Goal: Task Accomplishment & Management: Use online tool/utility

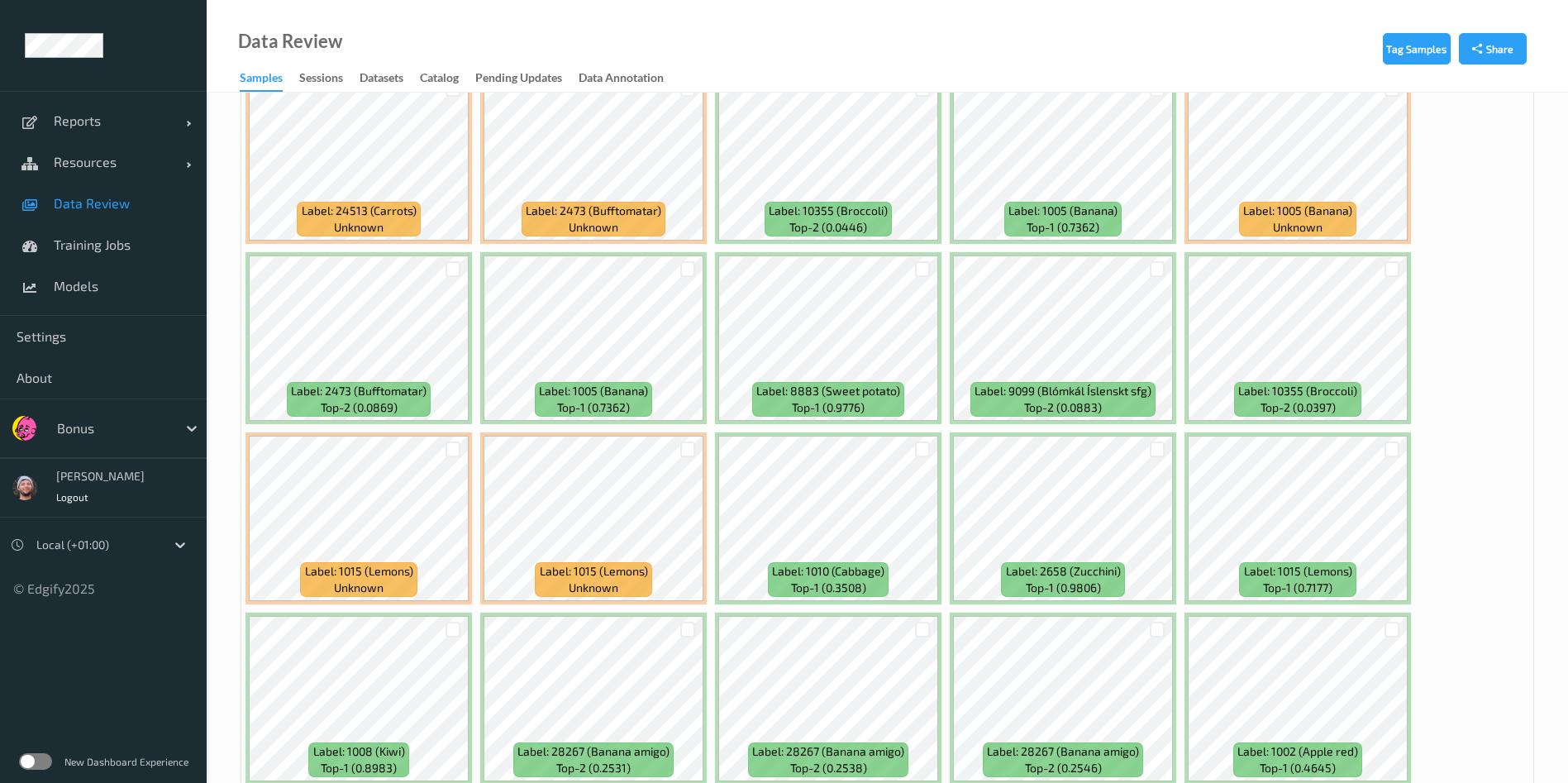
scroll to position [501, 0]
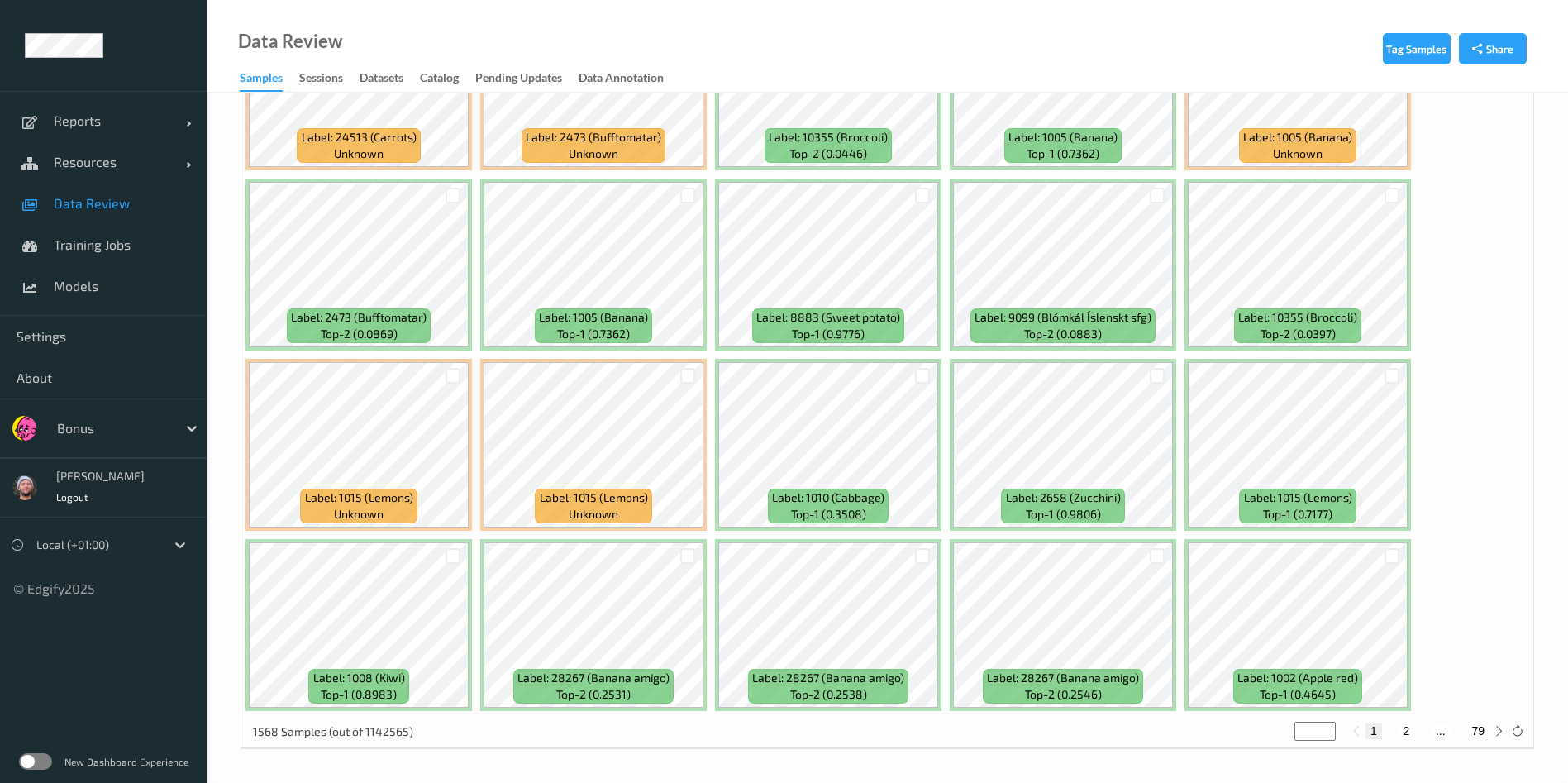
drag, startPoint x: 288, startPoint y: -5, endPoint x: 153, endPoint y: 204, distance: 248.8
click at [153, 204] on span "Data Review" at bounding box center [122, 203] width 136 height 17
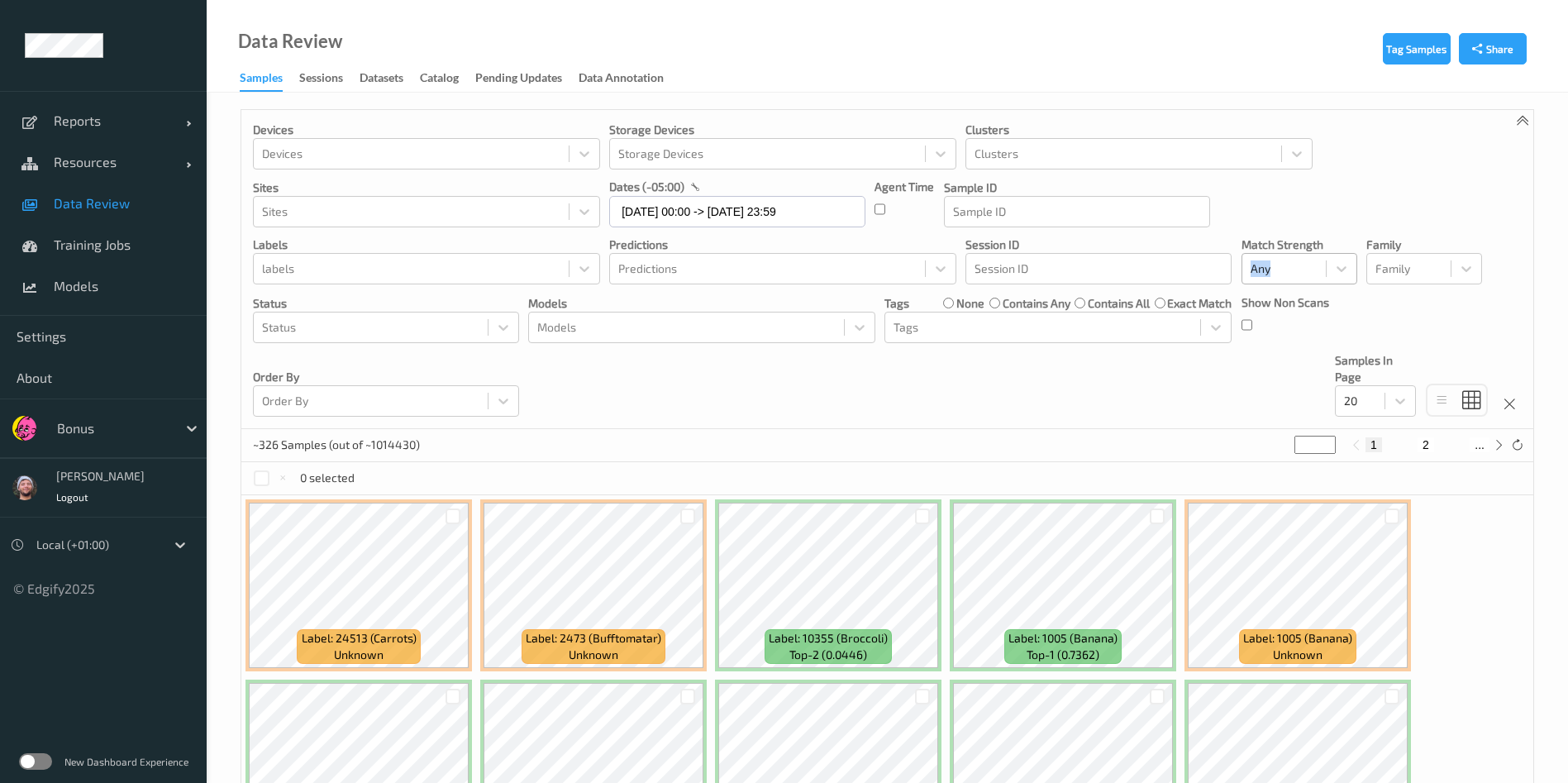
drag, startPoint x: 1322, startPoint y: 251, endPoint x: 1321, endPoint y: 260, distance: 9.1
click at [1321, 260] on div "Match Strength Any" at bounding box center [1298, 260] width 116 height 48
click at [1304, 277] on div at bounding box center [1284, 269] width 67 height 20
click at [1303, 353] on span "Alert non-match" at bounding box center [1310, 347] width 72 height 33
click at [1371, 392] on div at bounding box center [1360, 401] width 32 height 20
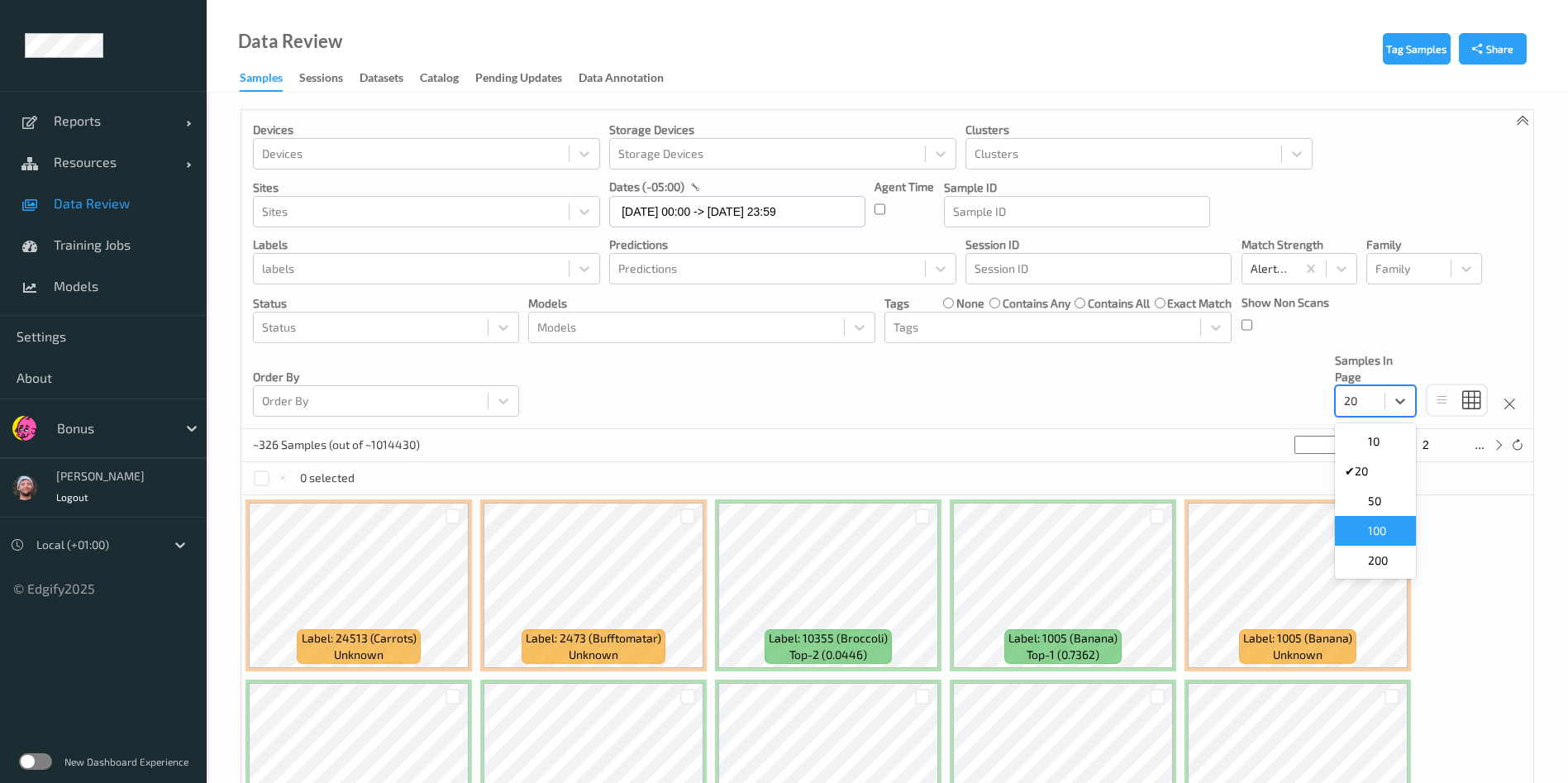
click at [1381, 528] on span "100" at bounding box center [1377, 531] width 18 height 17
click at [979, 427] on div "Devices Devices Storage Devices Storage Devices Clusters Clusters Sites Sites d…" at bounding box center [887, 270] width 1292 height 320
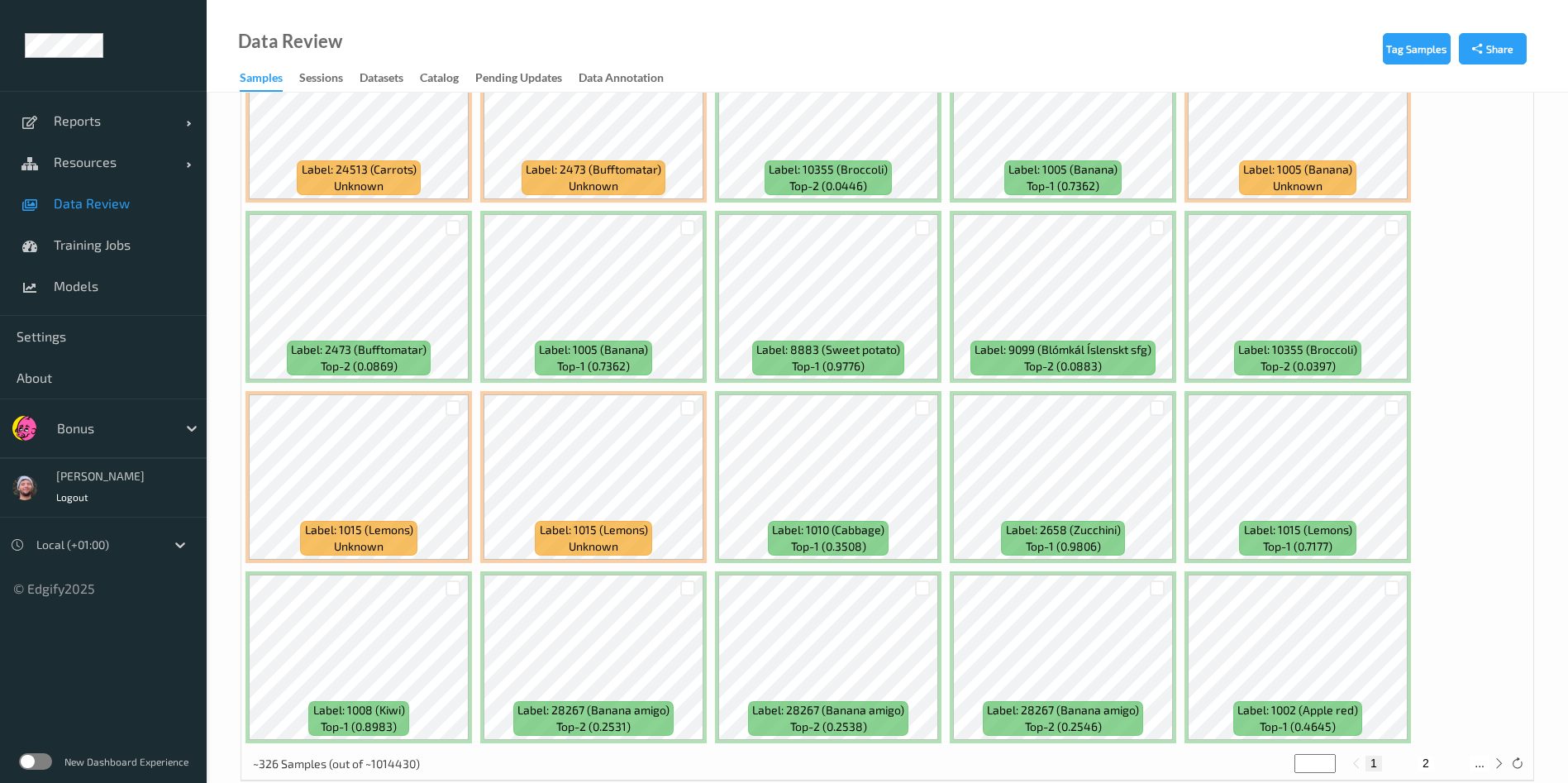
scroll to position [404, 0]
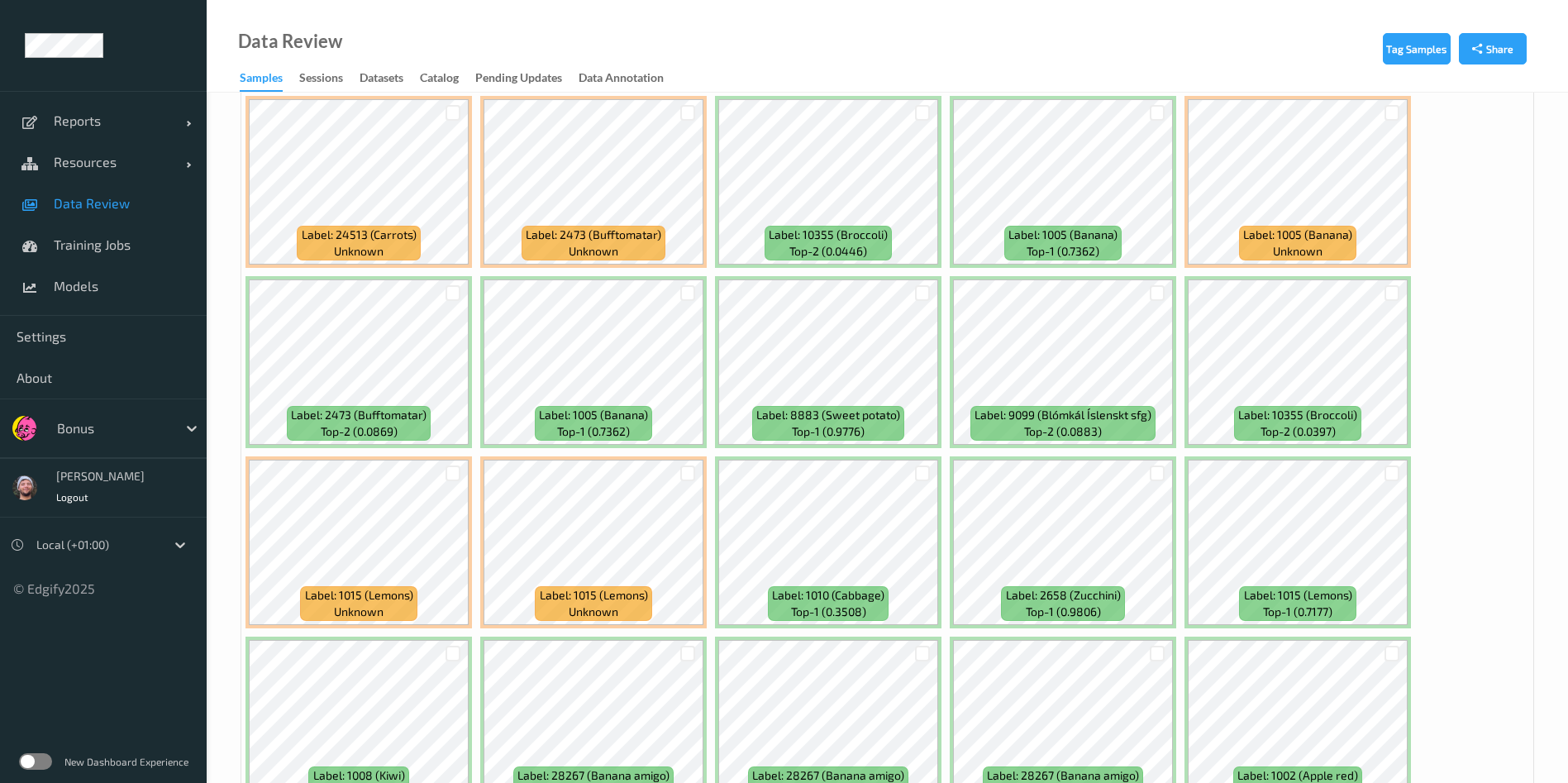
drag, startPoint x: 1221, startPoint y: 348, endPoint x: 1468, endPoint y: 272, distance: 258.4
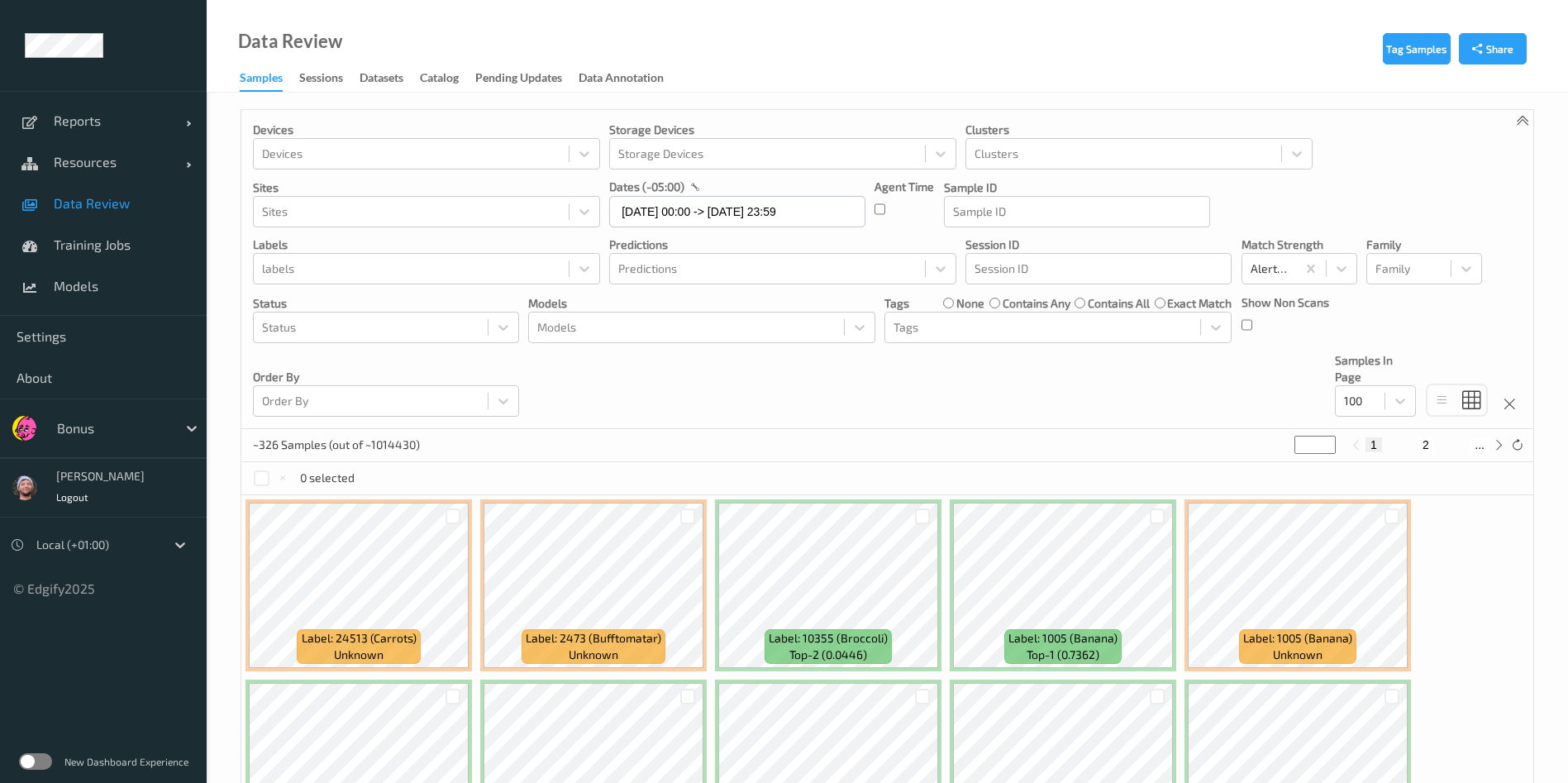
click at [133, 209] on span "Data Review" at bounding box center [122, 203] width 136 height 17
drag, startPoint x: 1127, startPoint y: 437, endPoint x: 645, endPoint y: 368, distance: 486.9
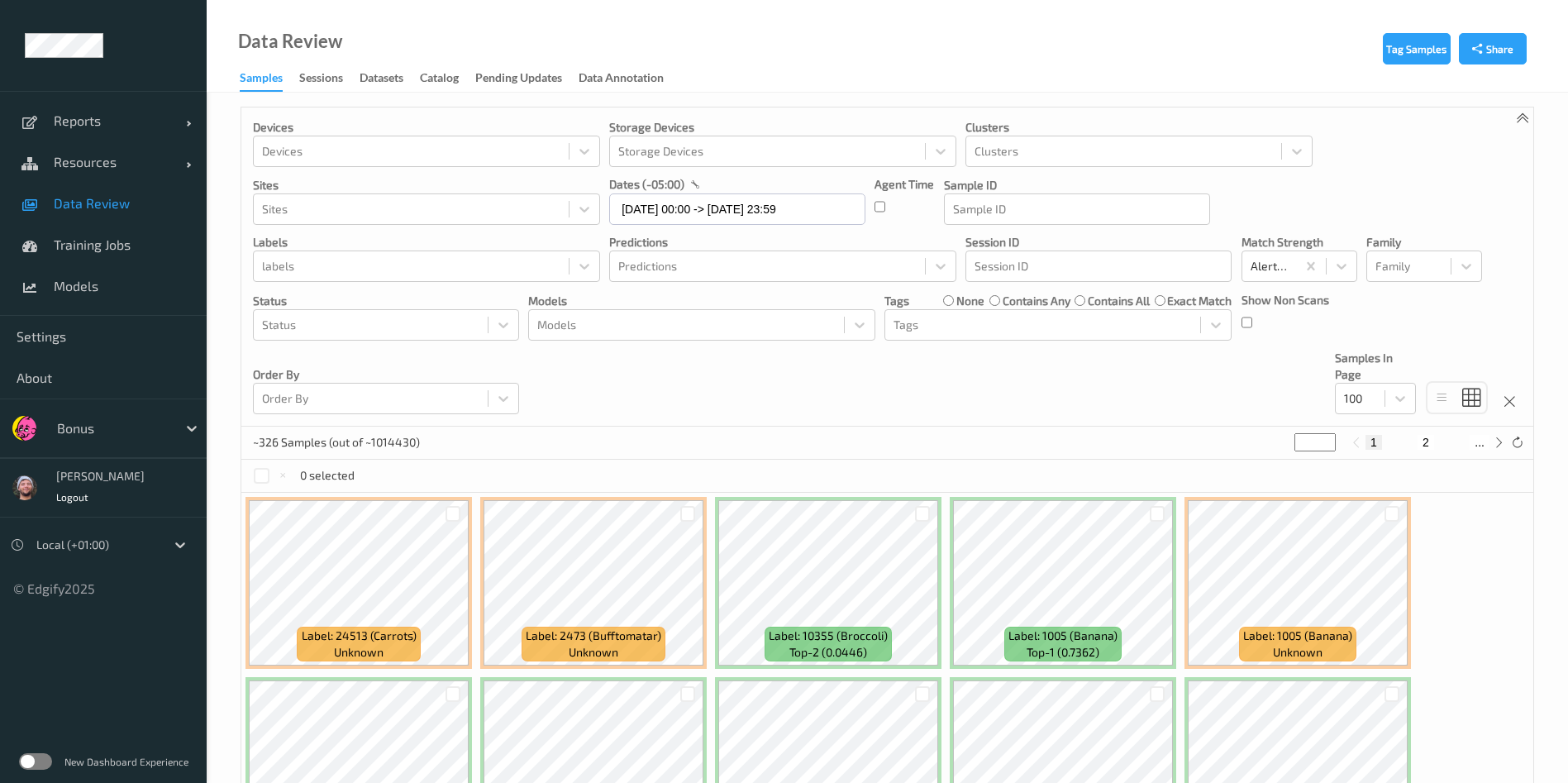
scroll to position [22, 0]
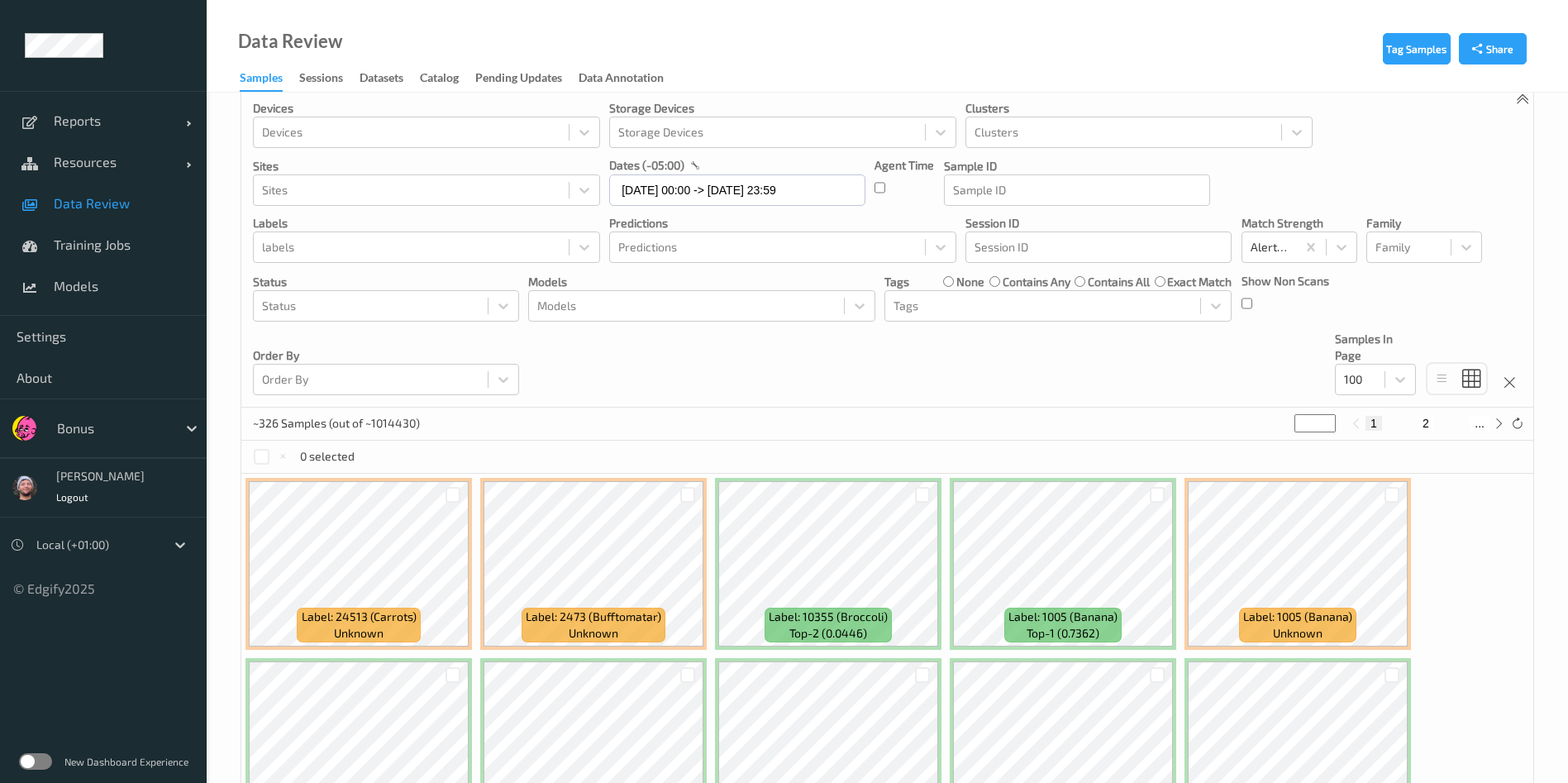
drag, startPoint x: 645, startPoint y: 368, endPoint x: 618, endPoint y: 420, distance: 58.6
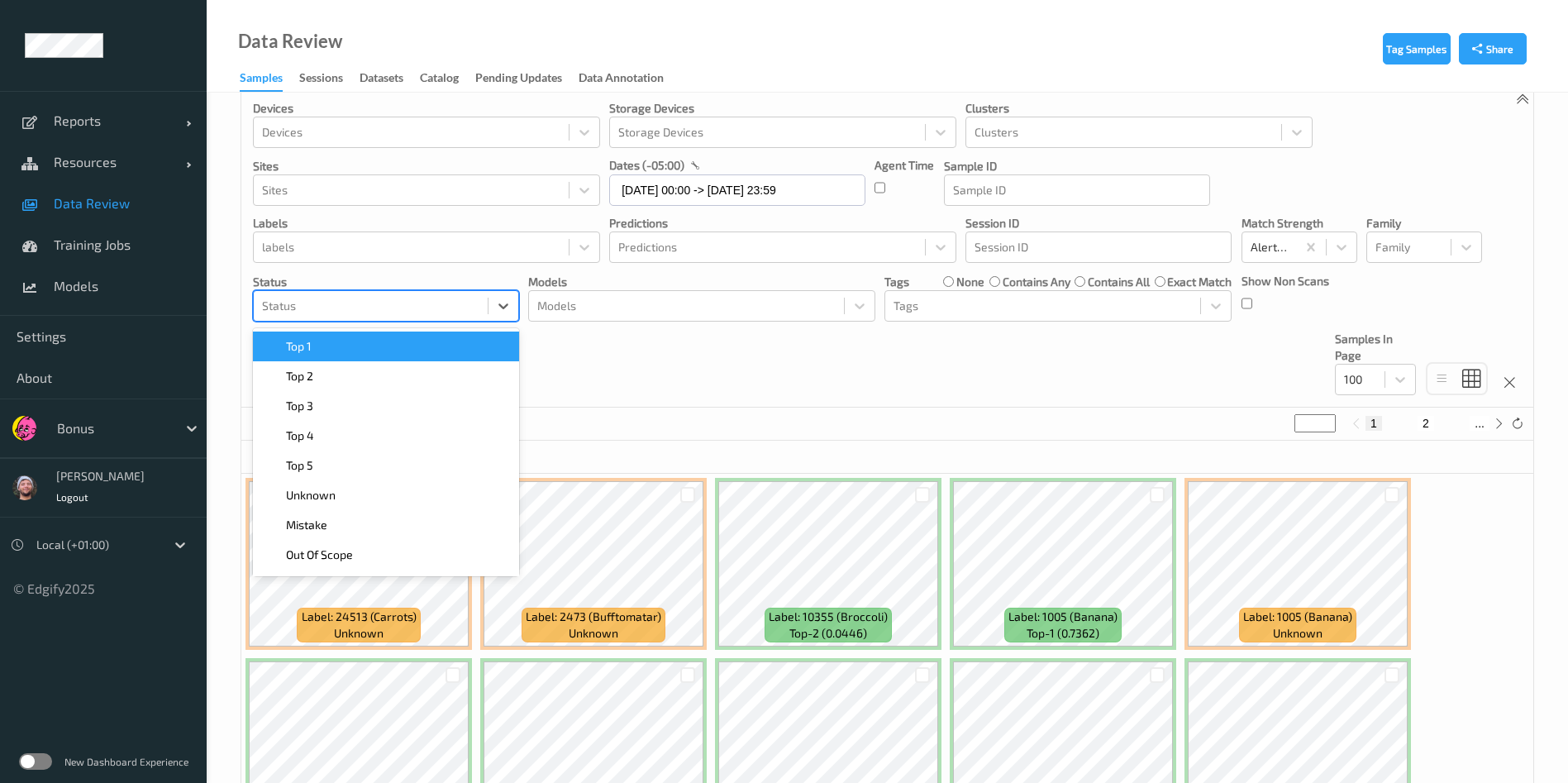
click at [353, 302] on div at bounding box center [370, 306] width 217 height 20
click at [346, 358] on div "Top 1" at bounding box center [386, 346] width 266 height 30
click at [346, 352] on div "Top 2" at bounding box center [386, 346] width 246 height 17
click at [346, 352] on div "Top 3" at bounding box center [386, 346] width 246 height 17
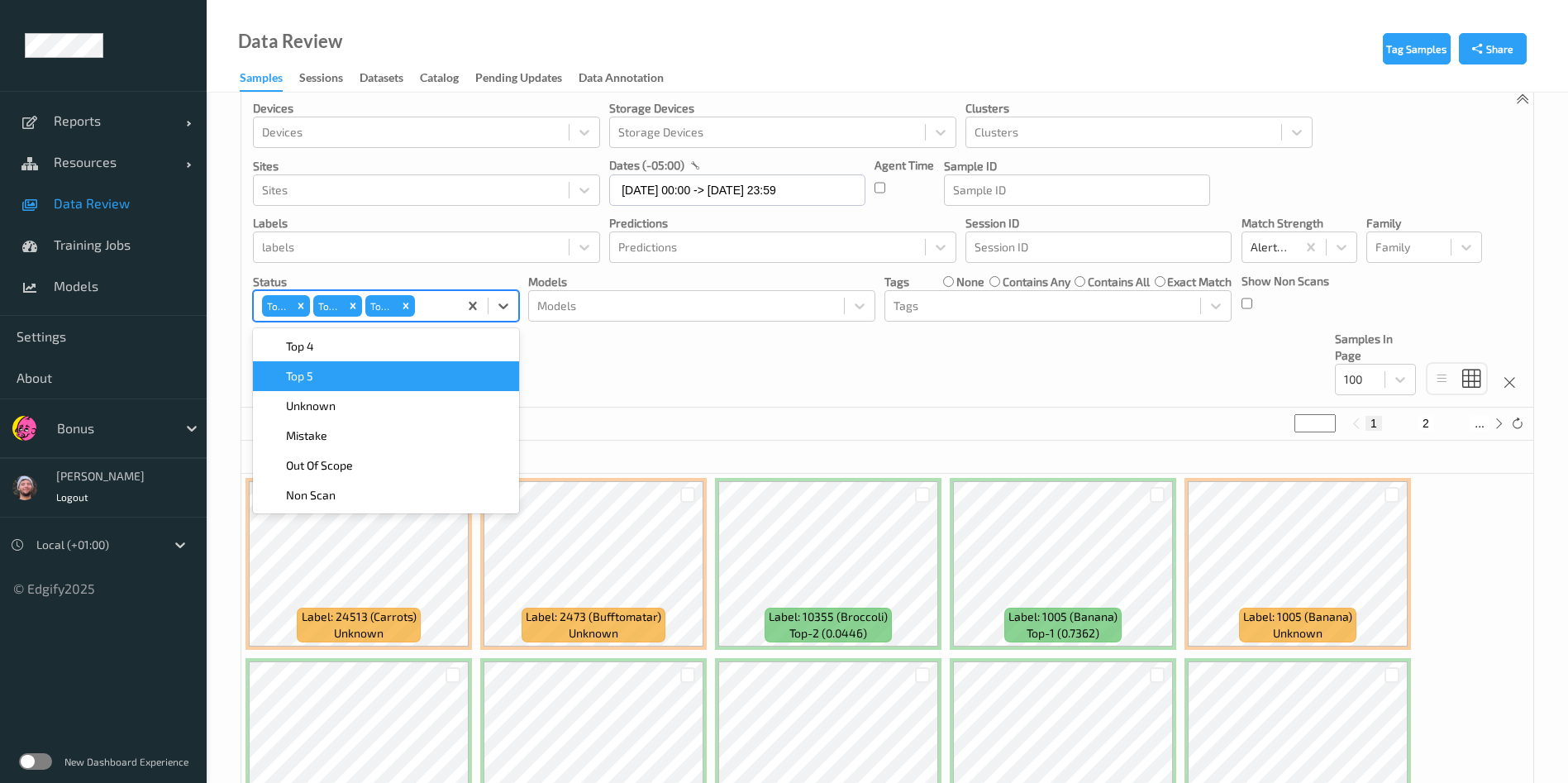
click at [684, 399] on div "Devices Devices Storage Devices Storage Devices Clusters Clusters Sites Sites d…" at bounding box center [887, 248] width 1292 height 320
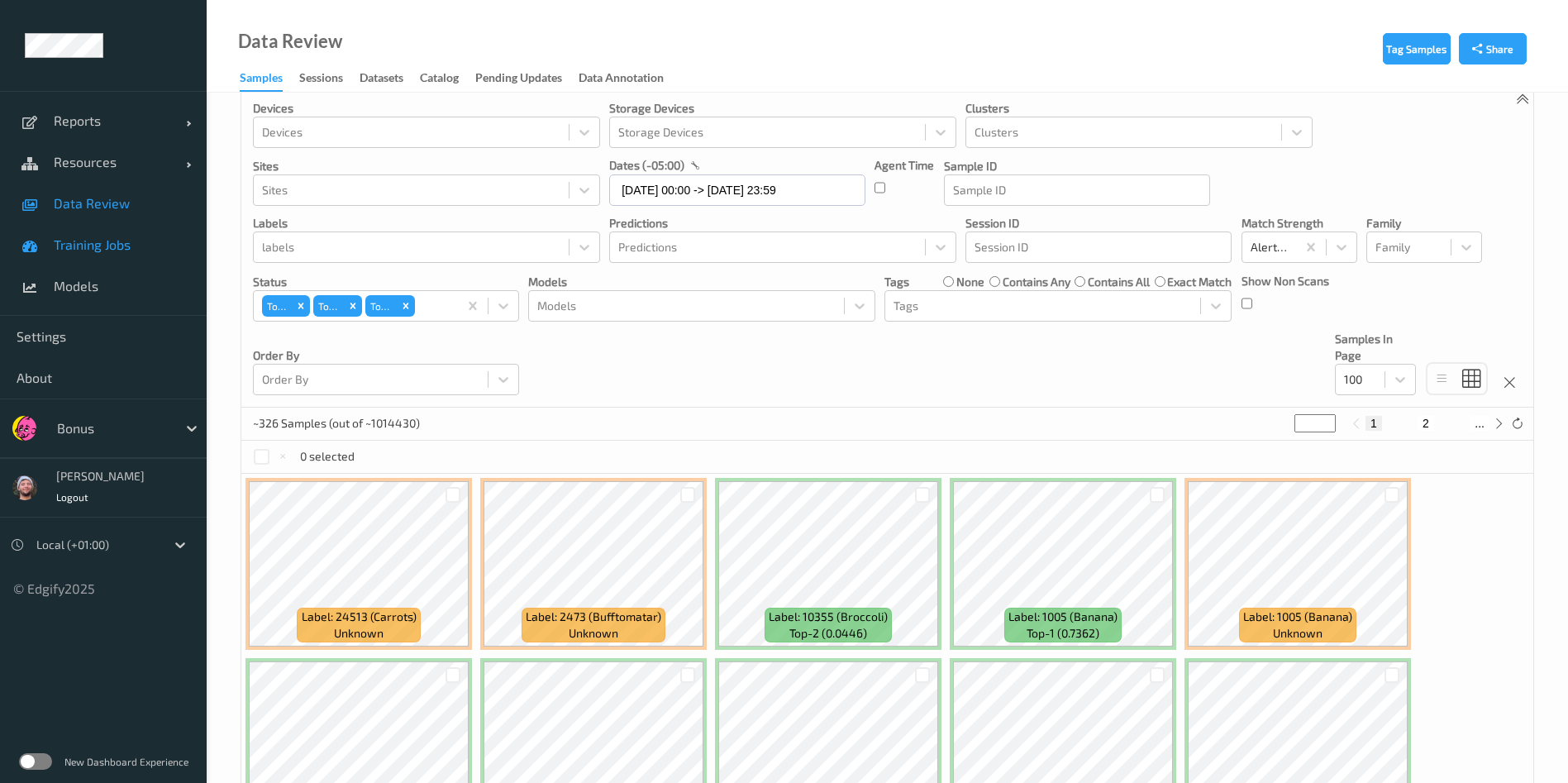
click at [118, 242] on span "Training Jobs" at bounding box center [122, 245] width 136 height 17
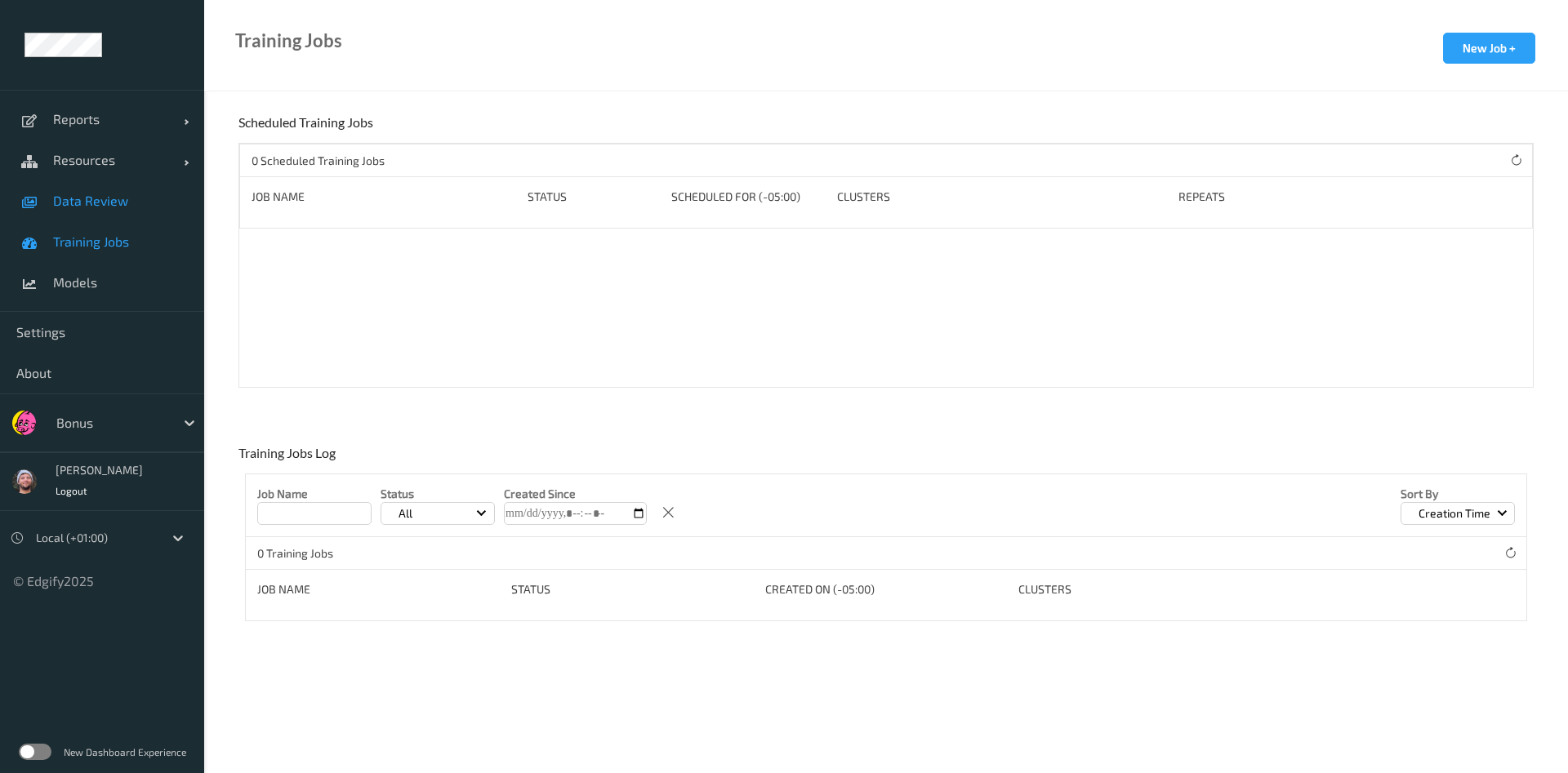
click at [131, 203] on span "Data Review" at bounding box center [121, 200] width 135 height 16
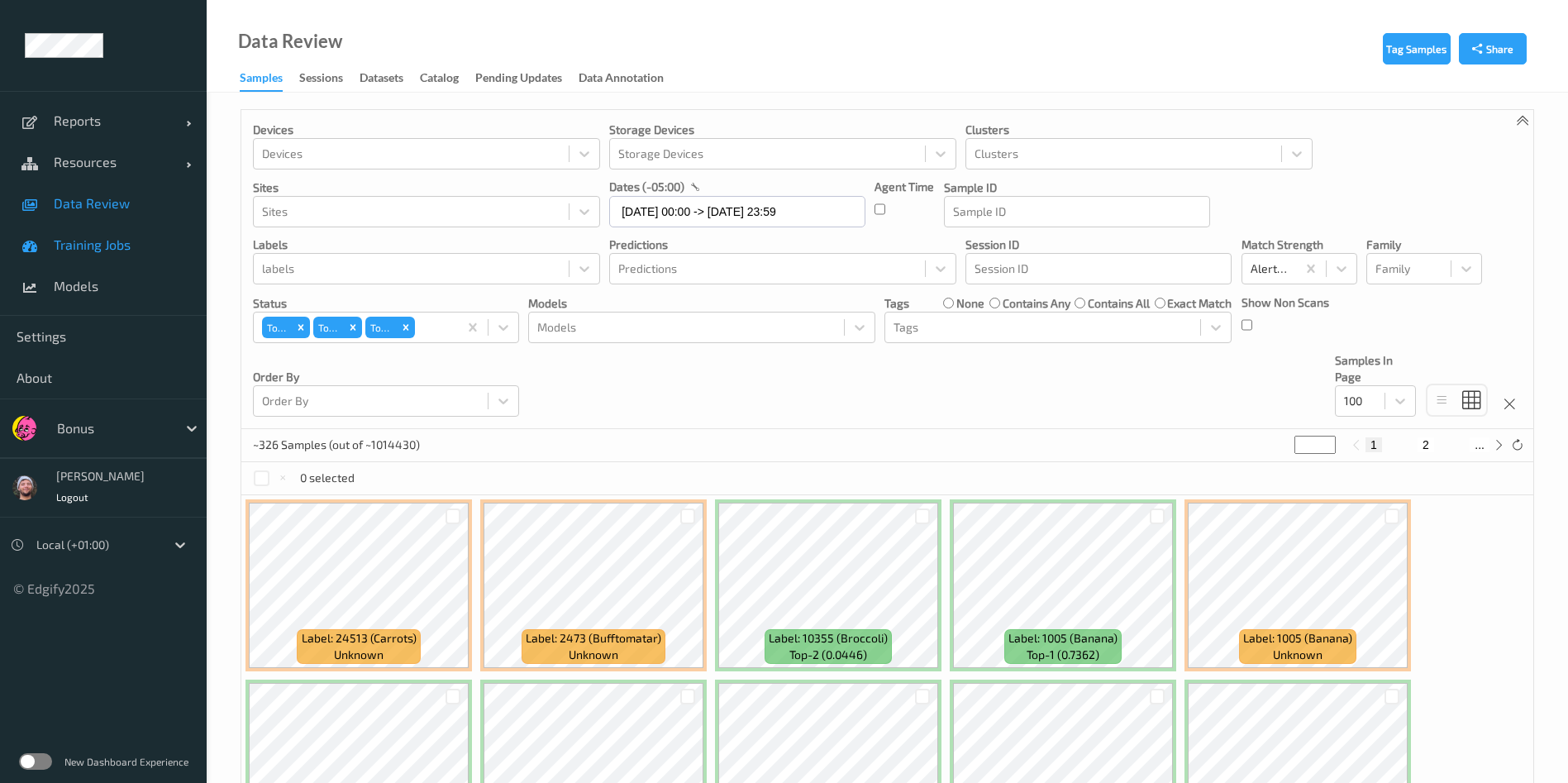
click at [106, 191] on link "Data Review" at bounding box center [103, 204] width 206 height 42
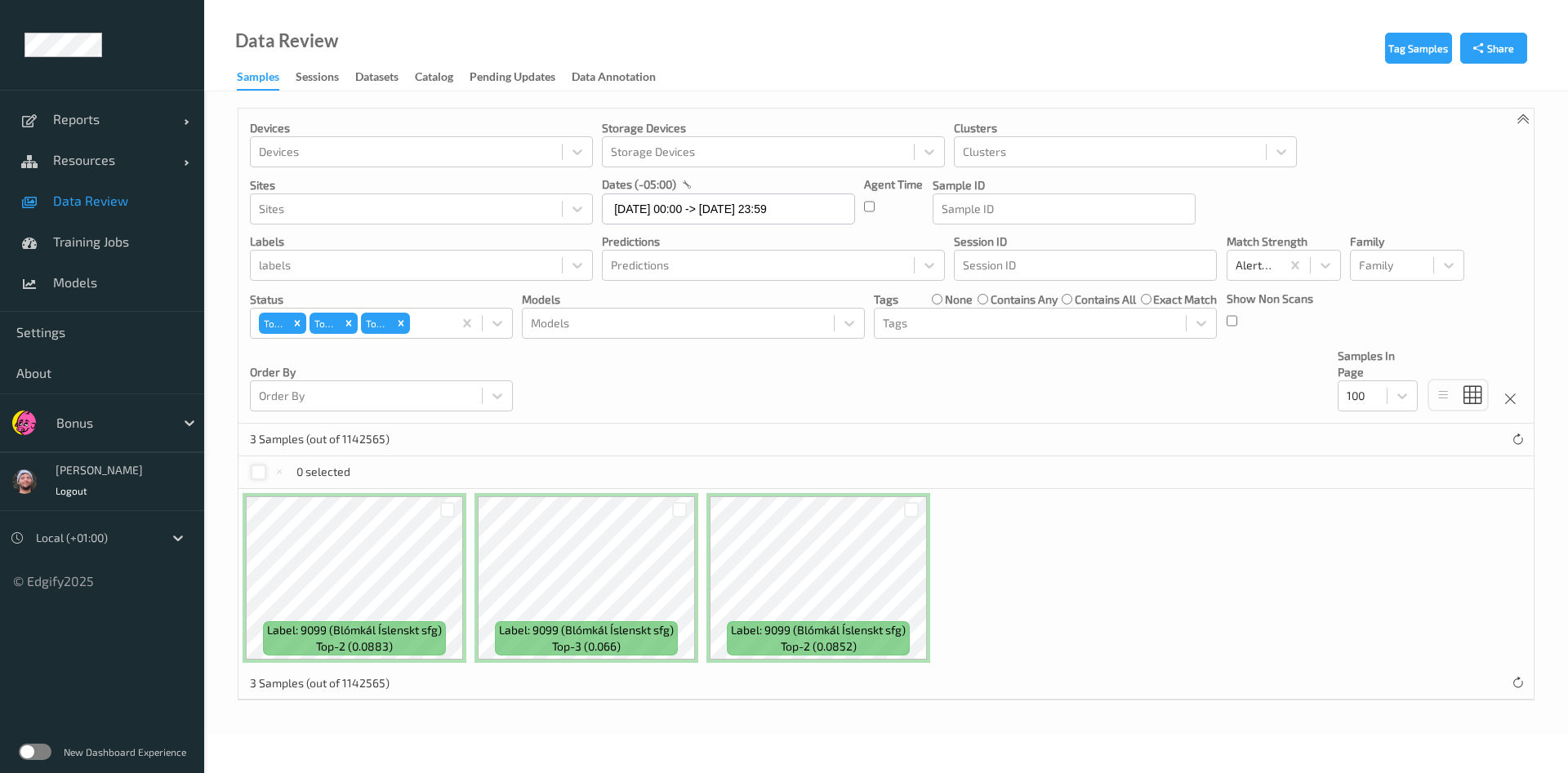
click at [257, 472] on div at bounding box center [258, 472] width 16 height 16
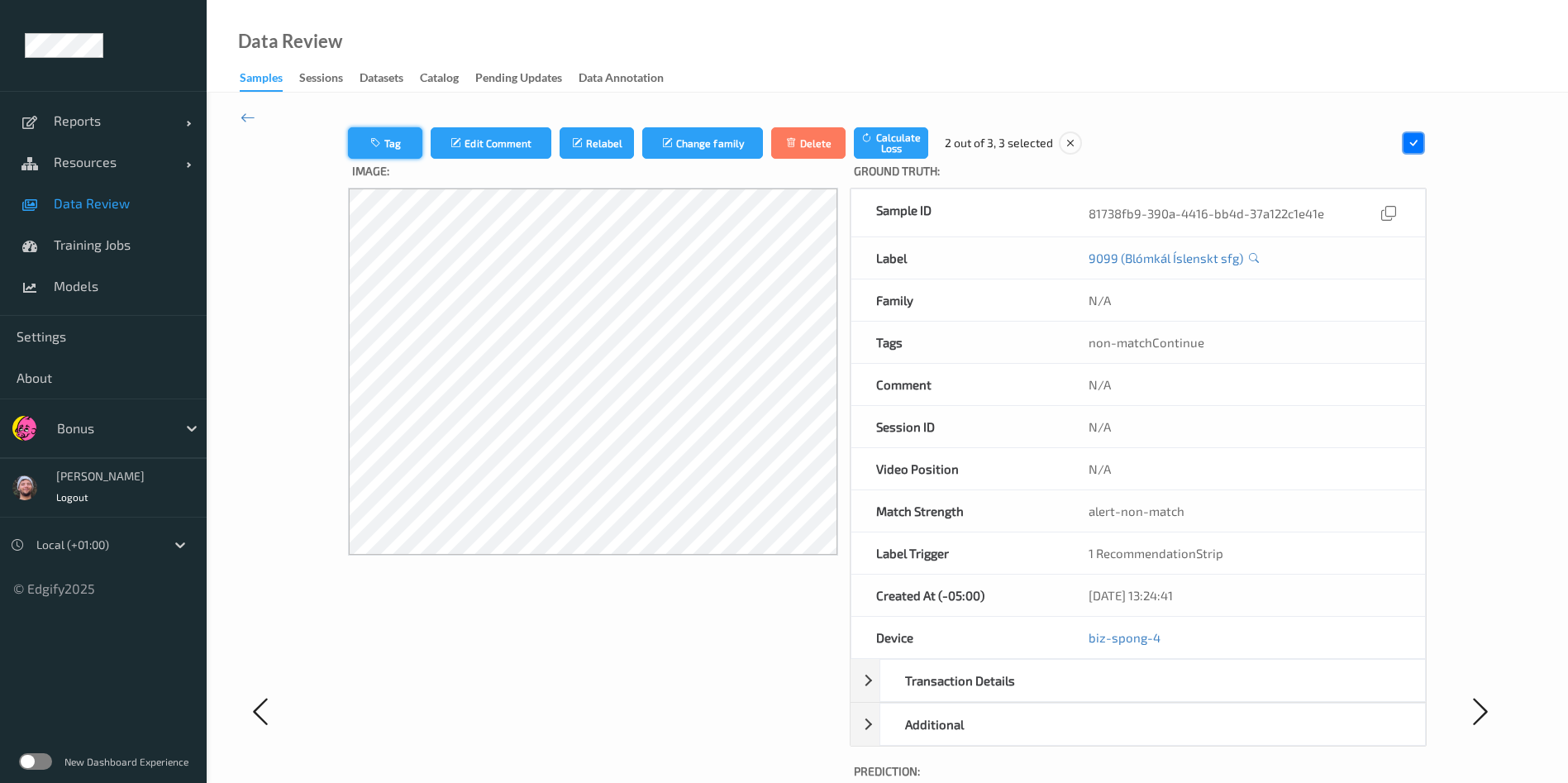
click at [381, 148] on icon "button" at bounding box center [377, 143] width 14 height 12
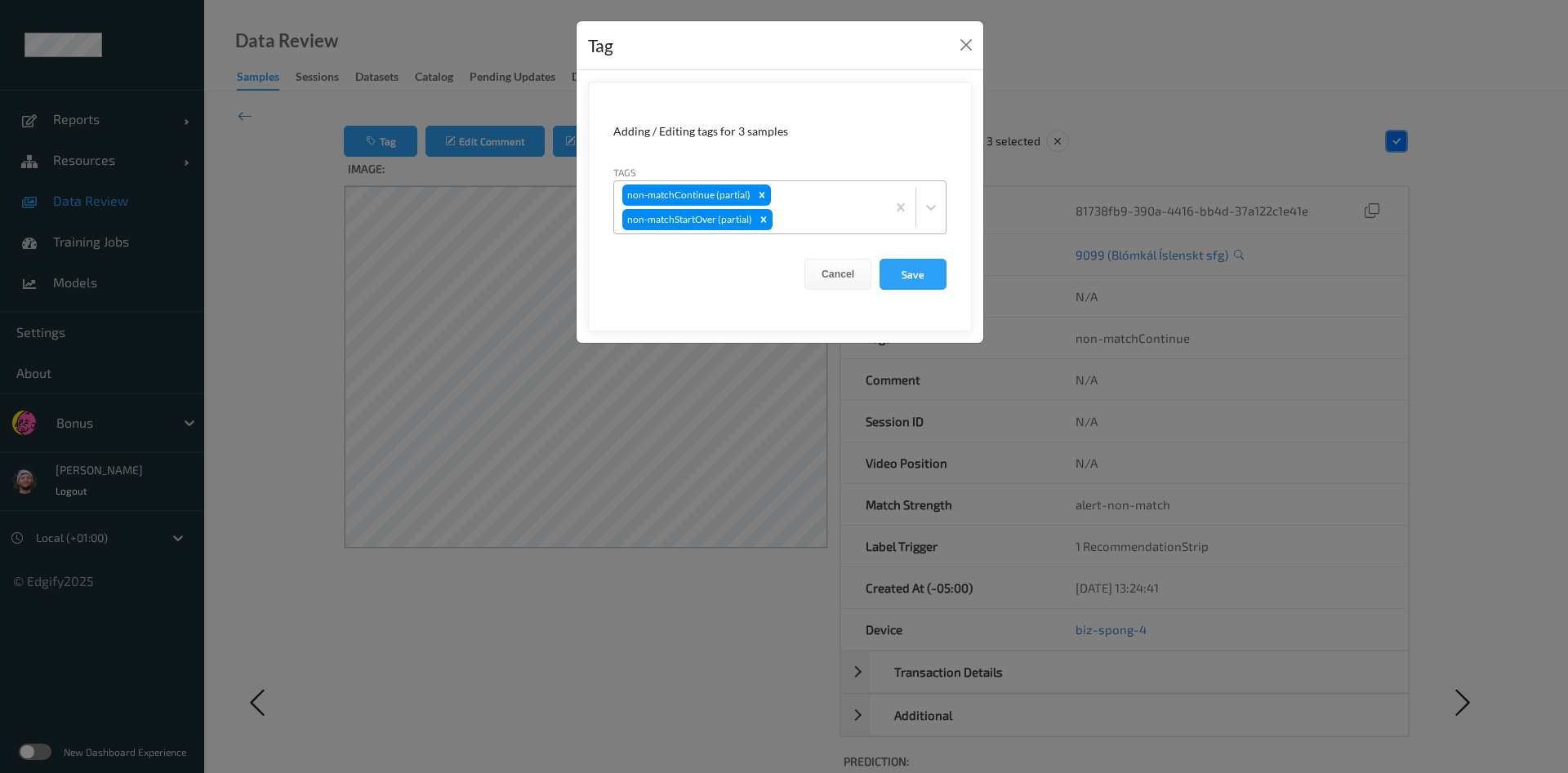
click at [821, 226] on div at bounding box center [827, 219] width 102 height 20
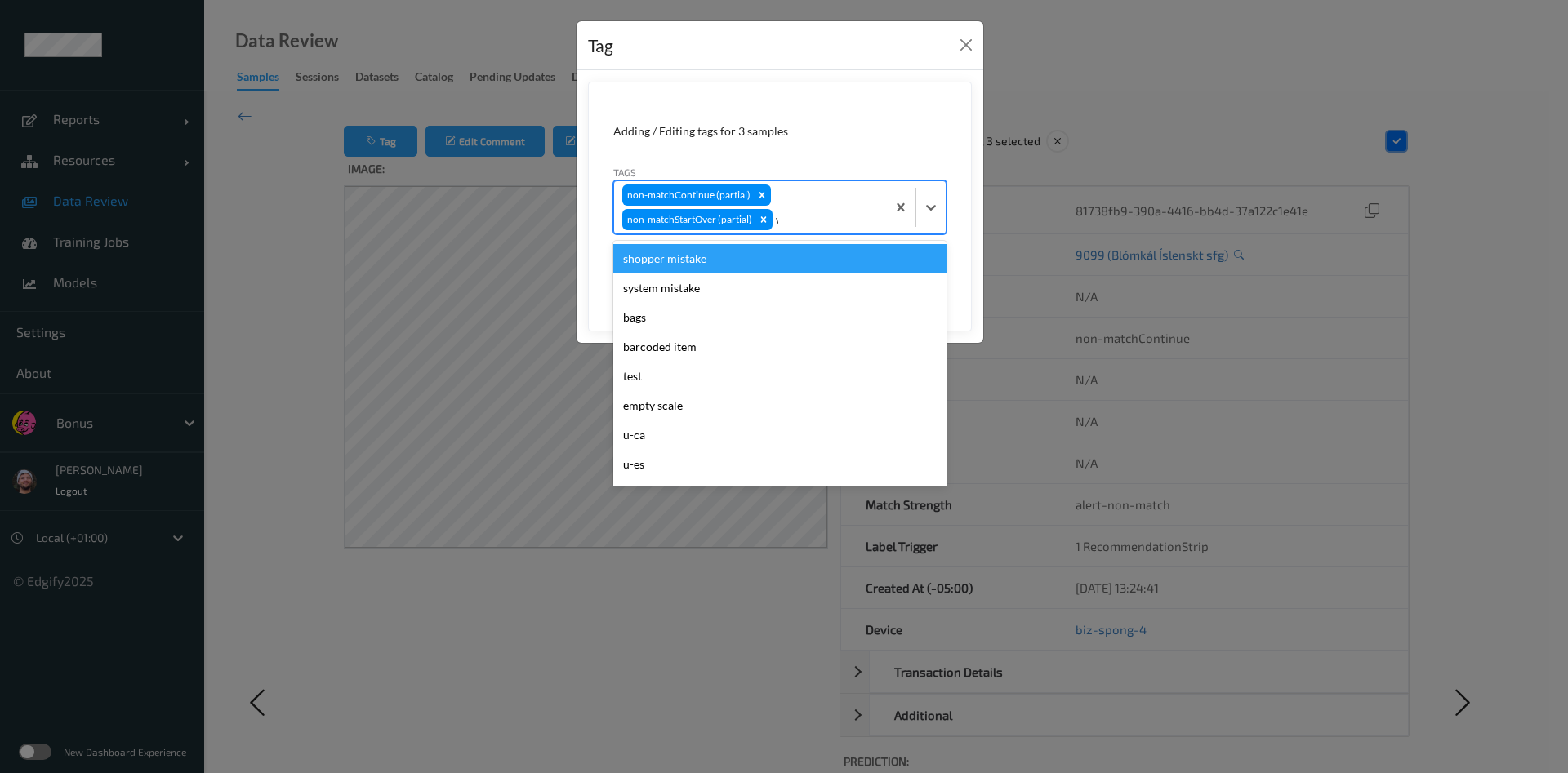
type input "wa"
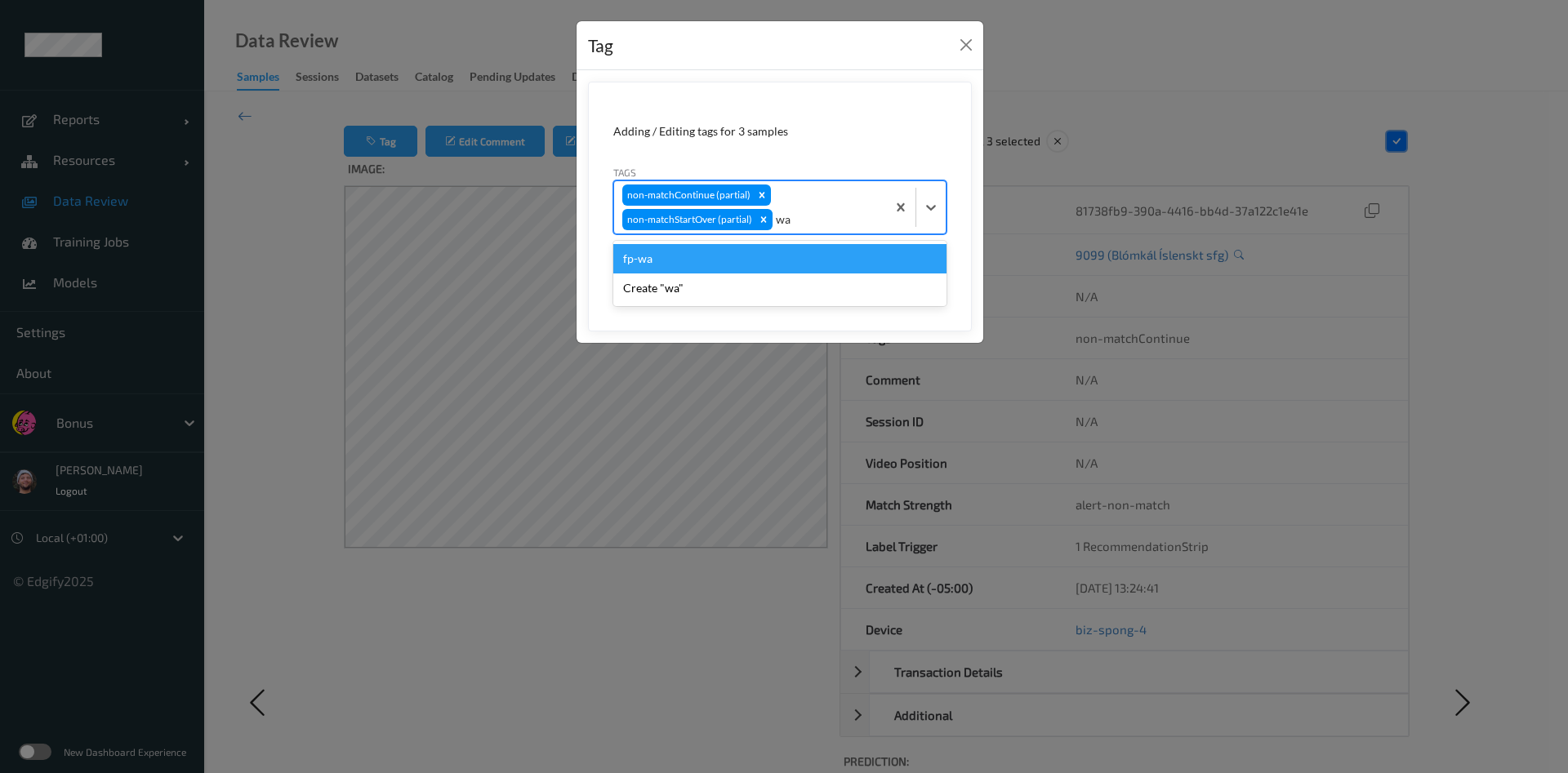
click at [711, 259] on div "fp-wa" at bounding box center [779, 259] width 333 height 30
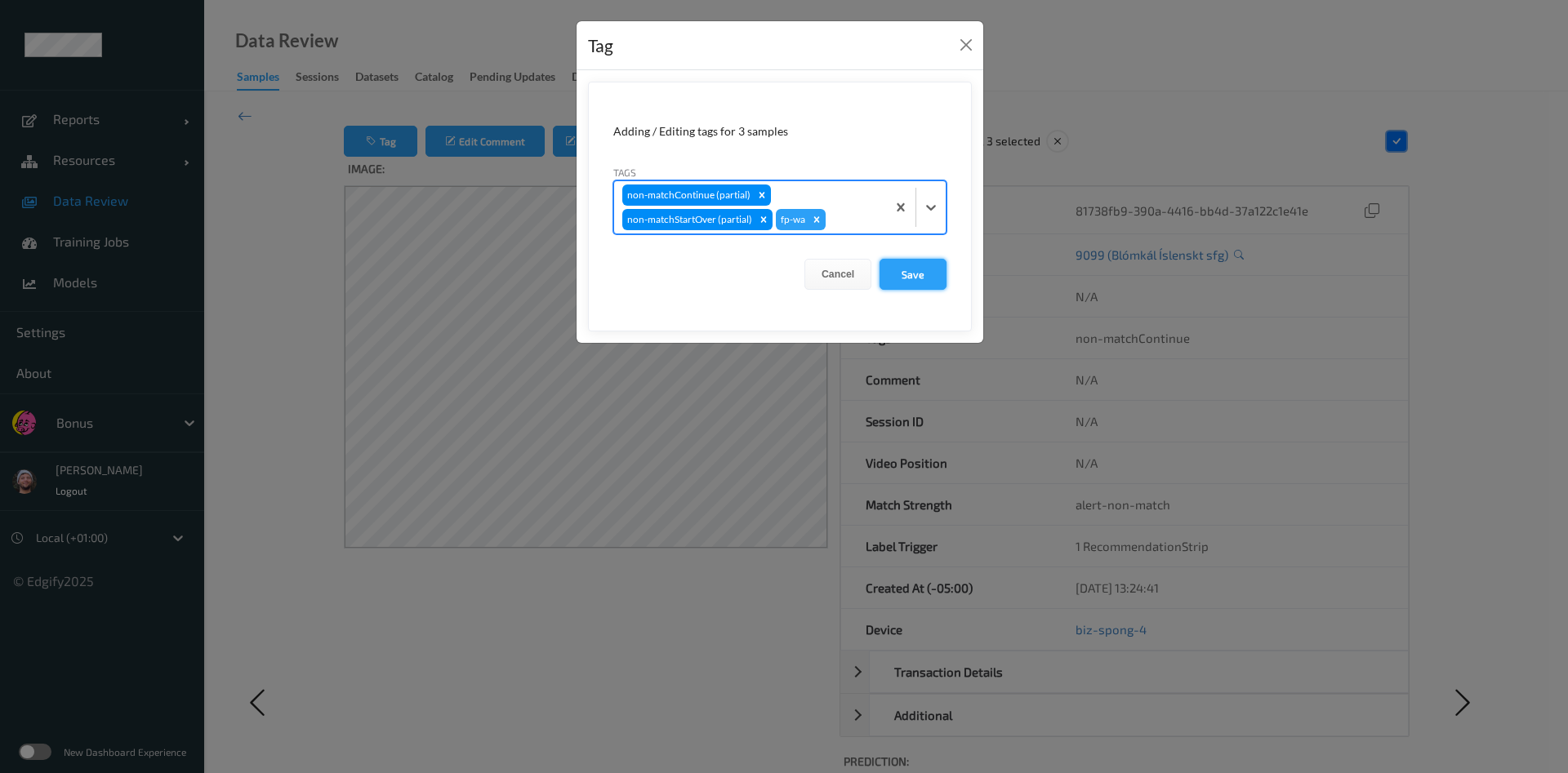
click at [921, 281] on button "Save" at bounding box center [912, 274] width 67 height 31
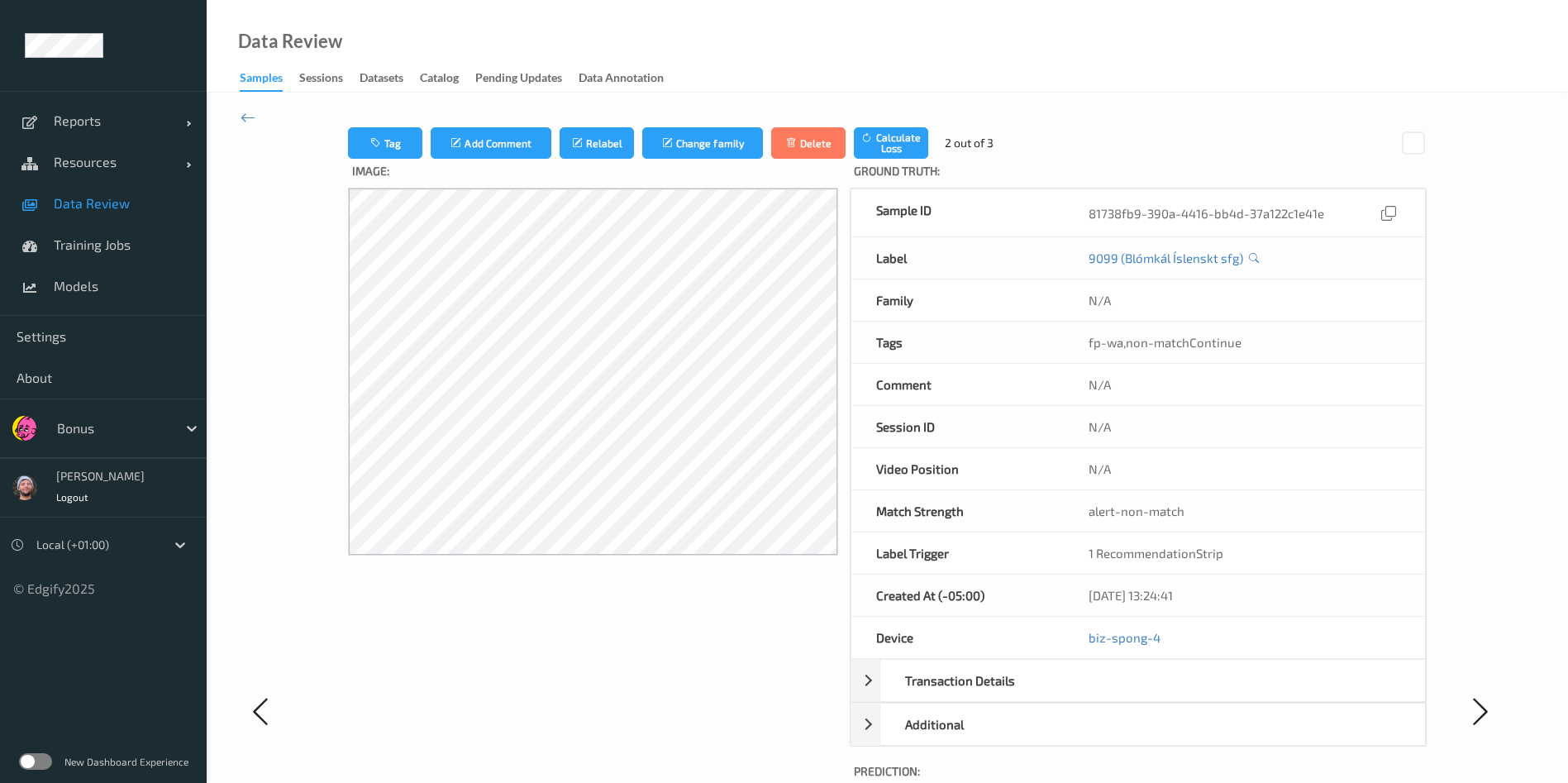
click at [166, 204] on span "Data Review" at bounding box center [122, 203] width 136 height 17
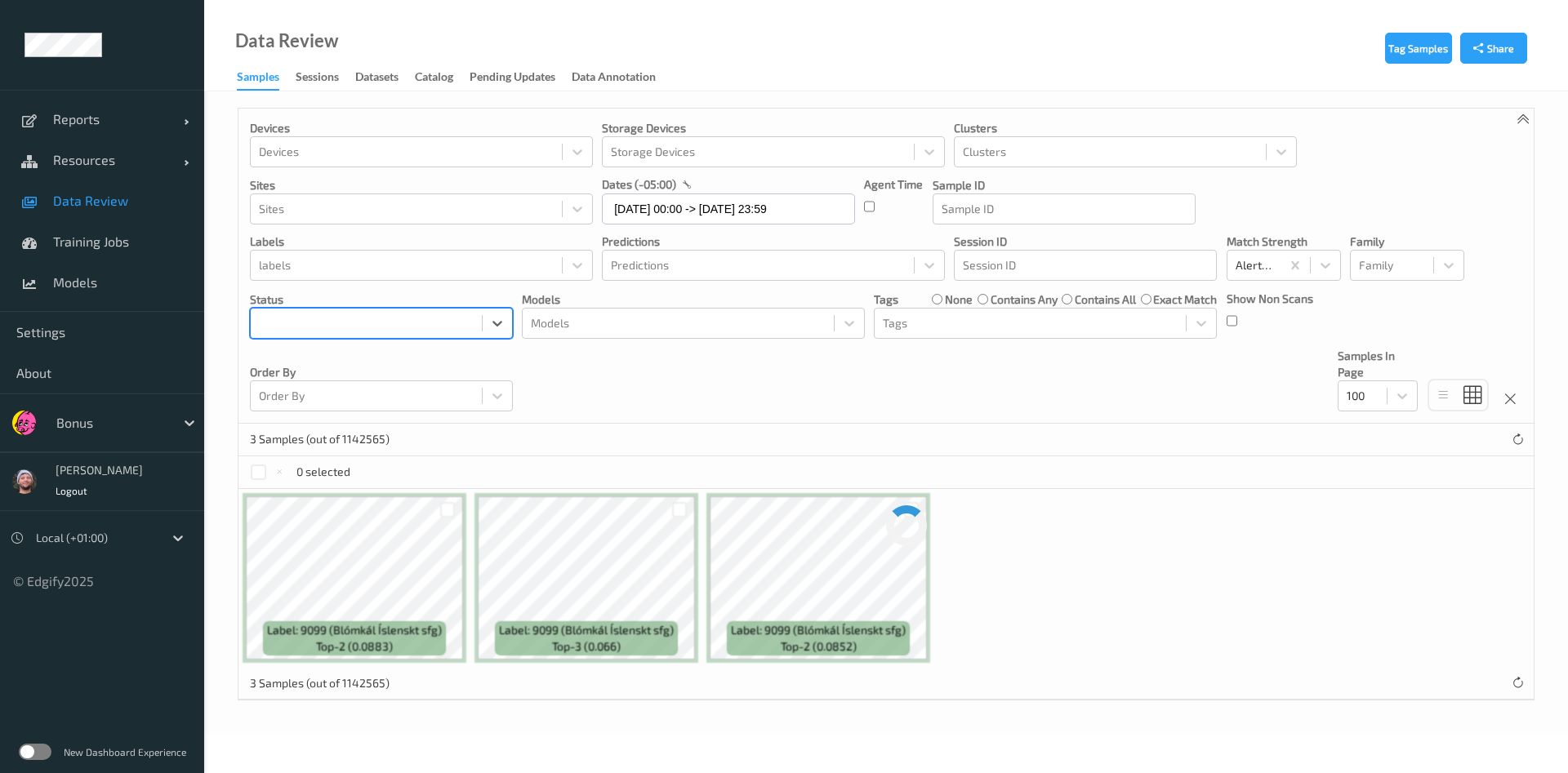
click at [442, 321] on div at bounding box center [366, 324] width 214 height 20
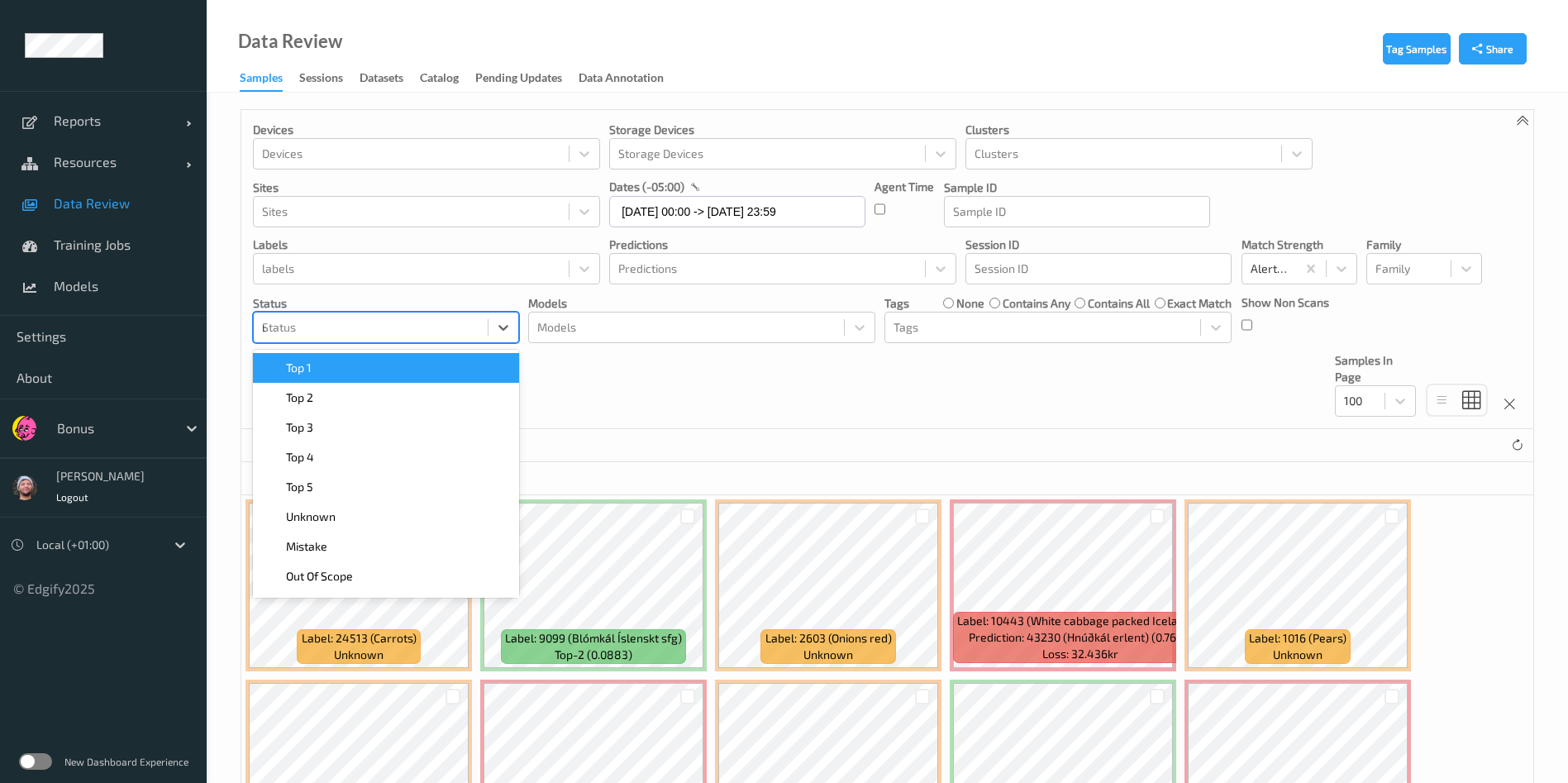
type input "un"
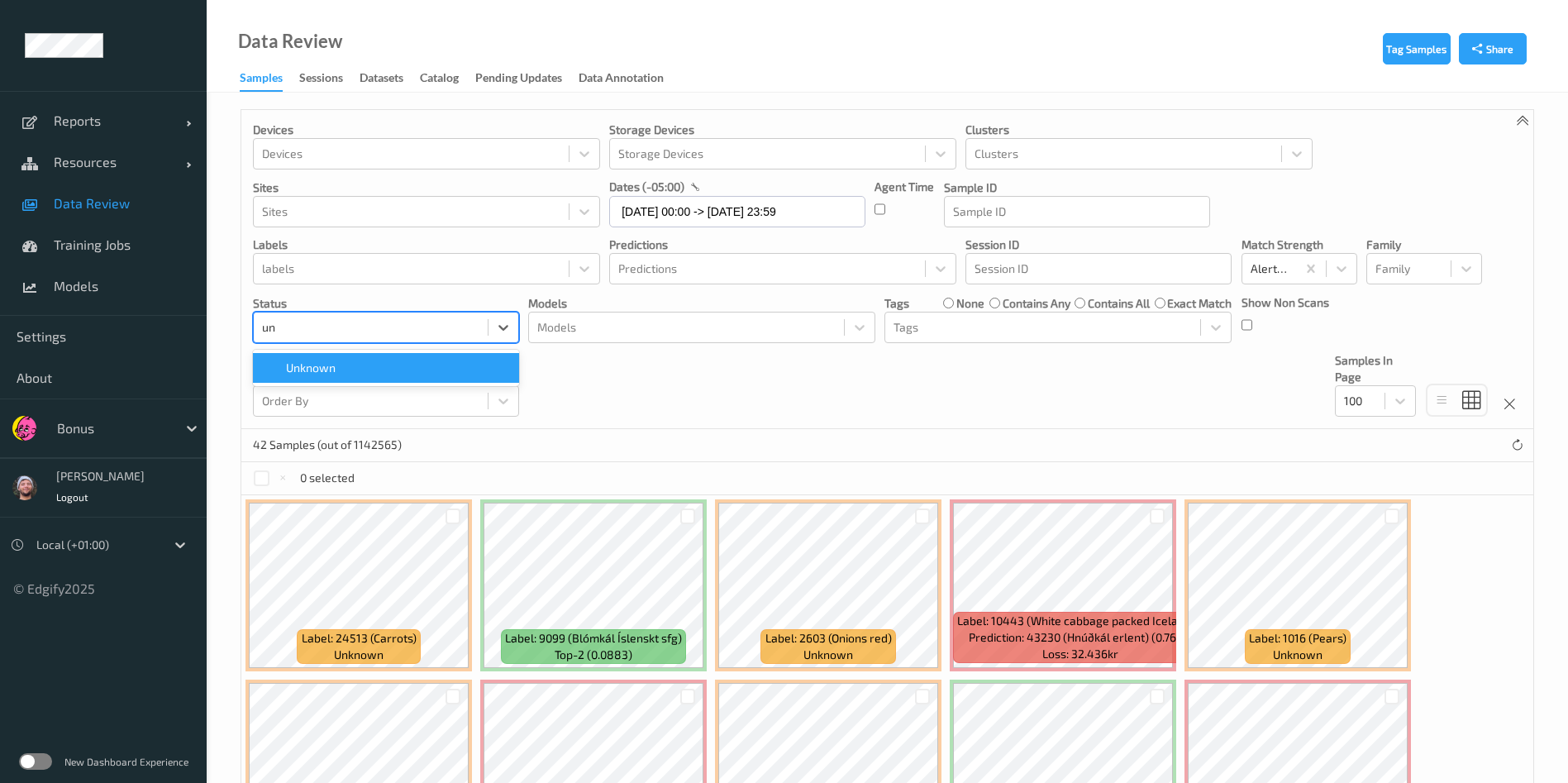
click at [379, 368] on div "Unknown" at bounding box center [386, 368] width 246 height 17
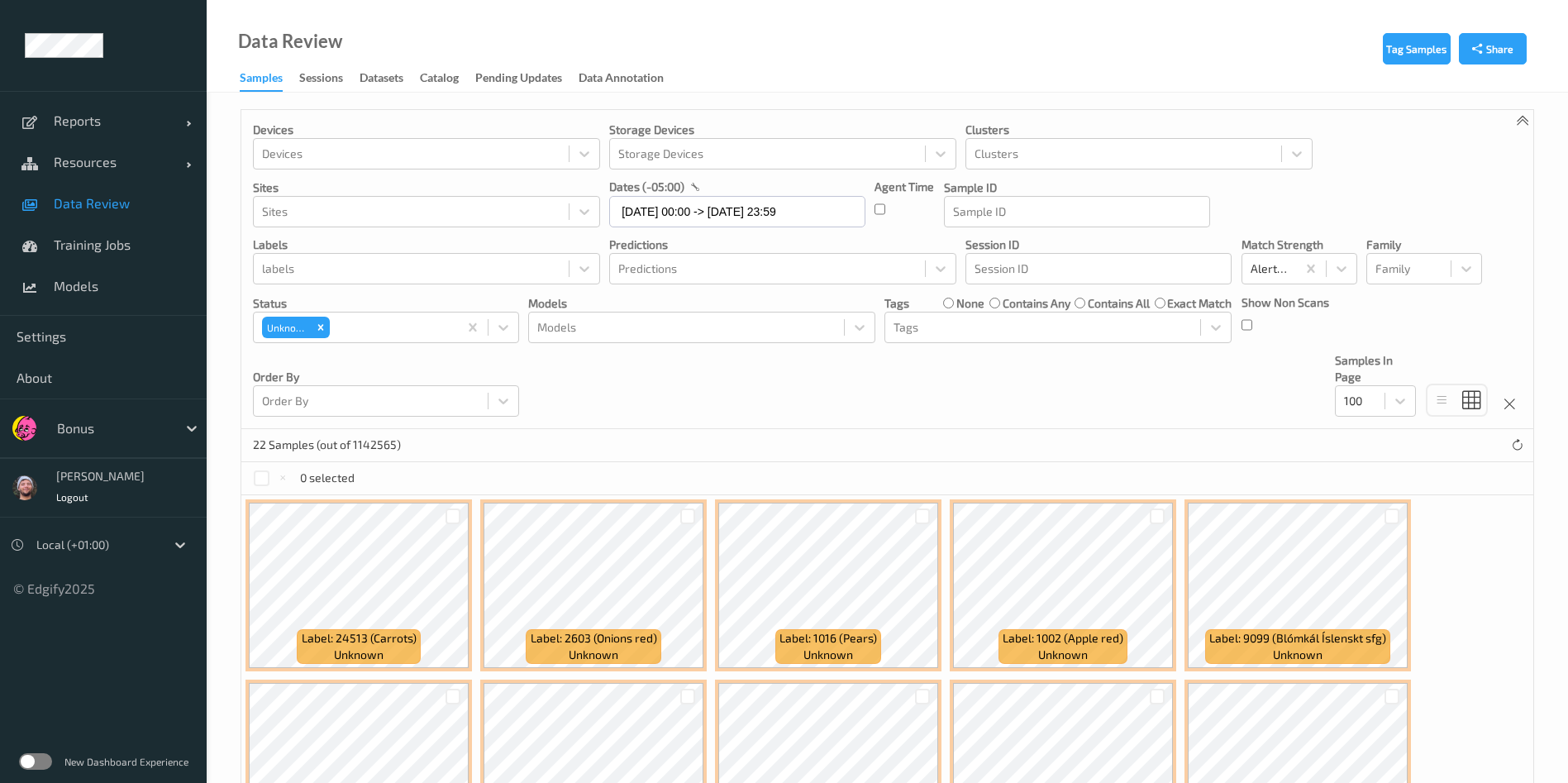
click at [760, 408] on div "Devices Devices Storage Devices Storage Devices Clusters Clusters Sites Sites d…" at bounding box center [887, 270] width 1292 height 320
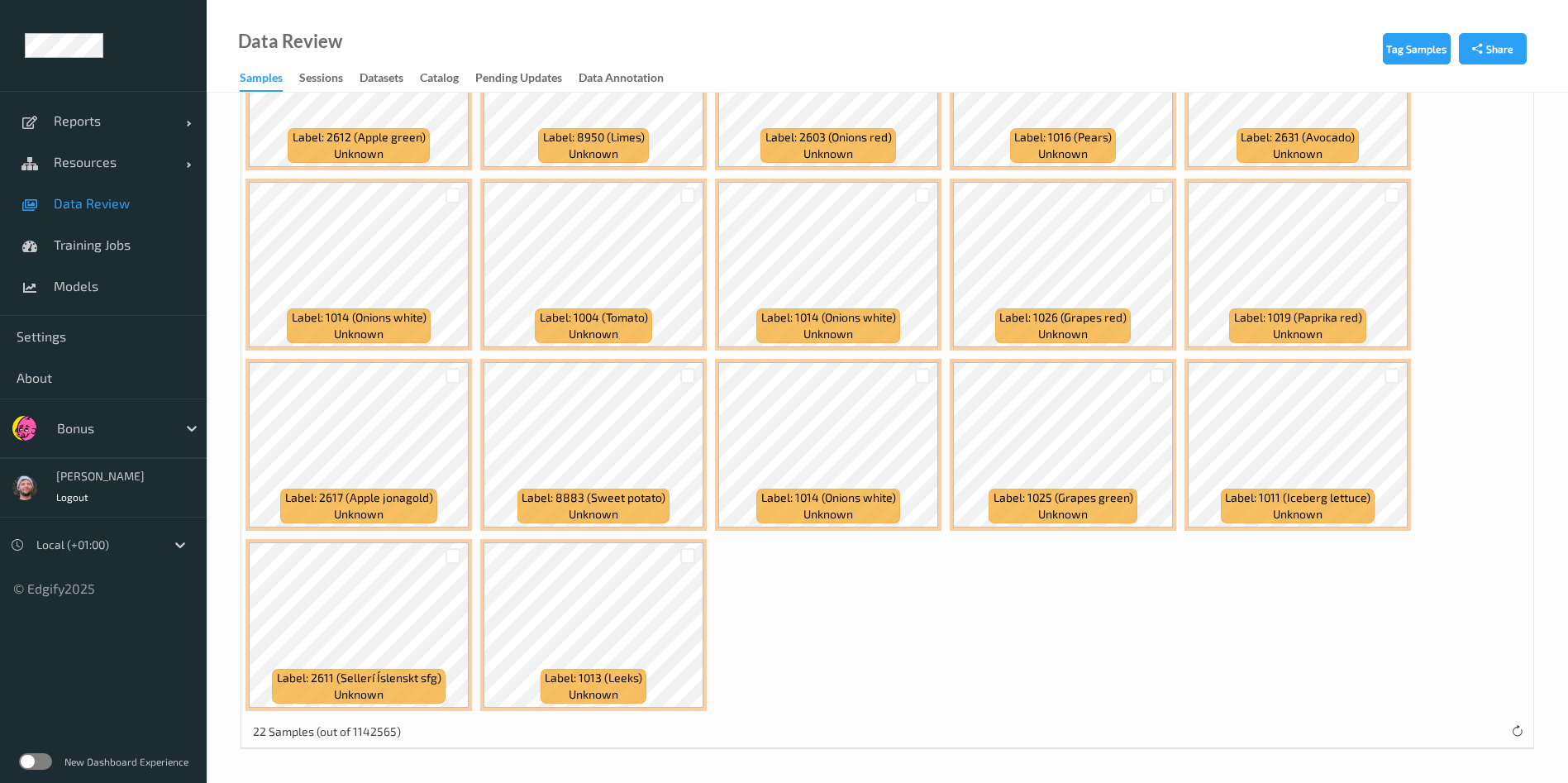
scroll to position [186, 0]
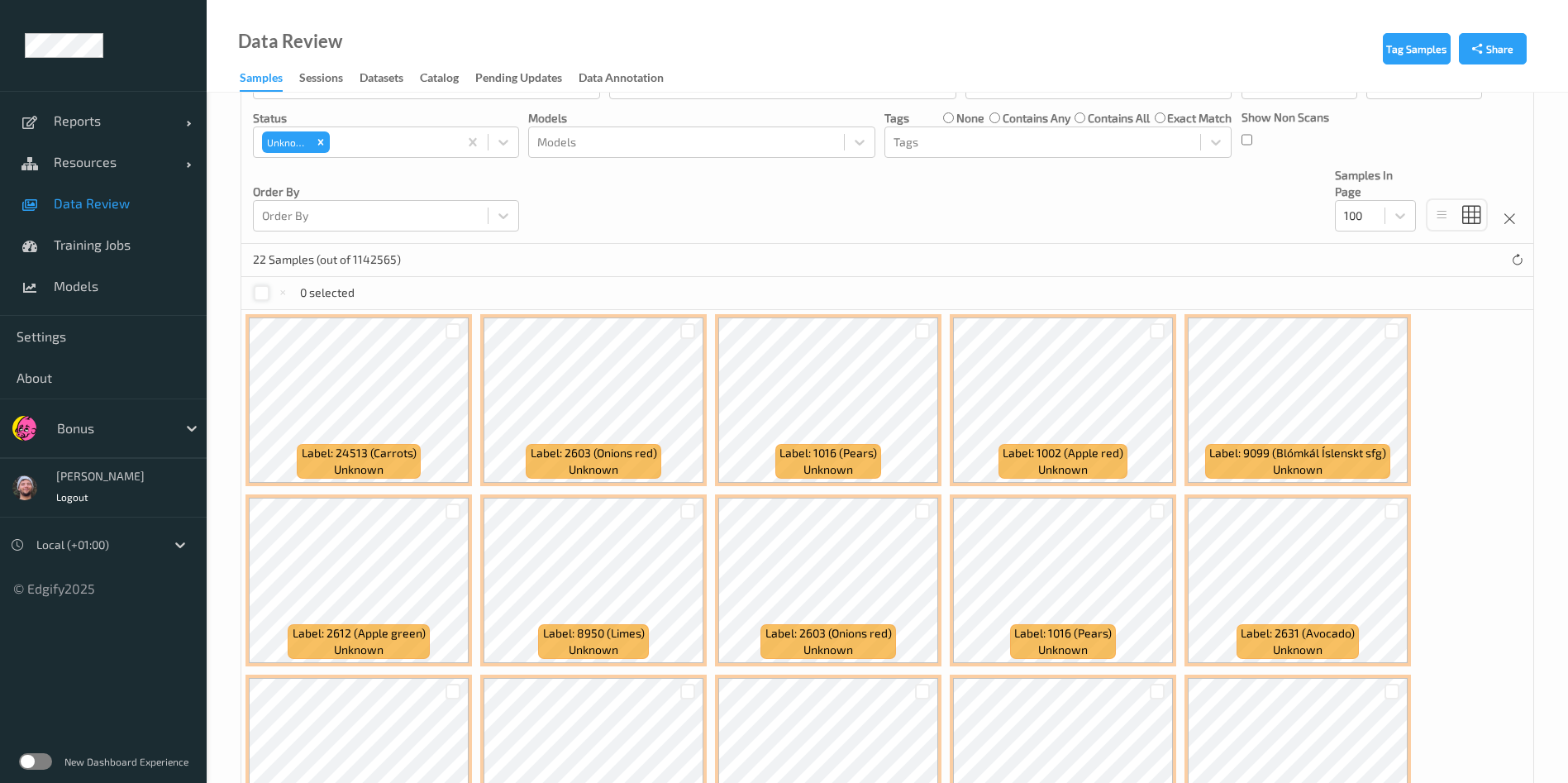
drag, startPoint x: 261, startPoint y: 276, endPoint x: 261, endPoint y: 291, distance: 15.0
click at [261, 290] on div "0 selected" at bounding box center [887, 294] width 1292 height 33
click at [264, 282] on div "0 selected" at bounding box center [887, 294] width 1292 height 33
click at [259, 298] on div at bounding box center [261, 293] width 16 height 16
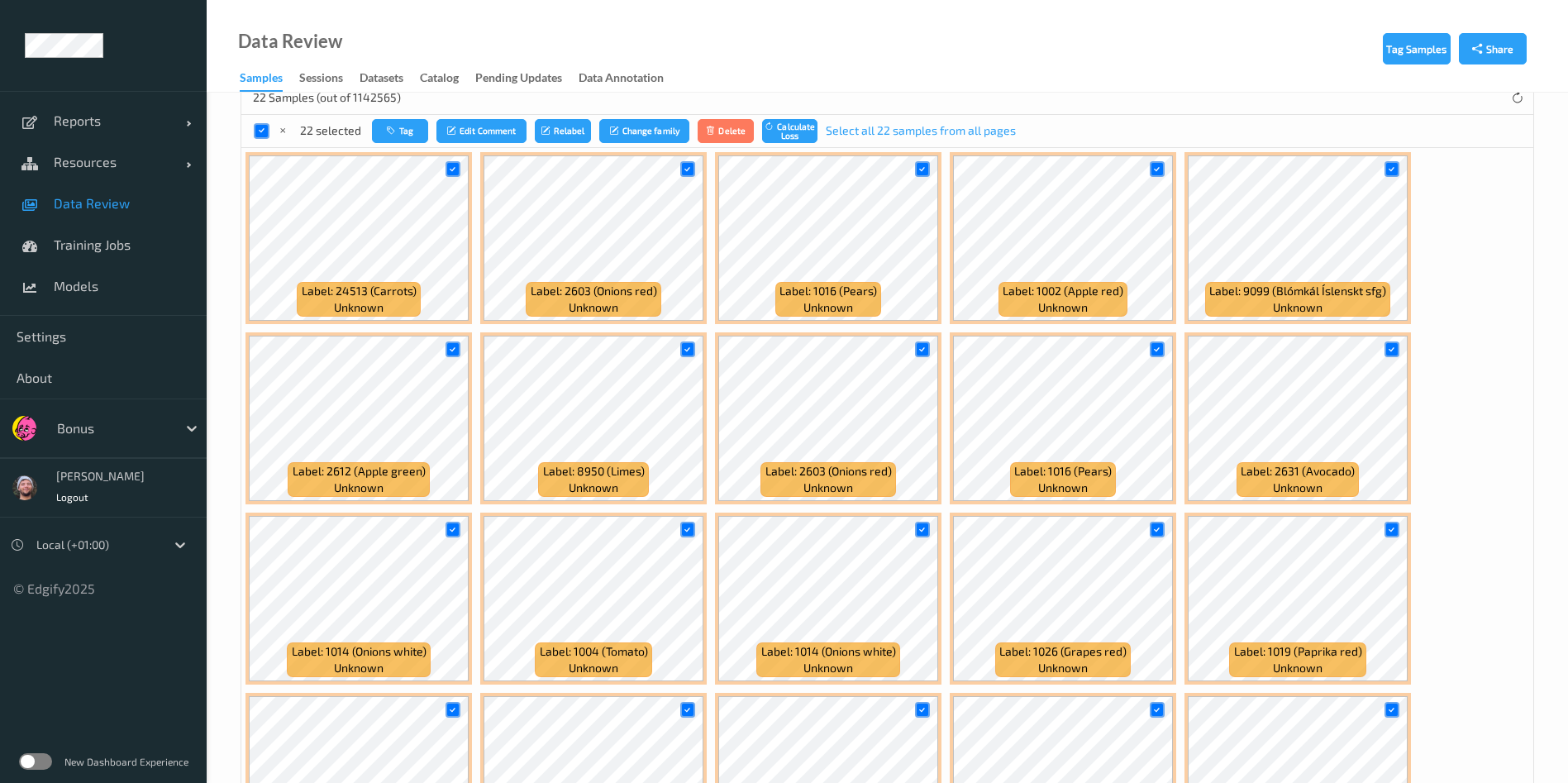
scroll to position [310, 0]
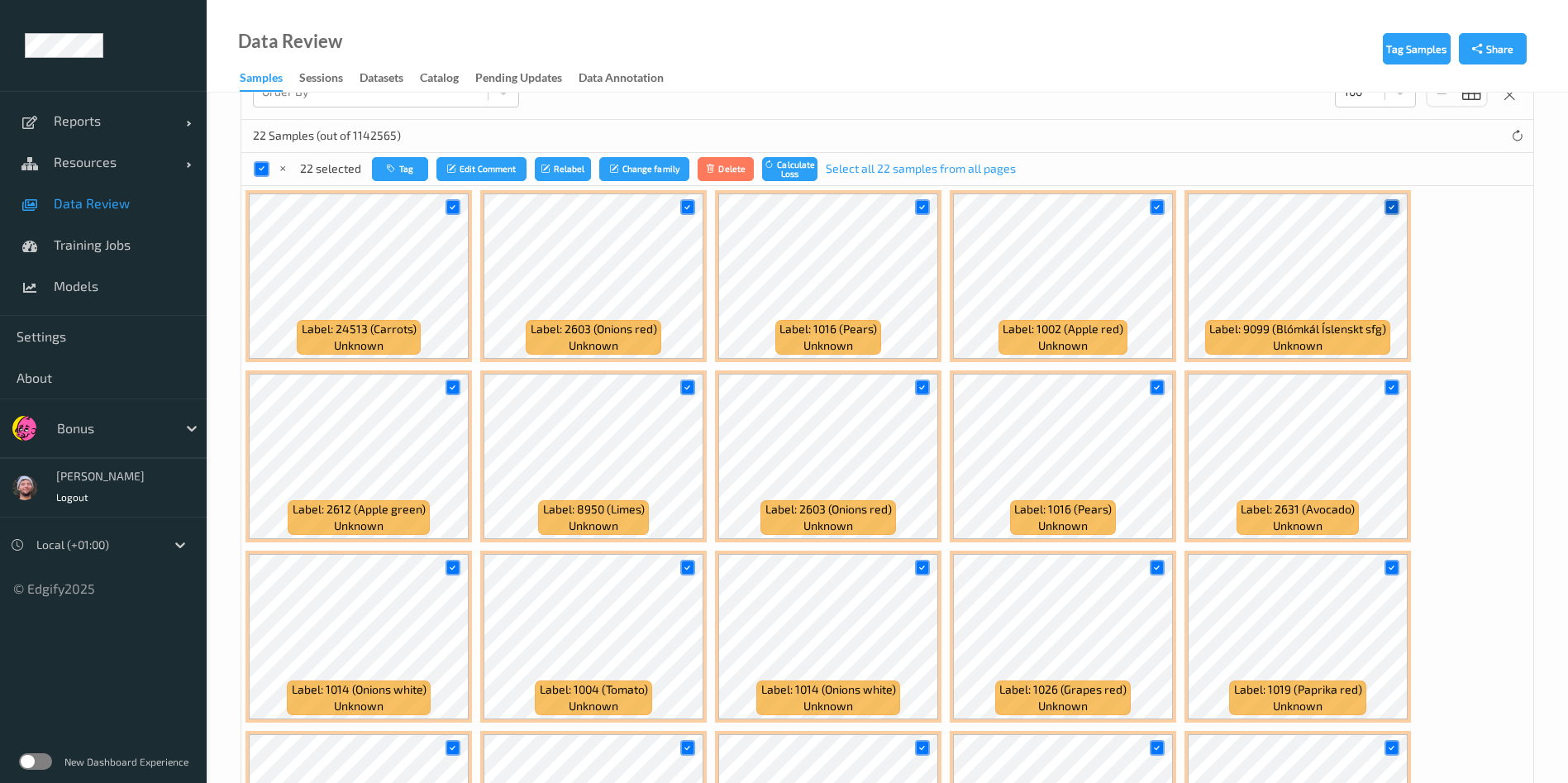
click at [1384, 206] on div at bounding box center [1392, 206] width 16 height 16
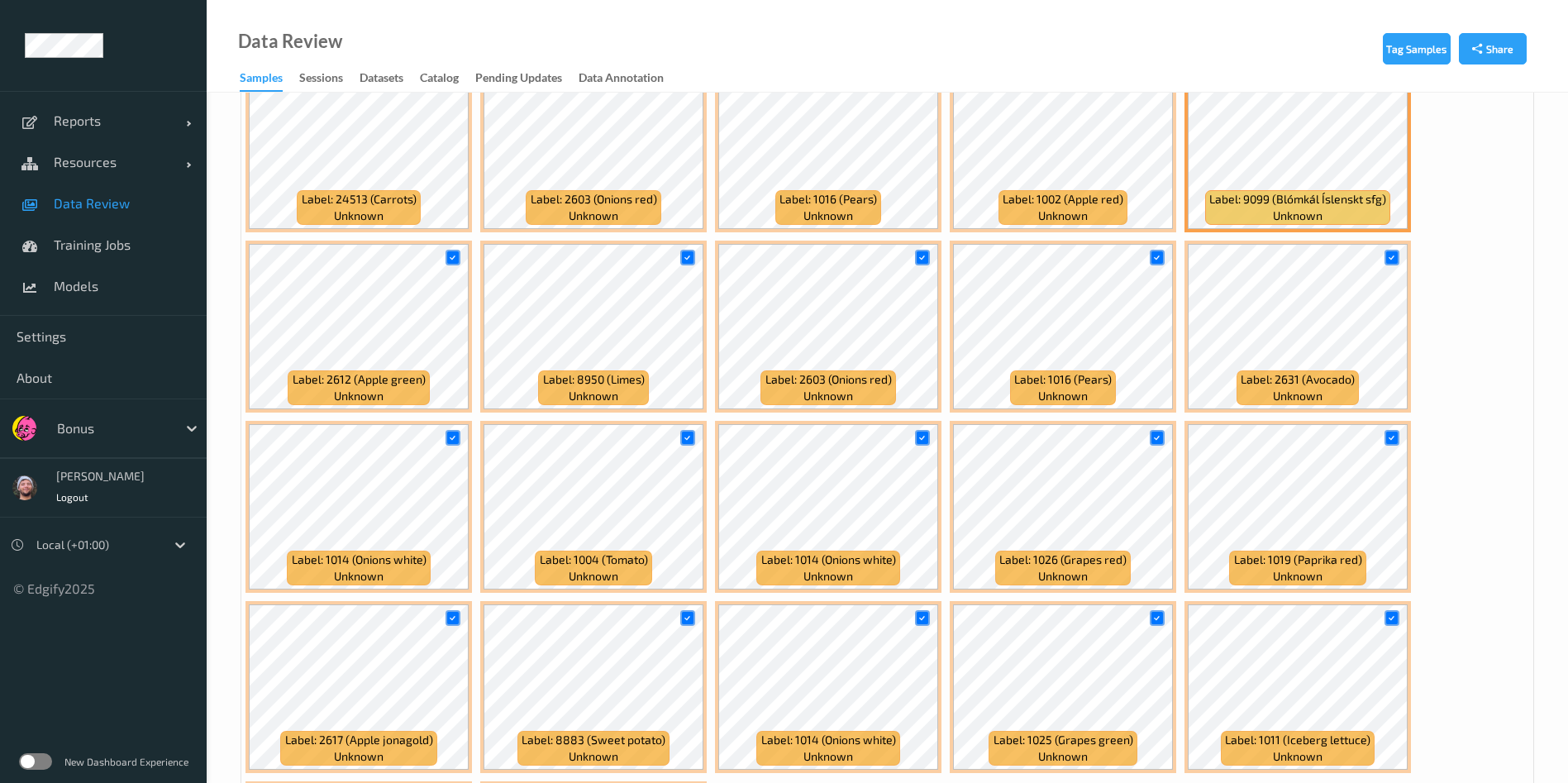
scroll to position [558, 0]
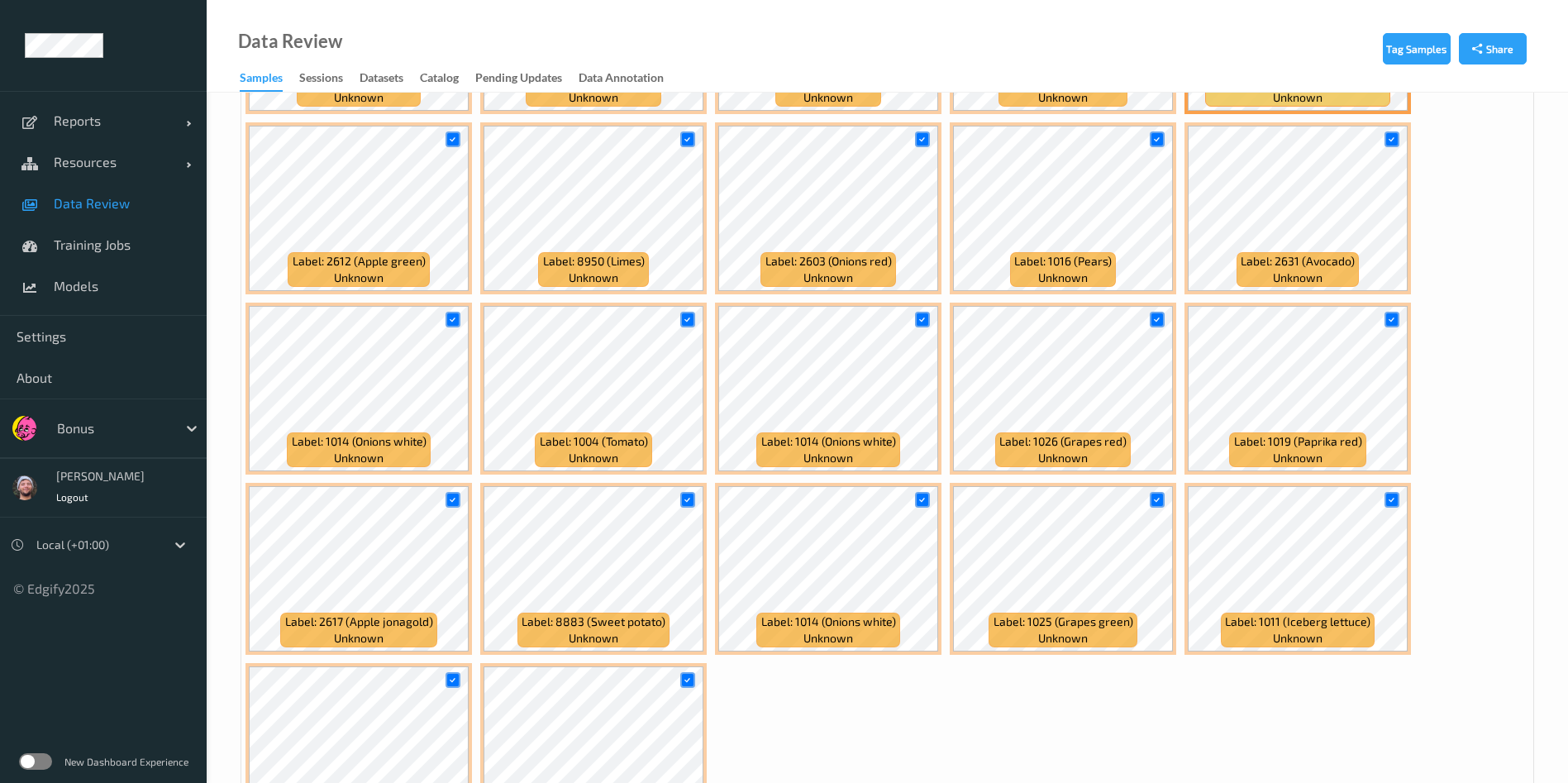
click at [680, 133] on div at bounding box center [688, 139] width 32 height 27
click at [450, 134] on icon at bounding box center [453, 139] width 11 height 11
click at [695, 146] on div at bounding box center [688, 139] width 32 height 27
click at [695, 143] on div at bounding box center [688, 139] width 32 height 27
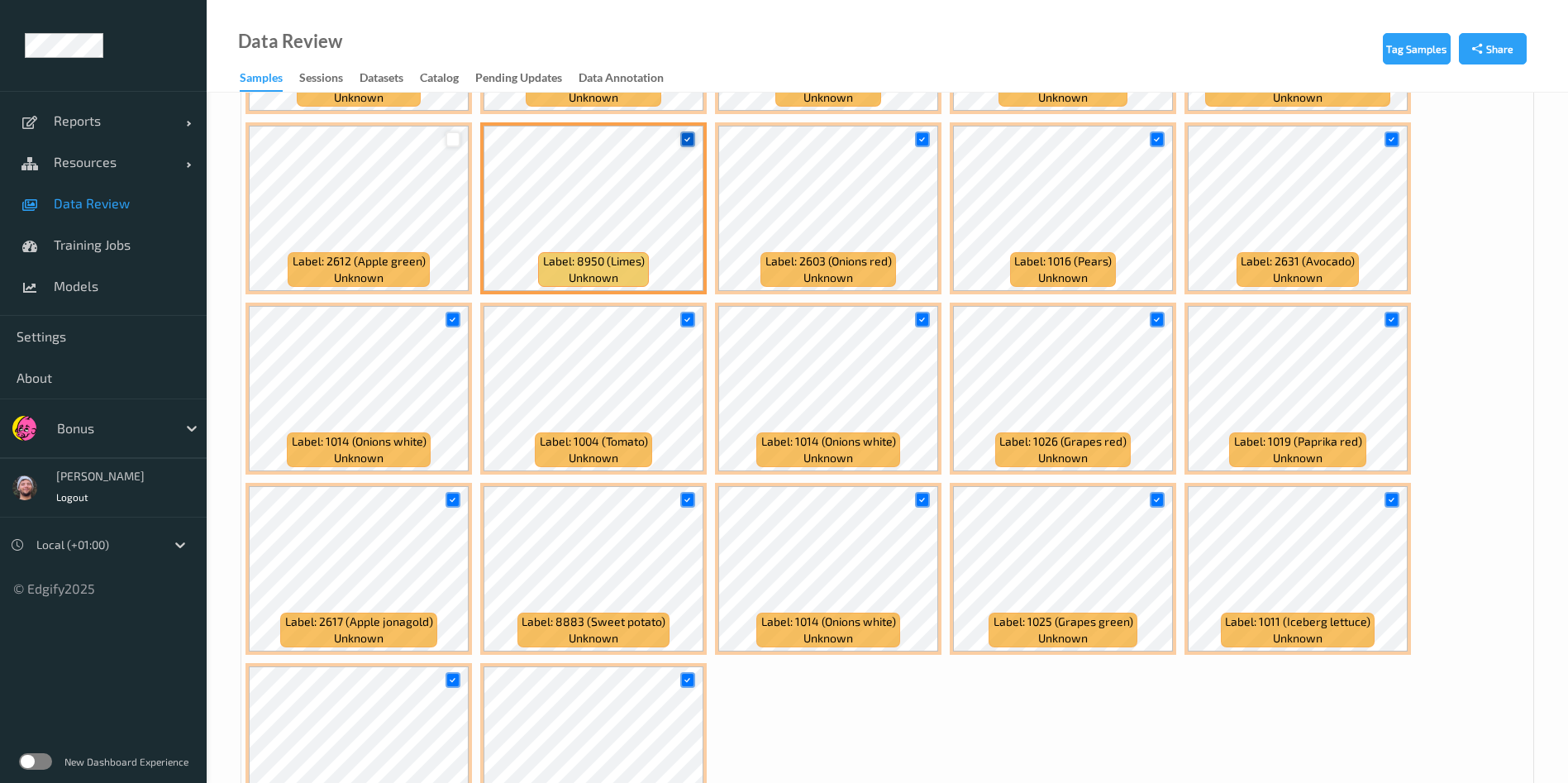
click at [689, 141] on icon at bounding box center [687, 139] width 11 height 11
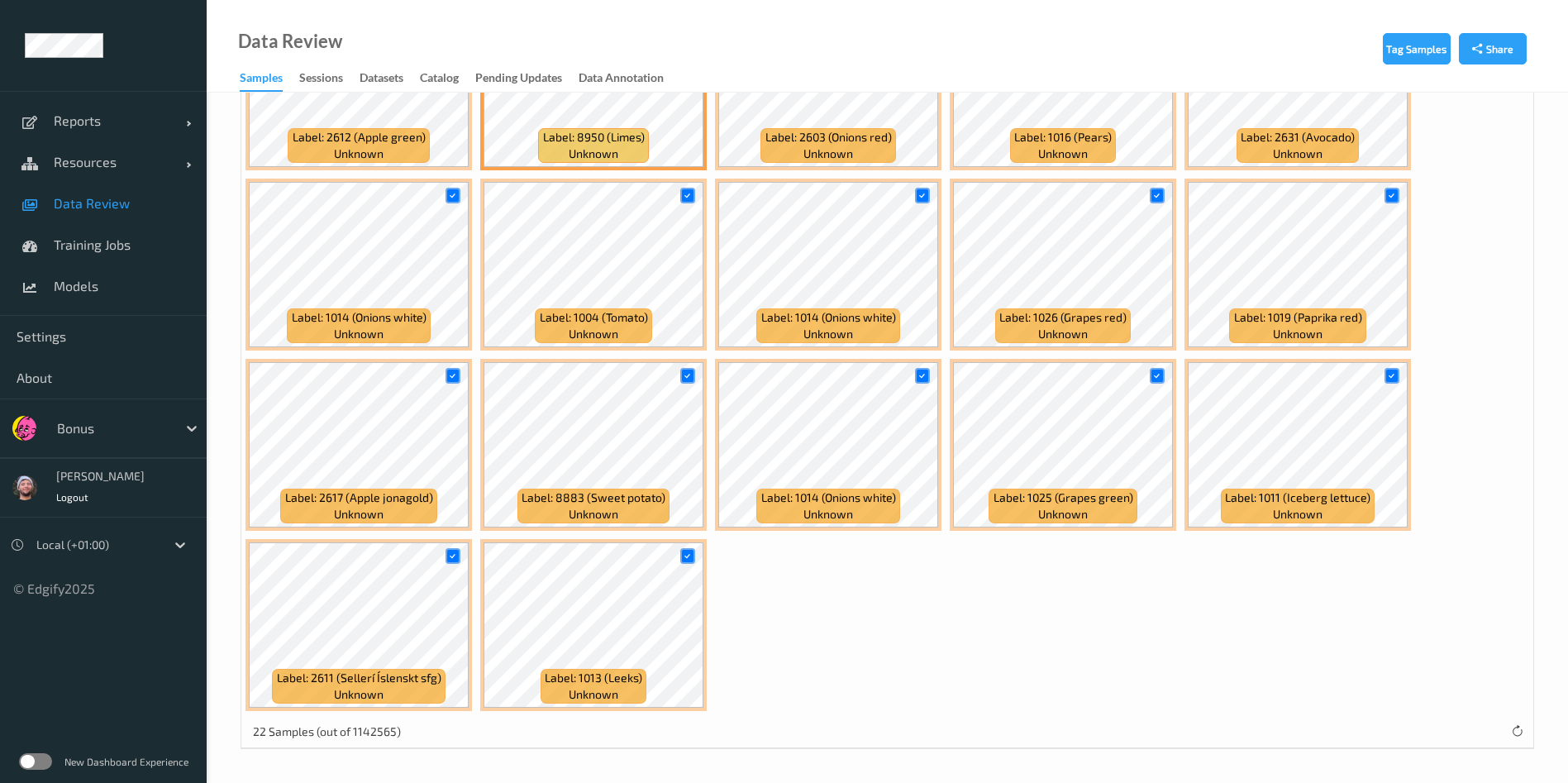
click at [1394, 364] on div at bounding box center [1392, 375] width 32 height 27
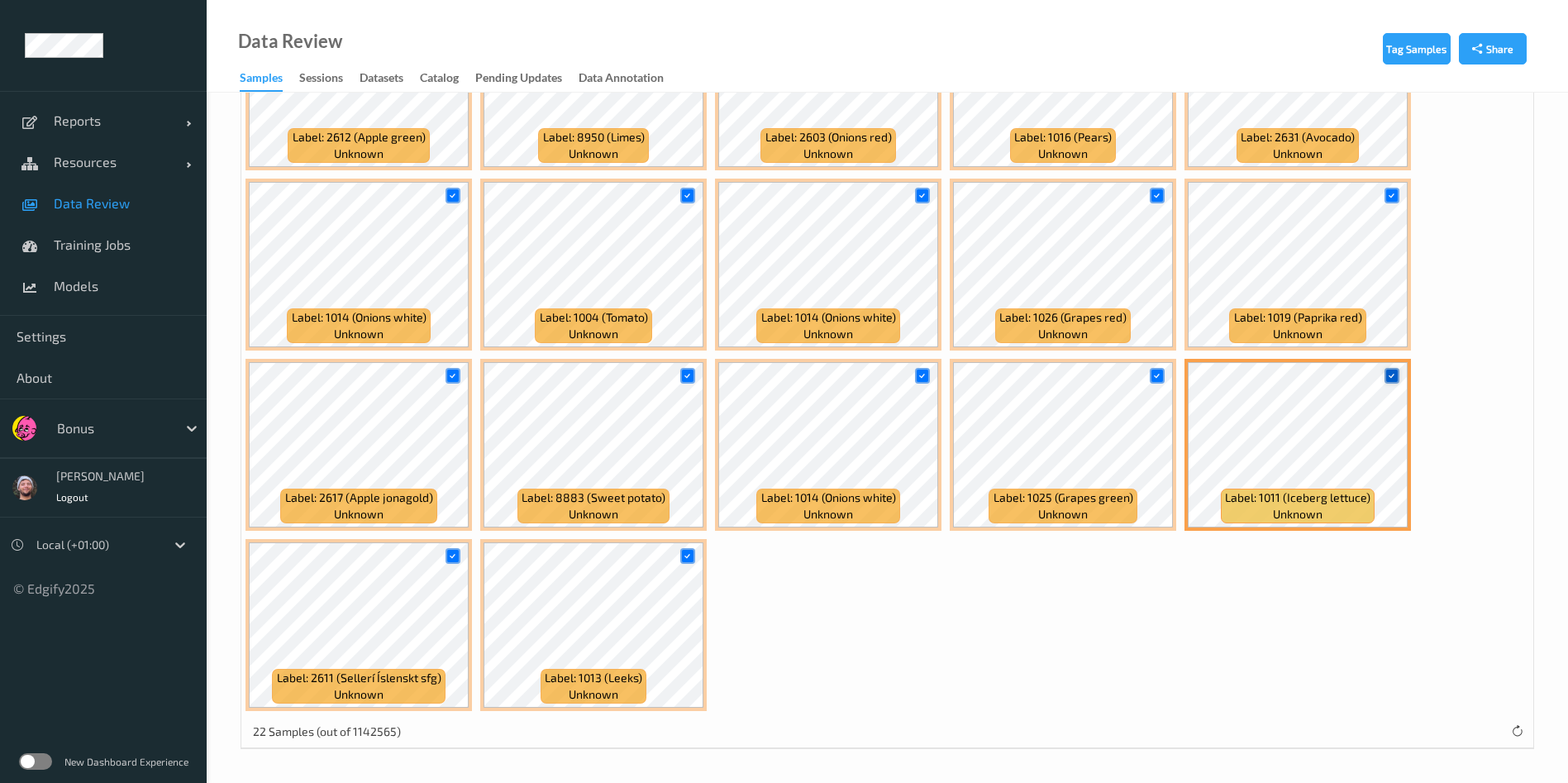
click at [1387, 378] on icon at bounding box center [1391, 375] width 11 height 11
click at [917, 372] on icon at bounding box center [922, 375] width 11 height 11
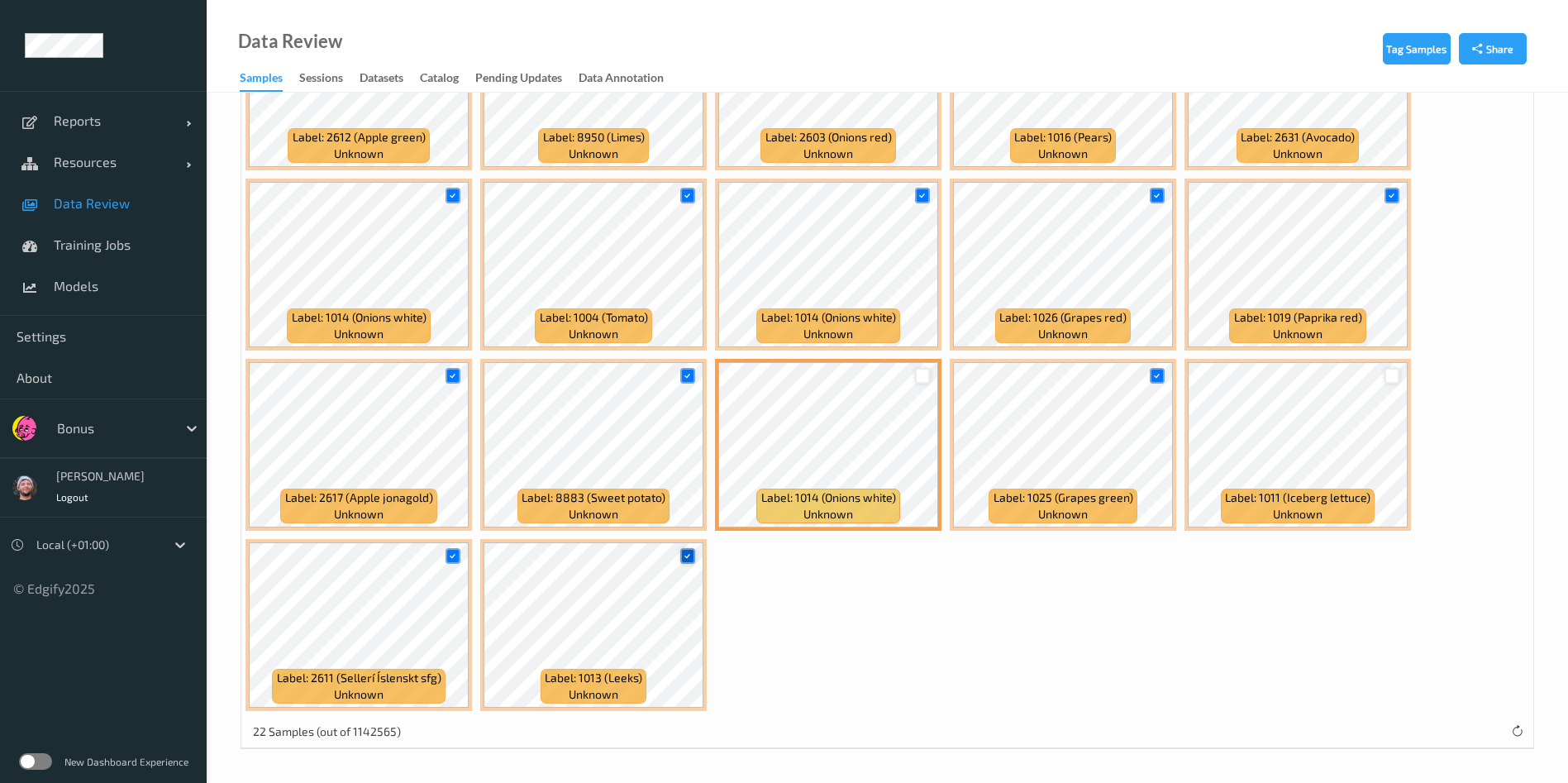
click at [694, 551] on div at bounding box center [688, 556] width 16 height 16
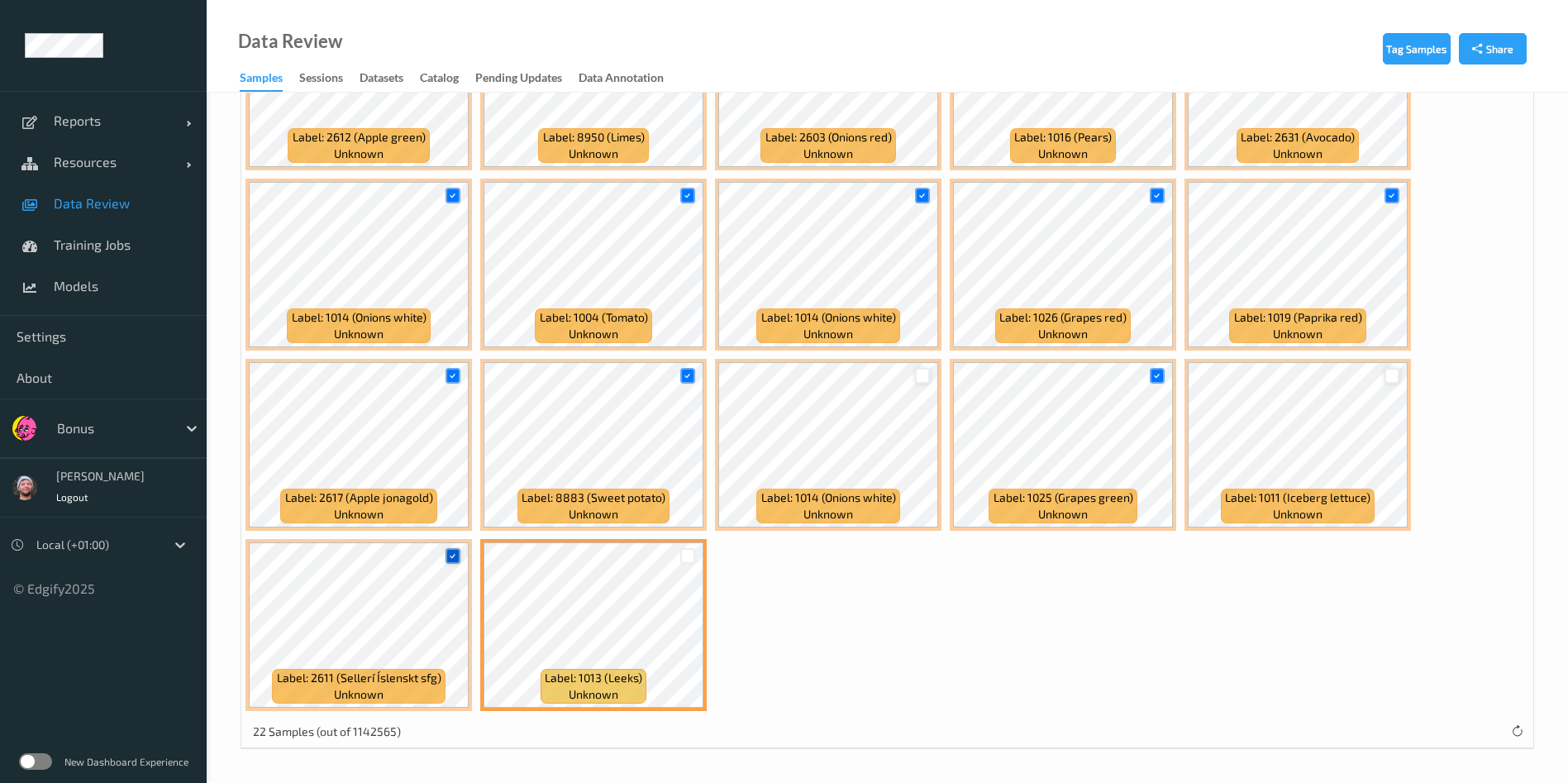
click at [449, 558] on icon at bounding box center [453, 556] width 11 height 11
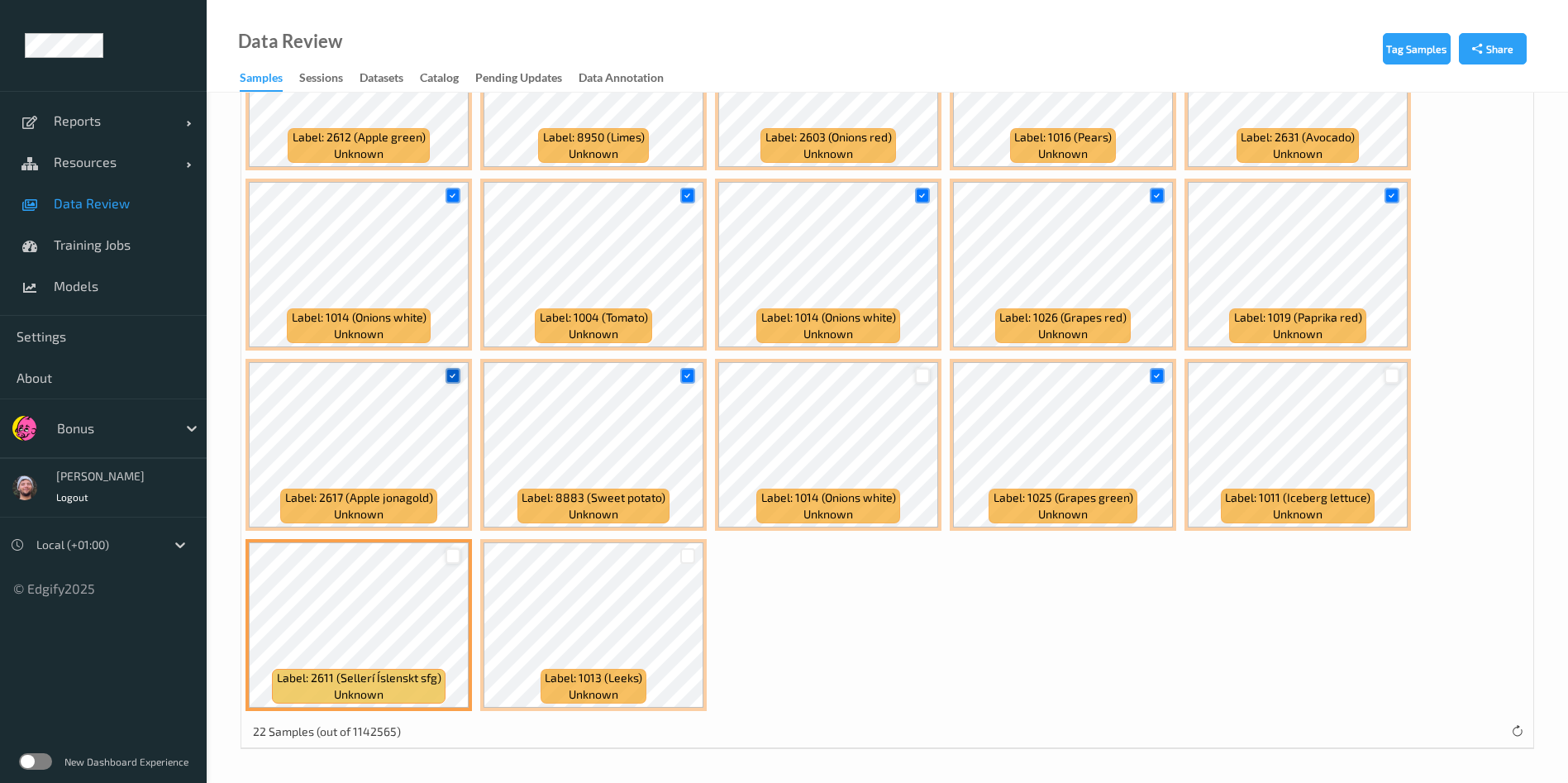
click at [454, 379] on icon at bounding box center [453, 375] width 11 height 11
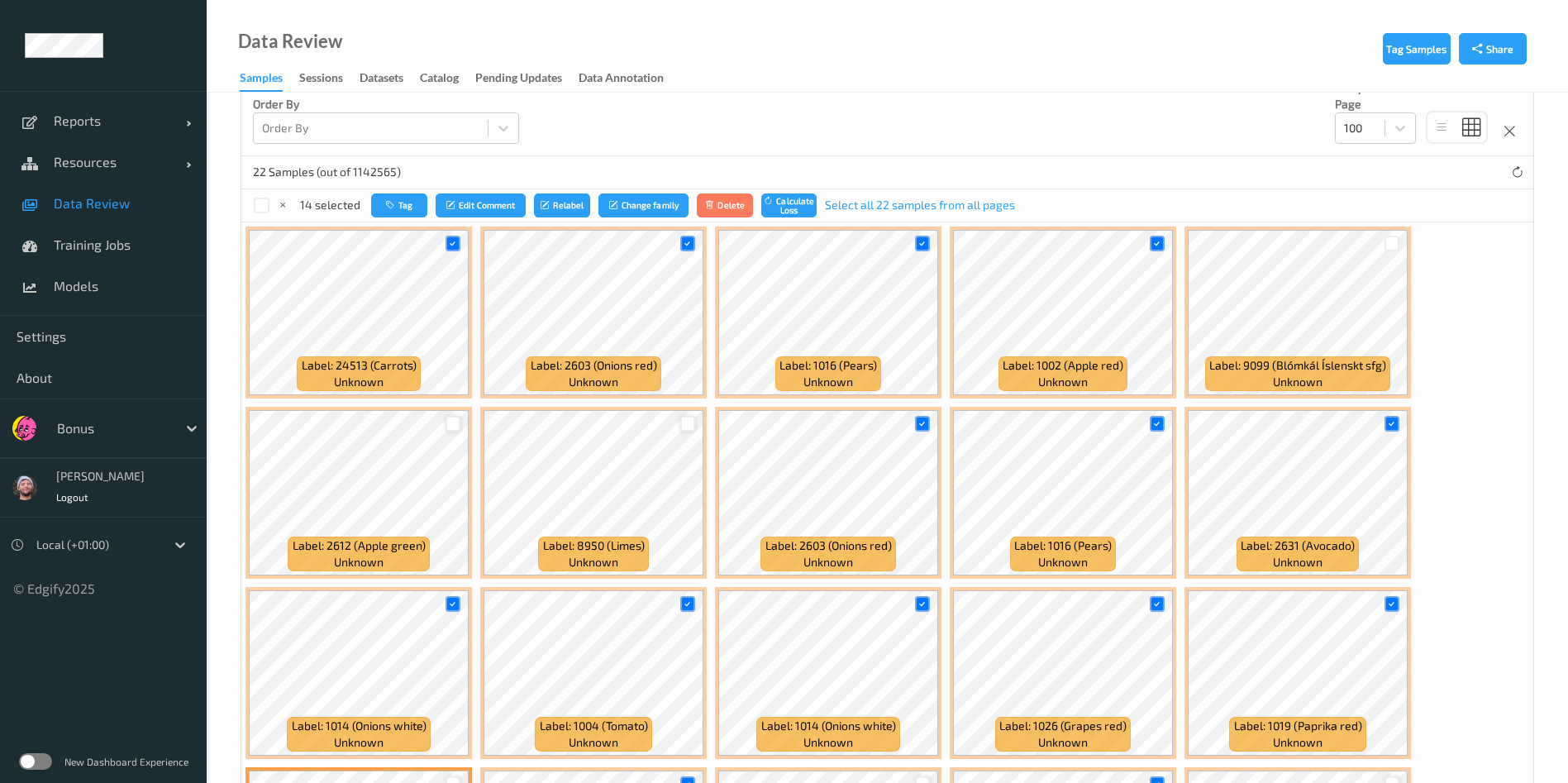
scroll to position [186, 0]
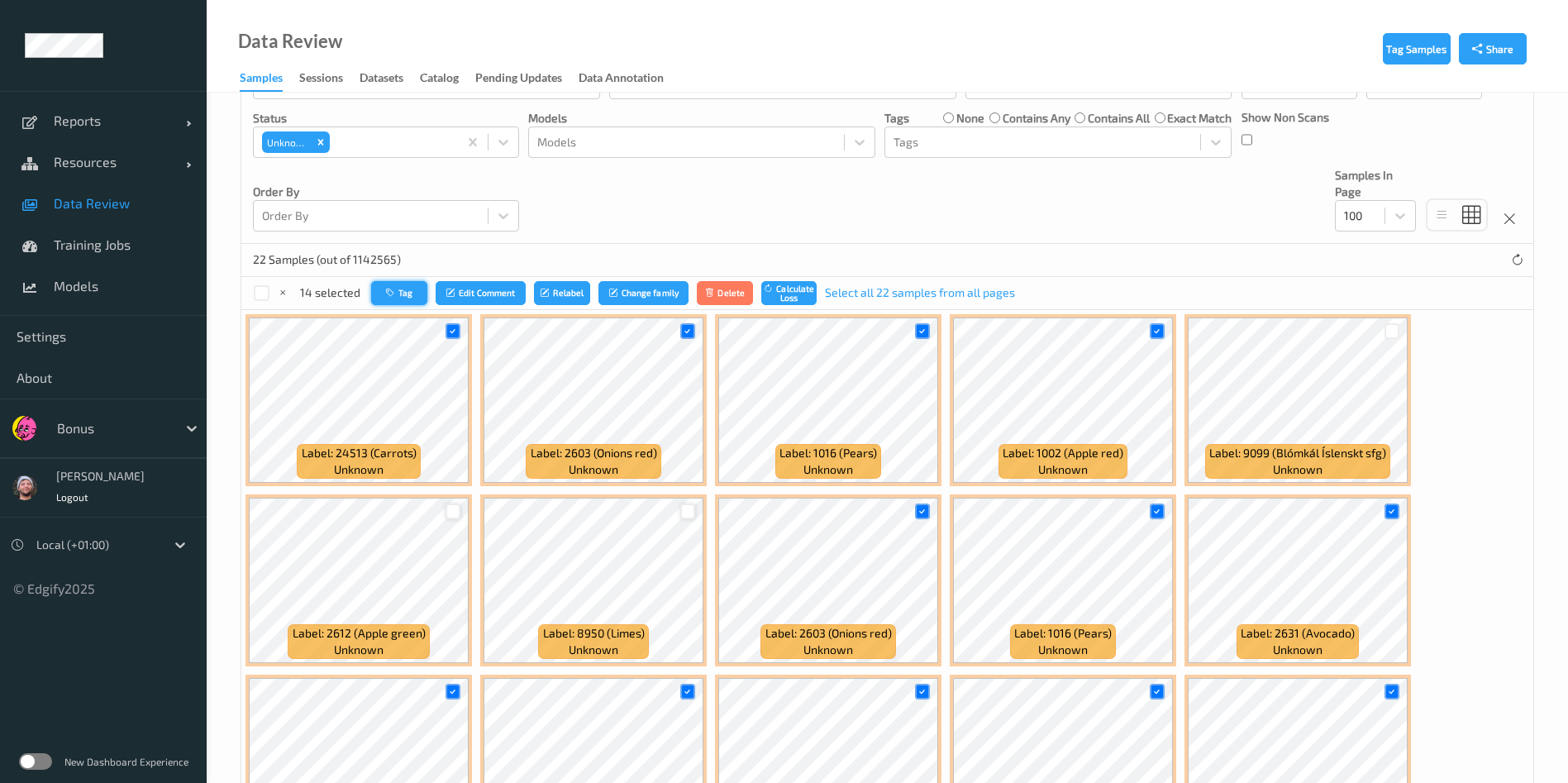
click at [403, 295] on button "Tag" at bounding box center [399, 293] width 57 height 24
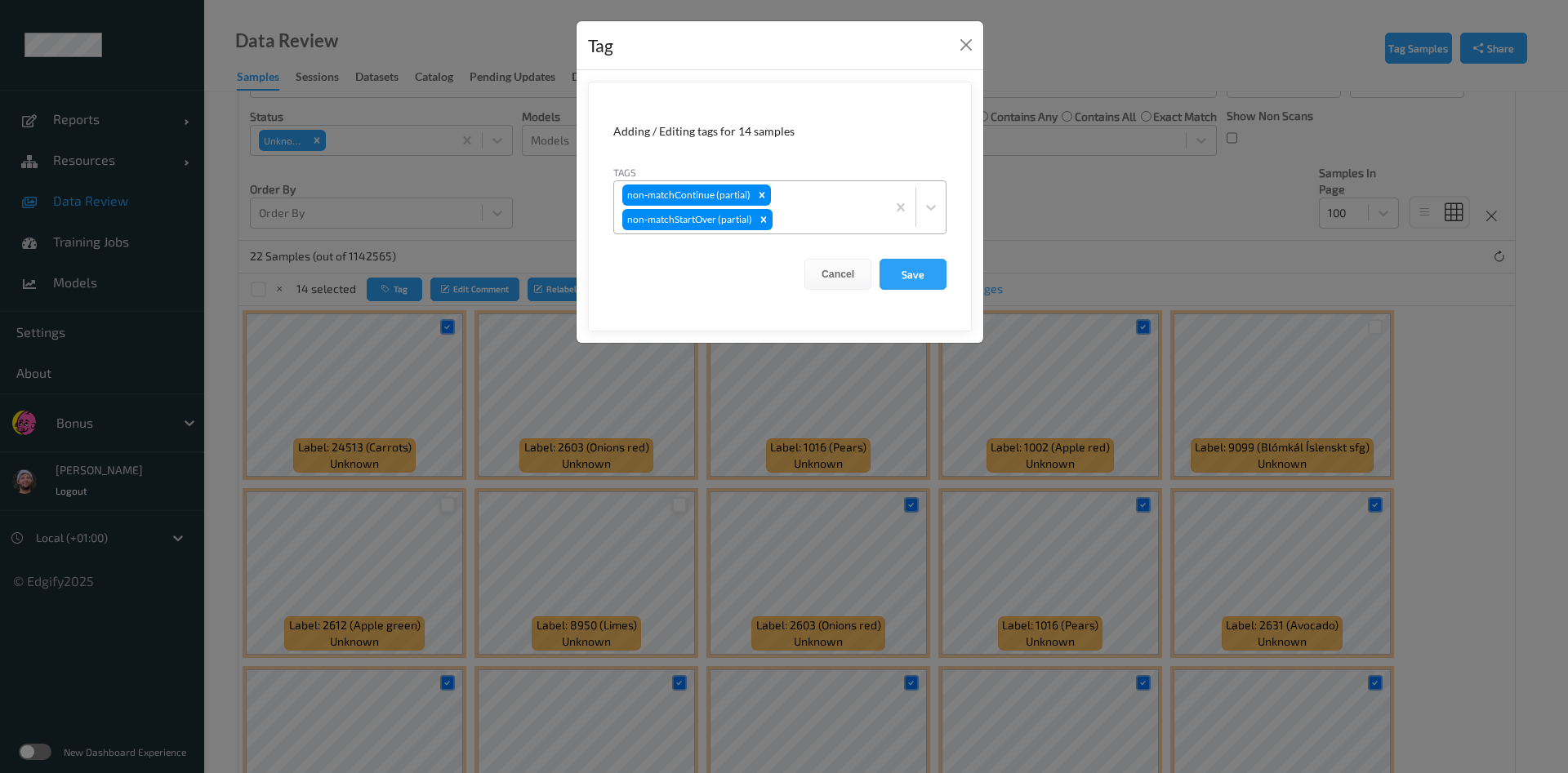
click at [826, 189] on div "non-matchContinue (partial) non-matchStartOver (partial)" at bounding box center [749, 208] width 272 height 53
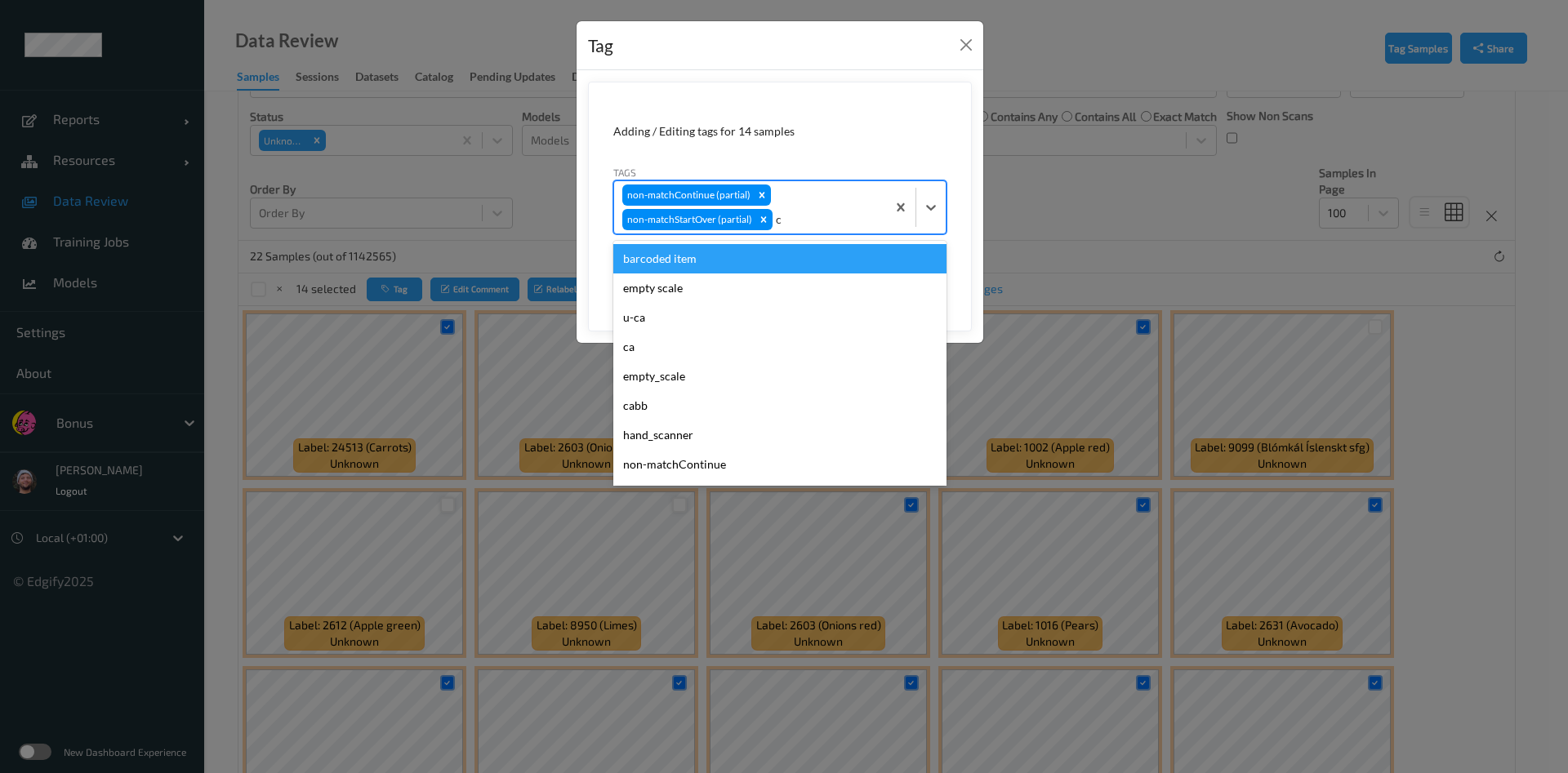
type input "ca"
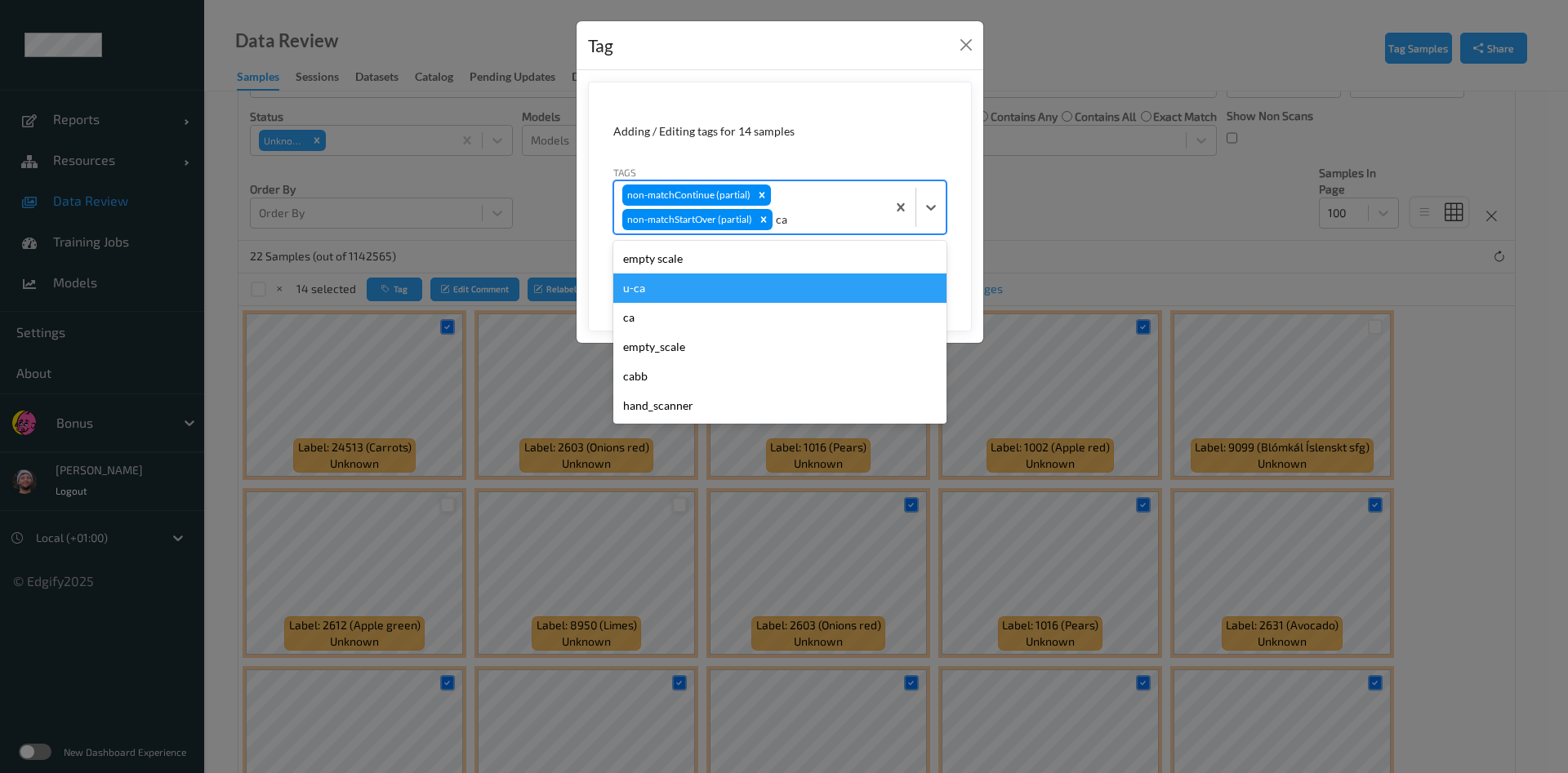
click at [707, 278] on div "u-ca" at bounding box center [779, 288] width 333 height 30
type input "s"
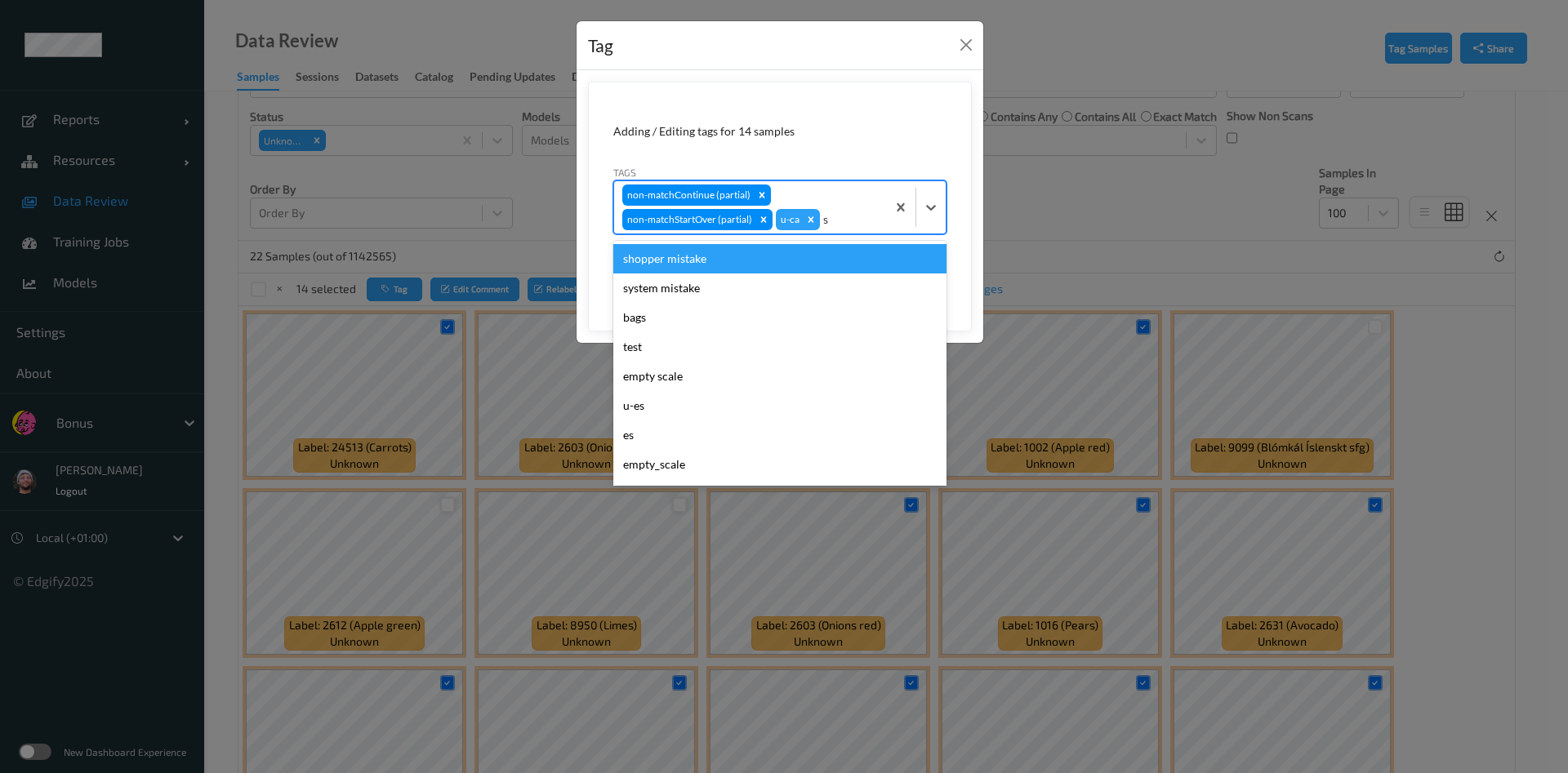
click at [704, 245] on div "shopper mistake" at bounding box center [779, 259] width 333 height 30
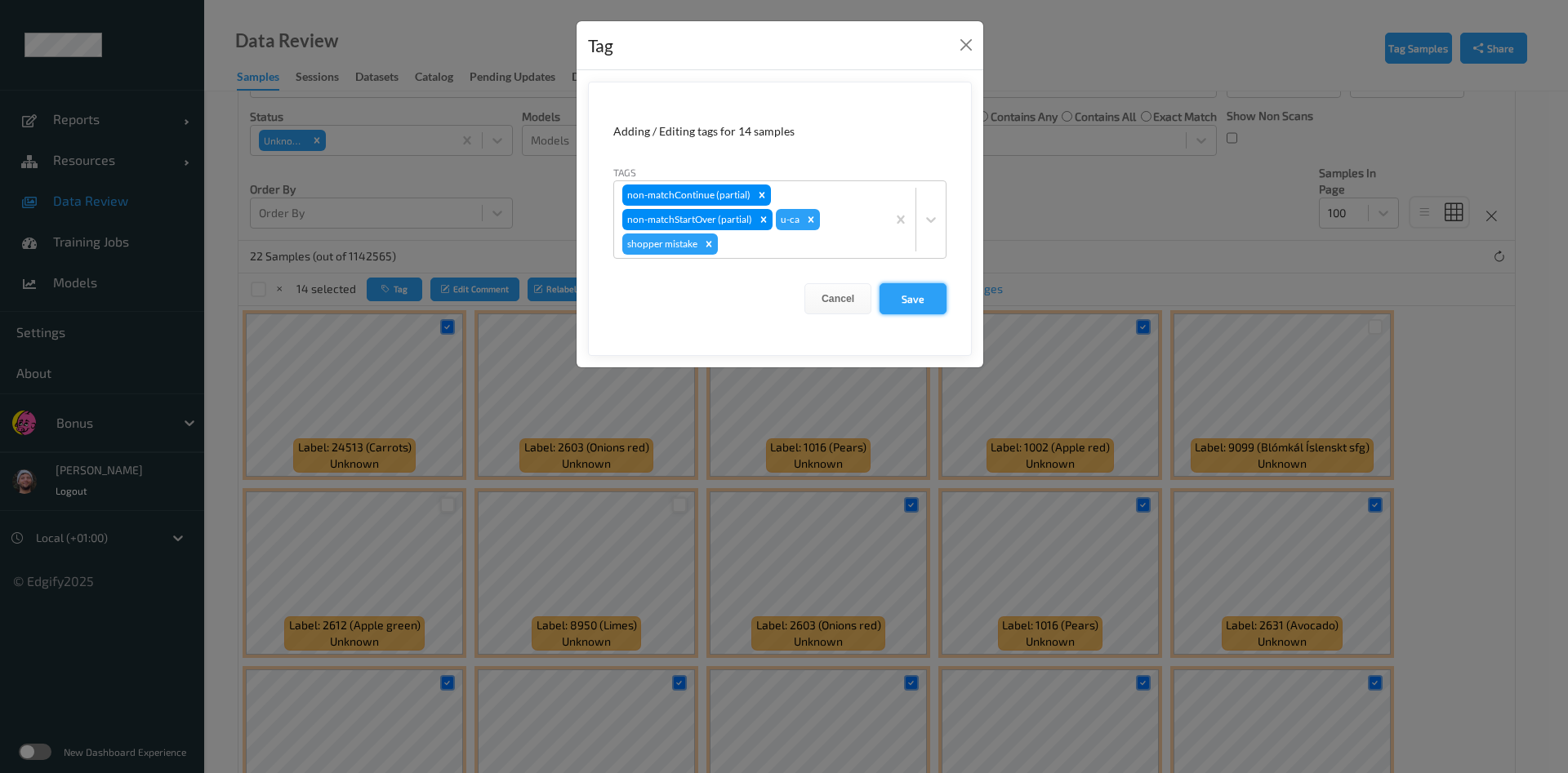
click at [903, 306] on button "Save" at bounding box center [912, 299] width 67 height 31
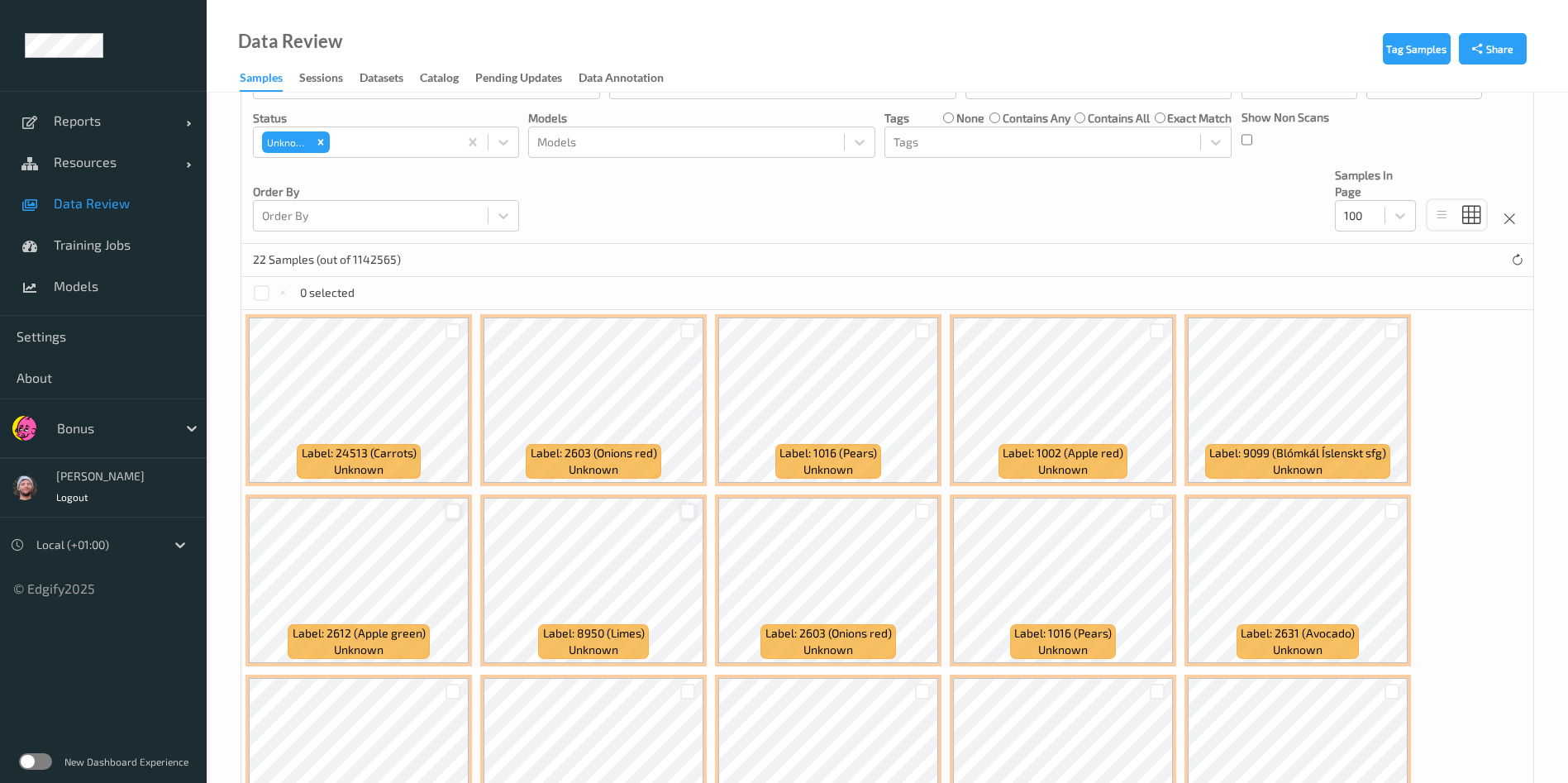
click at [962, 123] on label "none" at bounding box center [971, 118] width 28 height 17
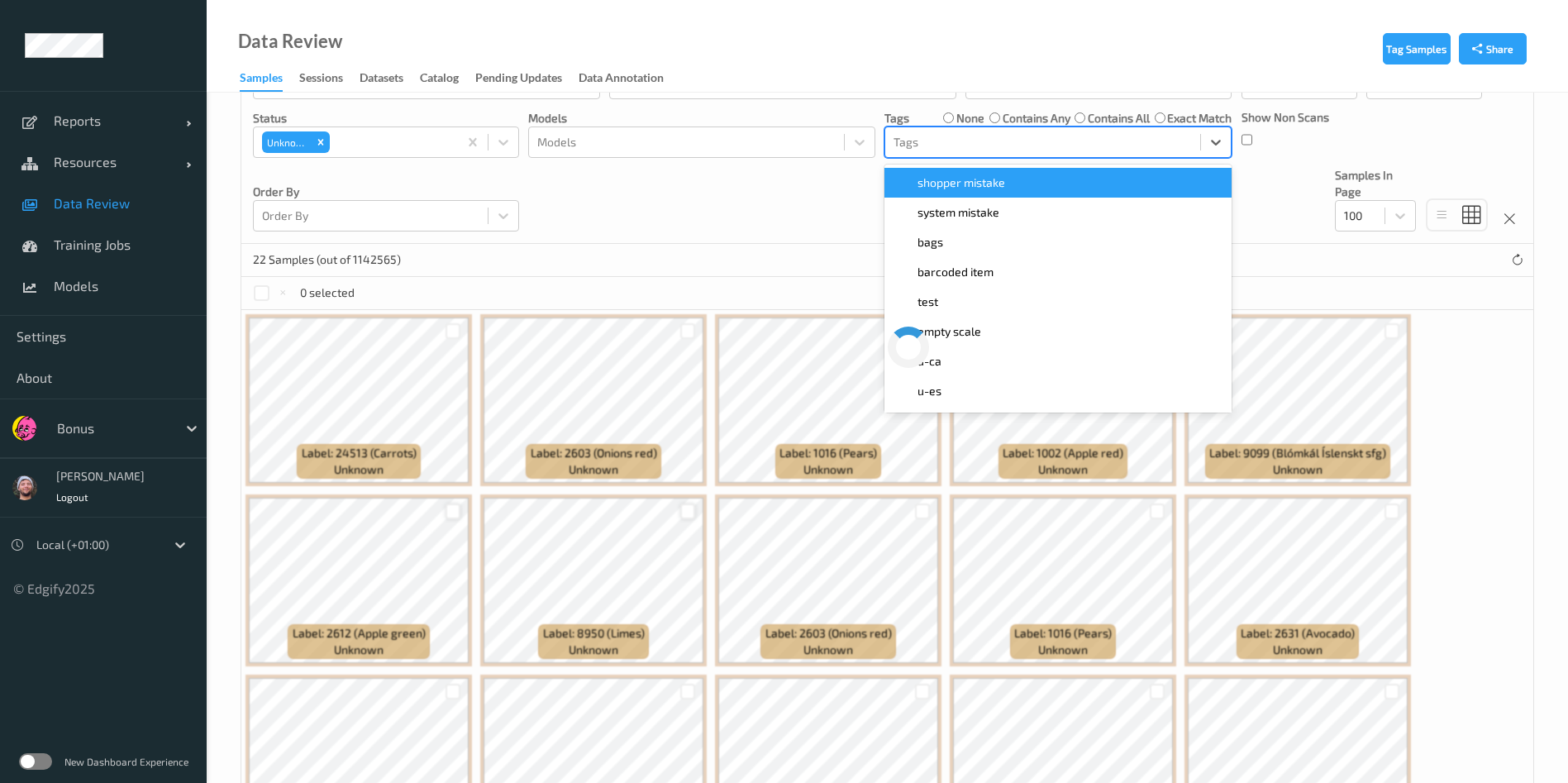
click at [968, 141] on div at bounding box center [1042, 142] width 299 height 20
type input "ca"
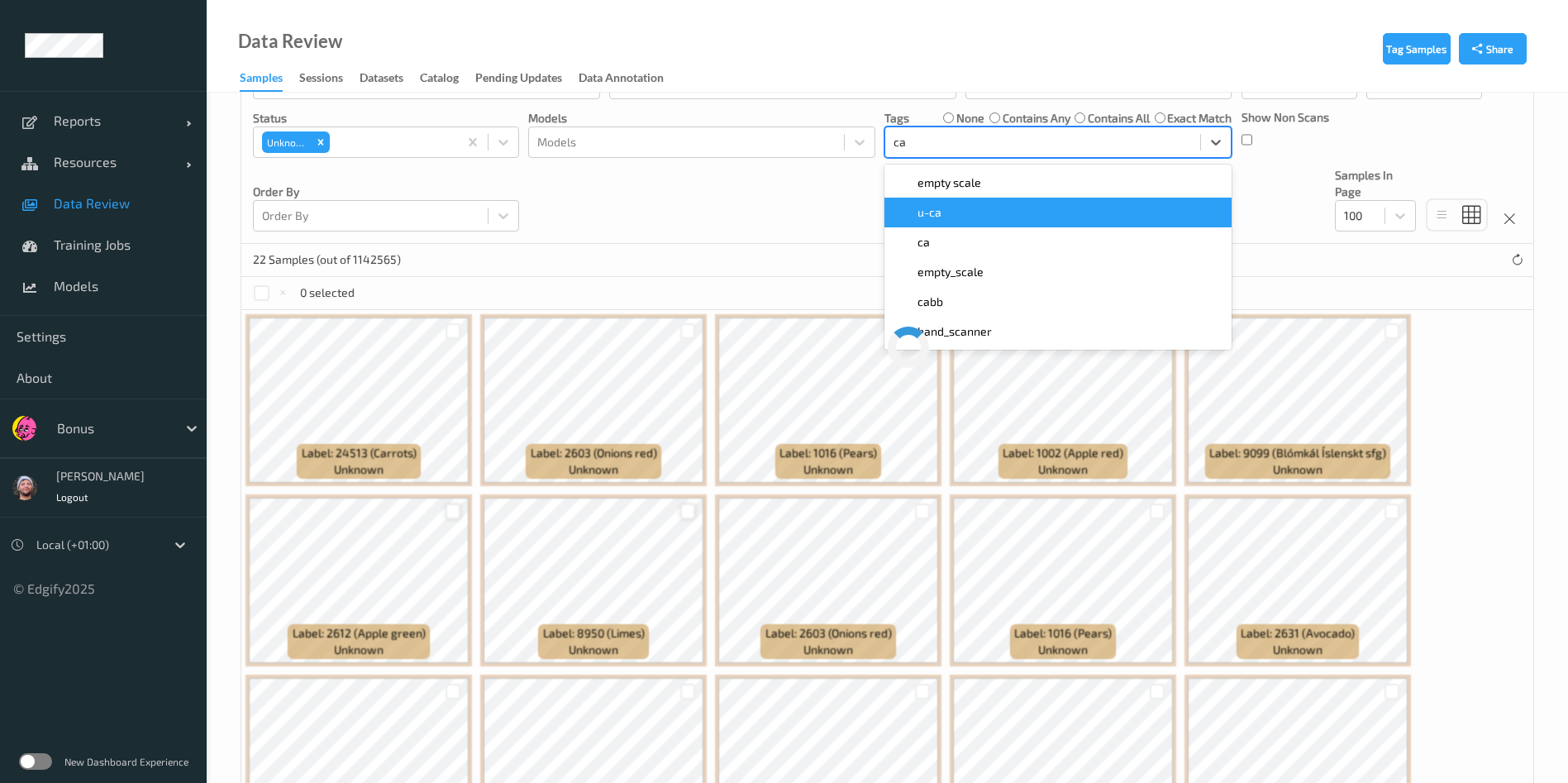
click at [957, 213] on div "u-ca" at bounding box center [1057, 212] width 327 height 17
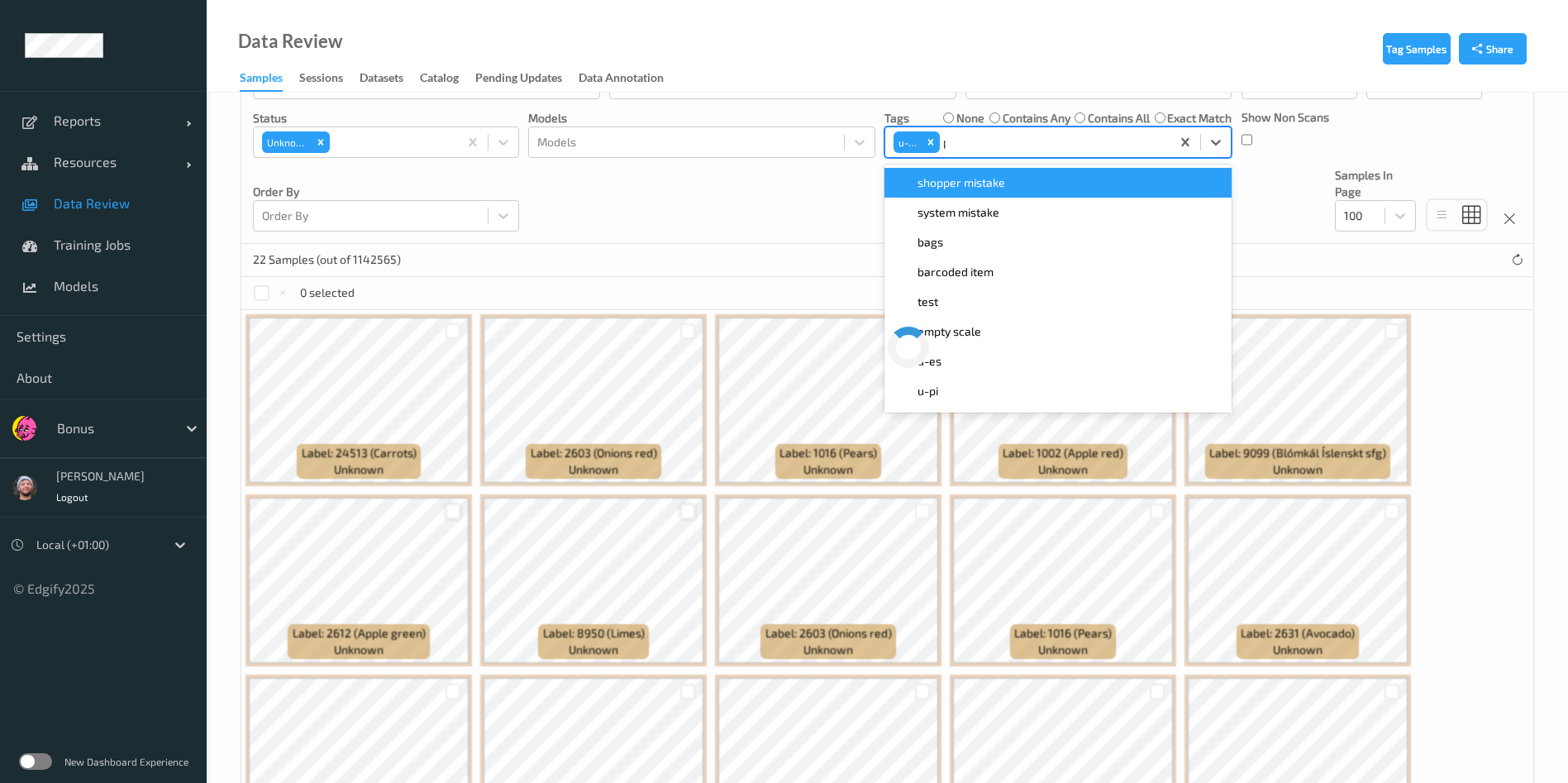
type input "pi"
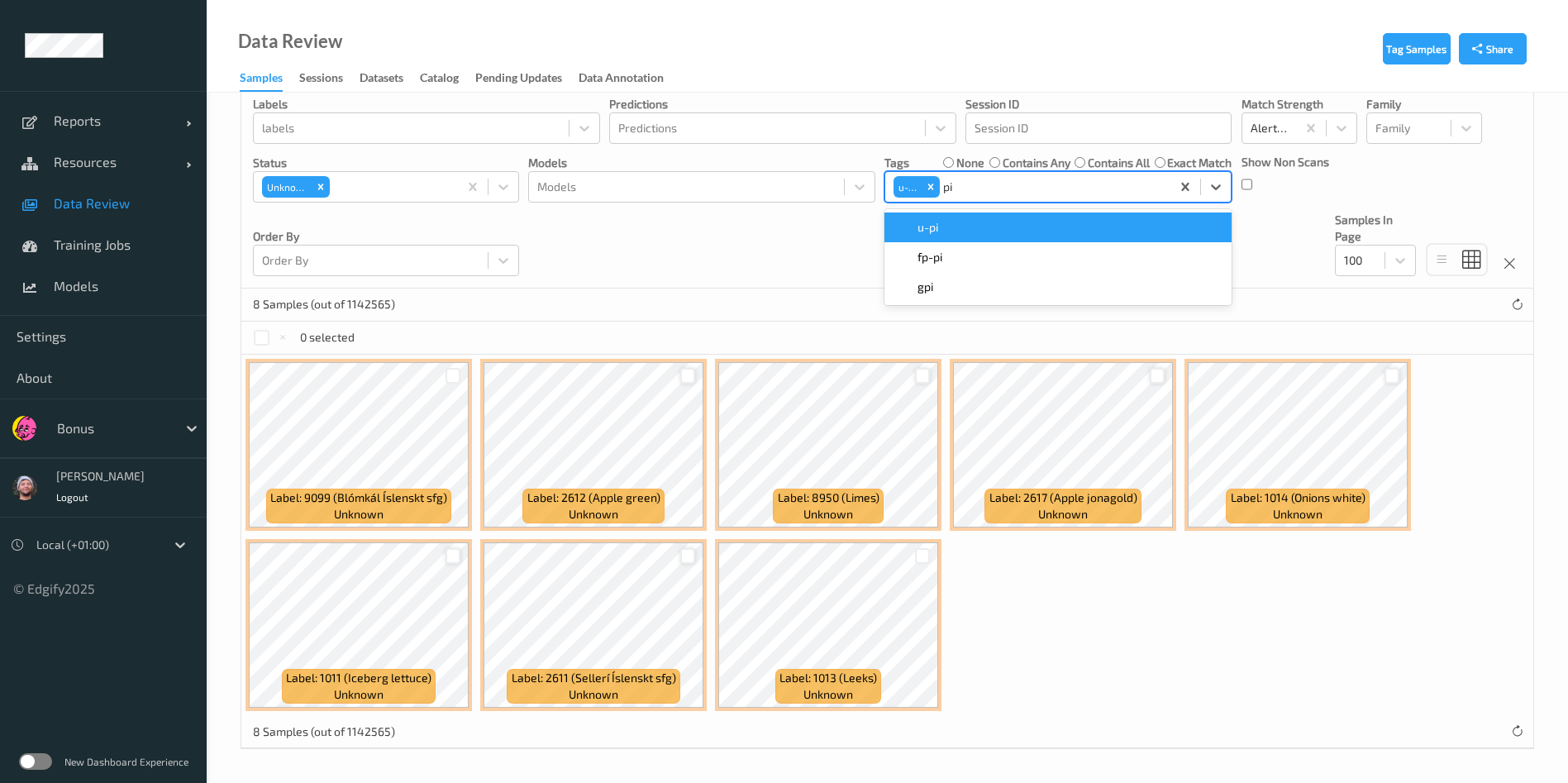
scroll to position [141, 0]
click at [951, 228] on div "u-pi" at bounding box center [1057, 227] width 327 height 17
type input "gi"
click at [951, 224] on div "u-gi" at bounding box center [1057, 227] width 327 height 17
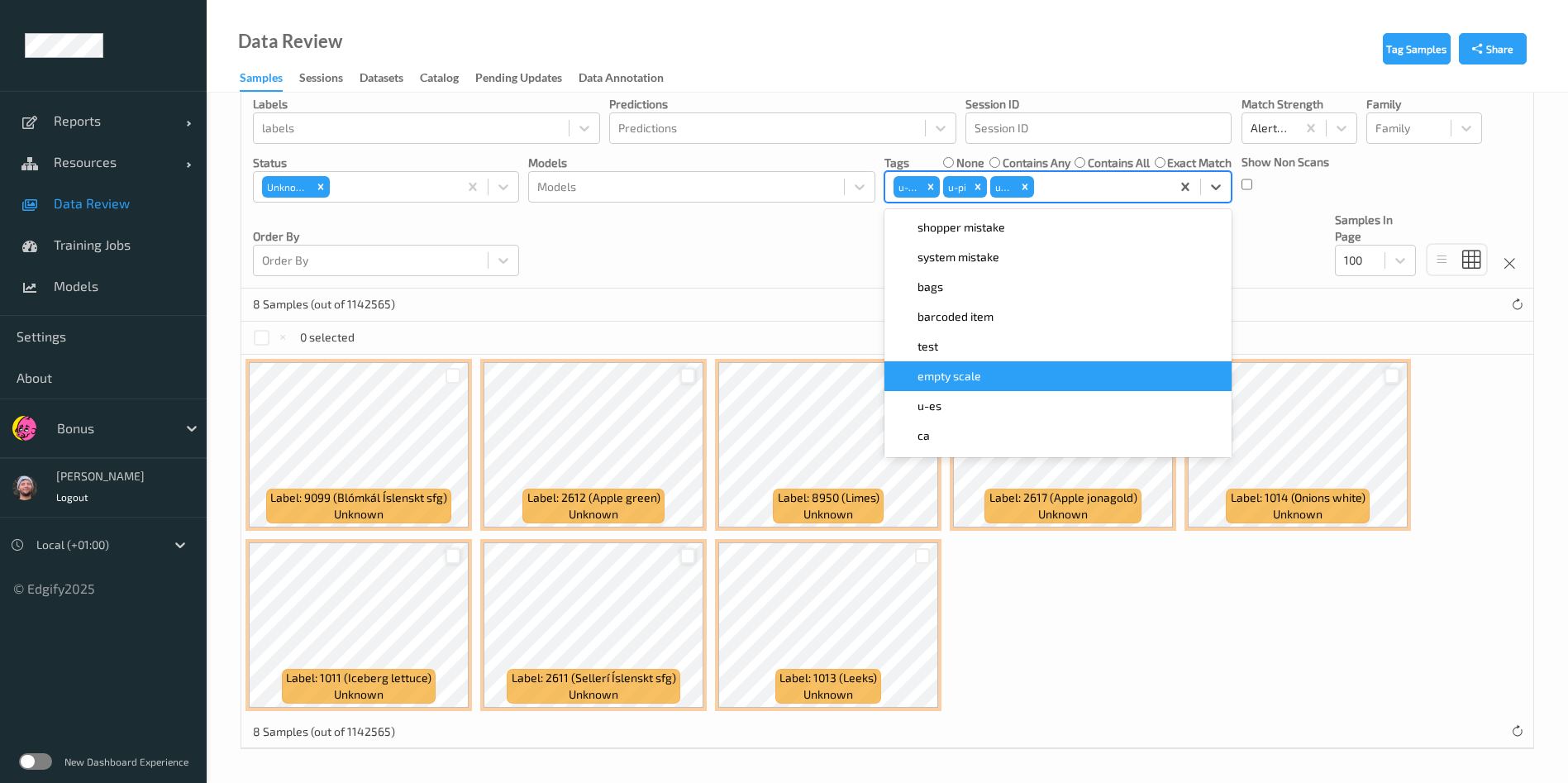
click at [1185, 756] on div "Tag Samples Share Devices Devices Storage Devices Storage Devices Clusters Clus…" at bounding box center [887, 367] width 1362 height 831
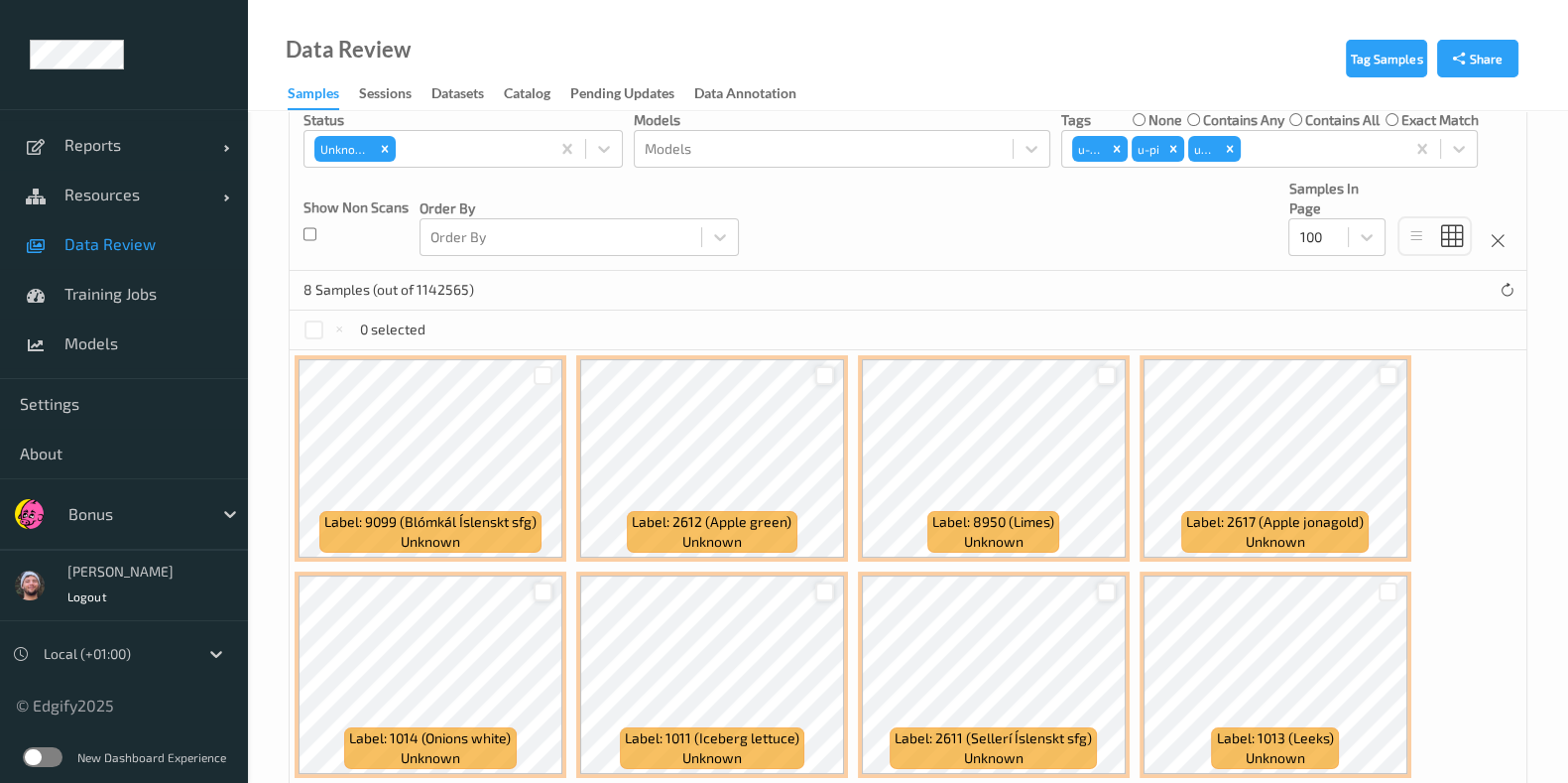
scroll to position [390, 0]
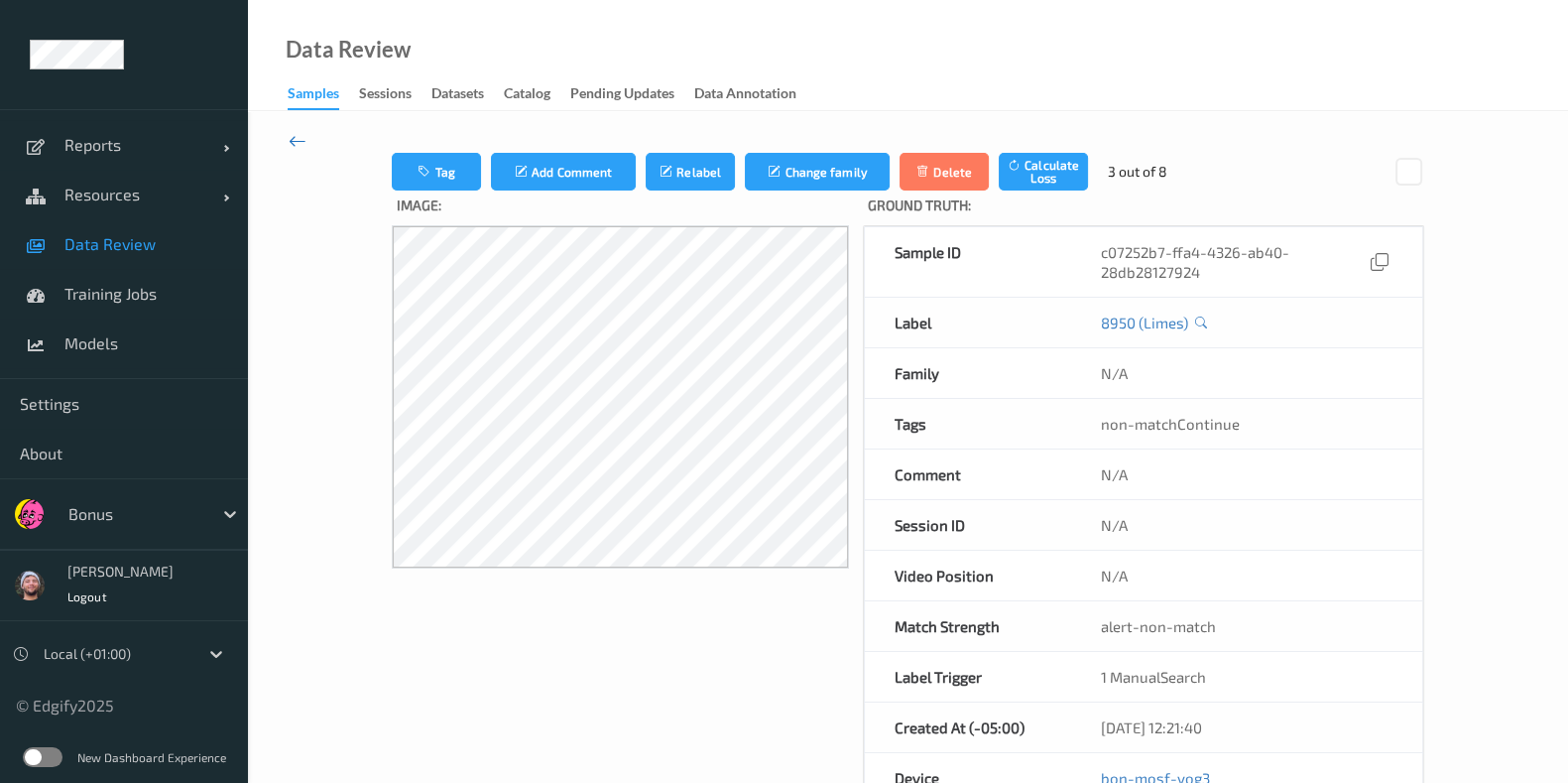
click at [290, 147] on icon at bounding box center [297, 141] width 18 height 22
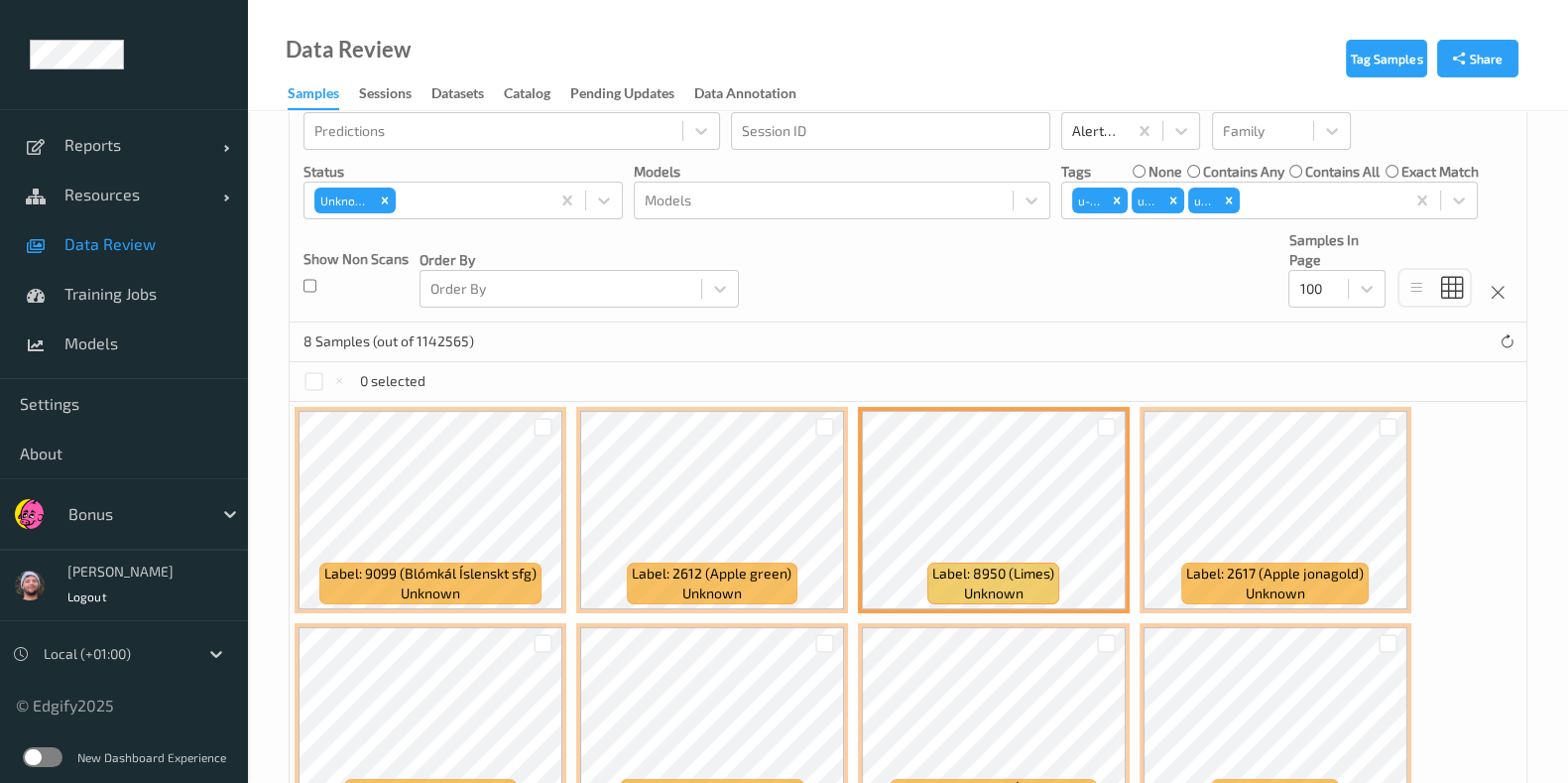
scroll to position [373, 0]
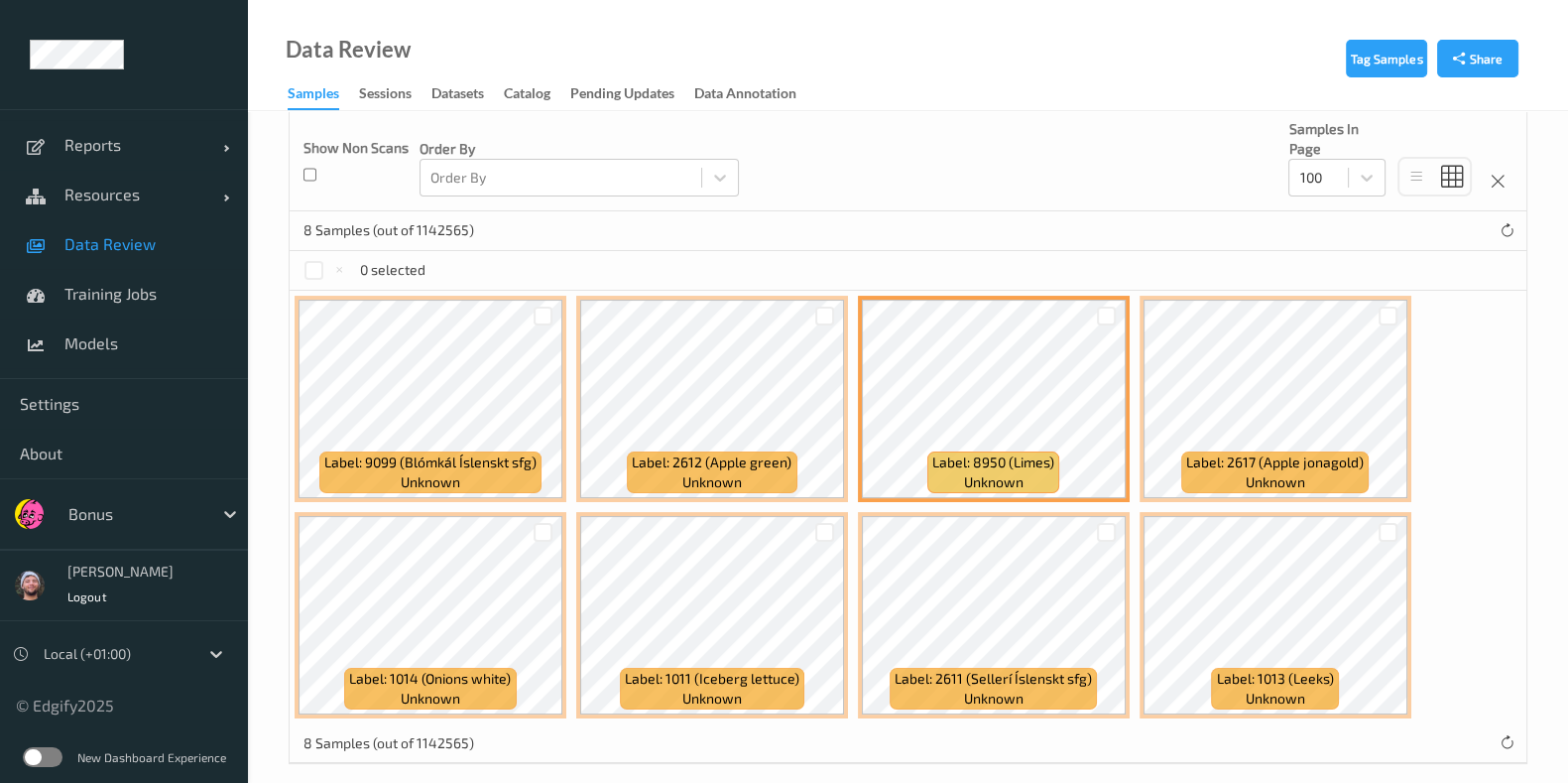
click at [553, 322] on div at bounding box center [544, 316] width 38 height 33
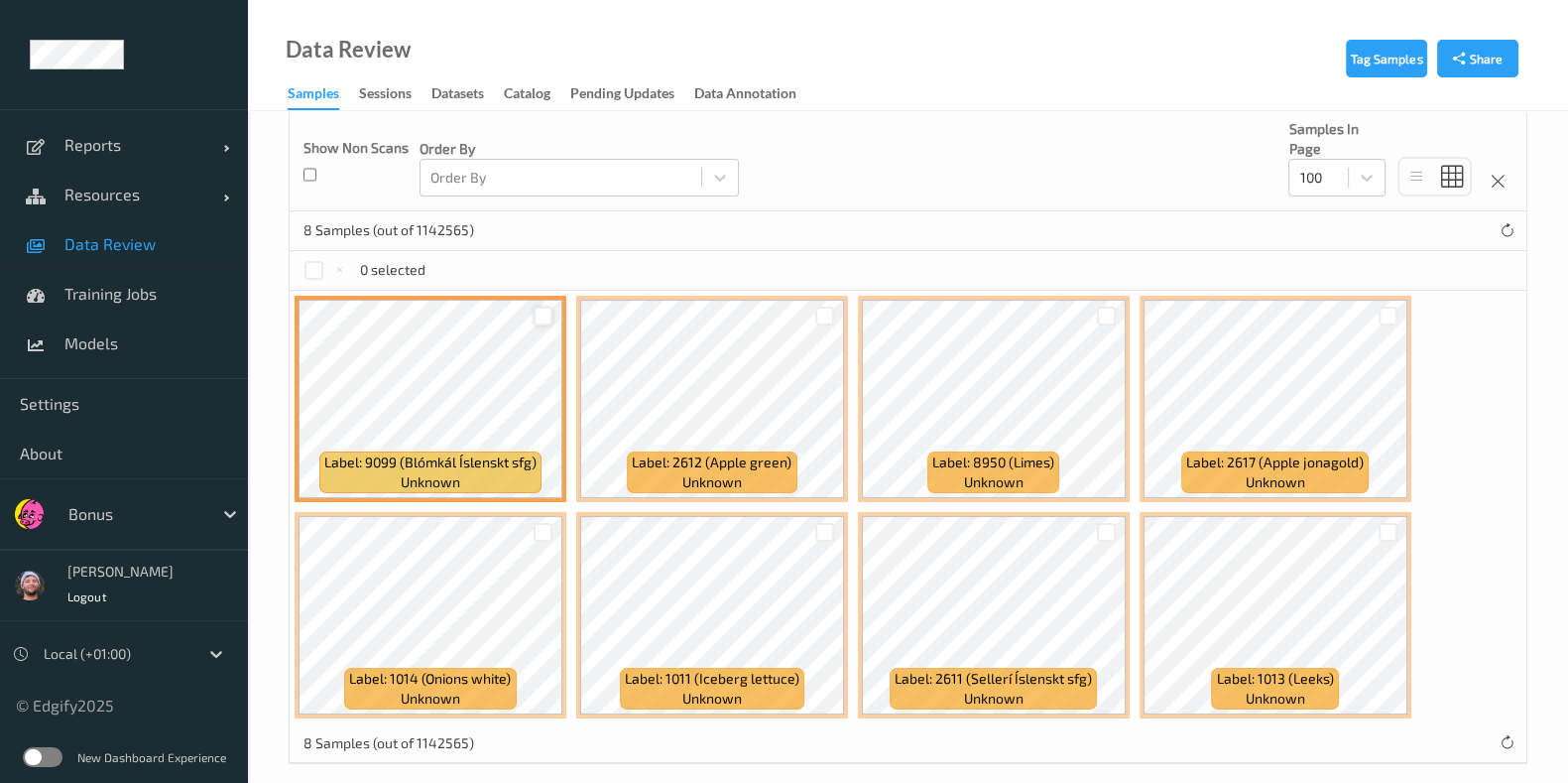
click at [548, 320] on div at bounding box center [543, 316] width 19 height 19
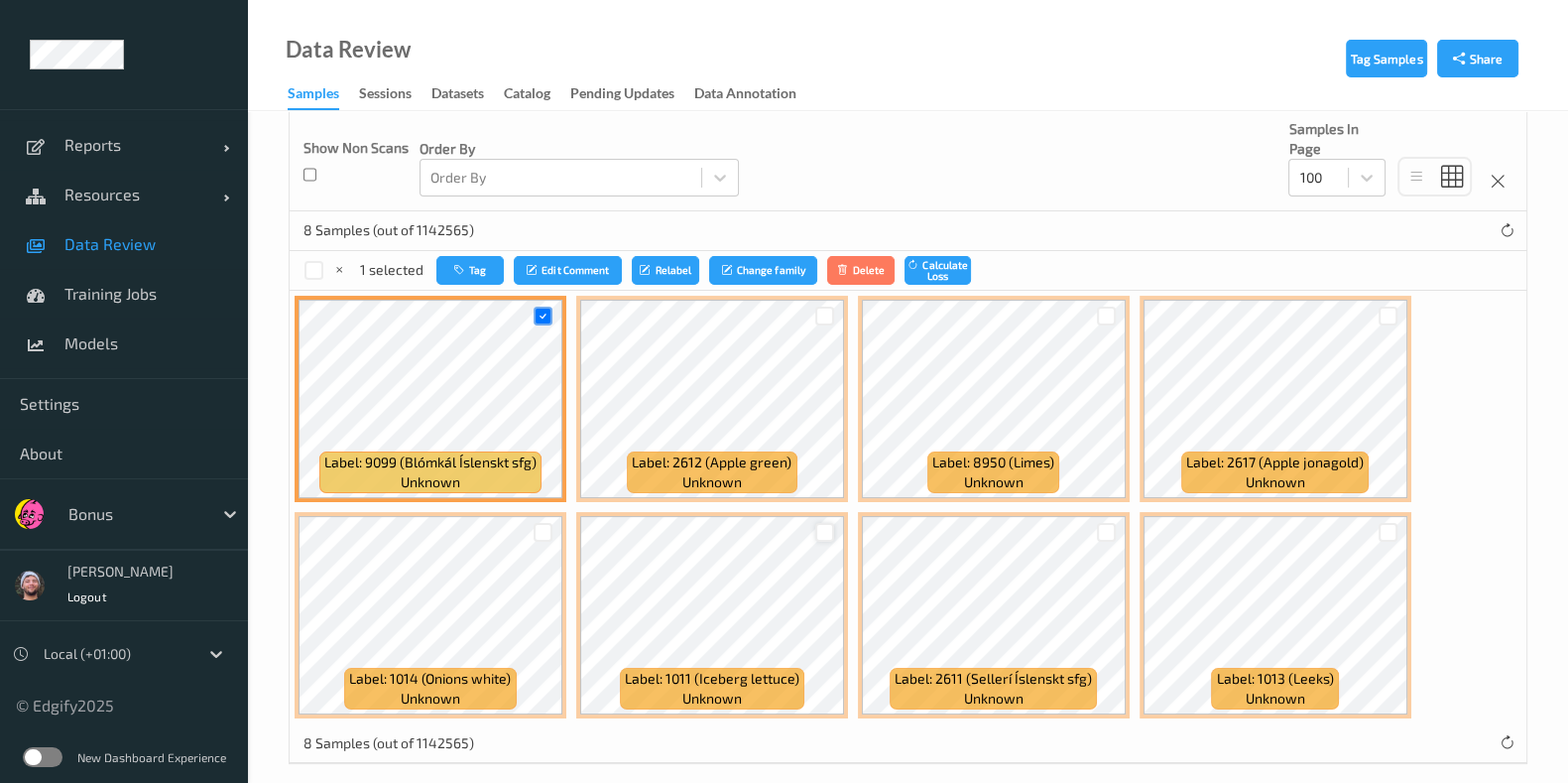
click at [820, 528] on div at bounding box center [824, 532] width 19 height 19
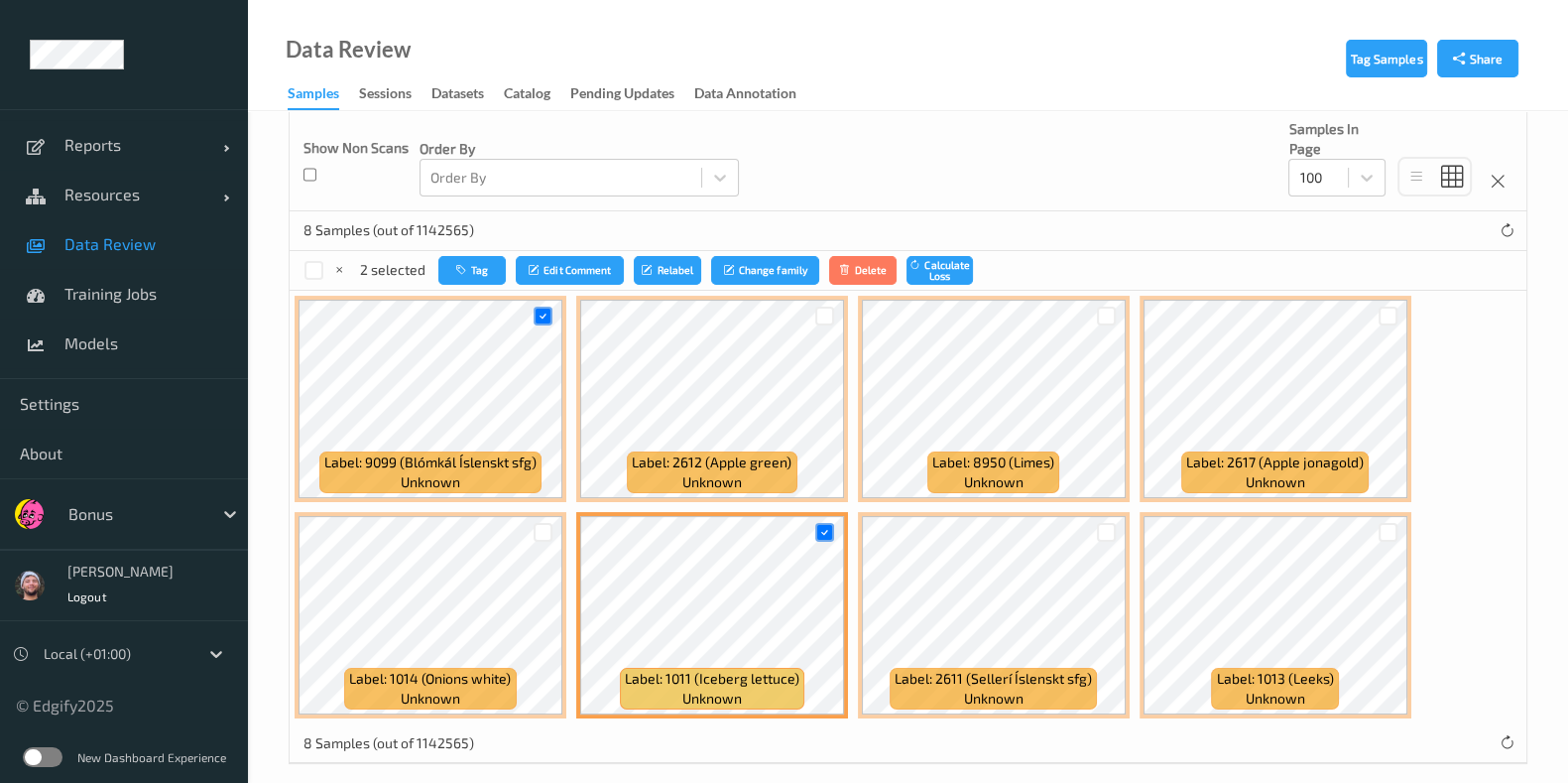
drag, startPoint x: 816, startPoint y: 325, endPoint x: 810, endPoint y: 316, distance: 10.8
click at [813, 323] on div at bounding box center [825, 316] width 38 height 33
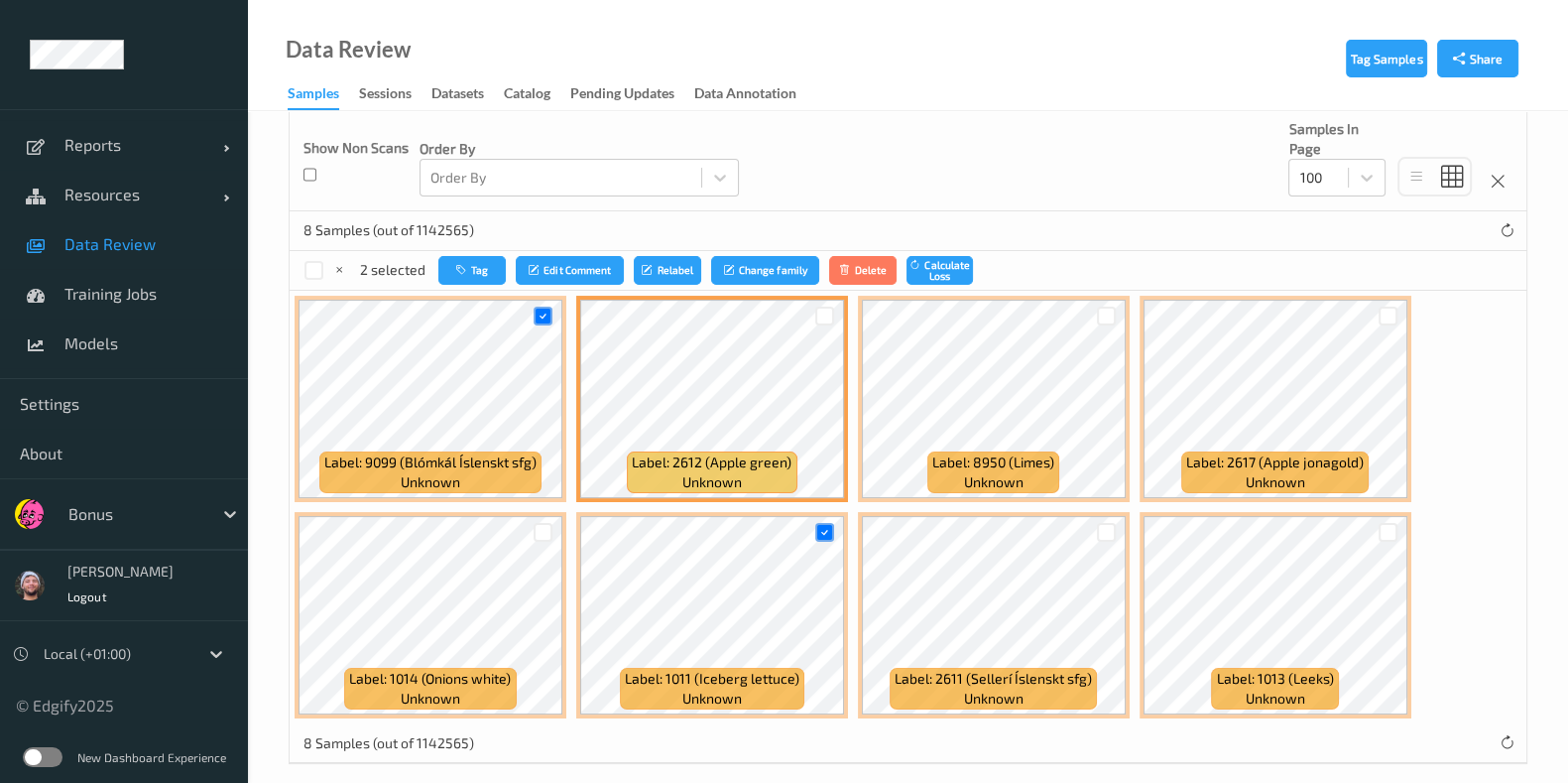
drag, startPoint x: 819, startPoint y: 314, endPoint x: 833, endPoint y: 316, distance: 14.1
click at [829, 317] on div at bounding box center [824, 316] width 19 height 19
click at [1102, 310] on div at bounding box center [1106, 316] width 19 height 19
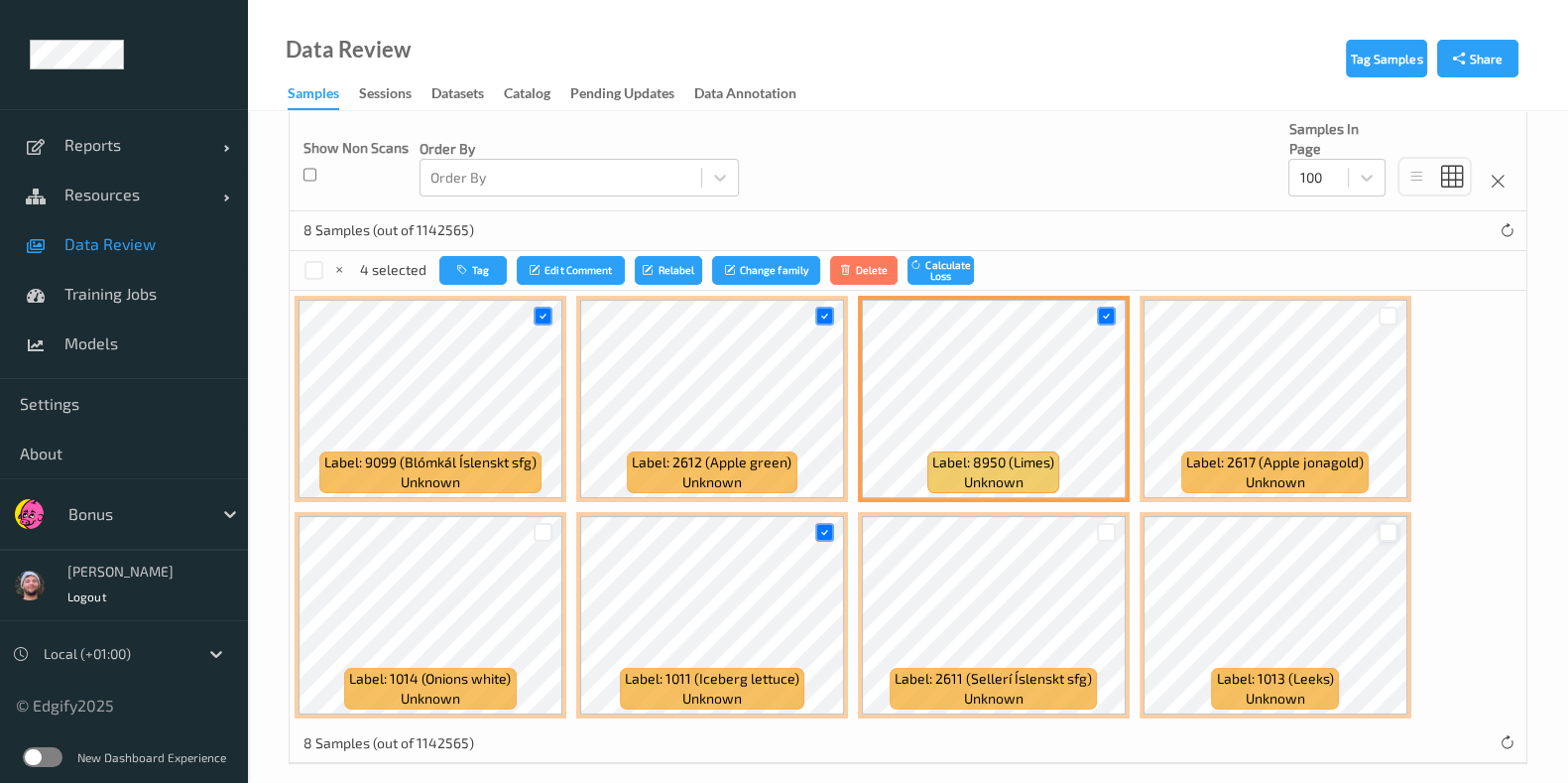
click at [1392, 525] on div at bounding box center [1388, 532] width 38 height 33
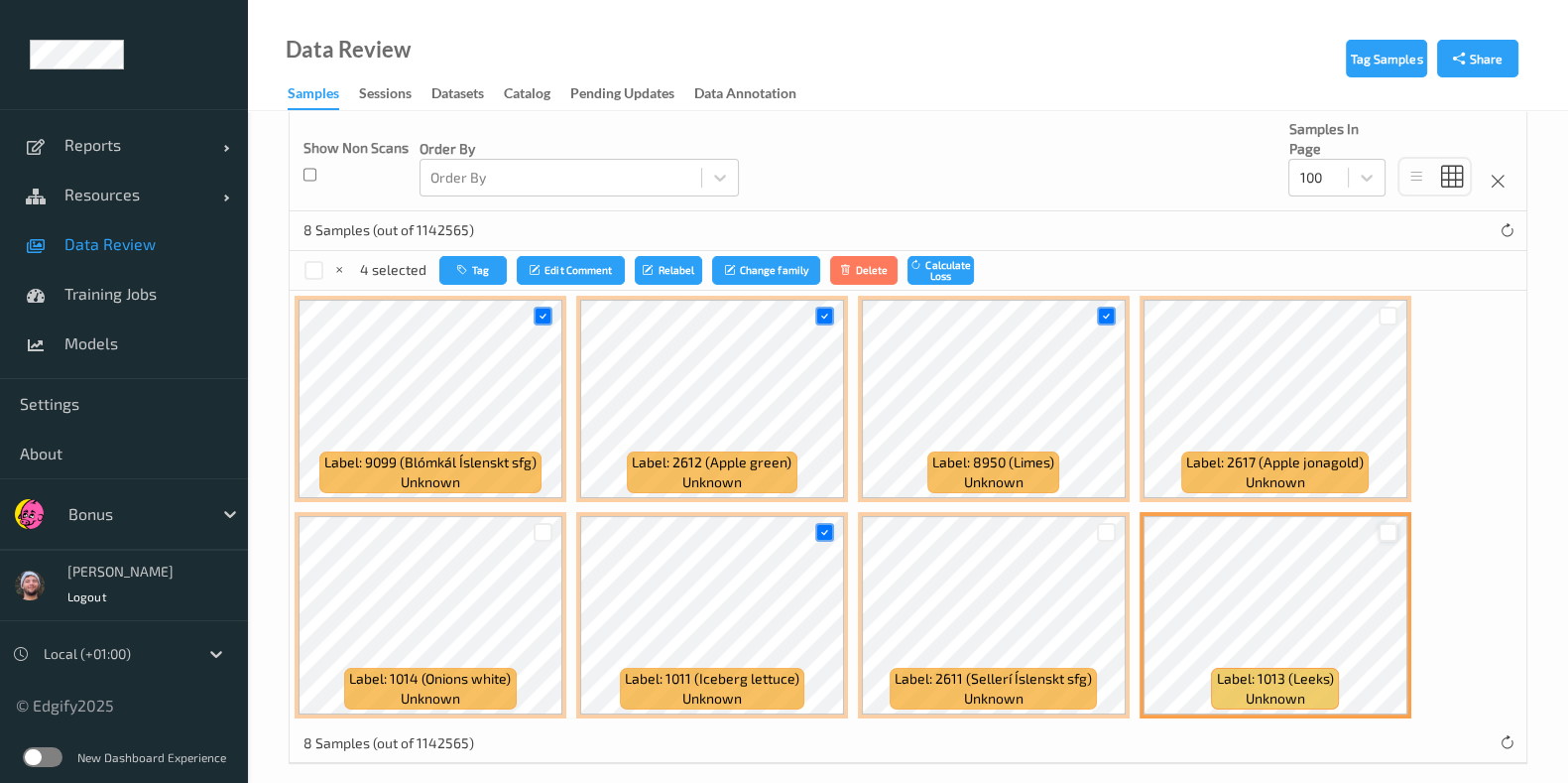
click at [1387, 523] on div at bounding box center [1387, 532] width 19 height 19
click at [466, 273] on icon "button" at bounding box center [463, 270] width 15 height 12
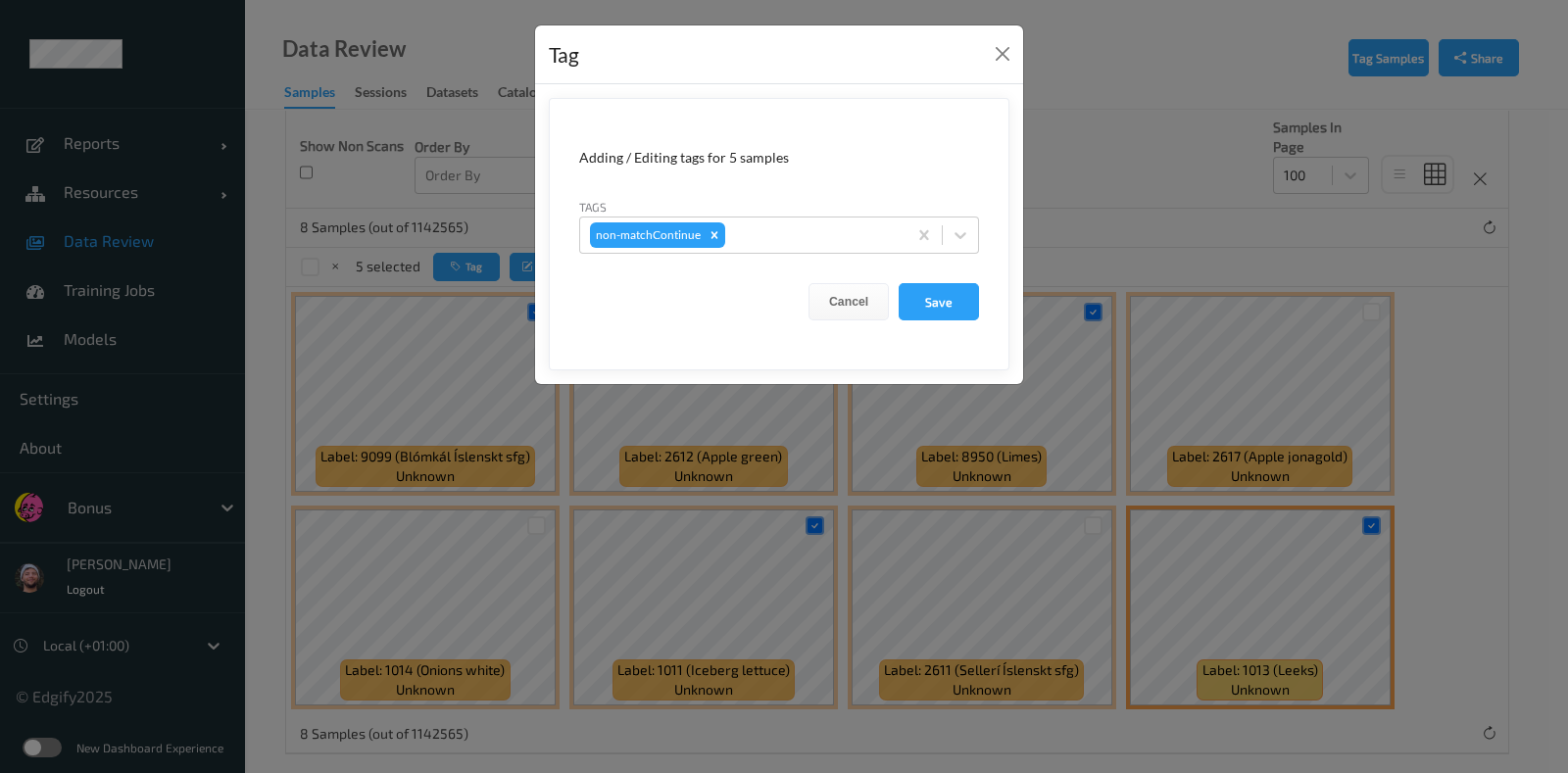
click at [749, 575] on div "Tag Adding / Editing tags for 5 samples Tags non-matchContinue Cancel Save" at bounding box center [784, 386] width 1568 height 773
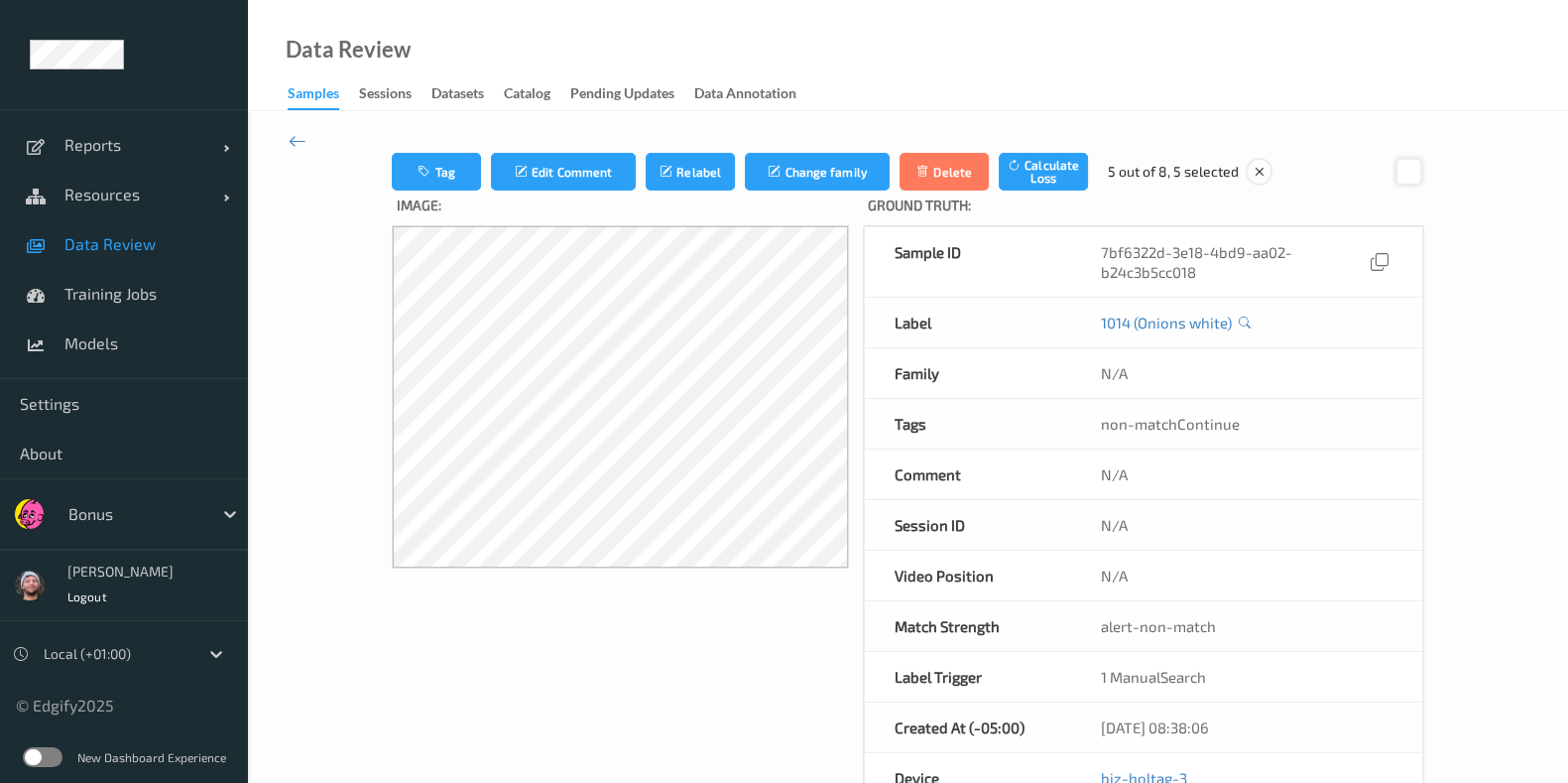
click at [1405, 161] on div at bounding box center [1408, 171] width 27 height 27
click at [448, 161] on button "Tag" at bounding box center [435, 172] width 89 height 38
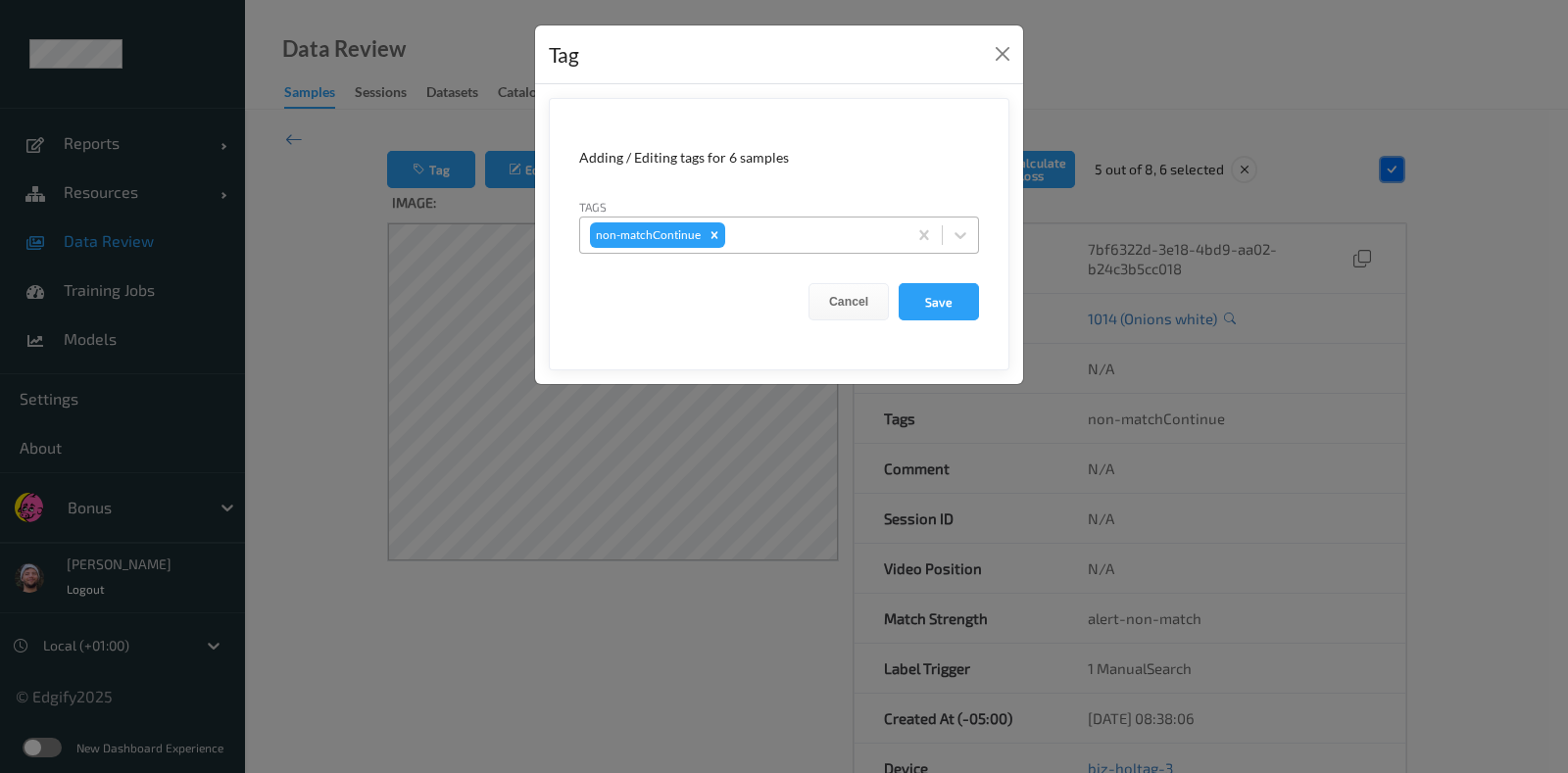
click at [834, 230] on div at bounding box center [813, 236] width 168 height 24
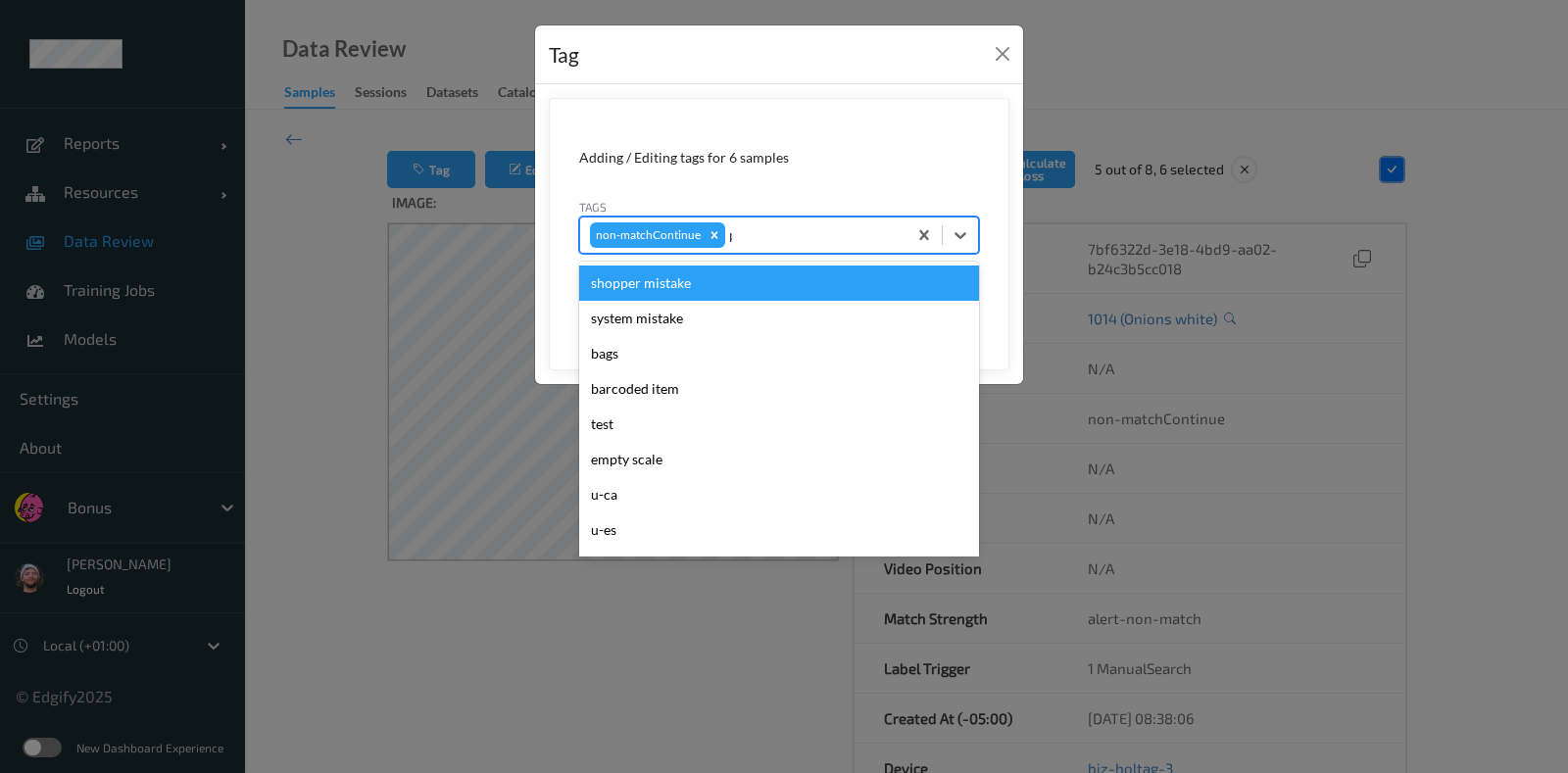
type input "pi"
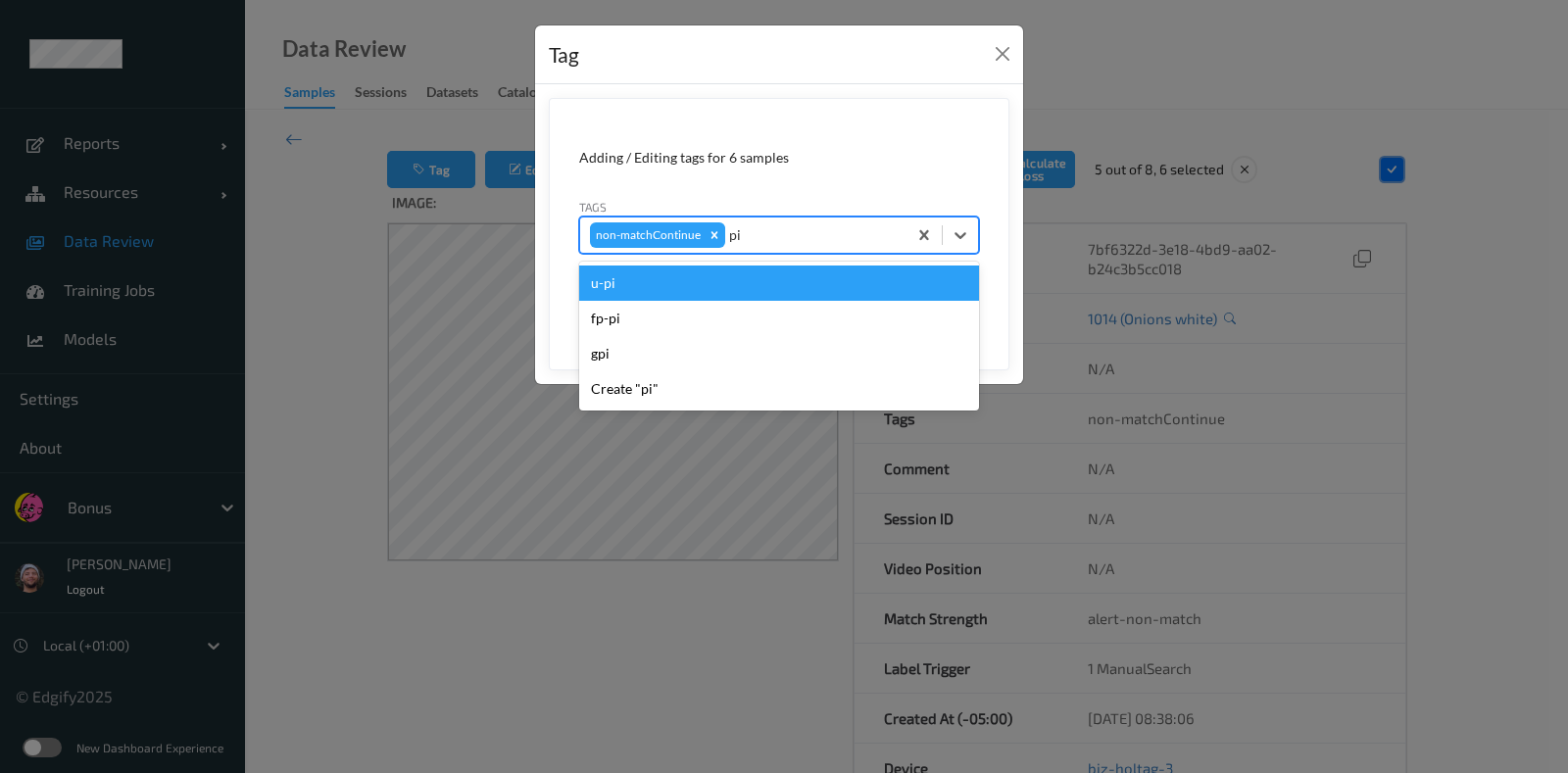
click at [718, 271] on div "u-pi" at bounding box center [778, 283] width 399 height 35
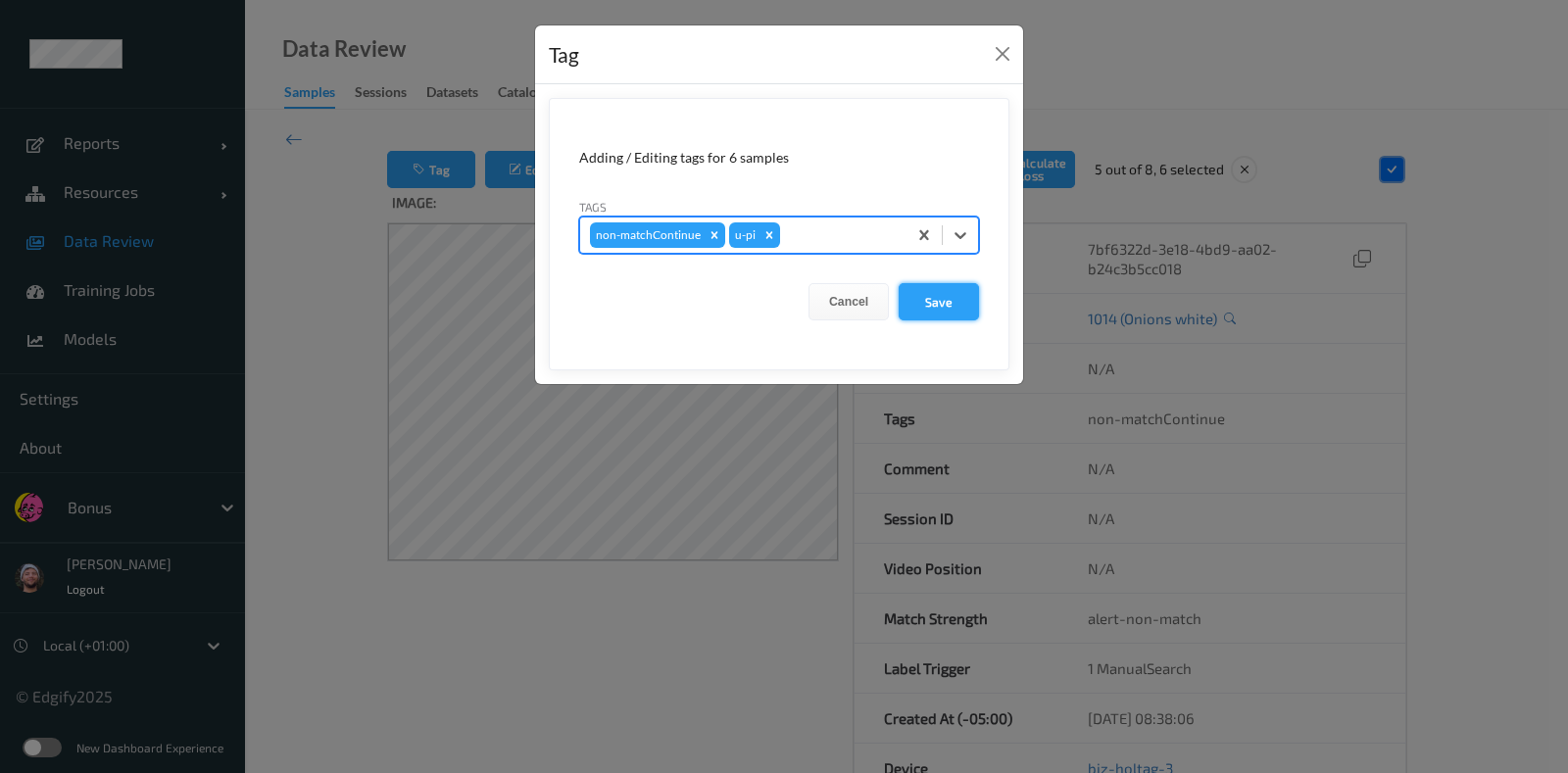
click at [952, 306] on button "Save" at bounding box center [938, 302] width 80 height 37
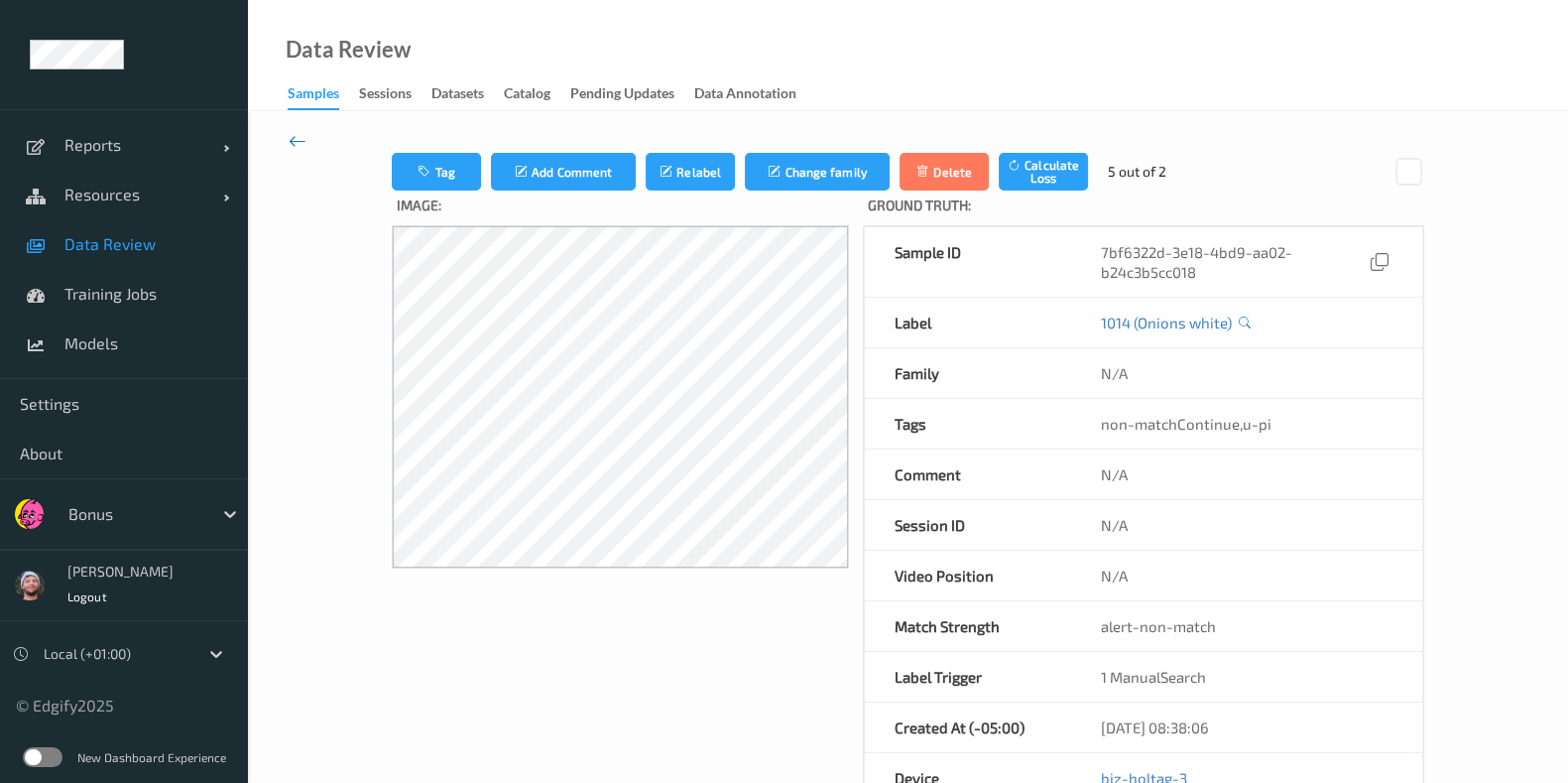
click at [293, 141] on icon at bounding box center [297, 141] width 18 height 22
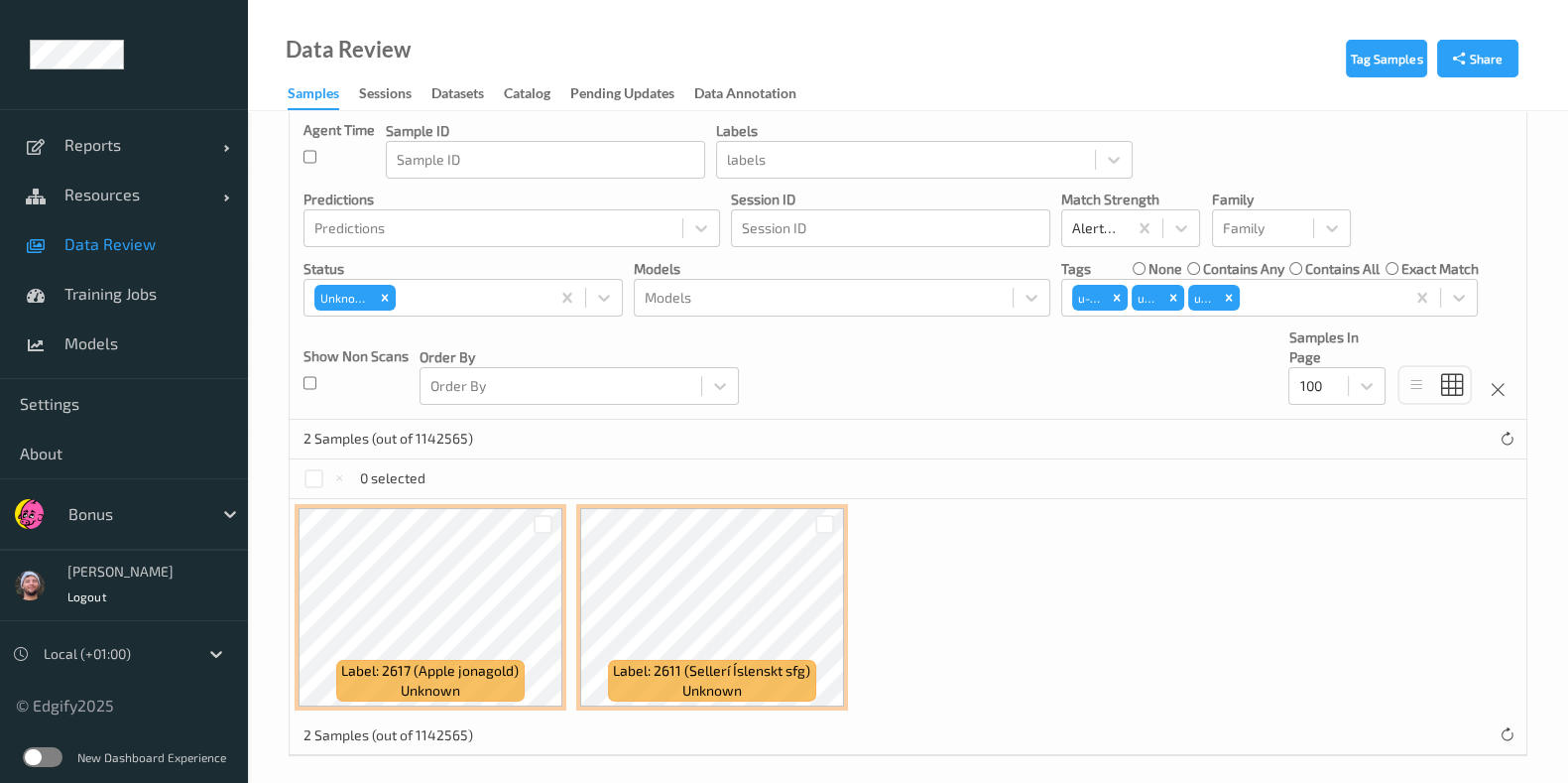
scroll to position [174, 0]
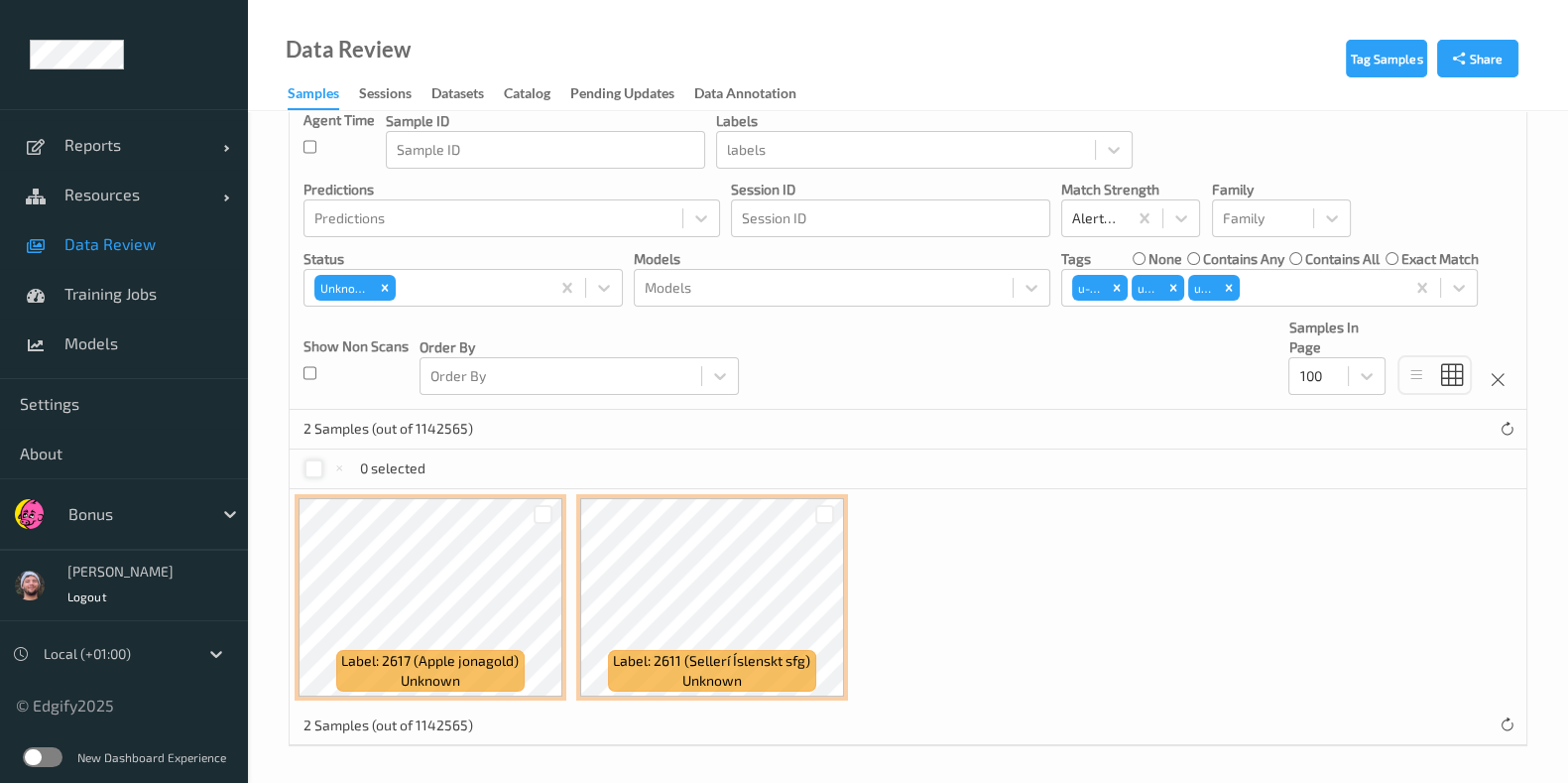
click at [311, 468] on div at bounding box center [313, 468] width 19 height 19
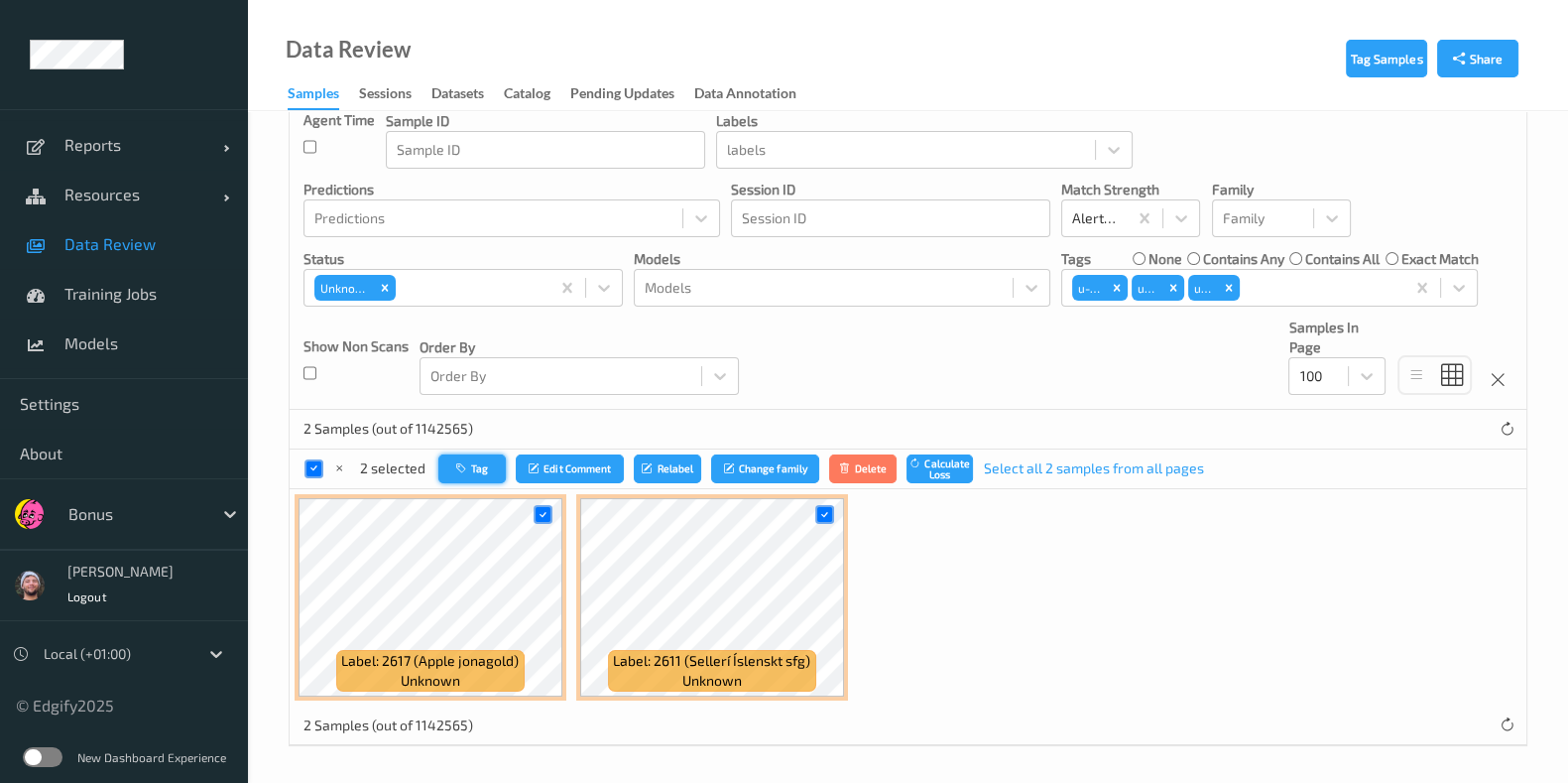
click at [458, 471] on icon "button" at bounding box center [463, 468] width 15 height 12
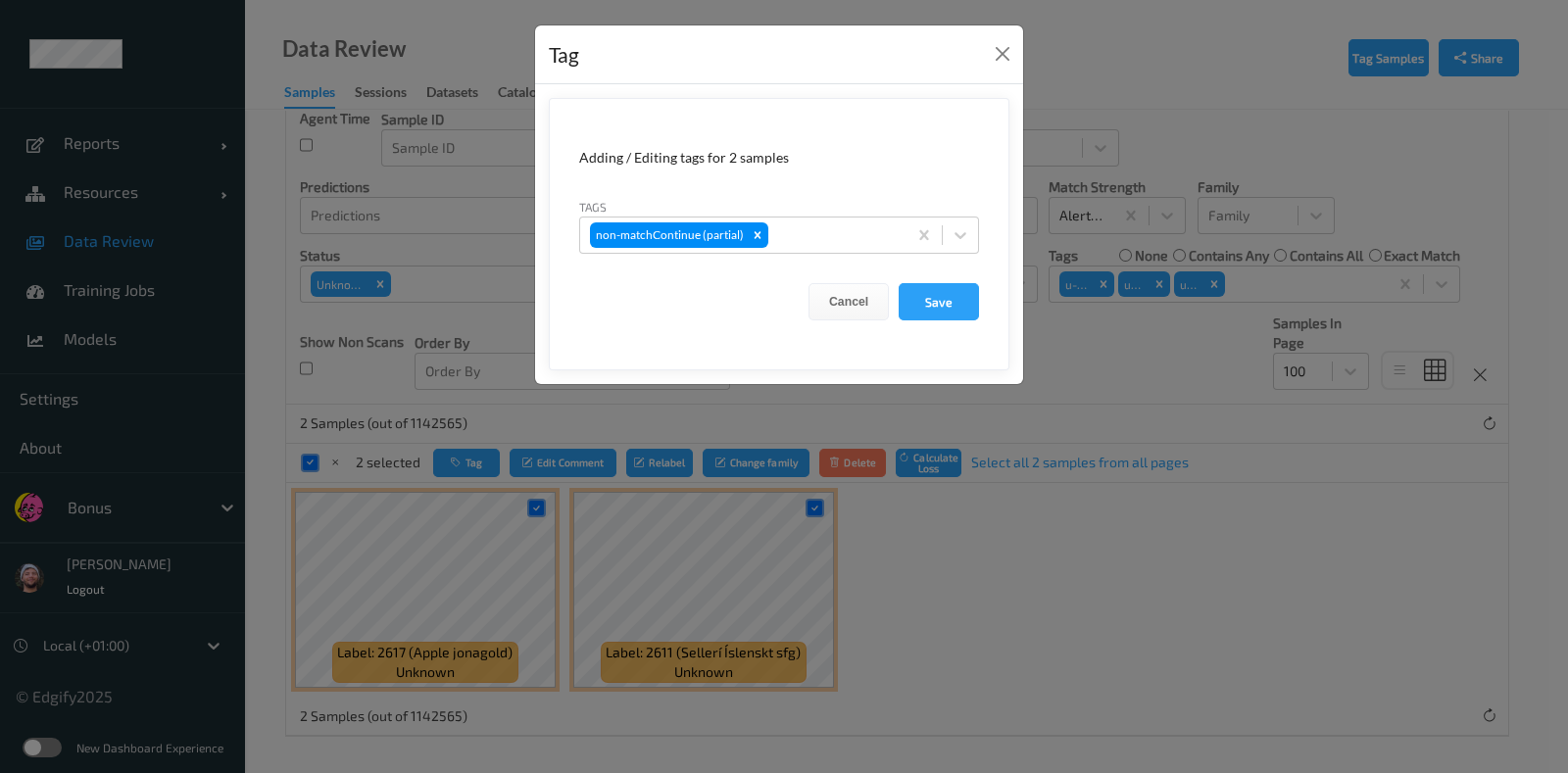
click at [809, 214] on div "Tags non-matchContinue (partial)" at bounding box center [778, 226] width 399 height 57
click at [826, 243] on div "g" at bounding box center [834, 236] width 124 height 24
type input "gi"
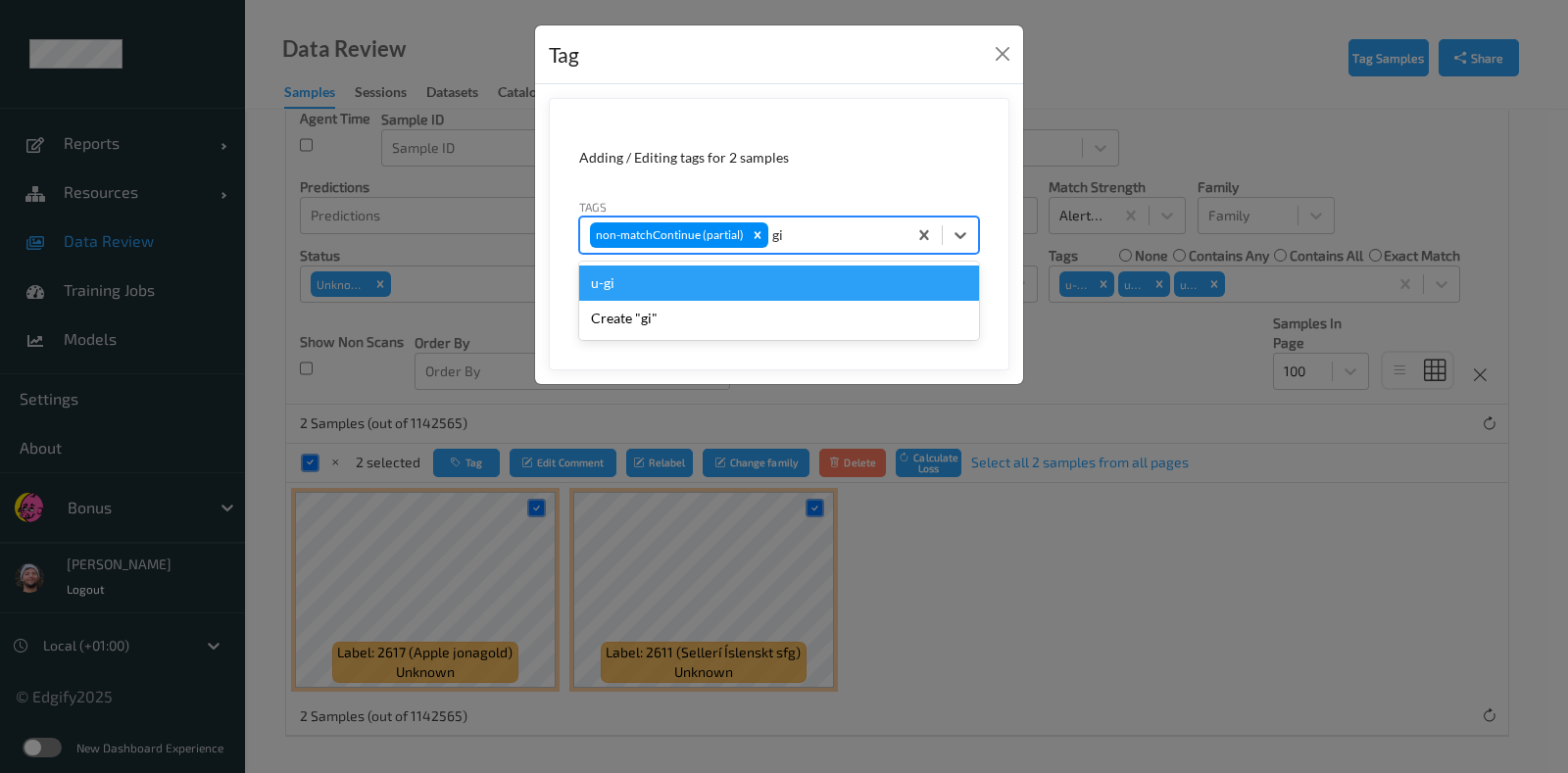
click at [710, 276] on div "u-gi" at bounding box center [778, 283] width 399 height 35
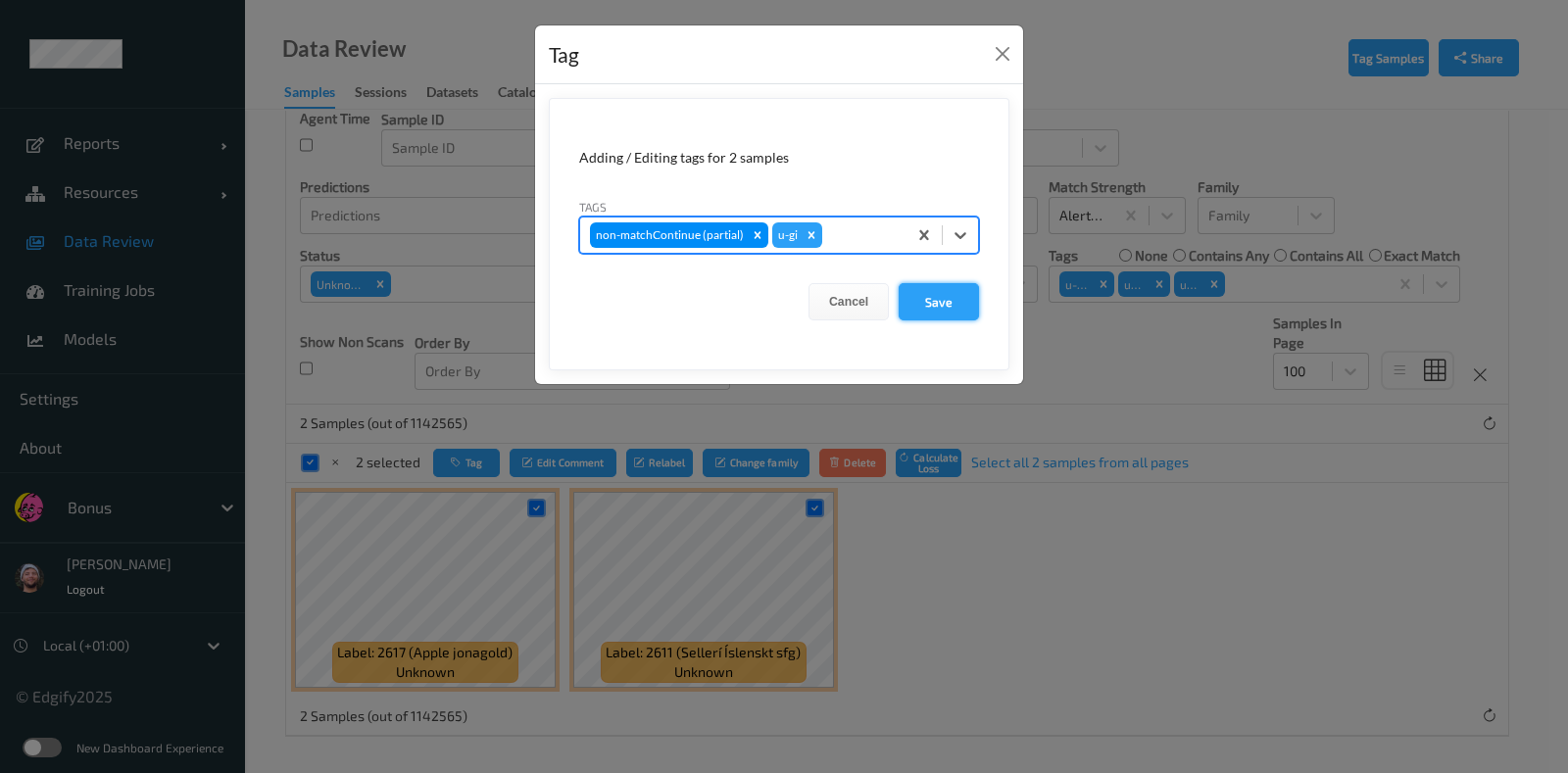
click at [946, 292] on button "Save" at bounding box center [938, 302] width 80 height 37
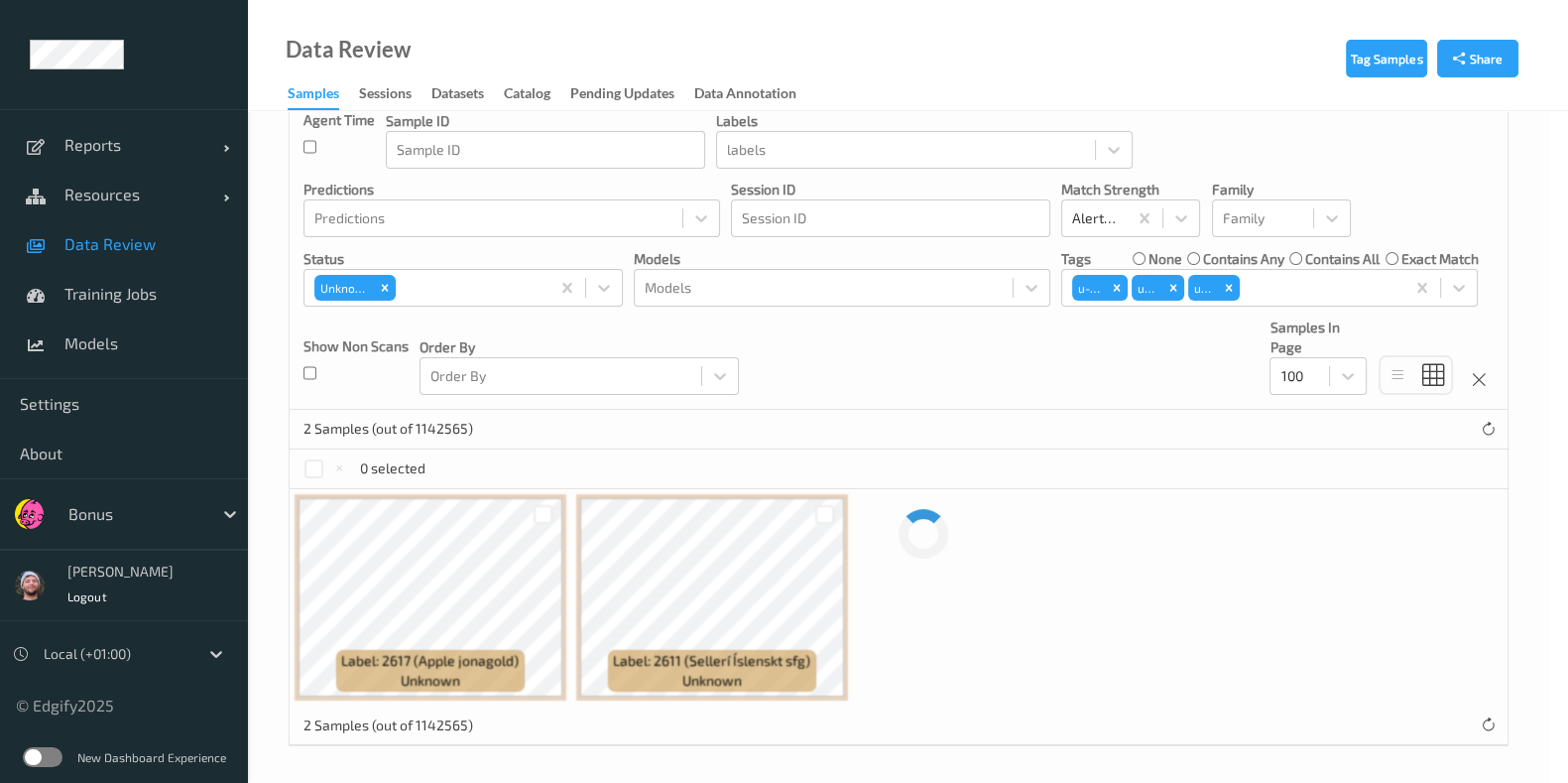
scroll to position [0, 0]
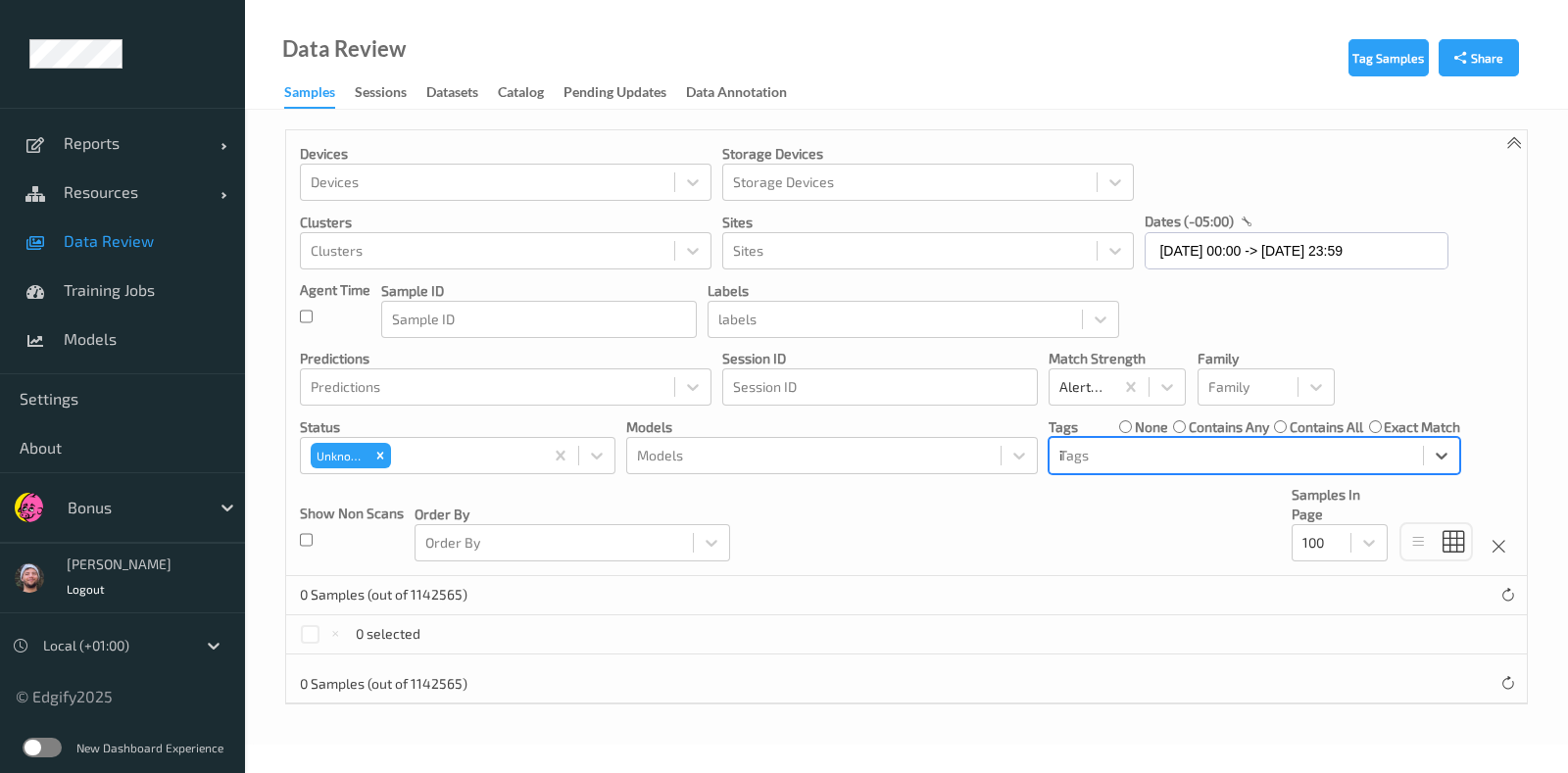
type input "ig"
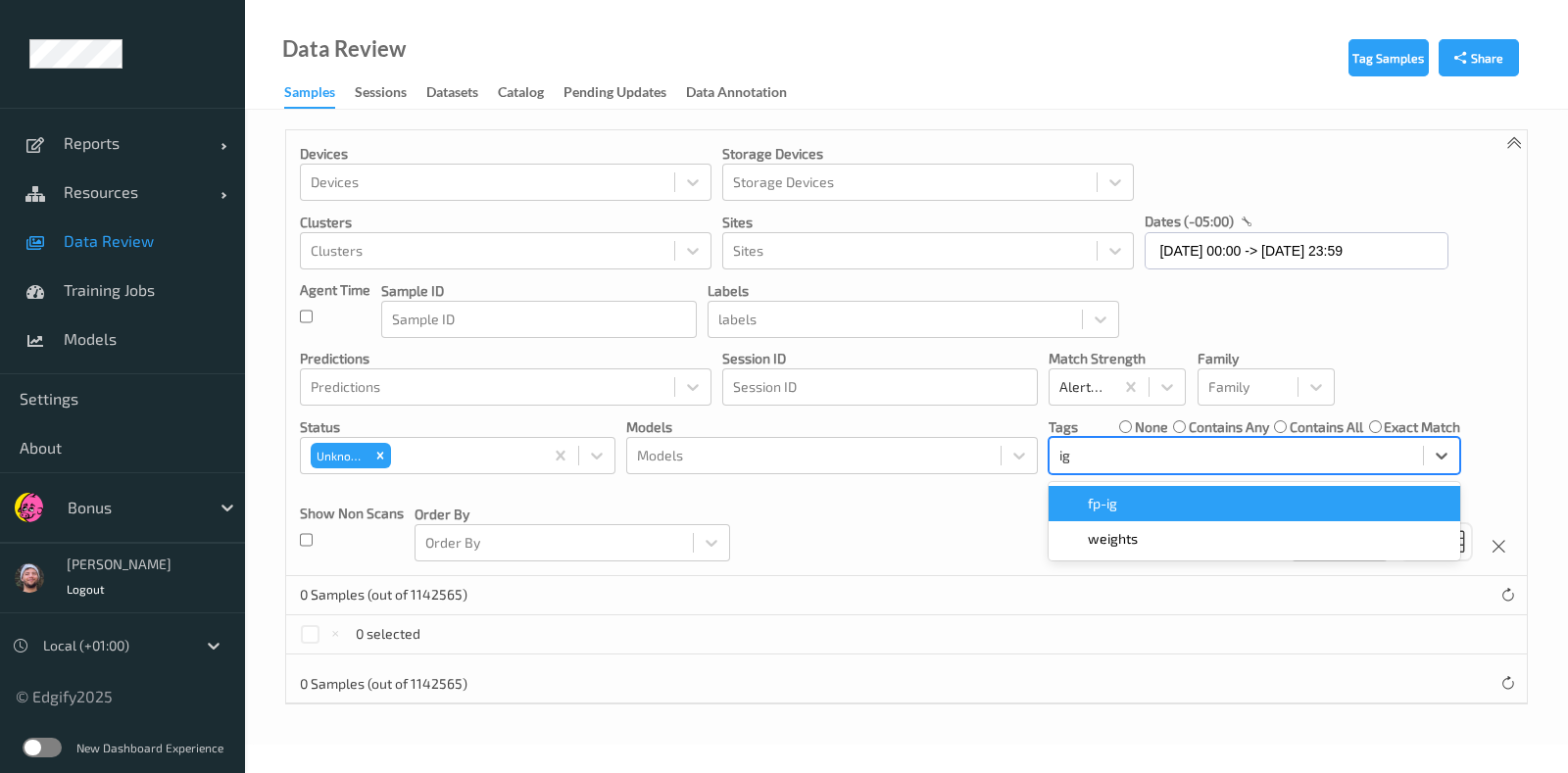
click at [1141, 500] on div "fp-ig" at bounding box center [1253, 504] width 388 height 20
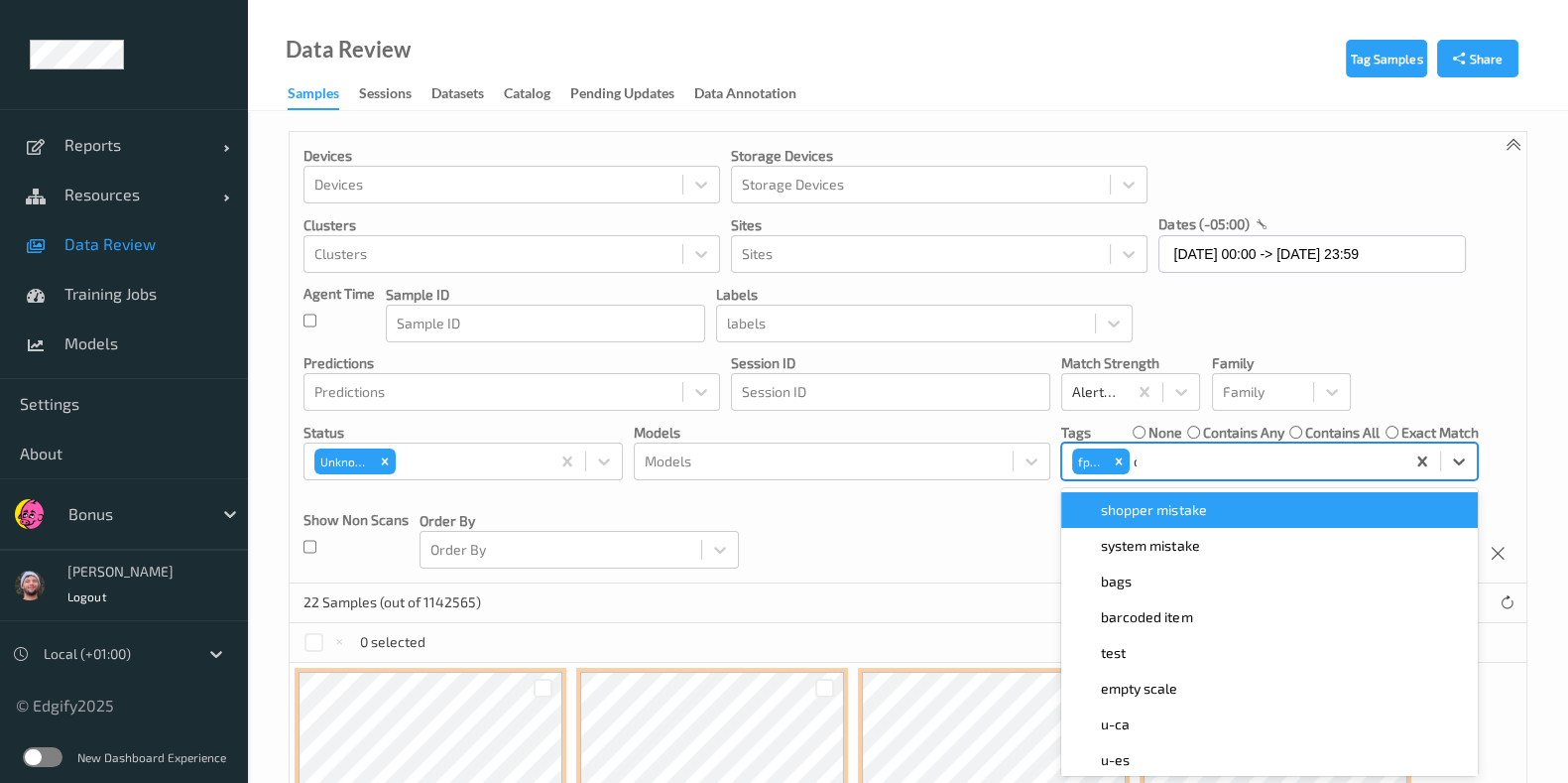
type input "oip"
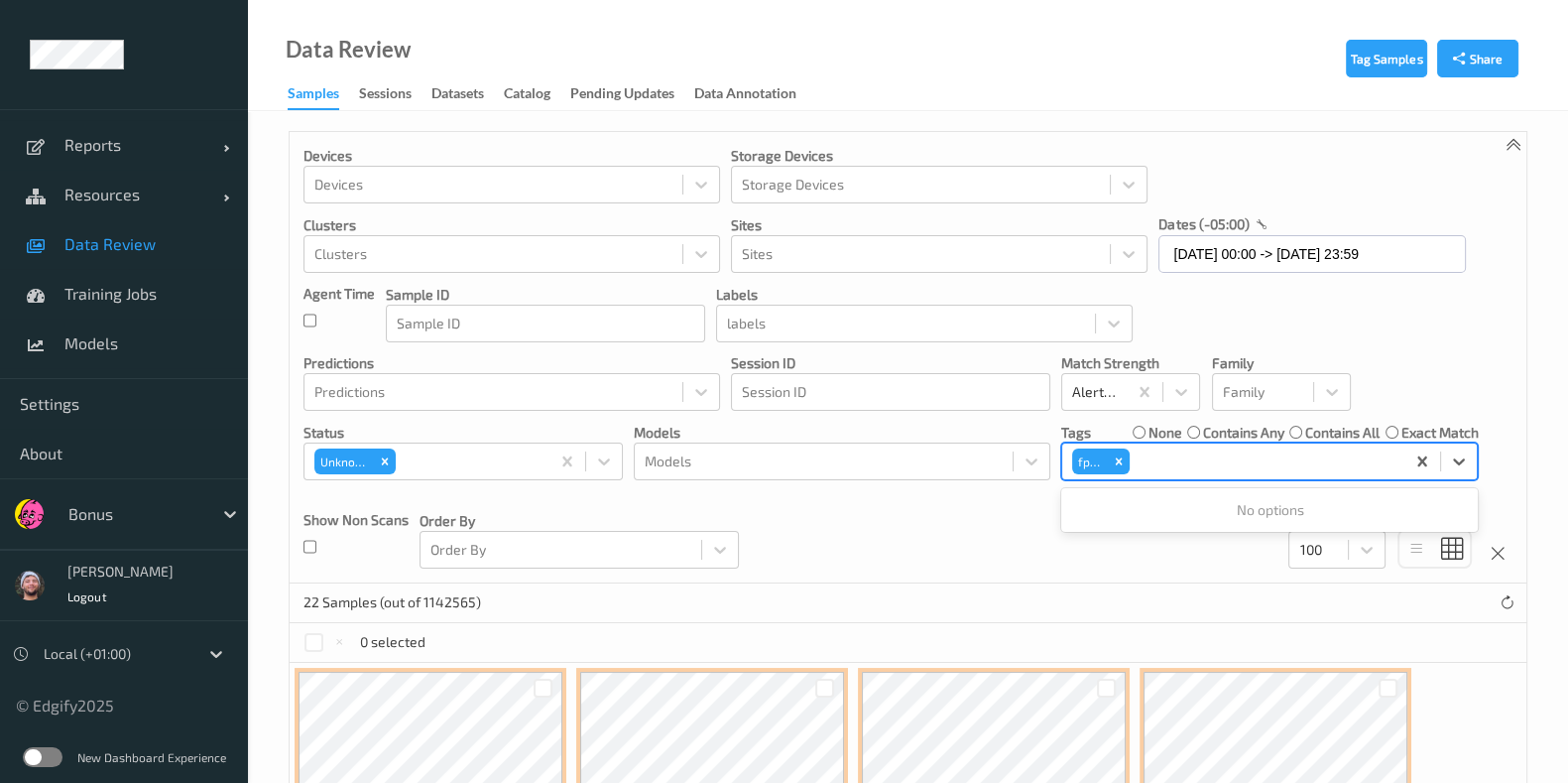
click at [1185, 459] on div at bounding box center [1265, 461] width 261 height 24
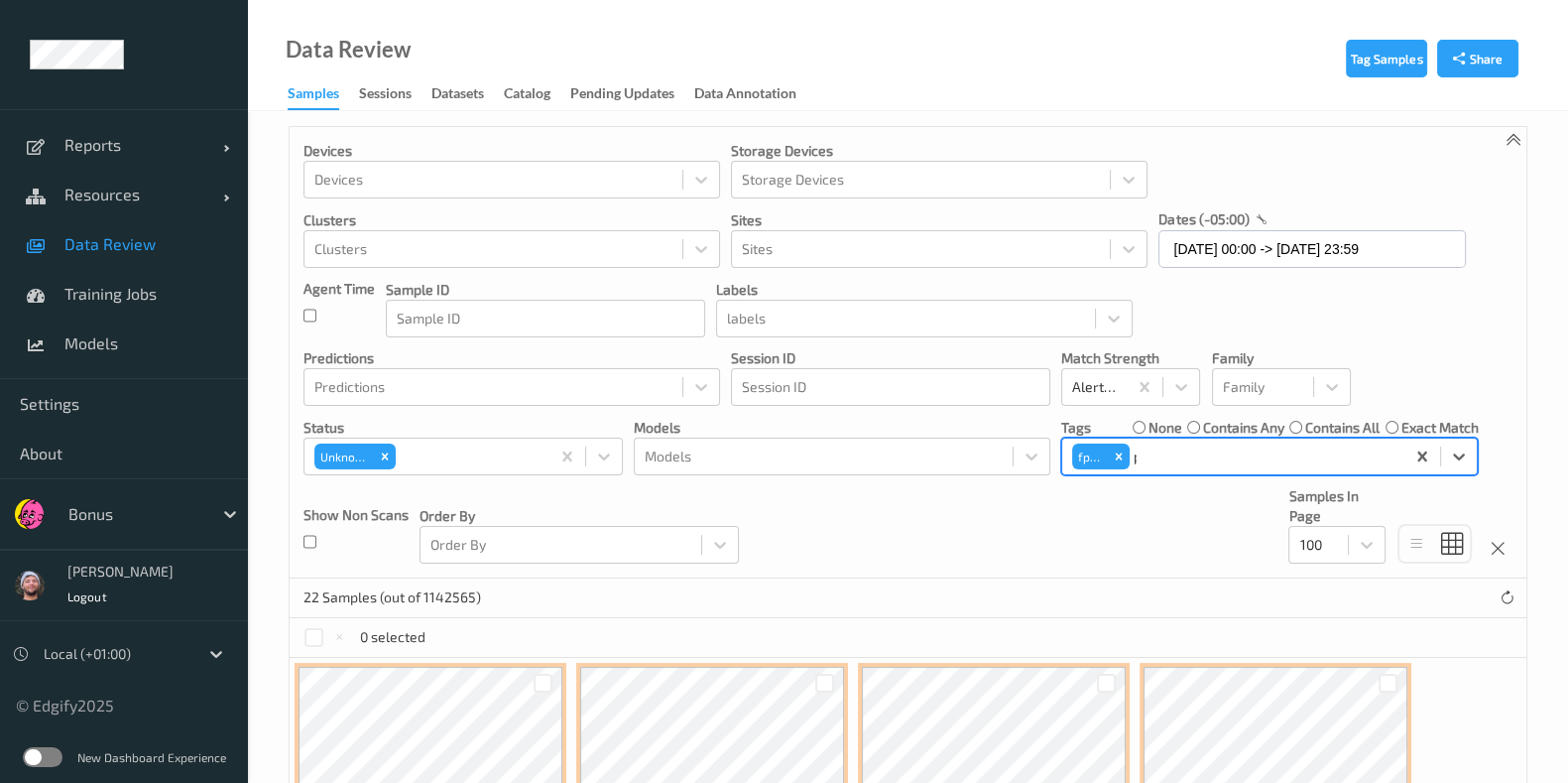
type input "pi"
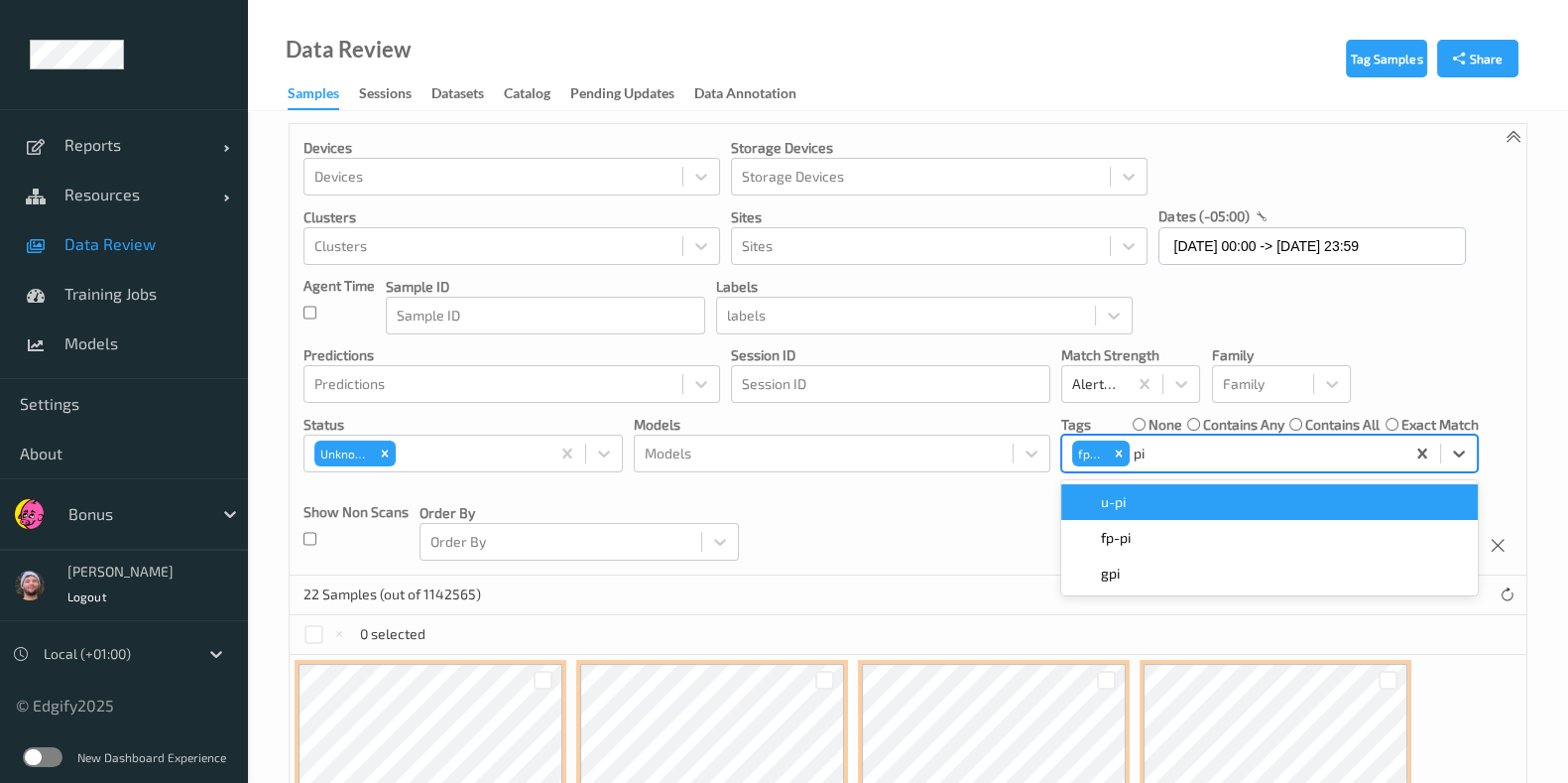
scroll to position [10, 0]
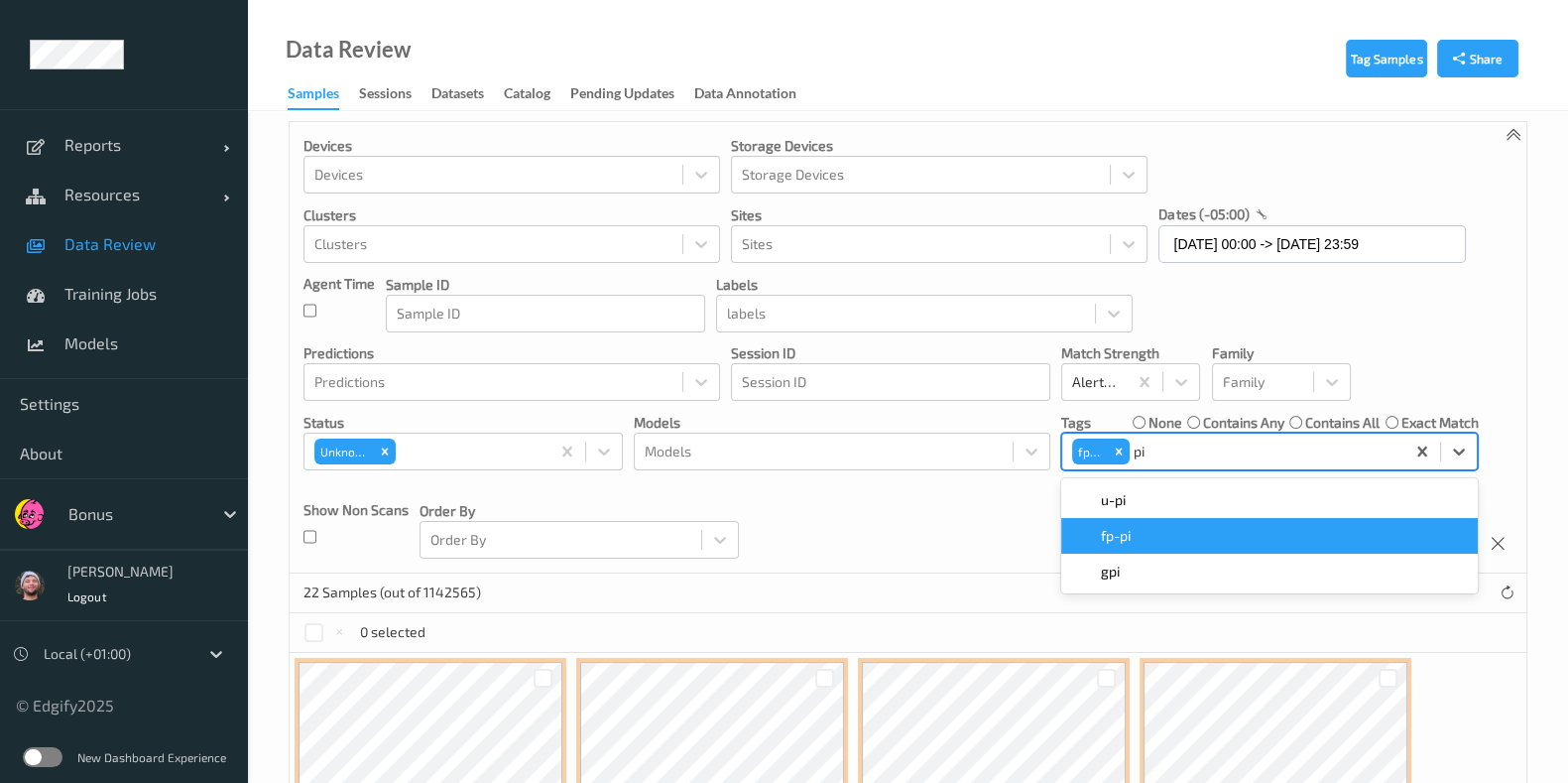
click at [1170, 526] on div "fp-pi" at bounding box center [1269, 536] width 392 height 20
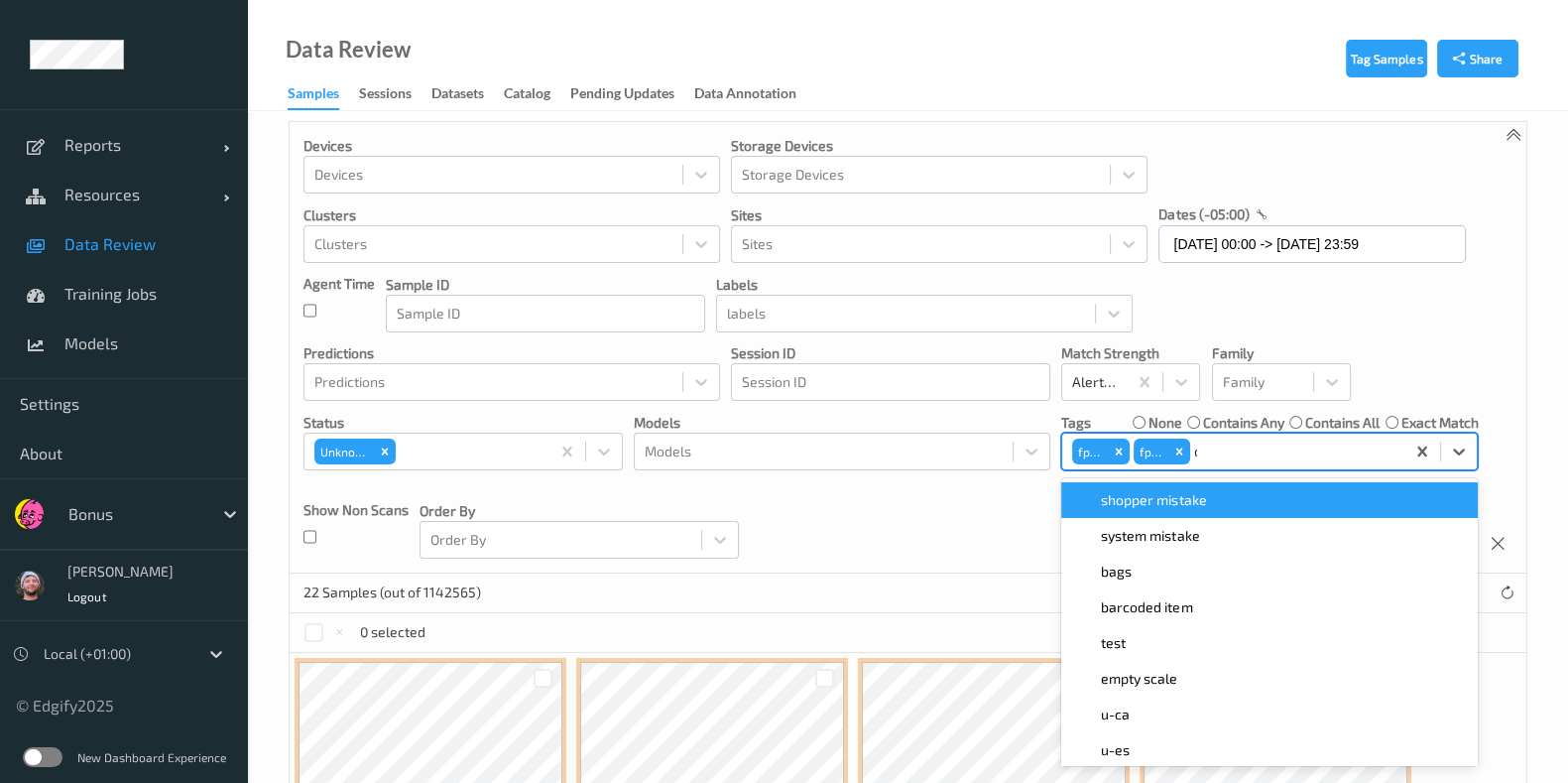
type input "ca"
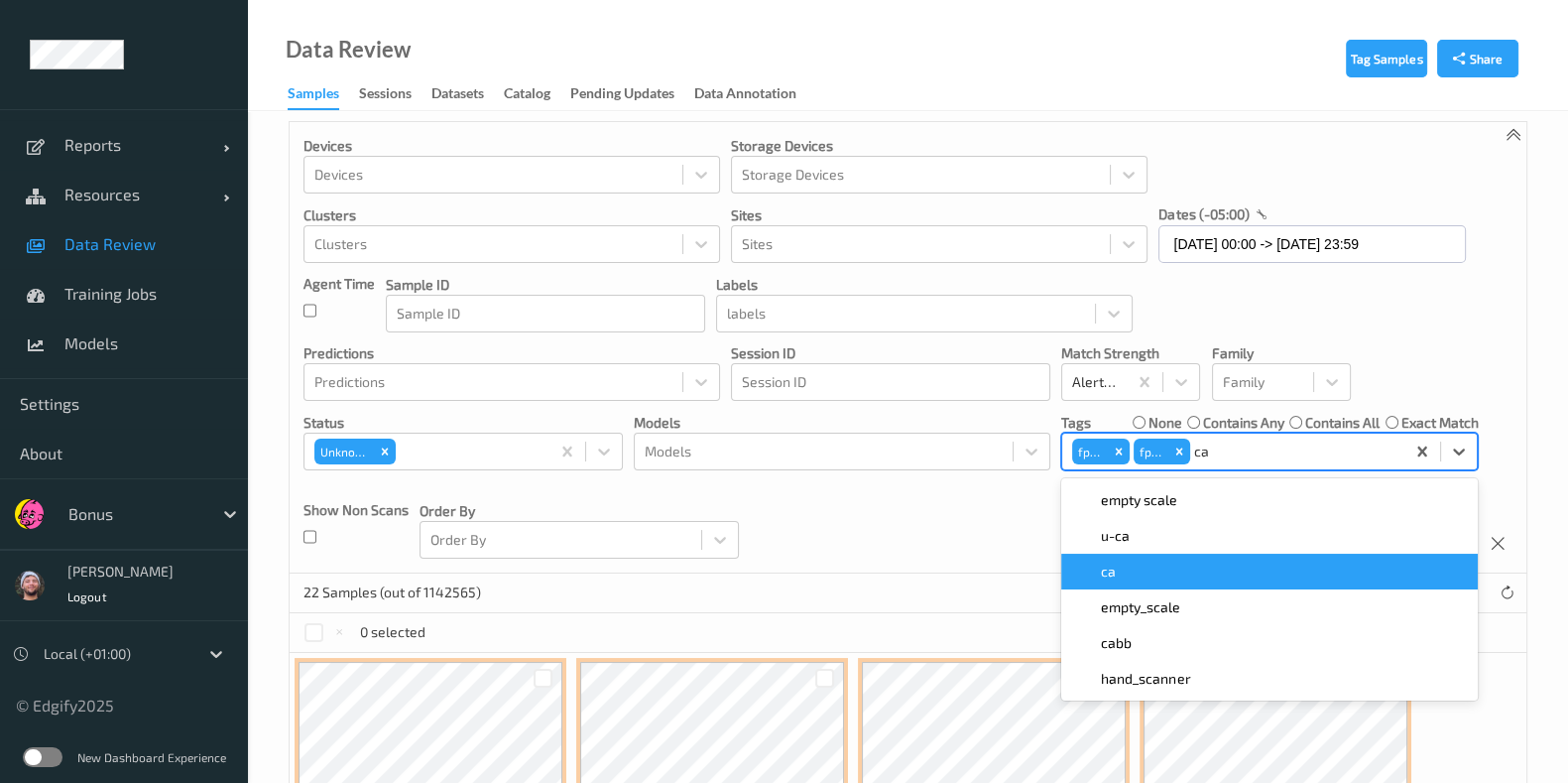
click at [1185, 566] on div "ca" at bounding box center [1269, 571] width 392 height 20
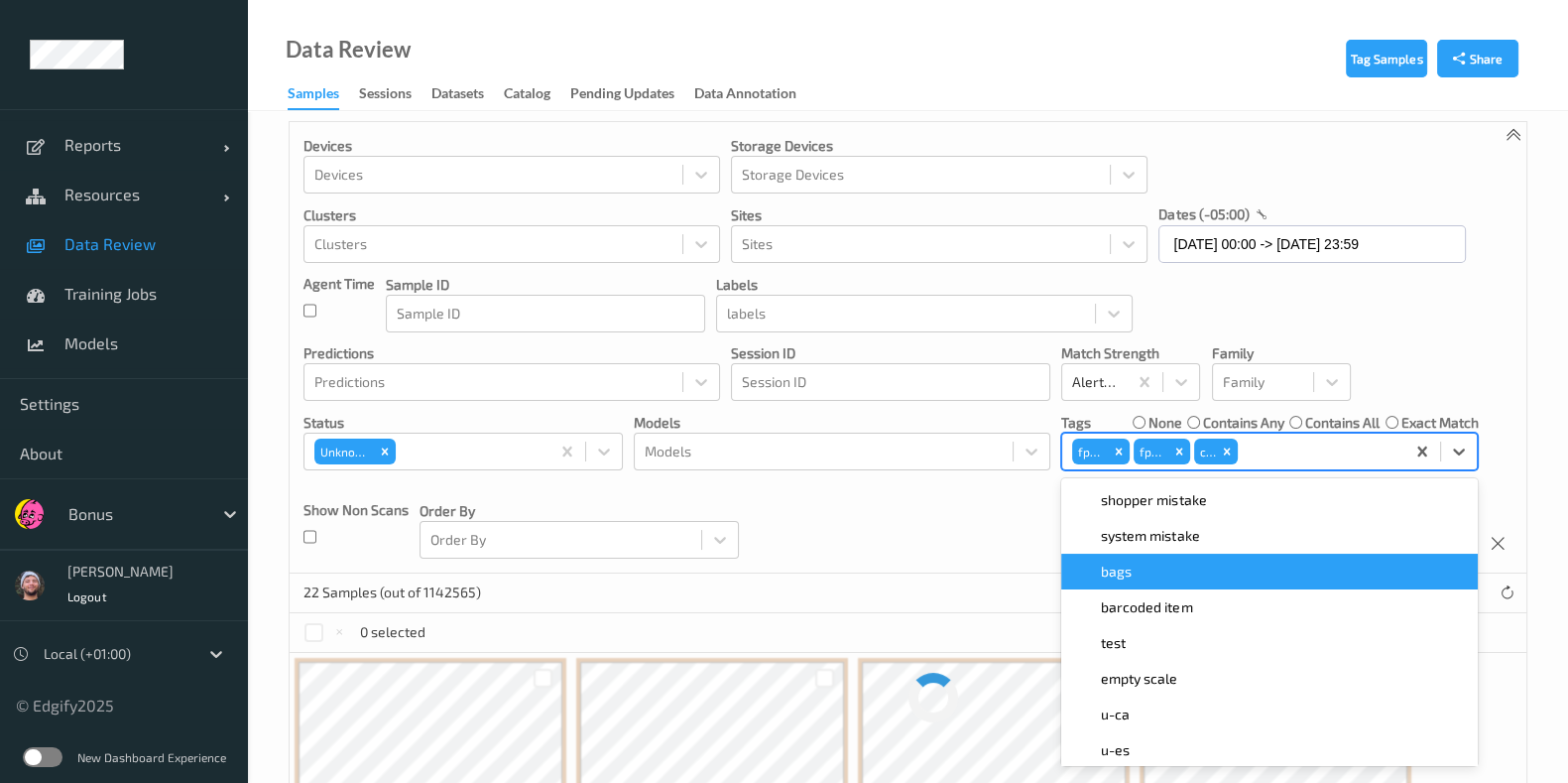
click at [941, 531] on div "Devices Devices Storage Devices Storage Devices Clusters Clusters Sites Sites d…" at bounding box center [907, 348] width 1237 height 451
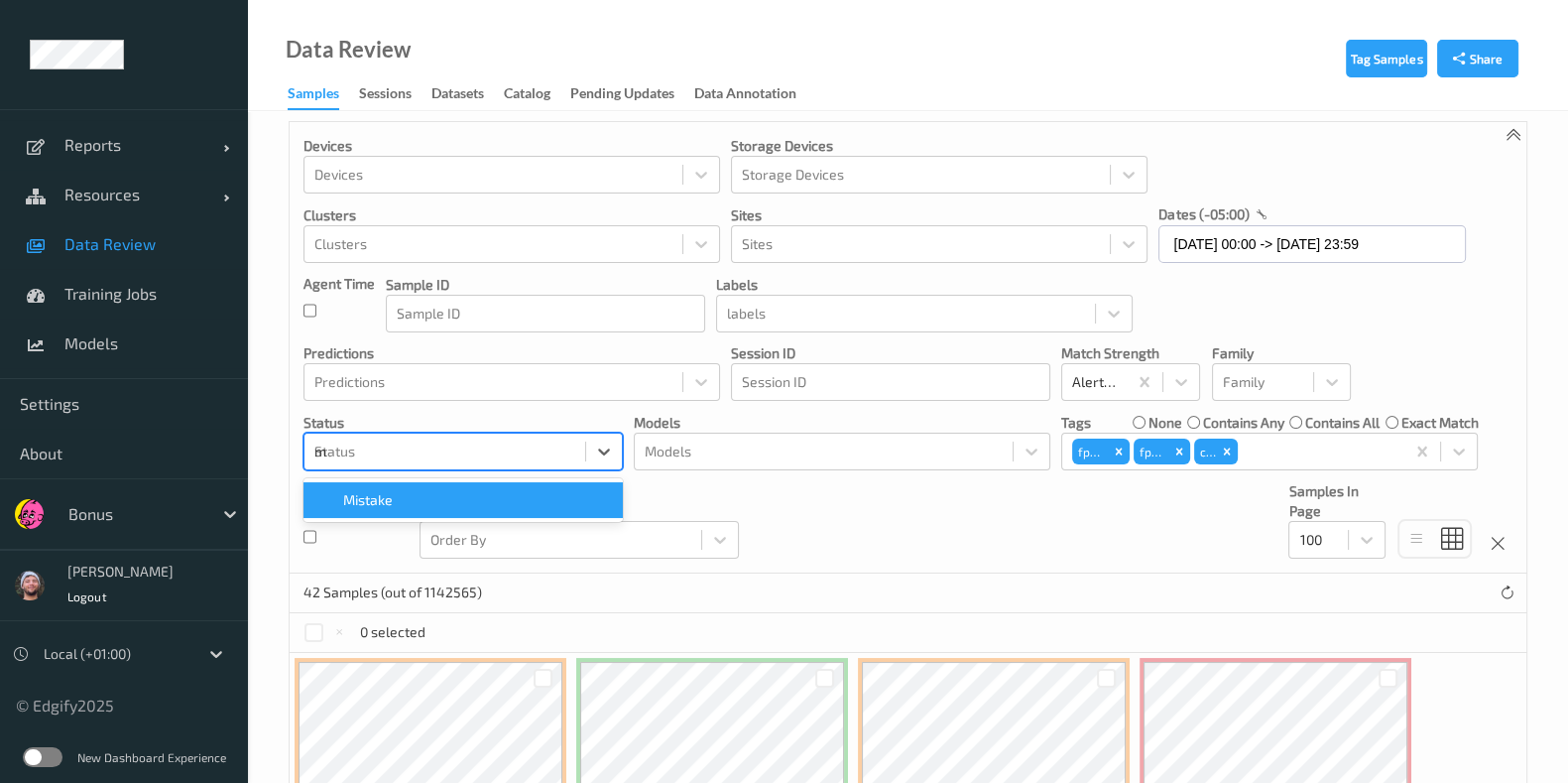
type input "mi"
click at [575, 502] on div "Mistake" at bounding box center [463, 500] width 295 height 20
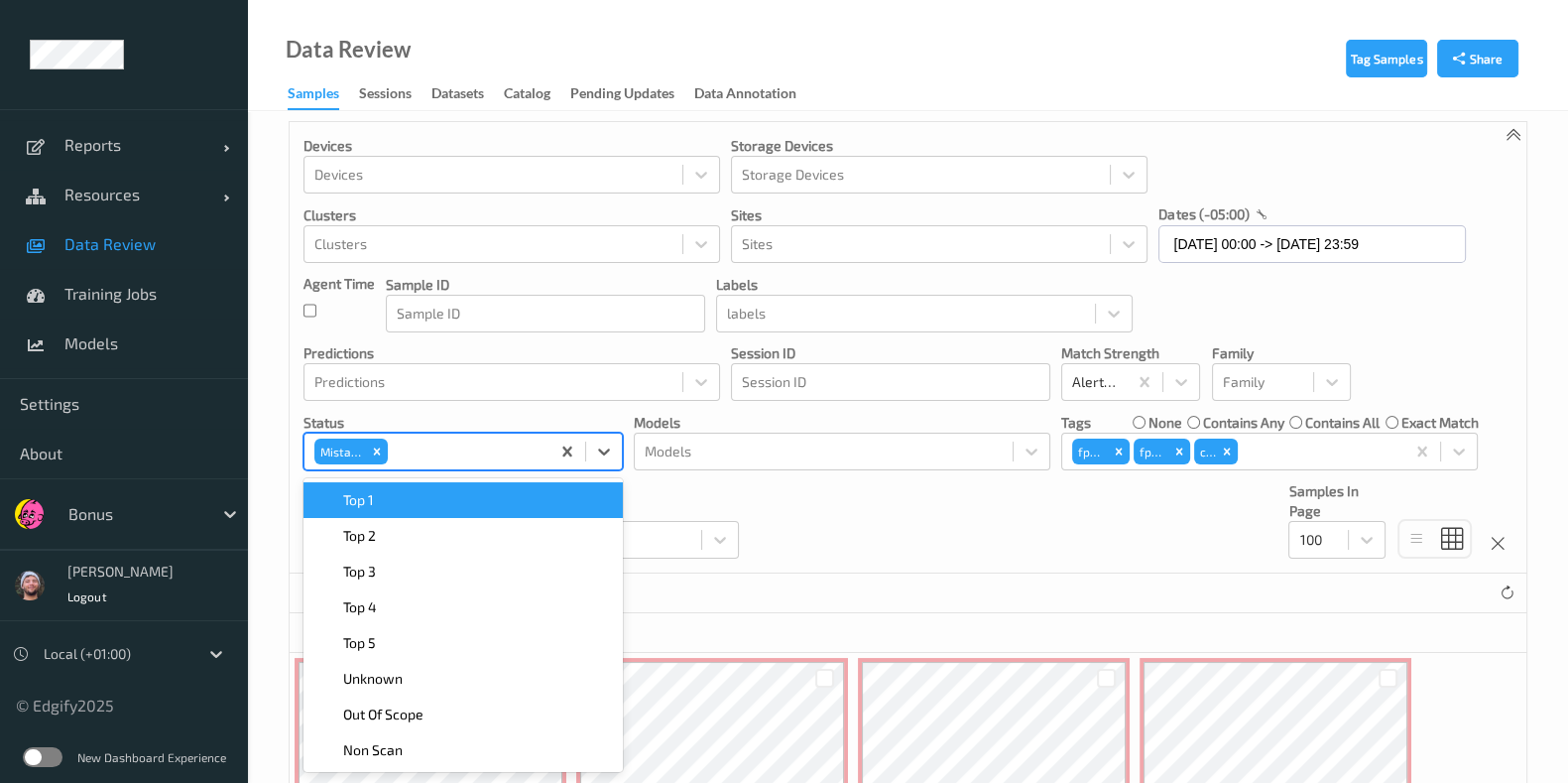
click at [815, 541] on div "Devices Devices Storage Devices Storage Devices Clusters Clusters Sites Sites d…" at bounding box center [907, 348] width 1237 height 451
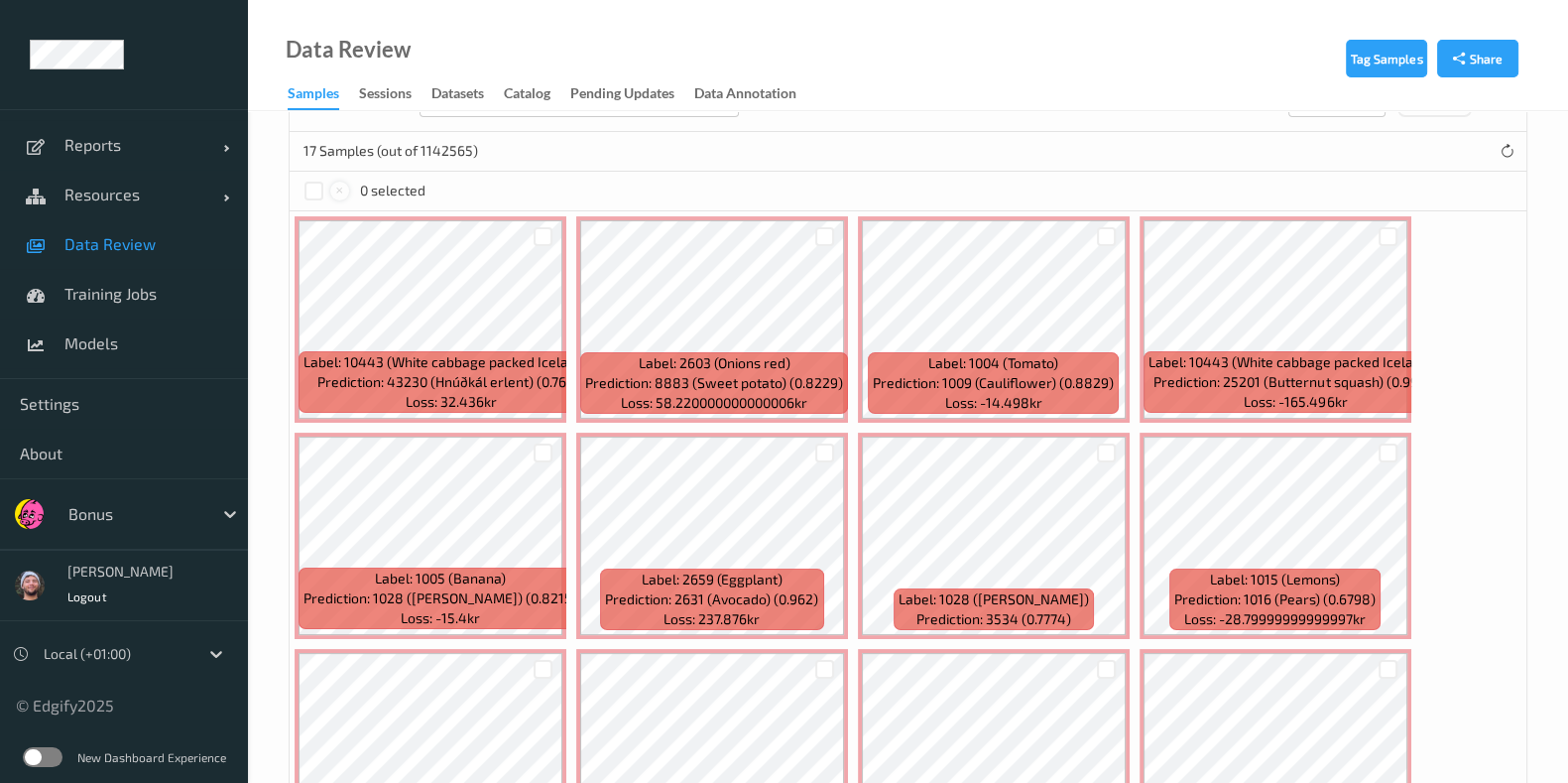
scroll to position [413, 0]
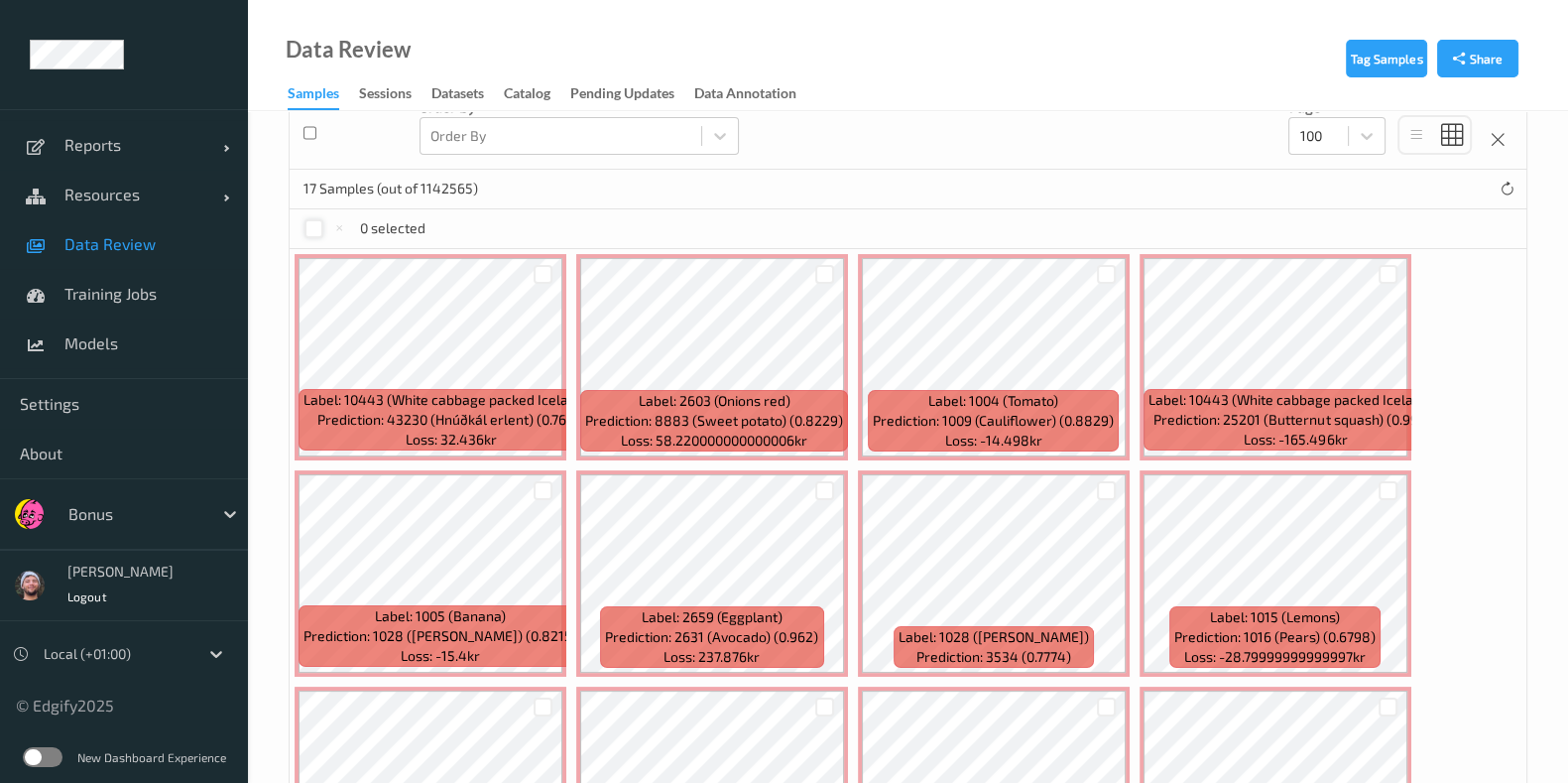
click at [310, 230] on div at bounding box center [313, 229] width 19 height 19
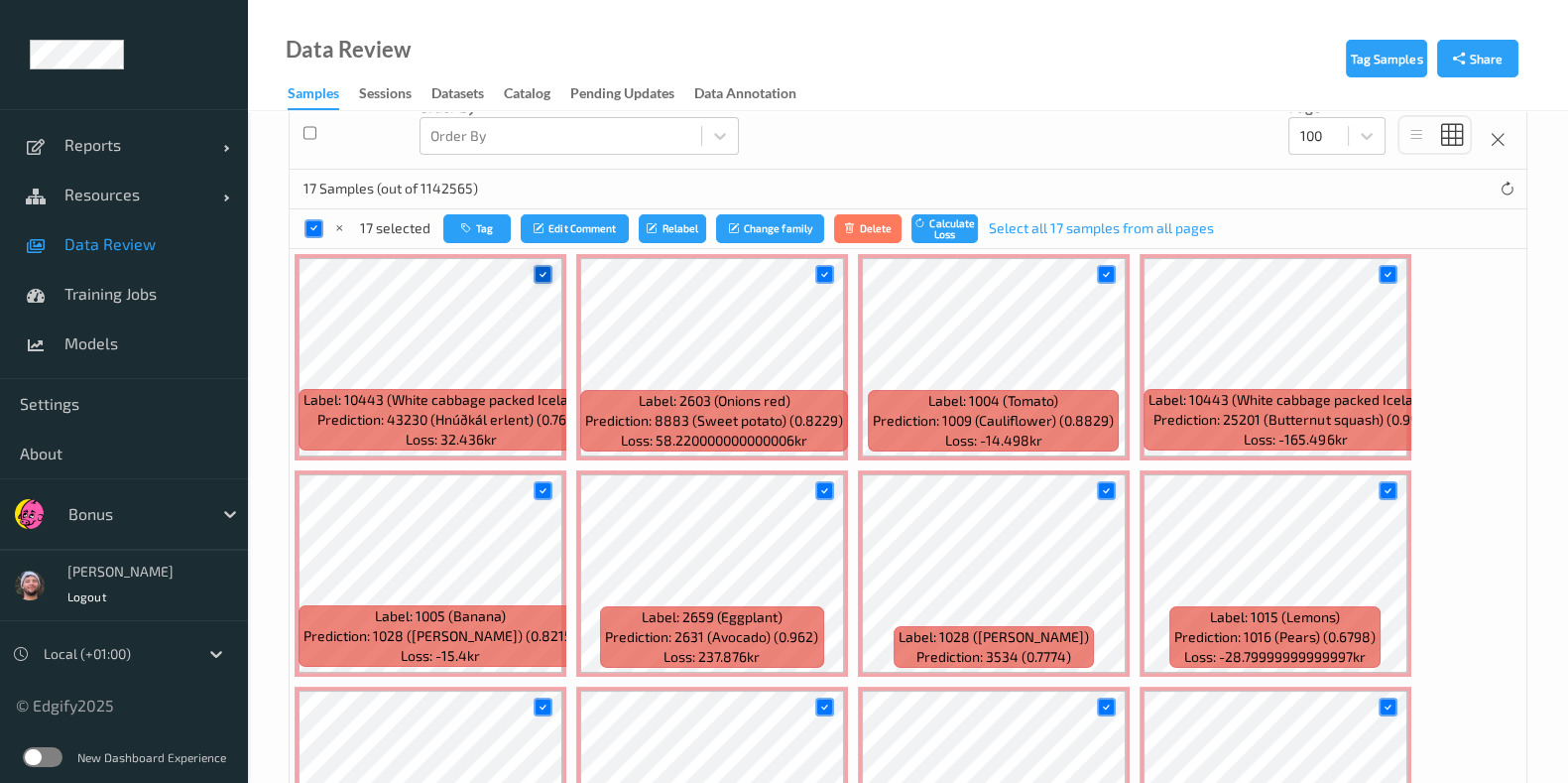
click at [550, 267] on div at bounding box center [543, 274] width 19 height 19
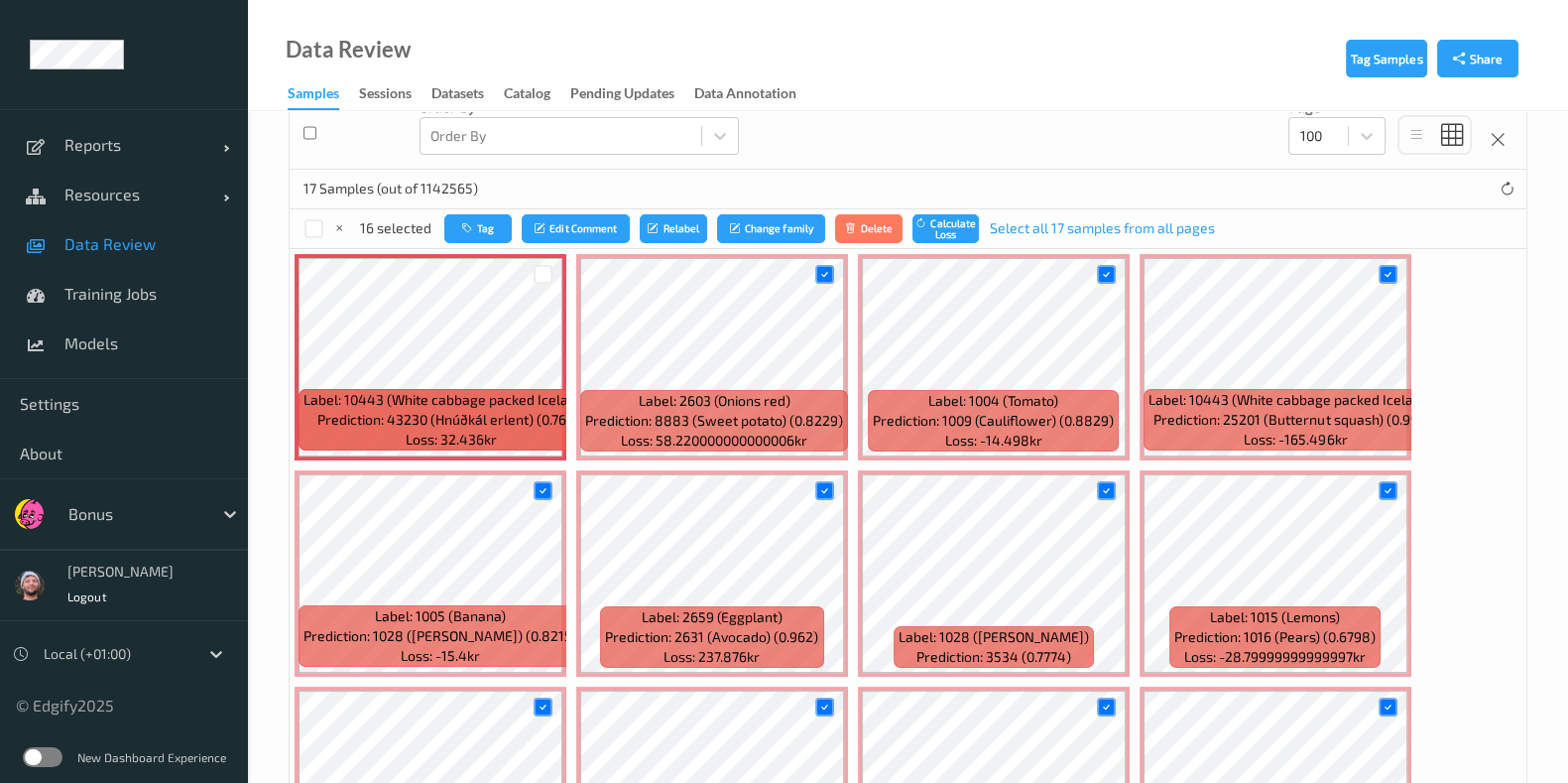
click at [549, 481] on div at bounding box center [543, 490] width 19 height 19
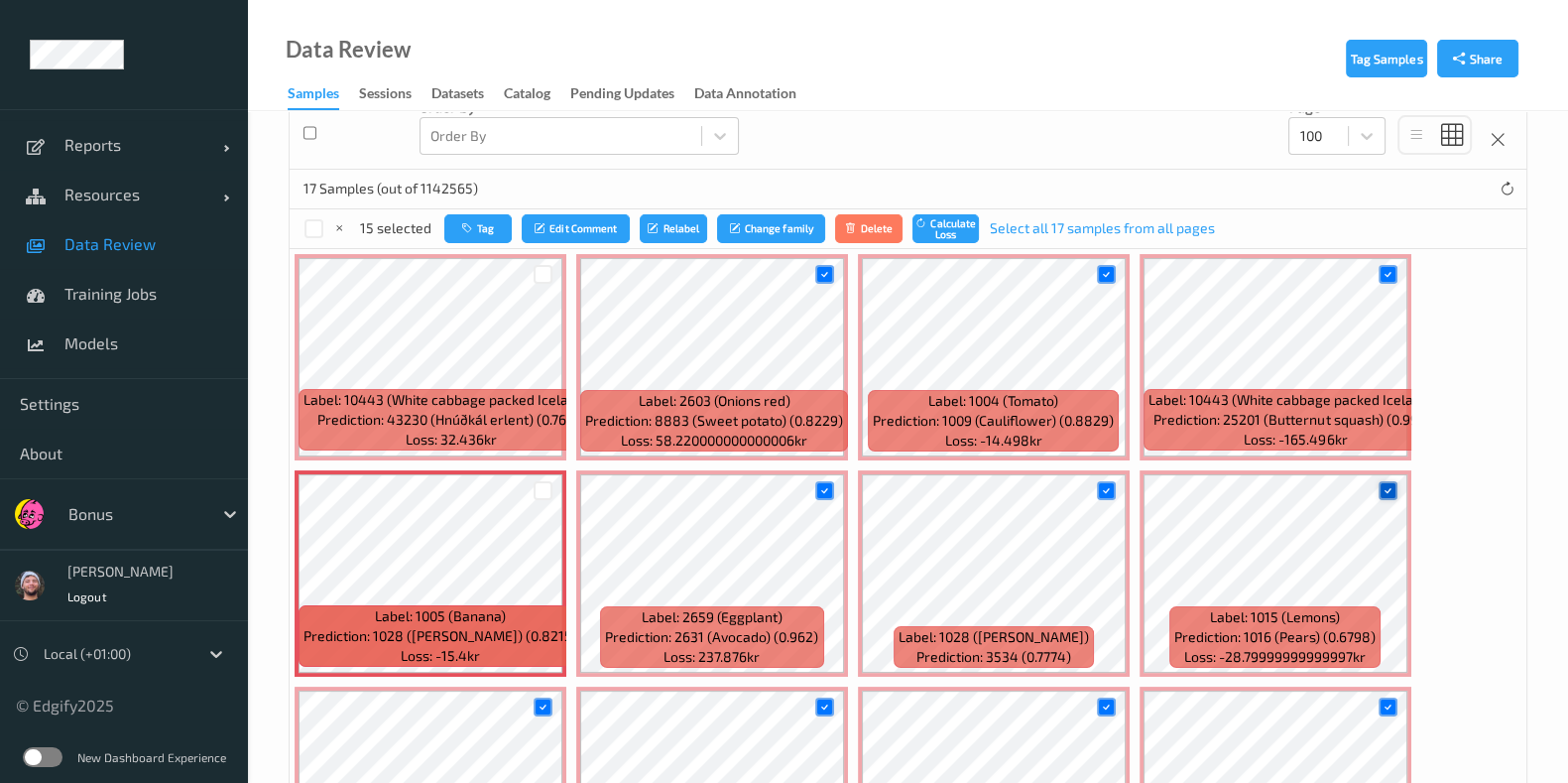
click at [1382, 484] on icon at bounding box center [1387, 490] width 13 height 13
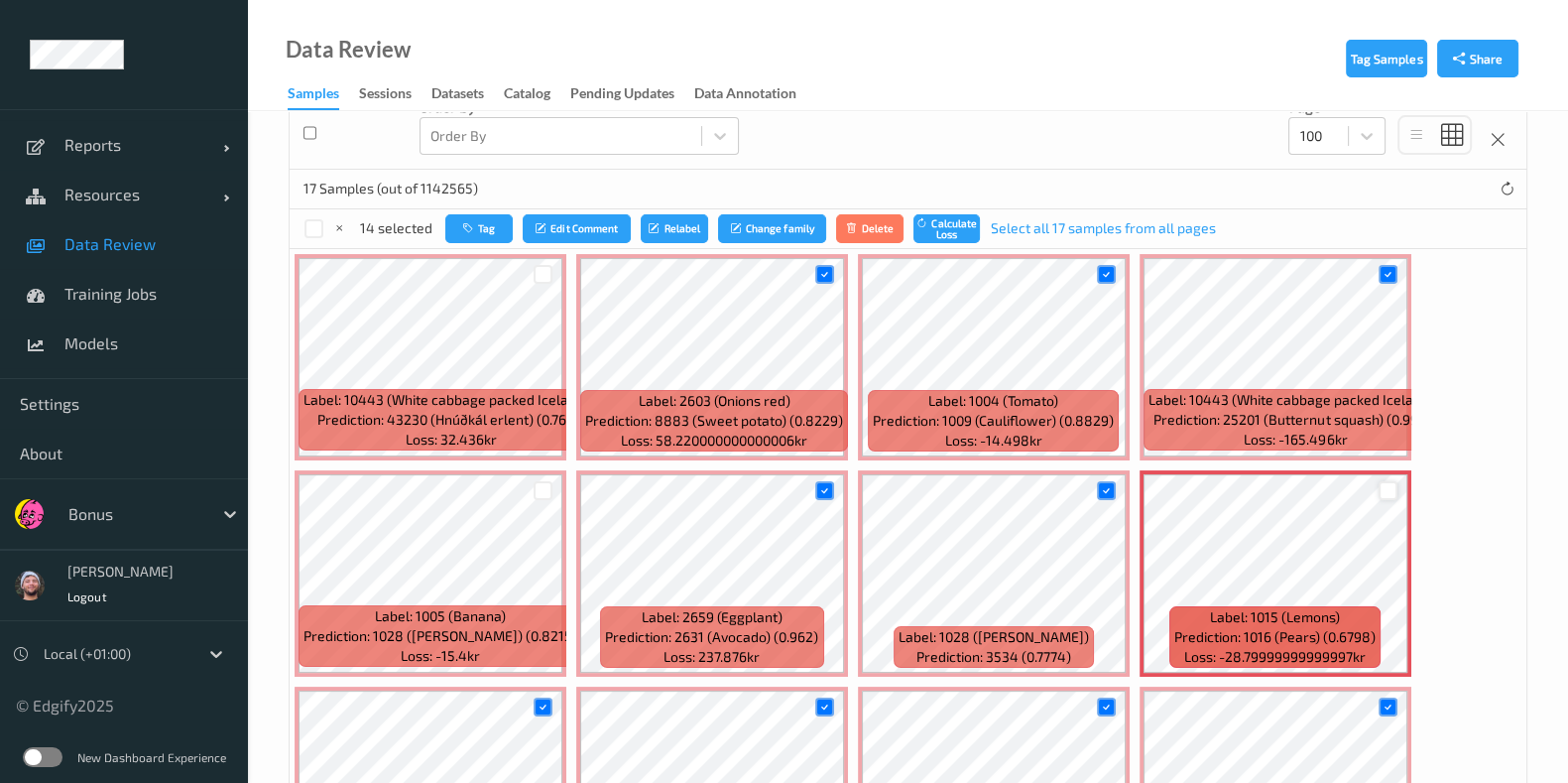
scroll to position [1034, 0]
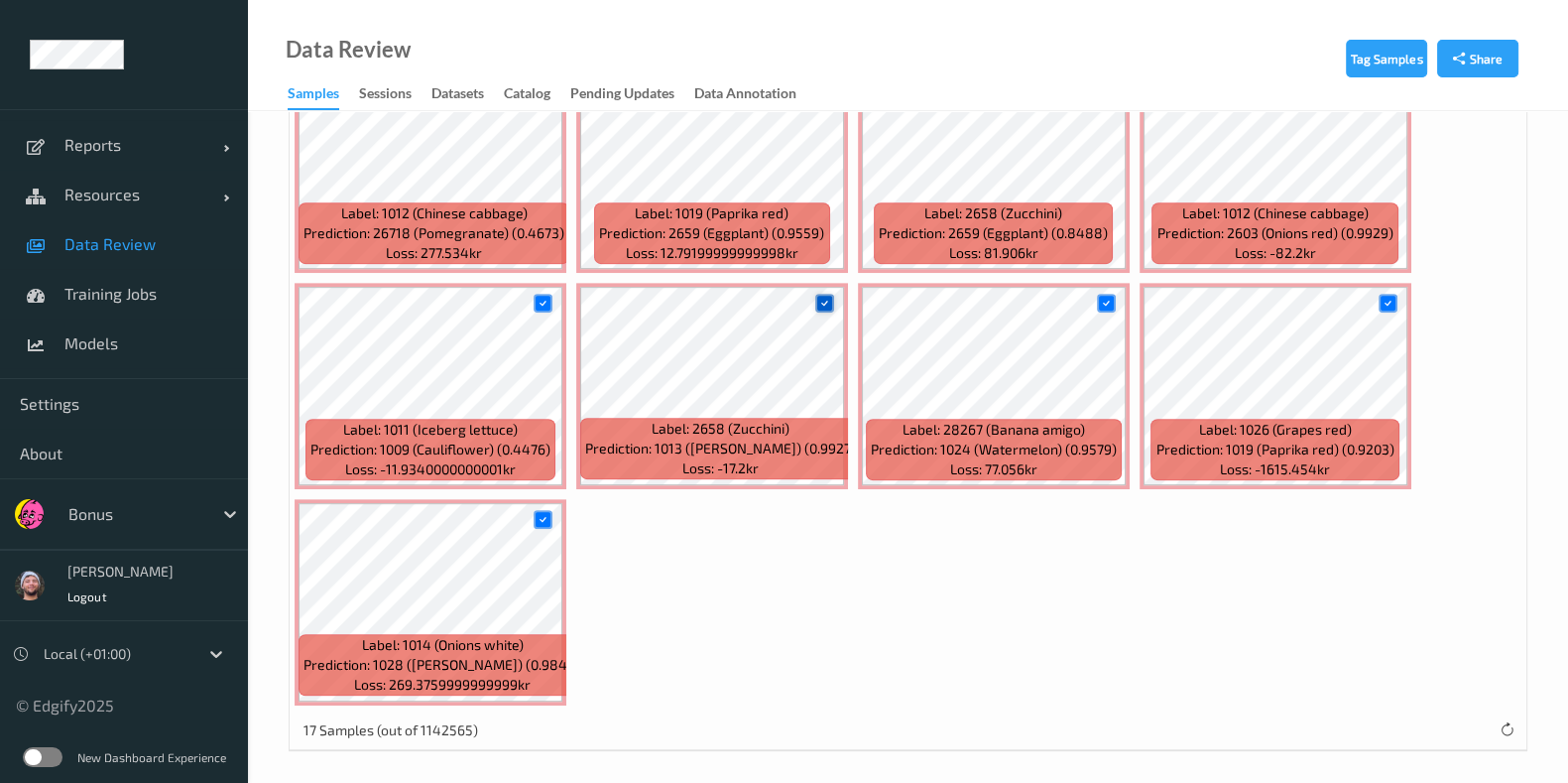
click at [818, 300] on icon at bounding box center [824, 303] width 13 height 13
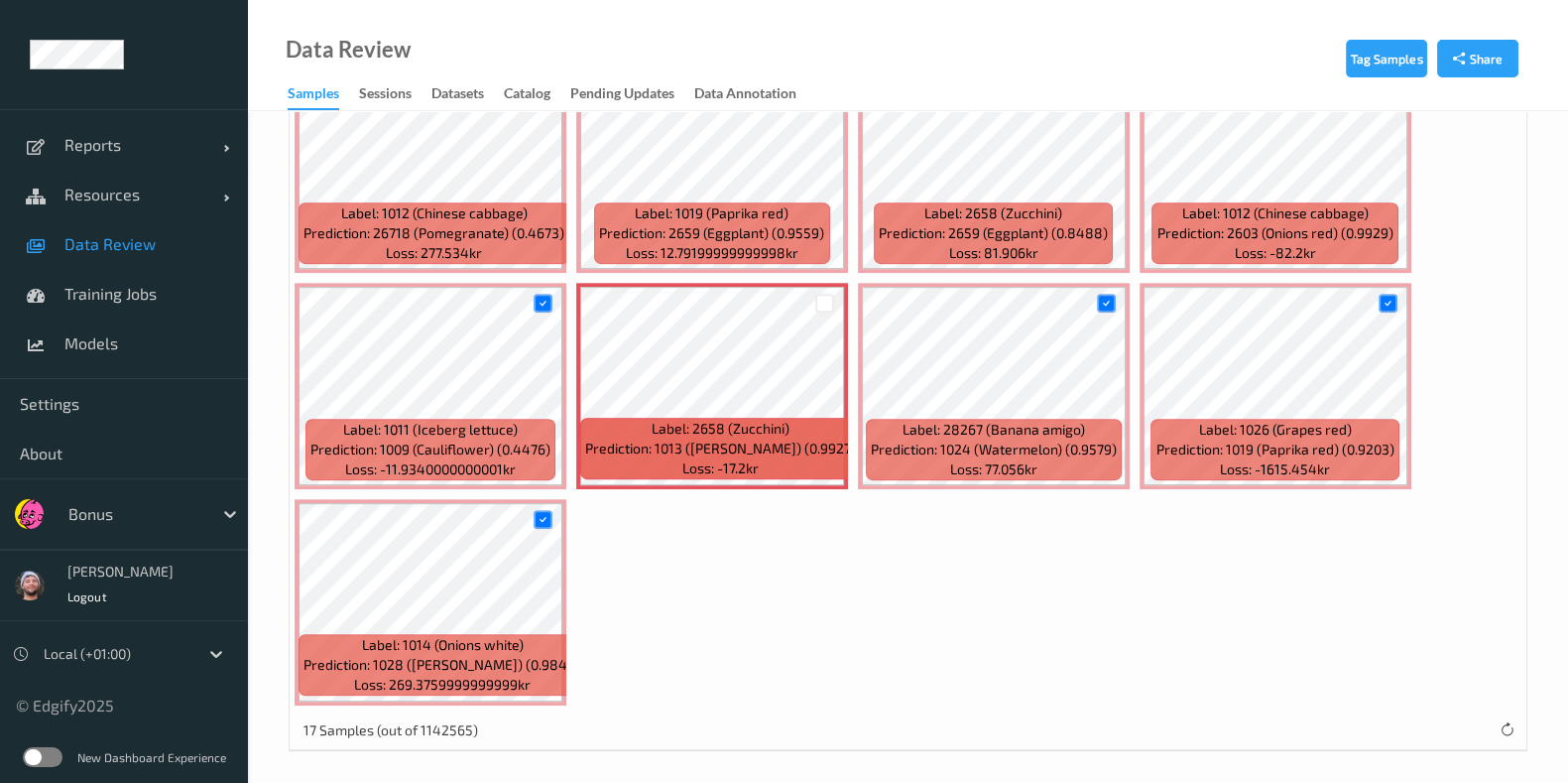
click at [546, 503] on div at bounding box center [544, 519] width 38 height 33
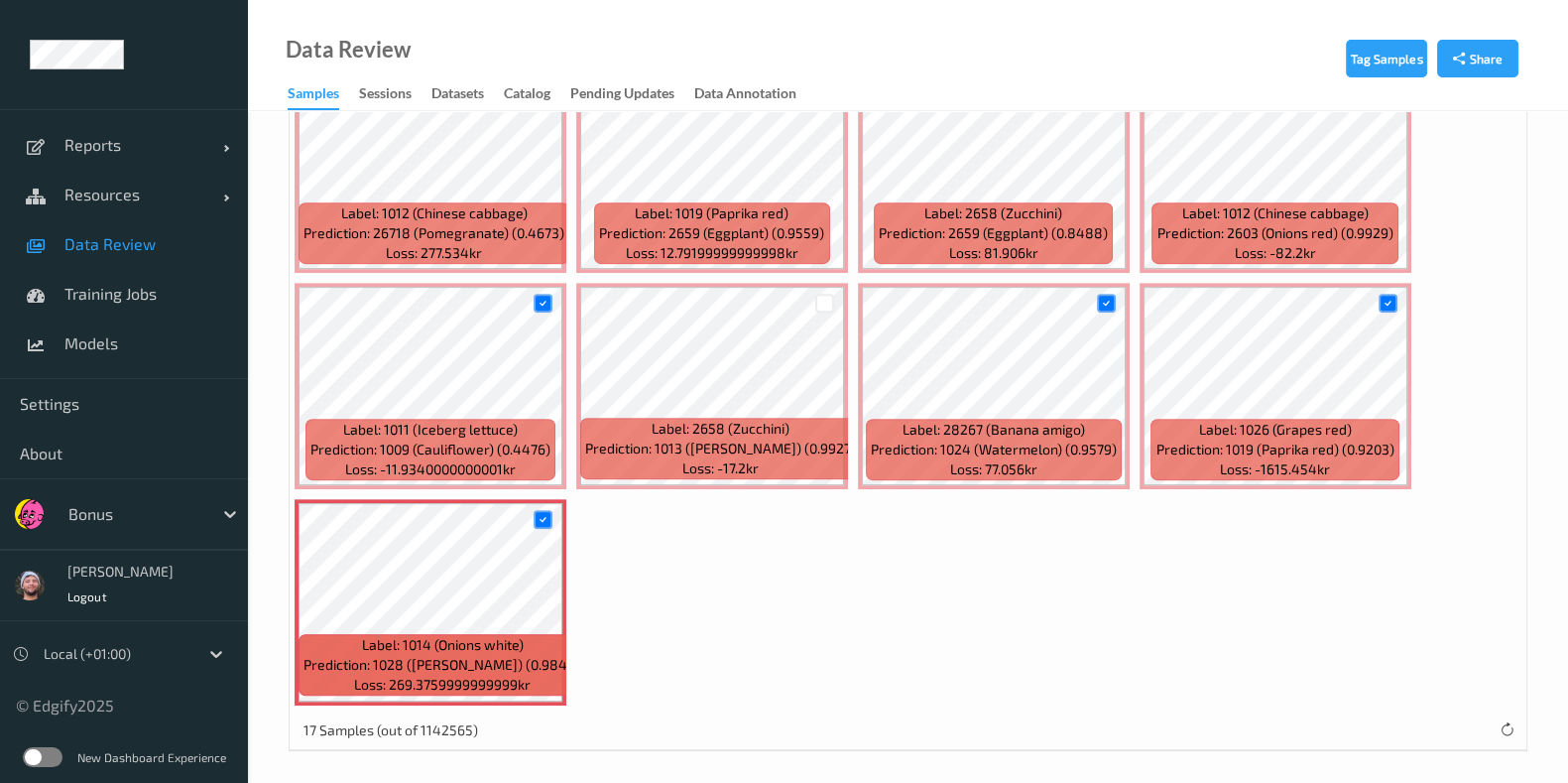
click at [536, 503] on div at bounding box center [544, 519] width 38 height 33
click at [540, 518] on icon at bounding box center [543, 519] width 13 height 13
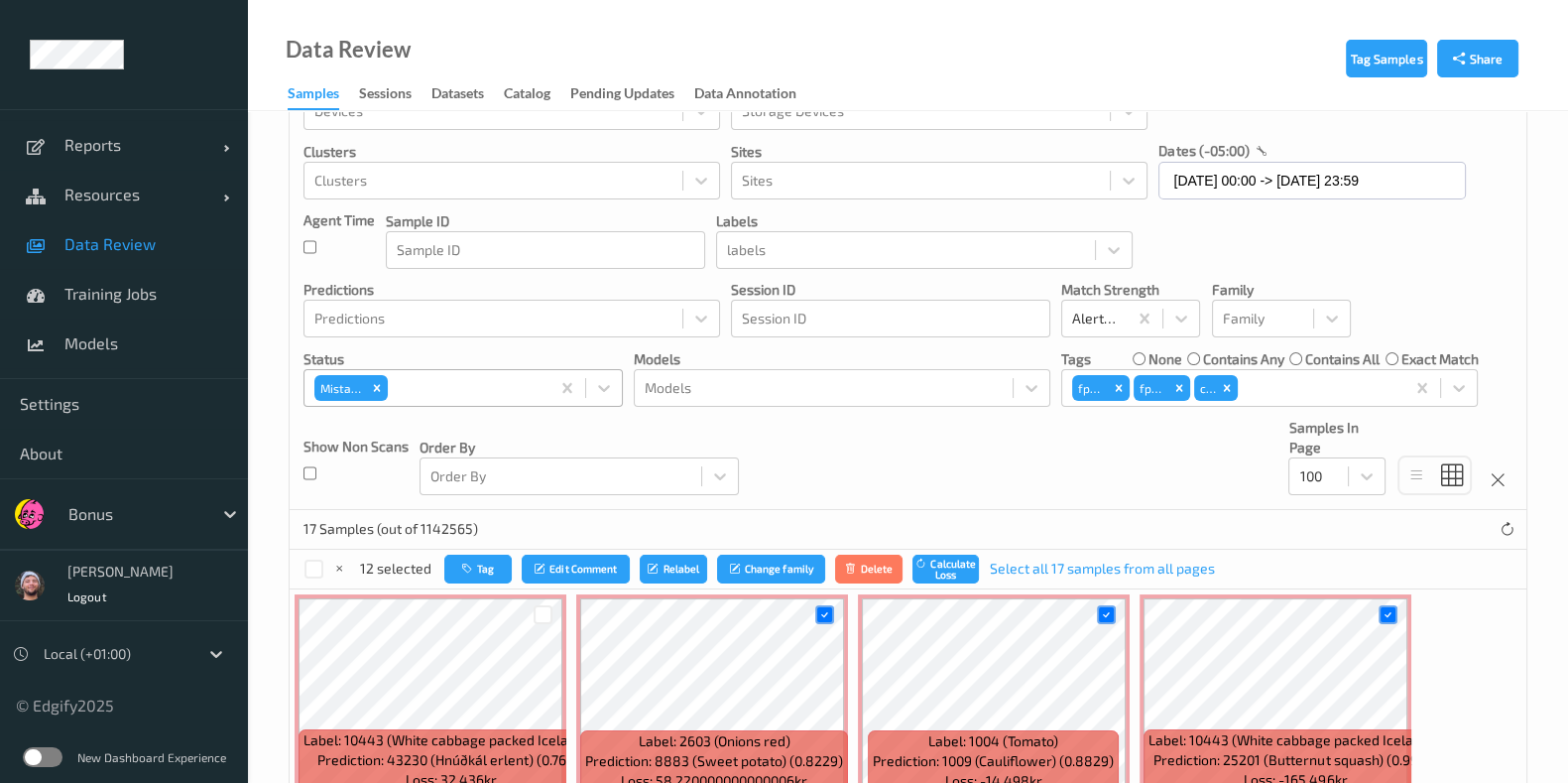
scroll to position [0, 0]
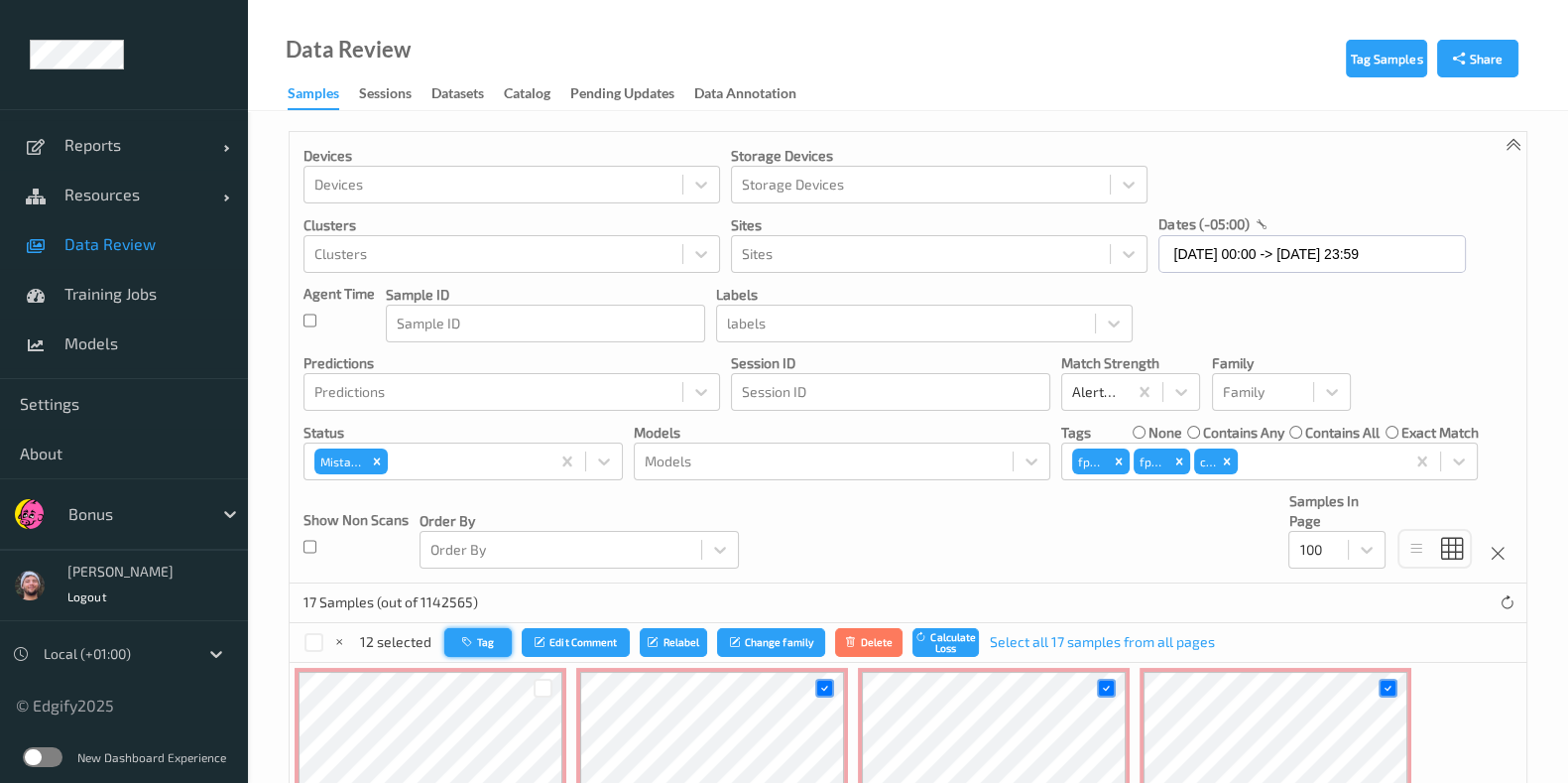
click at [468, 637] on icon "button" at bounding box center [469, 642] width 15 height 12
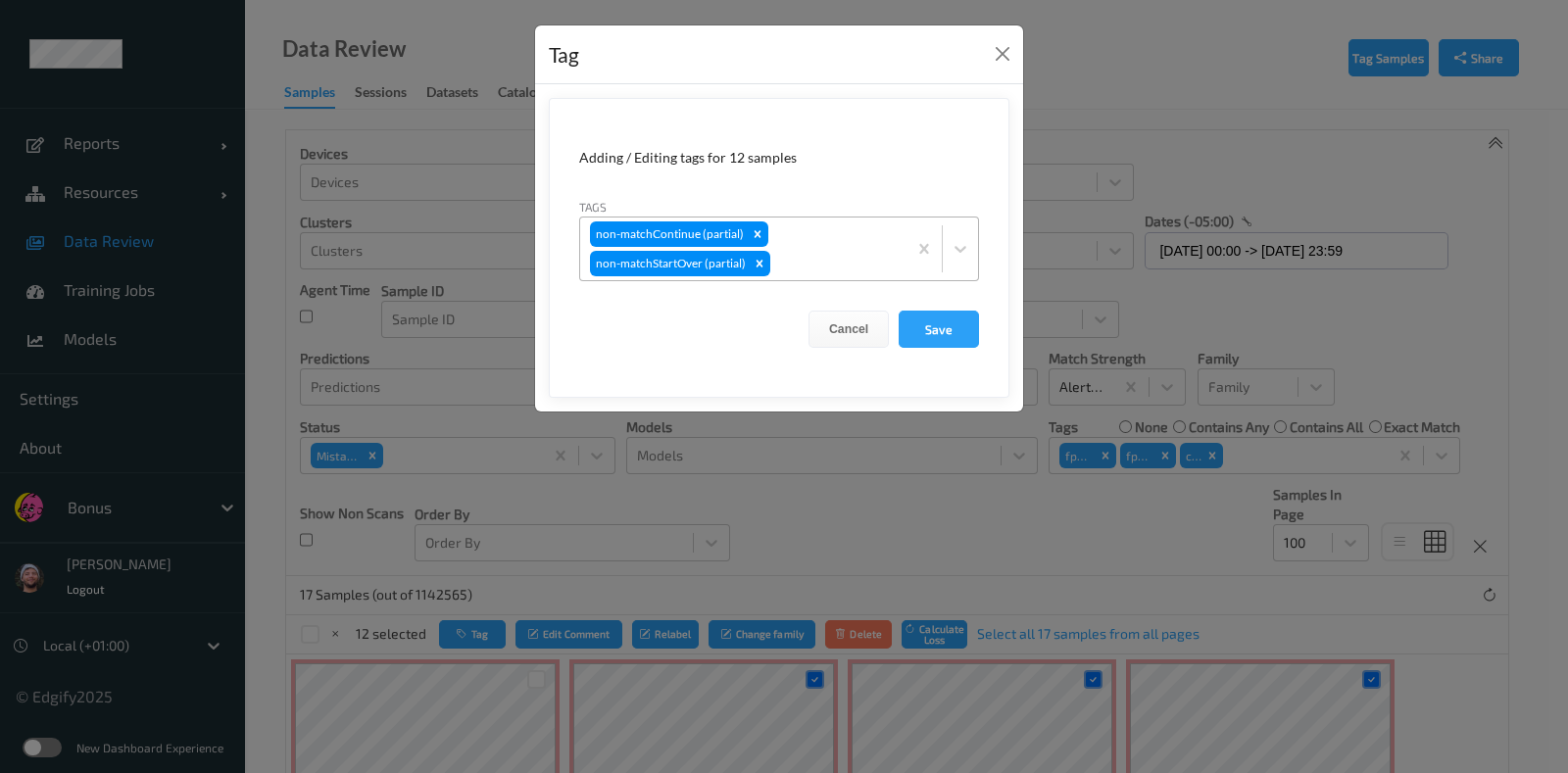
click at [789, 235] on div "non-matchContinue (partial) non-matchStartOver (partial)" at bounding box center [743, 249] width 326 height 63
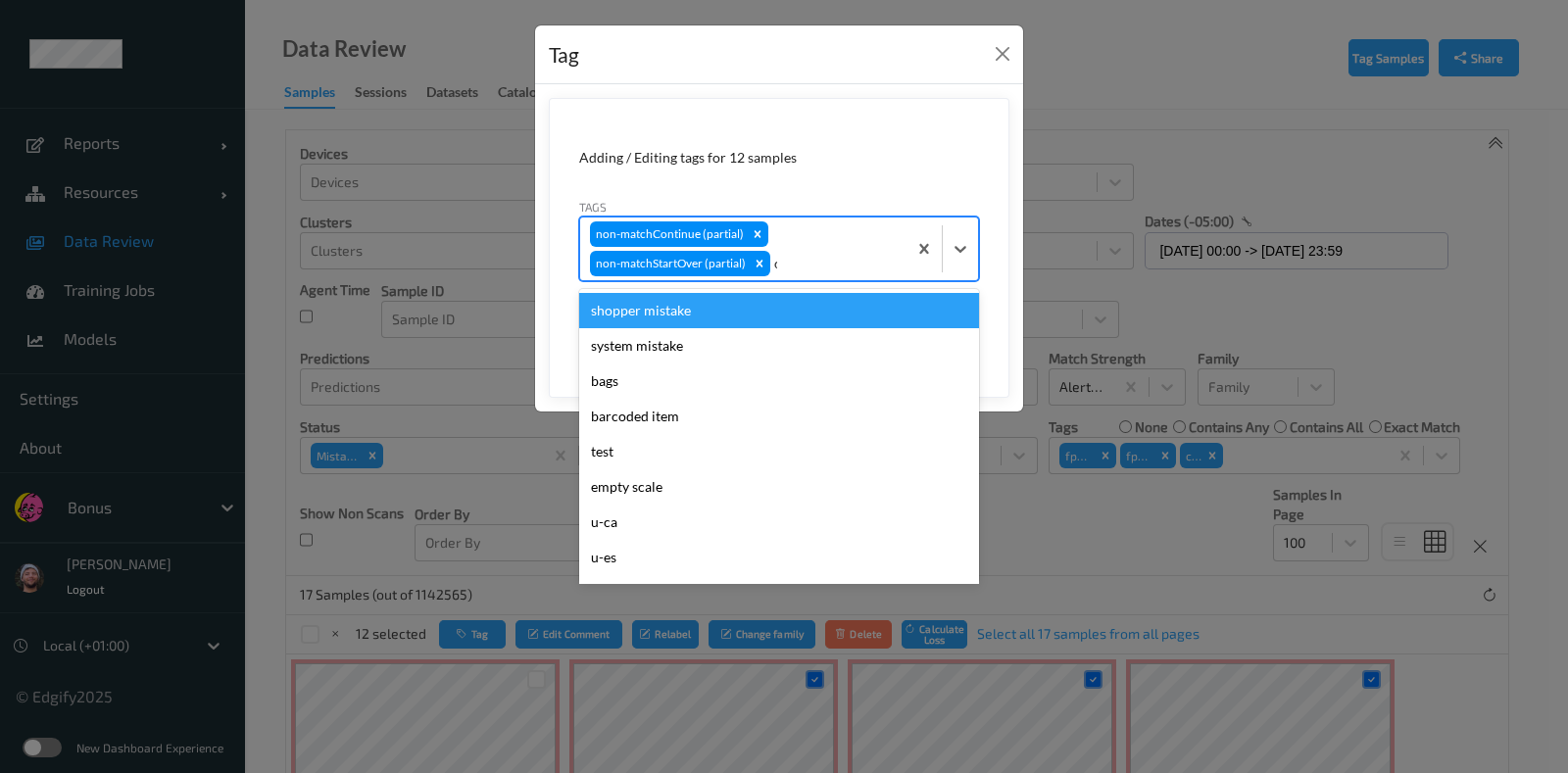
type input "ca"
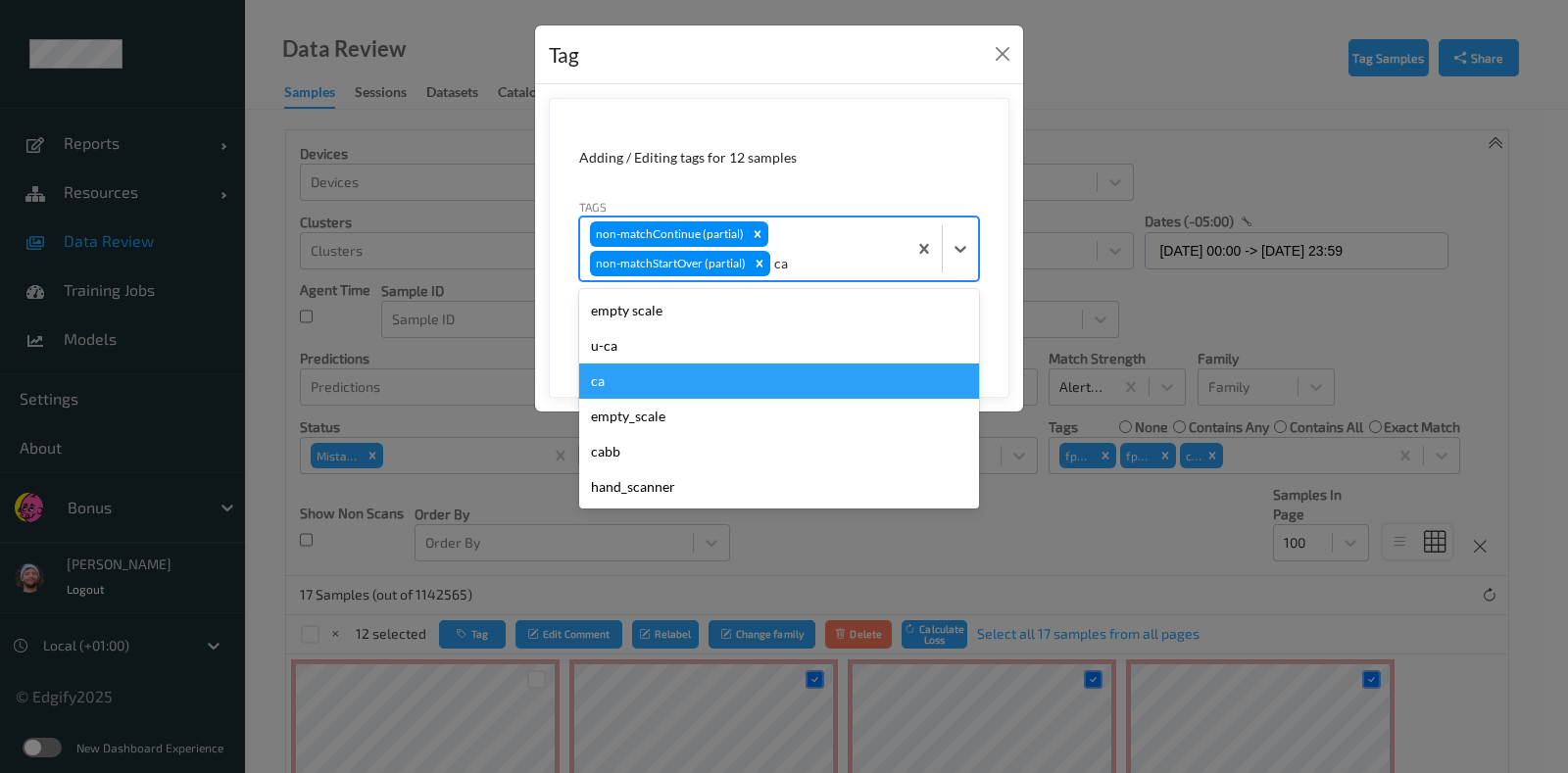
click at [677, 374] on div "ca" at bounding box center [778, 382] width 399 height 35
type input "s"
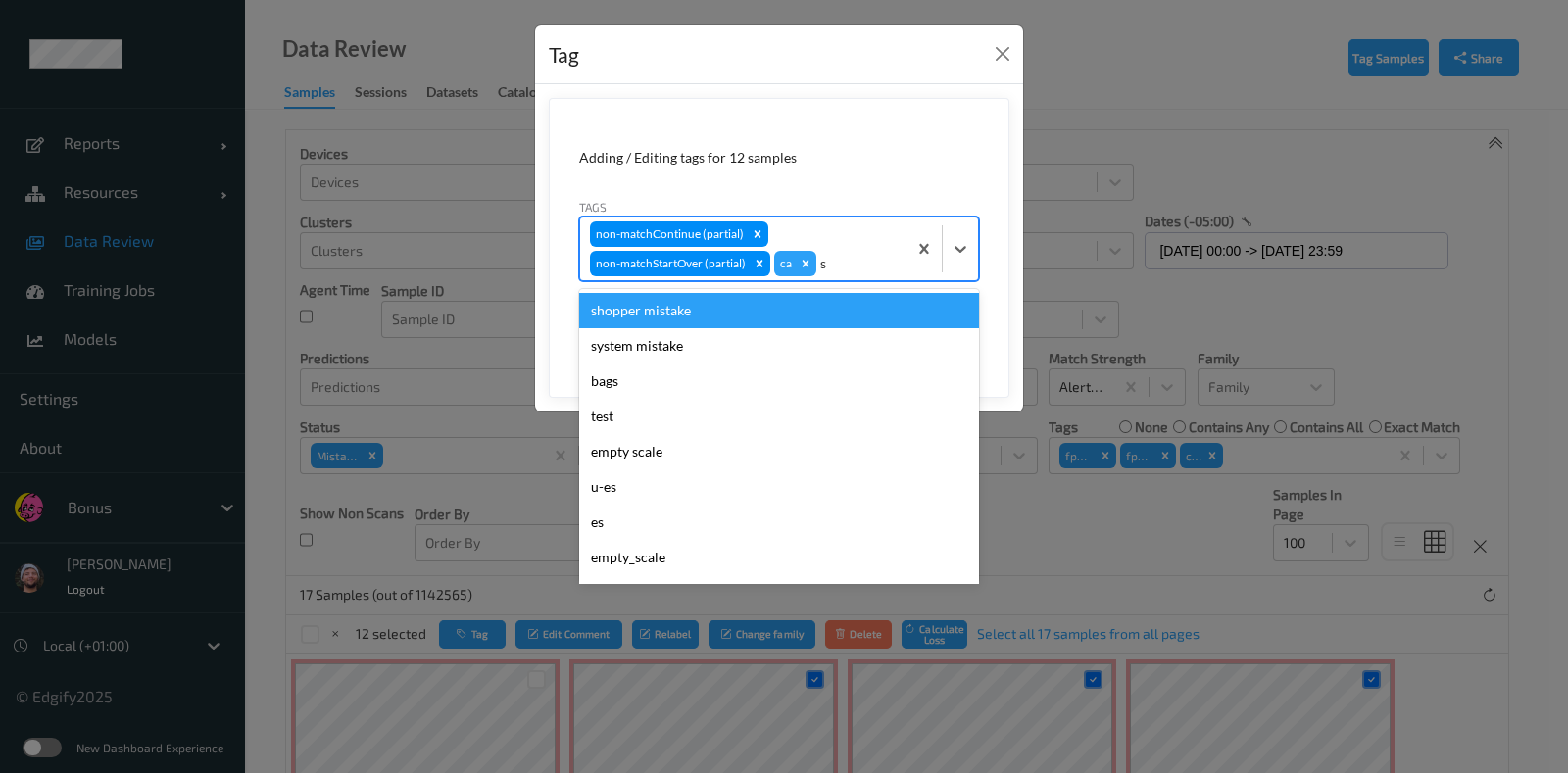
drag, startPoint x: 672, startPoint y: 332, endPoint x: 686, endPoint y: 311, distance: 25.2
click at [686, 311] on div "shopper mistake system mistake bags test empty scale u-es es empty_scale as-no …" at bounding box center [778, 436] width 399 height 294
click at [686, 311] on div "shopper mistake" at bounding box center [778, 311] width 399 height 35
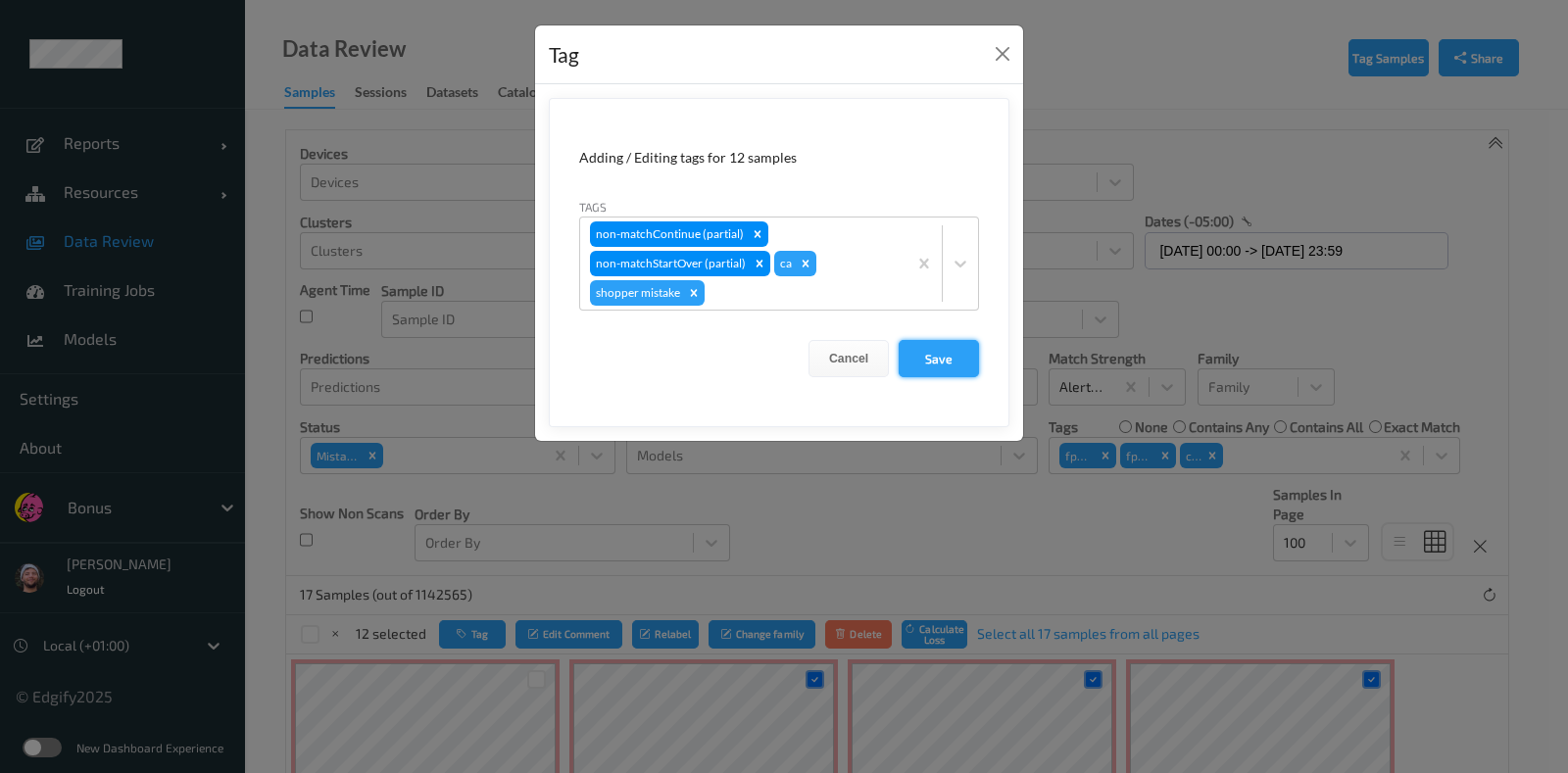
click at [944, 360] on button "Save" at bounding box center [938, 359] width 80 height 37
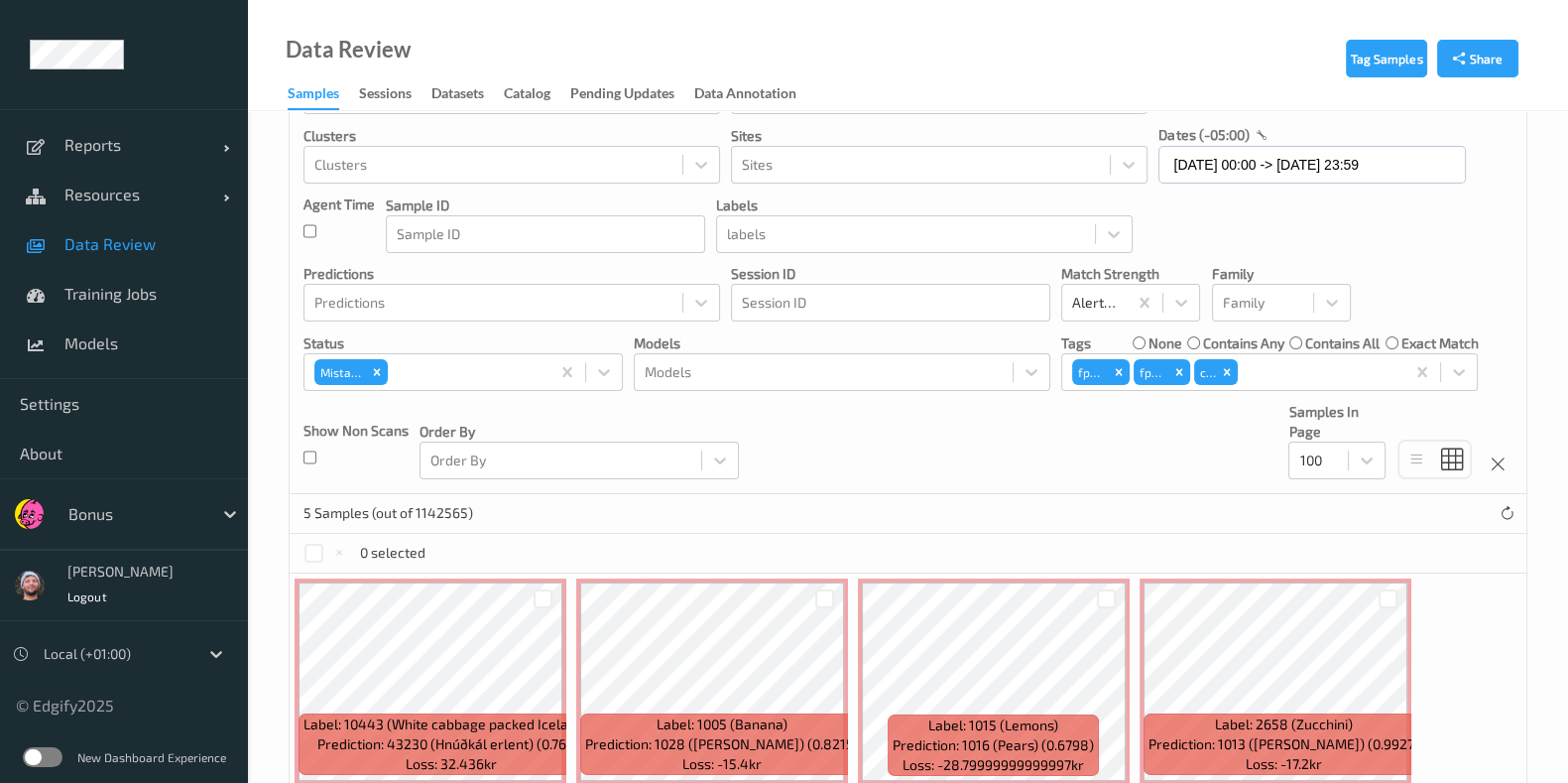
scroll to position [390, 0]
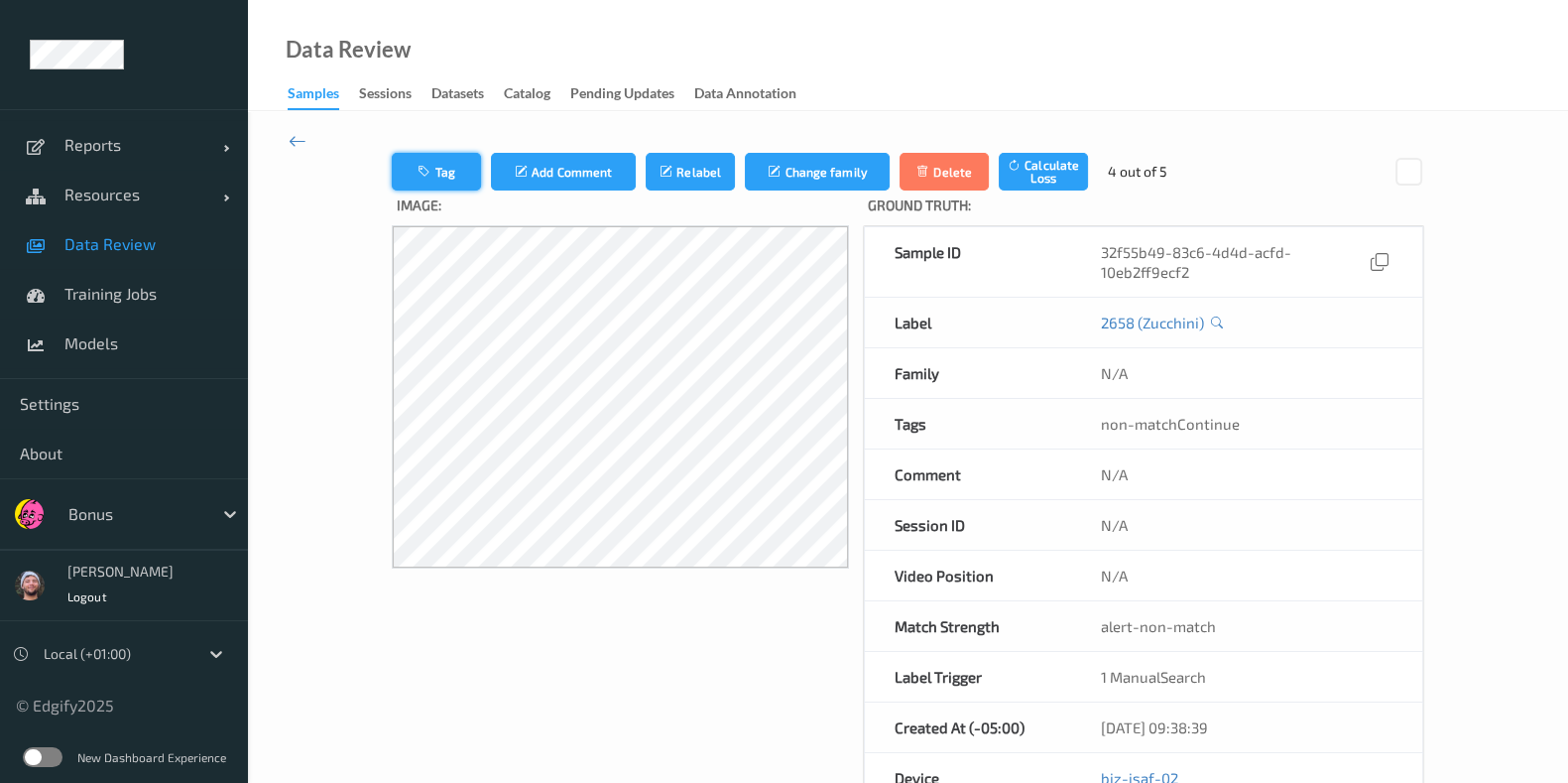
click at [444, 181] on button "Tag" at bounding box center [435, 172] width 89 height 38
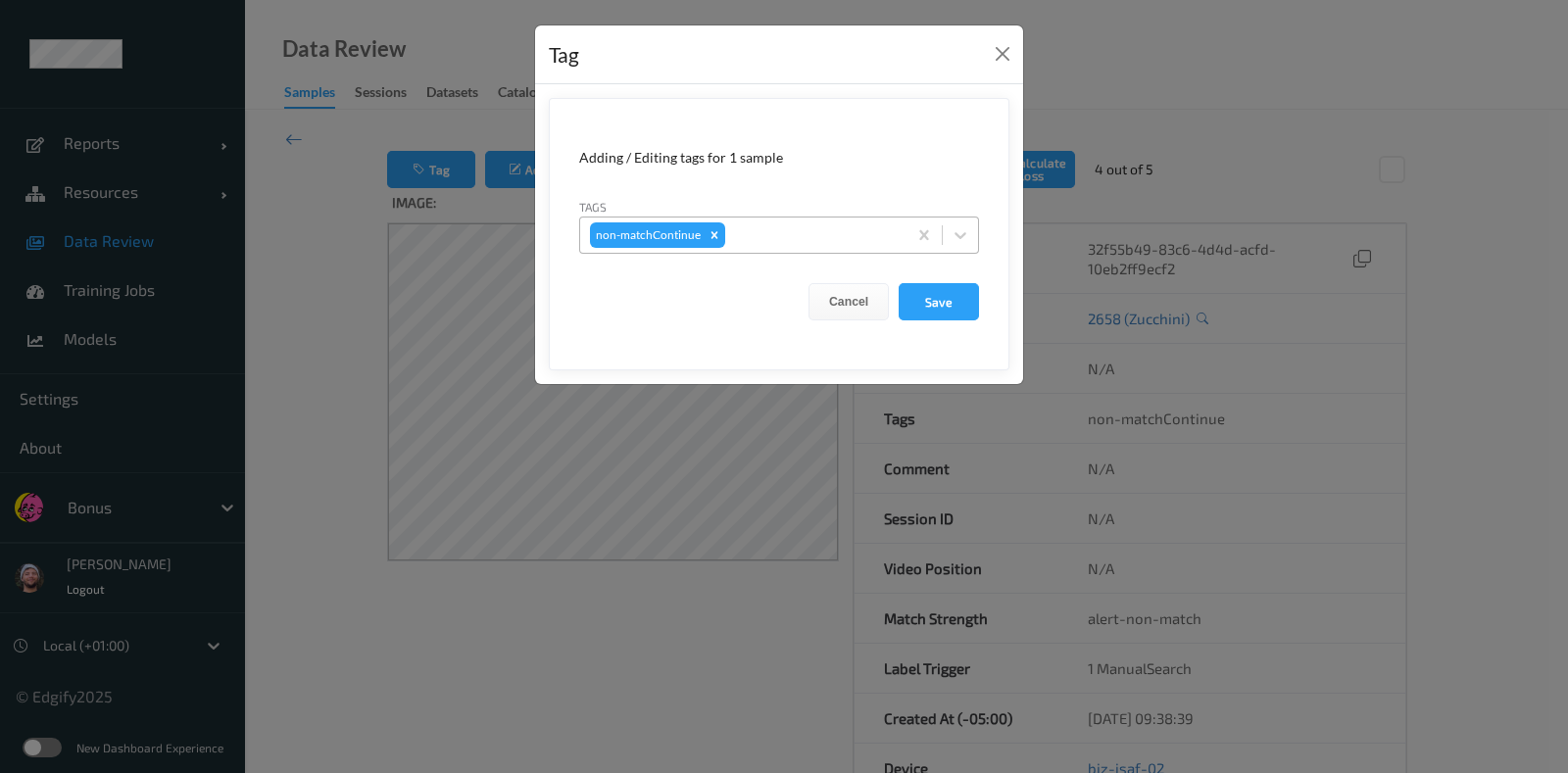
click at [812, 239] on div at bounding box center [813, 236] width 168 height 24
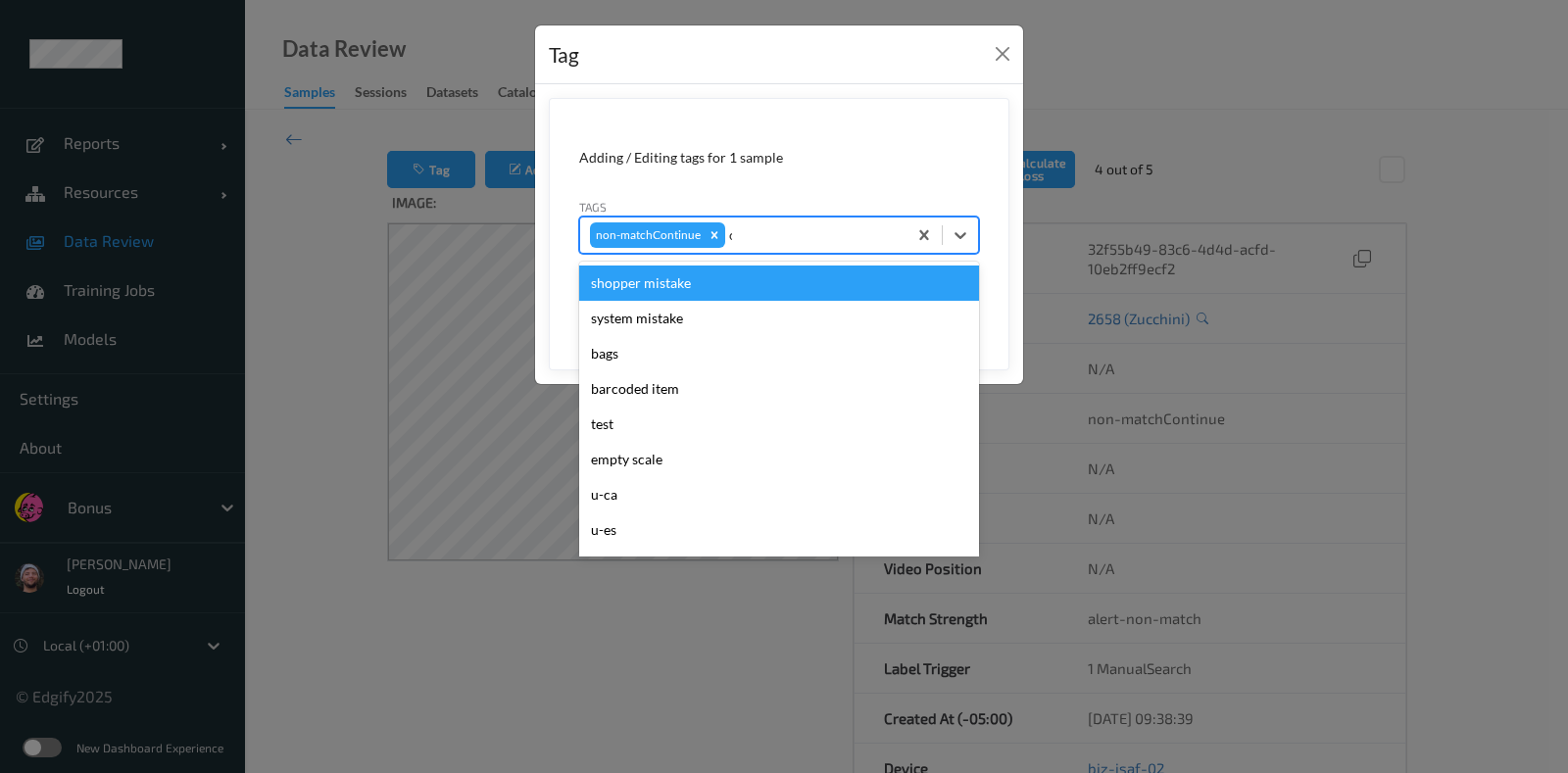
type input "ca"
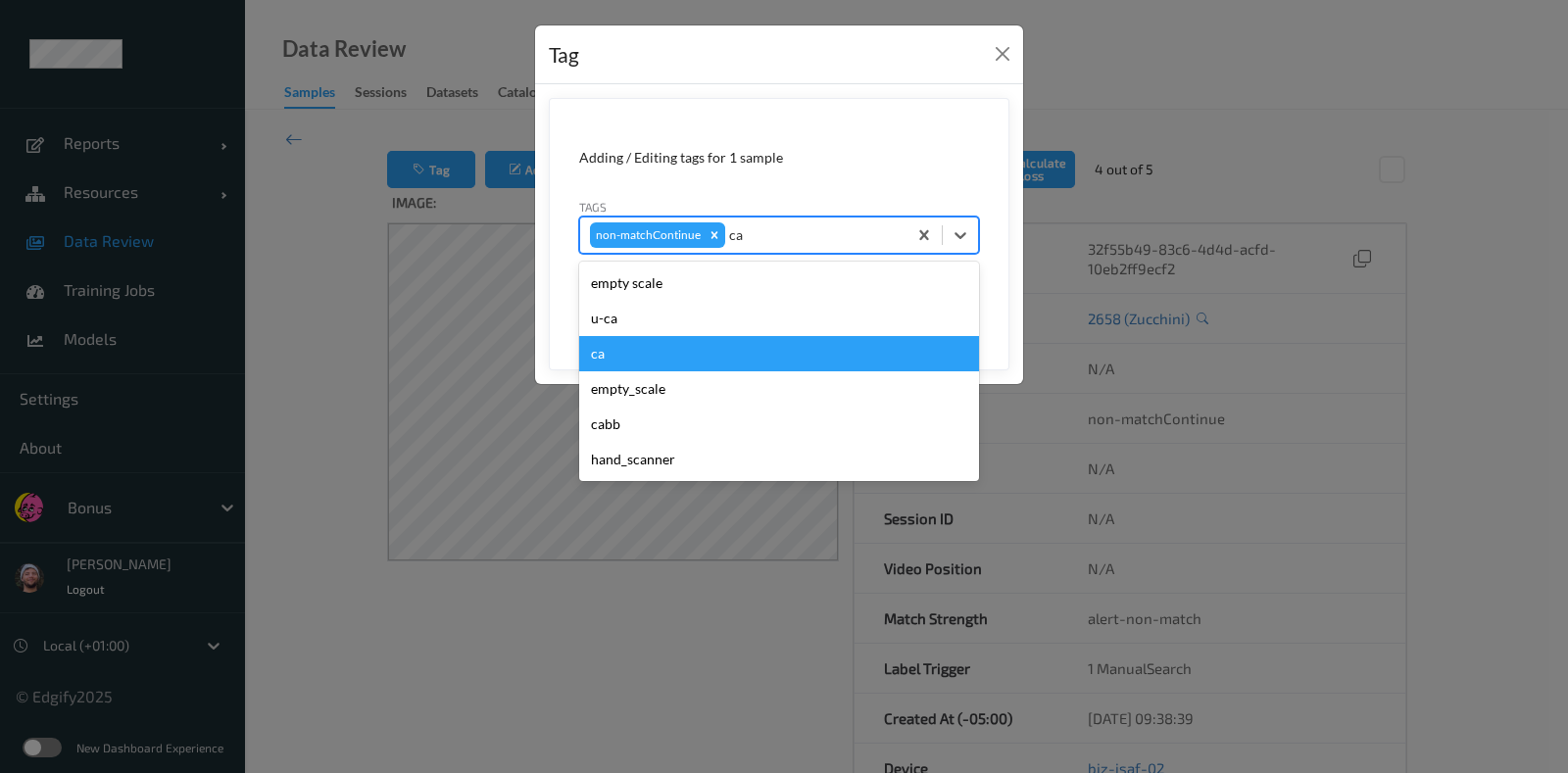
click at [709, 357] on div "ca" at bounding box center [778, 354] width 399 height 35
type input "s"
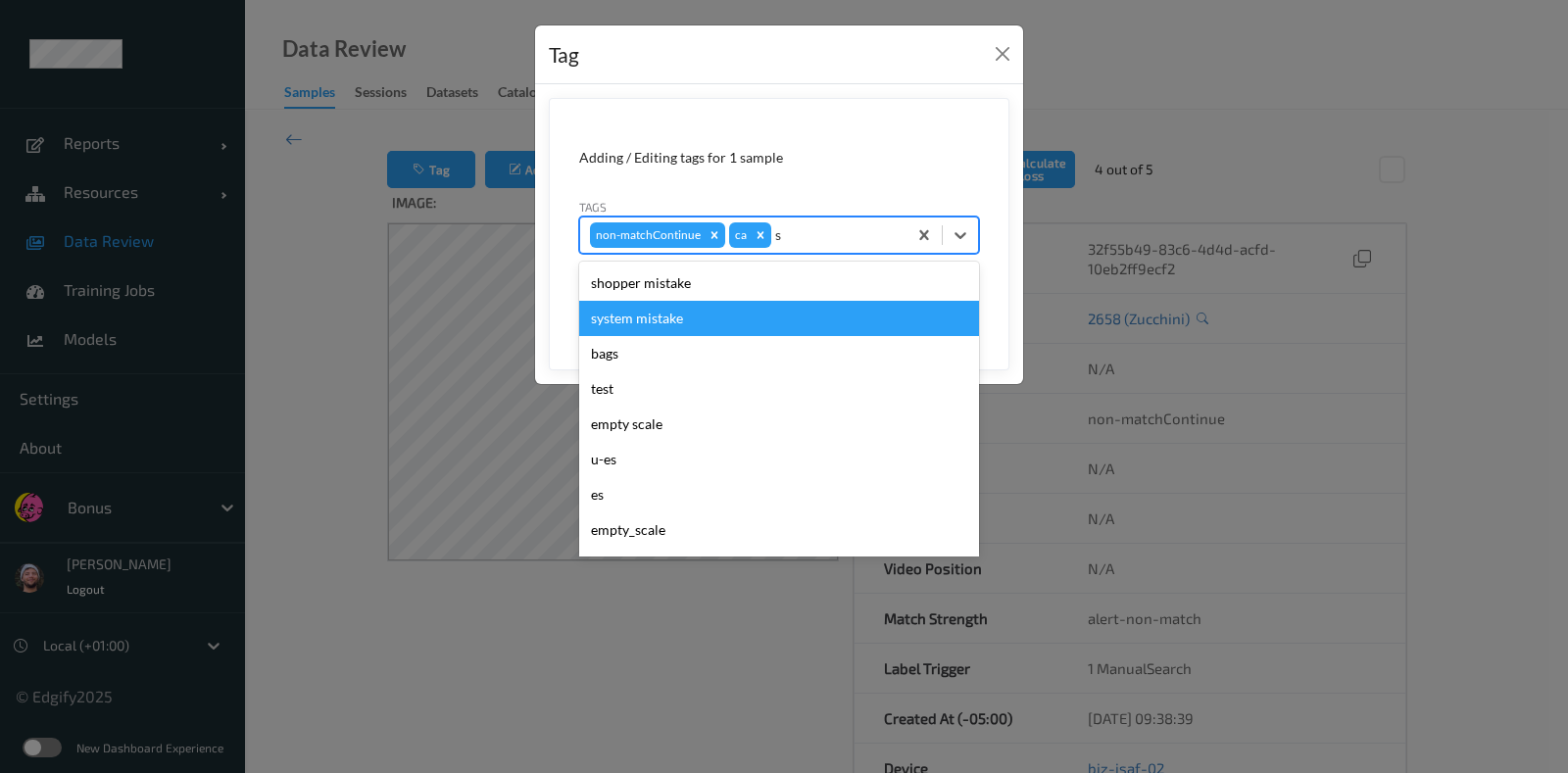
click at [737, 294] on div "shopper mistake" at bounding box center [778, 283] width 399 height 35
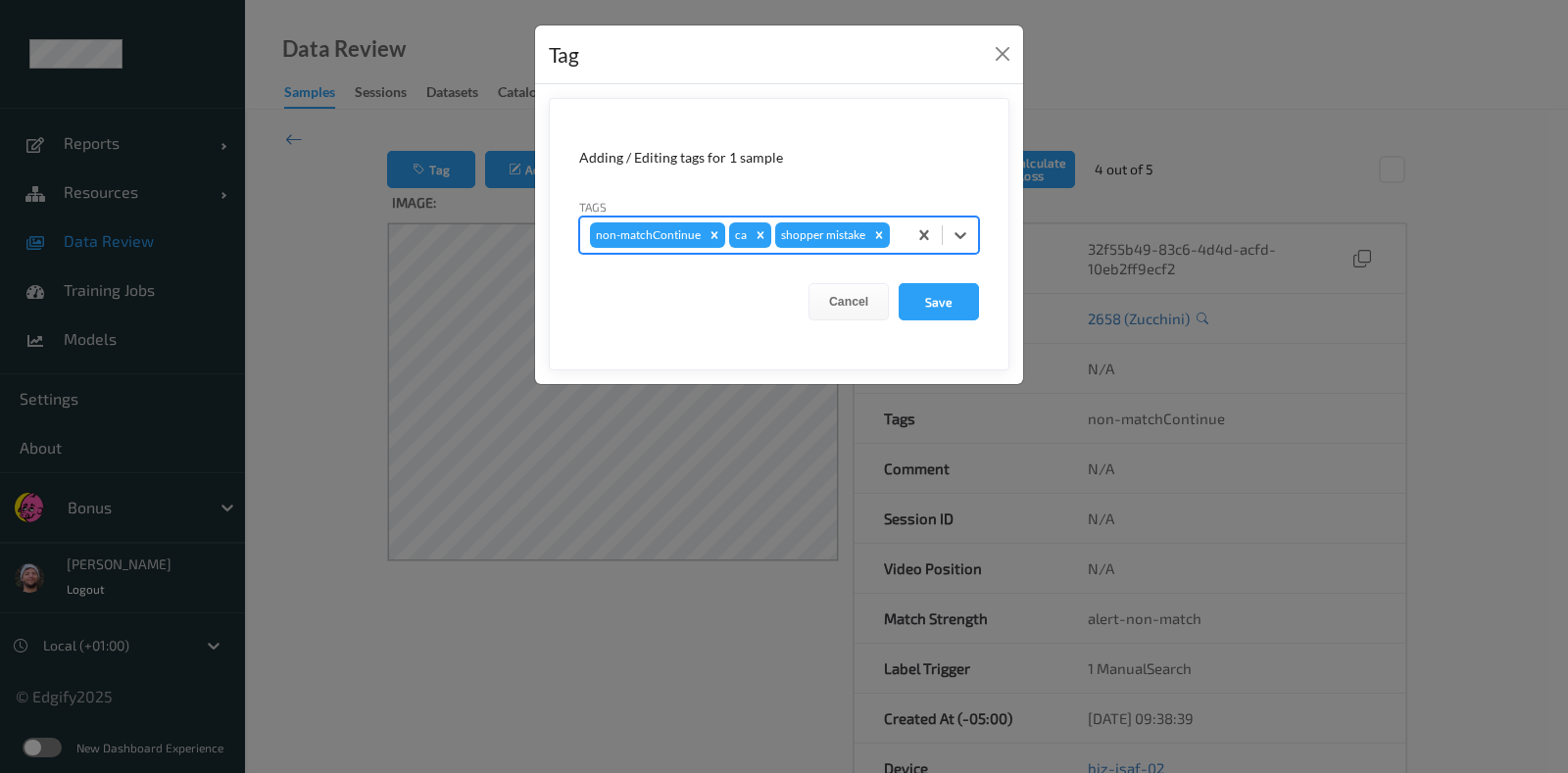
click at [997, 291] on form "Adding / Editing tags for 1 sample Tags option shopper mistake, selected. Selec…" at bounding box center [778, 234] width 461 height 272
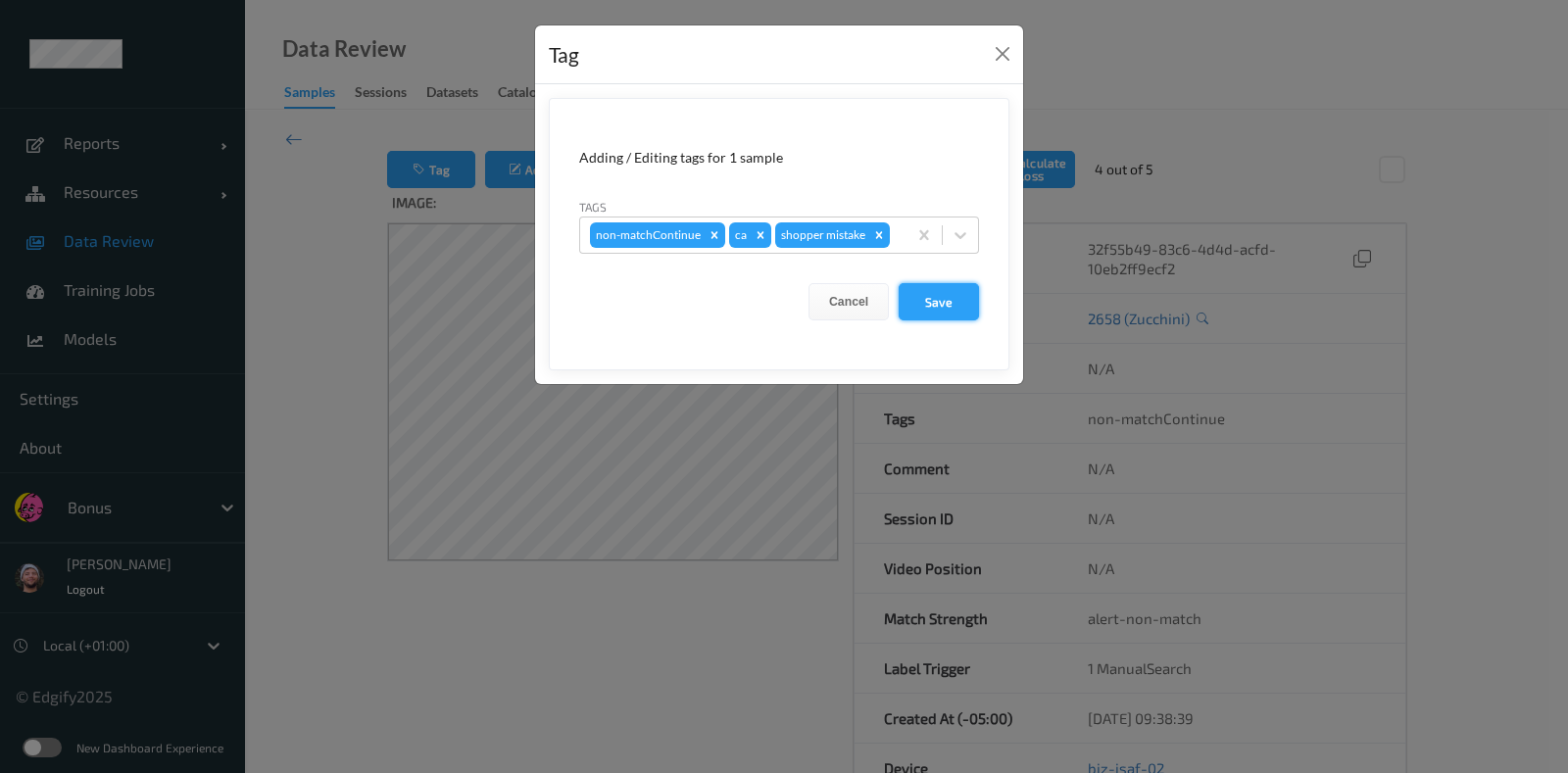
click at [970, 300] on button "Save" at bounding box center [938, 302] width 80 height 37
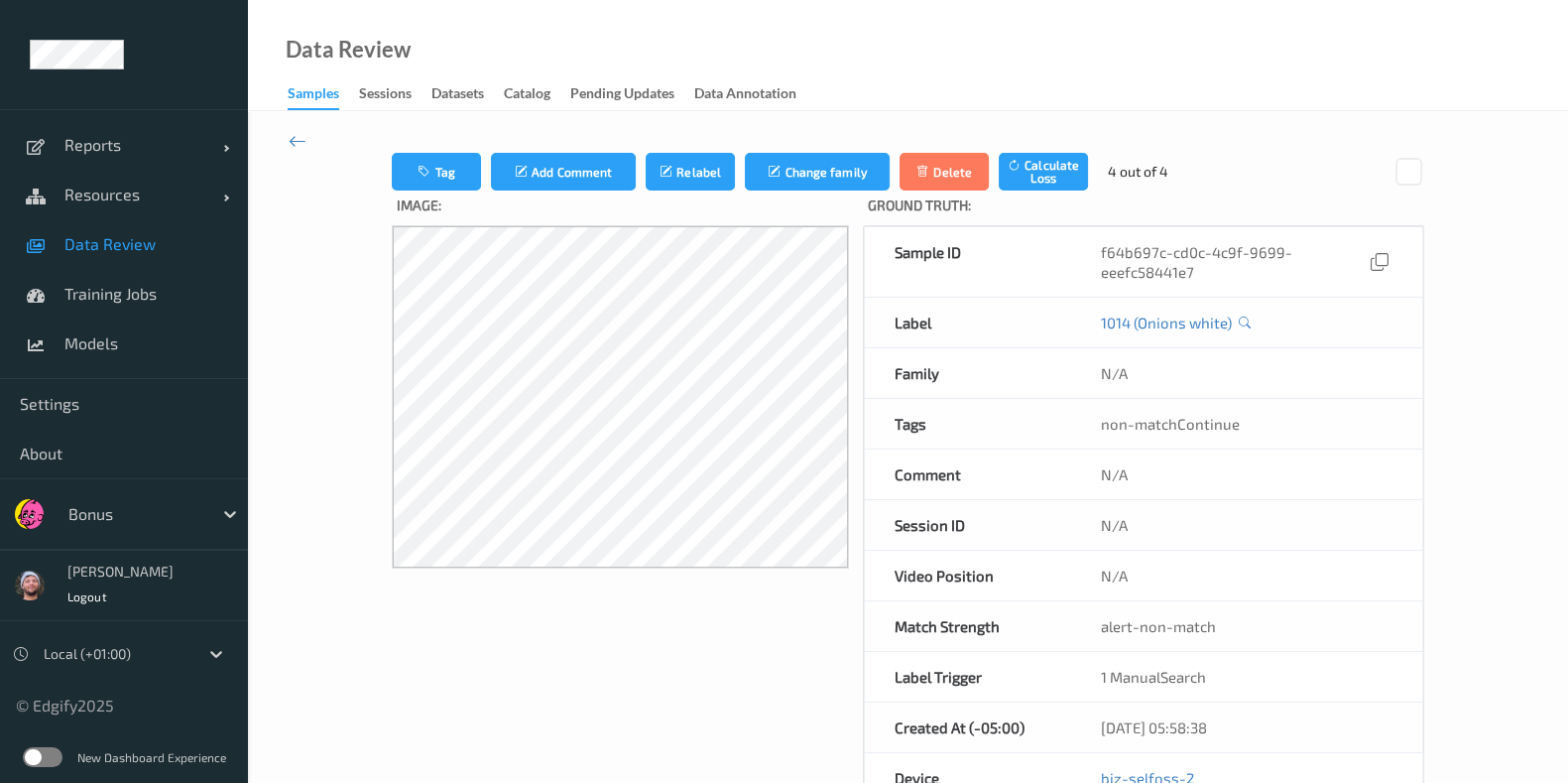
click at [297, 139] on icon at bounding box center [297, 141] width 18 height 22
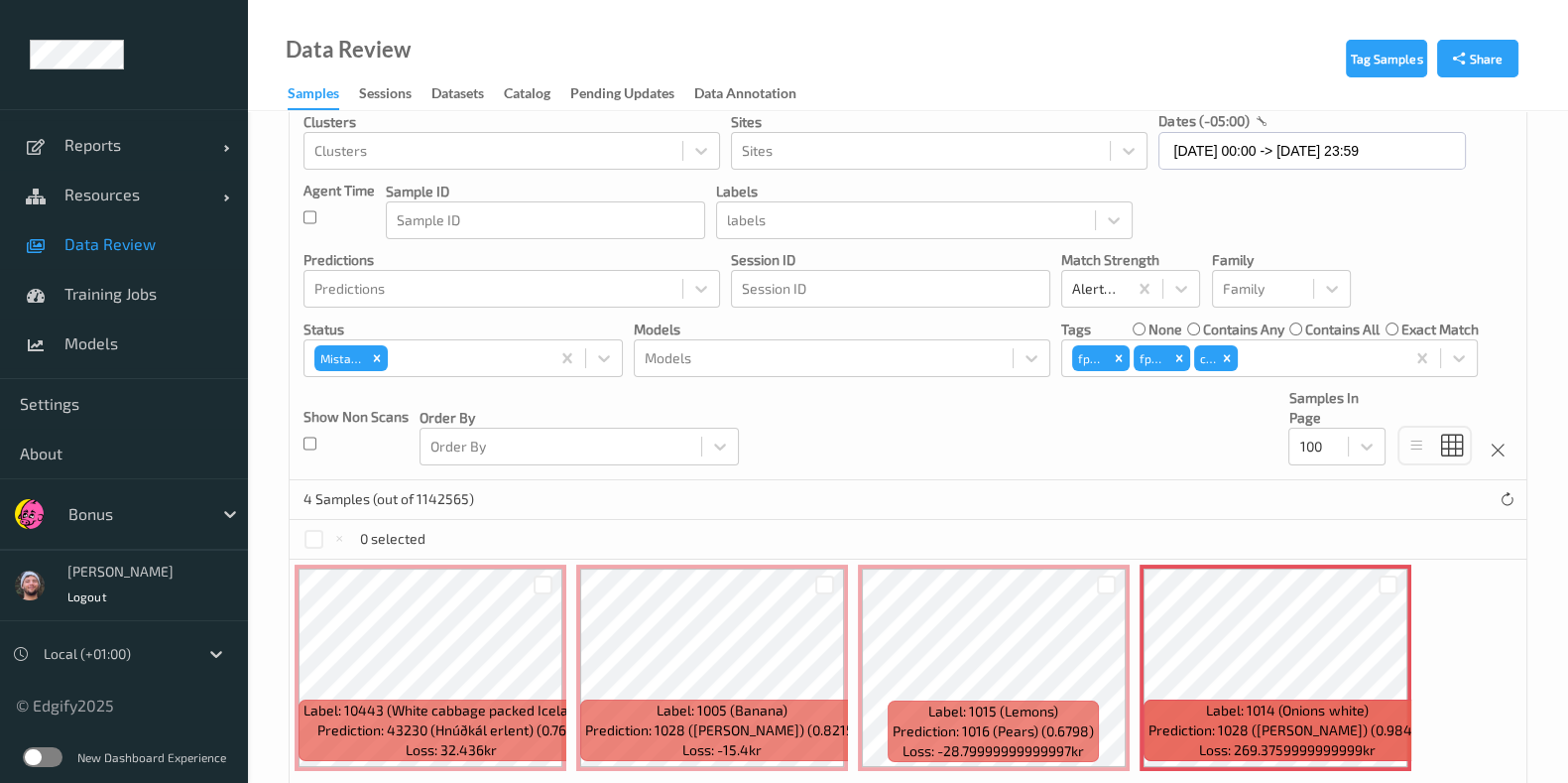
scroll to position [174, 0]
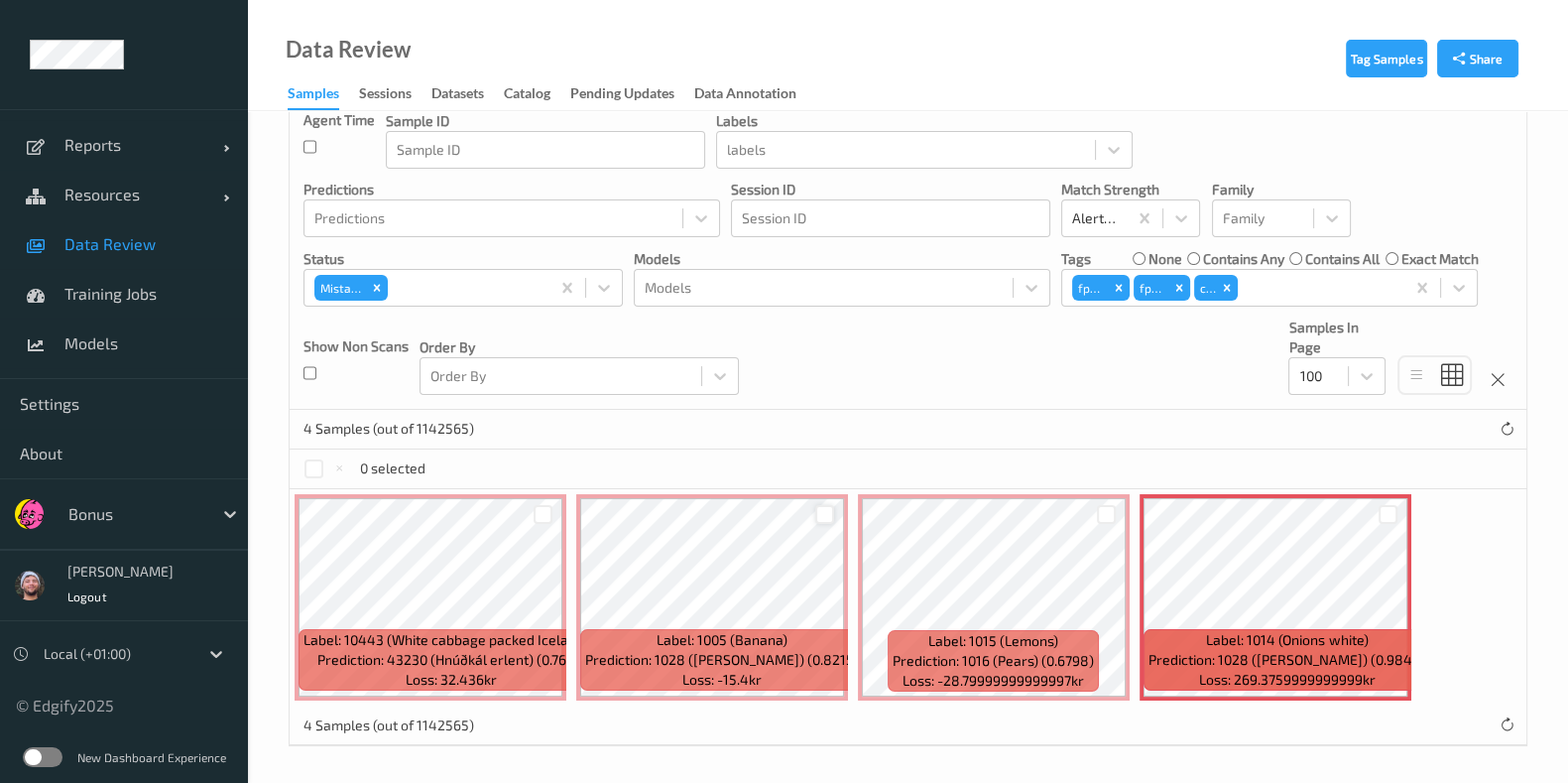
click at [826, 512] on div at bounding box center [824, 514] width 19 height 19
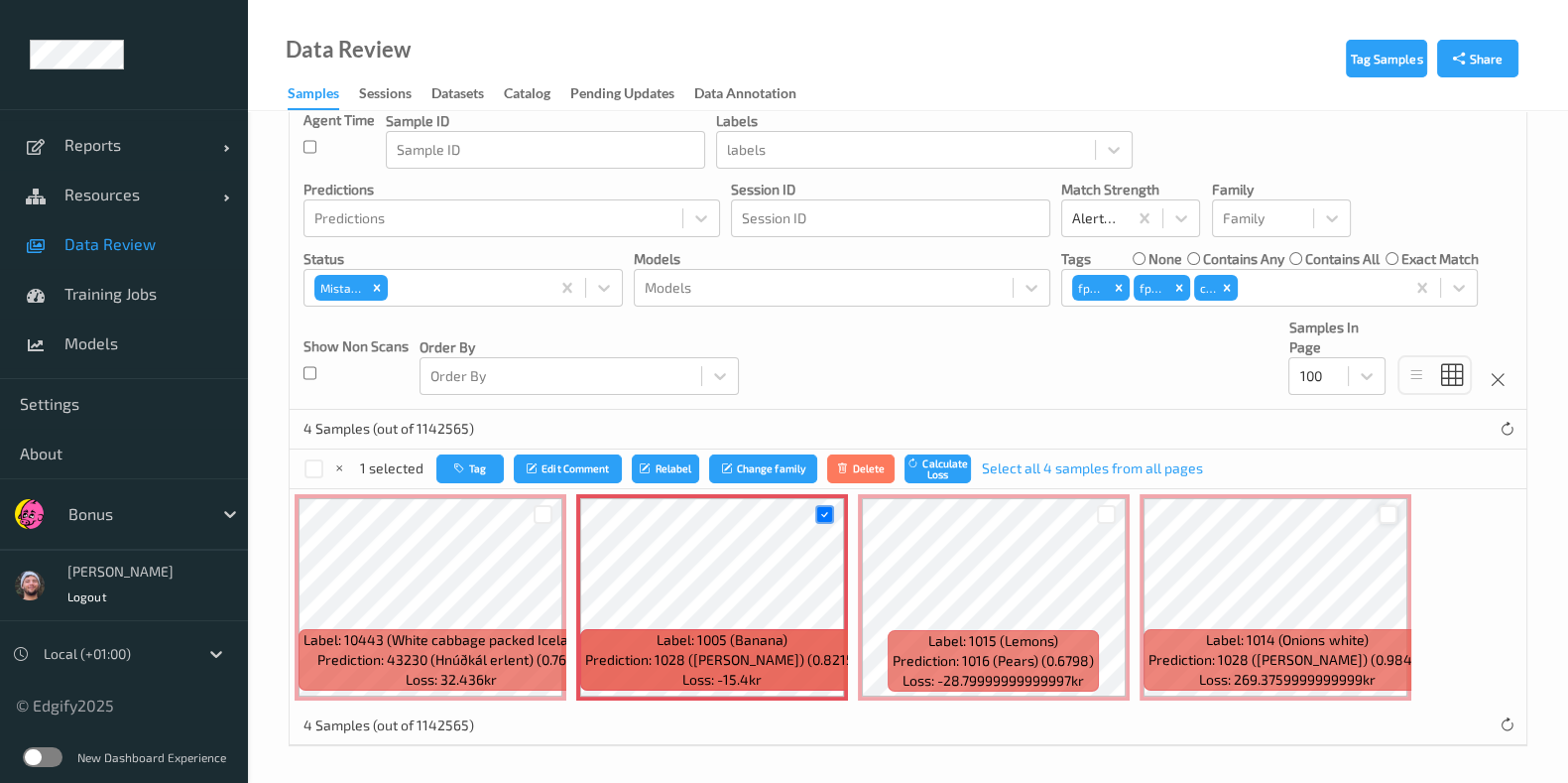
click at [1390, 512] on div at bounding box center [1387, 514] width 19 height 19
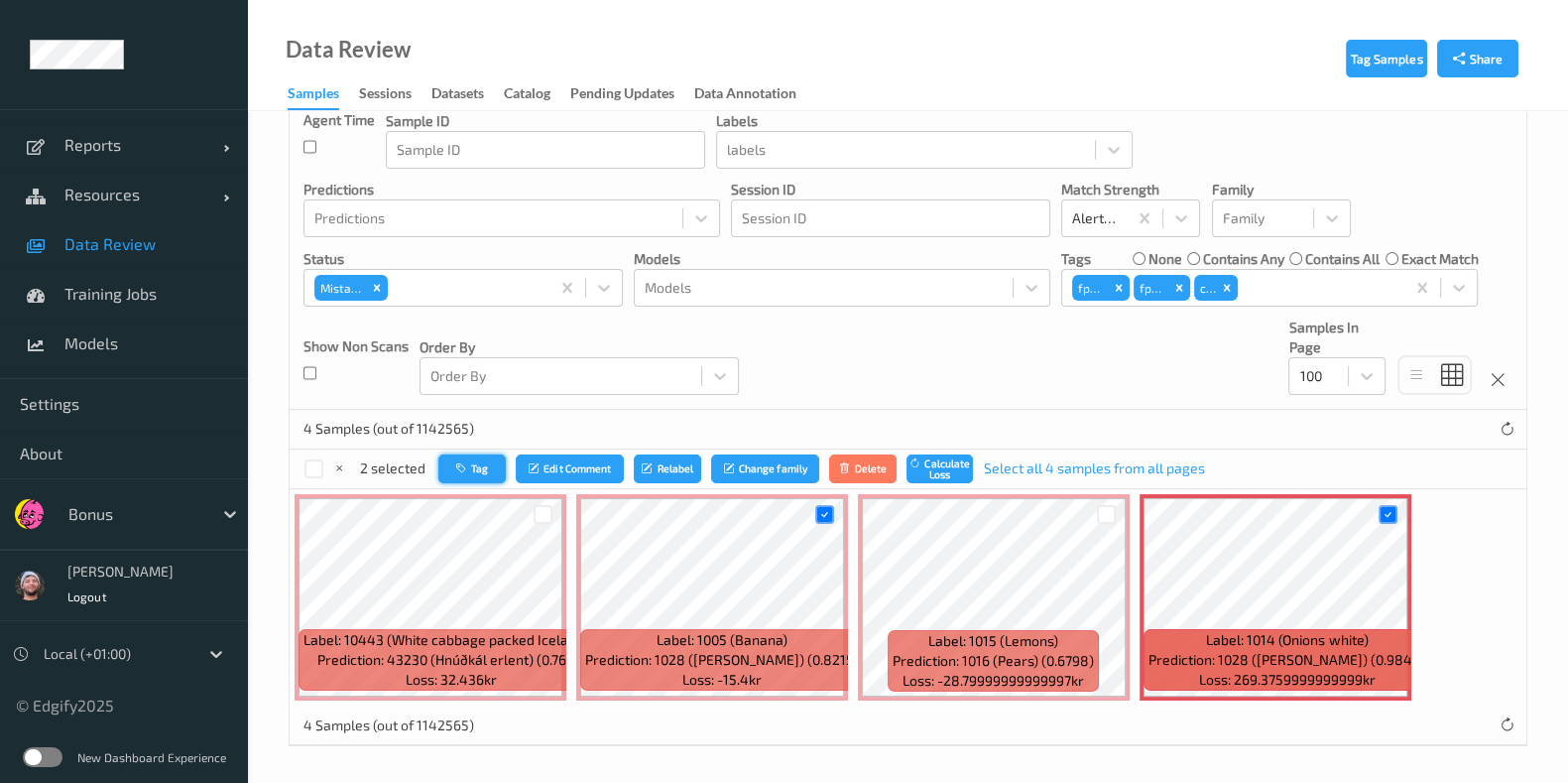
click at [451, 460] on button "Tag" at bounding box center [472, 468] width 68 height 29
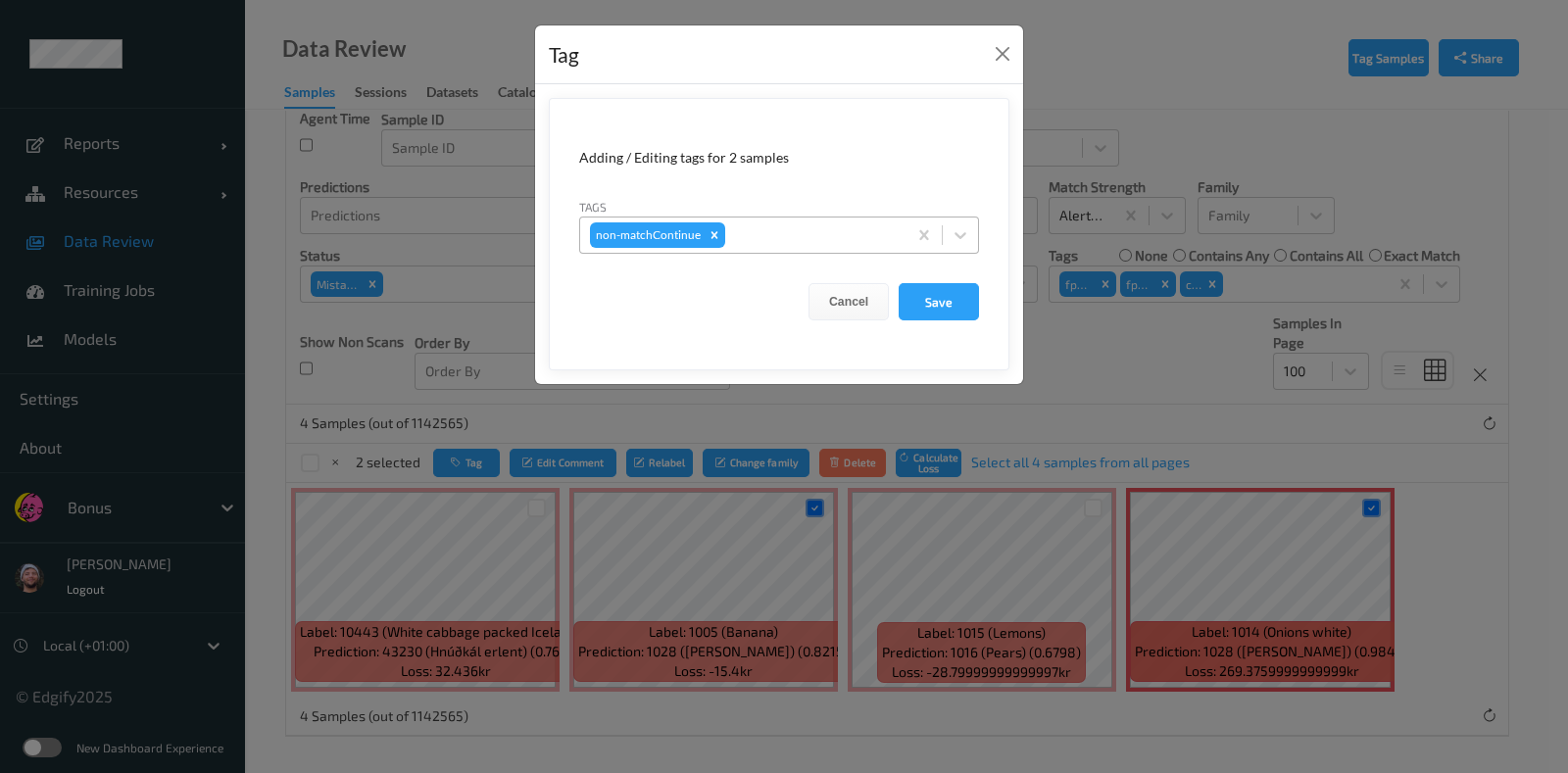
click at [841, 240] on div at bounding box center [813, 236] width 168 height 24
type input "pi"
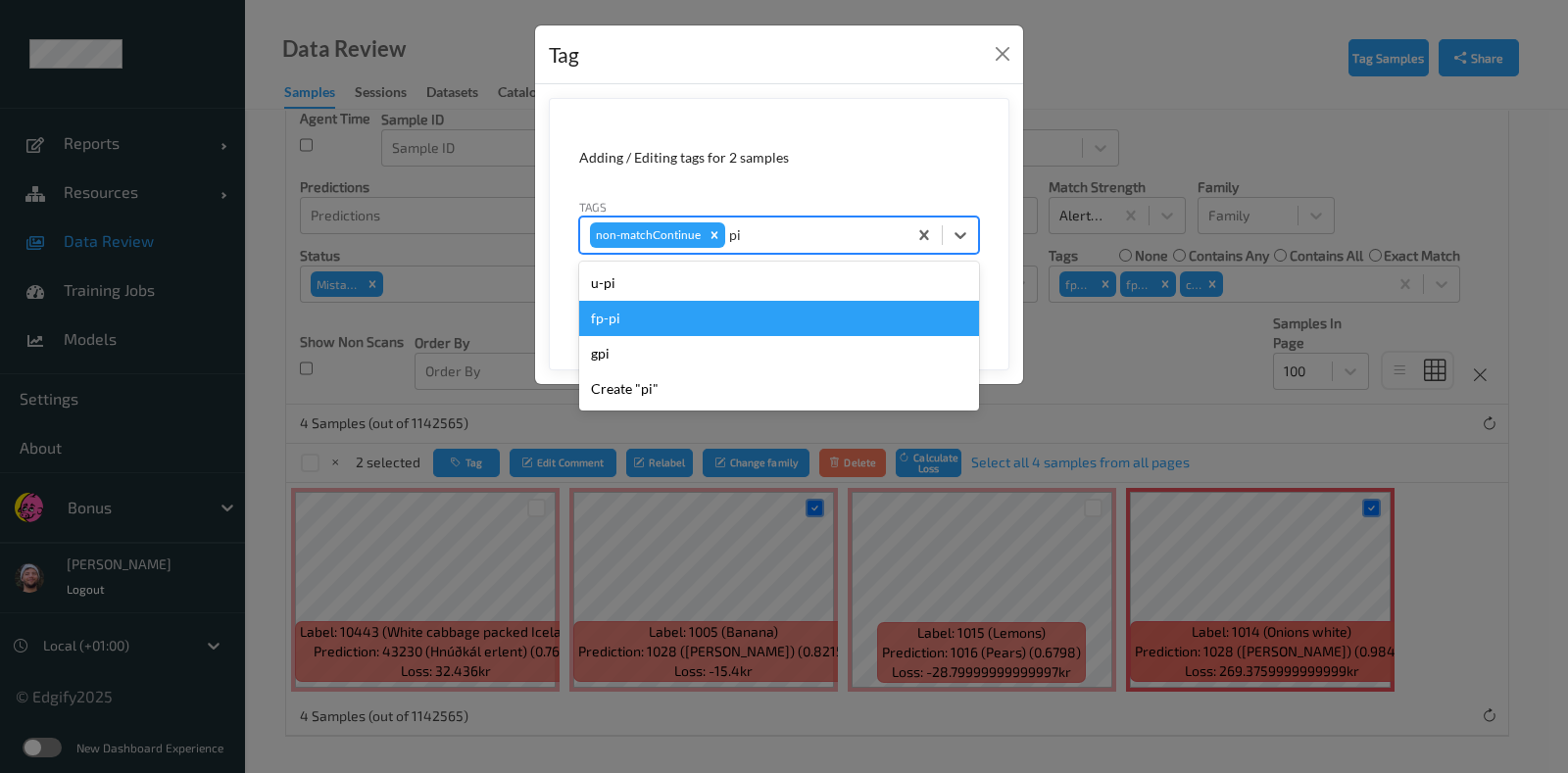
click at [685, 326] on div "fp-pi" at bounding box center [778, 318] width 399 height 35
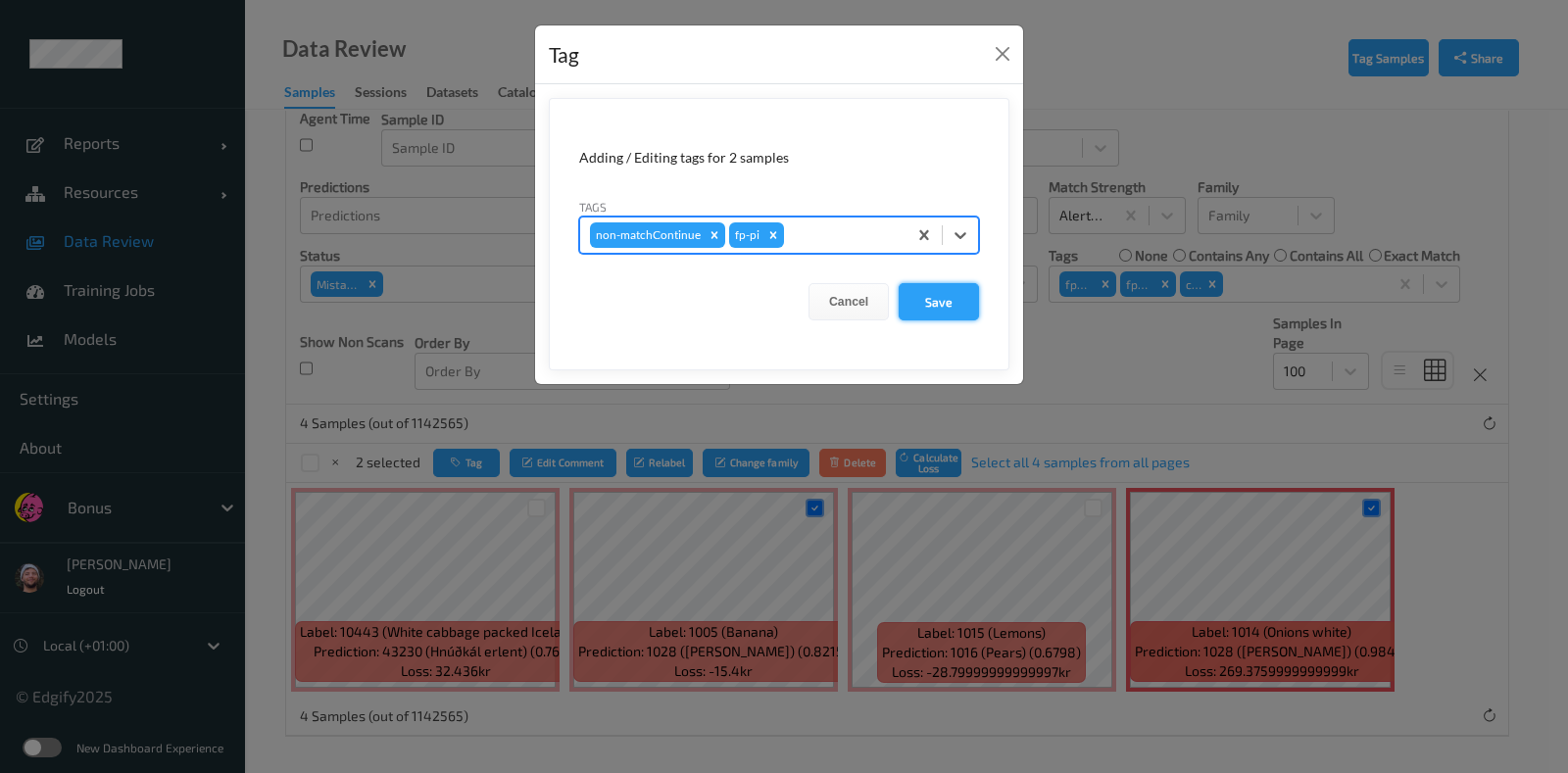
click at [943, 301] on button "Save" at bounding box center [938, 302] width 80 height 37
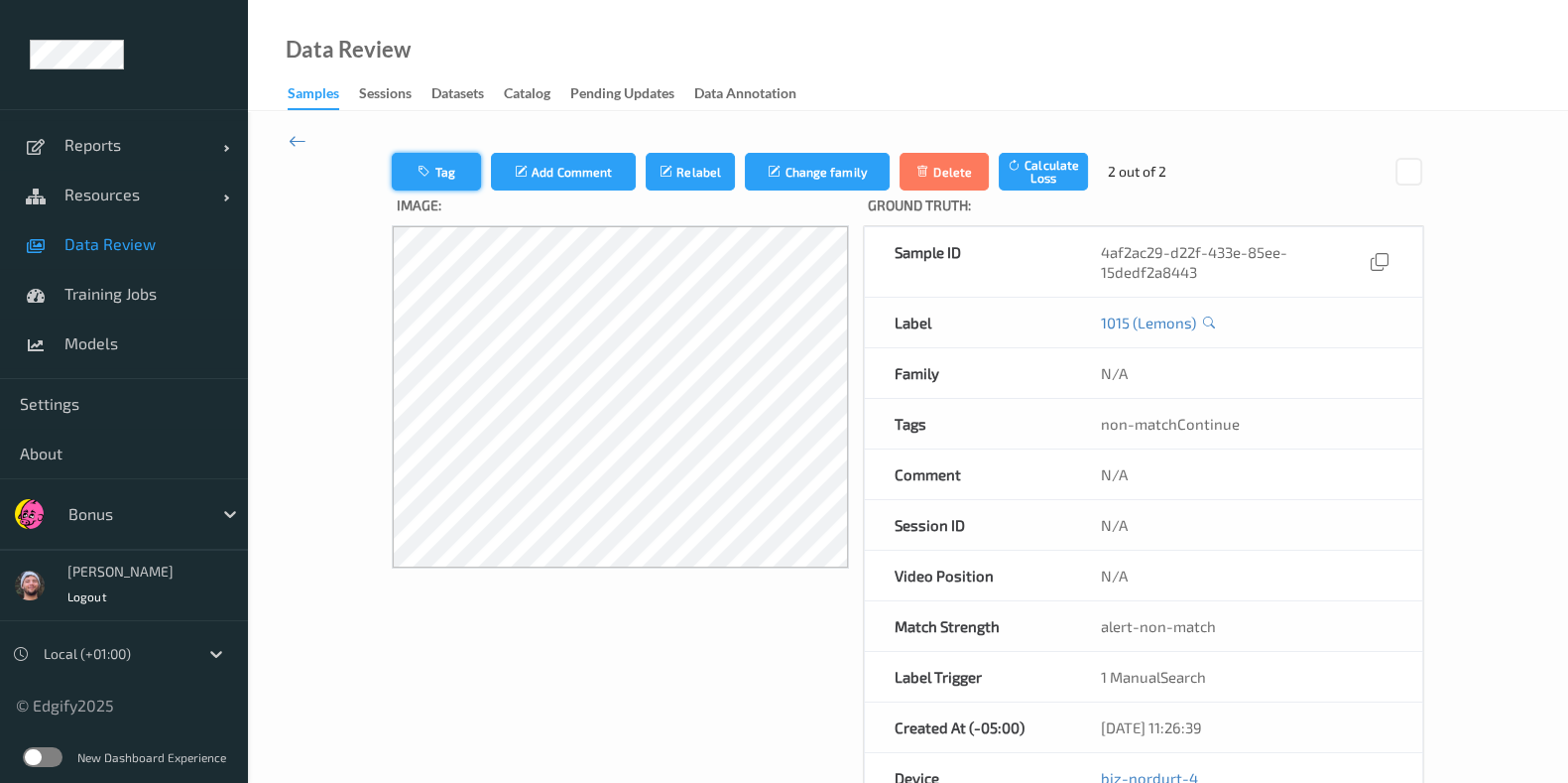
click at [441, 174] on button "Tag" at bounding box center [435, 172] width 89 height 38
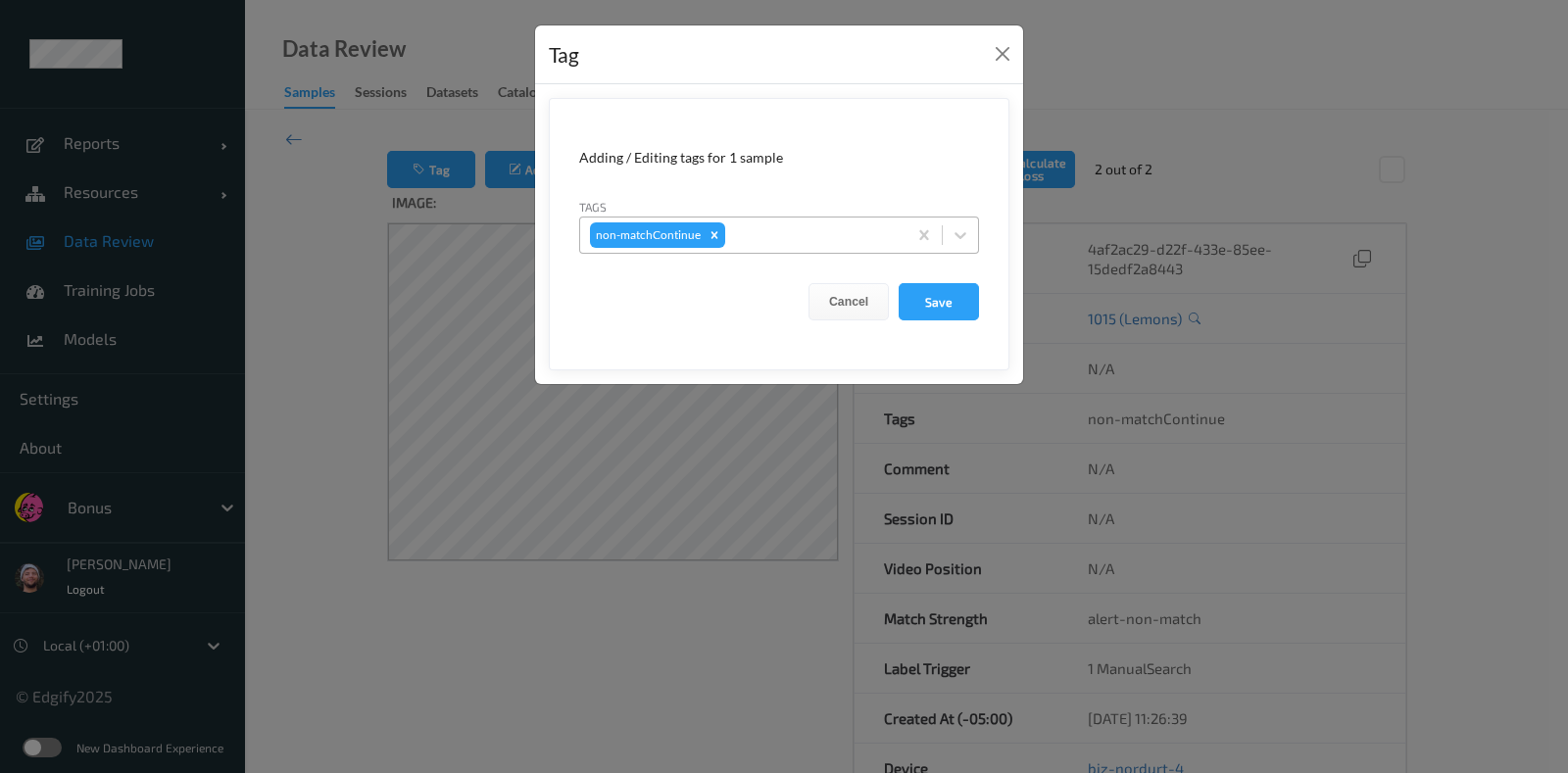
click at [799, 245] on div "non-matchContinue" at bounding box center [743, 236] width 326 height 34
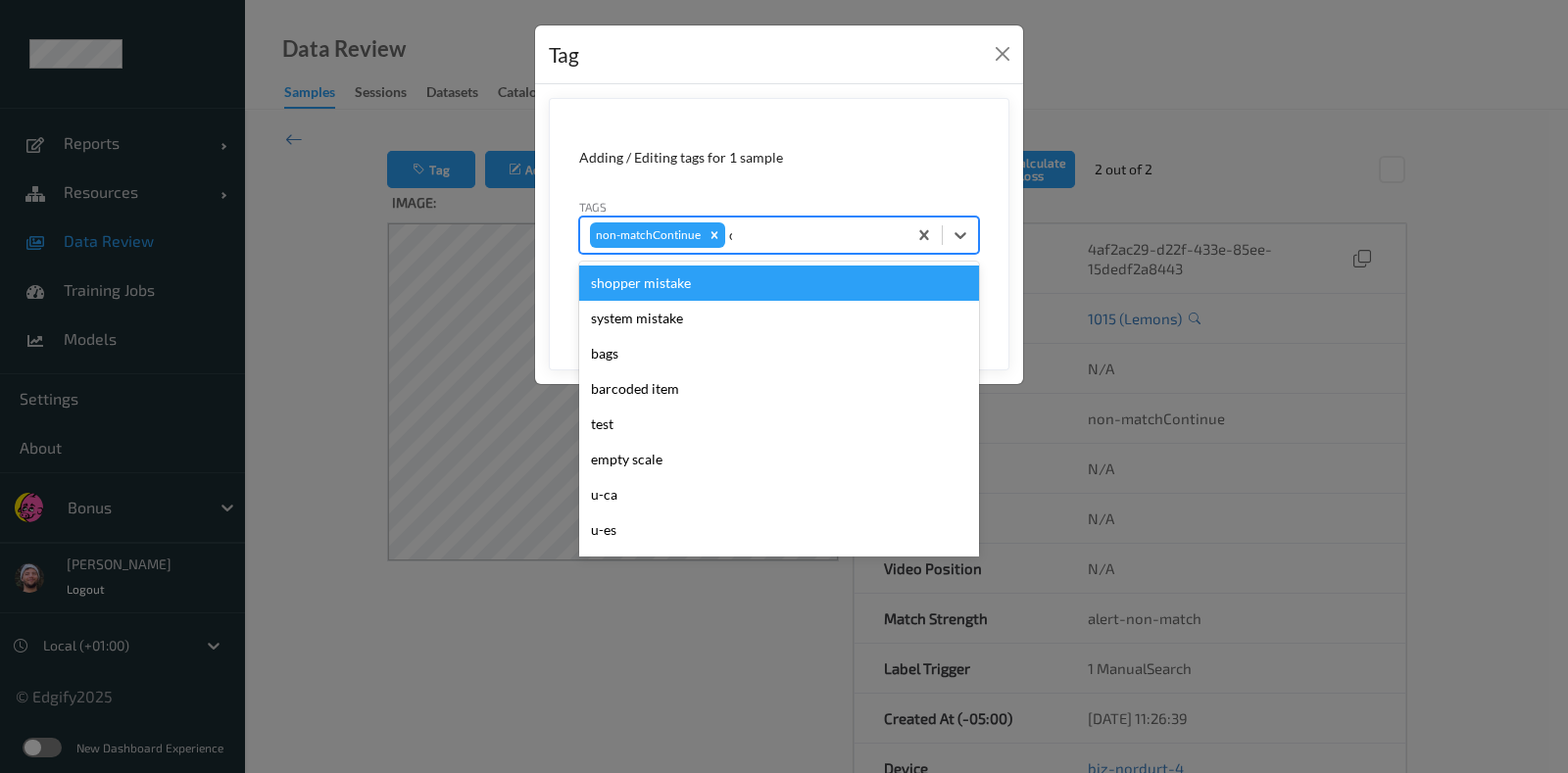
type input "ca"
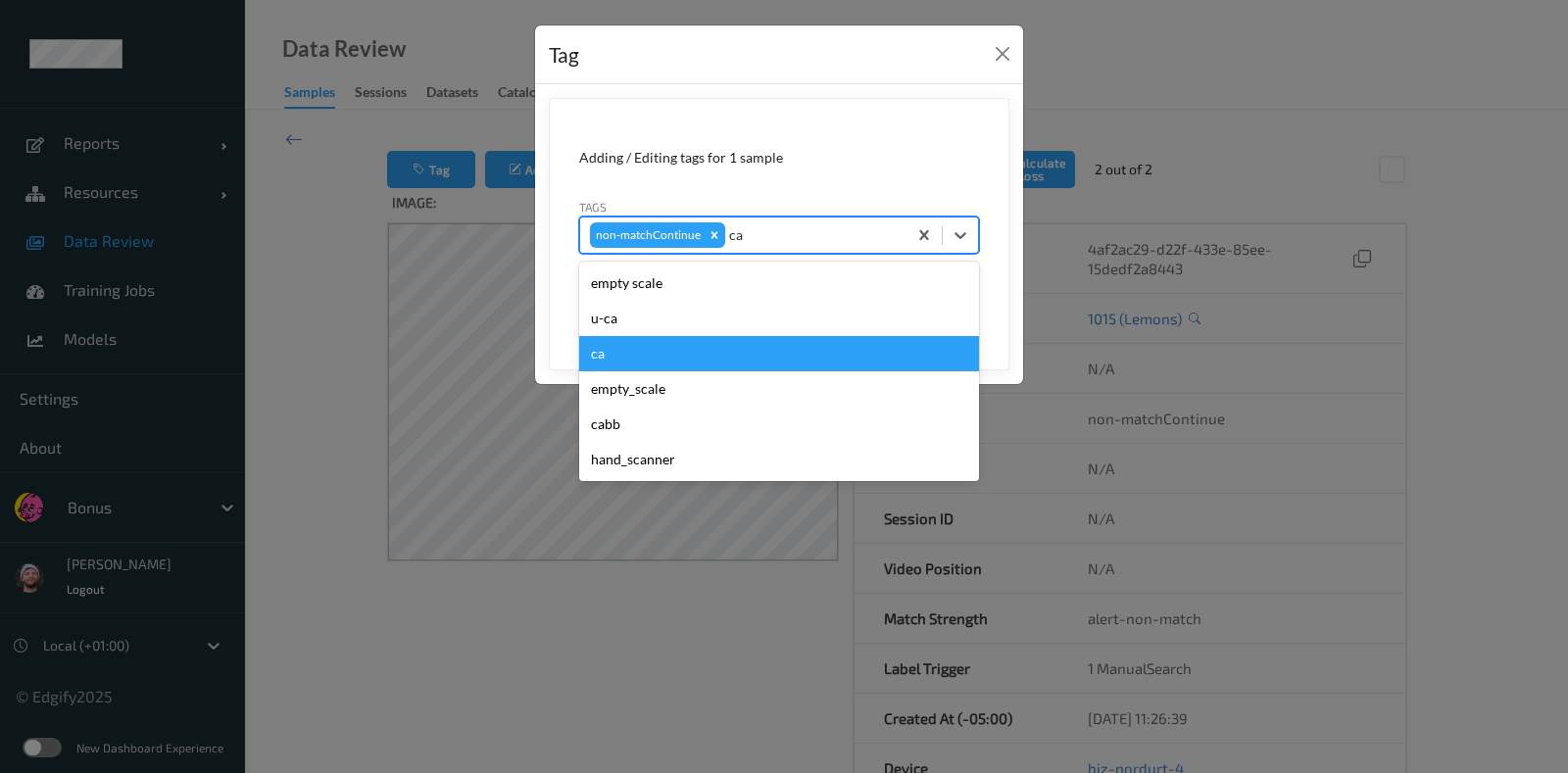
click at [740, 347] on div "ca" at bounding box center [778, 354] width 399 height 35
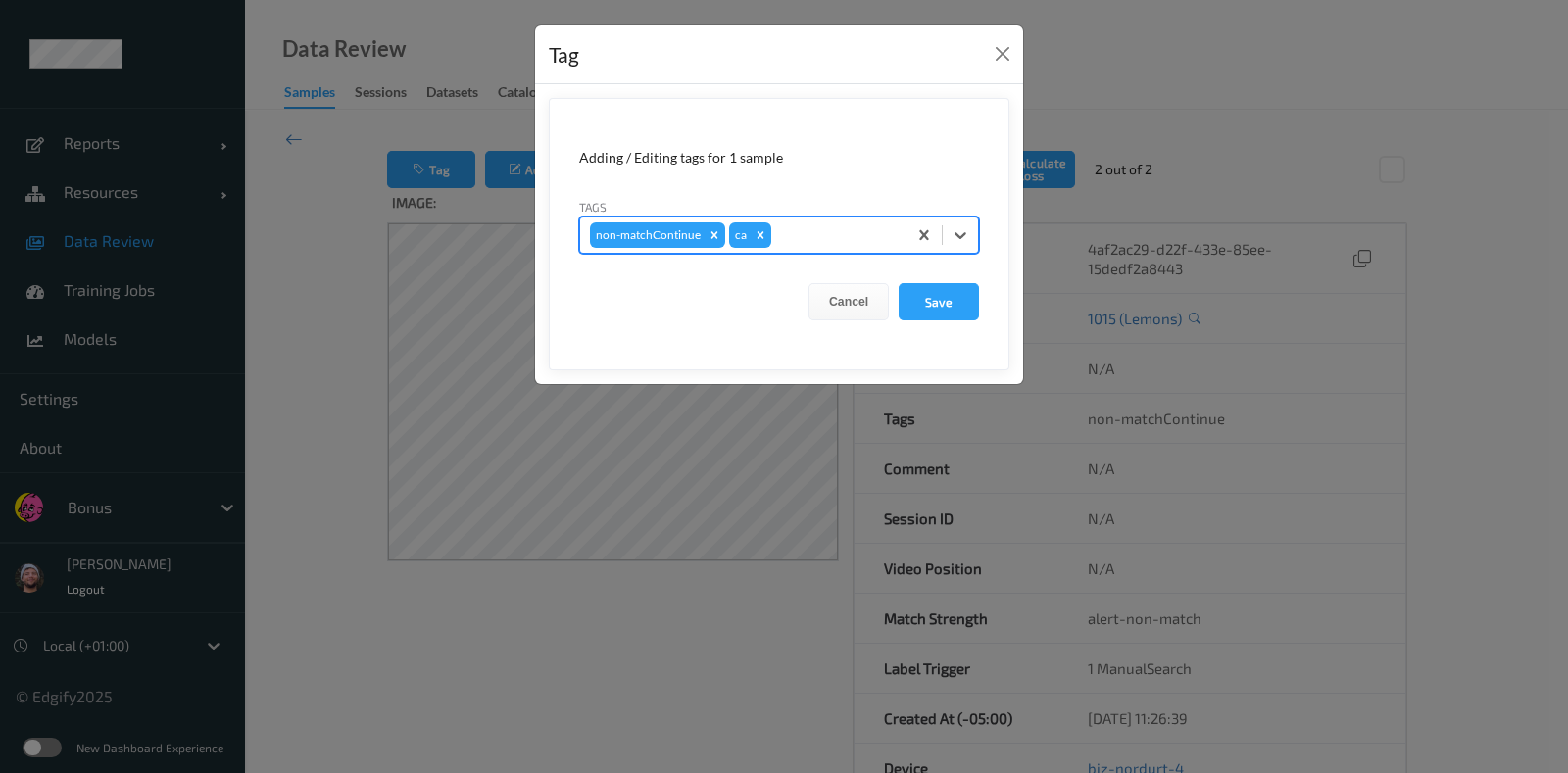
type input "s"
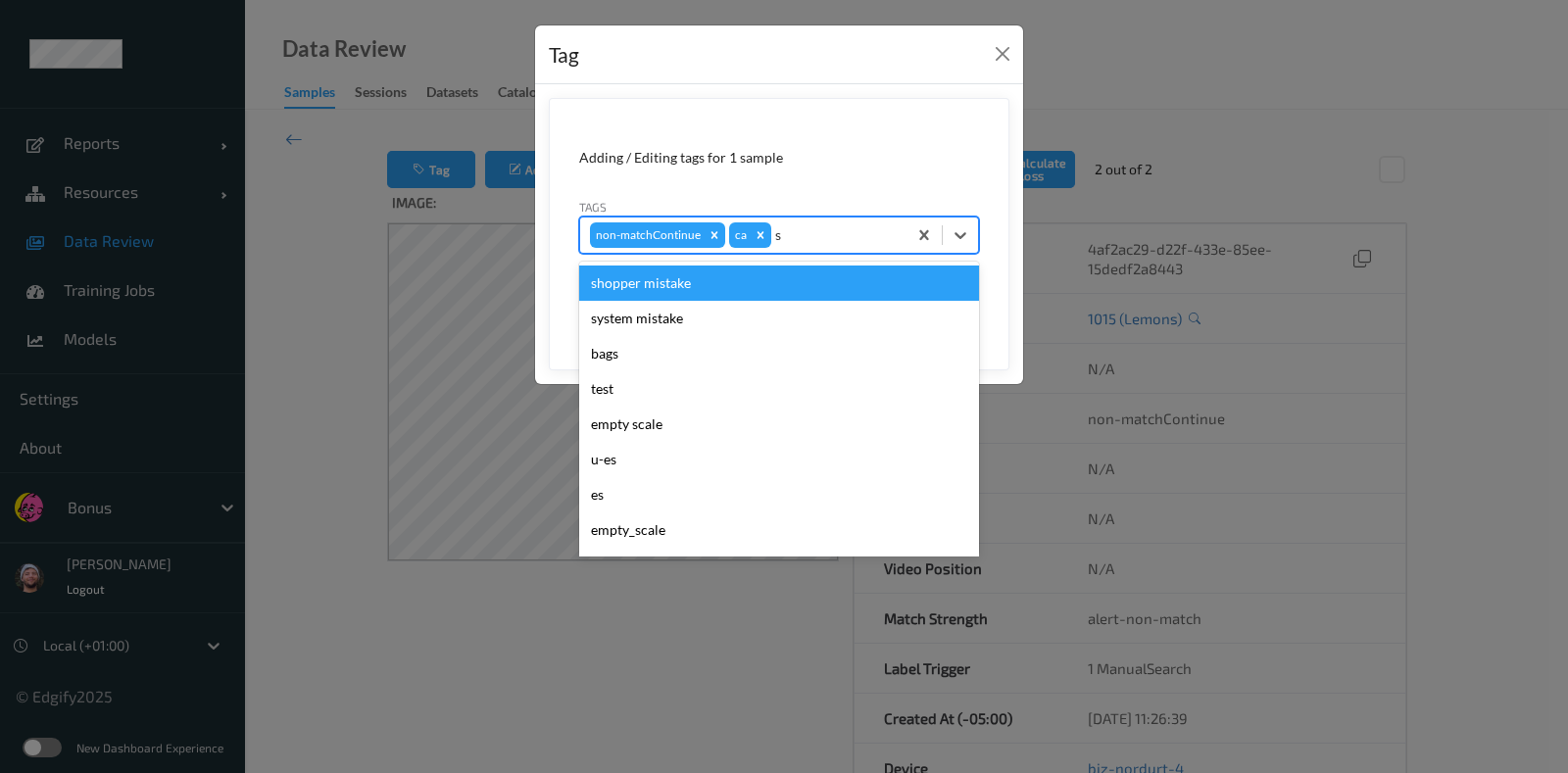
click at [720, 275] on div "shopper mistake" at bounding box center [778, 283] width 399 height 35
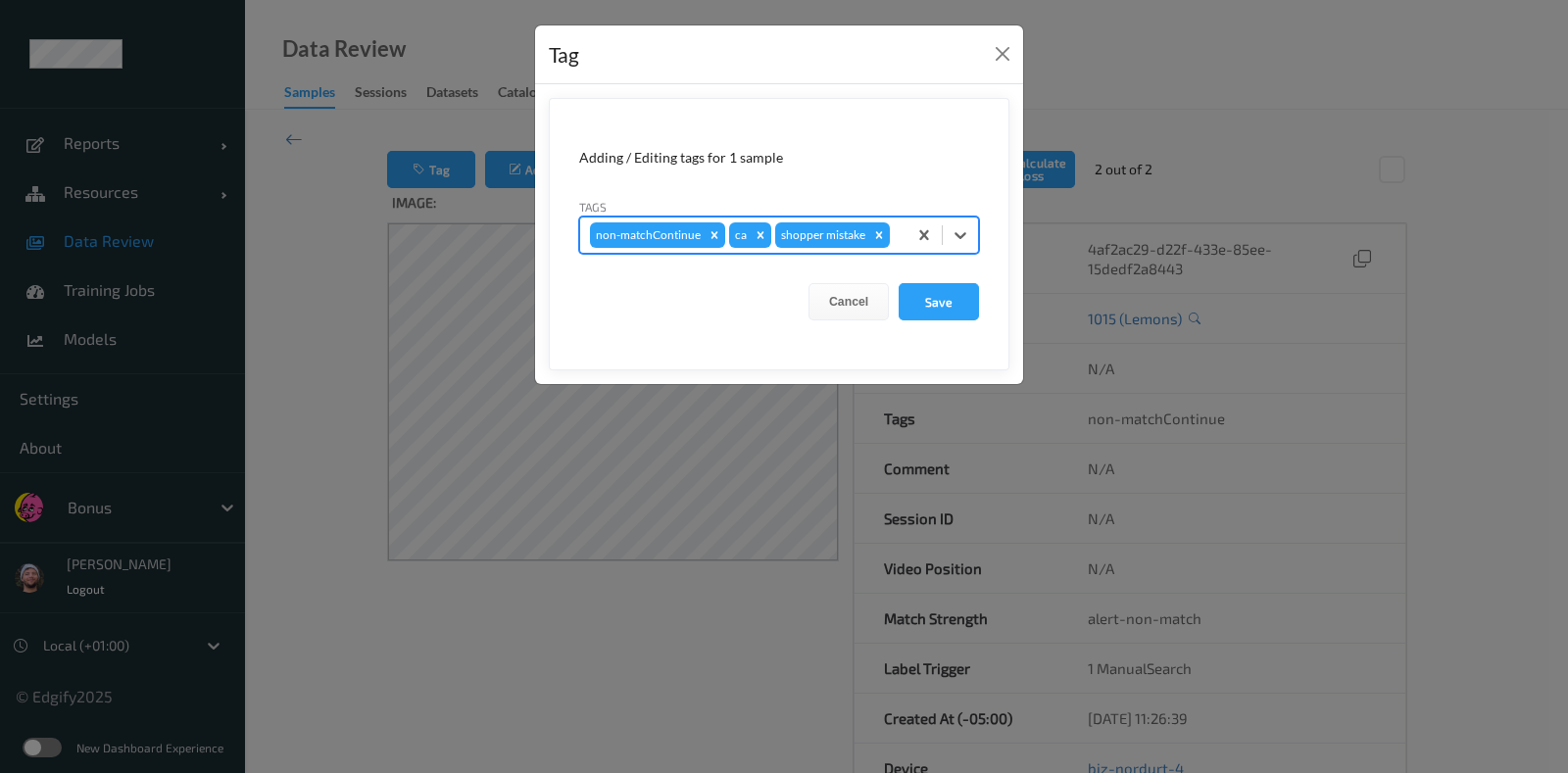
click at [946, 213] on form "Adding / Editing tags for 1 sample Tags option shopper mistake, selected. Selec…" at bounding box center [778, 234] width 461 height 272
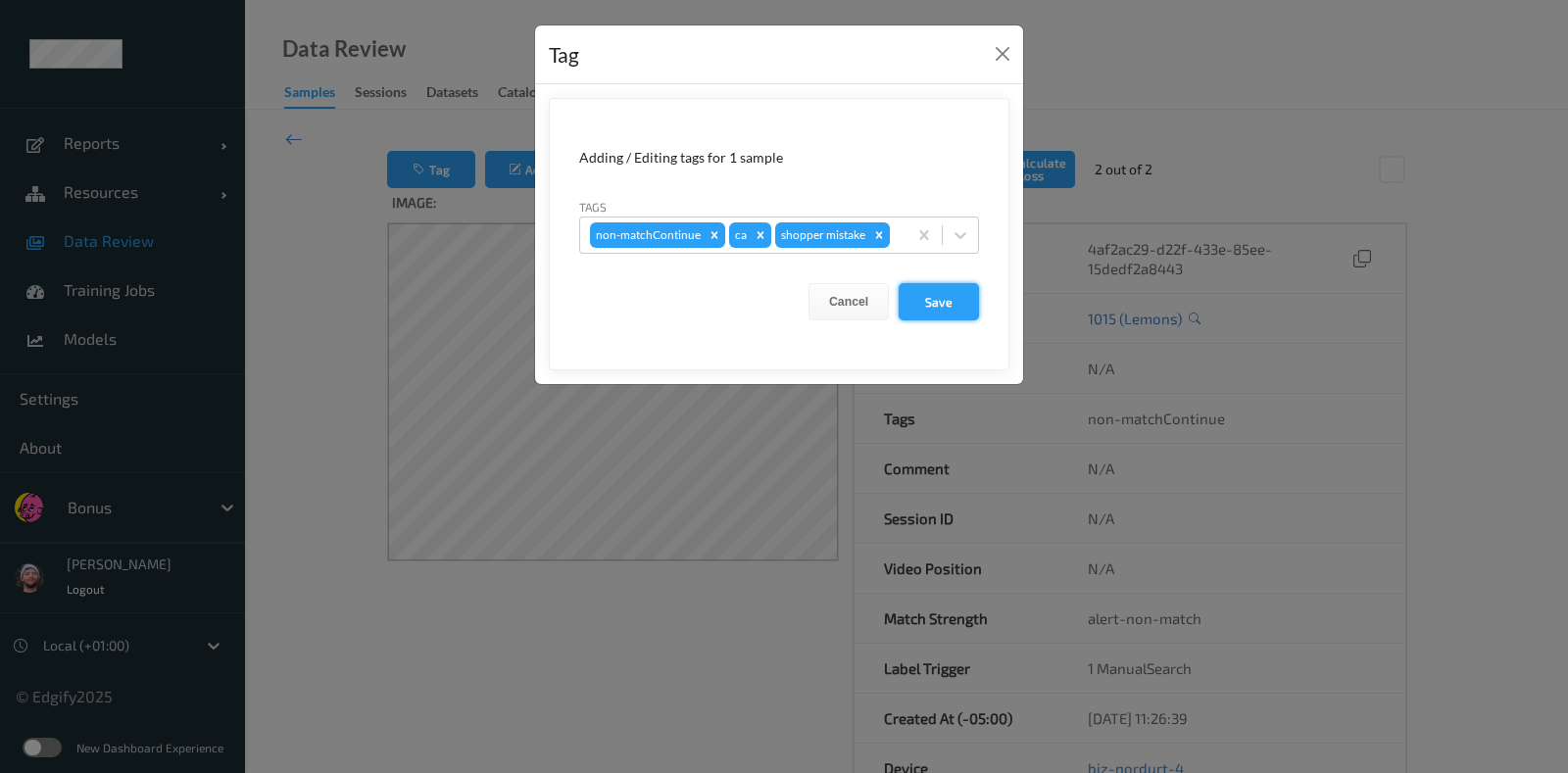
click at [937, 305] on button "Save" at bounding box center [938, 302] width 80 height 37
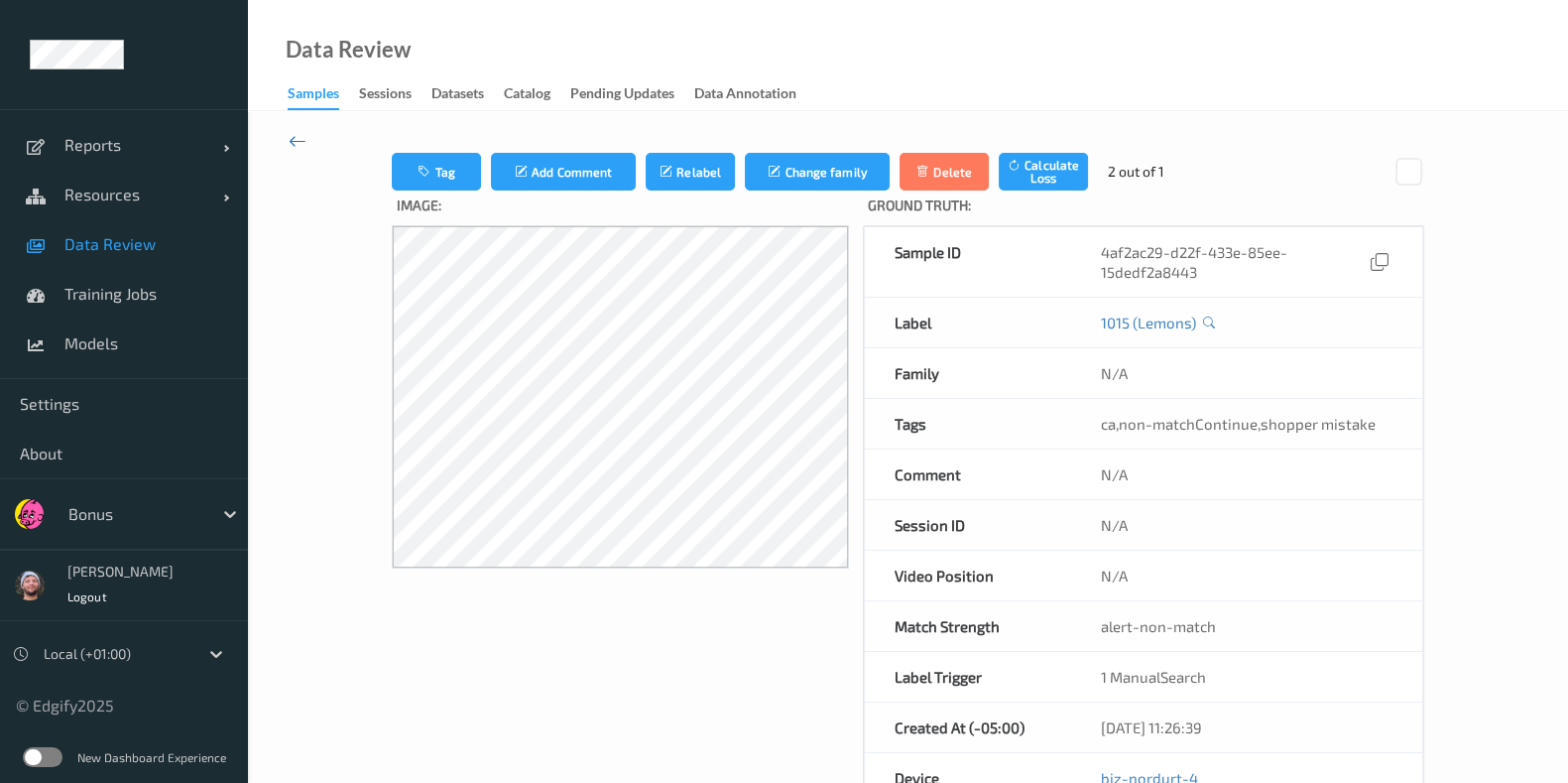
click at [297, 142] on icon at bounding box center [297, 141] width 18 height 22
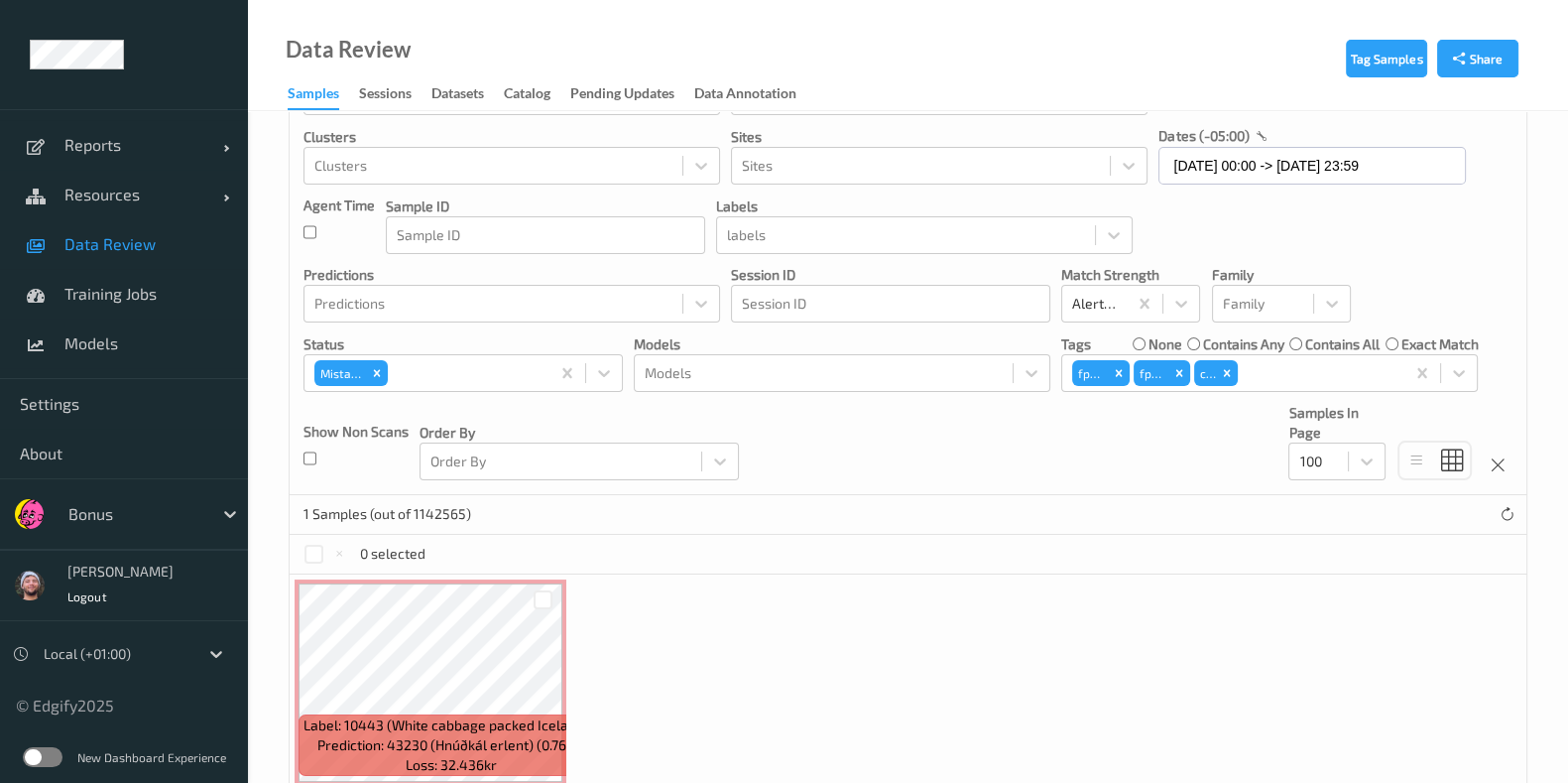
scroll to position [174, 0]
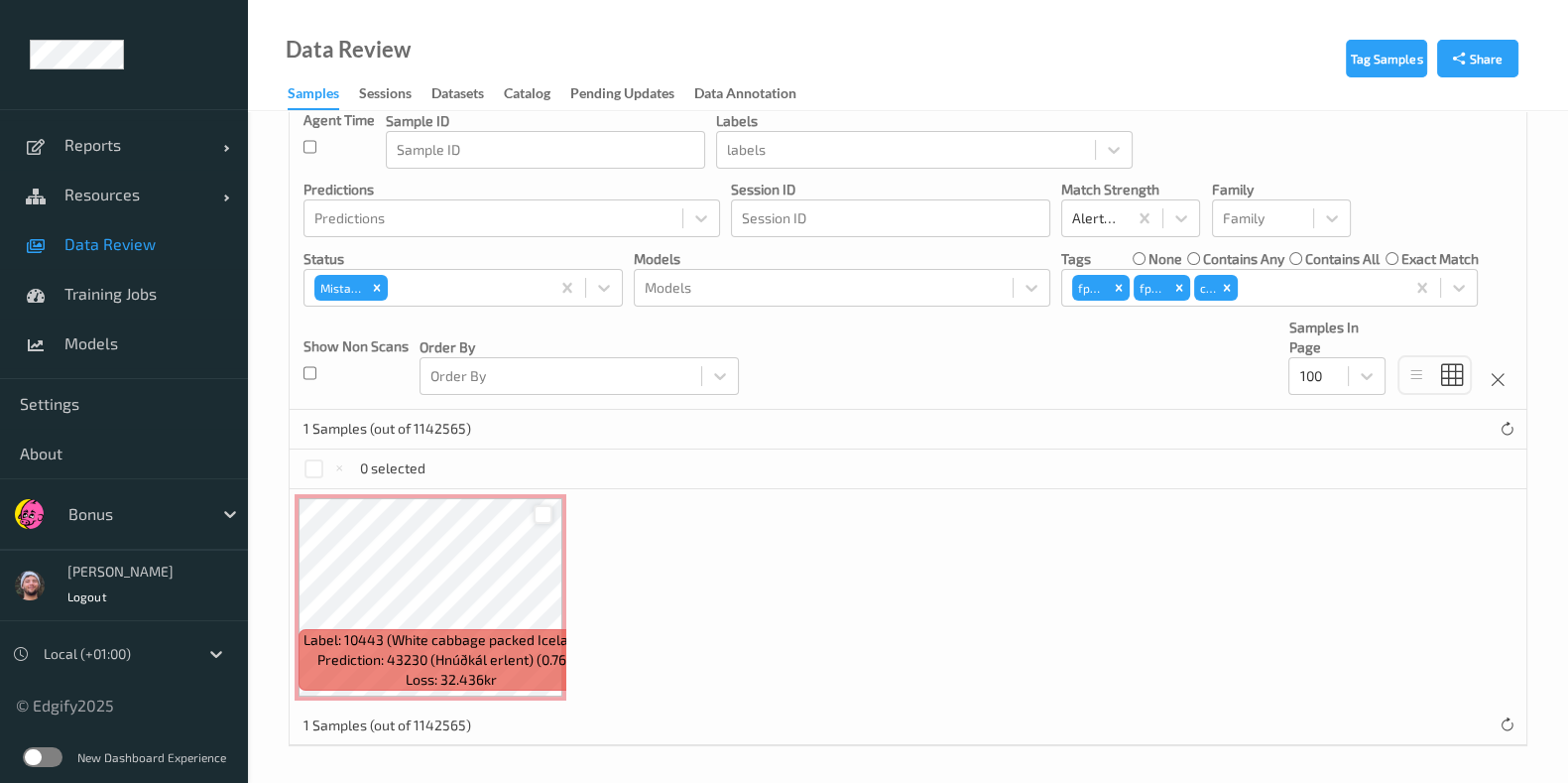
click at [538, 517] on div at bounding box center [543, 514] width 19 height 19
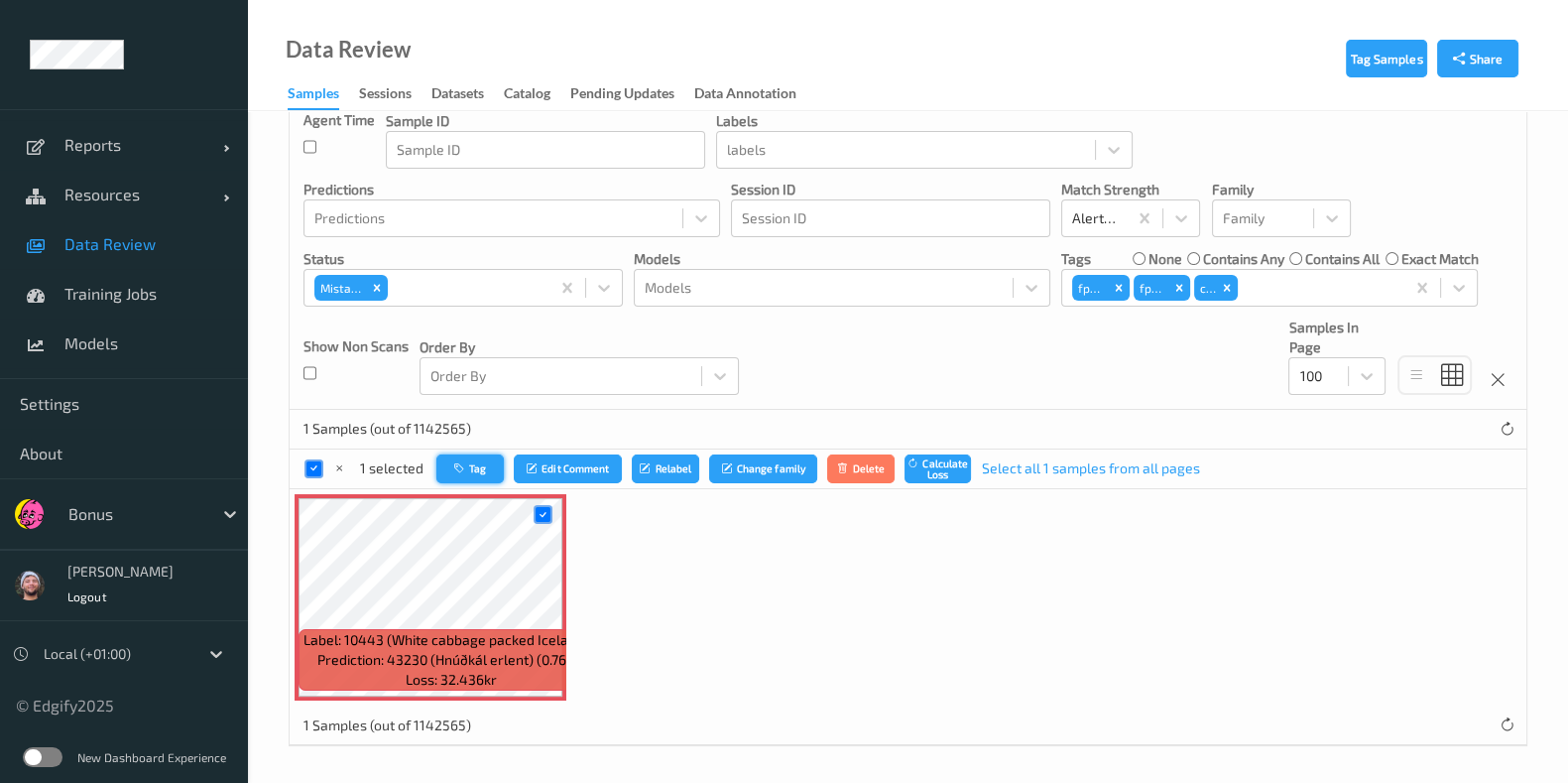
click at [440, 467] on button "Tag" at bounding box center [470, 468] width 68 height 29
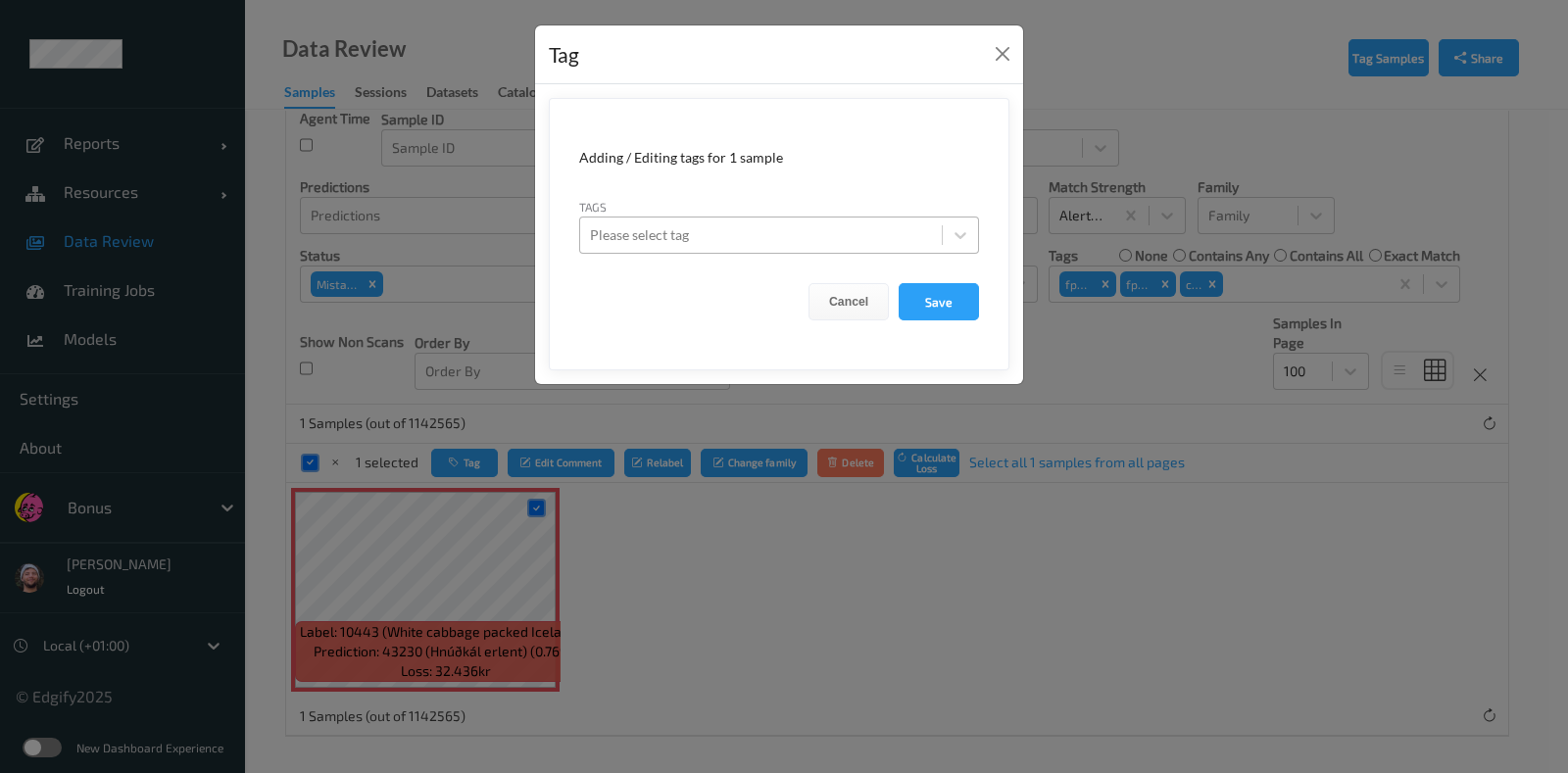
click at [784, 234] on div at bounding box center [760, 236] width 342 height 24
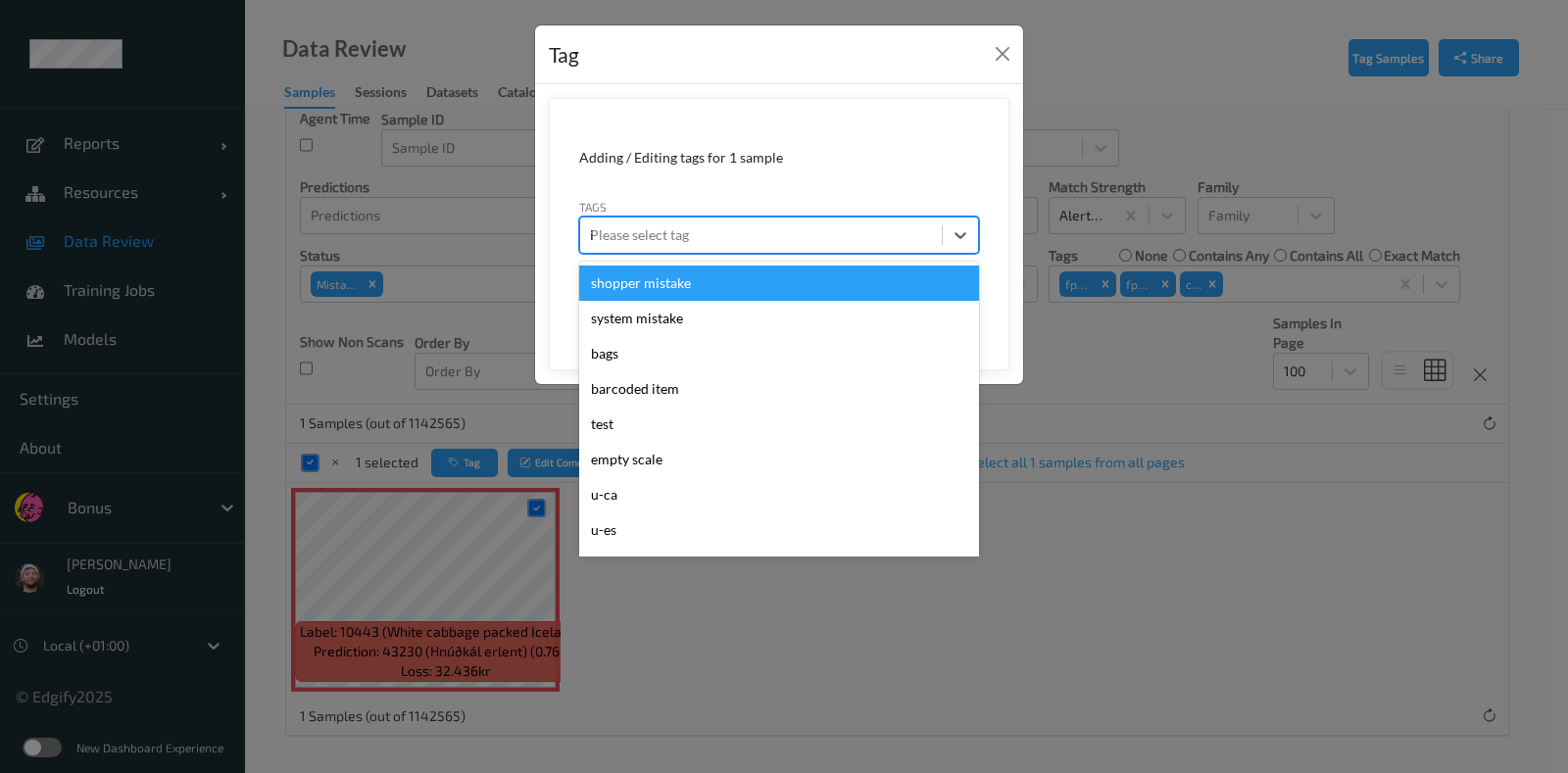
type input "ig"
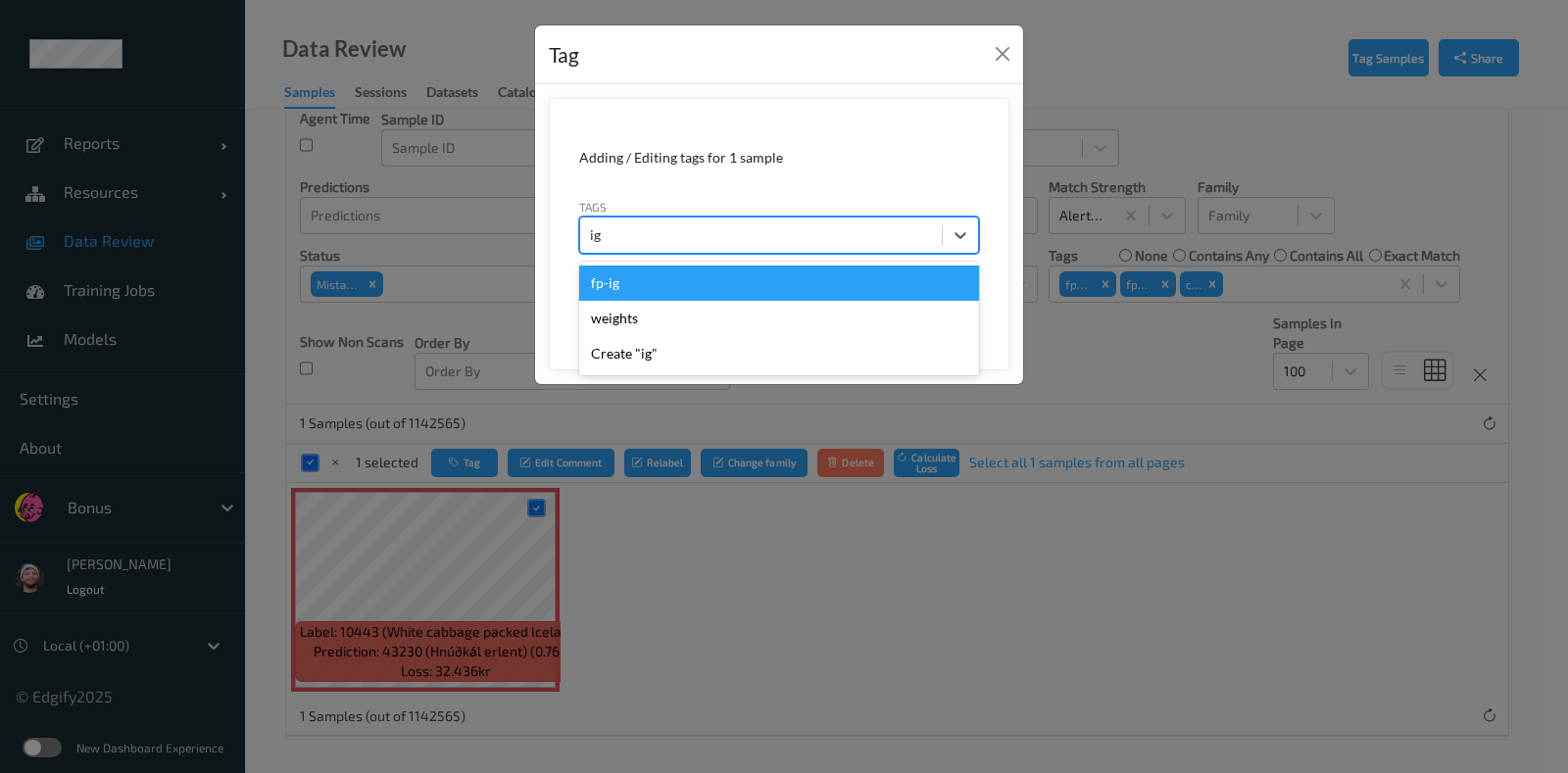
drag, startPoint x: 720, startPoint y: 278, endPoint x: 791, endPoint y: 266, distance: 72.0
click at [719, 277] on div "fp-ig" at bounding box center [778, 283] width 399 height 35
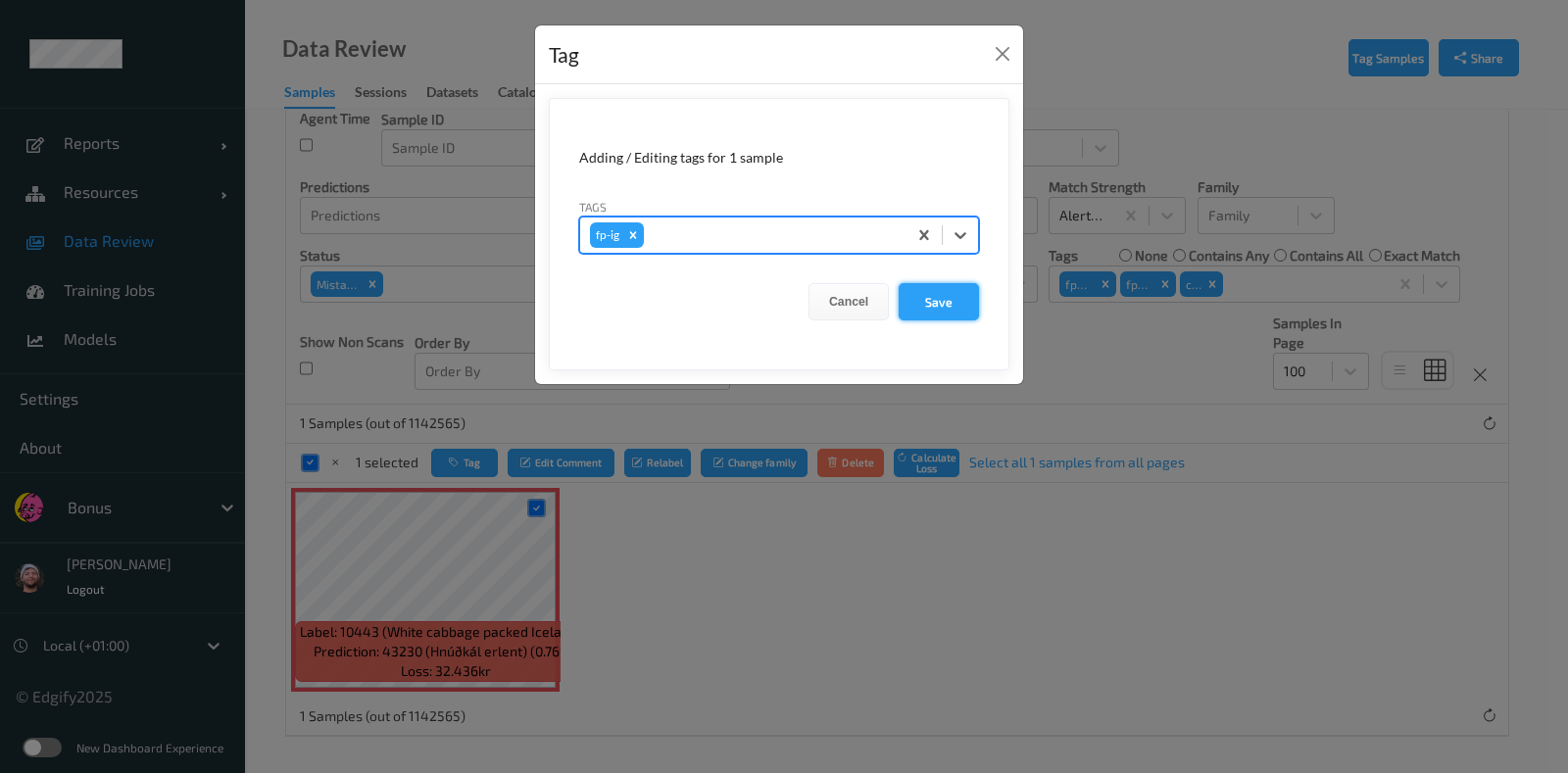
click at [927, 296] on button "Save" at bounding box center [938, 302] width 80 height 37
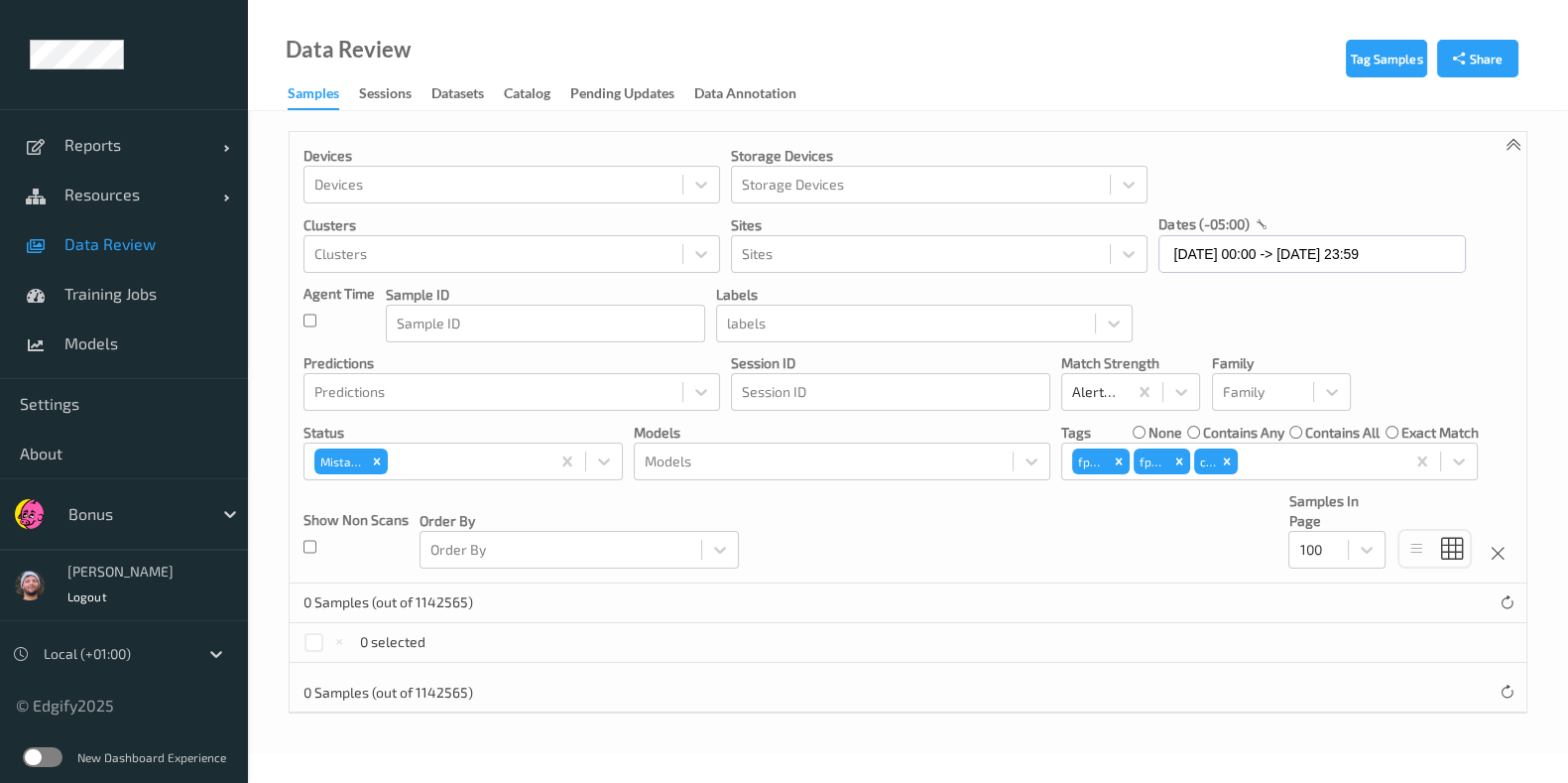
scroll to position [0, 0]
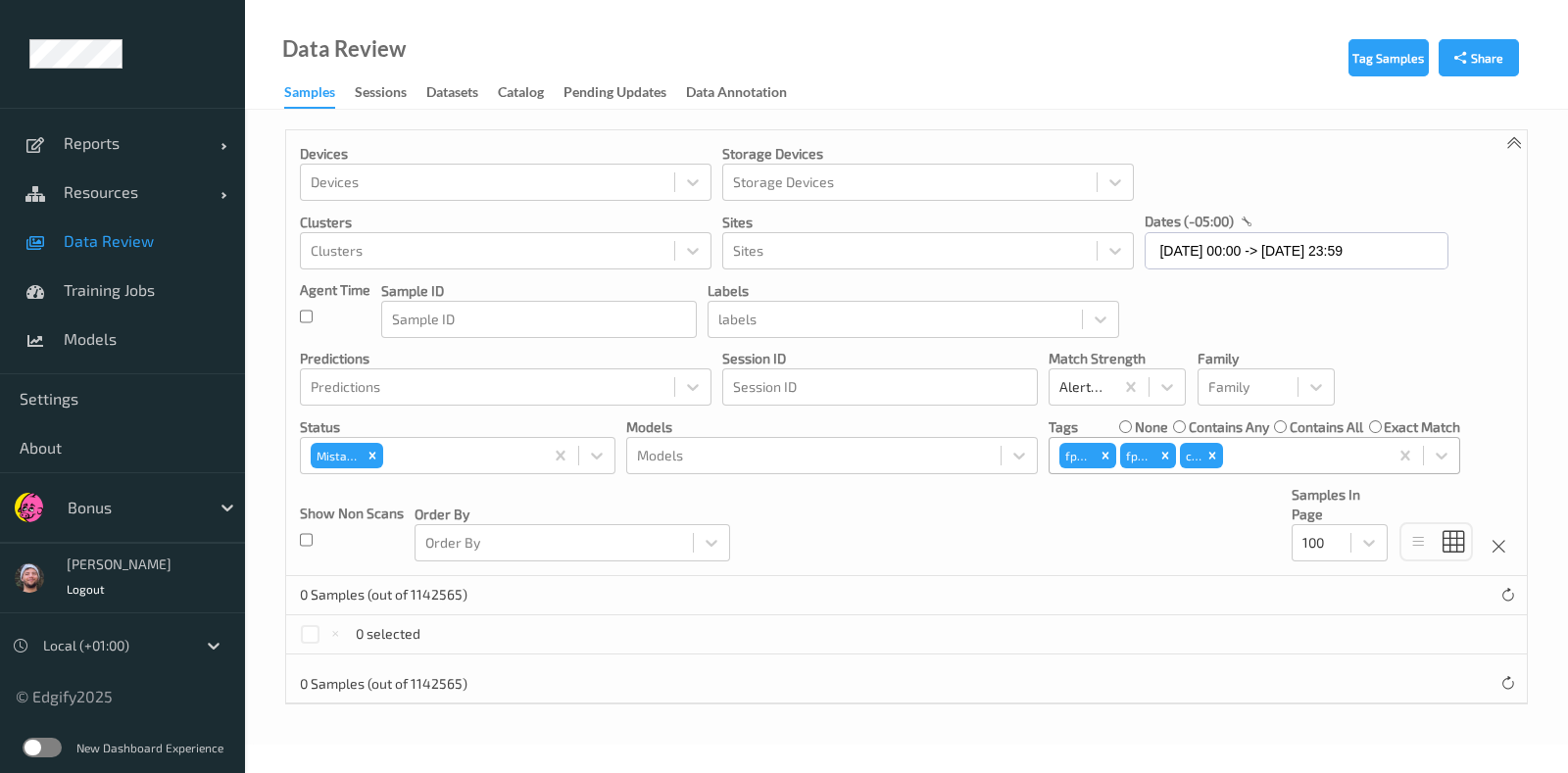
click at [1386, 457] on div "fp-ig fp-pi ca" at bounding box center [1218, 456] width 338 height 34
drag, startPoint x: 366, startPoint y: 462, endPoint x: 391, endPoint y: 453, distance: 26.6
click at [371, 463] on div "Remove Mistake" at bounding box center [373, 456] width 22 height 26
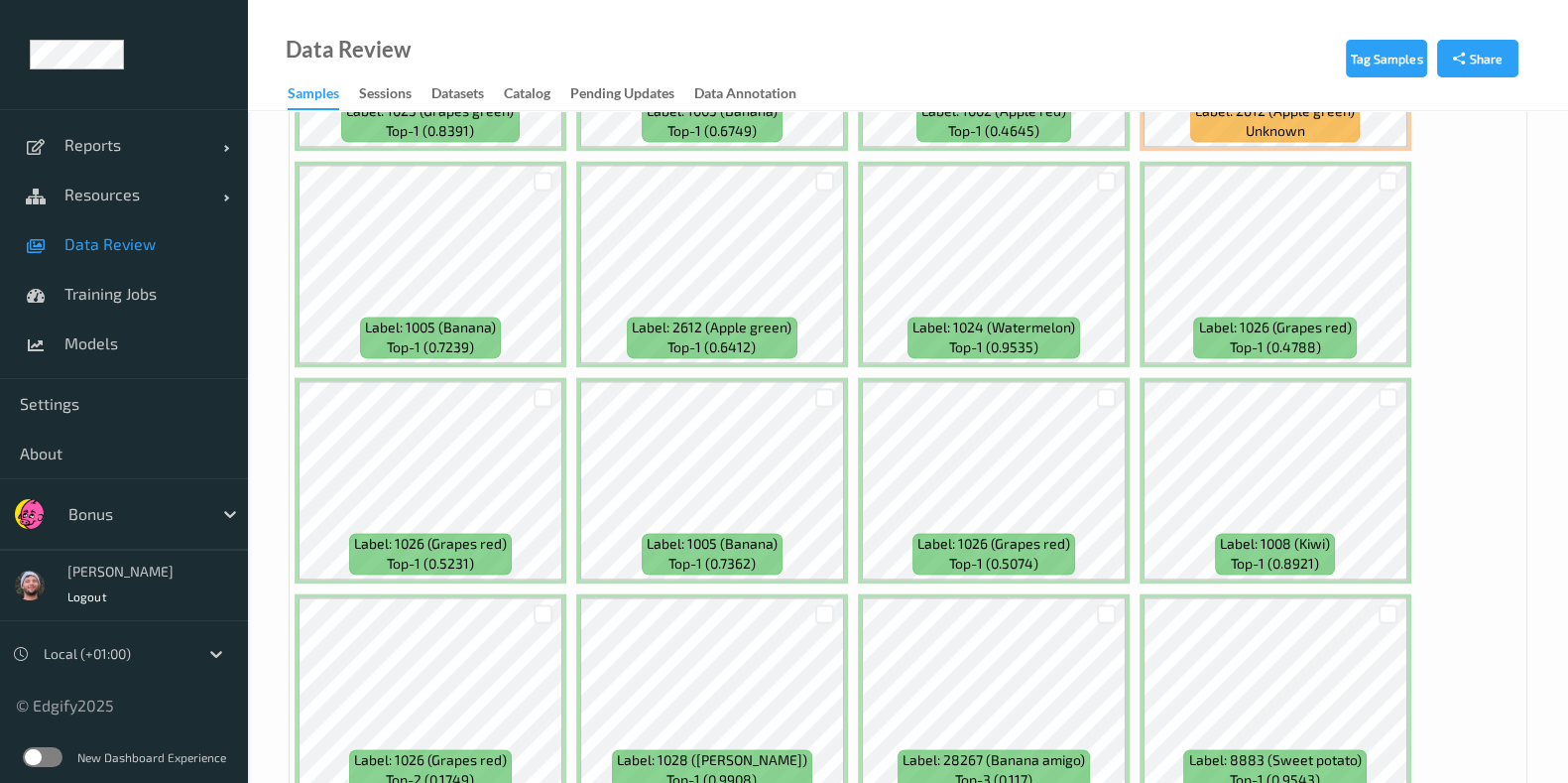
scroll to position [3349, 0]
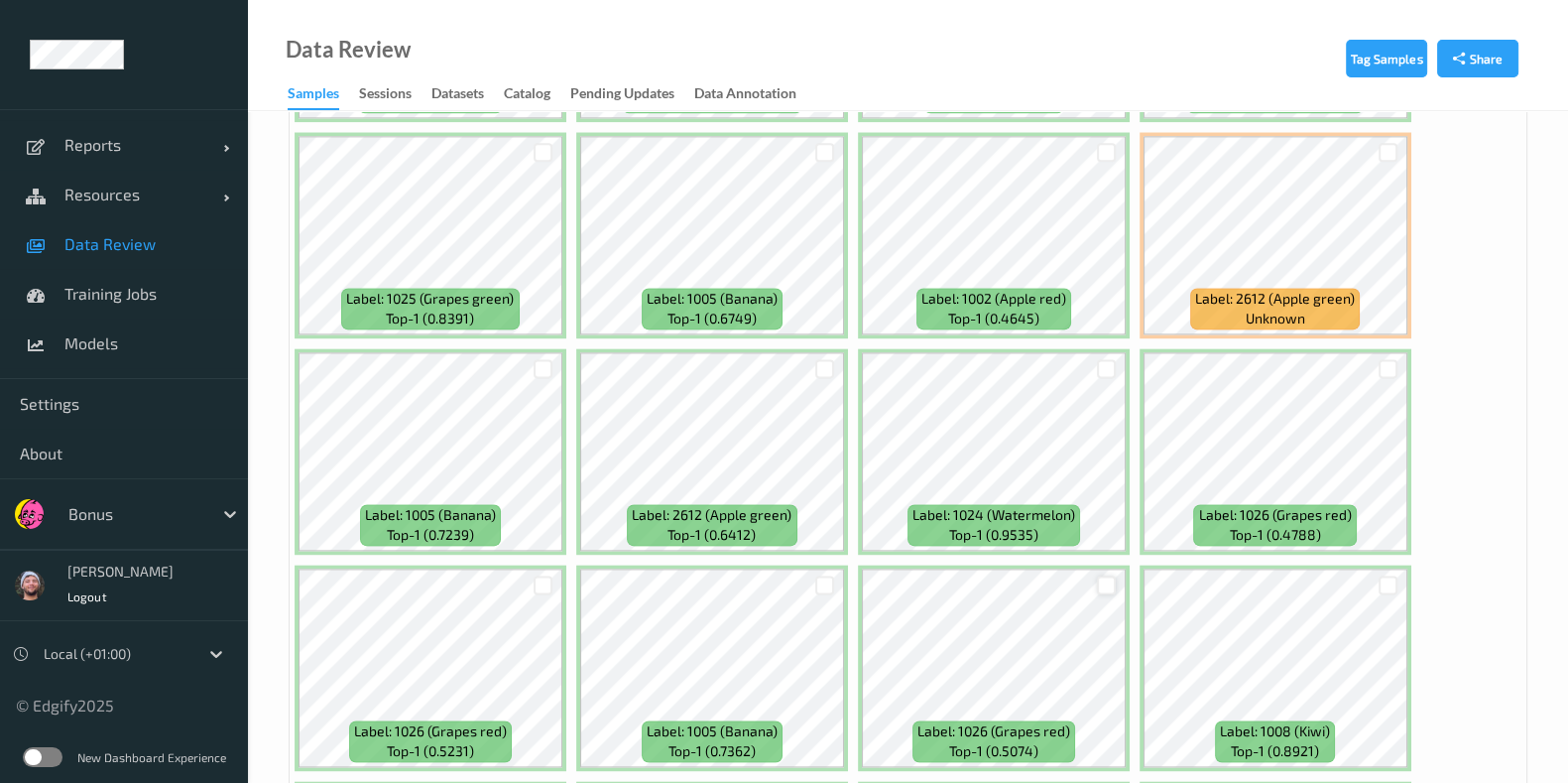
click at [1103, 575] on div at bounding box center [1106, 584] width 19 height 19
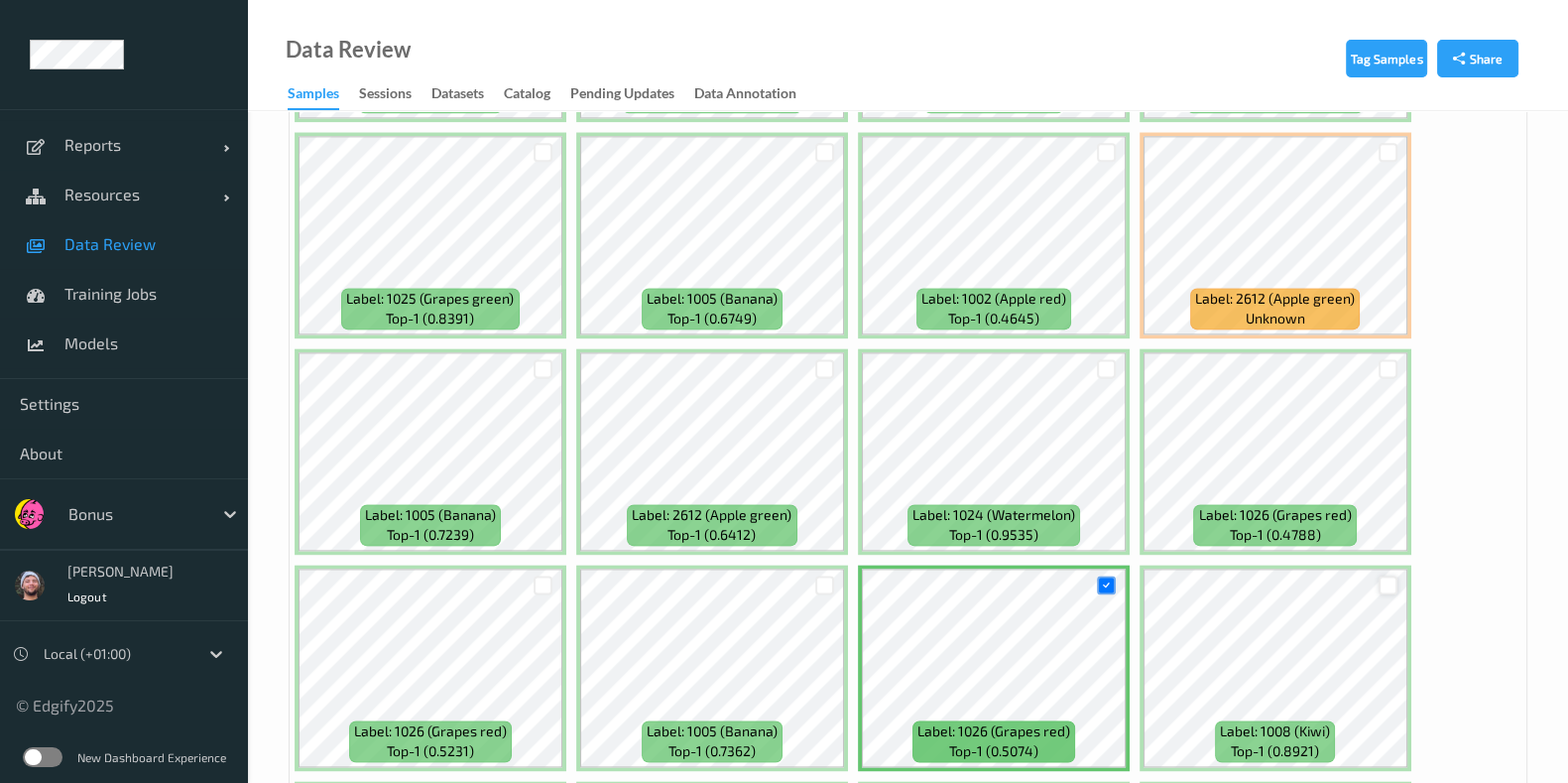
click at [1378, 575] on div at bounding box center [1387, 584] width 19 height 19
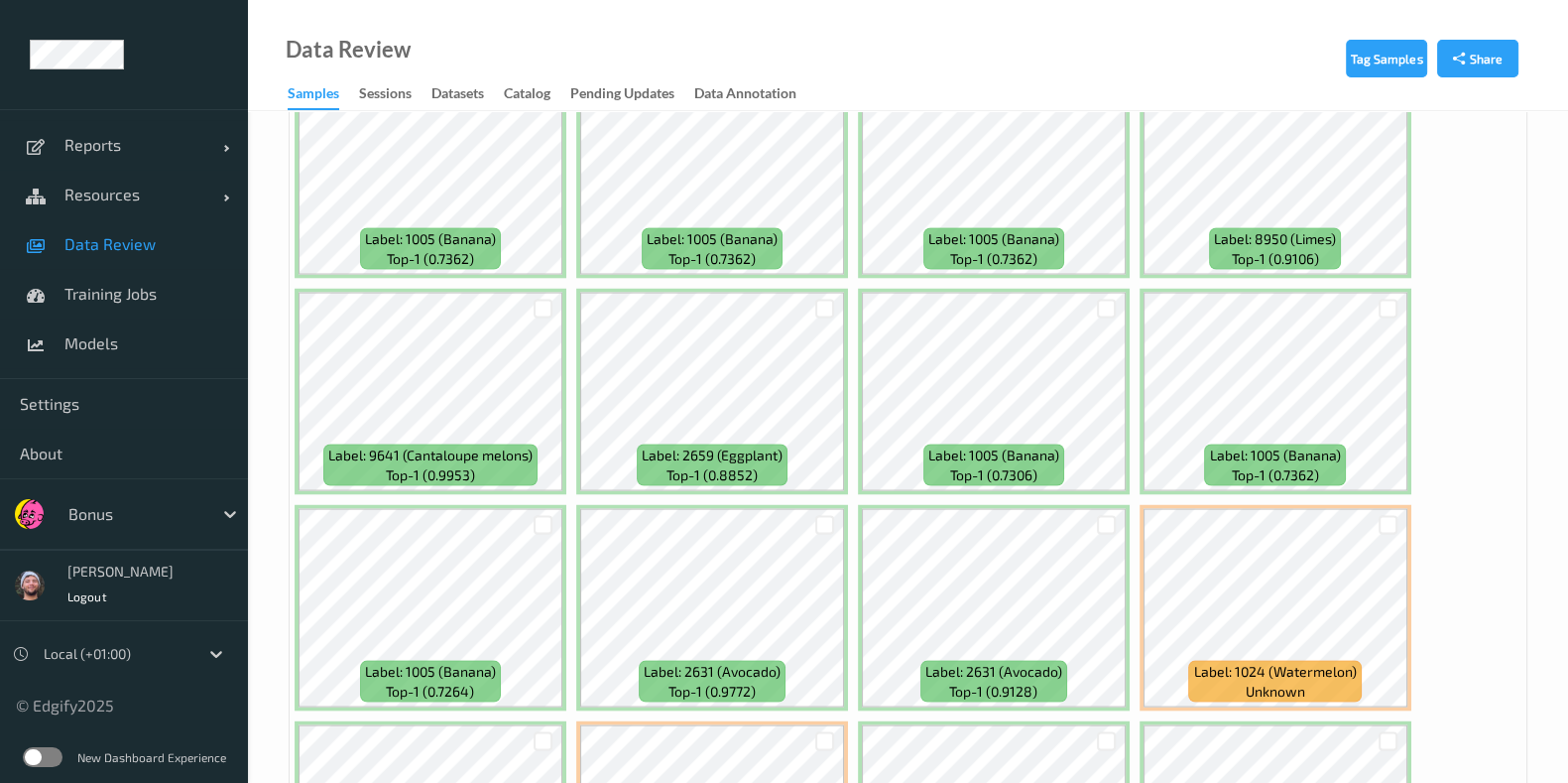
scroll to position [4838, 0]
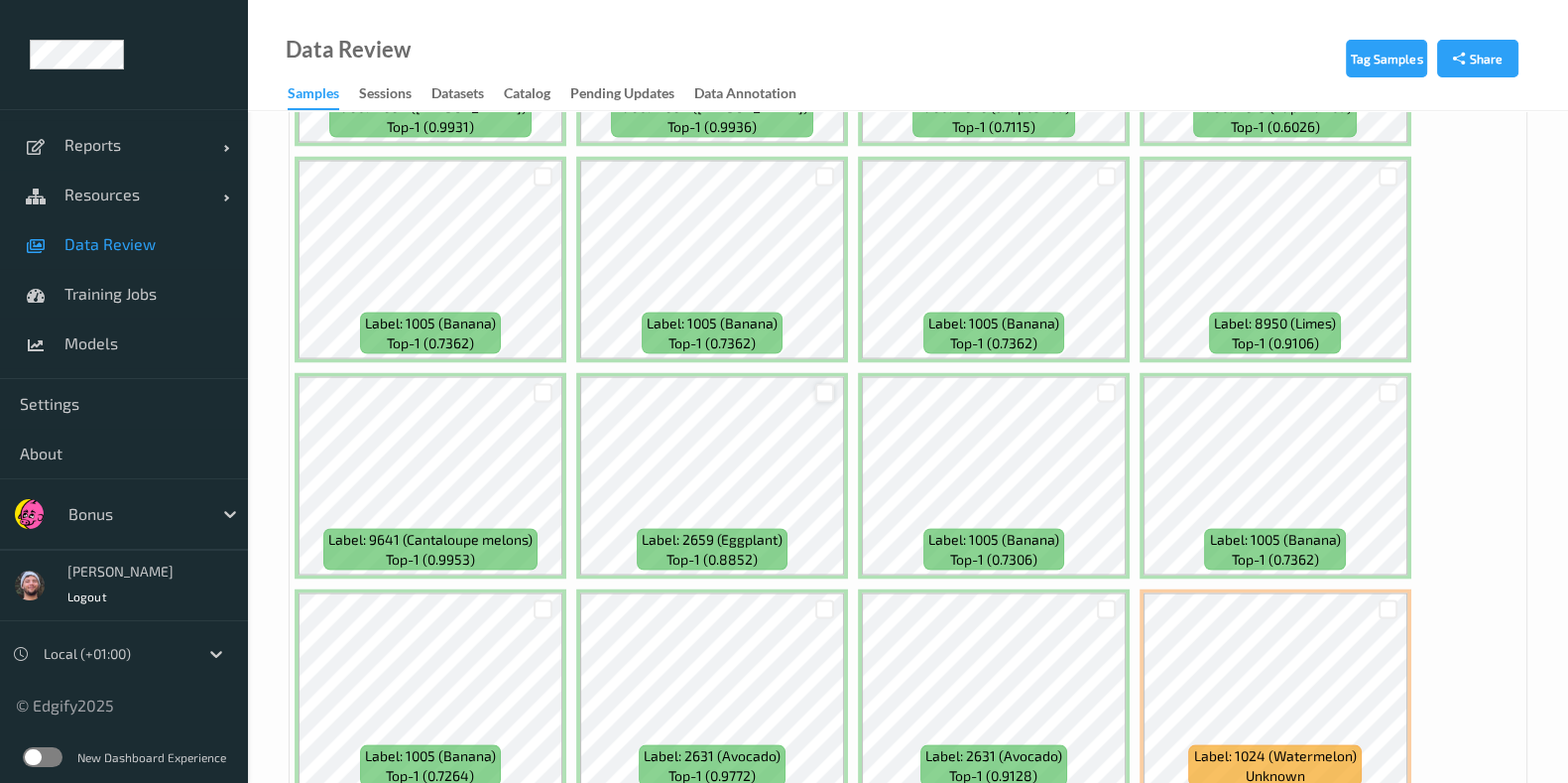
click at [821, 385] on div at bounding box center [824, 393] width 19 height 19
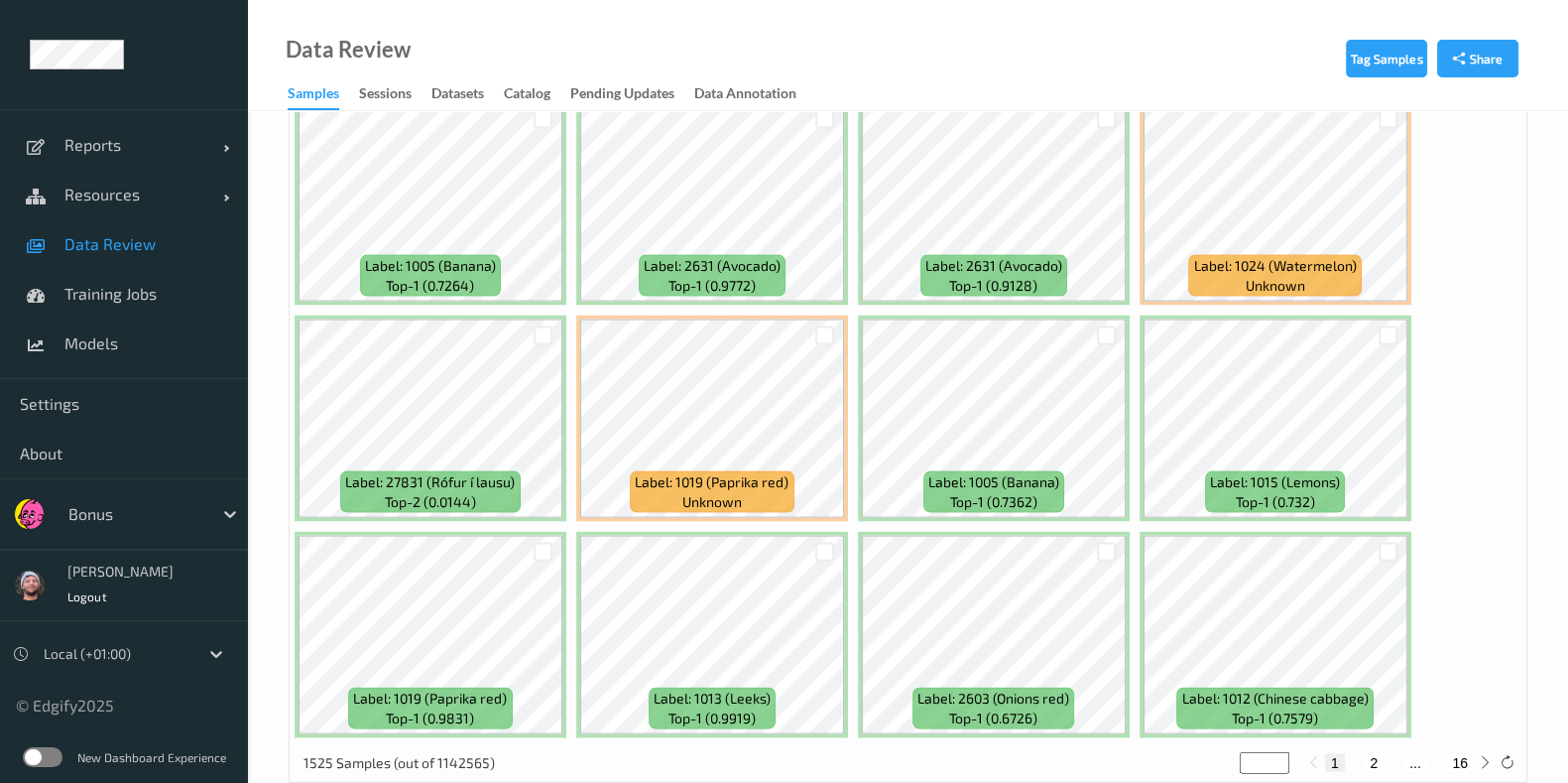
scroll to position [5334, 0]
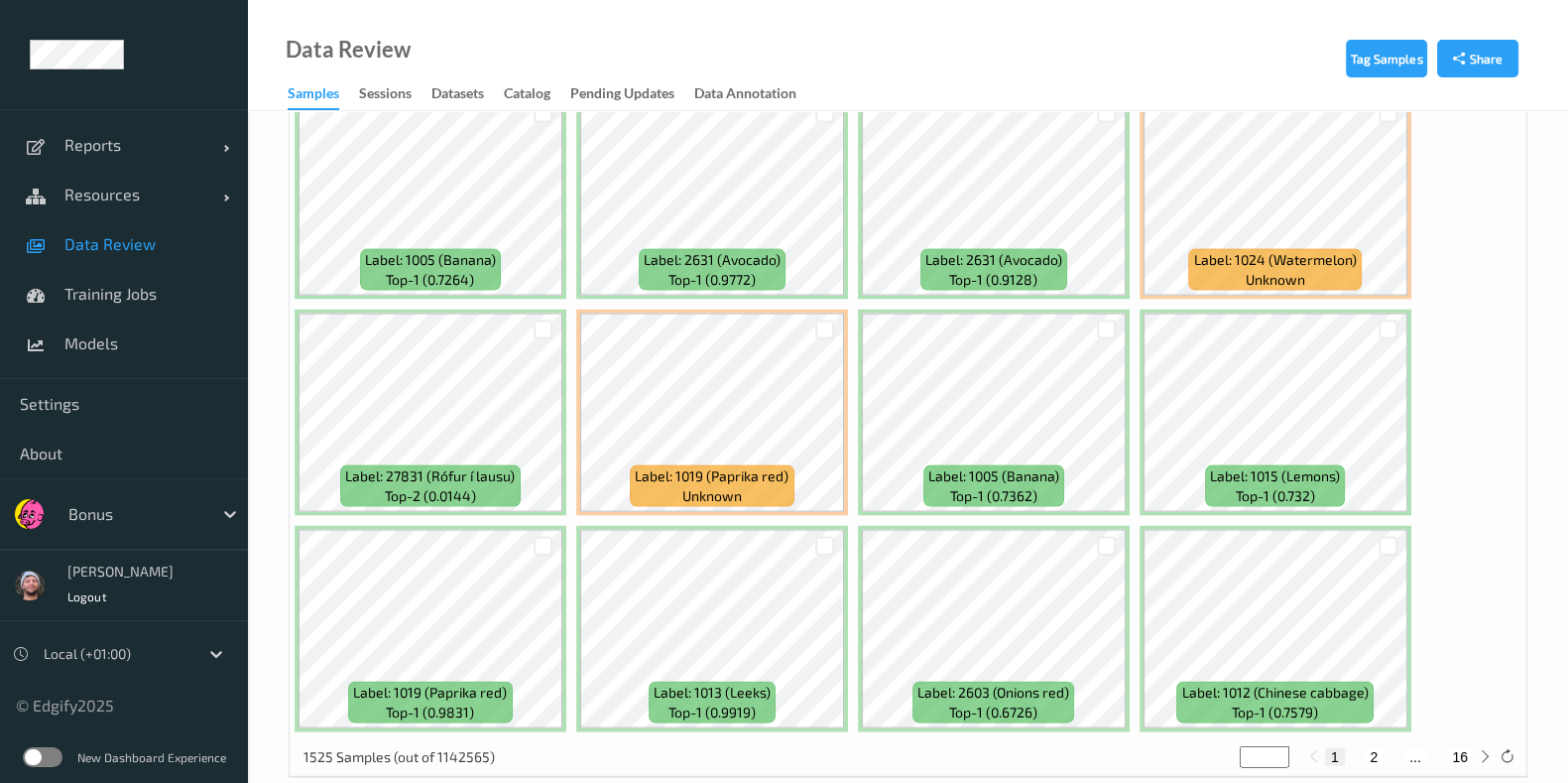
click at [1368, 748] on button "2" at bounding box center [1373, 757] width 20 height 18
type input "*"
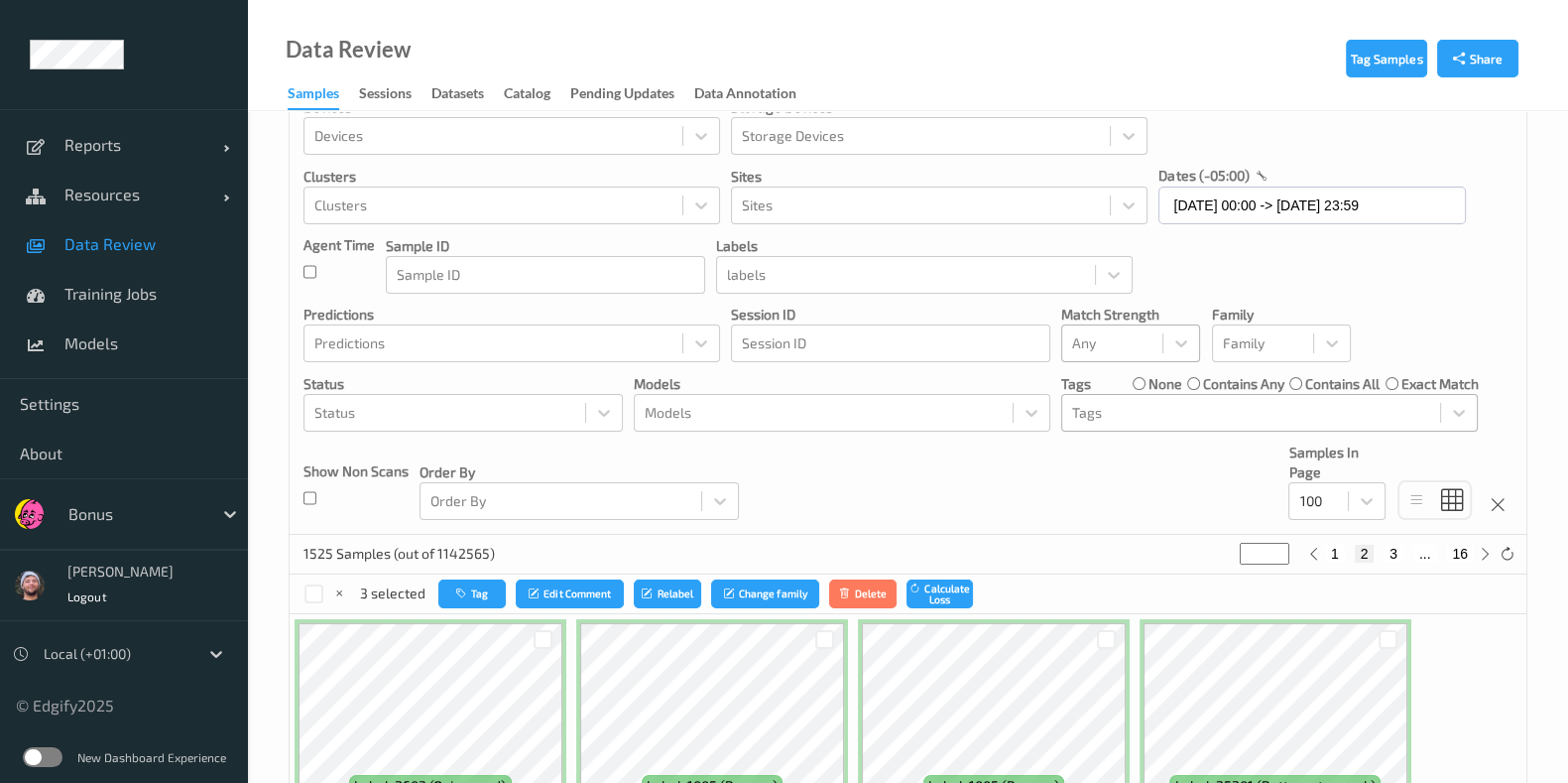
scroll to position [0, 0]
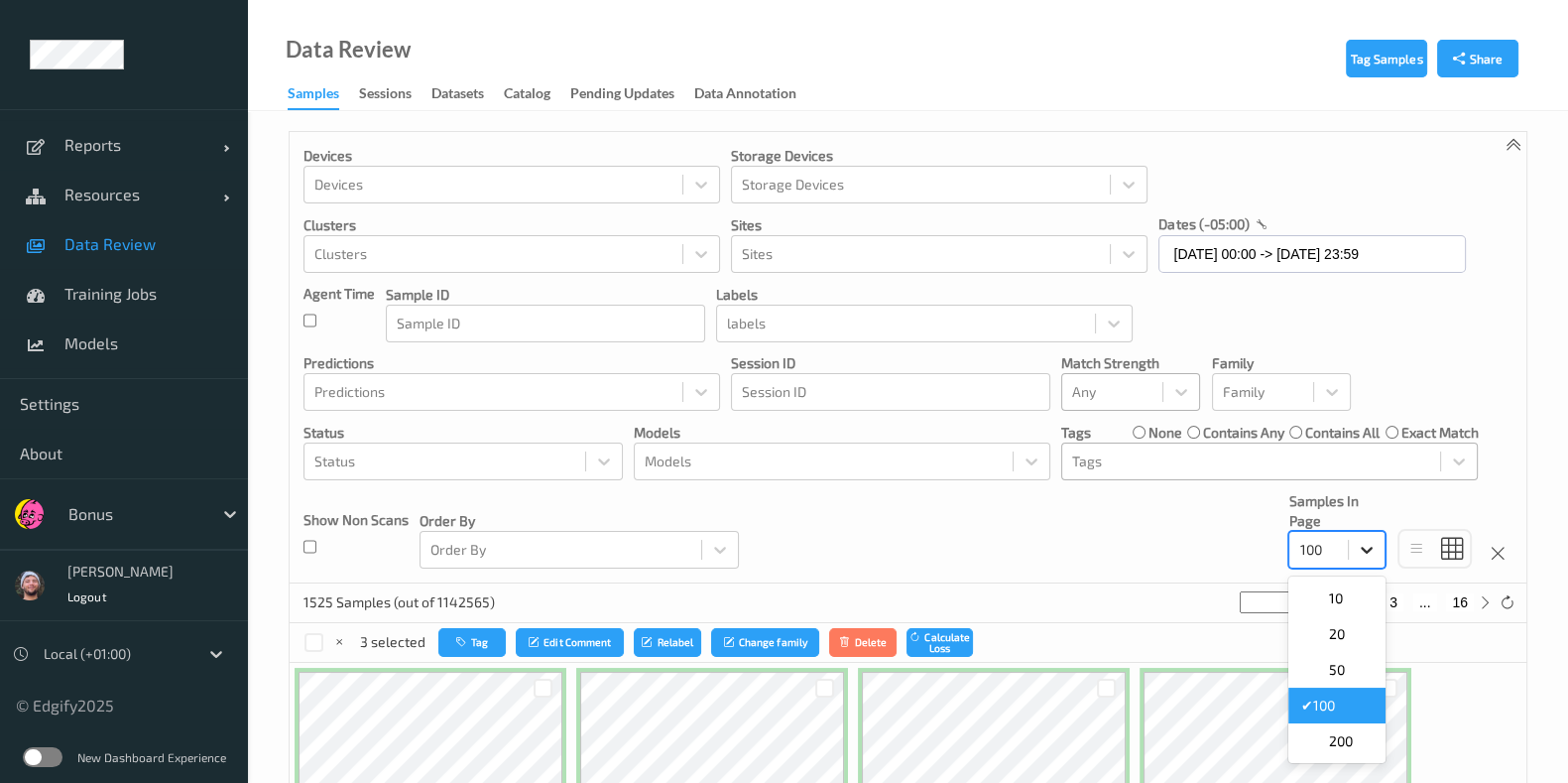
click at [1354, 557] on div at bounding box center [1366, 550] width 36 height 36
click at [1362, 731] on div "200" at bounding box center [1337, 741] width 74 height 20
type input "*"
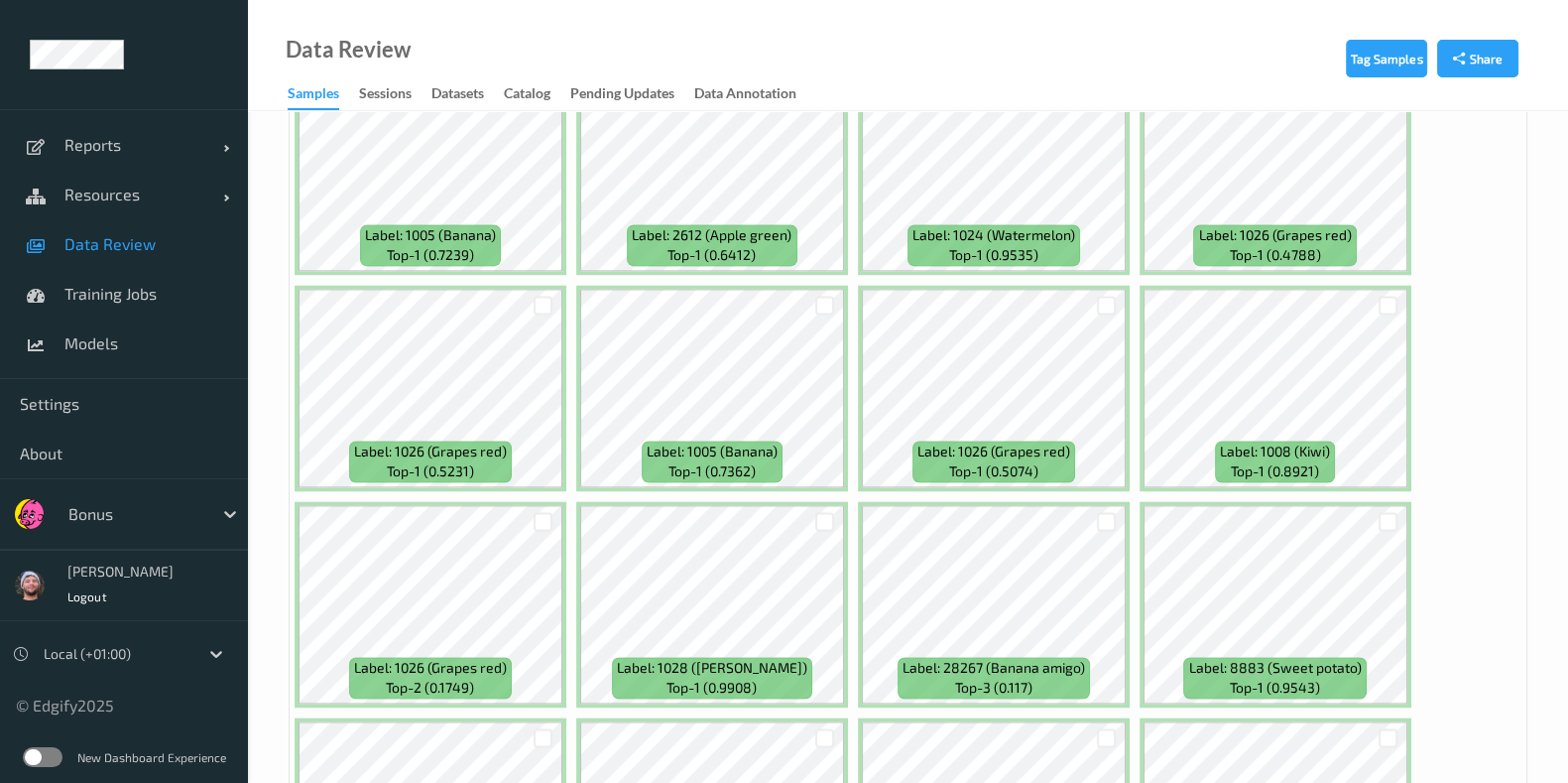
scroll to position [3720, 0]
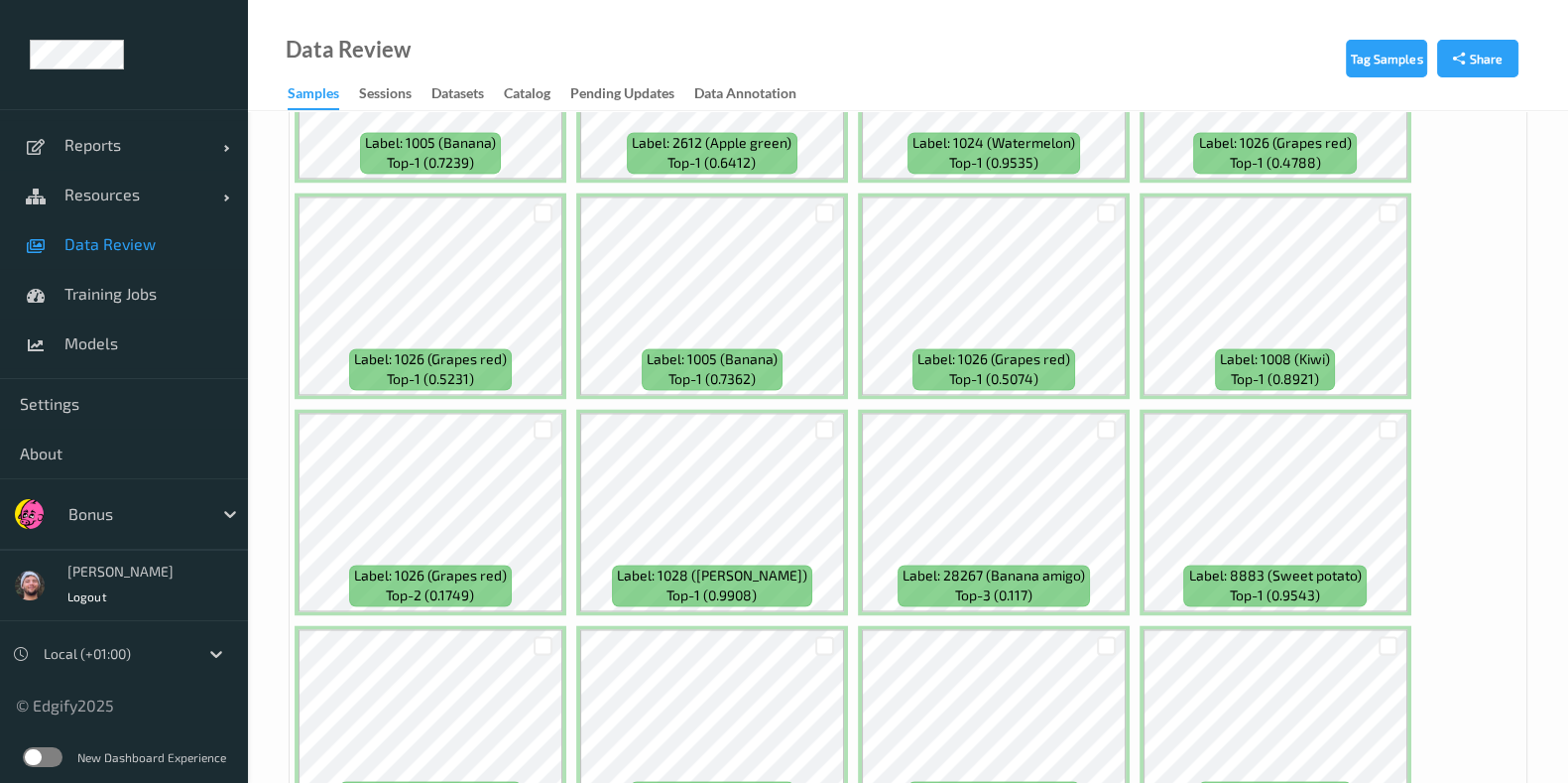
click at [1092, 197] on div at bounding box center [1107, 213] width 38 height 33
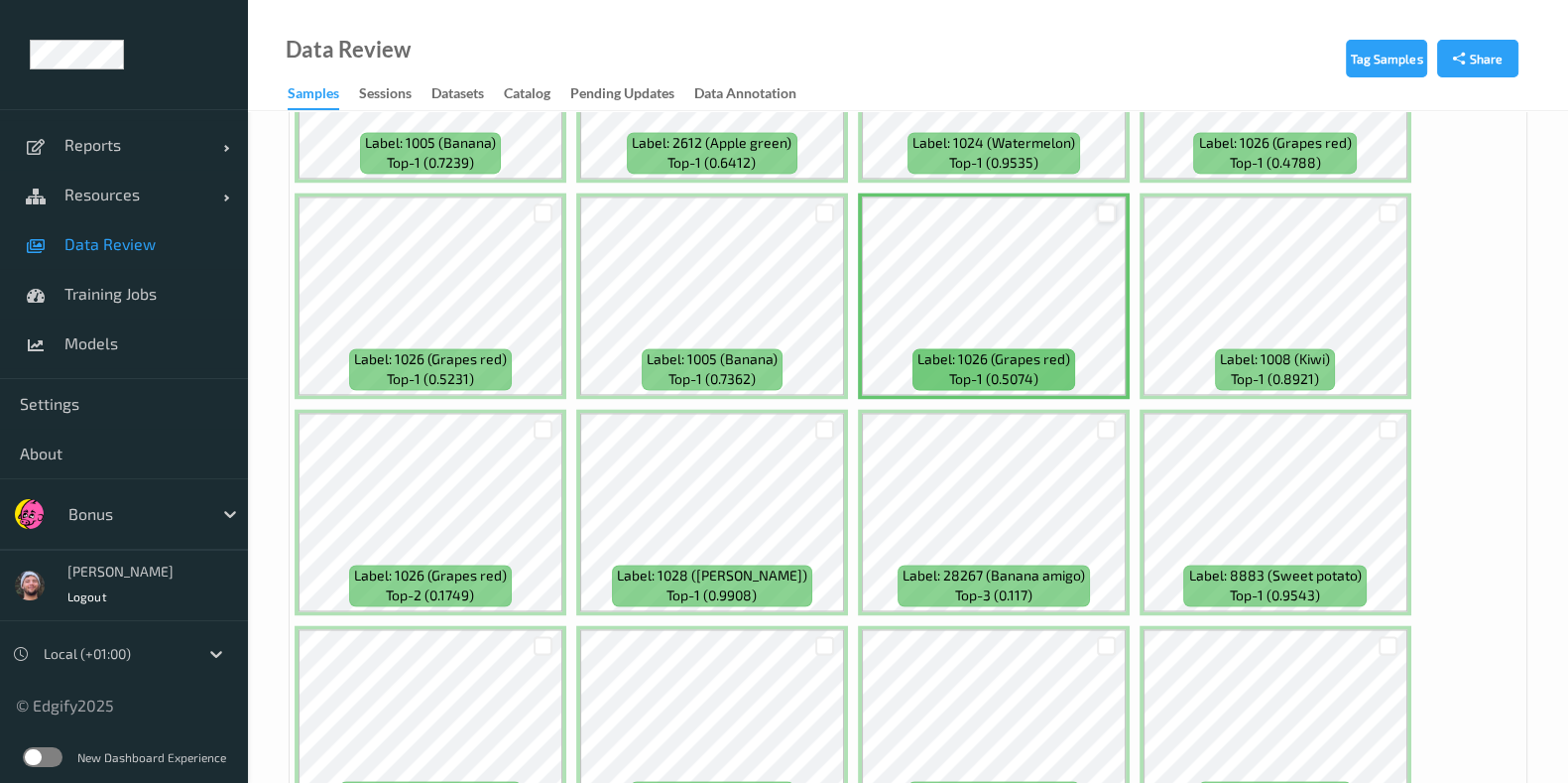
click at [1112, 204] on div at bounding box center [1106, 213] width 19 height 19
click at [1383, 204] on div at bounding box center [1387, 213] width 19 height 19
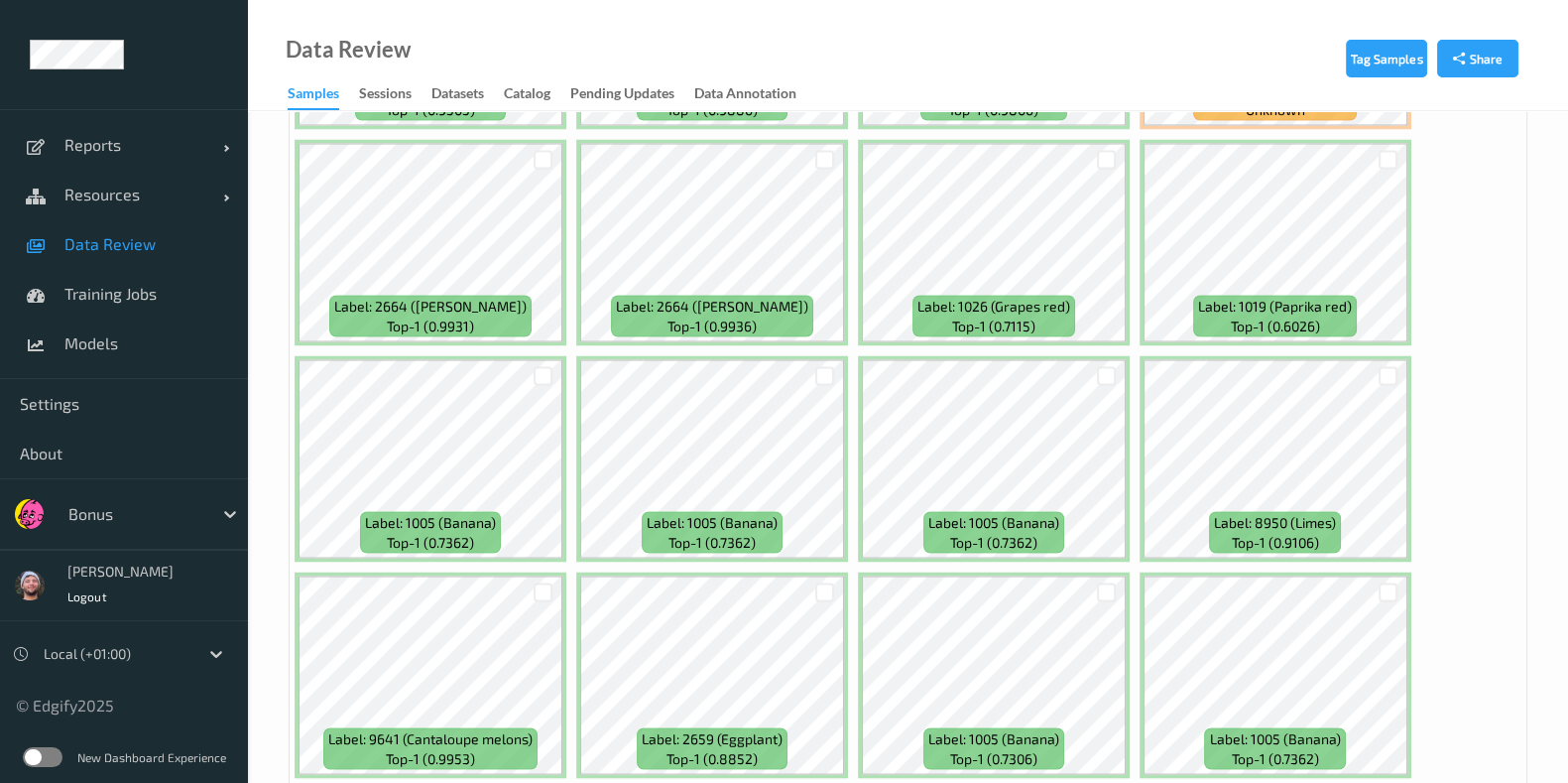
scroll to position [4465, 0]
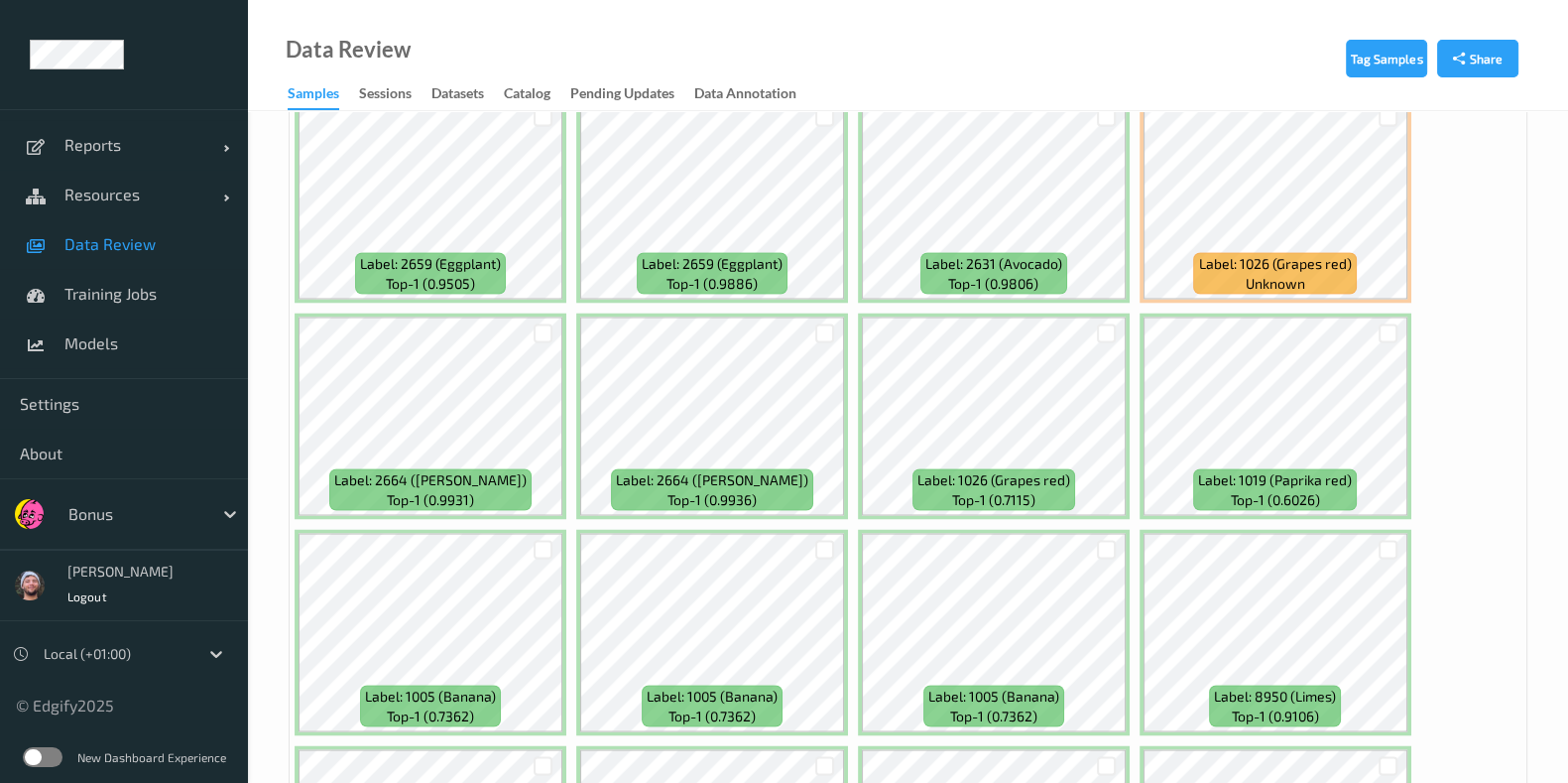
drag, startPoint x: 1096, startPoint y: 304, endPoint x: 1136, endPoint y: 291, distance: 42.1
click at [1098, 324] on div at bounding box center [1106, 333] width 19 height 19
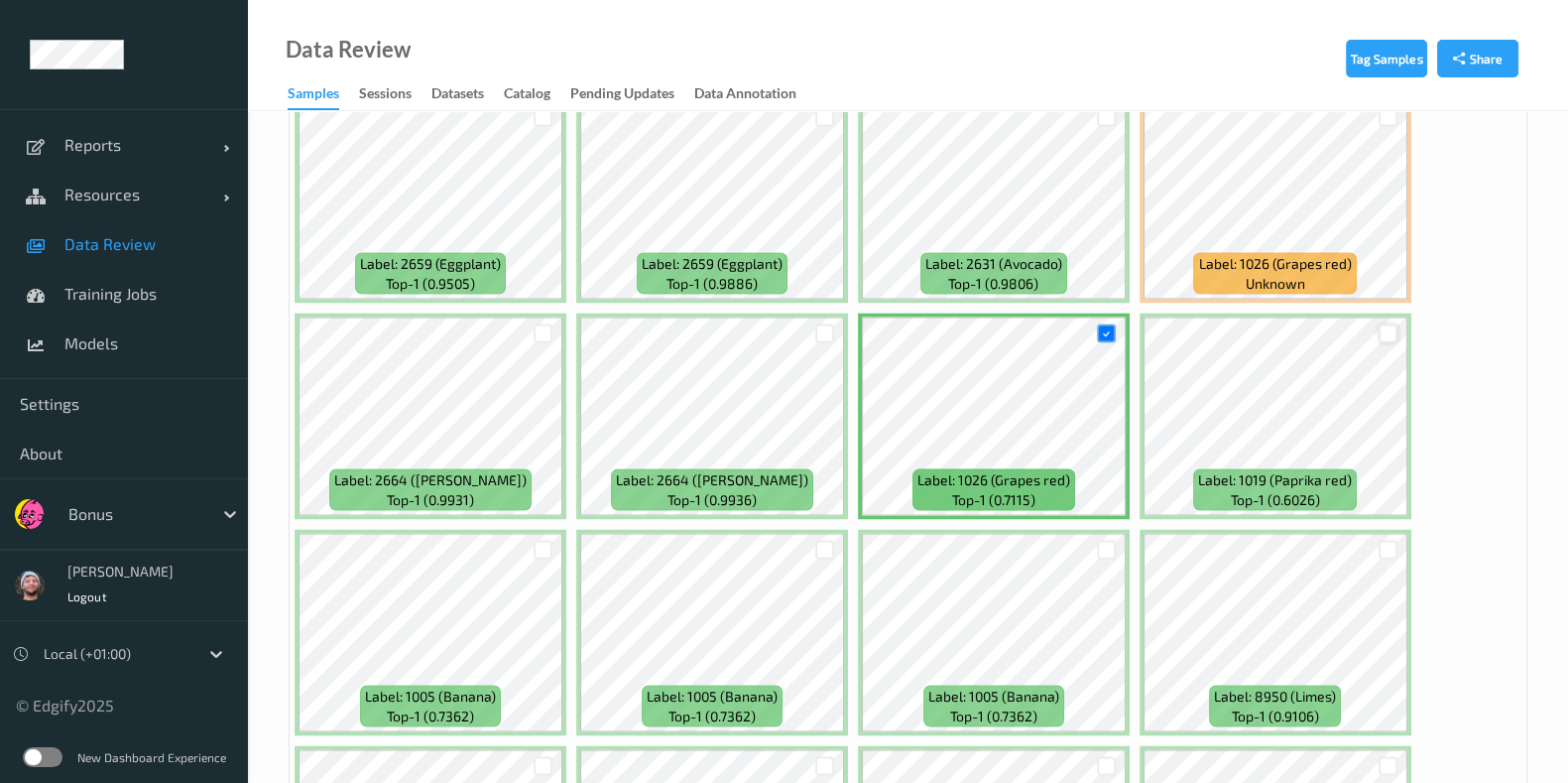
click at [1388, 324] on div at bounding box center [1387, 333] width 19 height 19
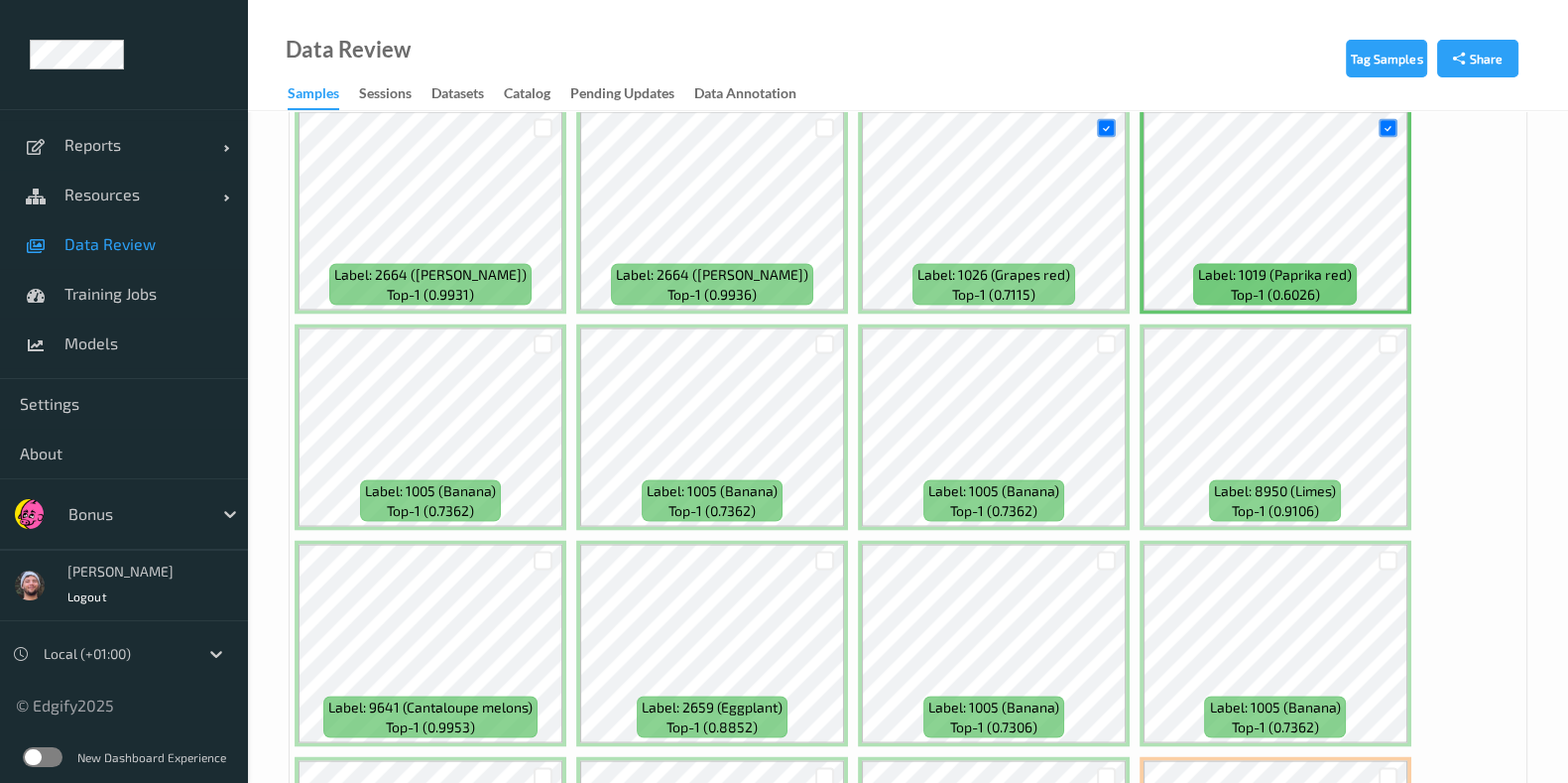
scroll to position [4838, 0]
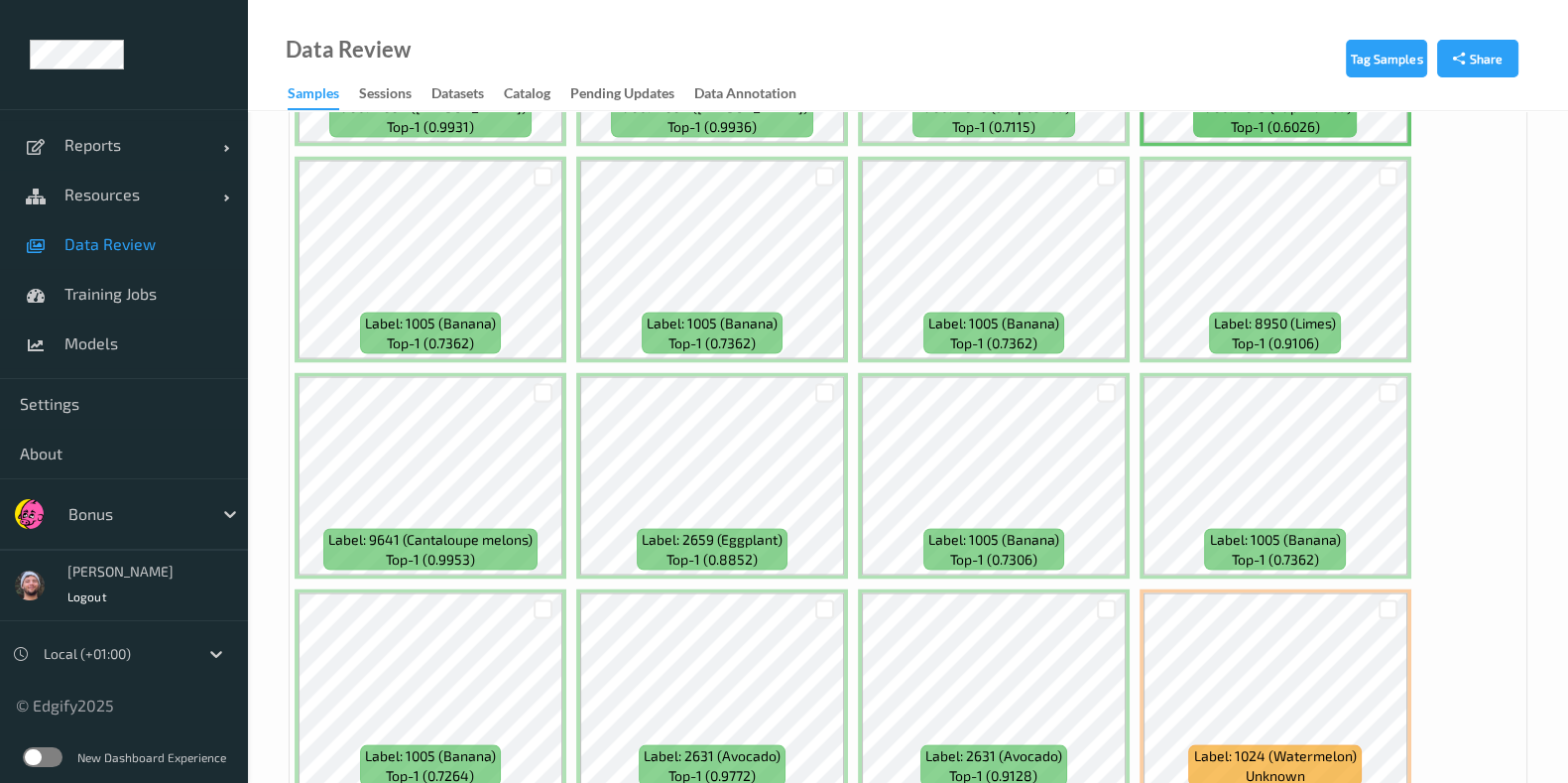
click at [818, 385] on div at bounding box center [824, 393] width 19 height 19
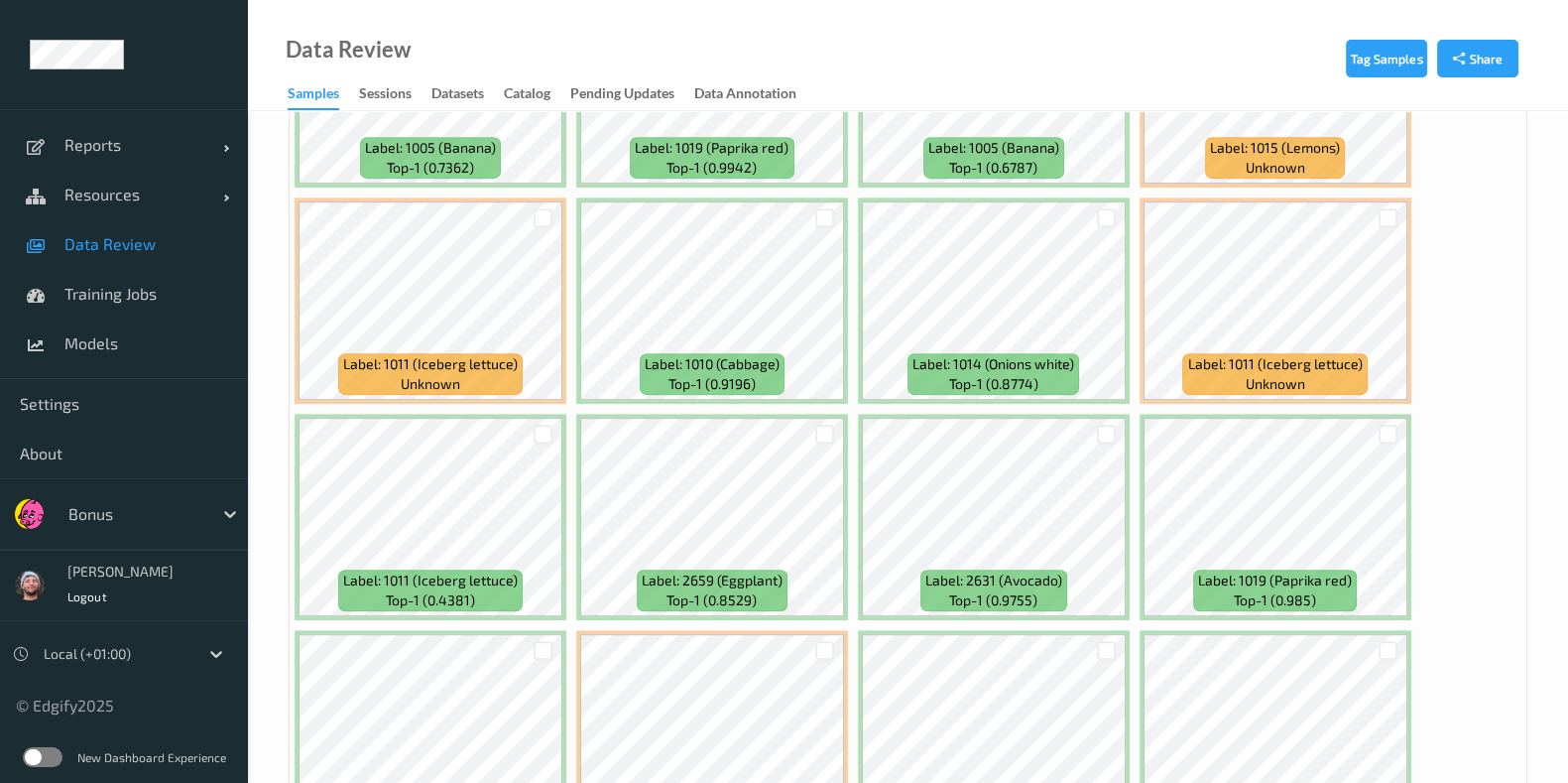
scroll to position [10709, 0]
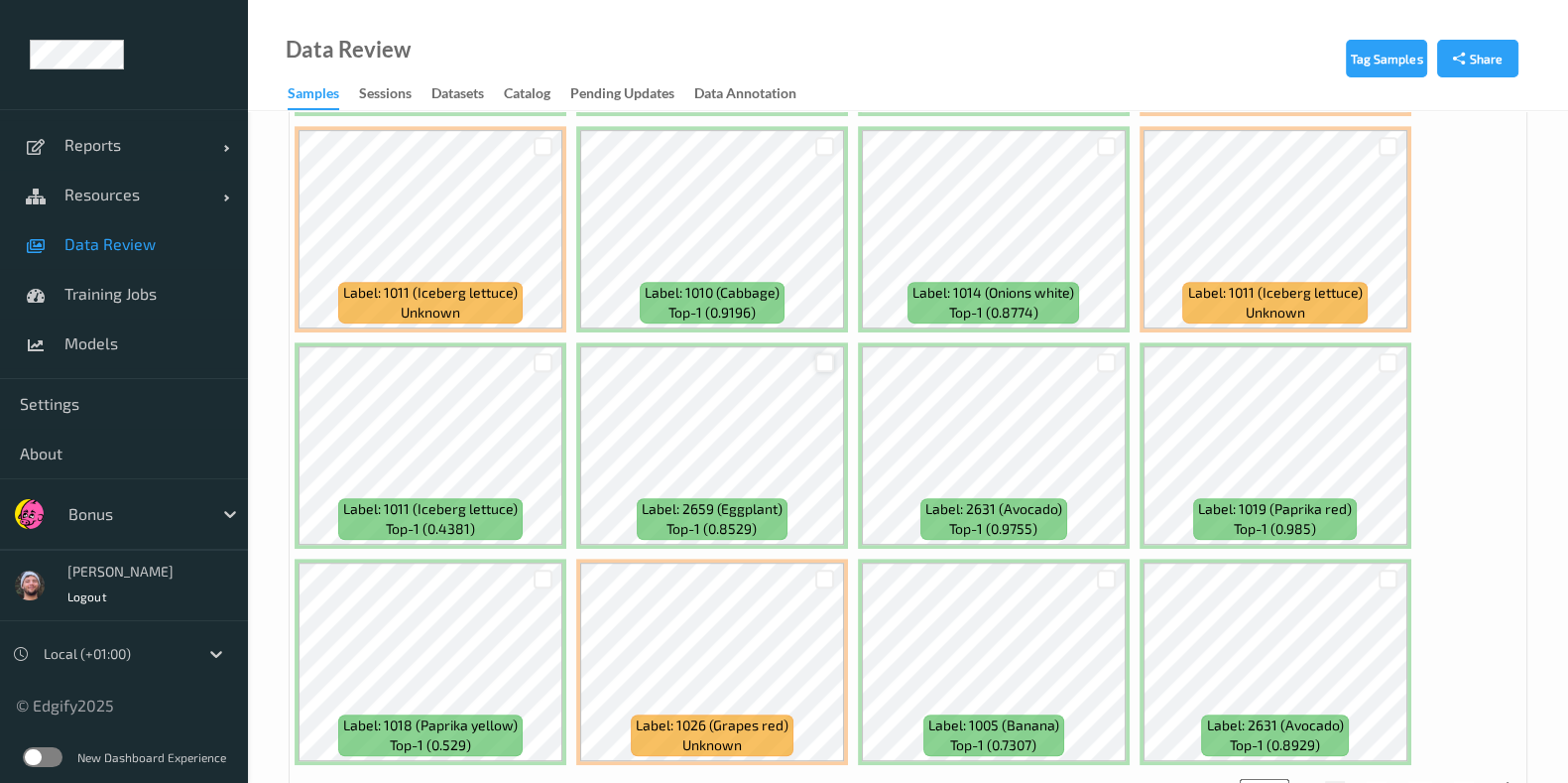
click at [823, 354] on div at bounding box center [824, 363] width 19 height 19
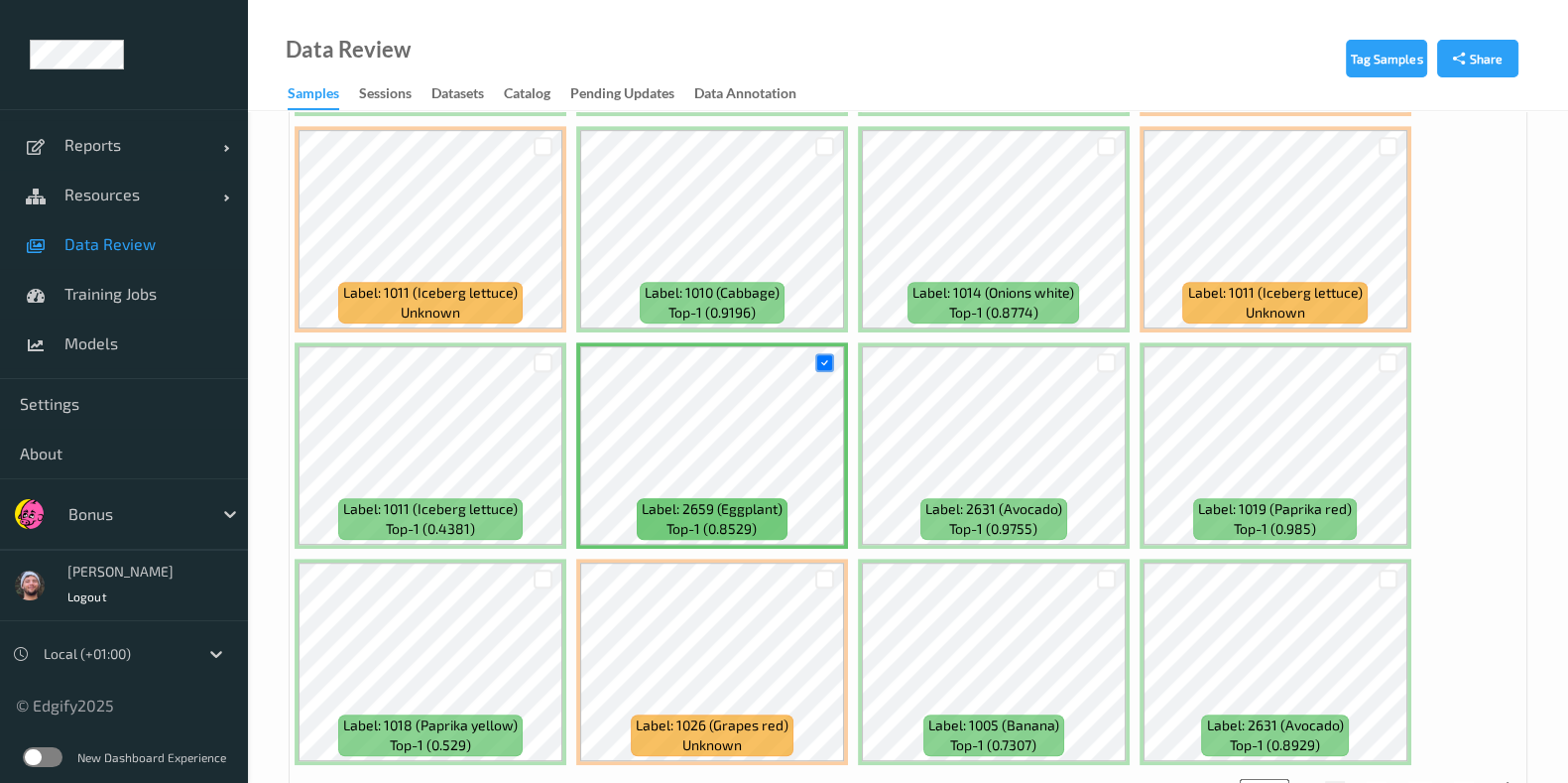
click at [1373, 781] on button "2" at bounding box center [1376, 790] width 20 height 18
type input "*"
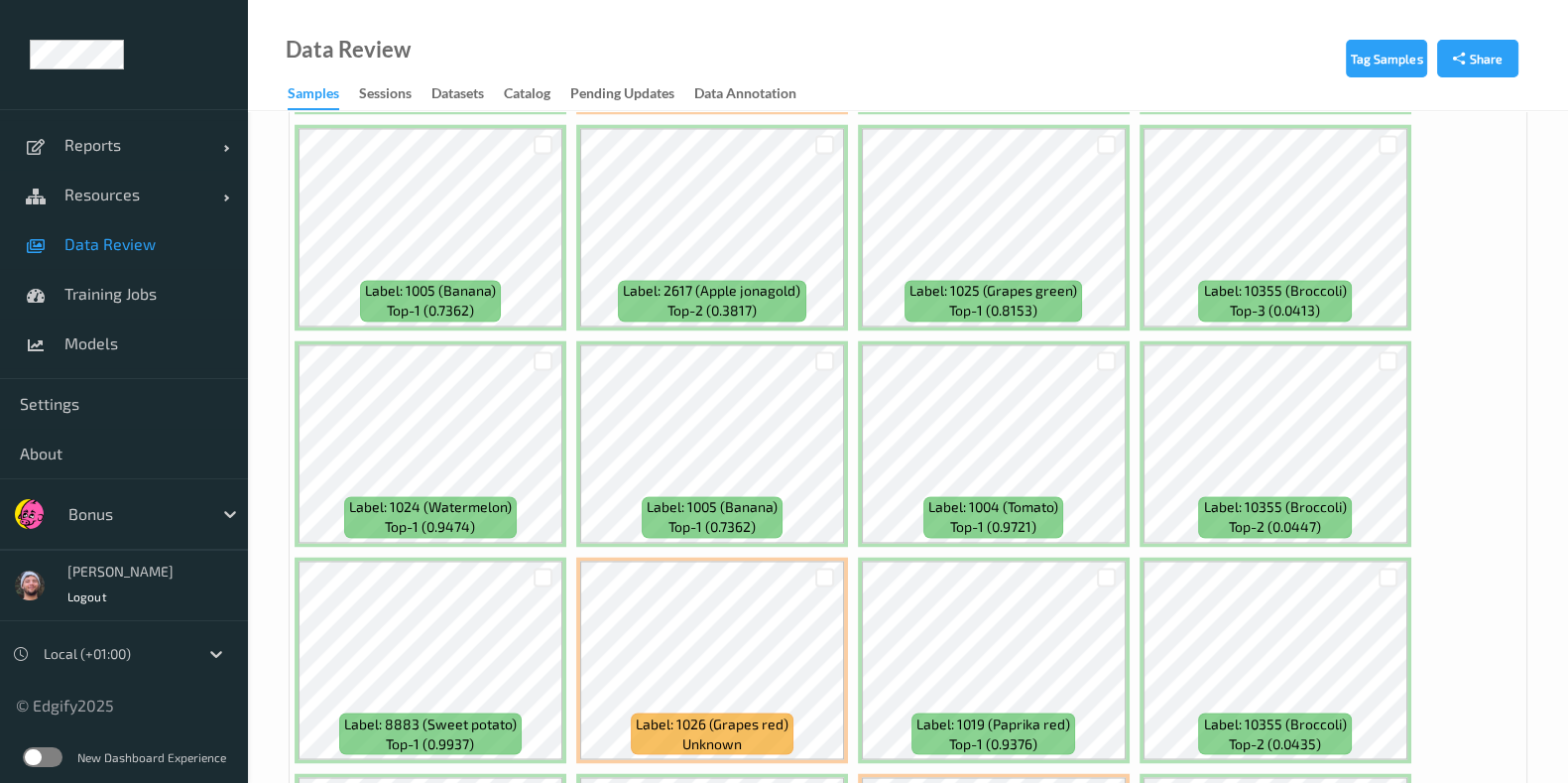
scroll to position [3969, 0]
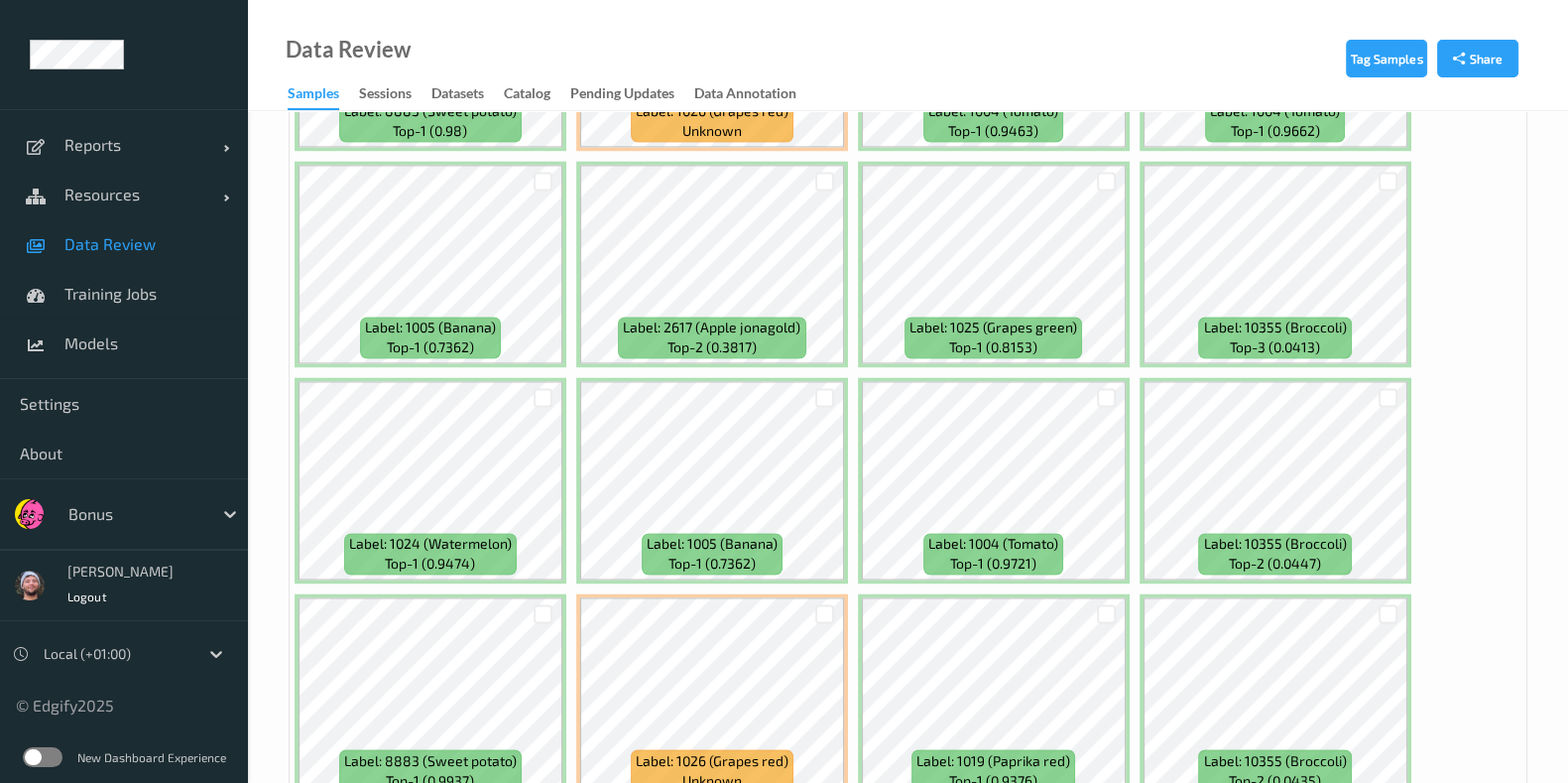
click at [1115, 165] on div at bounding box center [1107, 181] width 38 height 33
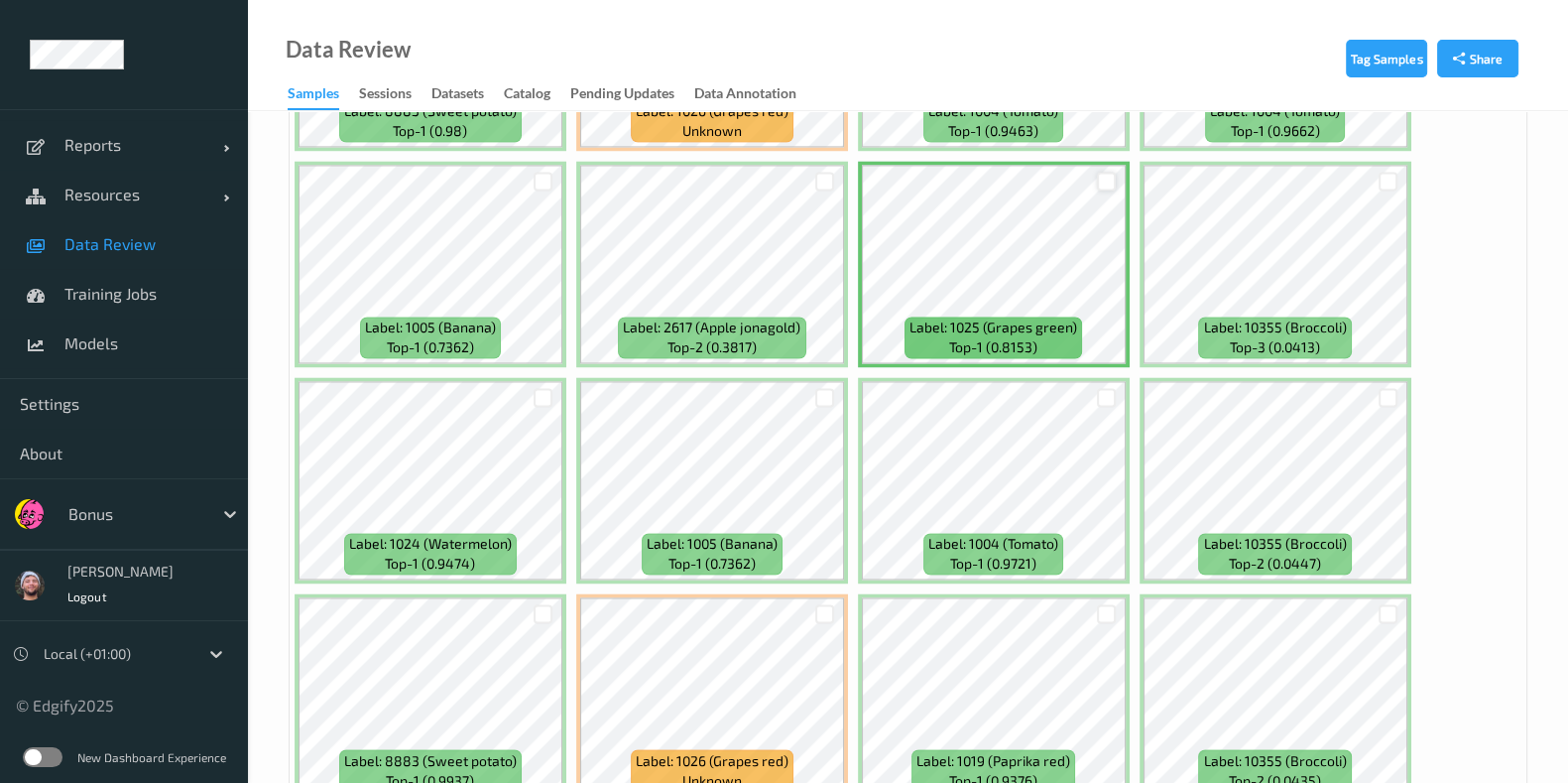
click at [1104, 172] on div at bounding box center [1106, 181] width 19 height 19
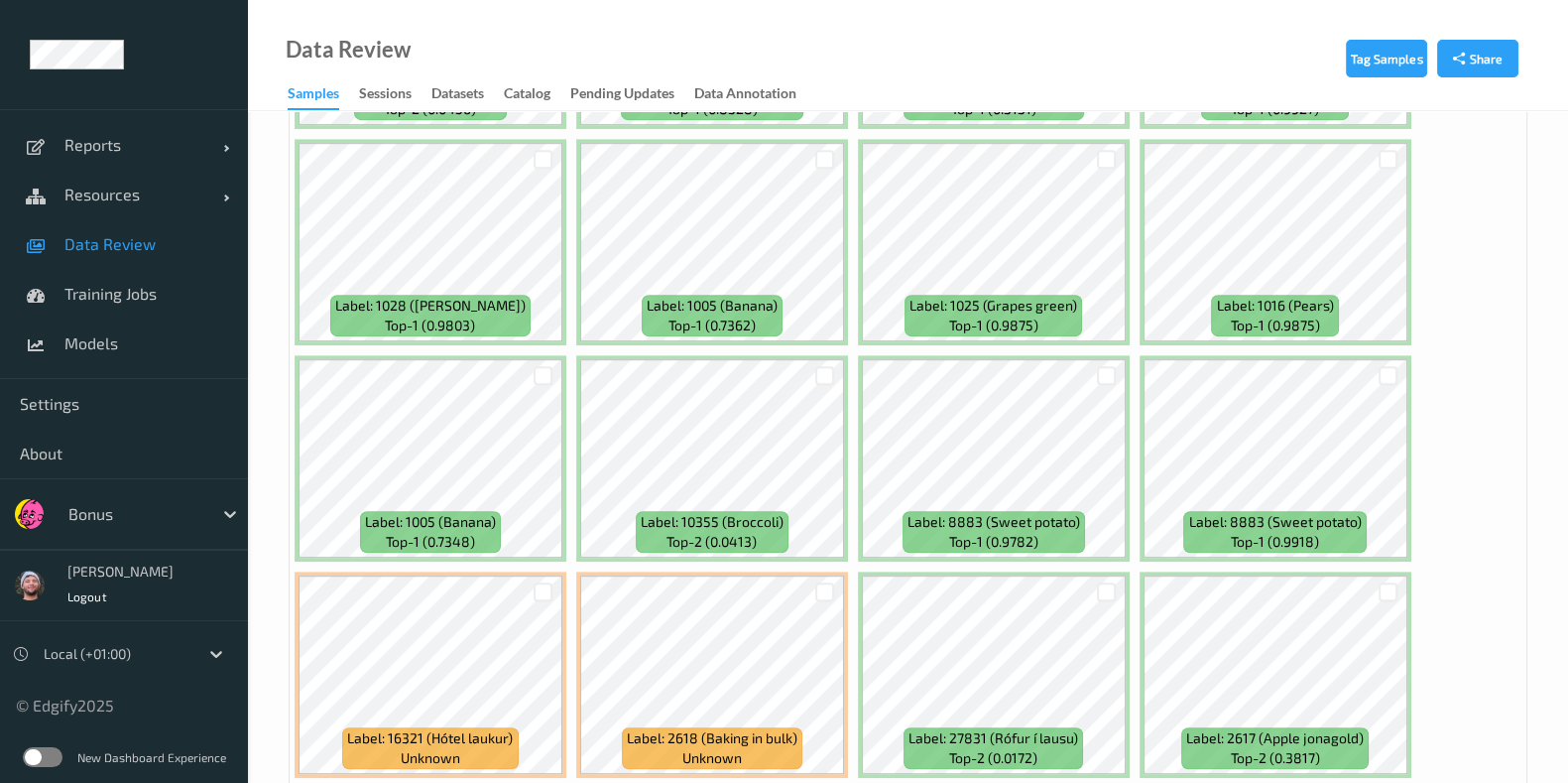
scroll to position [10709, 0]
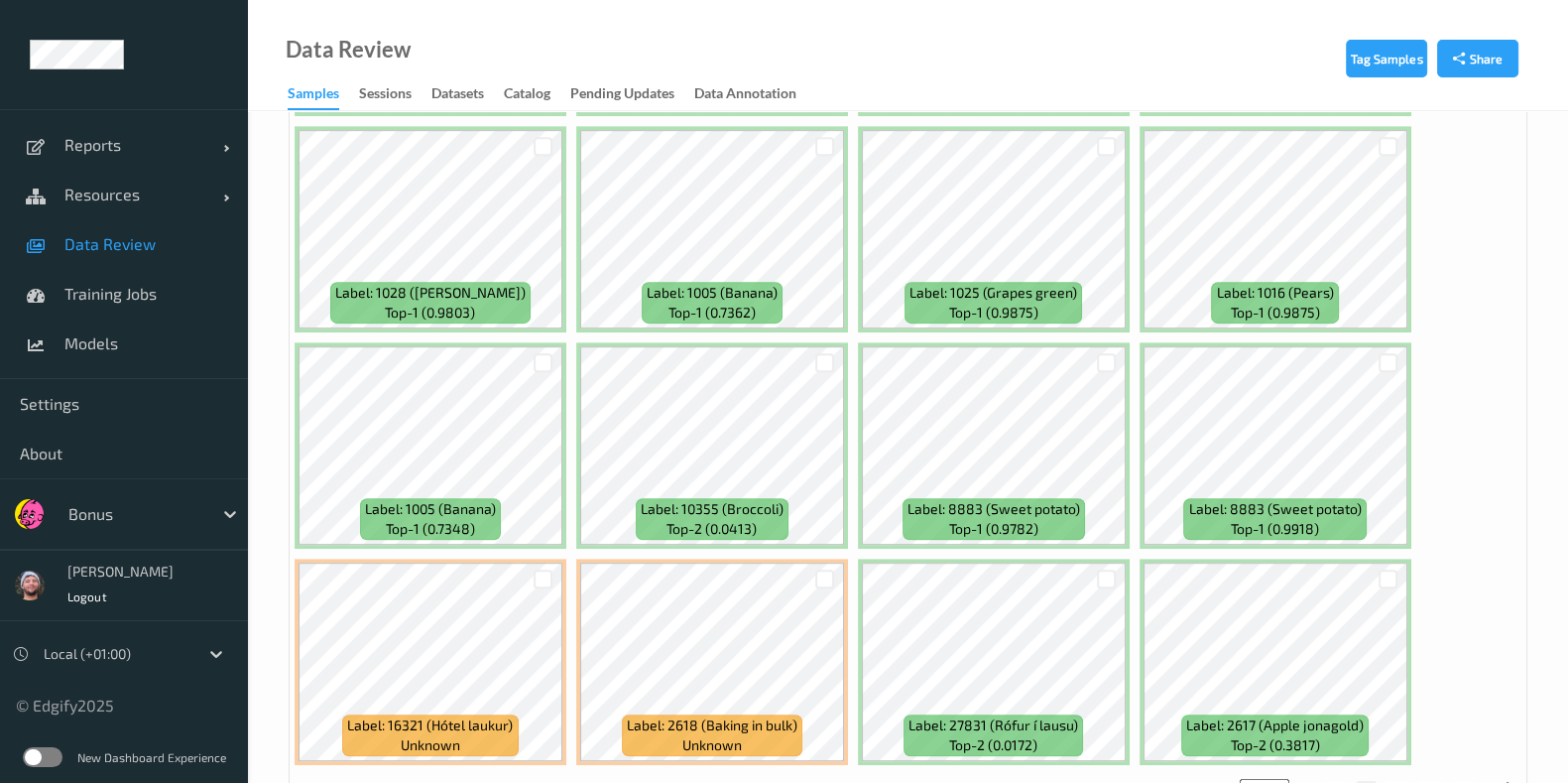
click at [1394, 781] on button "3" at bounding box center [1397, 790] width 20 height 18
type input "*"
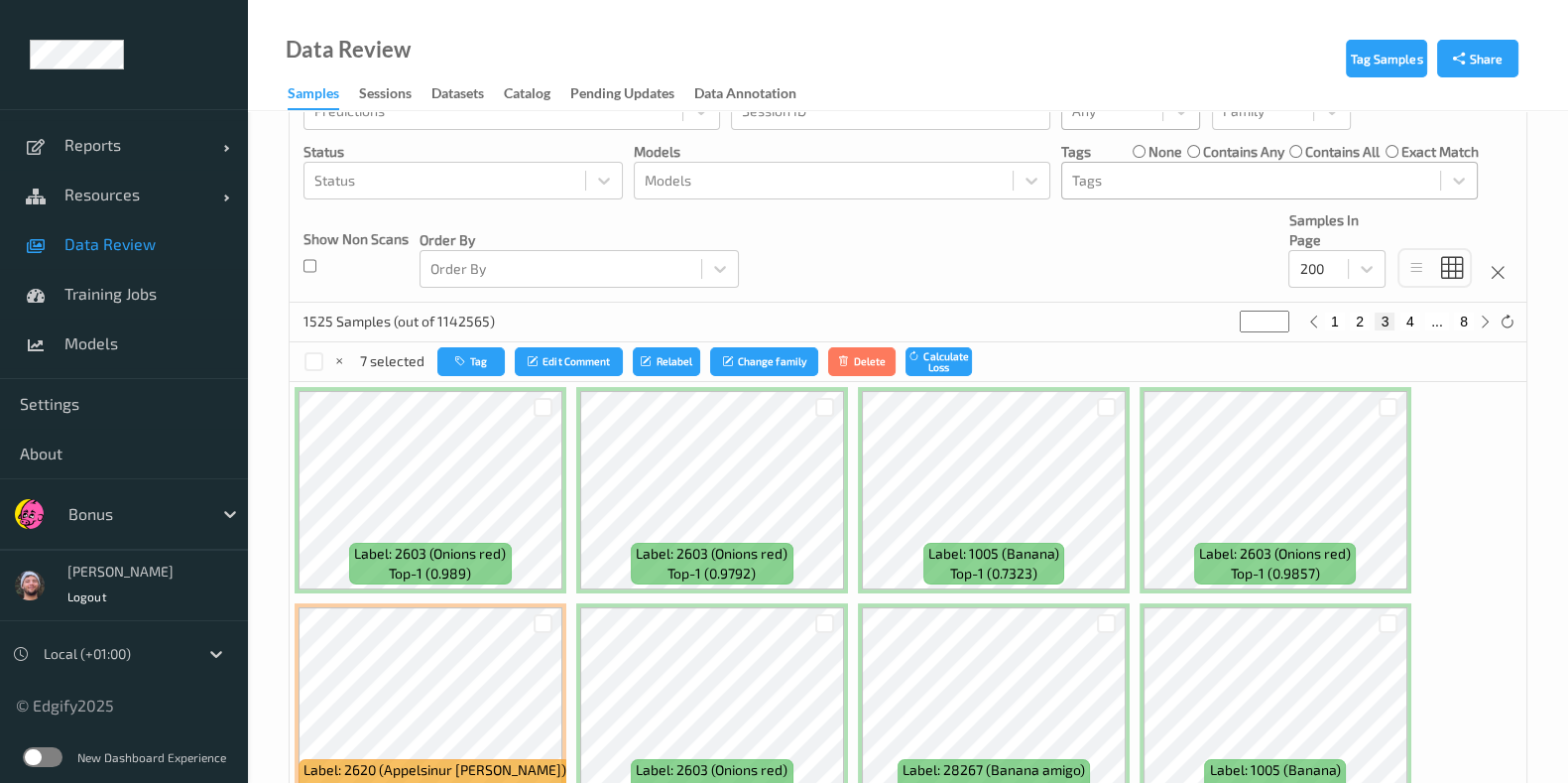
scroll to position [495, 0]
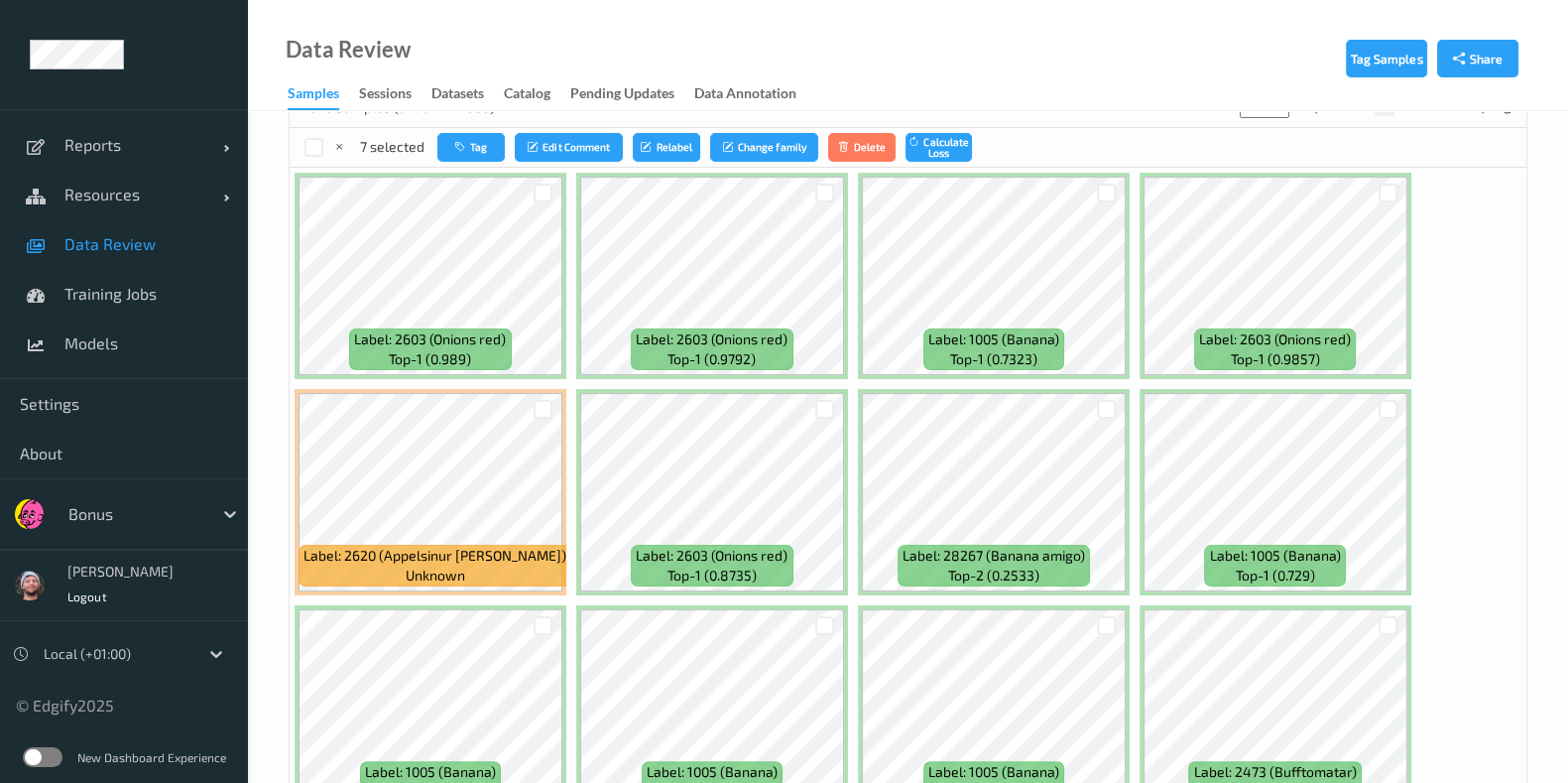
click at [835, 398] on div at bounding box center [825, 408] width 38 height 33
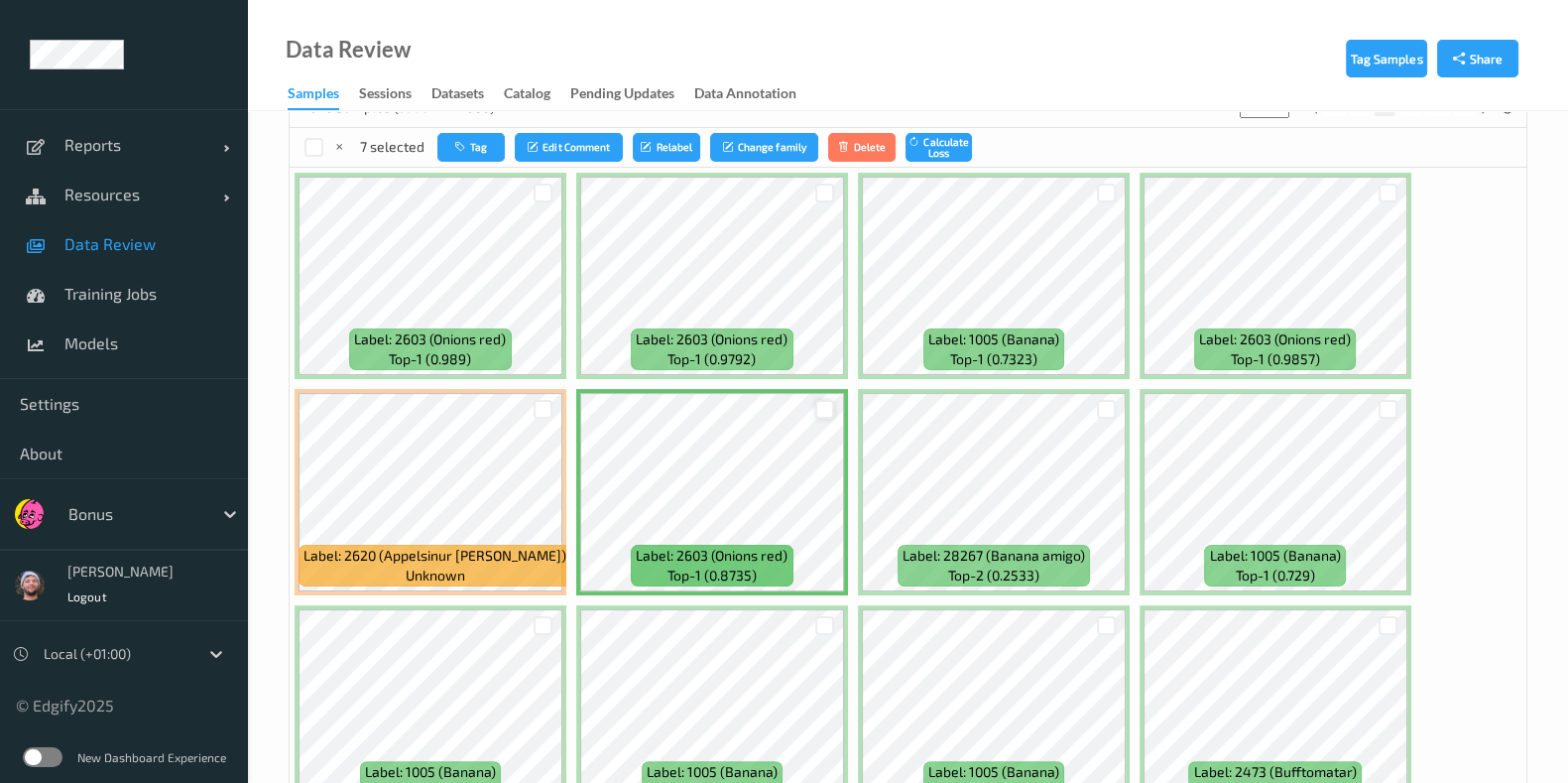
click at [820, 401] on div at bounding box center [824, 408] width 19 height 19
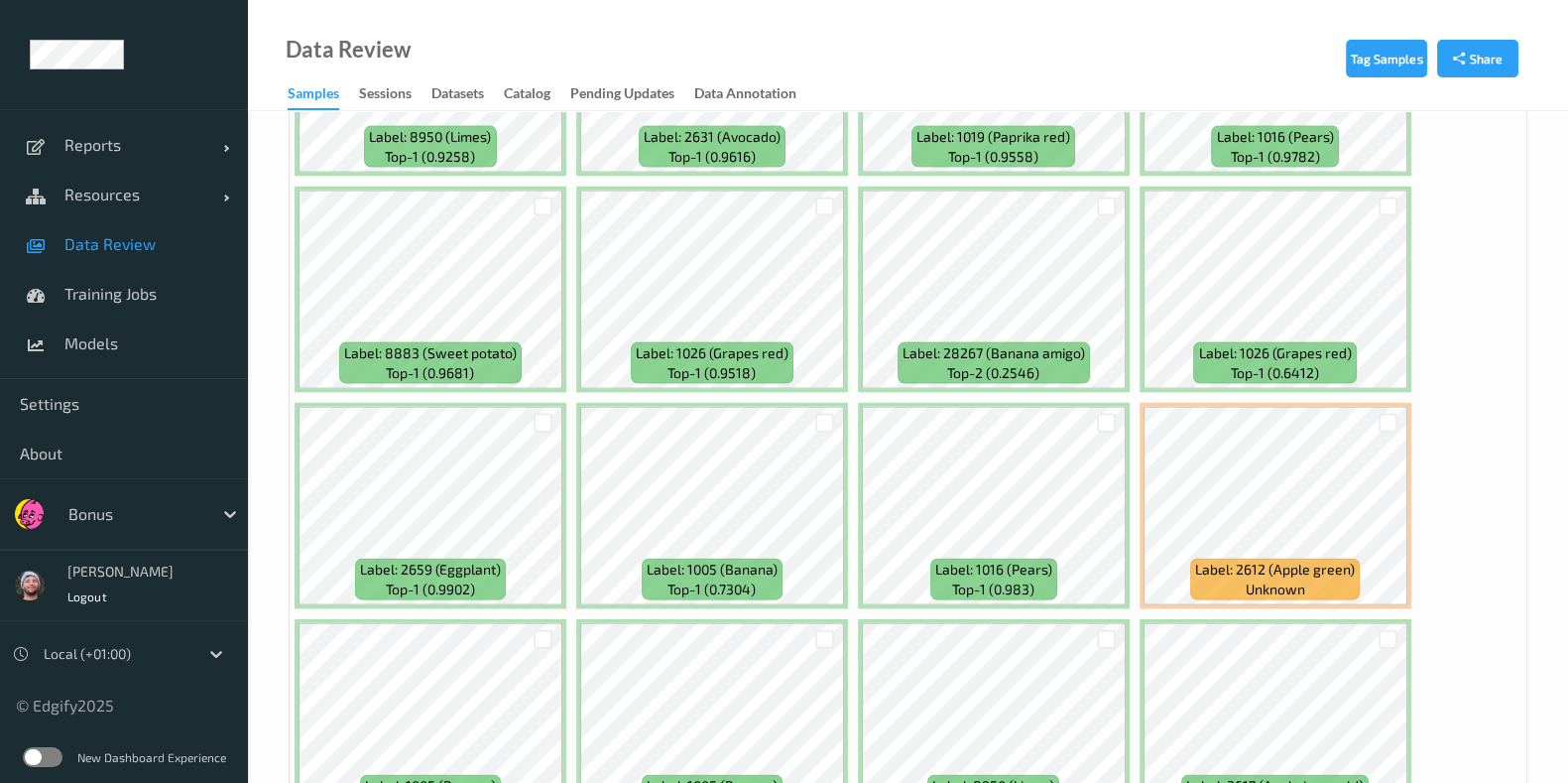
scroll to position [5458, 0]
click at [1093, 405] on div at bounding box center [1107, 421] width 38 height 33
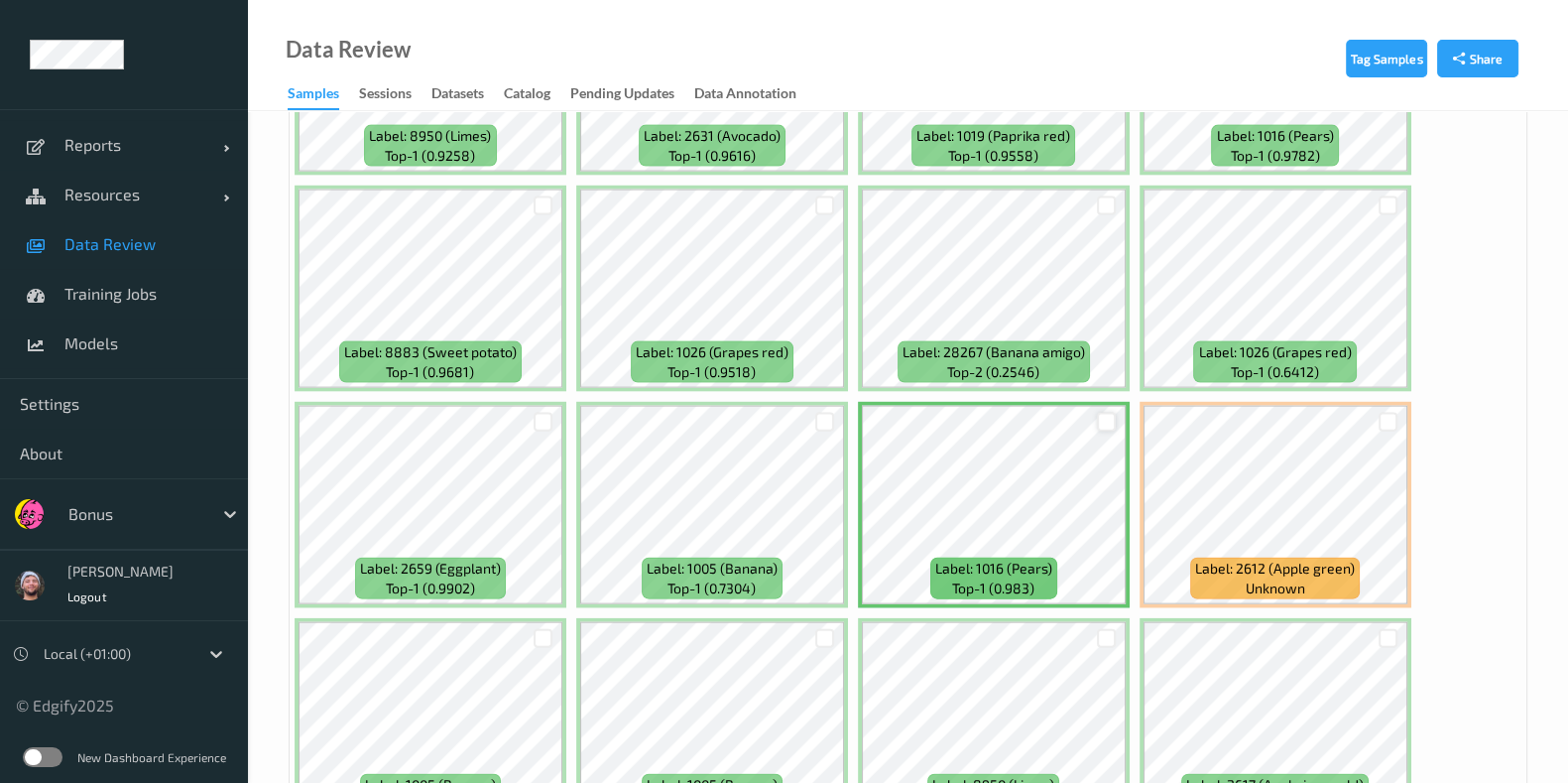
click at [1103, 412] on div at bounding box center [1106, 421] width 19 height 19
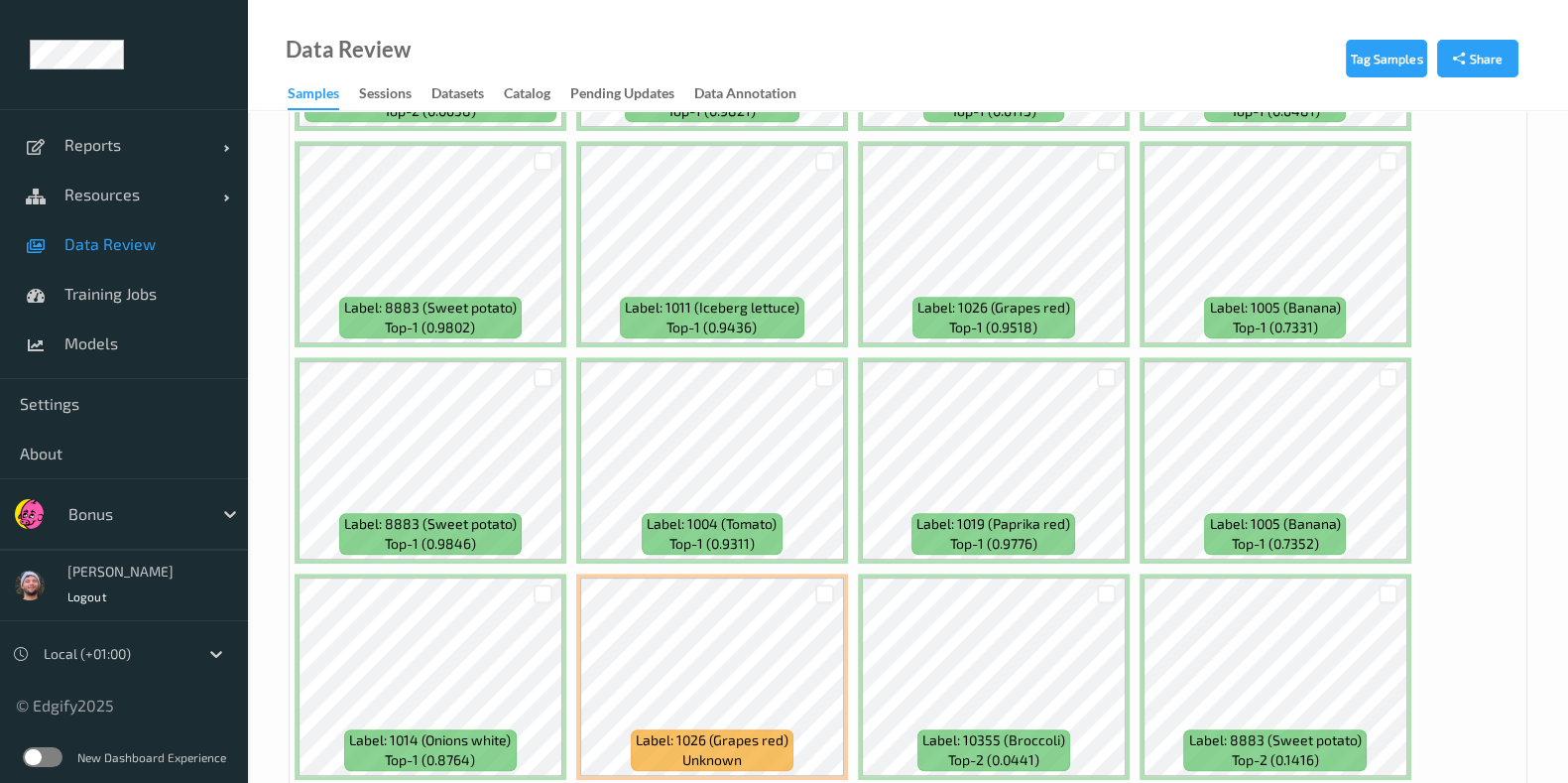
scroll to position [10709, 0]
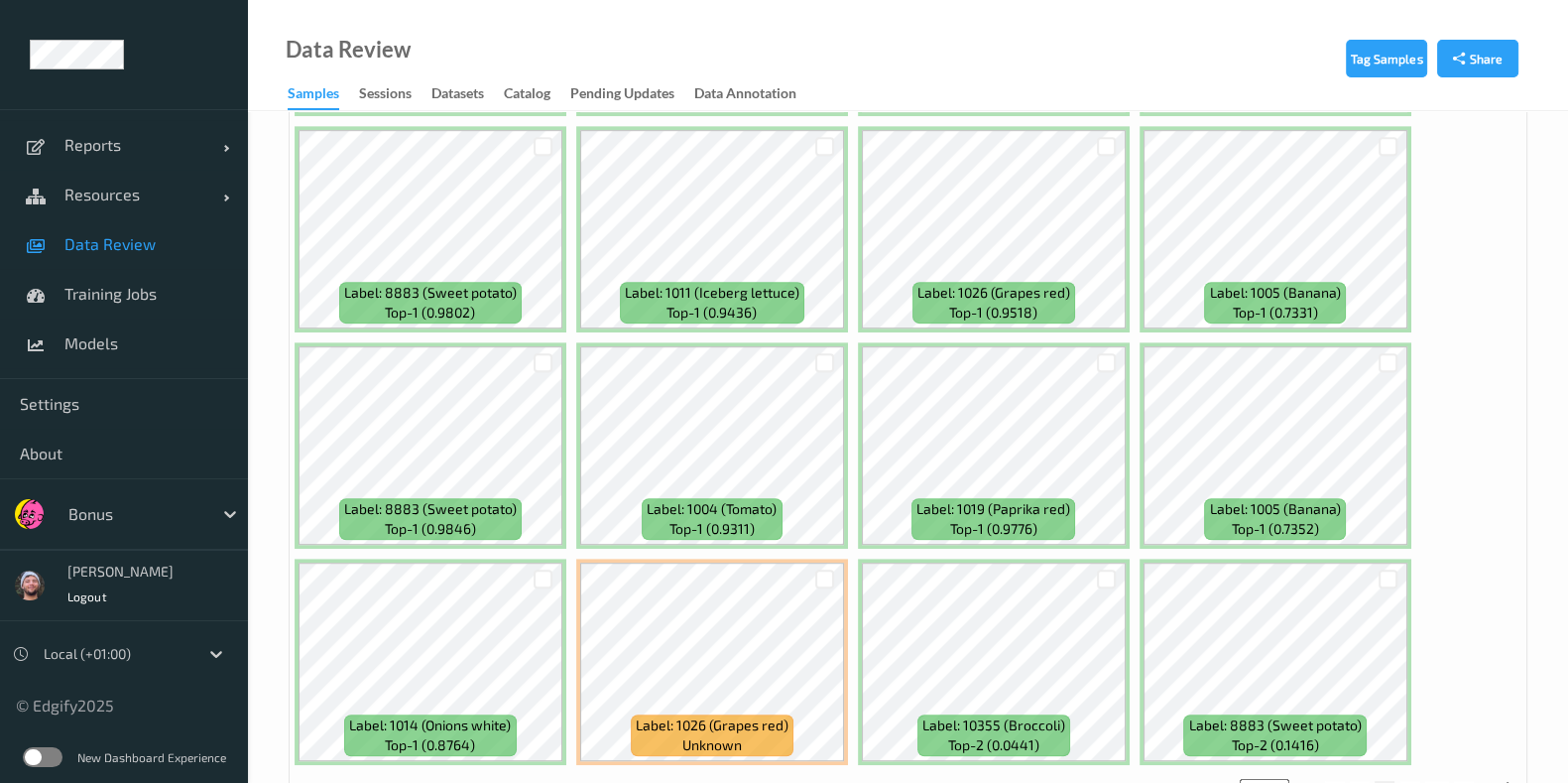
click at [1414, 781] on button "4" at bounding box center [1410, 790] width 20 height 18
type input "*"
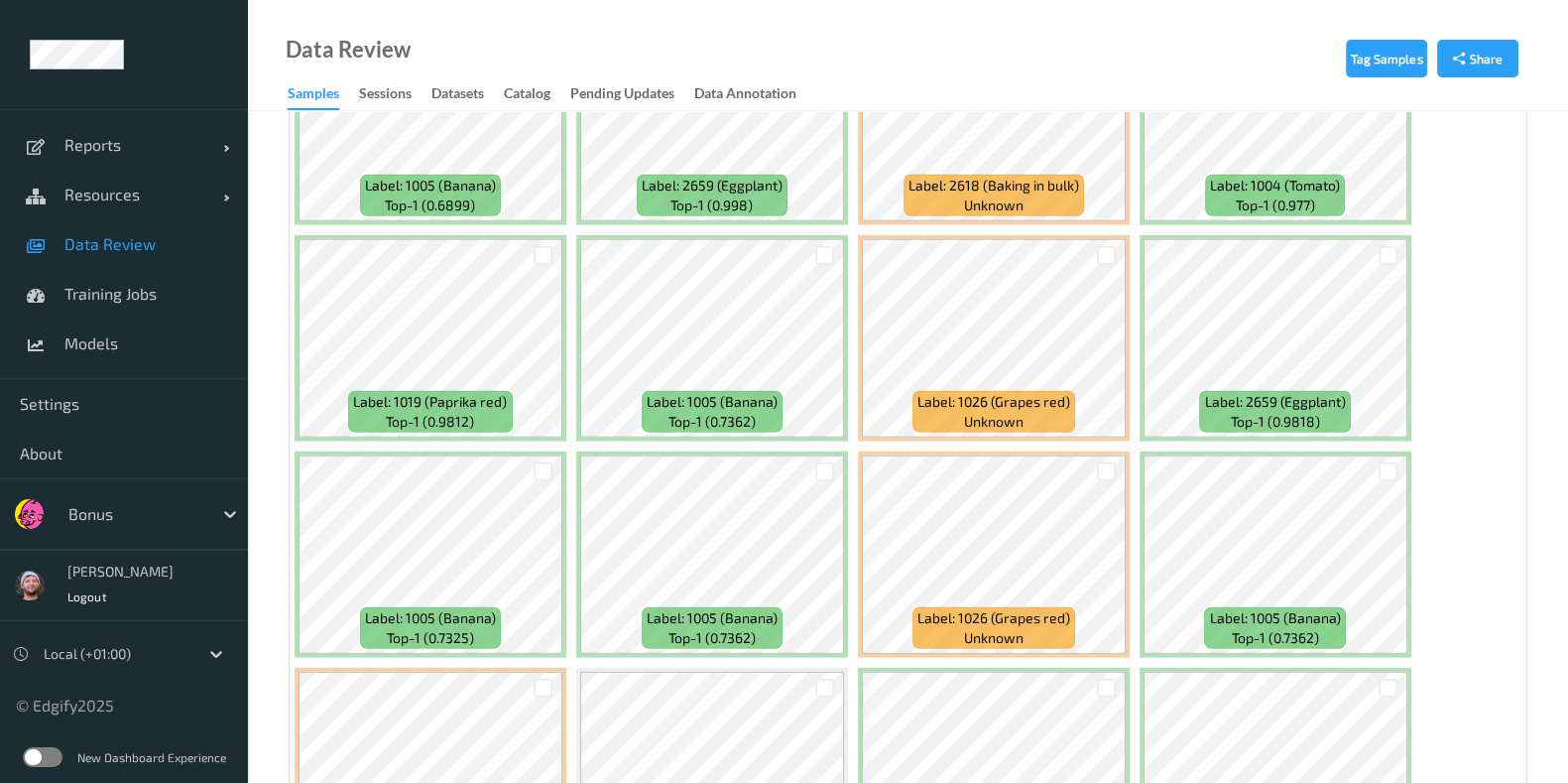
scroll to position [6697, 0]
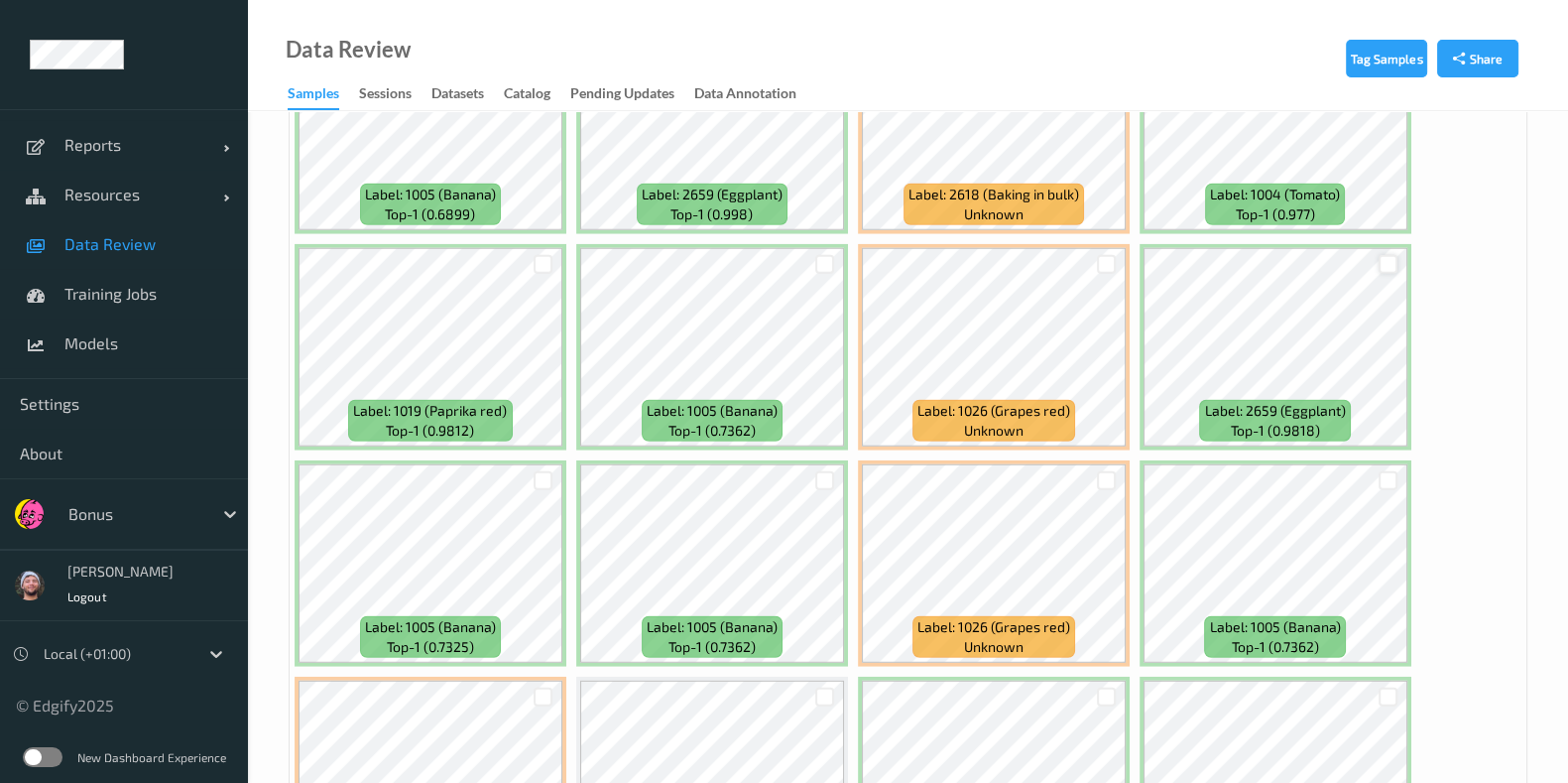
click at [1388, 255] on div at bounding box center [1387, 264] width 19 height 19
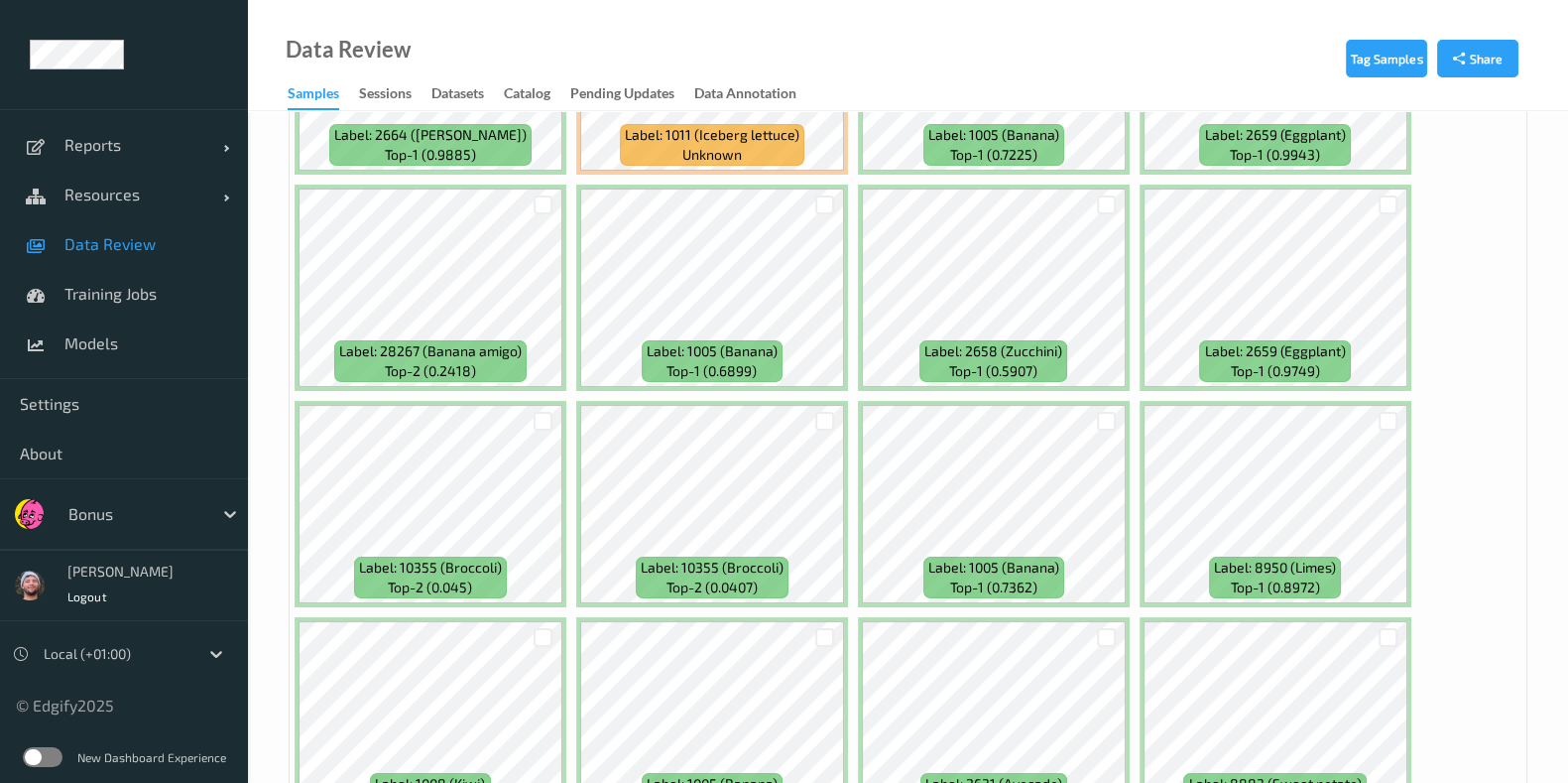
scroll to position [9676, 0]
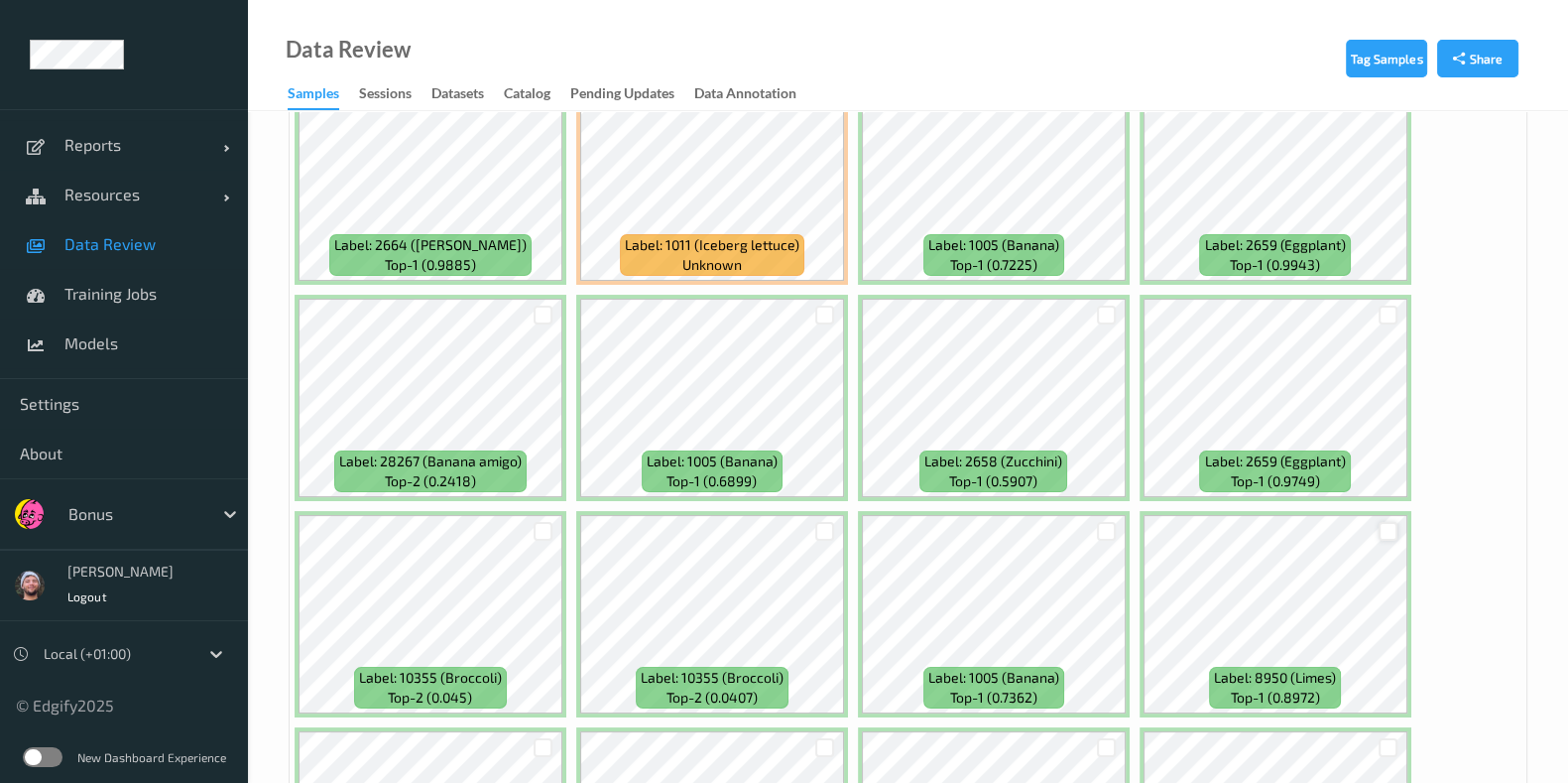
click at [1388, 522] on div at bounding box center [1387, 531] width 19 height 19
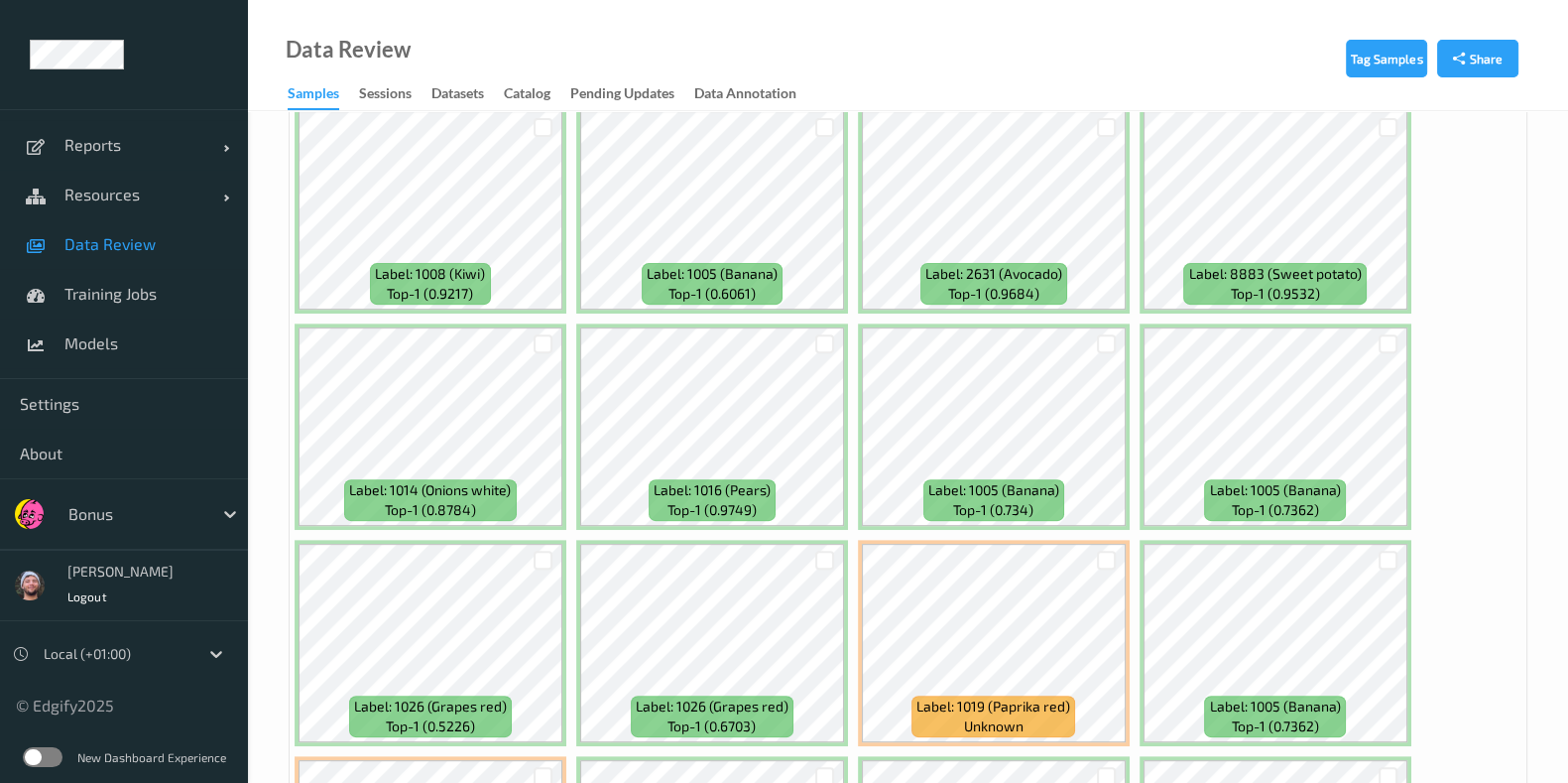
scroll to position [10709, 0]
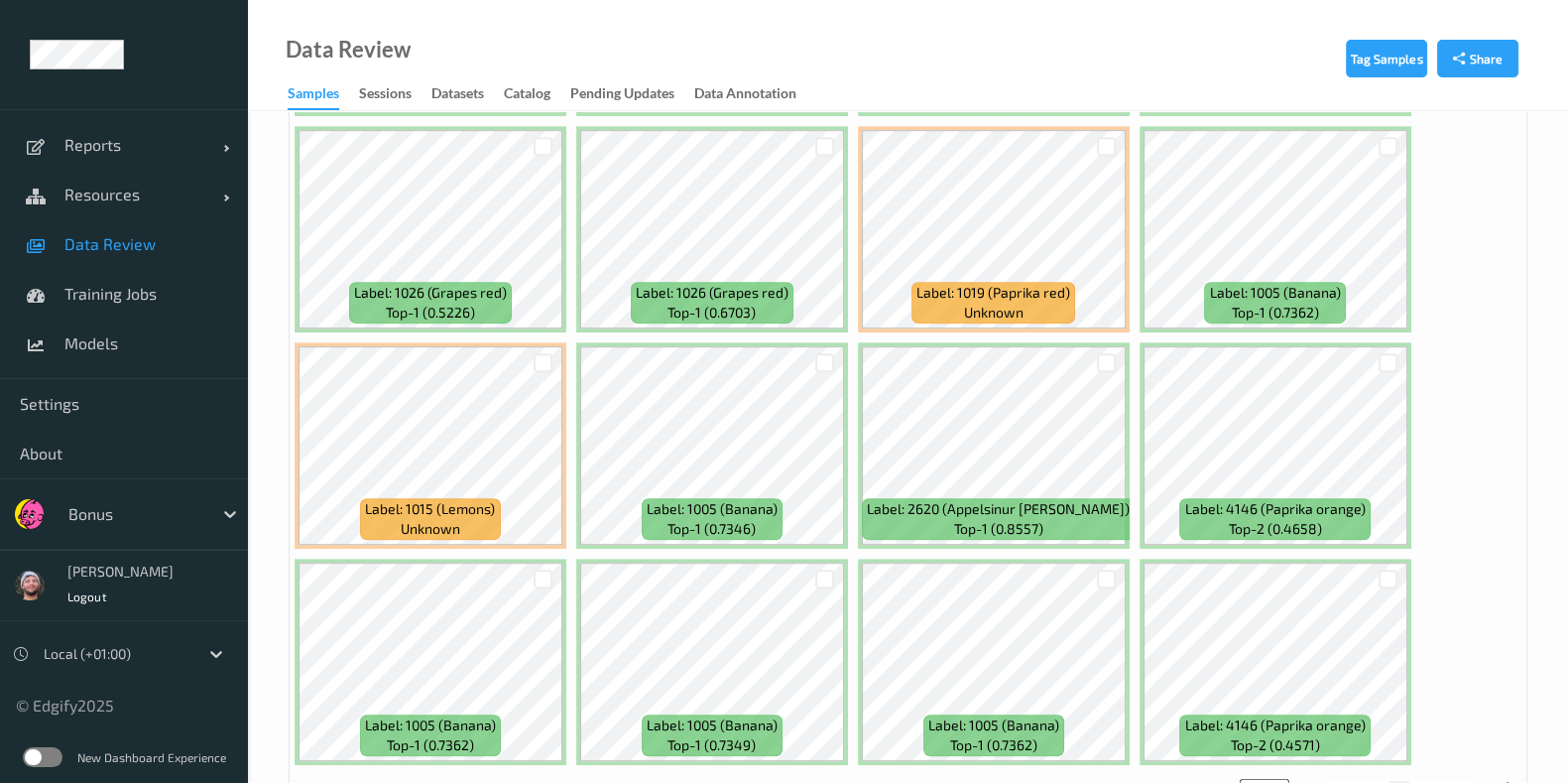
click at [1426, 781] on button "5" at bounding box center [1419, 790] width 20 height 18
type input "*"
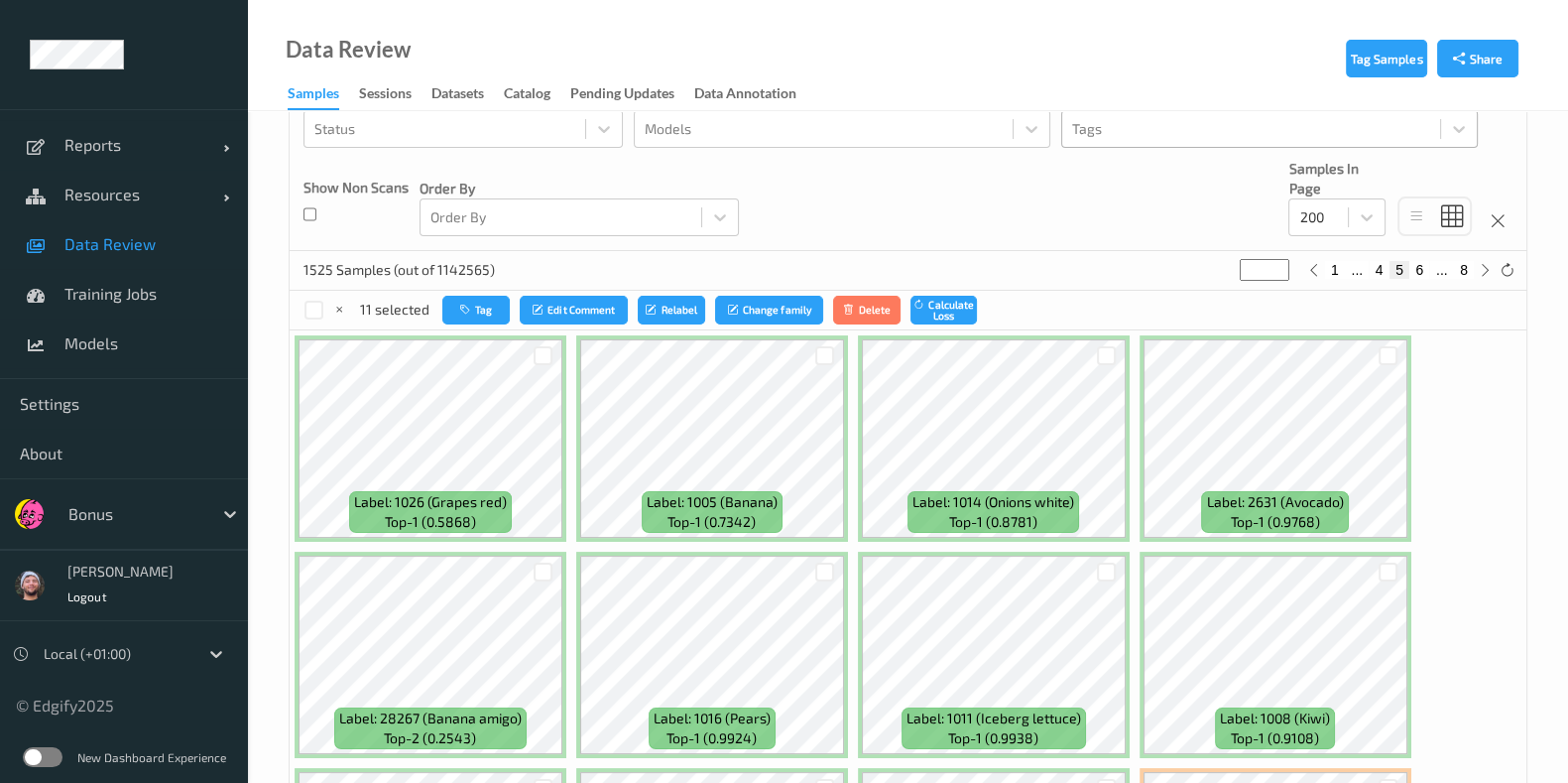
scroll to position [373, 0]
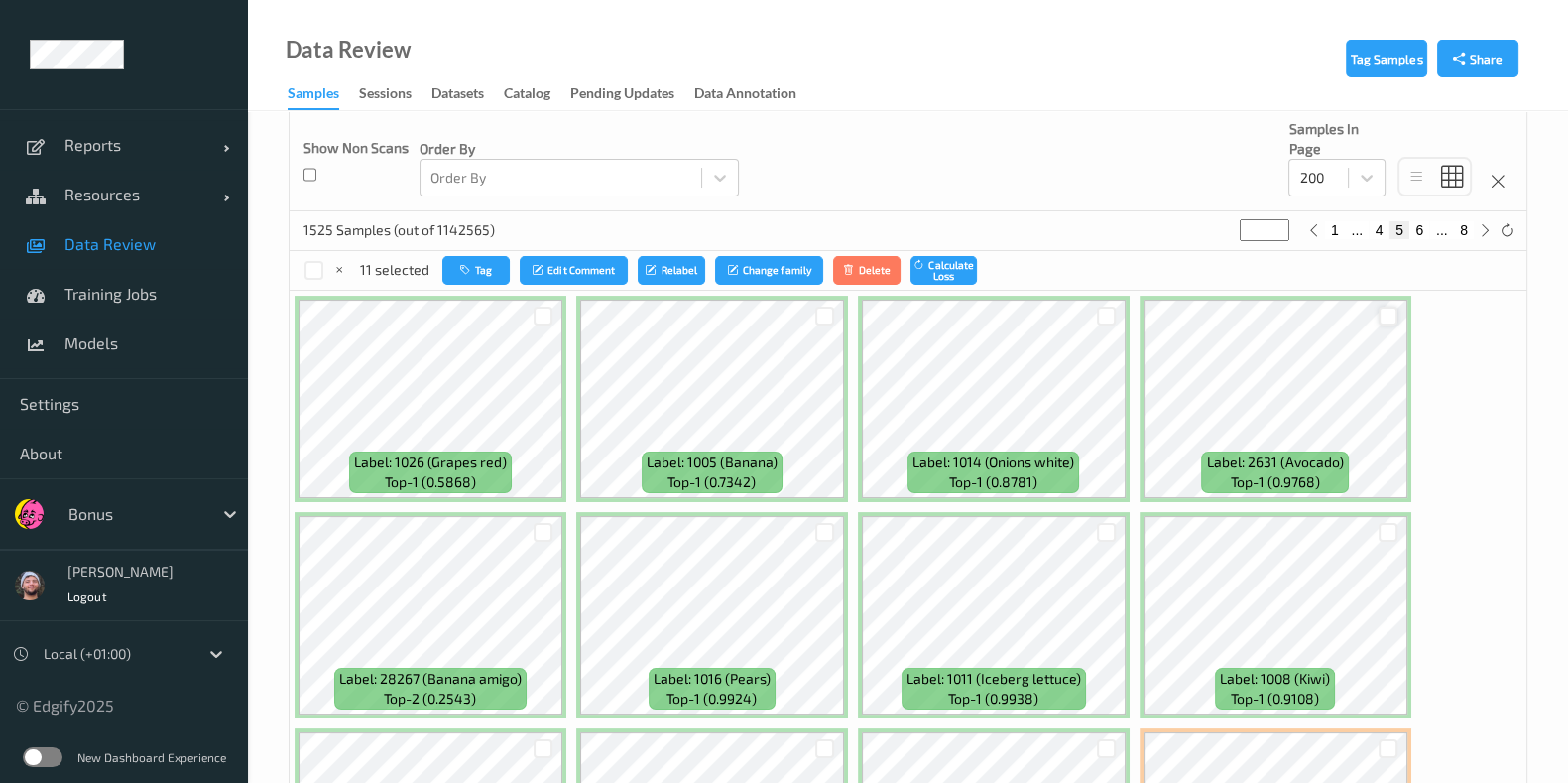
click at [1378, 319] on div at bounding box center [1387, 316] width 19 height 19
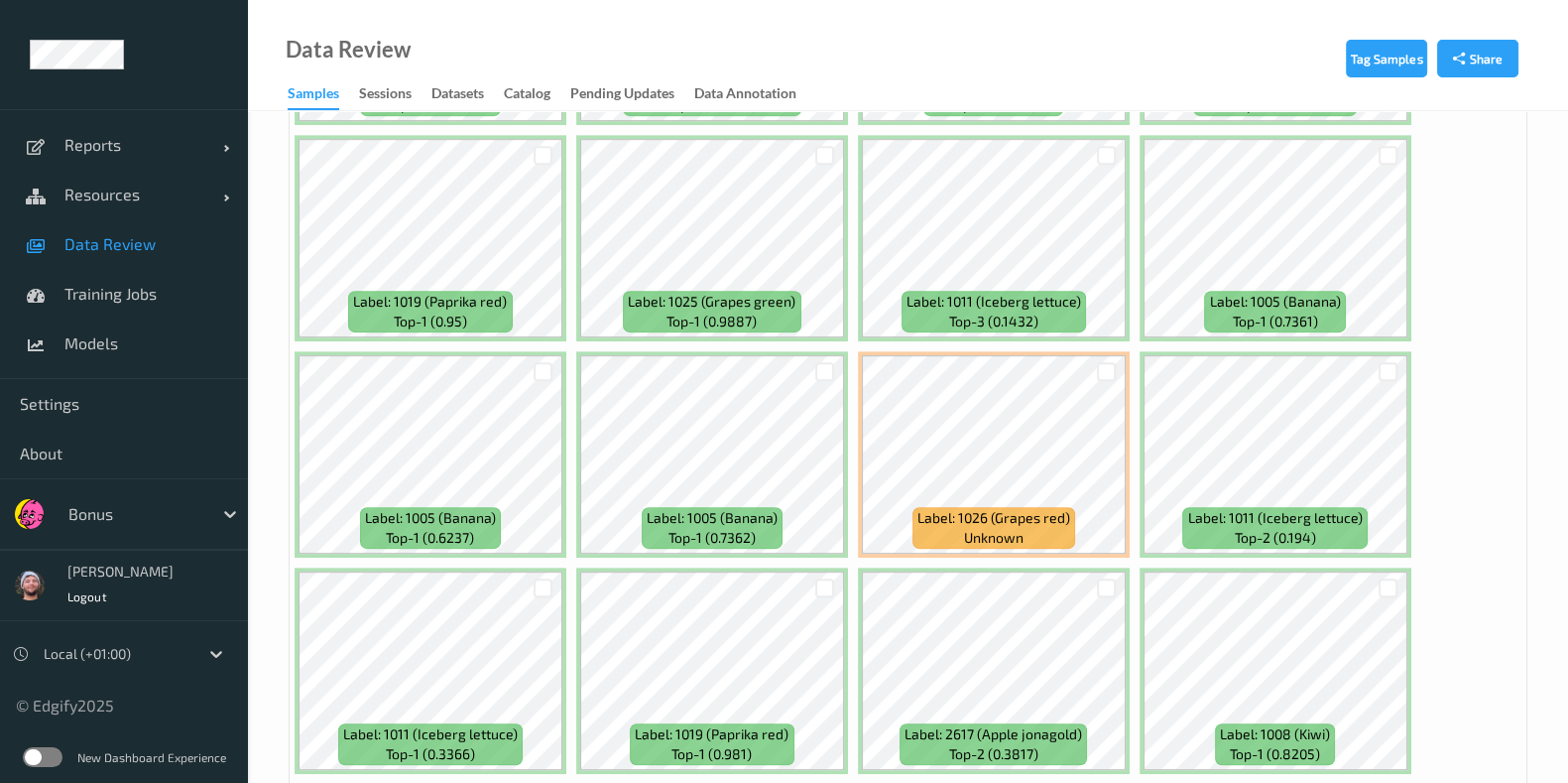
scroll to position [10709, 0]
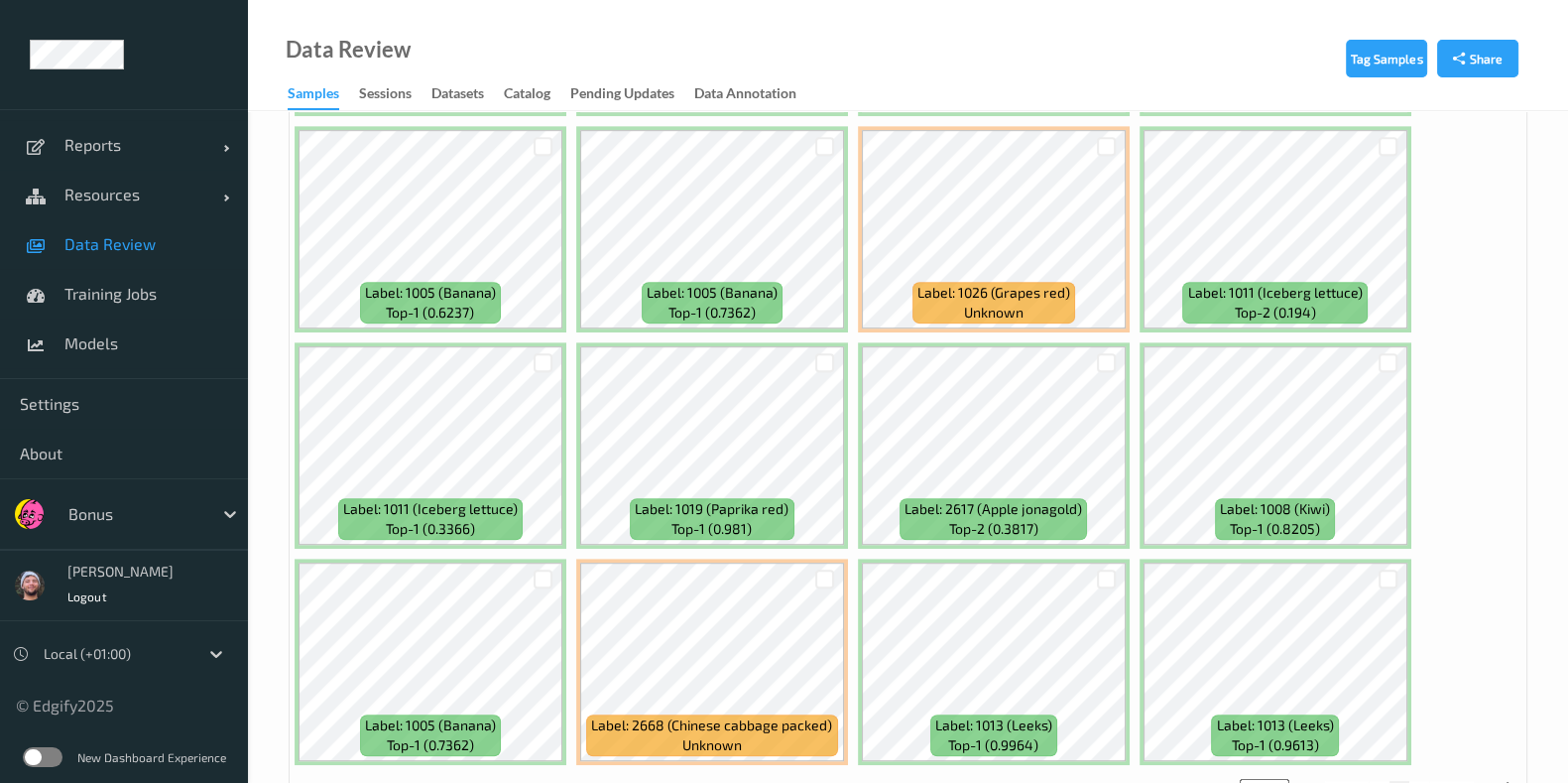
drag, startPoint x: 1461, startPoint y: 760, endPoint x: 1436, endPoint y: 736, distance: 34.7
click at [1424, 781] on button "6" at bounding box center [1419, 790] width 20 height 18
type input "*"
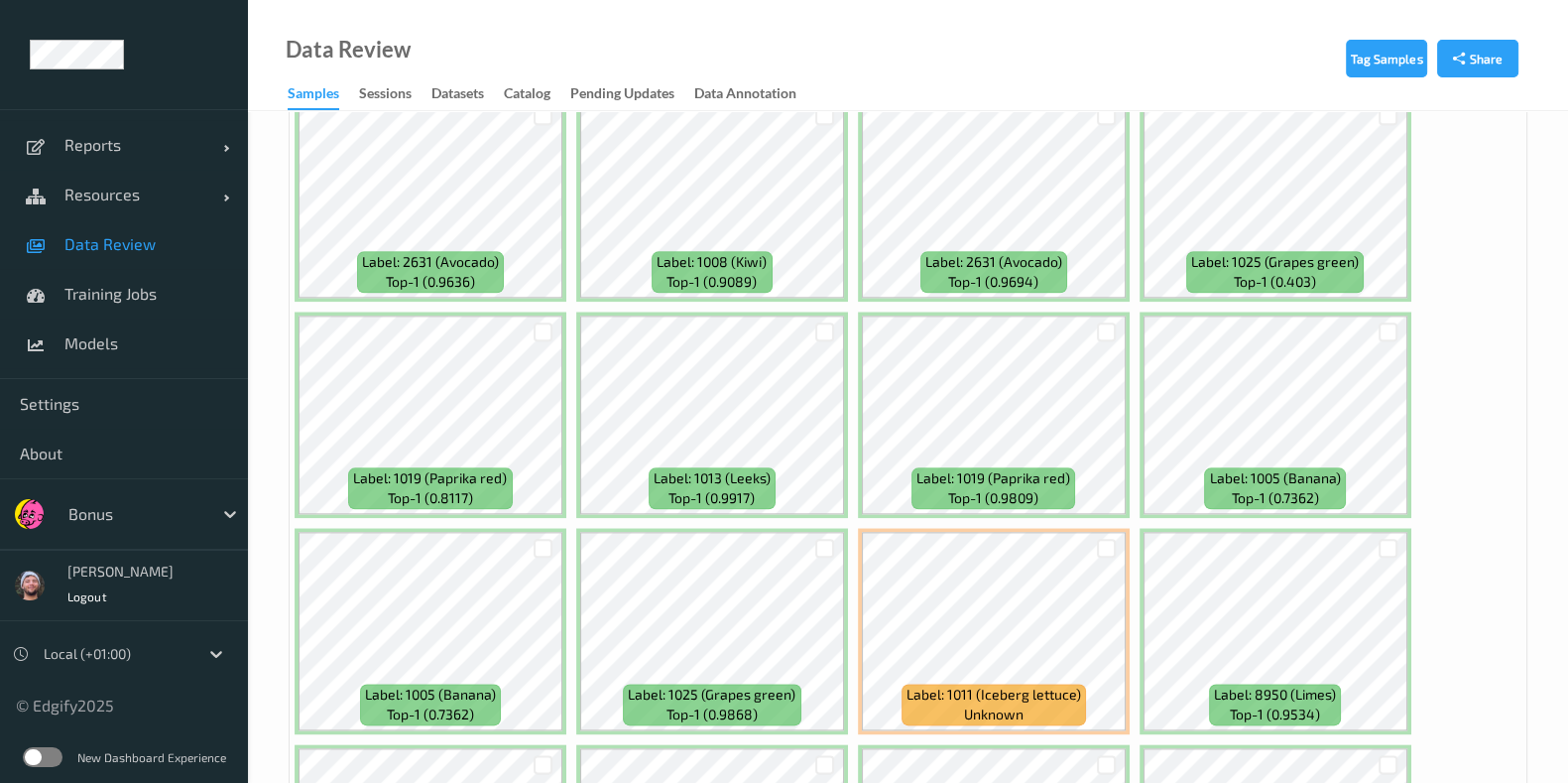
scroll to position [3100, 0]
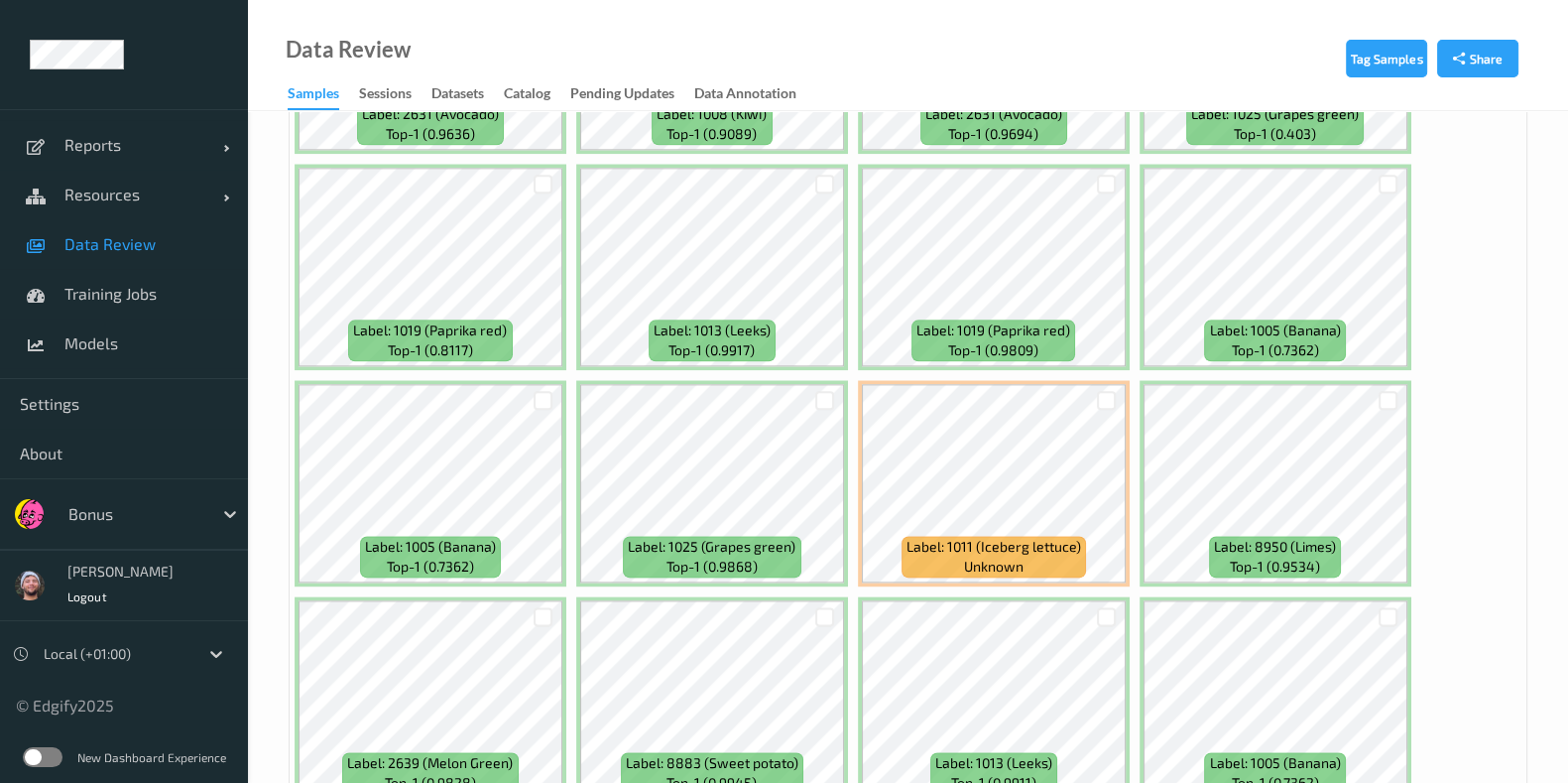
click at [530, 168] on div at bounding box center [544, 184] width 38 height 33
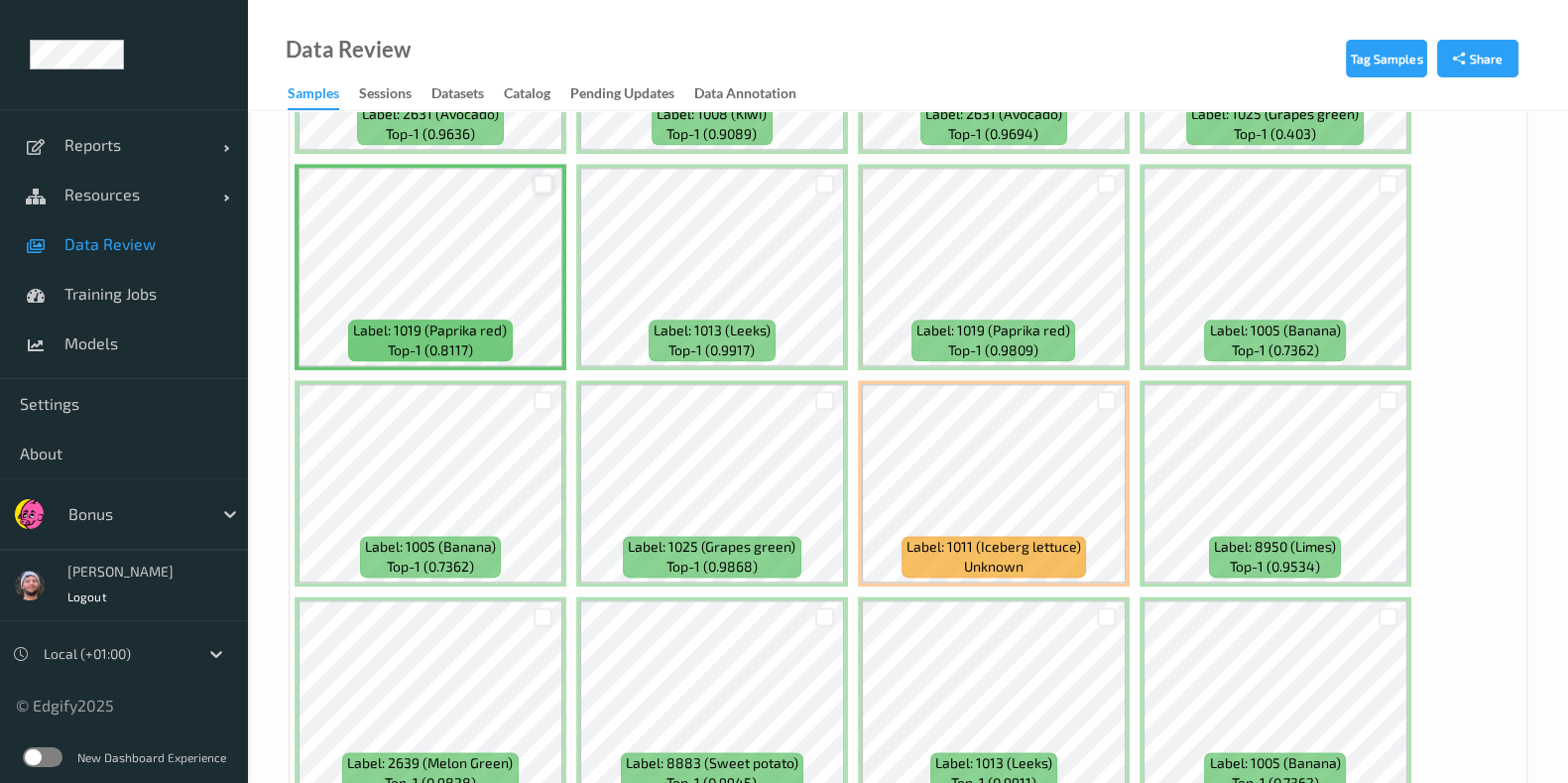
click at [536, 175] on div at bounding box center [543, 184] width 19 height 19
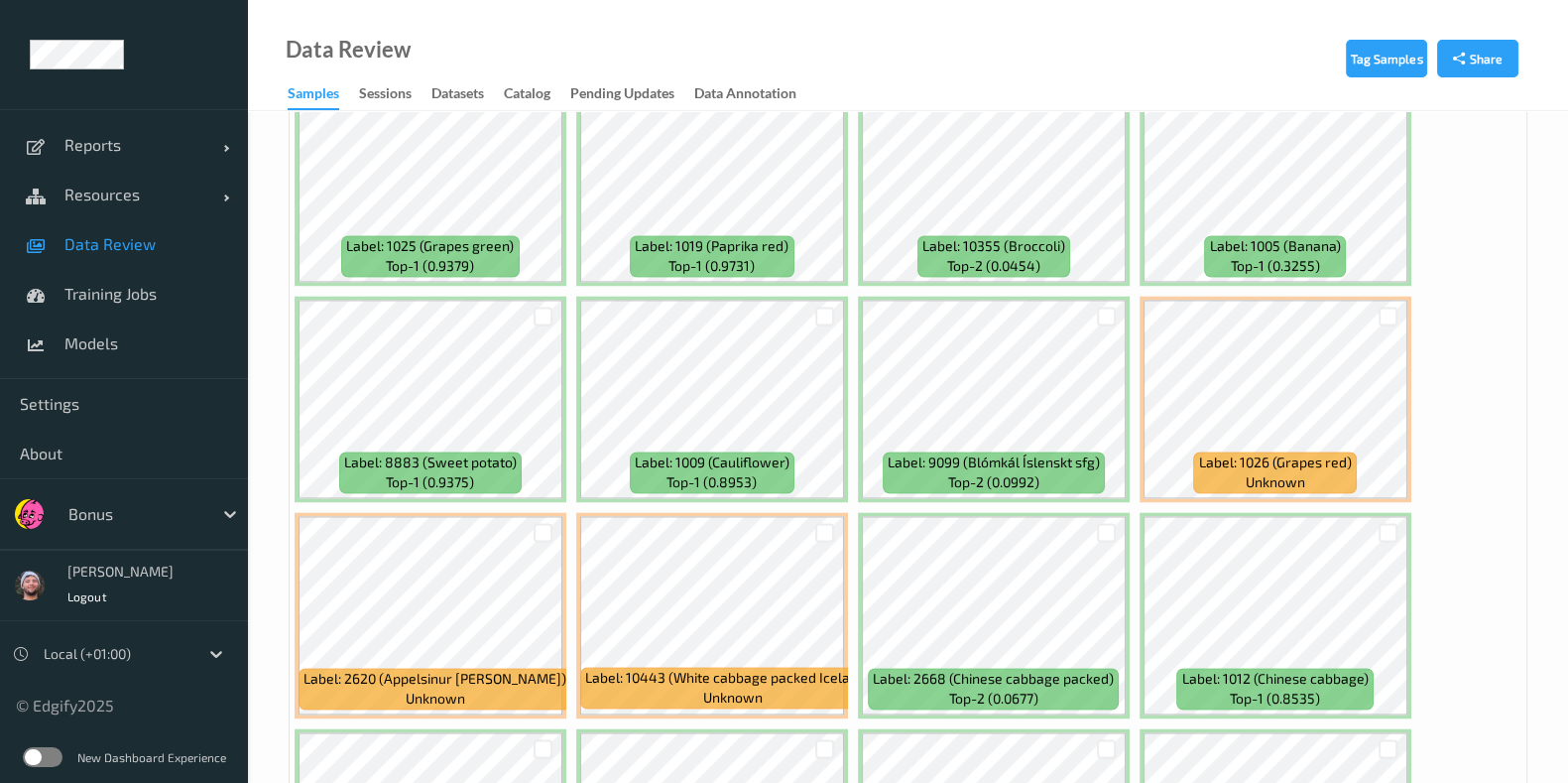
scroll to position [3969, 0]
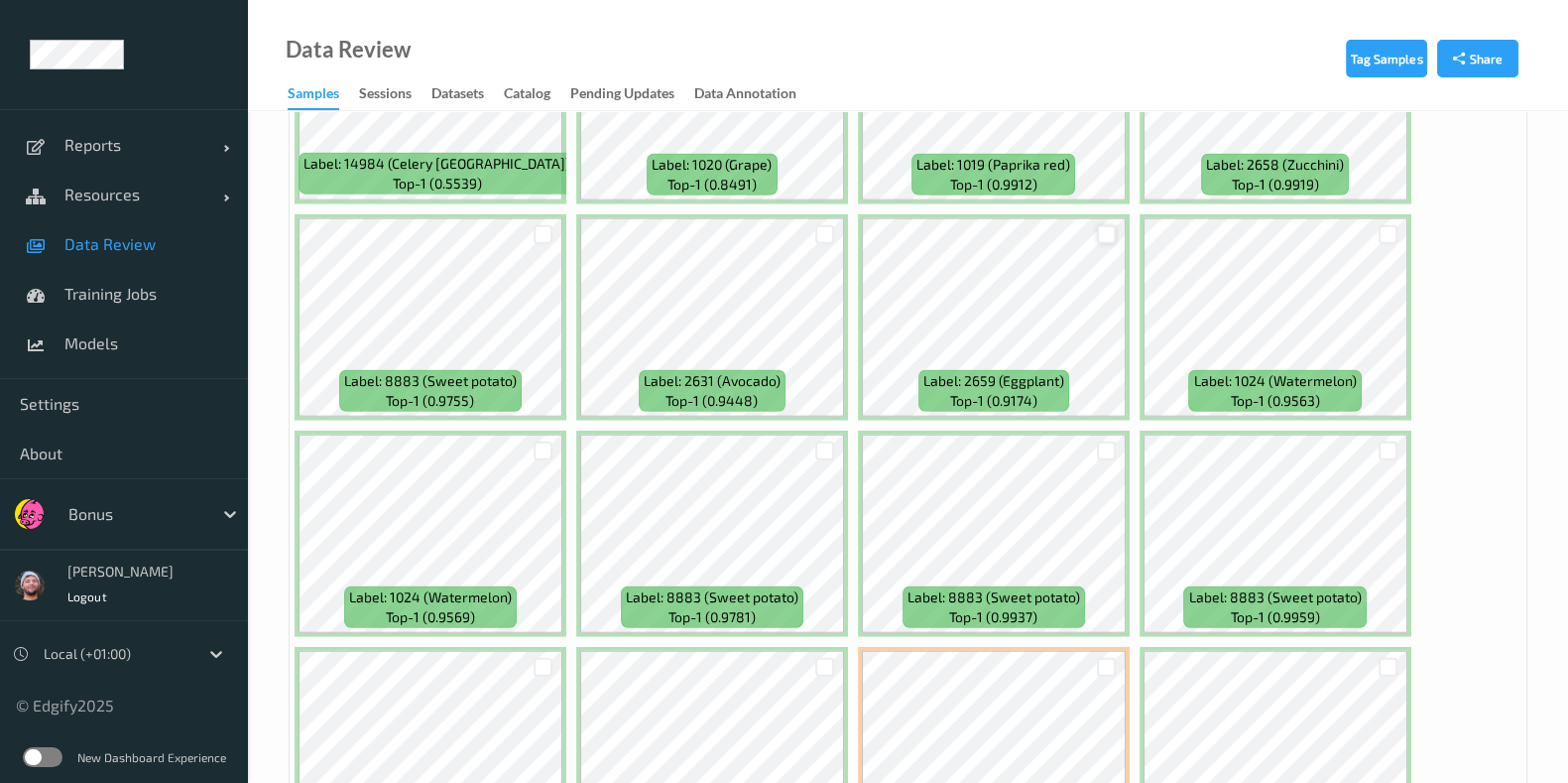
click at [1101, 226] on div at bounding box center [1106, 235] width 19 height 19
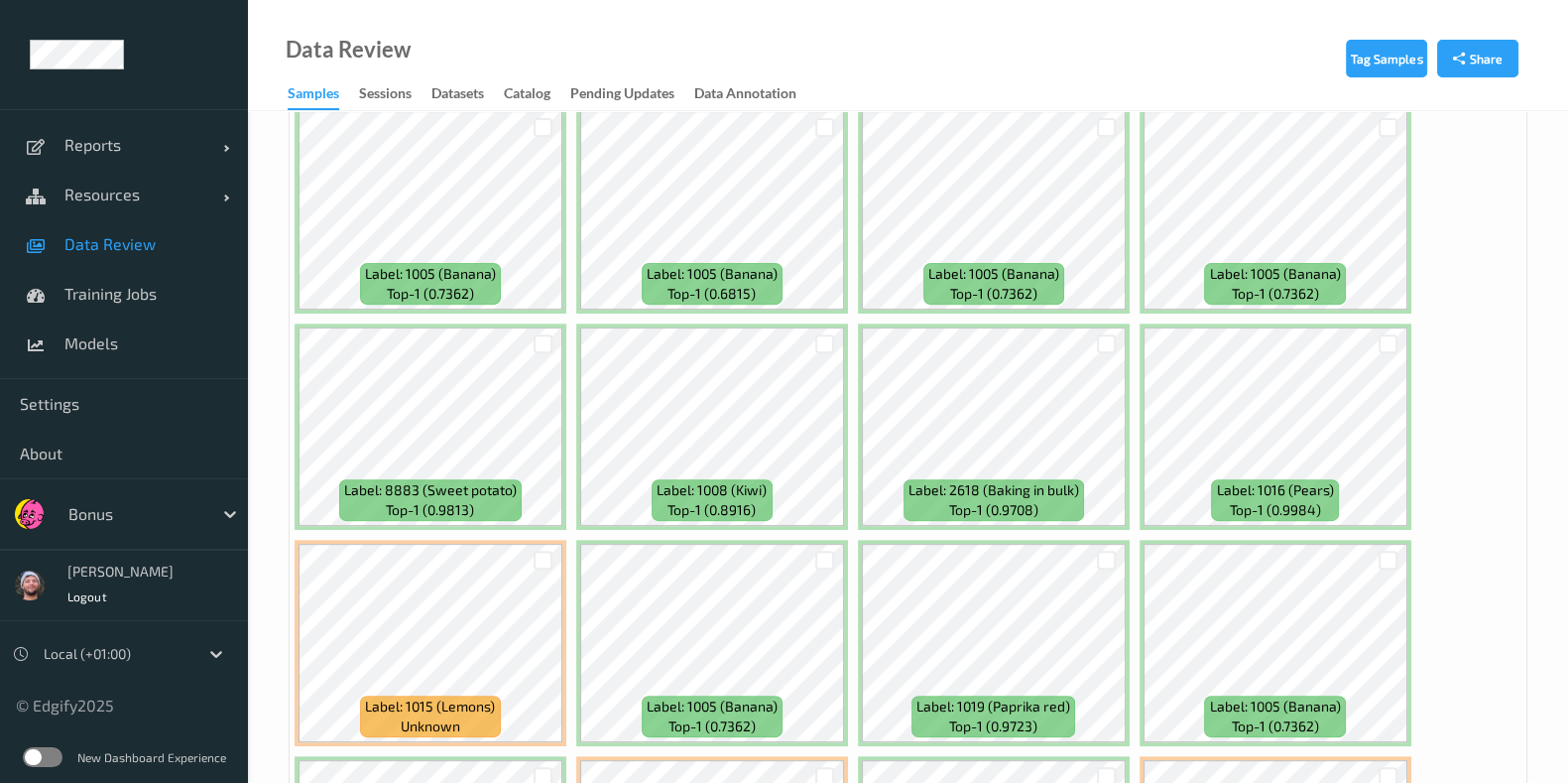
scroll to position [10709, 0]
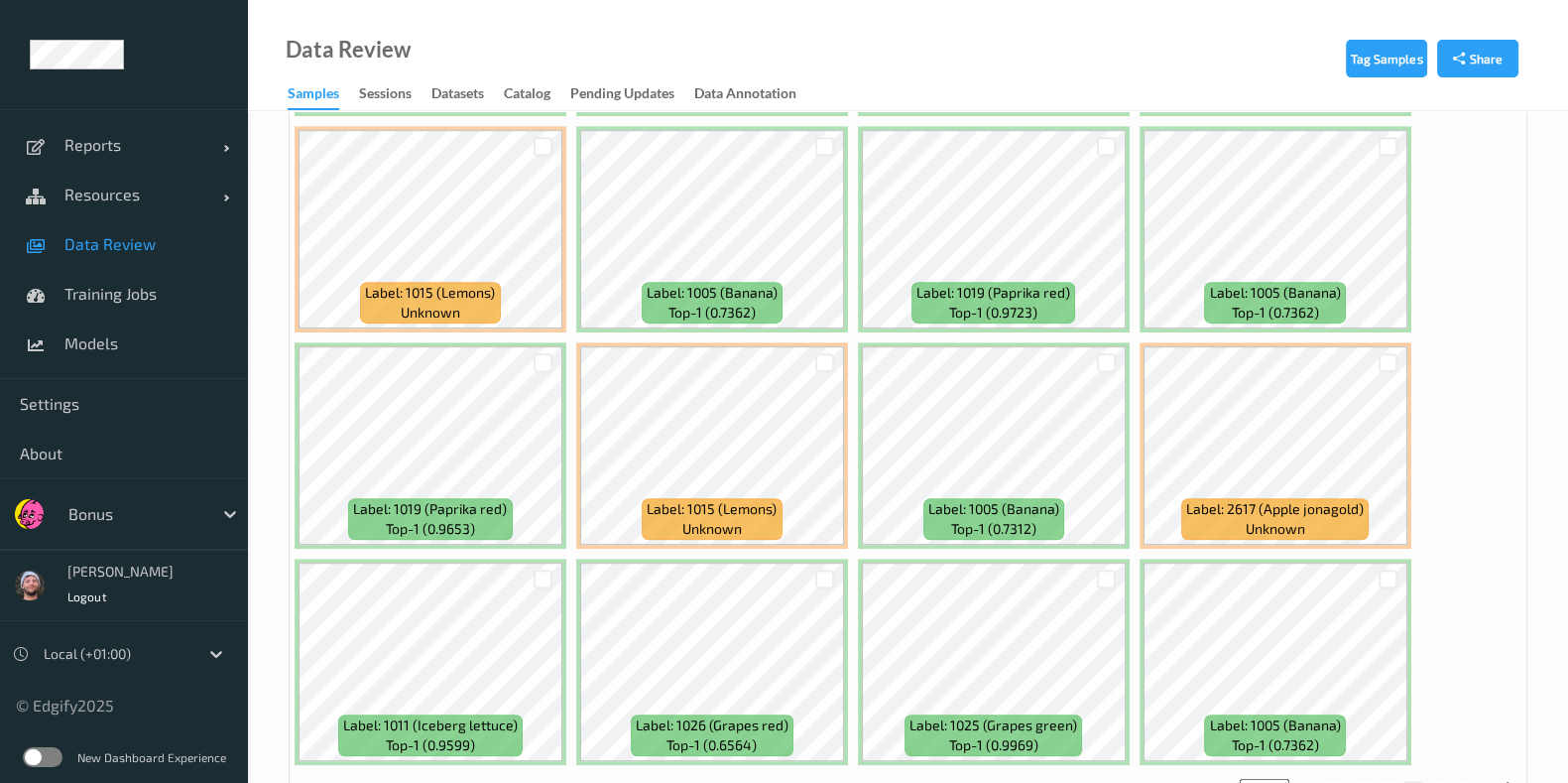
click at [1438, 781] on button "7" at bounding box center [1439, 790] width 20 height 18
type input "*"
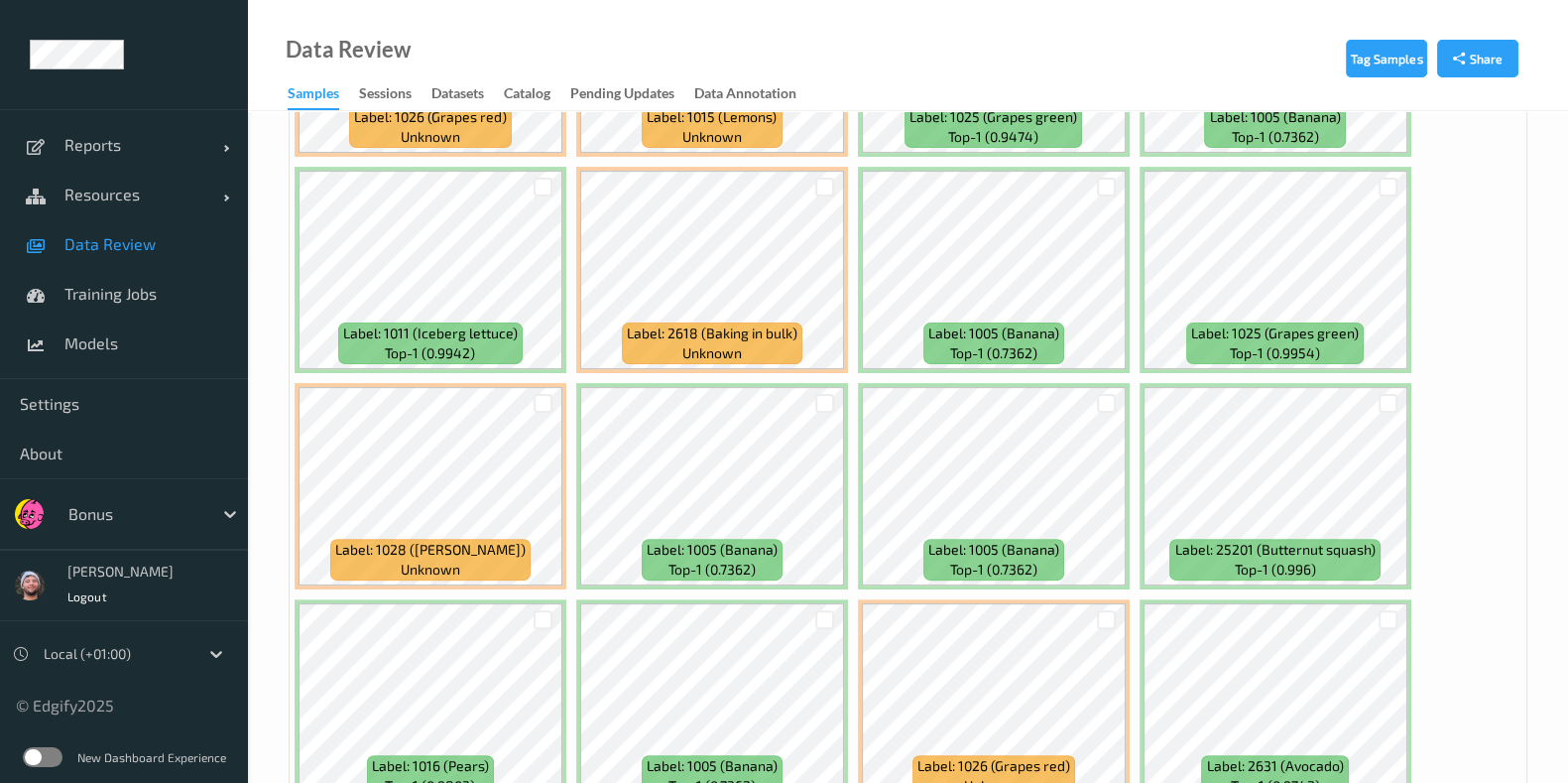
scroll to position [867, 0]
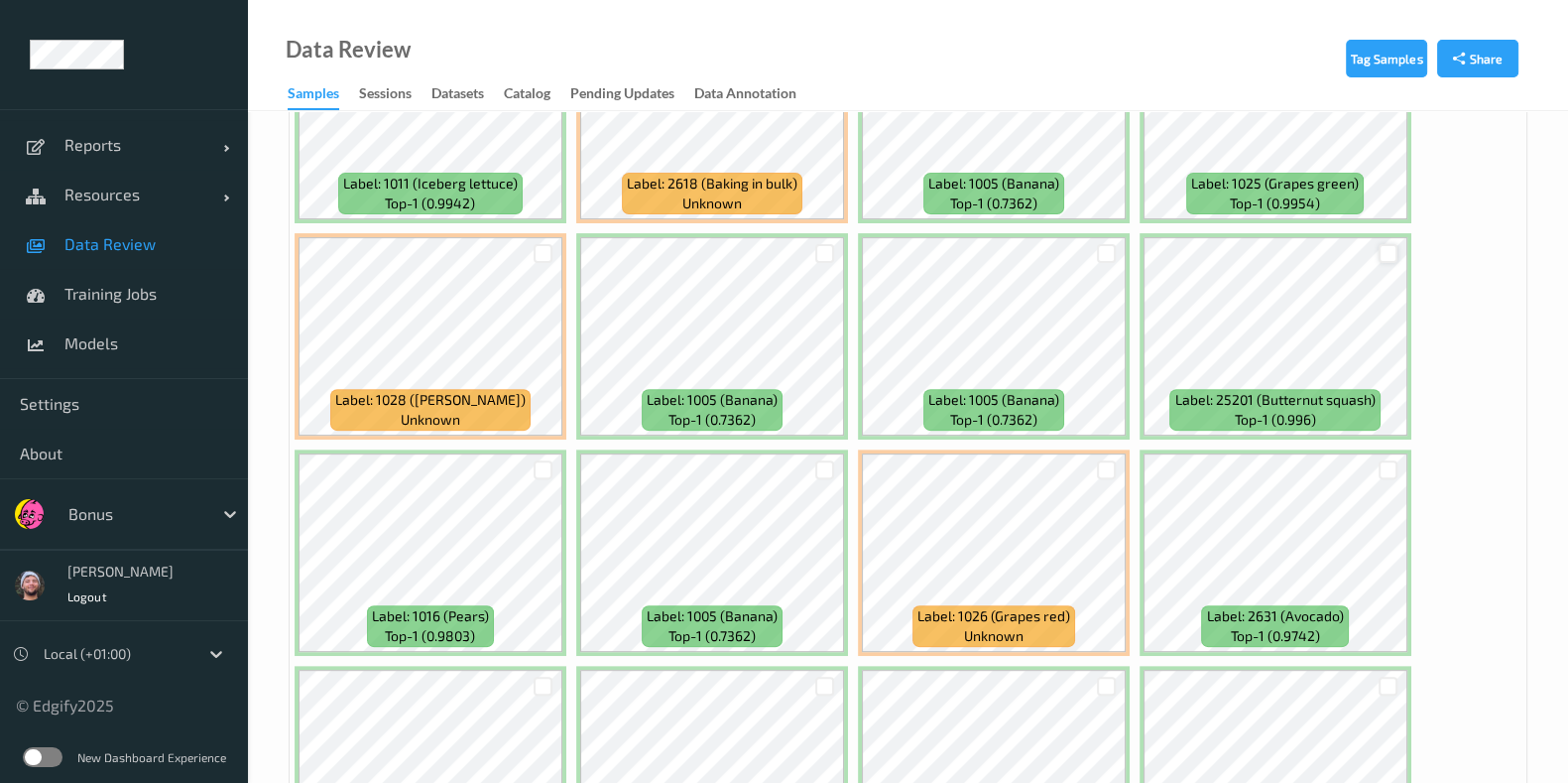
click at [1384, 249] on div at bounding box center [1387, 253] width 19 height 19
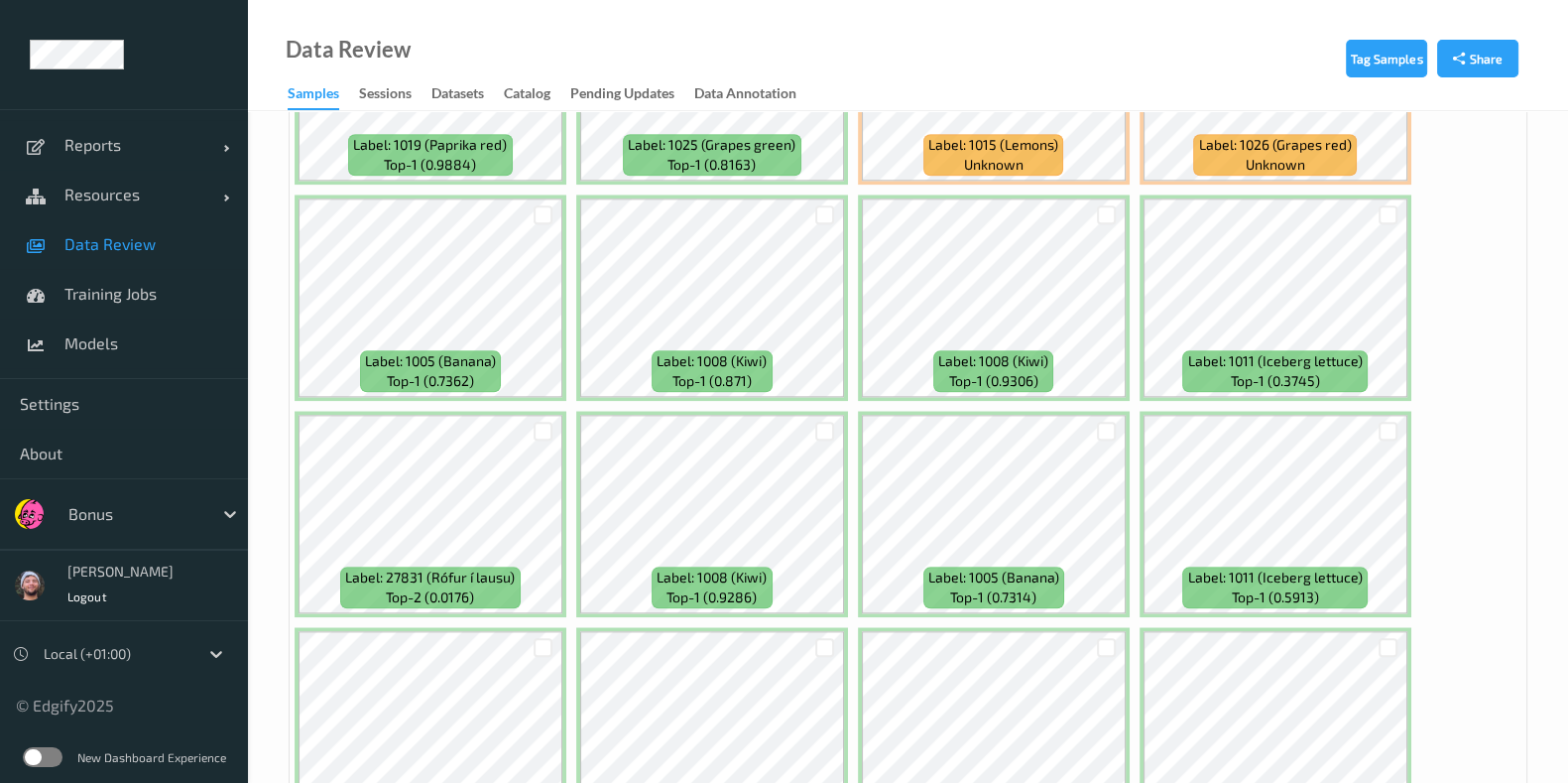
scroll to position [3100, 0]
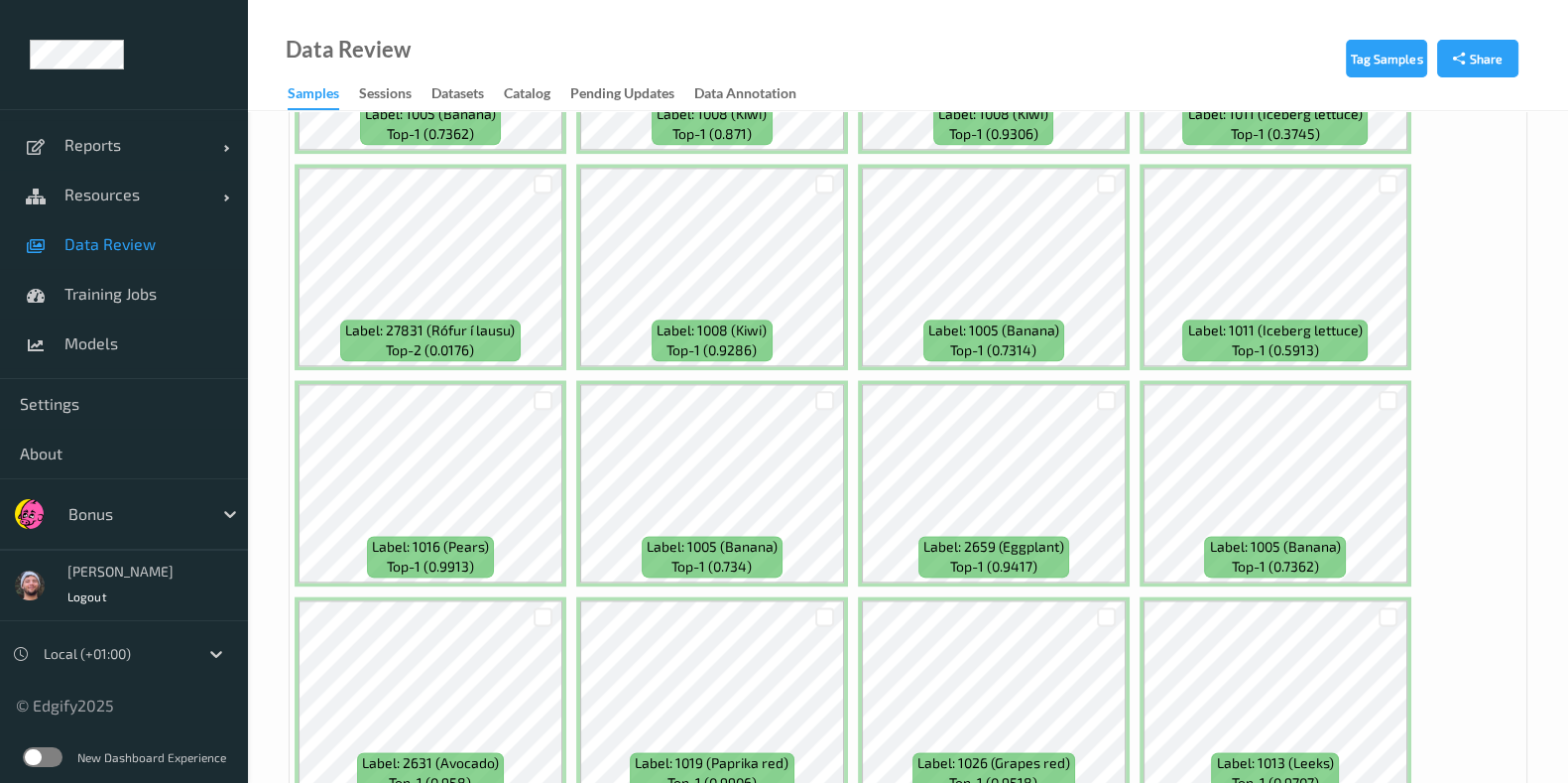
click at [1101, 385] on div at bounding box center [1107, 400] width 38 height 33
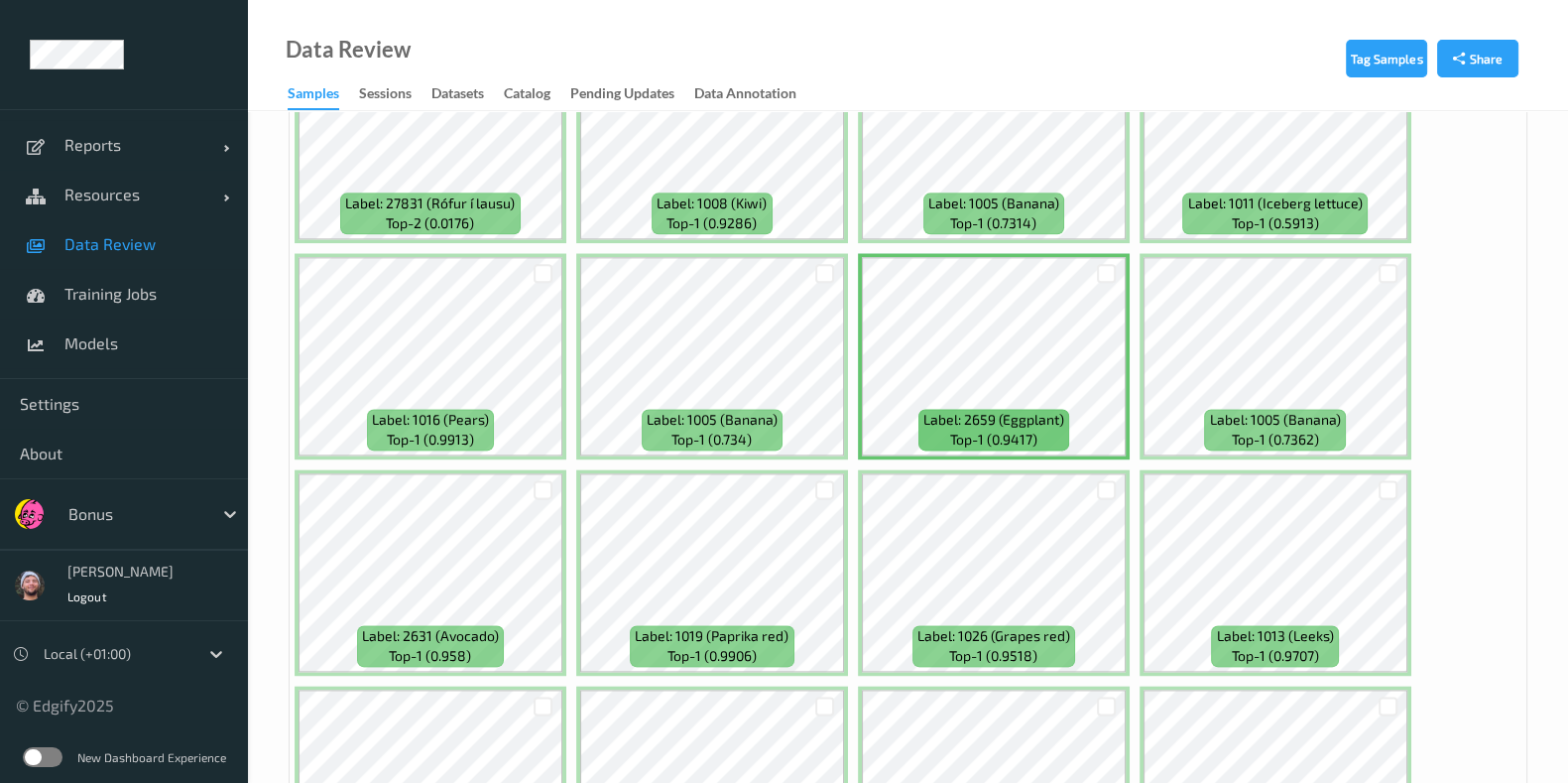
scroll to position [3224, 0]
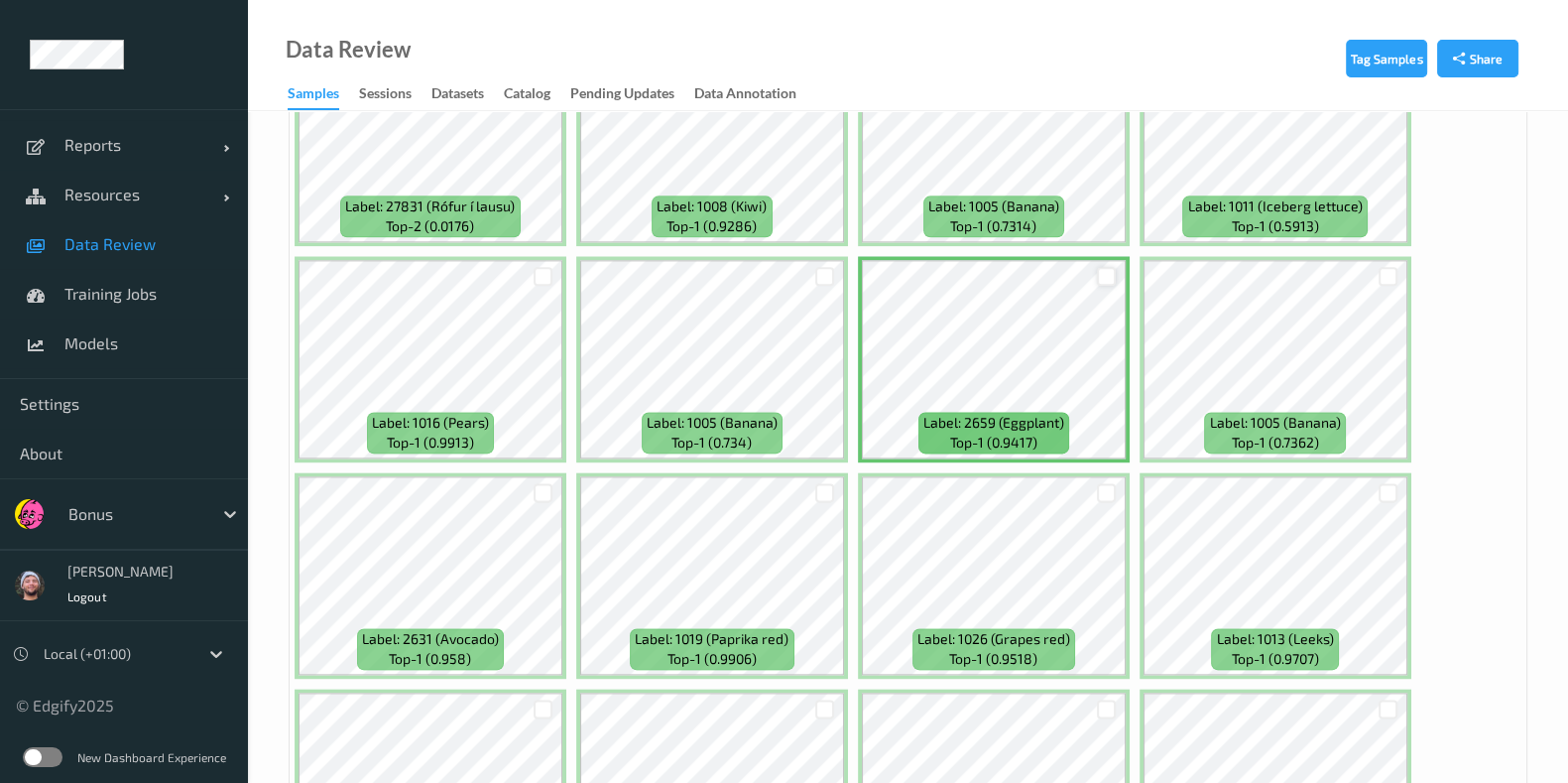
click at [1110, 267] on div at bounding box center [1106, 276] width 19 height 19
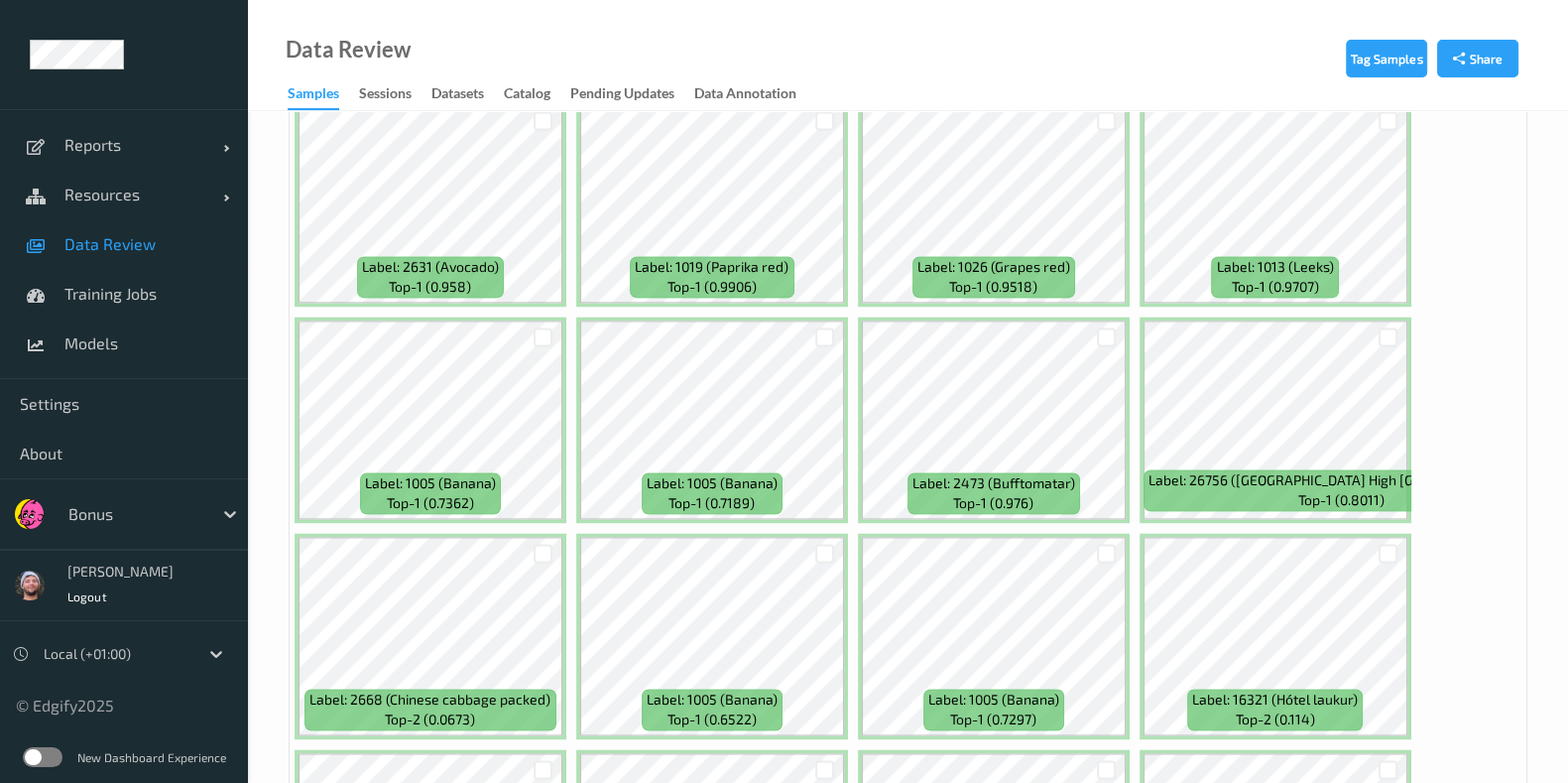
click at [1384, 325] on div at bounding box center [1388, 337] width 38 height 33
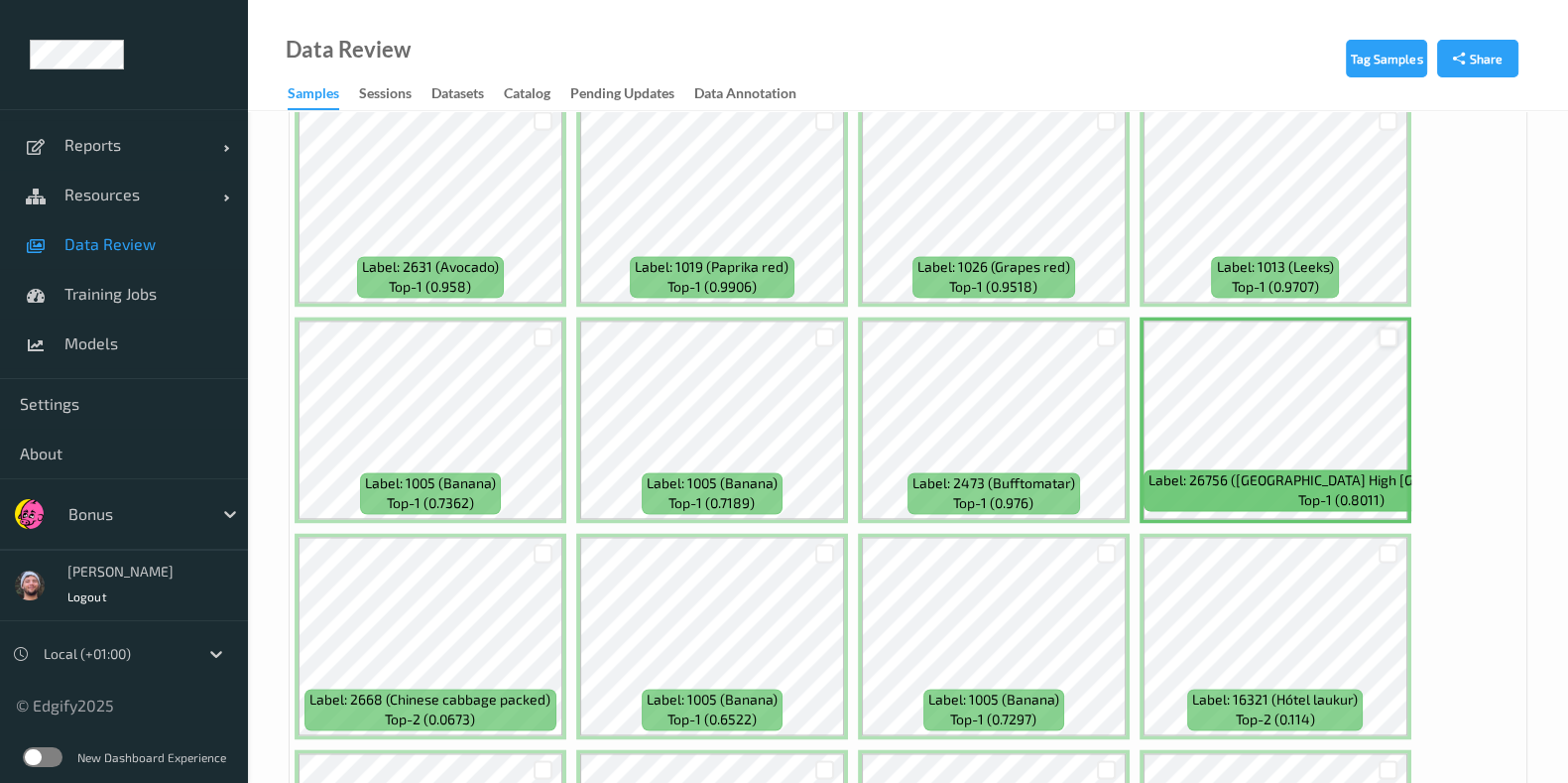
click at [1380, 328] on div at bounding box center [1387, 337] width 19 height 19
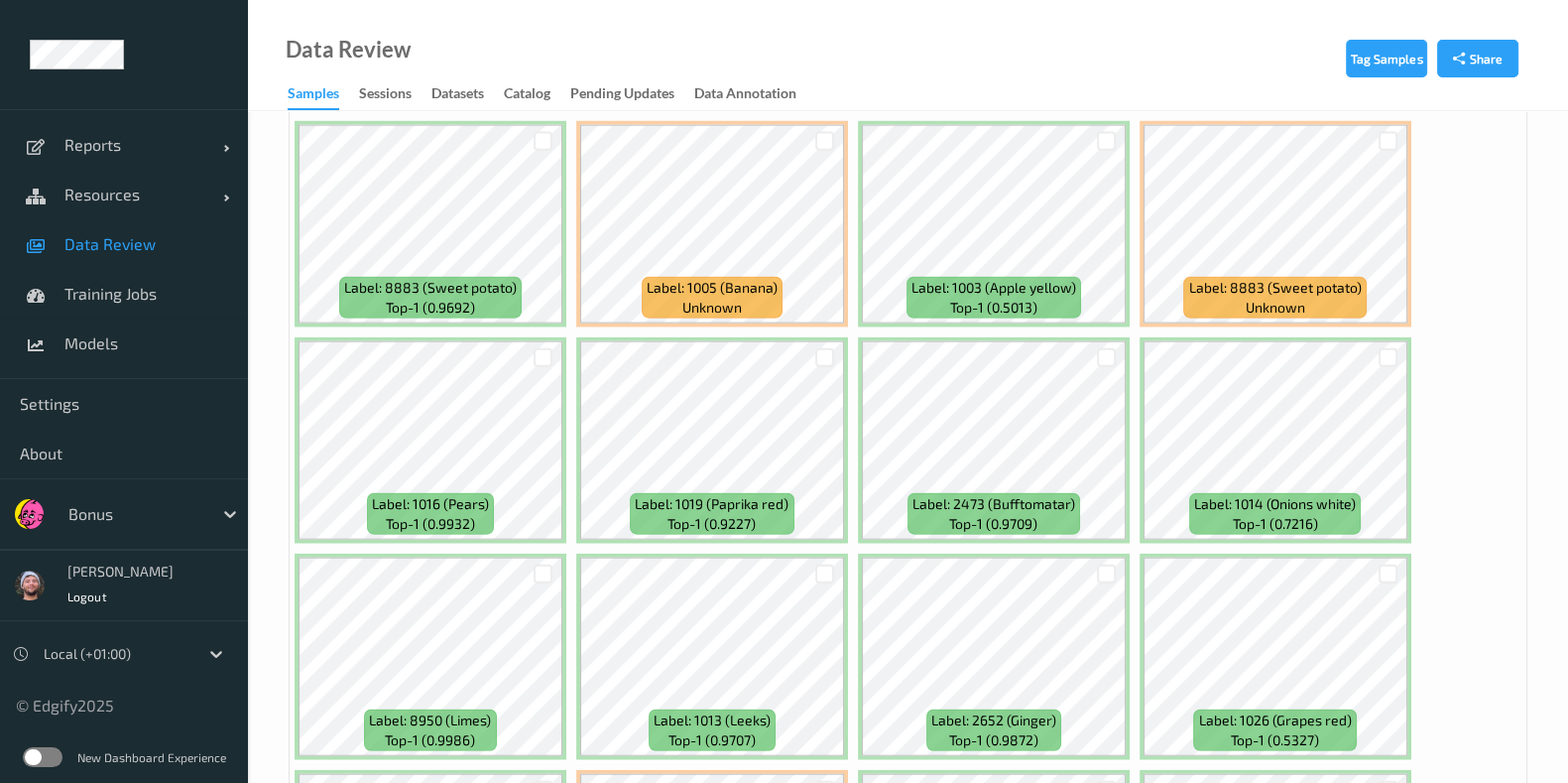
scroll to position [5582, 0]
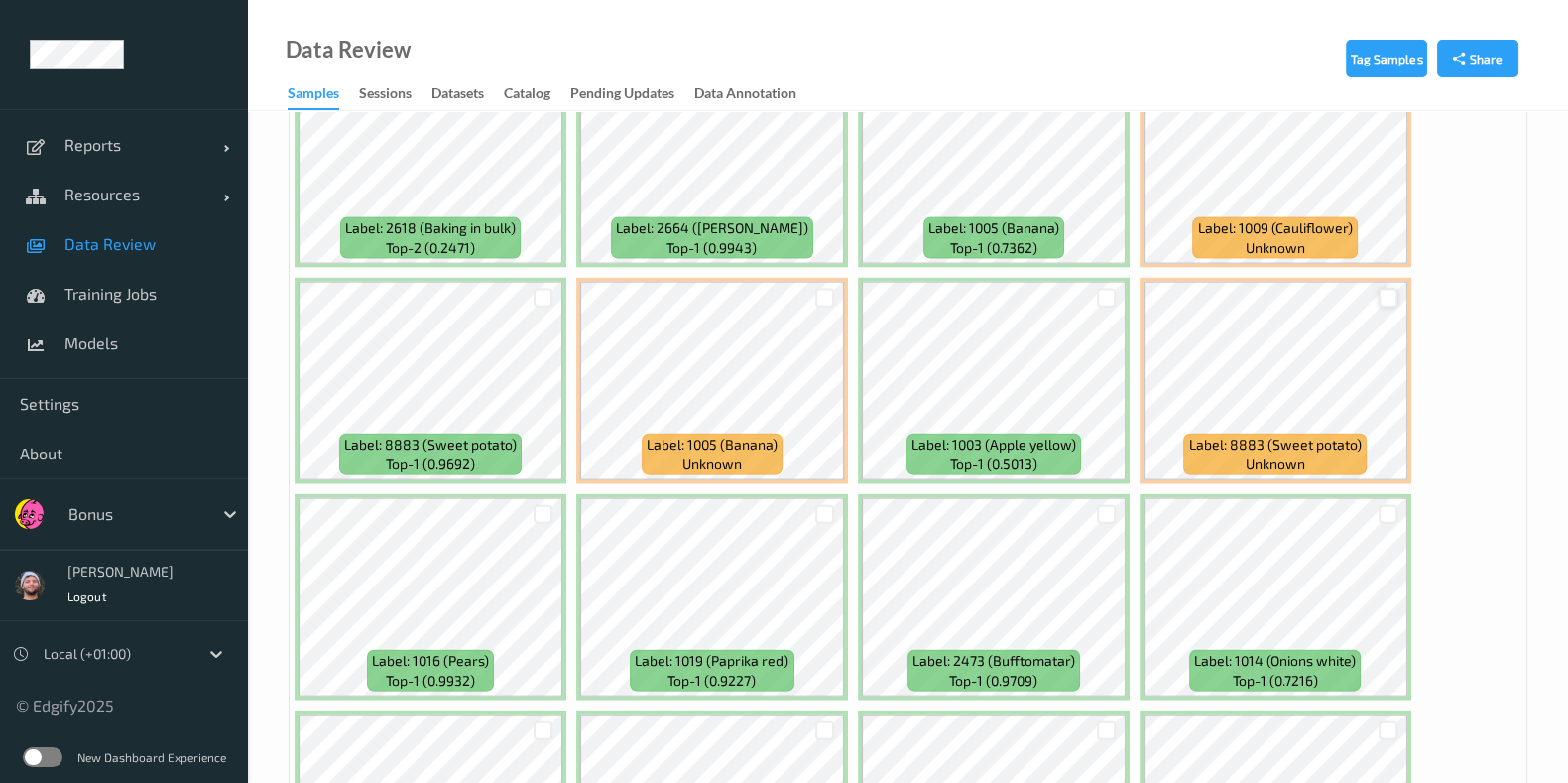
click at [1383, 289] on div at bounding box center [1387, 298] width 19 height 19
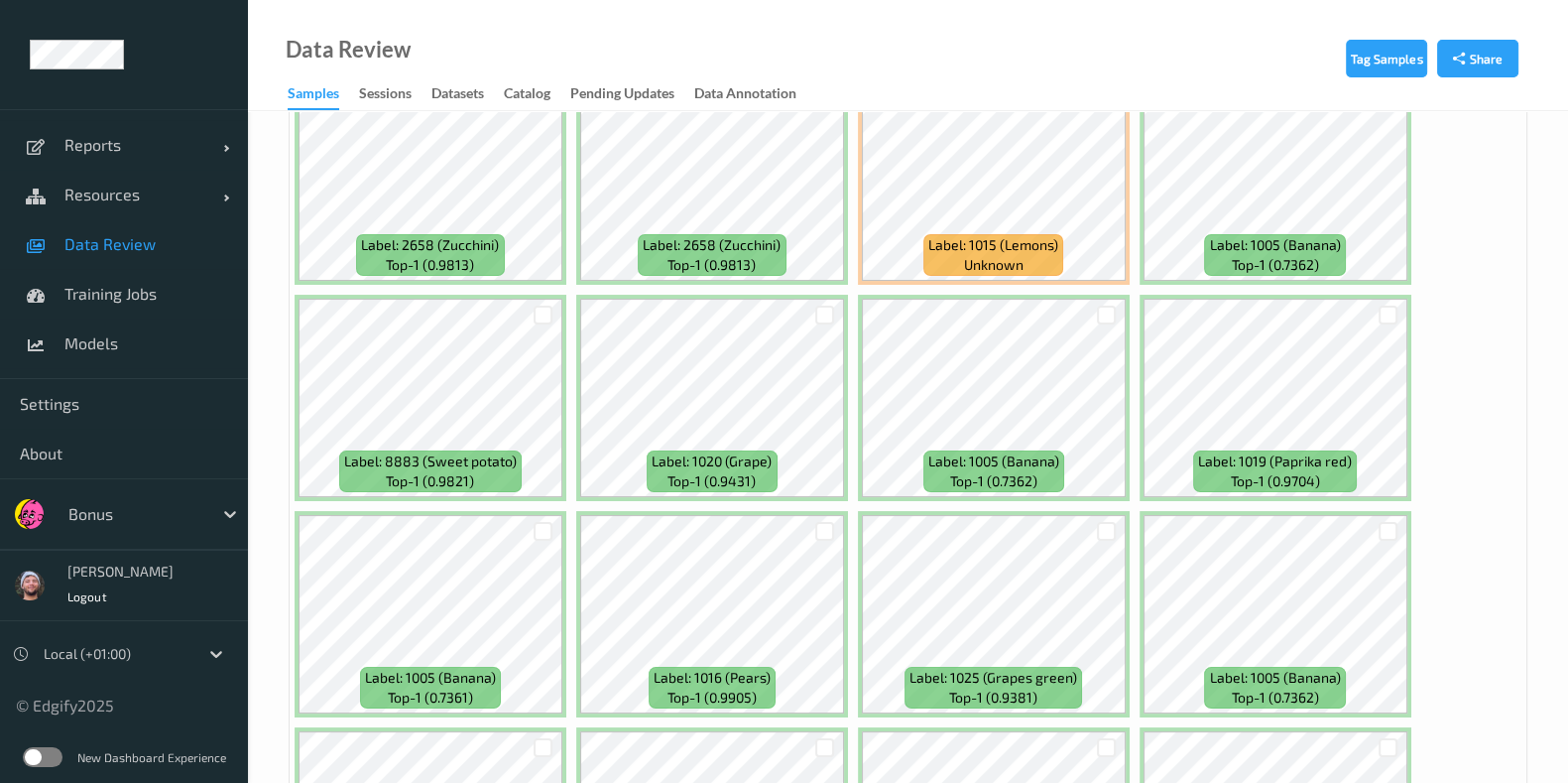
scroll to position [9923, 0]
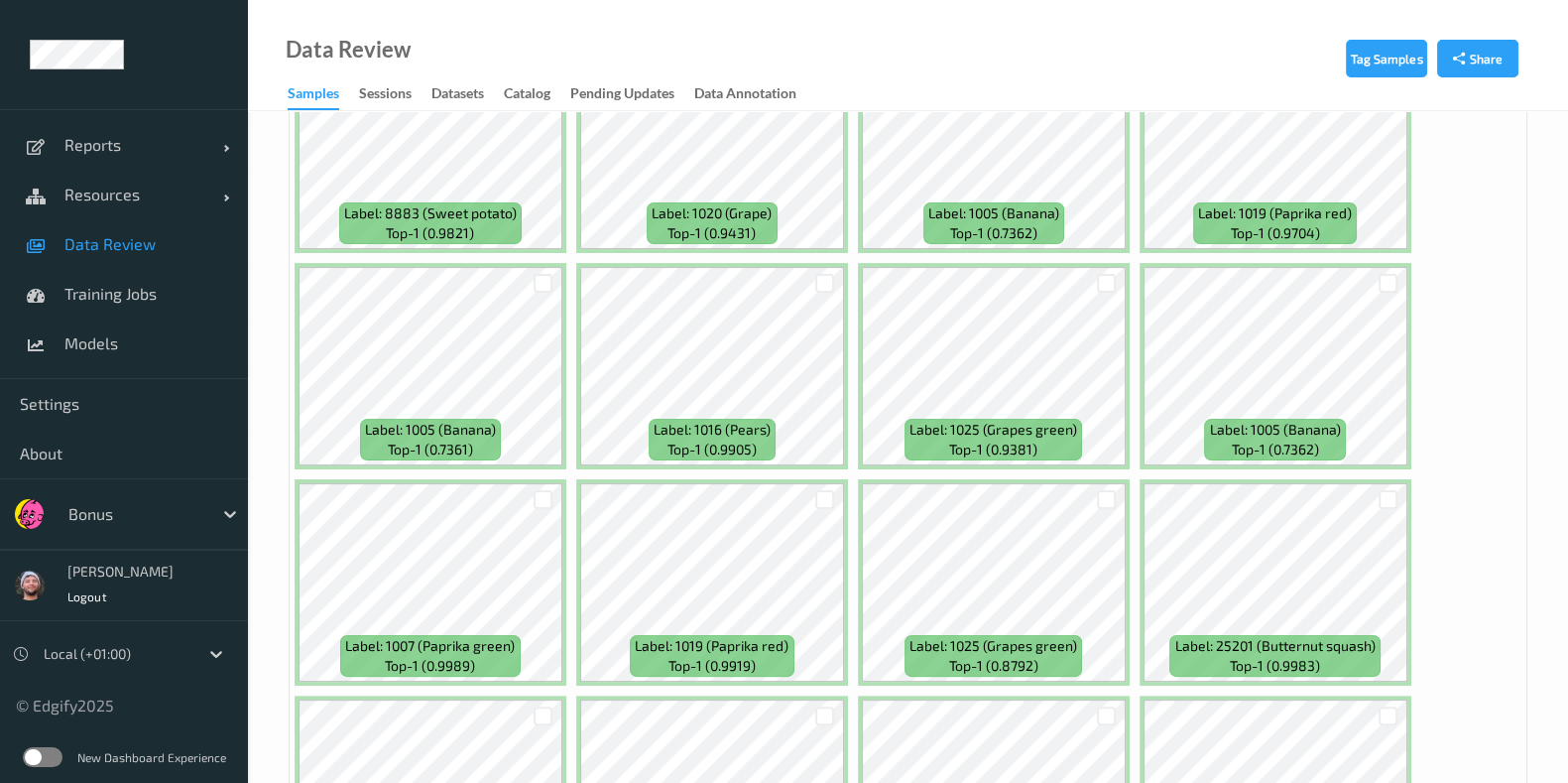
click at [1105, 267] on div at bounding box center [1107, 283] width 38 height 33
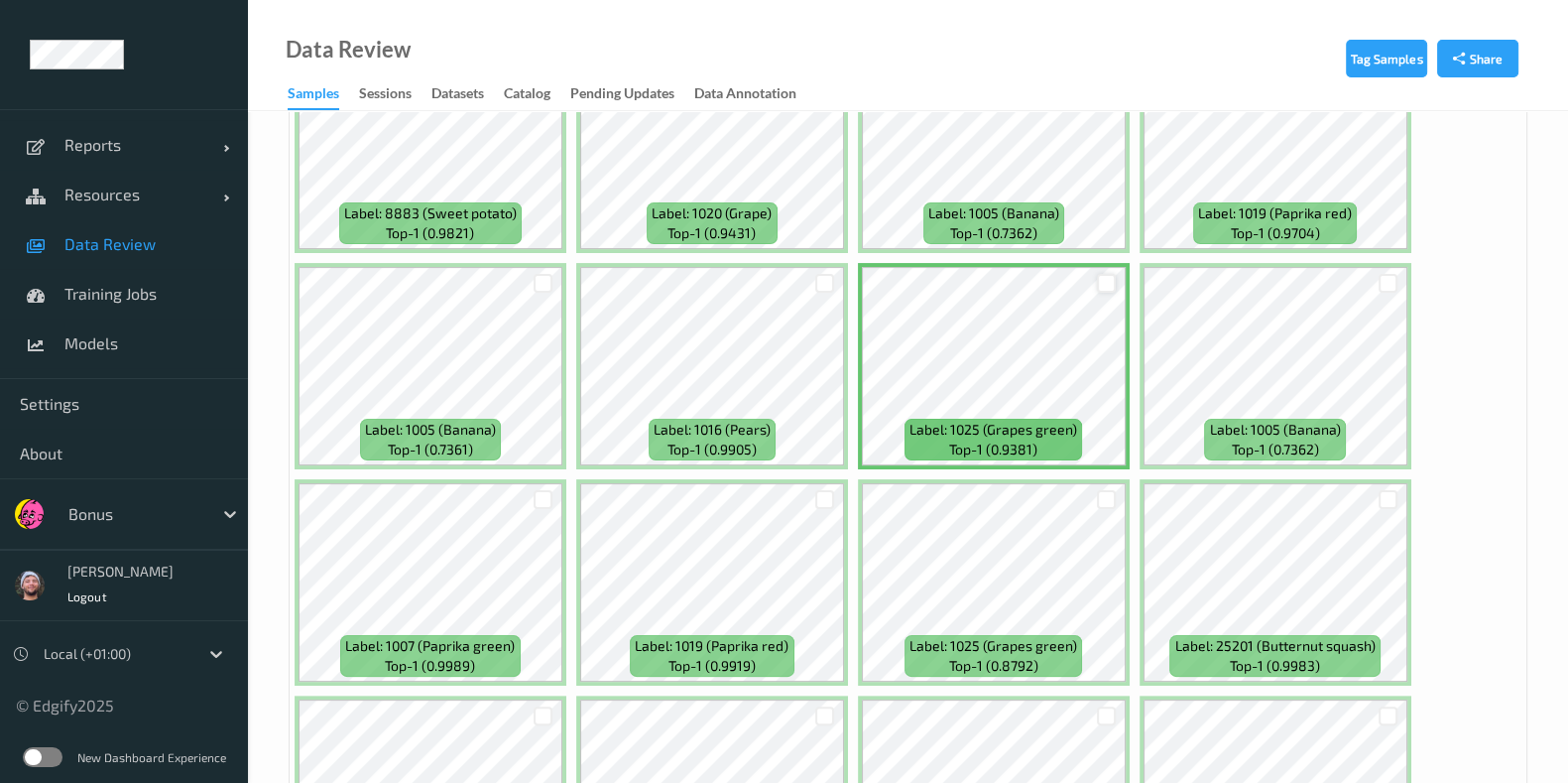
click at [1101, 274] on div at bounding box center [1106, 283] width 19 height 19
click at [1099, 490] on div at bounding box center [1106, 499] width 19 height 19
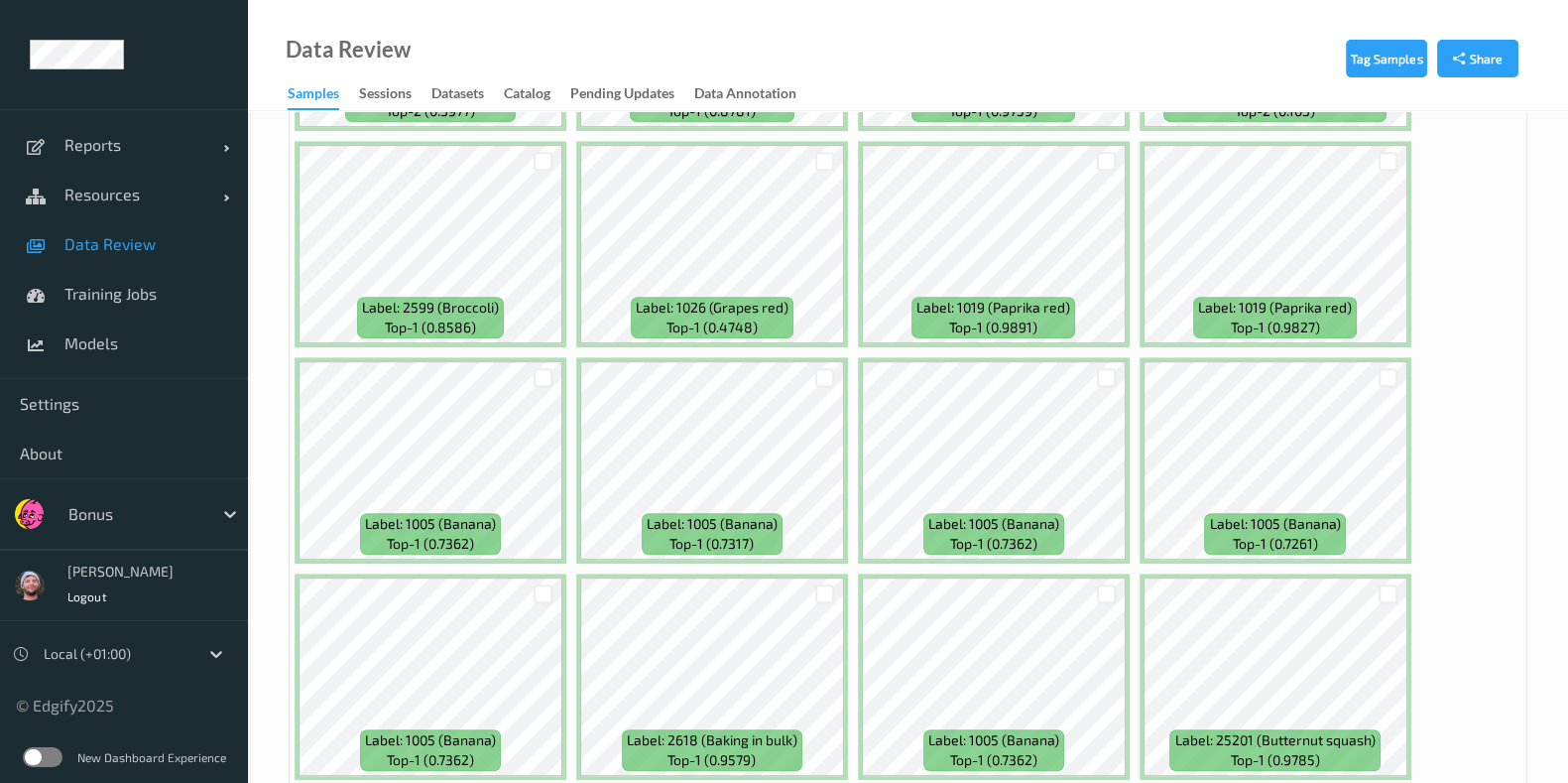
scroll to position [10709, 0]
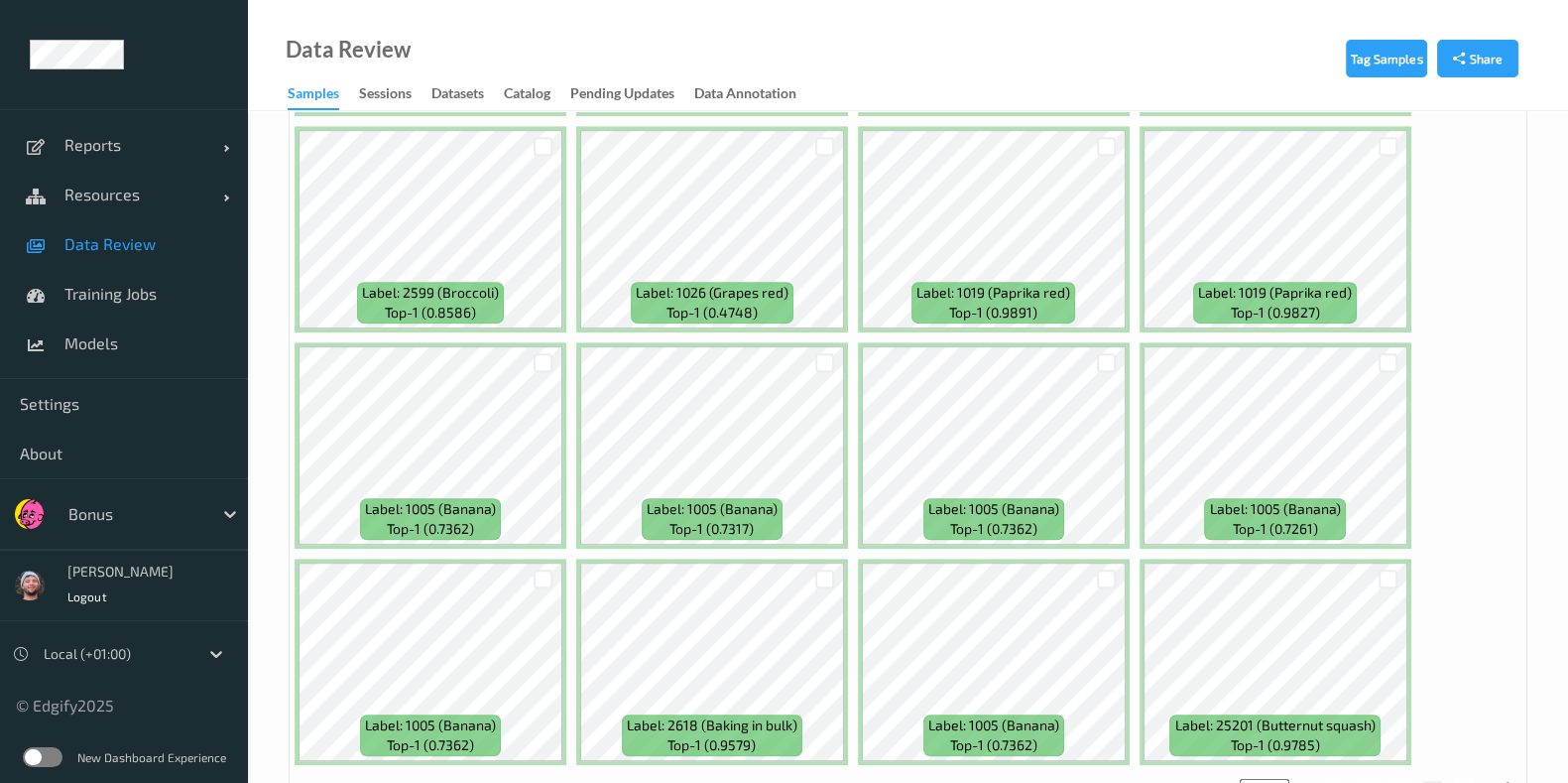
drag, startPoint x: 1468, startPoint y: 718, endPoint x: 1470, endPoint y: 708, distance: 10.2
click at [1468, 781] on button "8" at bounding box center [1464, 790] width 20 height 18
type input "*"
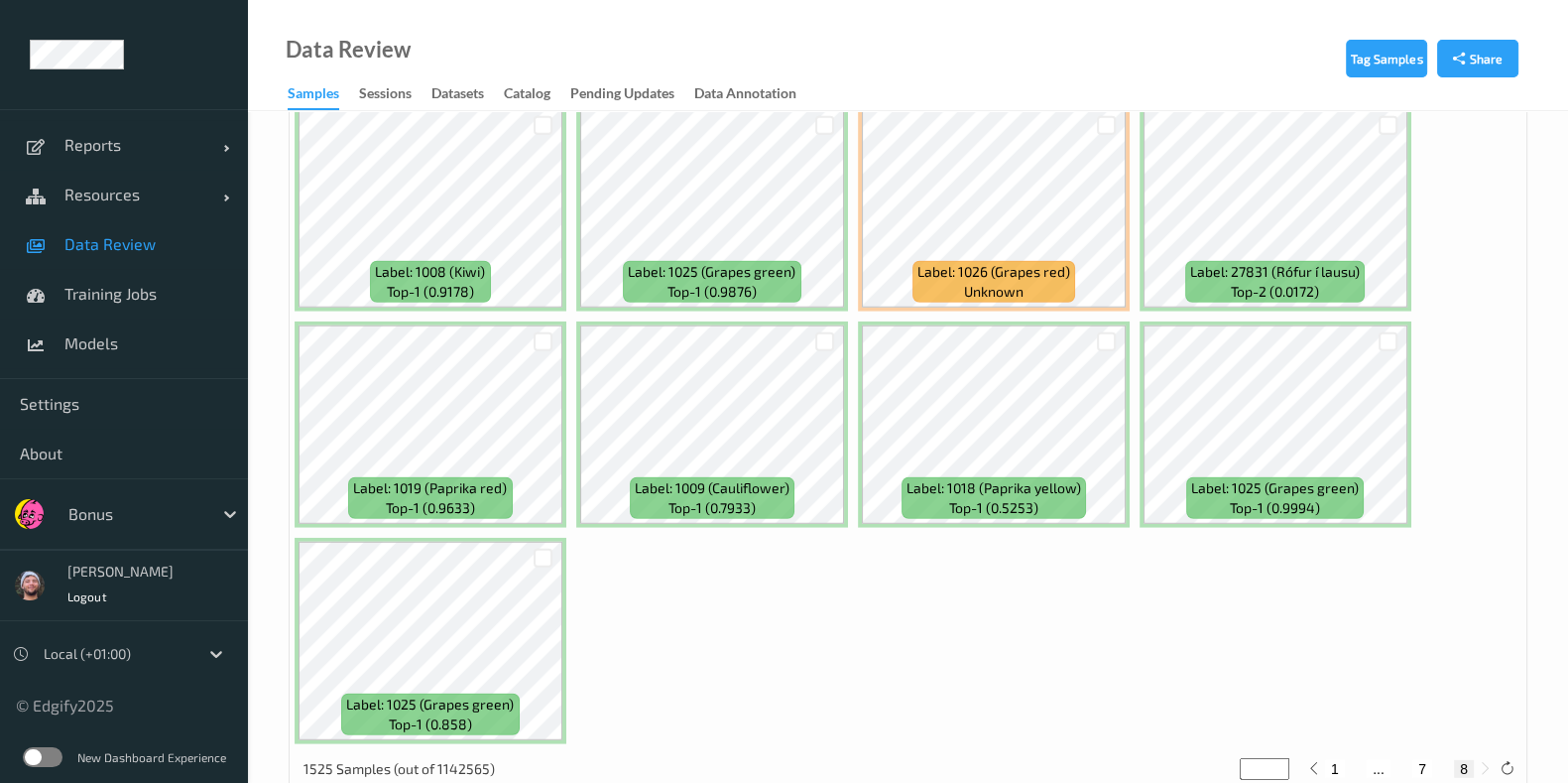
scroll to position [6839, 0]
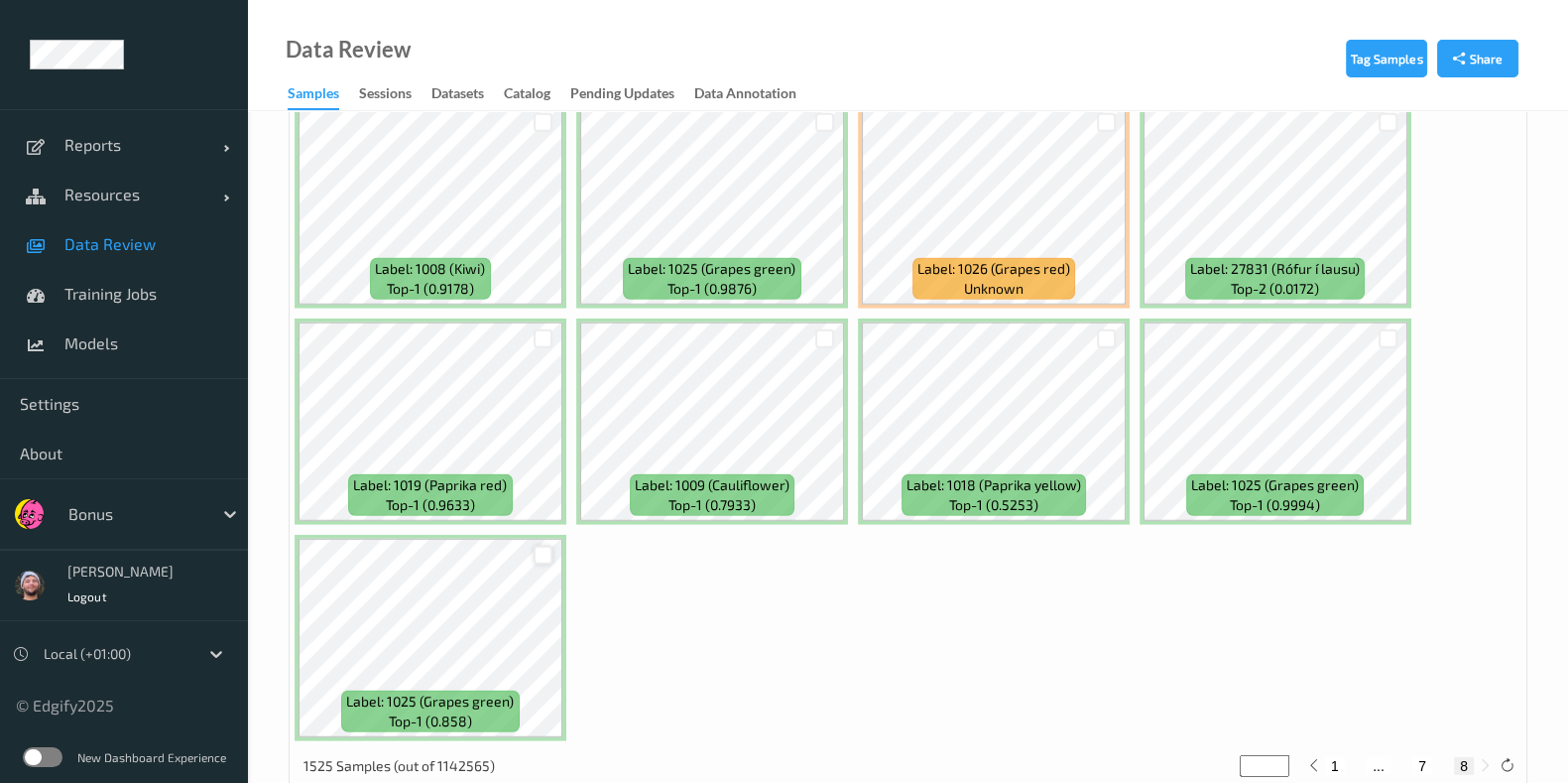
click at [547, 546] on div at bounding box center [543, 555] width 19 height 19
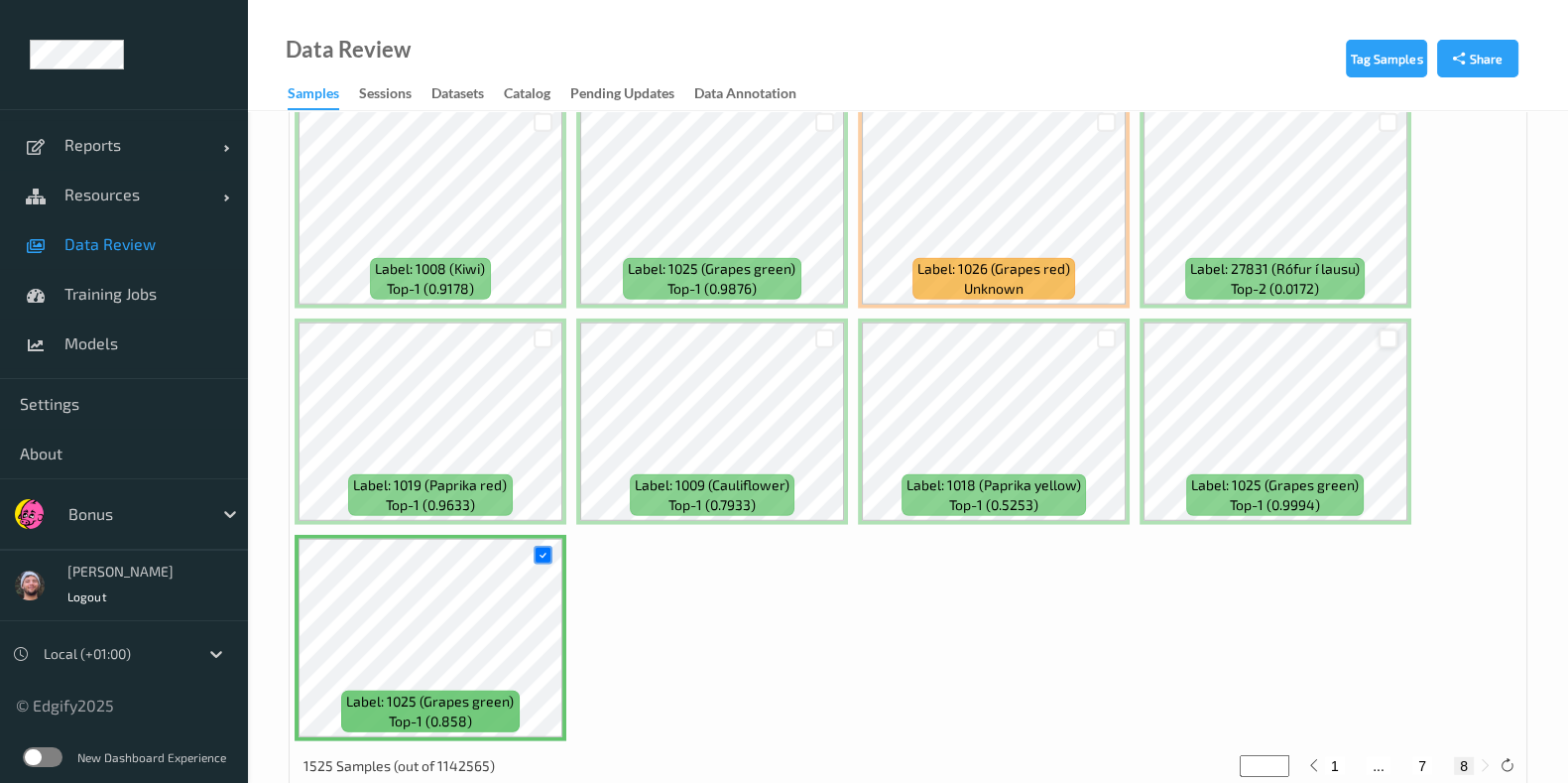
click at [1378, 330] on div at bounding box center [1387, 339] width 19 height 19
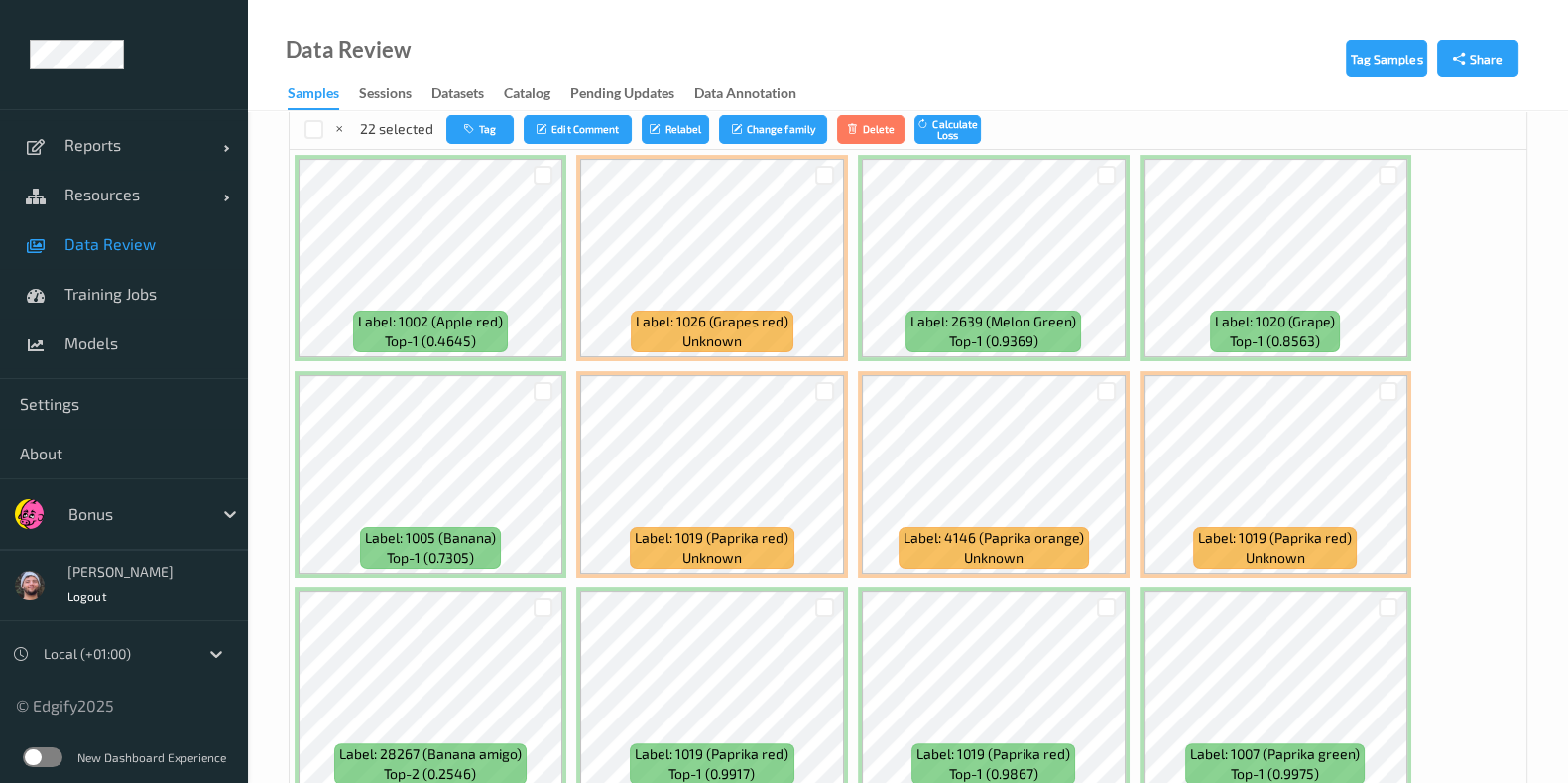
scroll to position [0, 0]
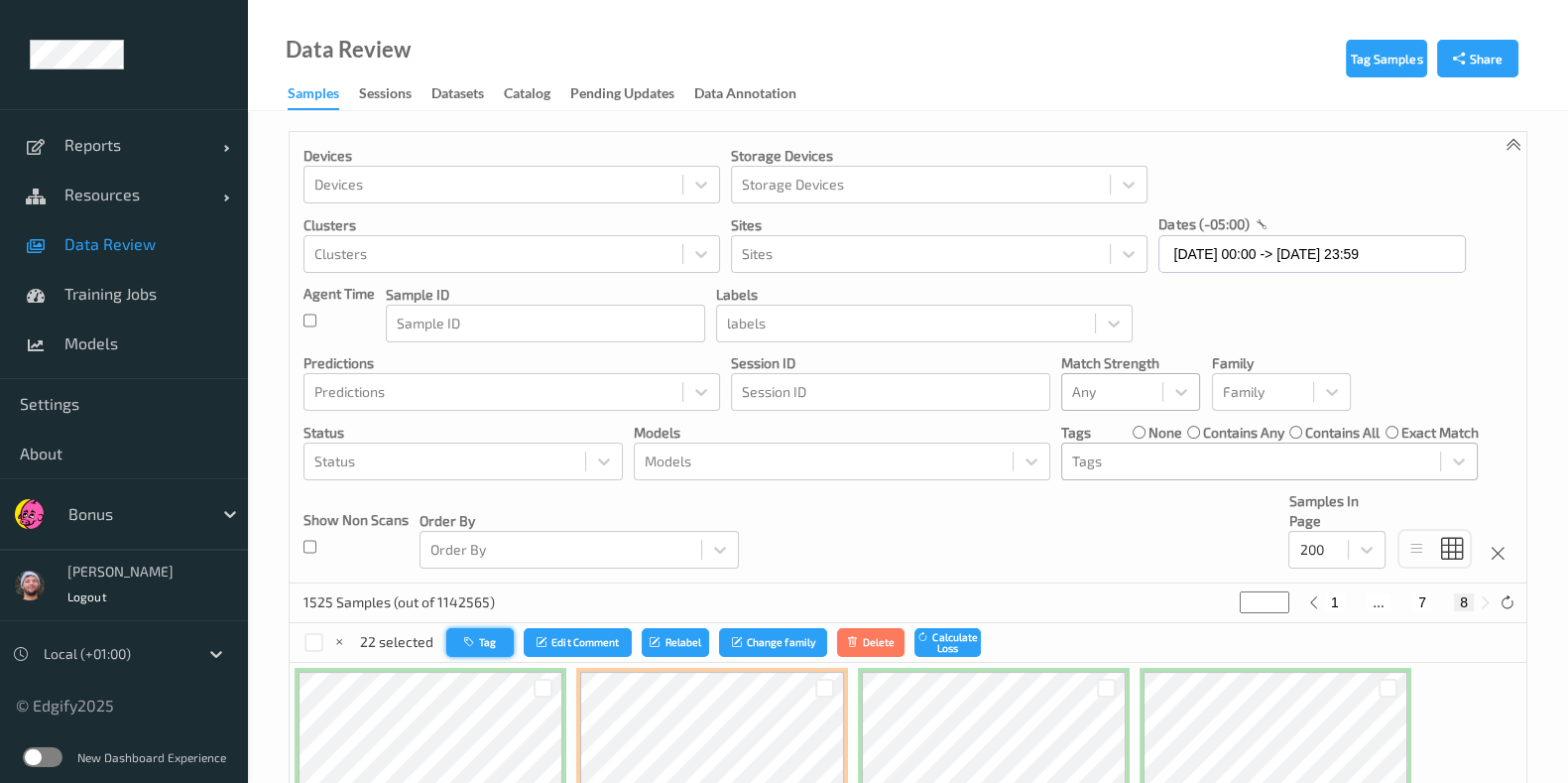
click at [457, 632] on button "Tag" at bounding box center [480, 642] width 68 height 29
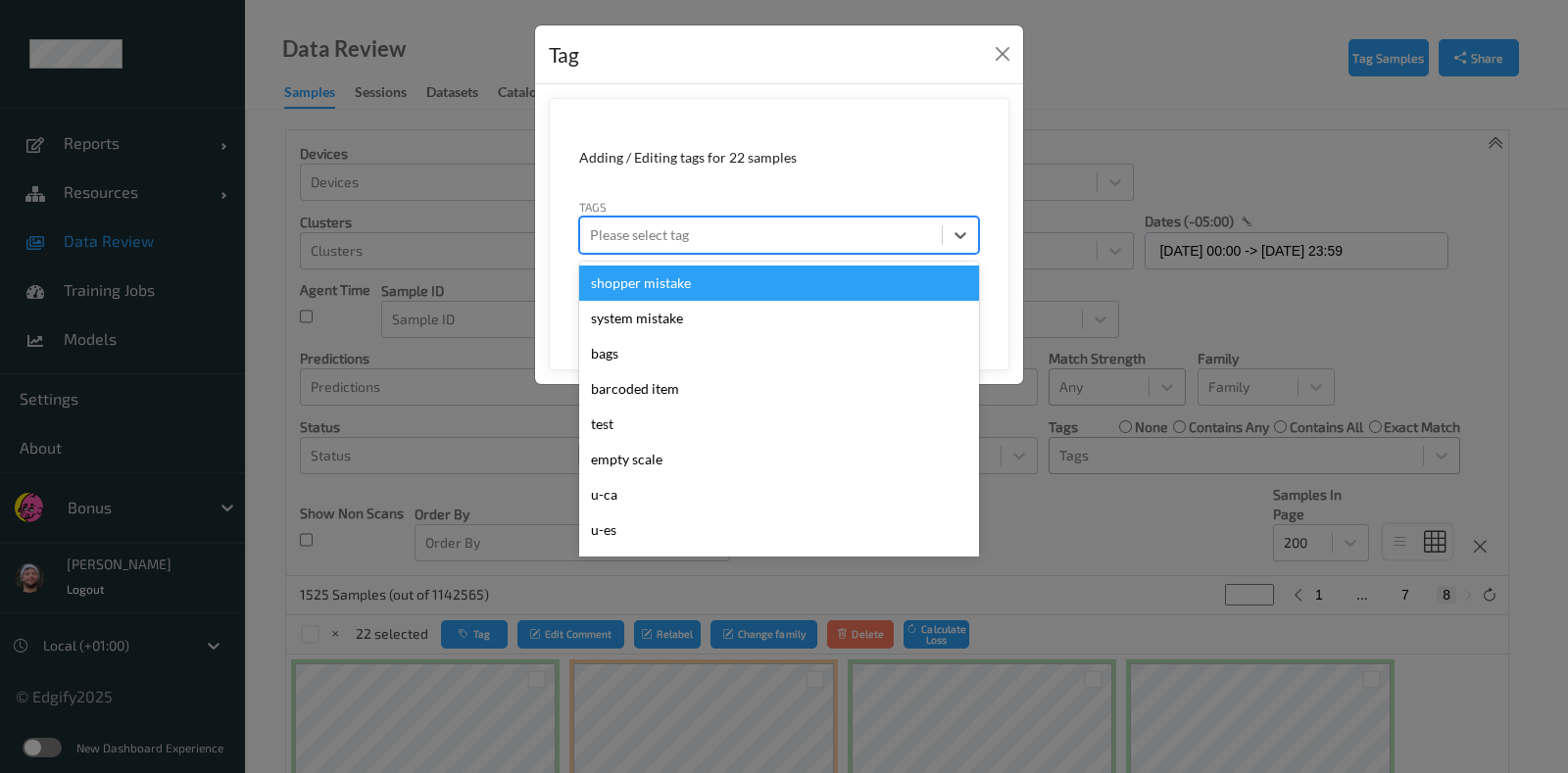
click at [794, 238] on div at bounding box center [760, 236] width 342 height 24
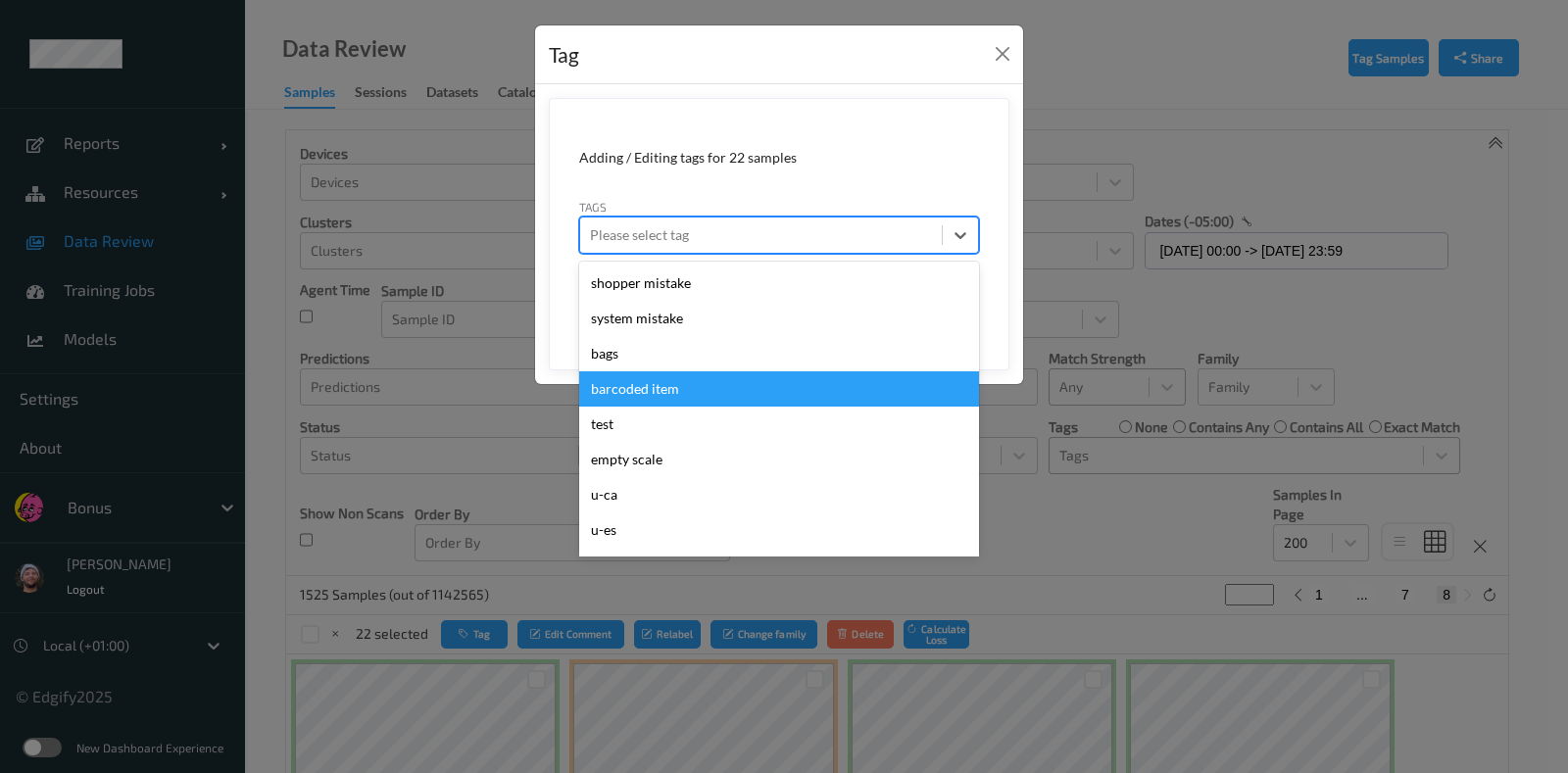
click at [724, 386] on div "barcoded item" at bounding box center [778, 389] width 399 height 35
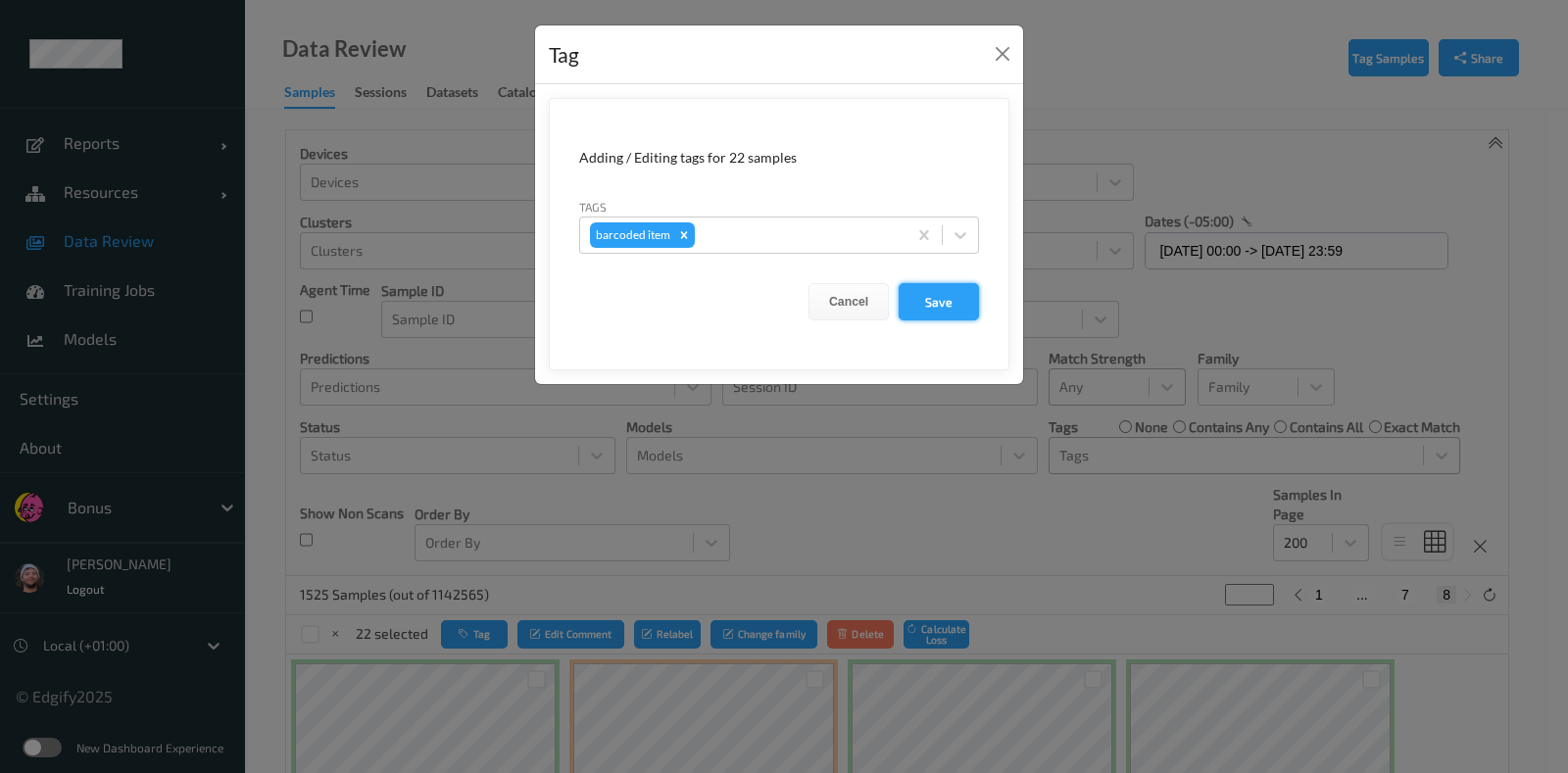
click at [935, 291] on button "Save" at bounding box center [938, 302] width 80 height 37
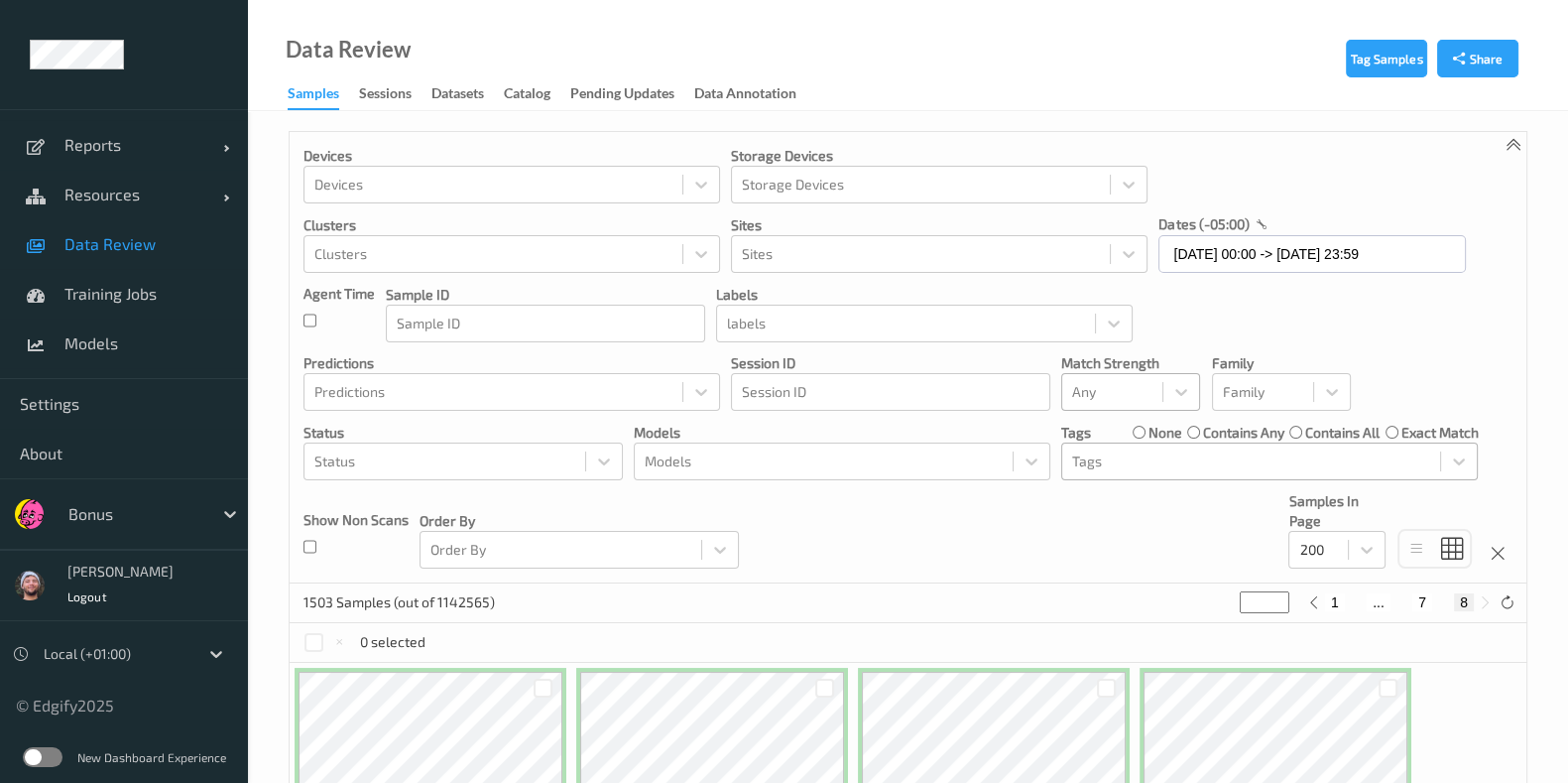
click at [1169, 457] on div at bounding box center [1251, 461] width 358 height 24
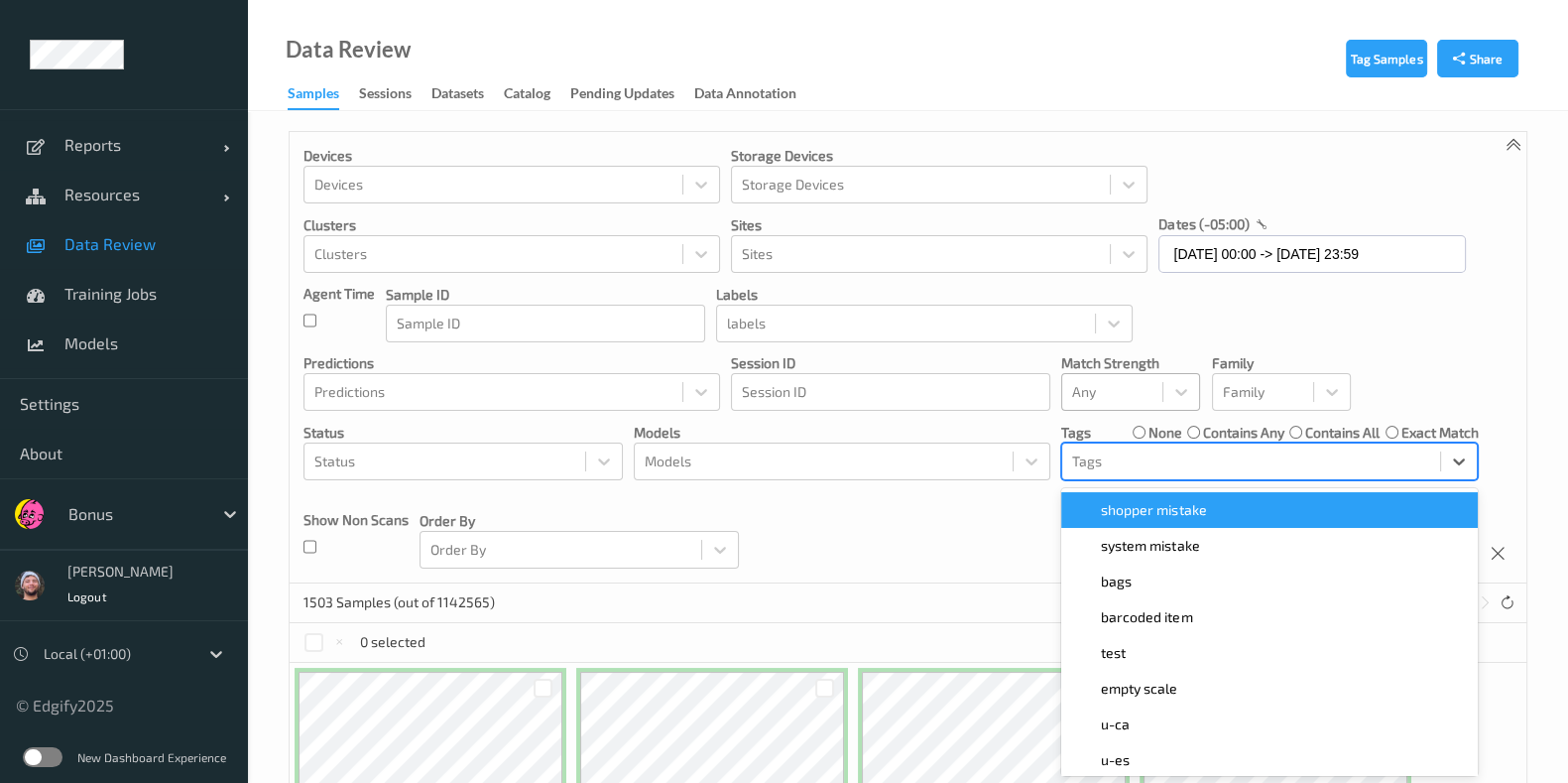
scroll to position [10, 0]
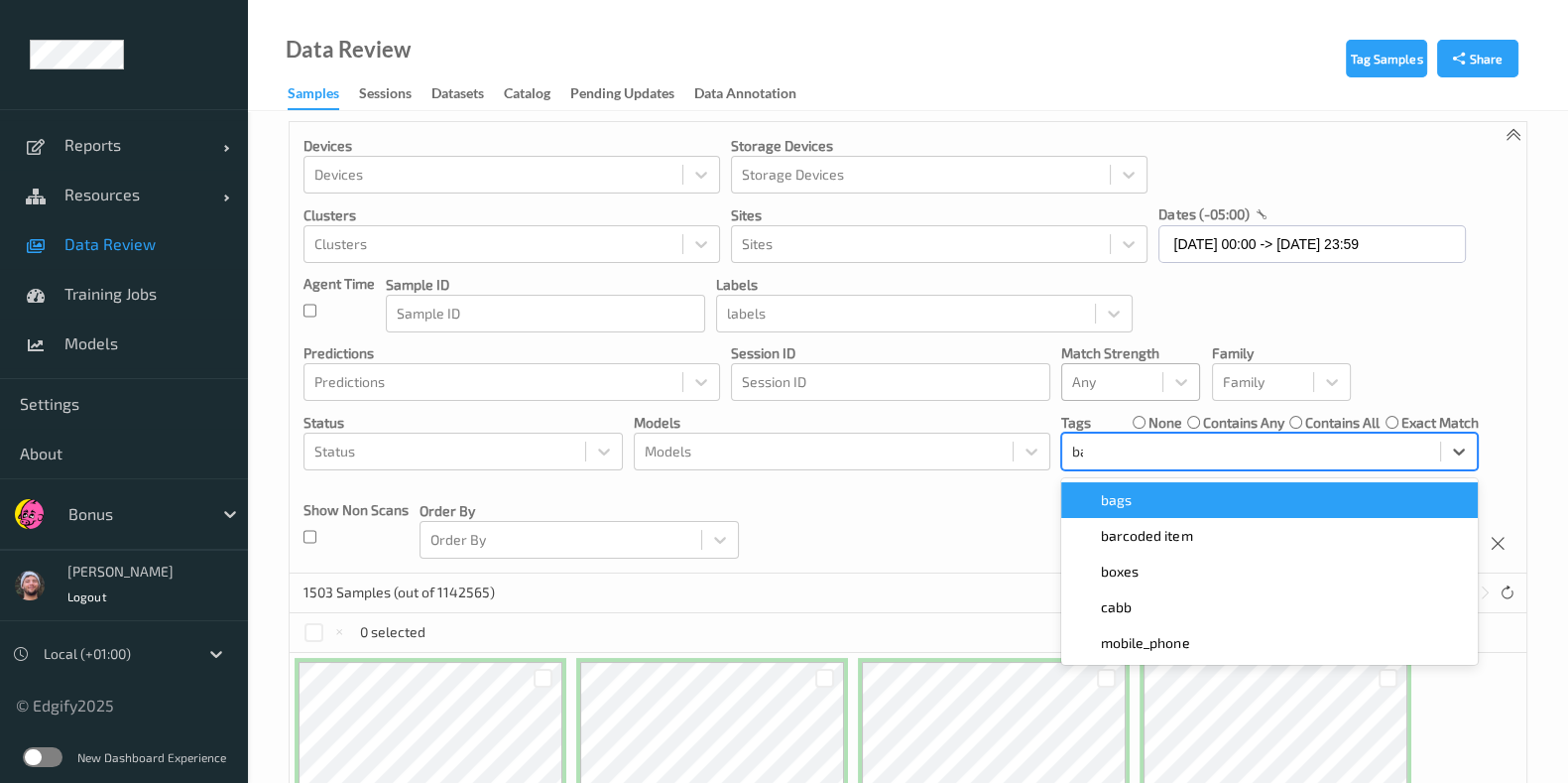
type input "bar"
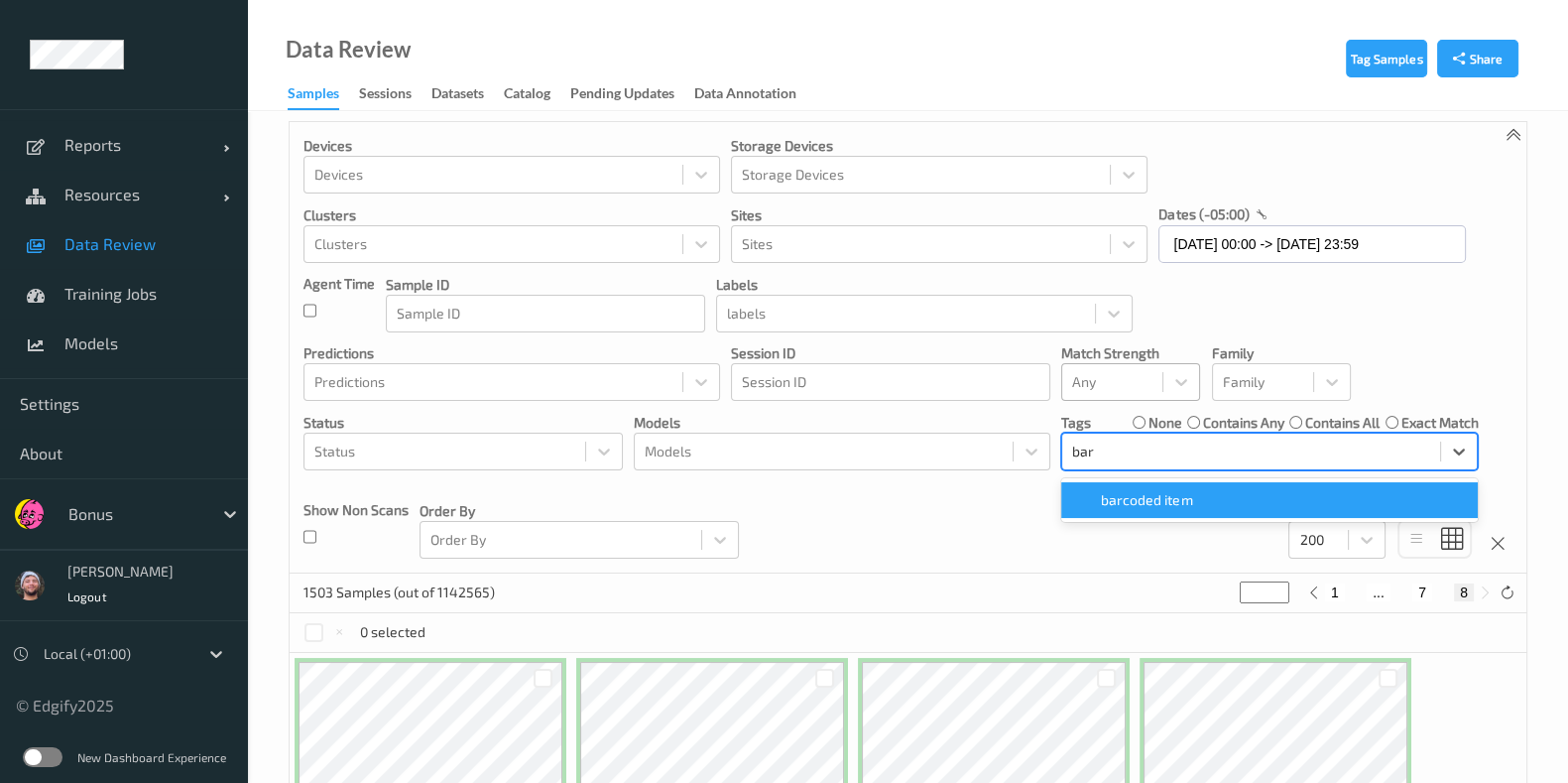
click at [1159, 509] on div "barcoded item" at bounding box center [1269, 500] width 416 height 36
type input "*"
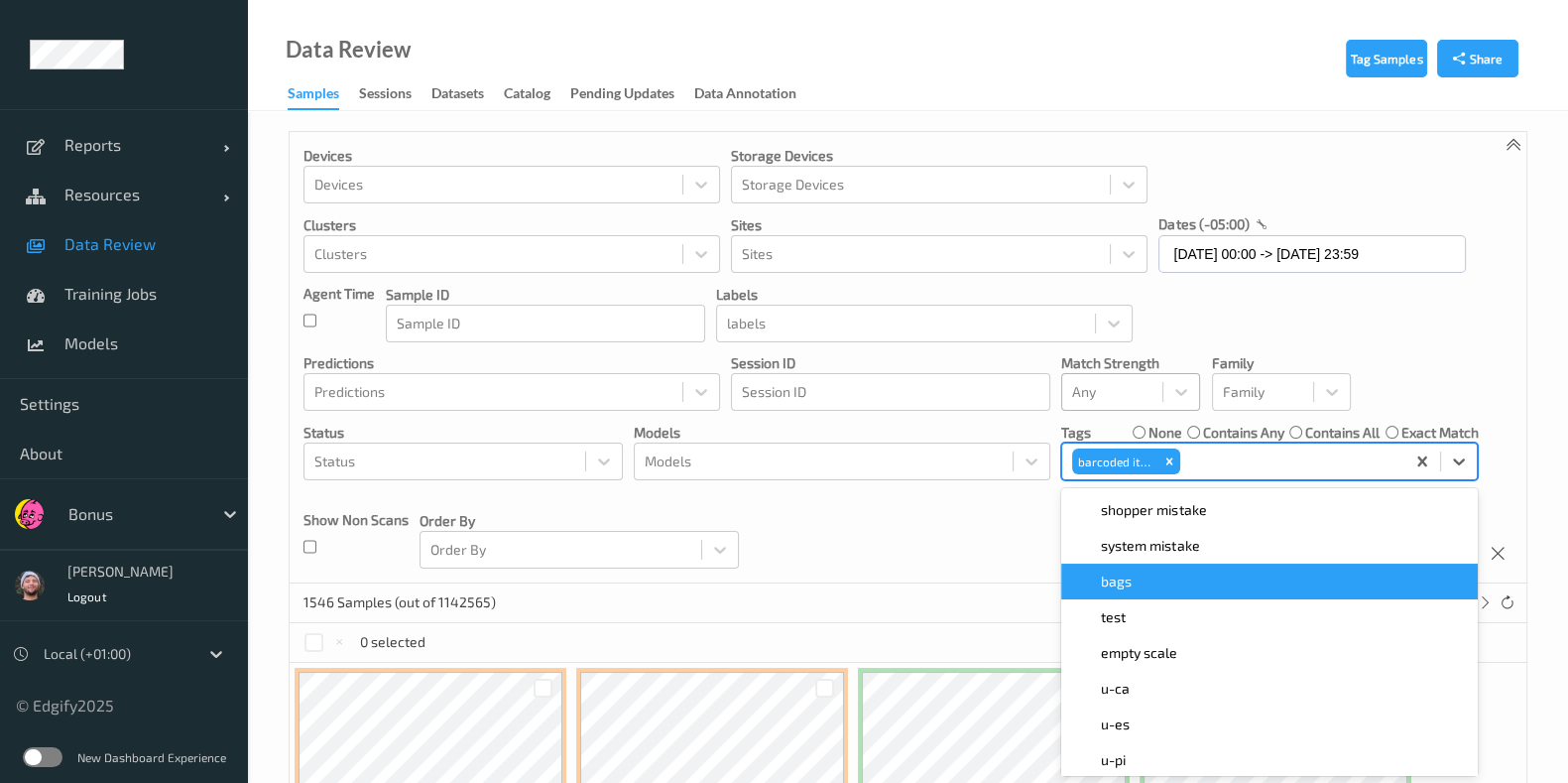
scroll to position [373, 0]
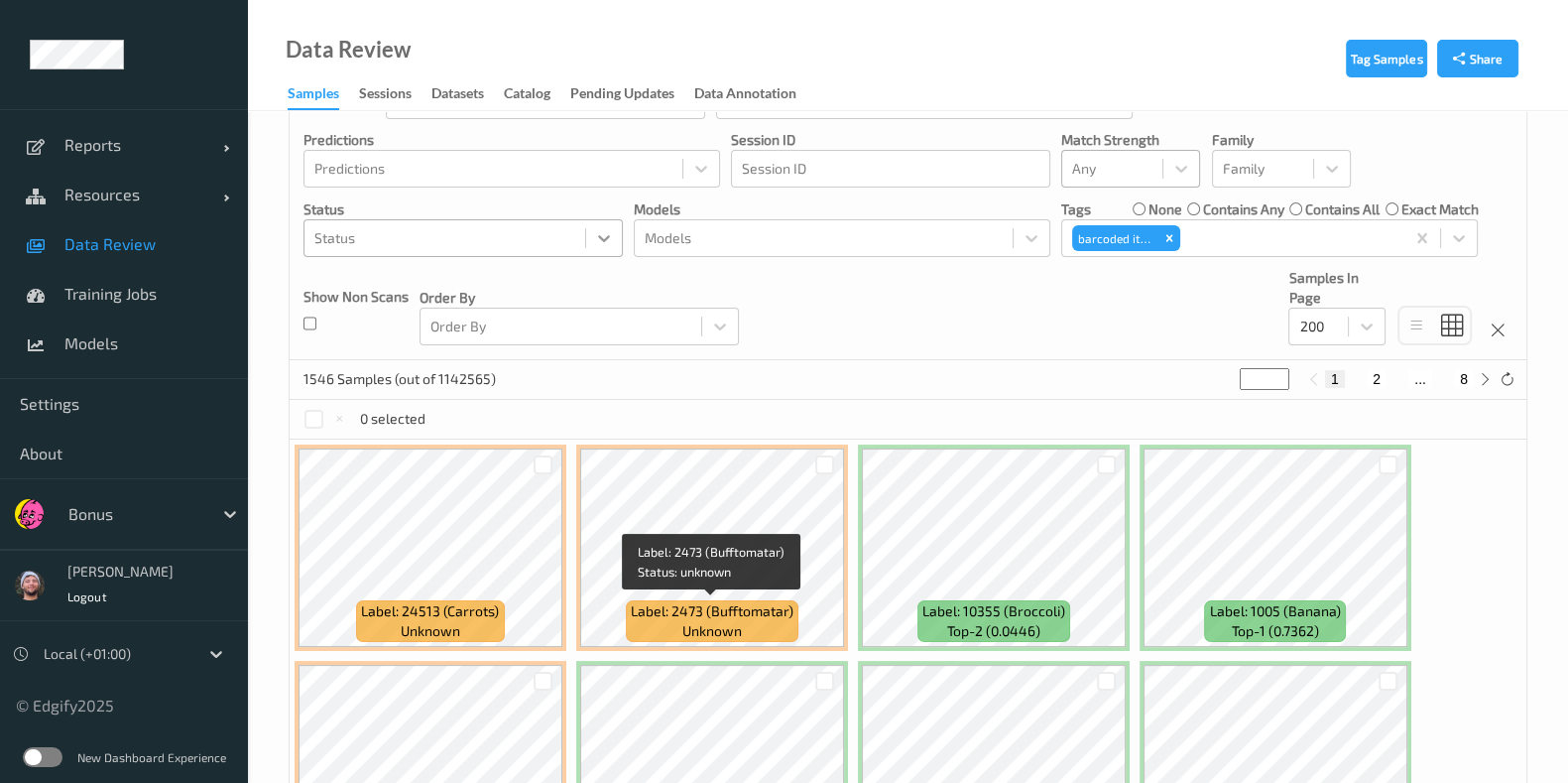
scroll to position [123, 0]
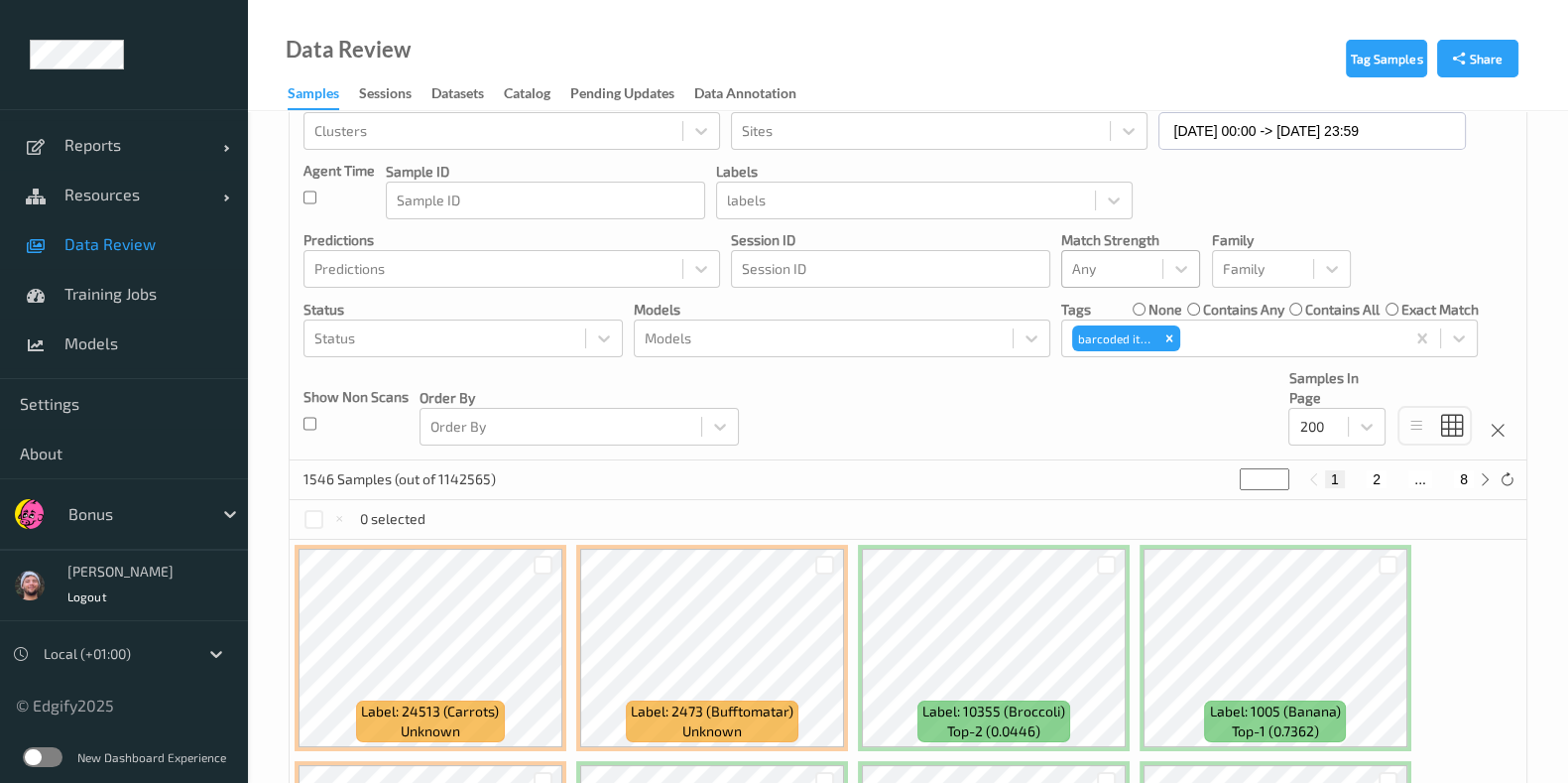
click at [1205, 304] on label "contains any" at bounding box center [1243, 310] width 81 height 20
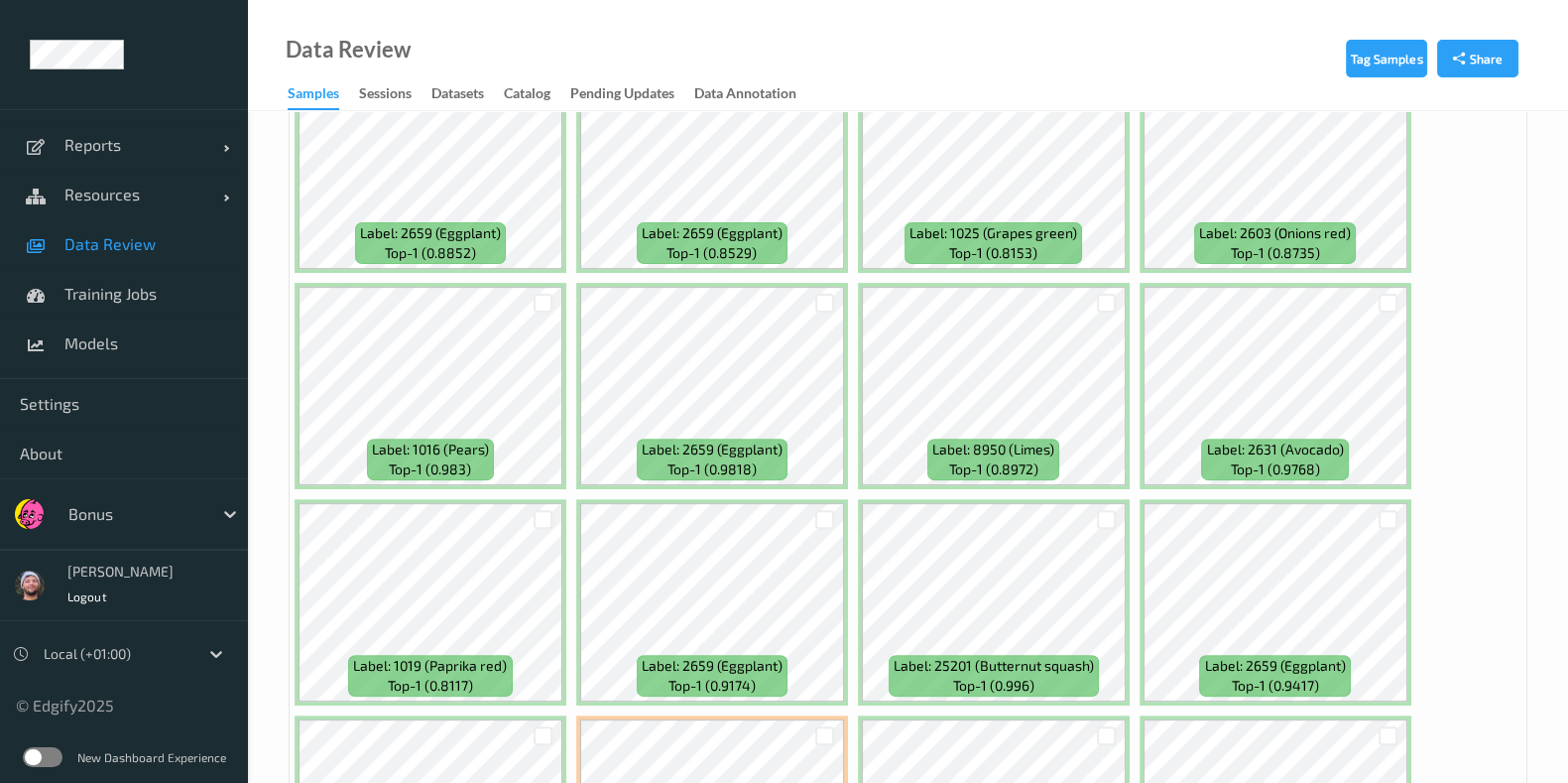
scroll to position [867, 0]
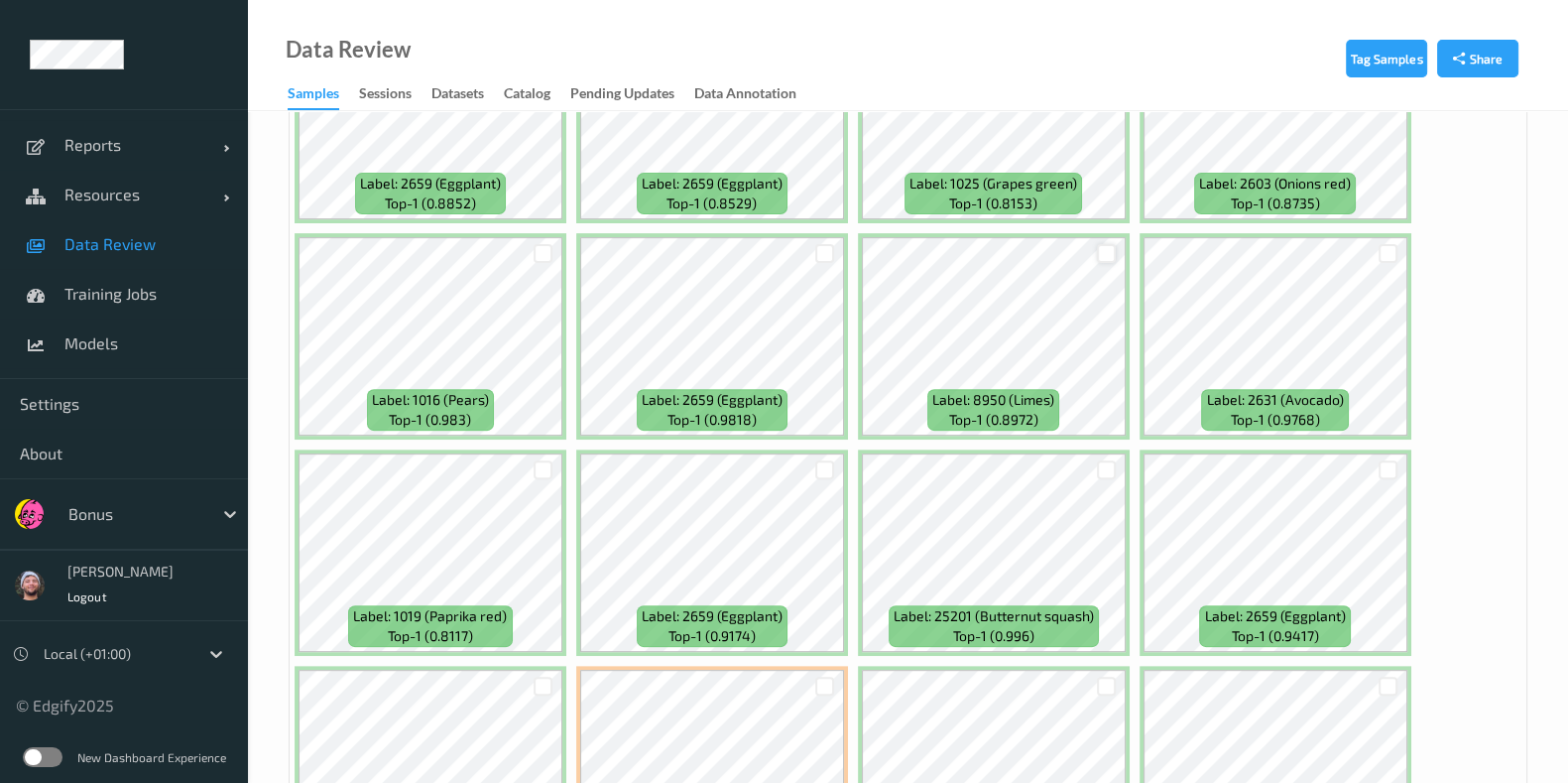
drag, startPoint x: 1093, startPoint y: 242, endPoint x: 1108, endPoint y: 246, distance: 15.5
click at [1093, 244] on div at bounding box center [1107, 253] width 38 height 33
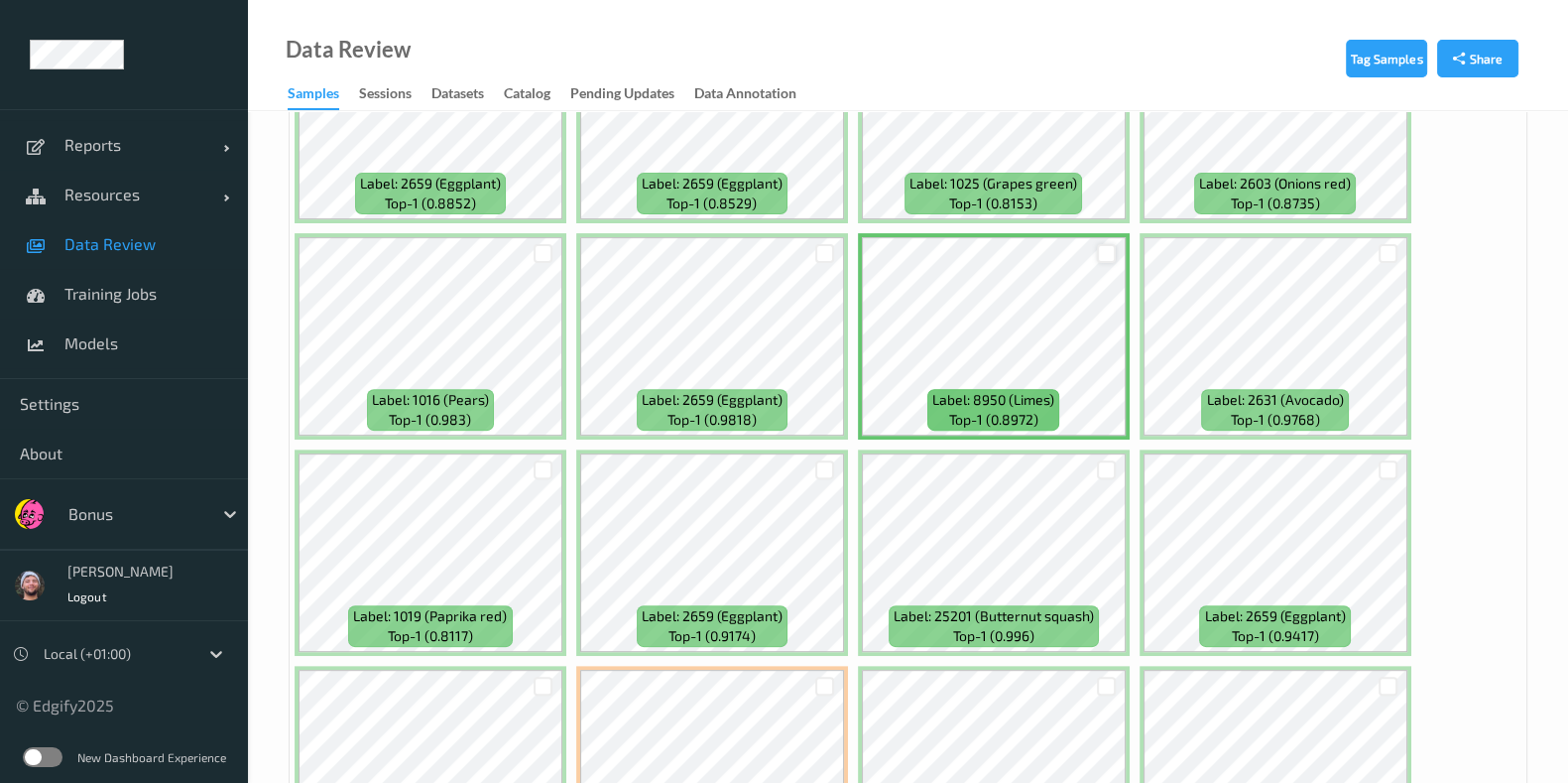
click at [1109, 246] on div at bounding box center [1106, 253] width 19 height 19
click at [1378, 248] on div at bounding box center [1387, 253] width 19 height 19
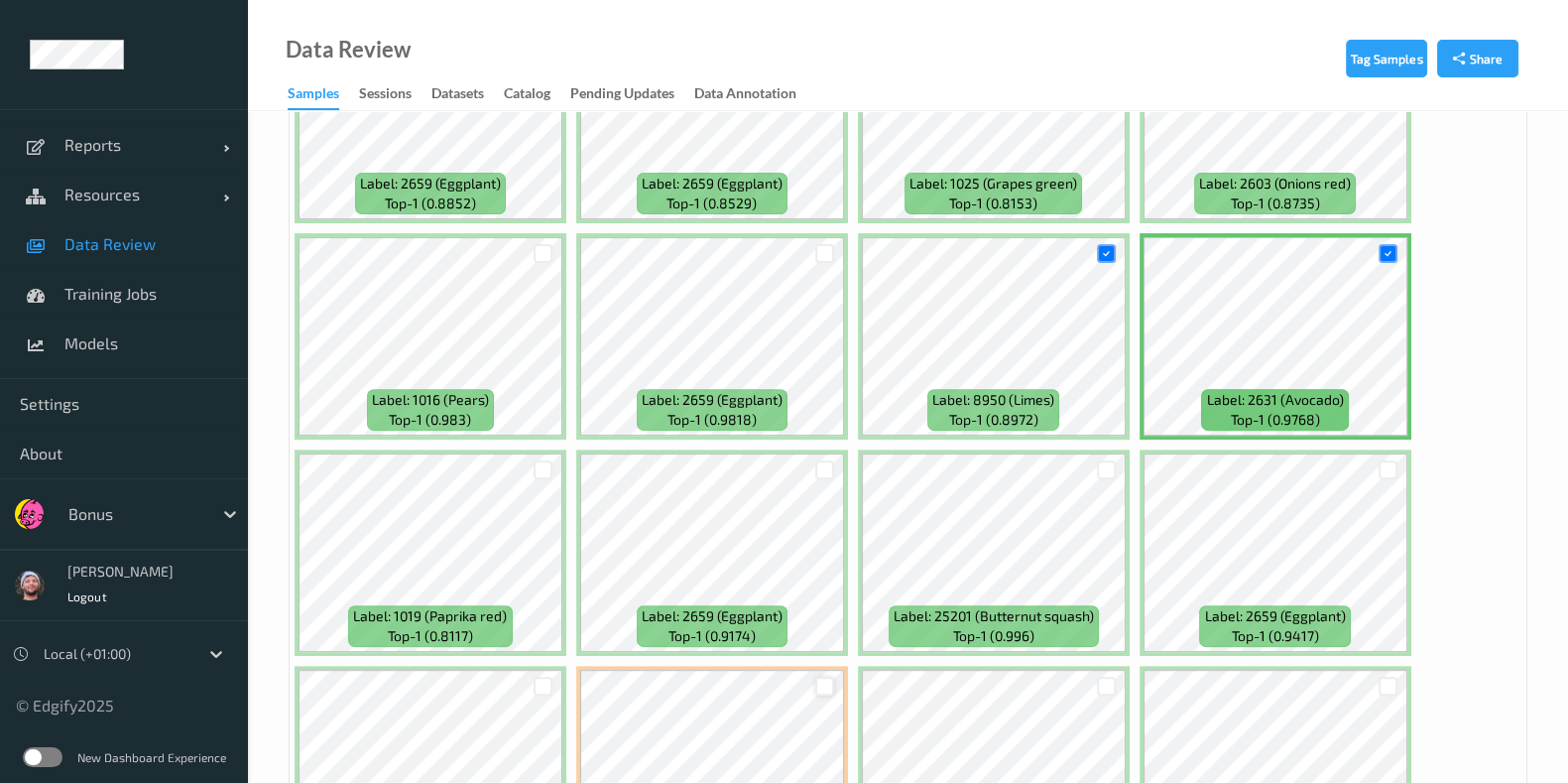
click at [825, 677] on div at bounding box center [824, 686] width 19 height 19
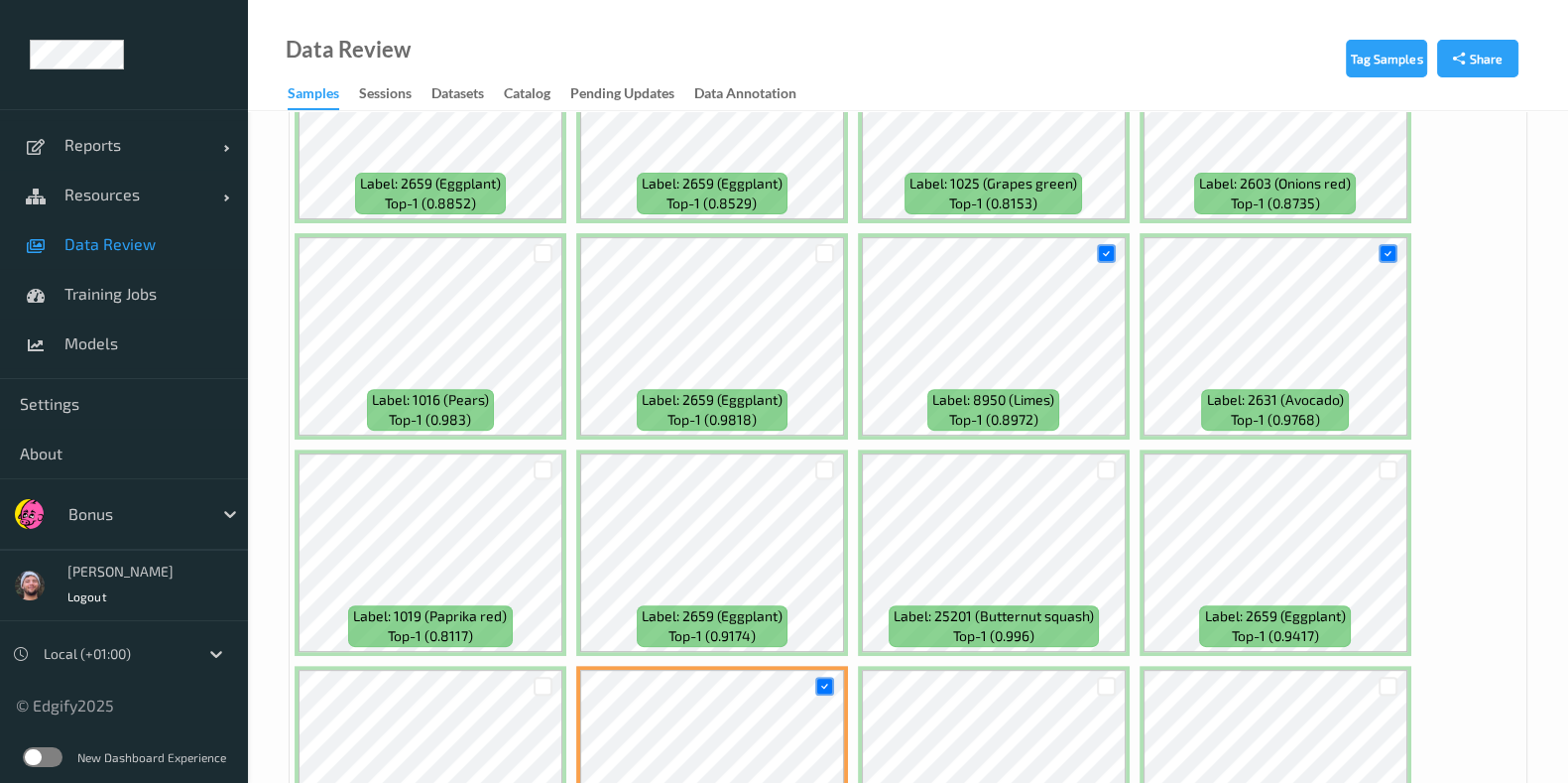
scroll to position [495, 0]
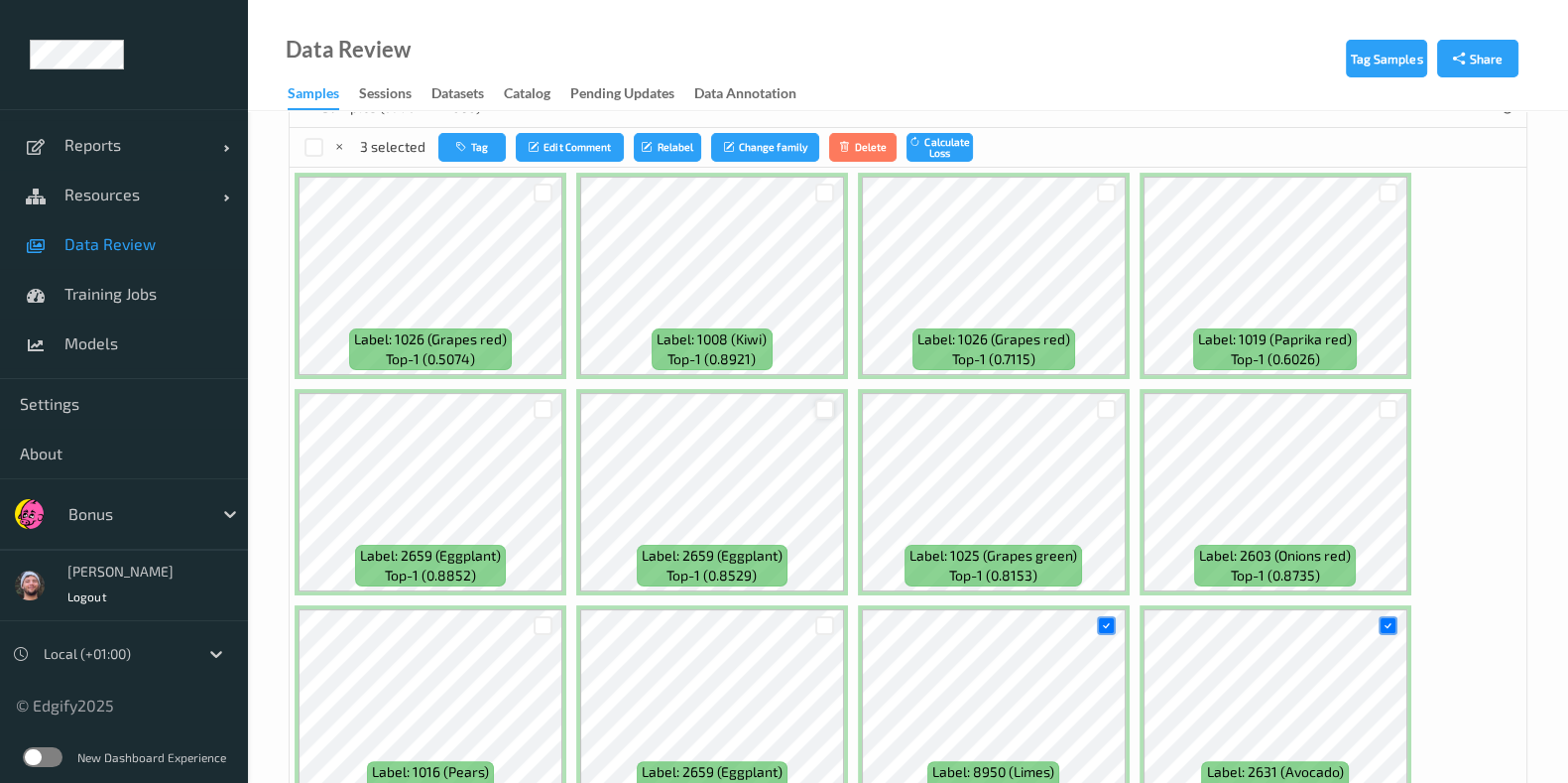
click at [815, 402] on div at bounding box center [824, 408] width 19 height 19
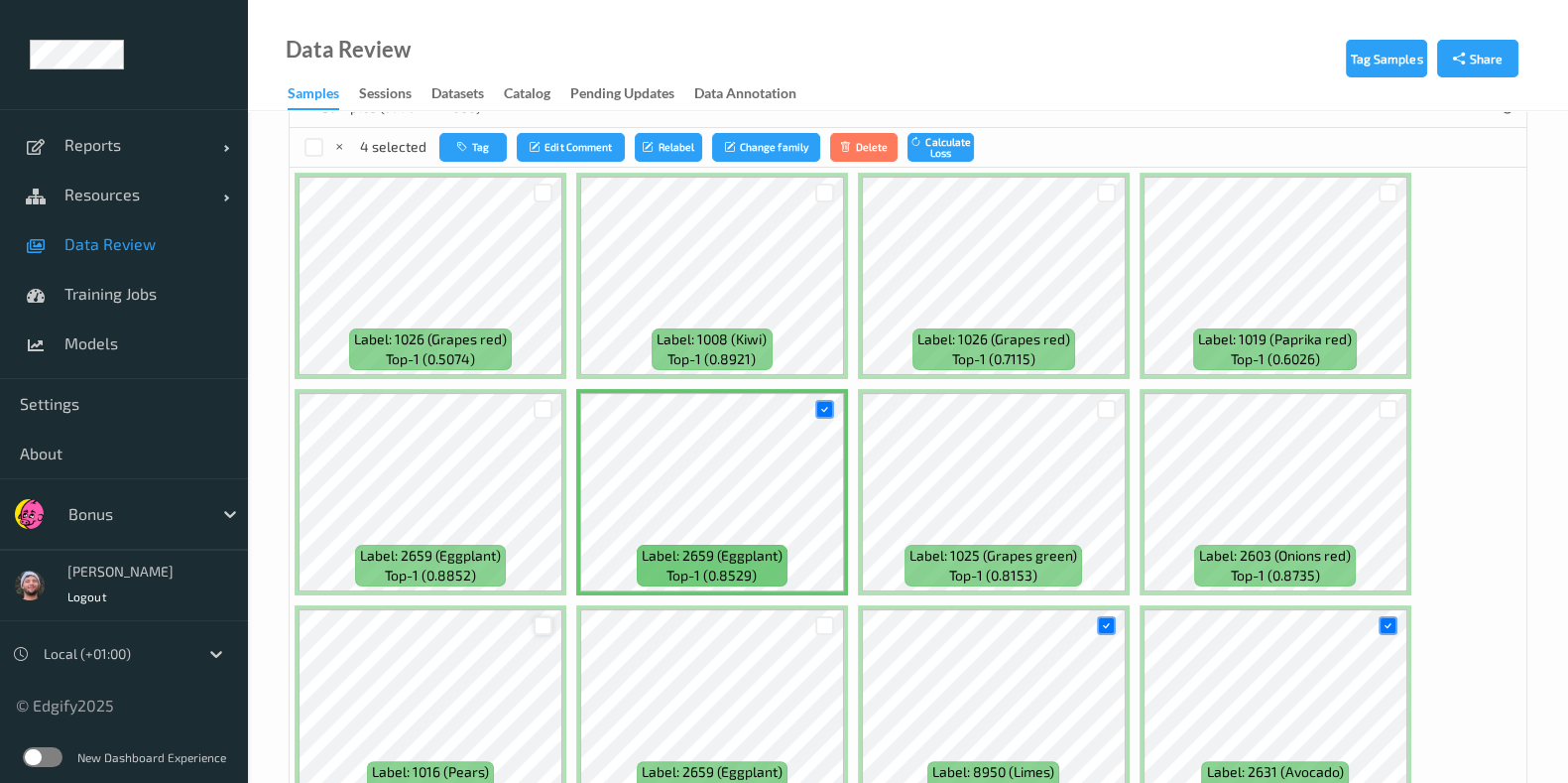
click at [541, 618] on div at bounding box center [543, 625] width 19 height 19
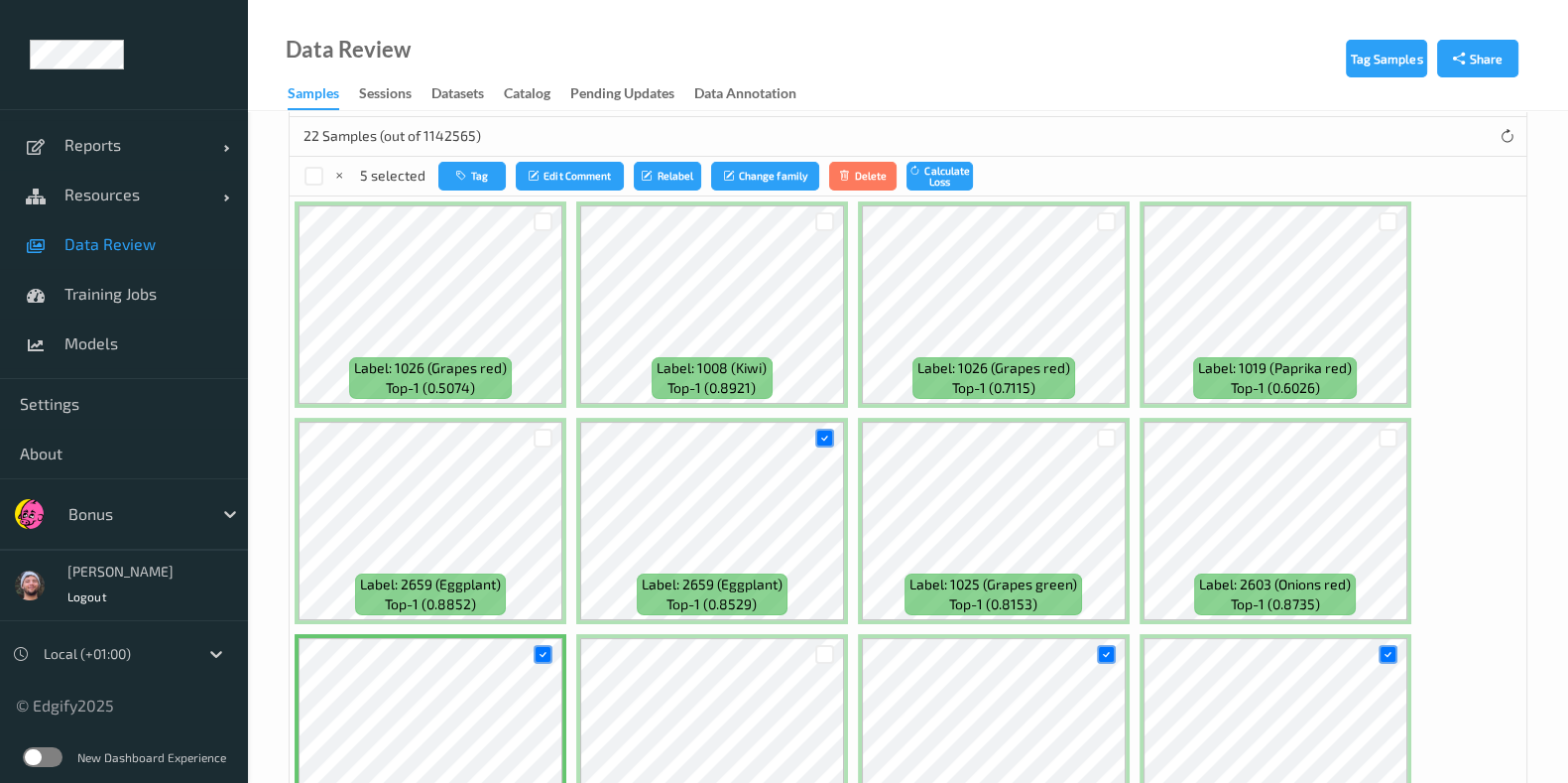
scroll to position [257, 0]
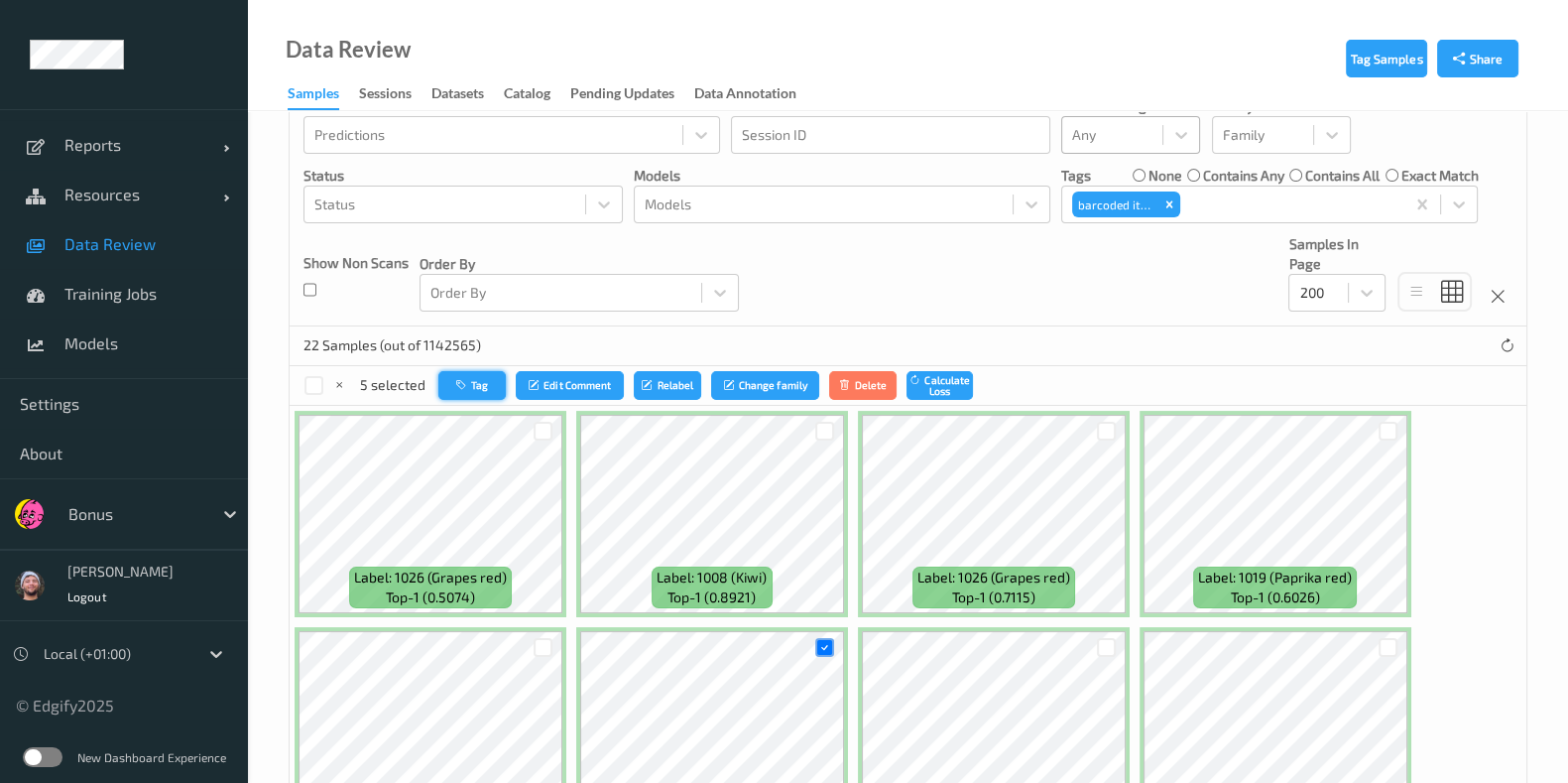
click at [464, 375] on button "Tag" at bounding box center [472, 386] width 68 height 29
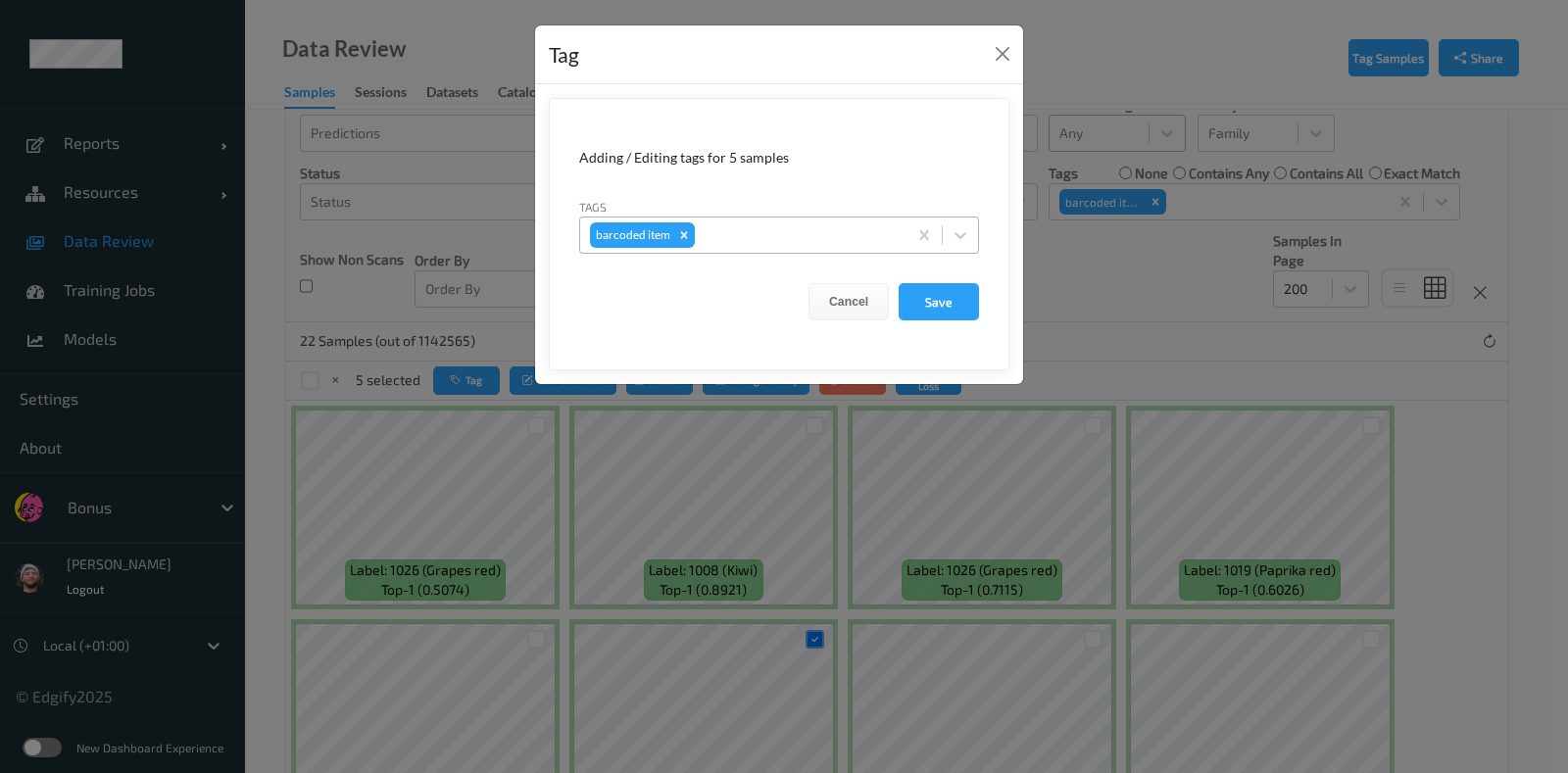
click at [749, 230] on div at bounding box center [797, 236] width 198 height 24
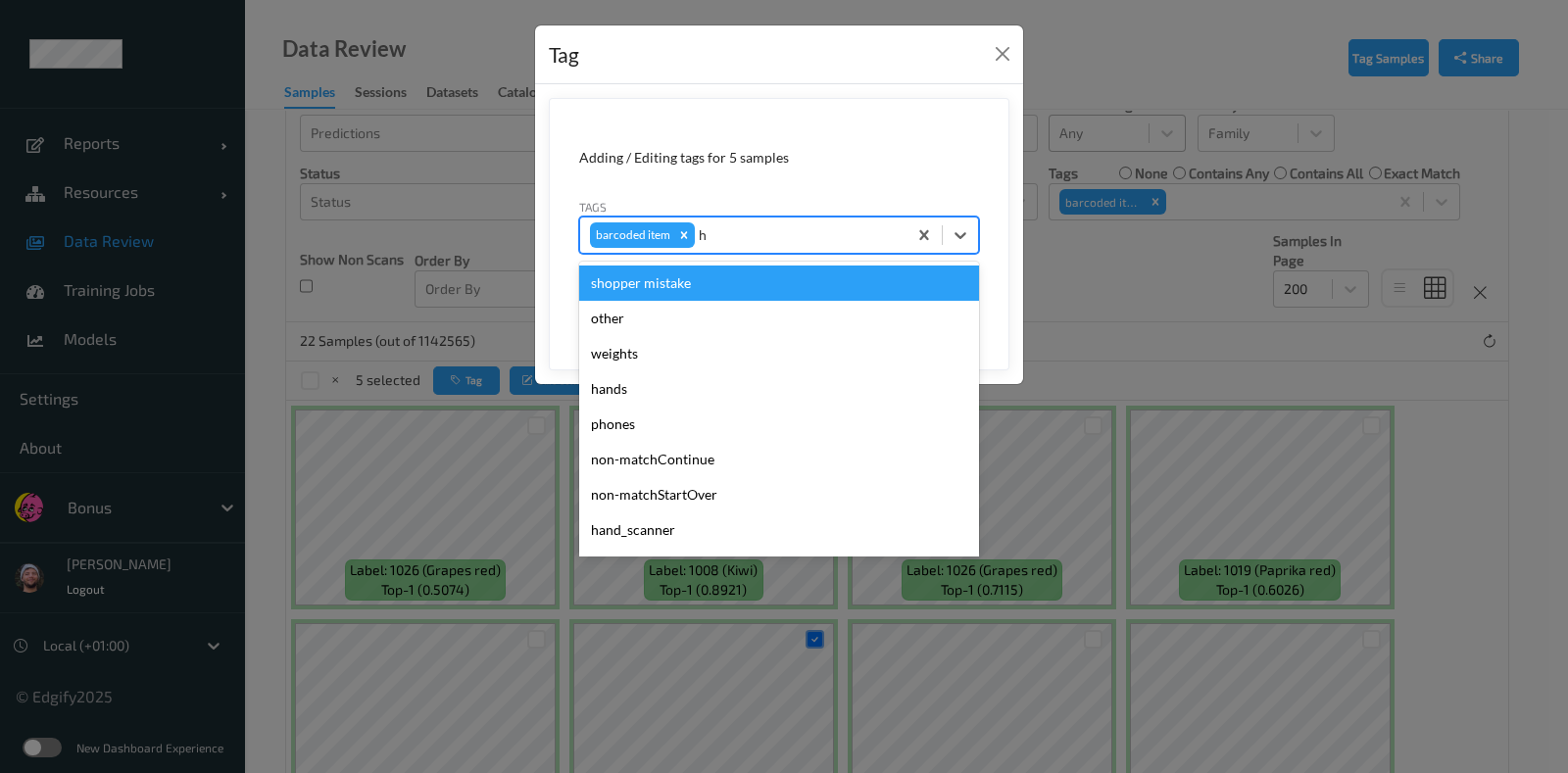
type input "ha"
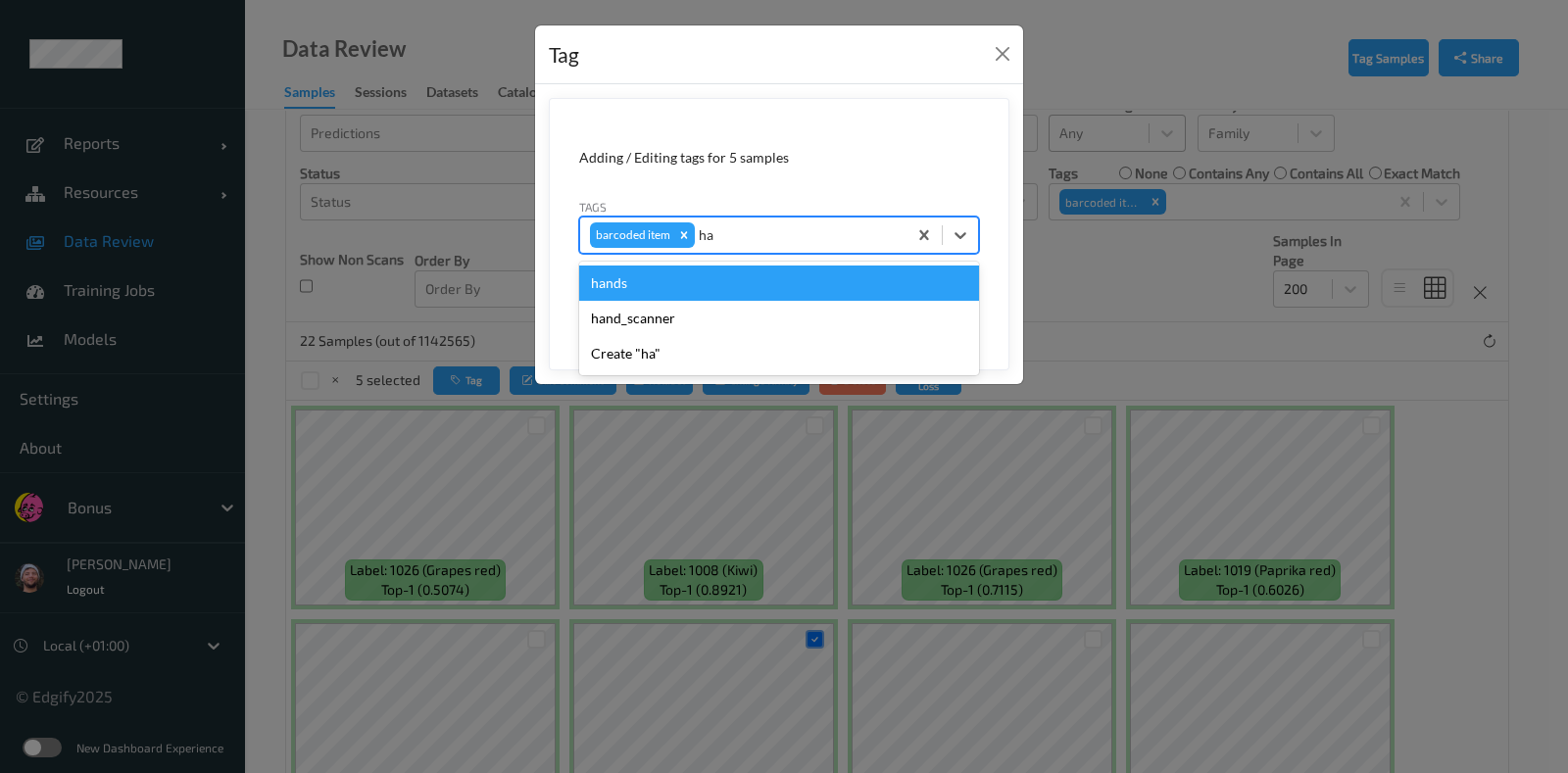
click at [691, 290] on div "hands" at bounding box center [778, 283] width 399 height 35
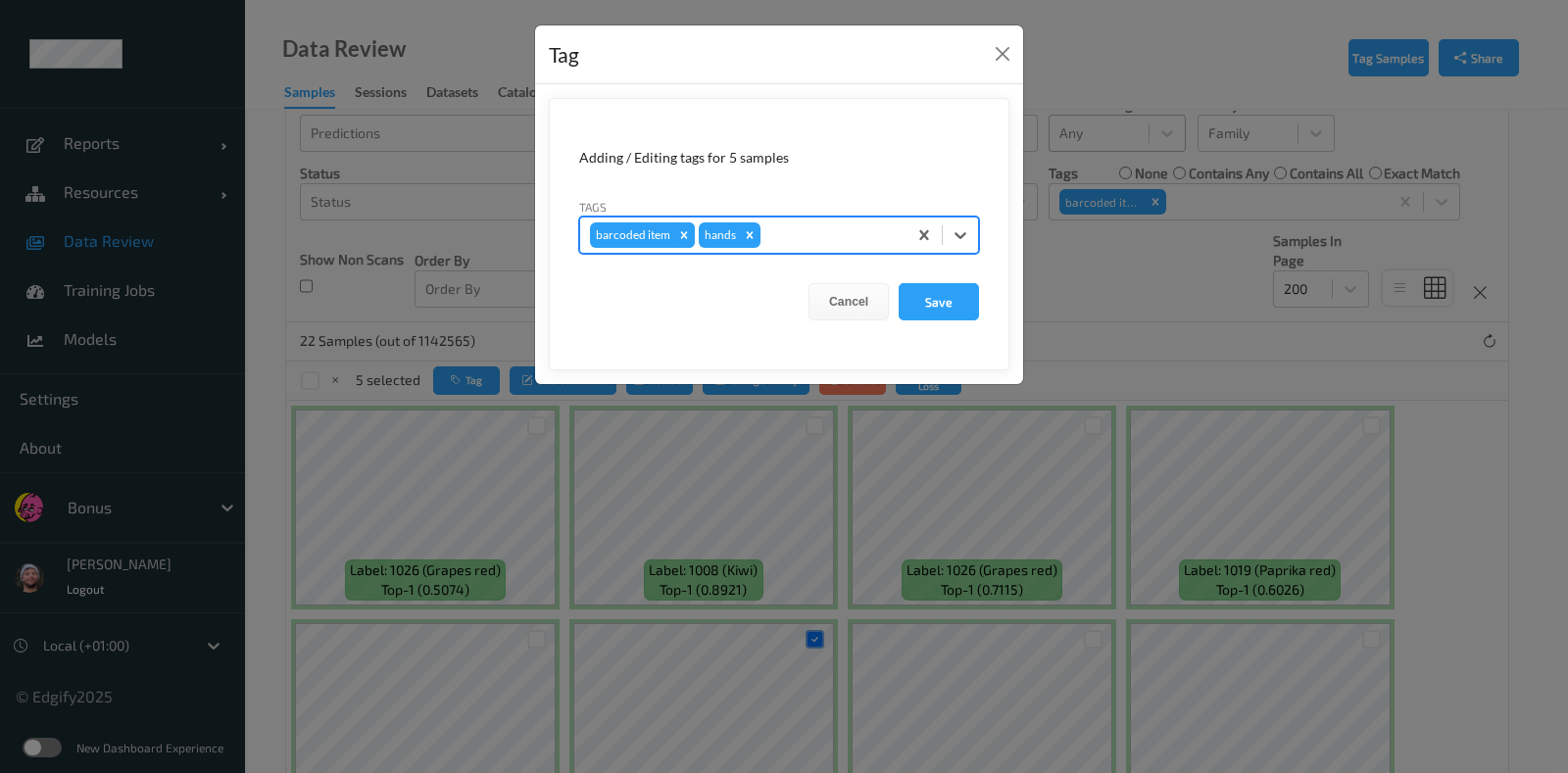
click at [677, 231] on icon "Remove barcoded item" at bounding box center [684, 236] width 14 height 14
click at [918, 280] on form "Adding / Editing tags for 5 samples Tags hands Cancel Save" at bounding box center [778, 234] width 461 height 272
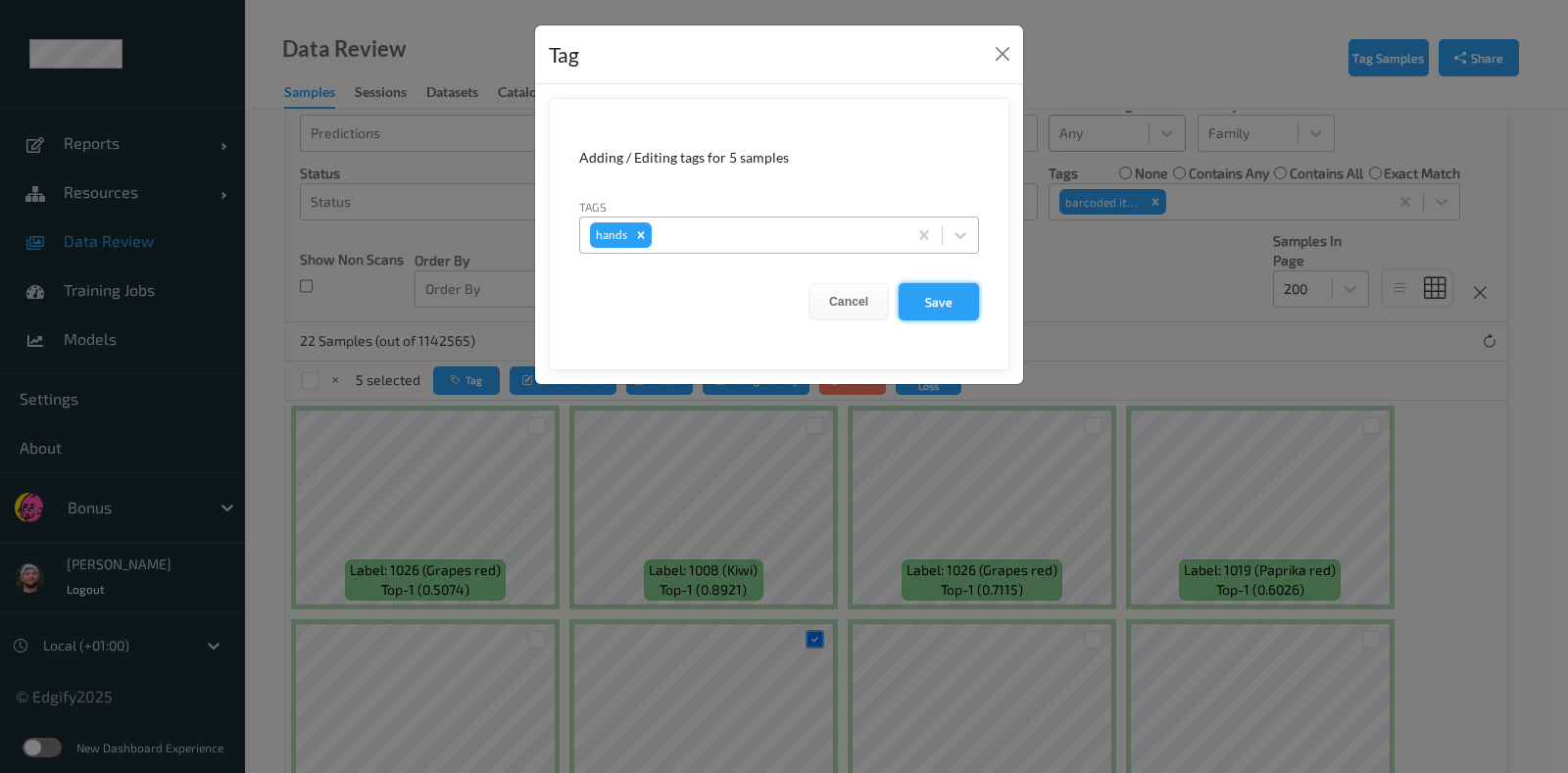
click at [917, 287] on button "Save" at bounding box center [938, 302] width 80 height 37
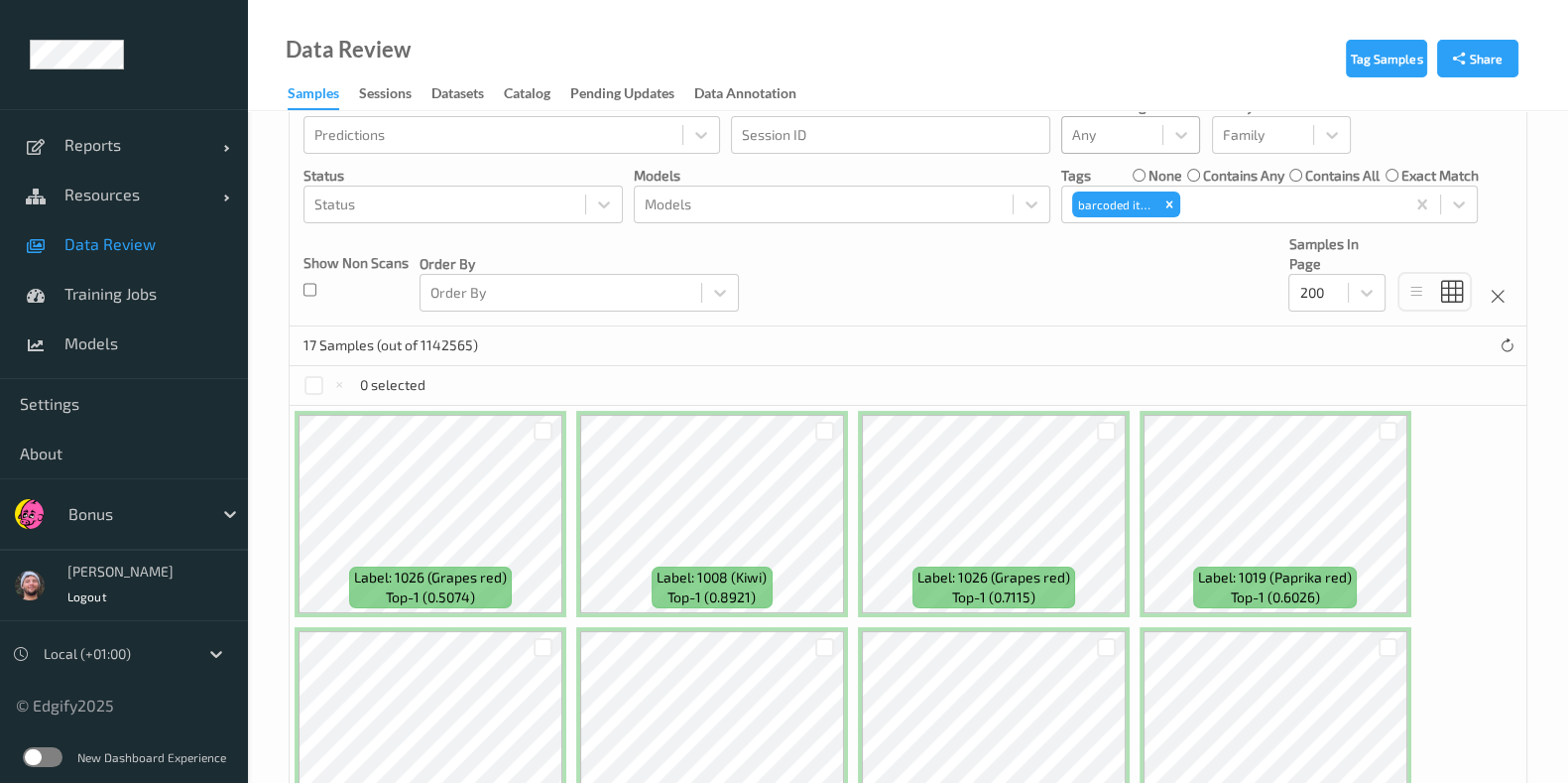
click at [1156, 169] on label "none" at bounding box center [1166, 176] width 34 height 20
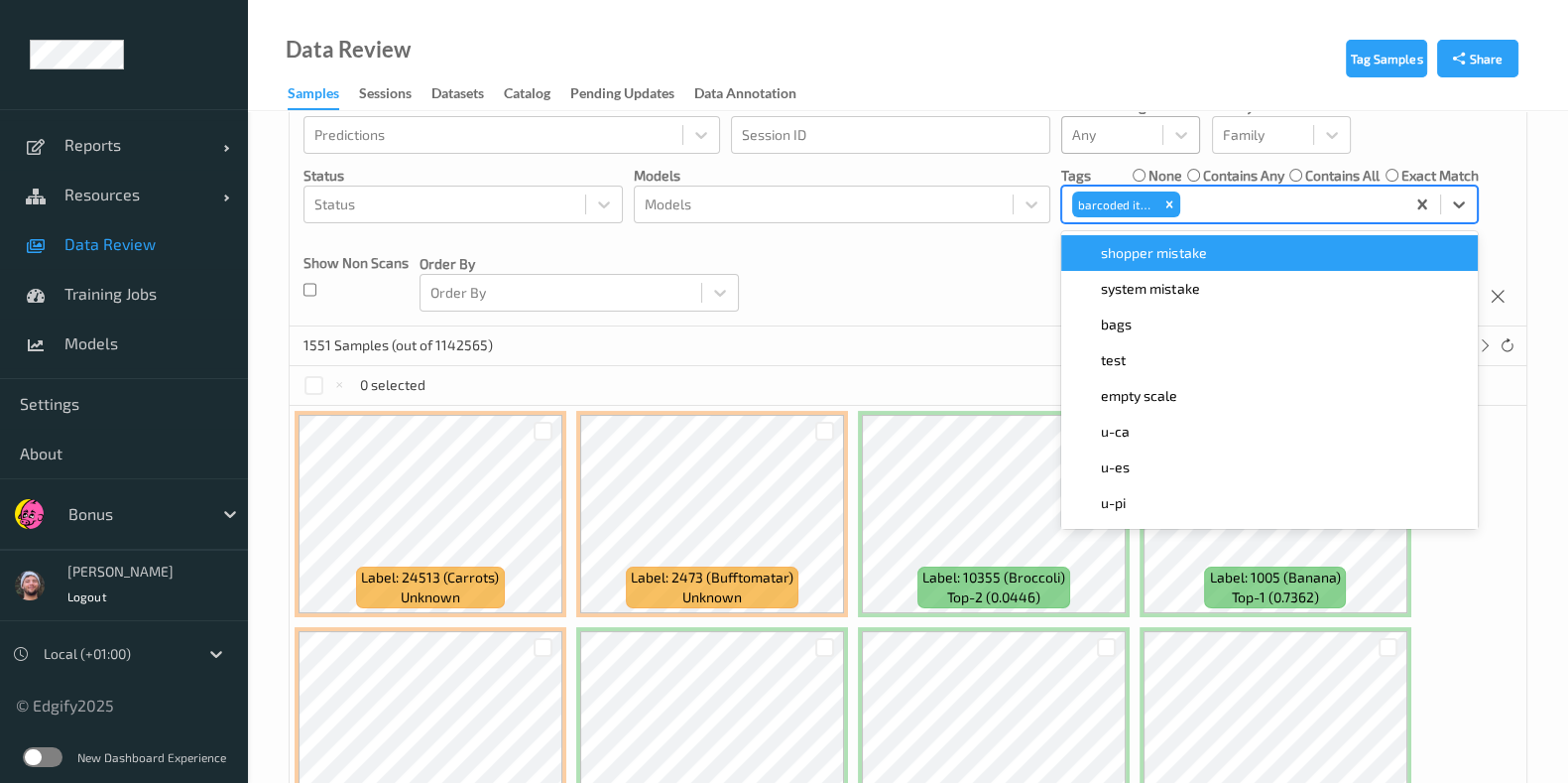
click at [1205, 194] on div at bounding box center [1290, 205] width 212 height 24
click at [940, 310] on div "Devices Devices Storage Devices Storage Devices Clusters Clusters Sites Sites d…" at bounding box center [907, 101] width 1237 height 451
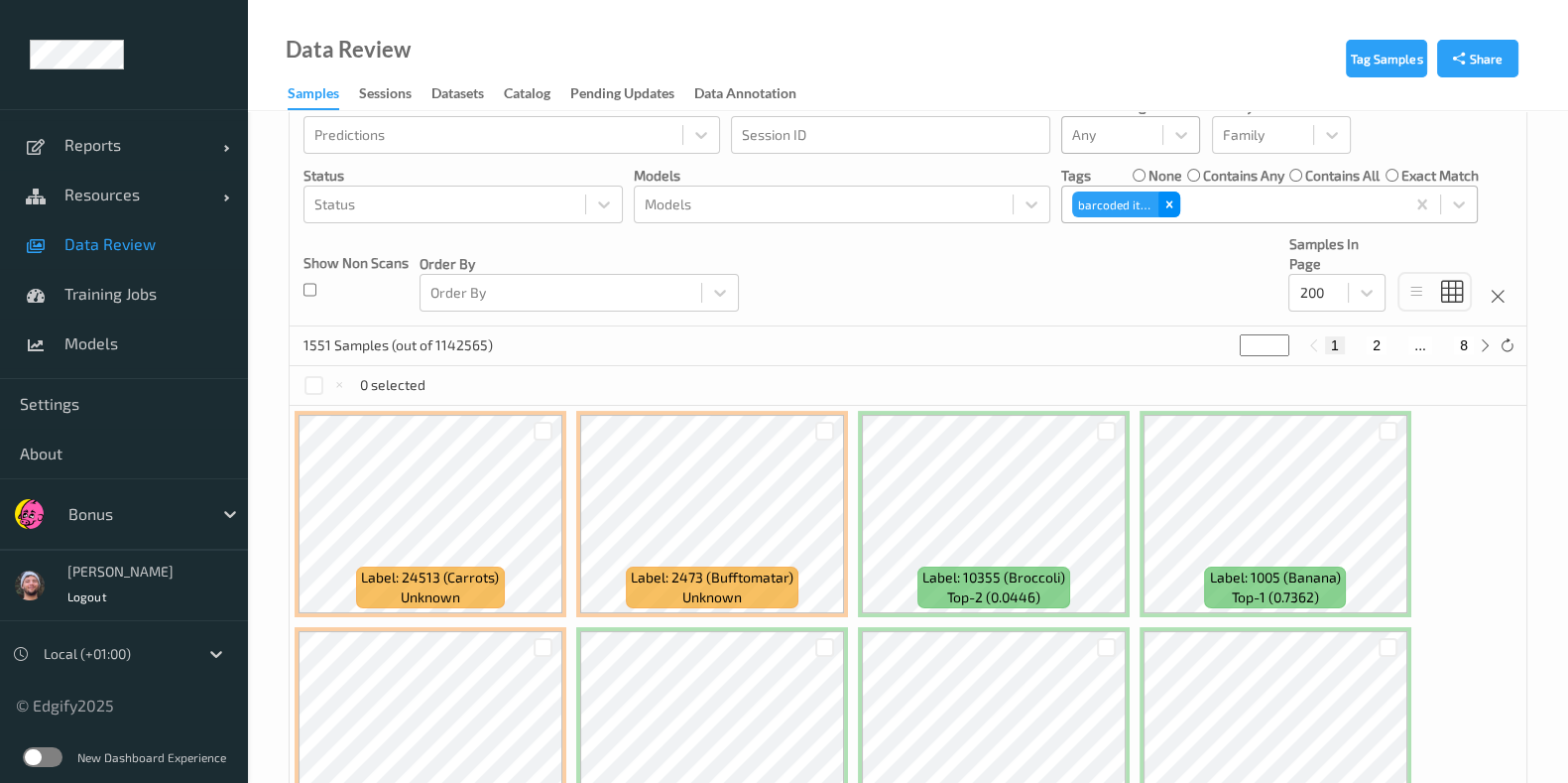
click at [1170, 201] on icon "Remove barcoded item" at bounding box center [1169, 204] width 7 height 7
click at [1141, 209] on div at bounding box center [1251, 205] width 358 height 24
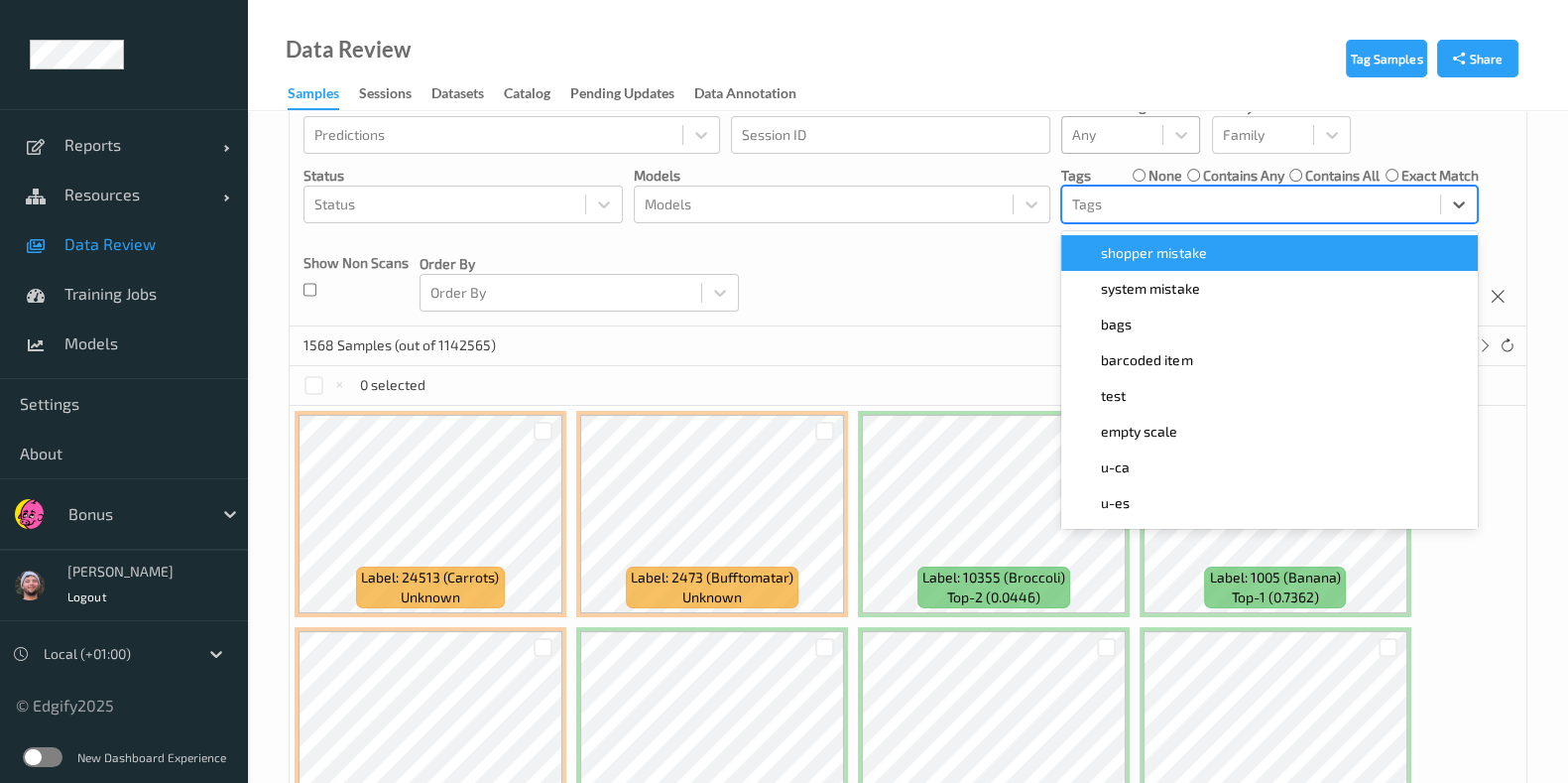
type input "n"
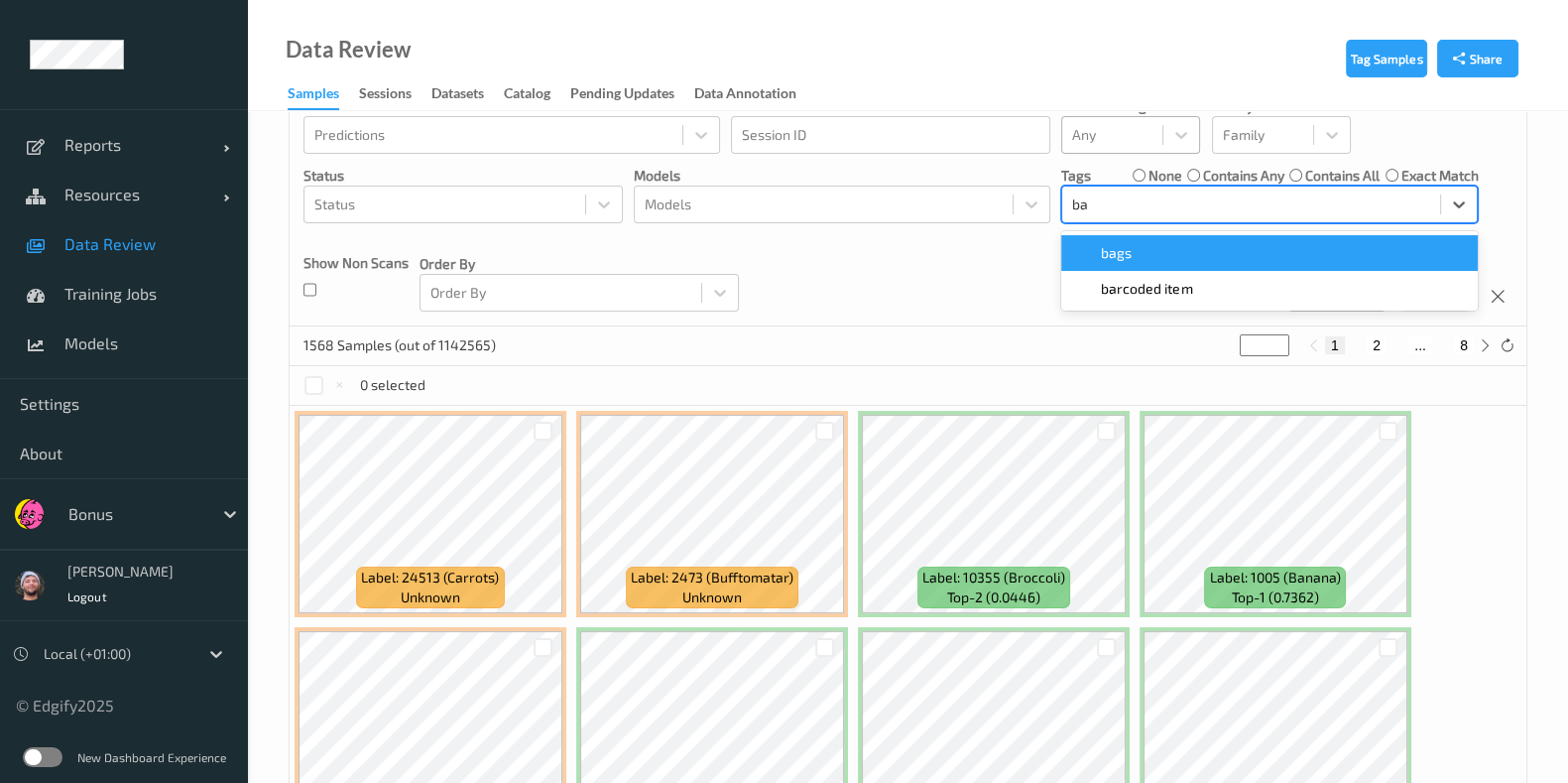
type input "bar"
click at [1161, 253] on span "barcoded item" at bounding box center [1146, 253] width 91 height 20
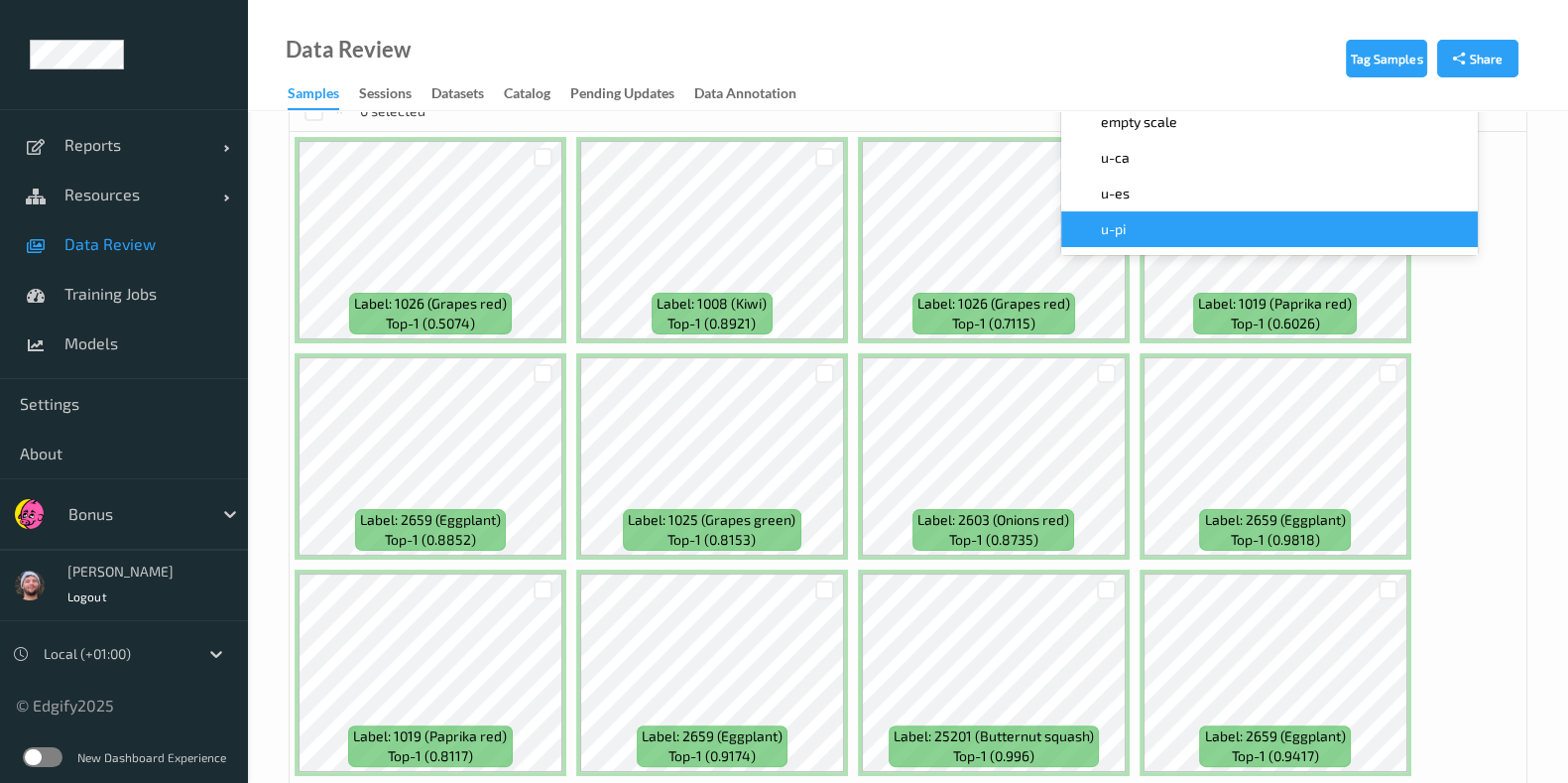
scroll to position [629, 0]
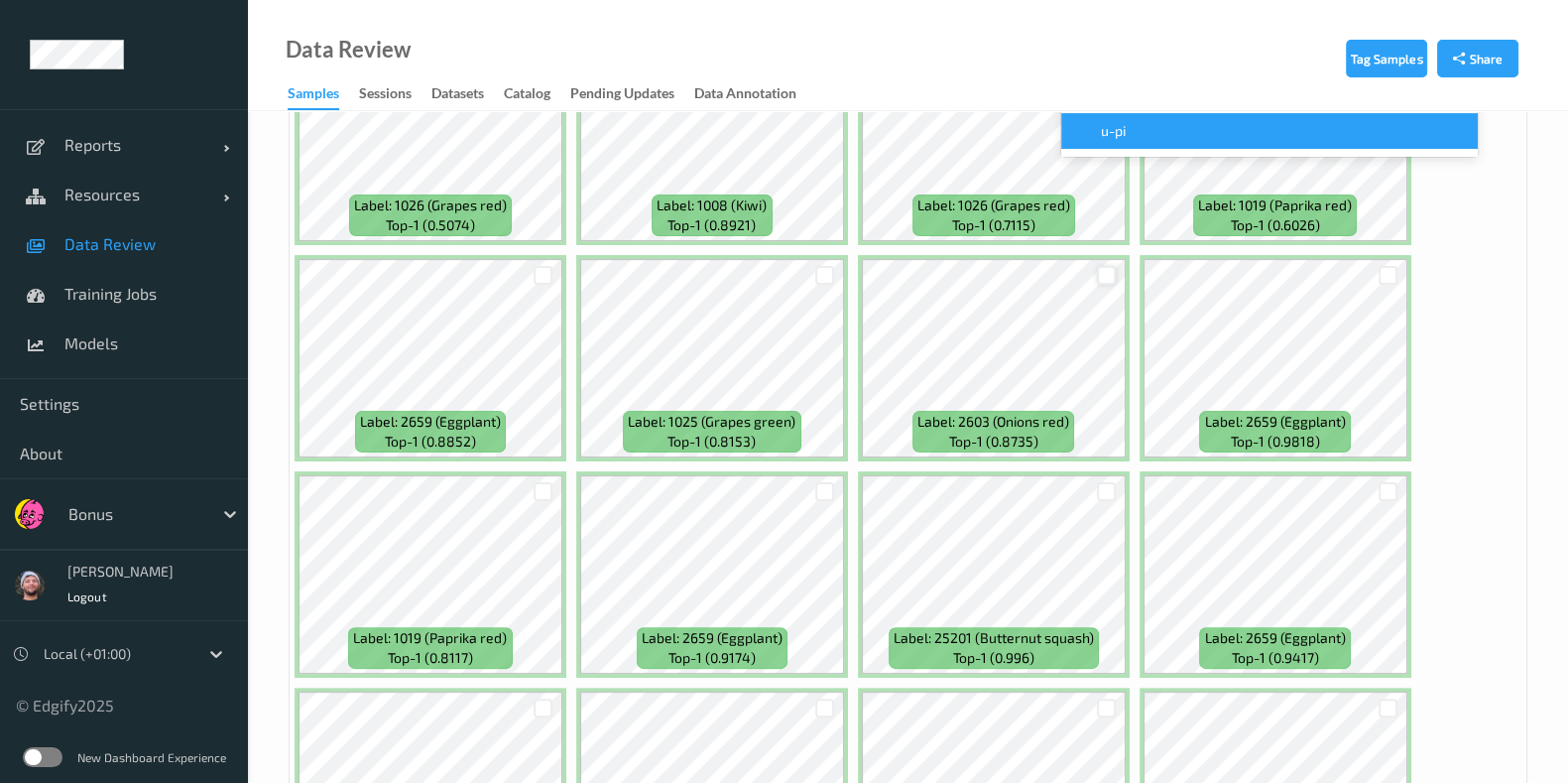
click at [1102, 266] on div at bounding box center [1106, 275] width 19 height 19
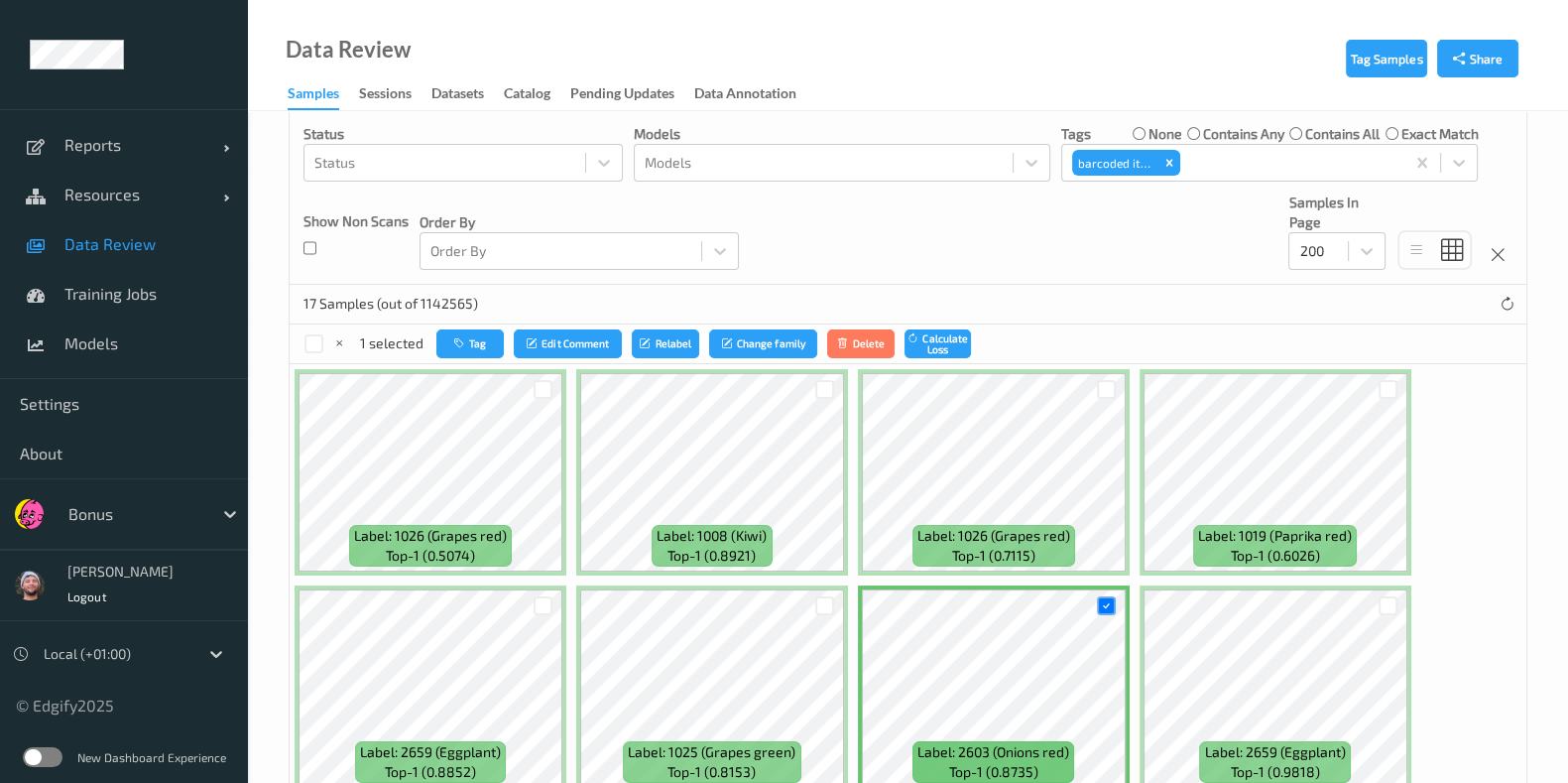
scroll to position [133, 0]
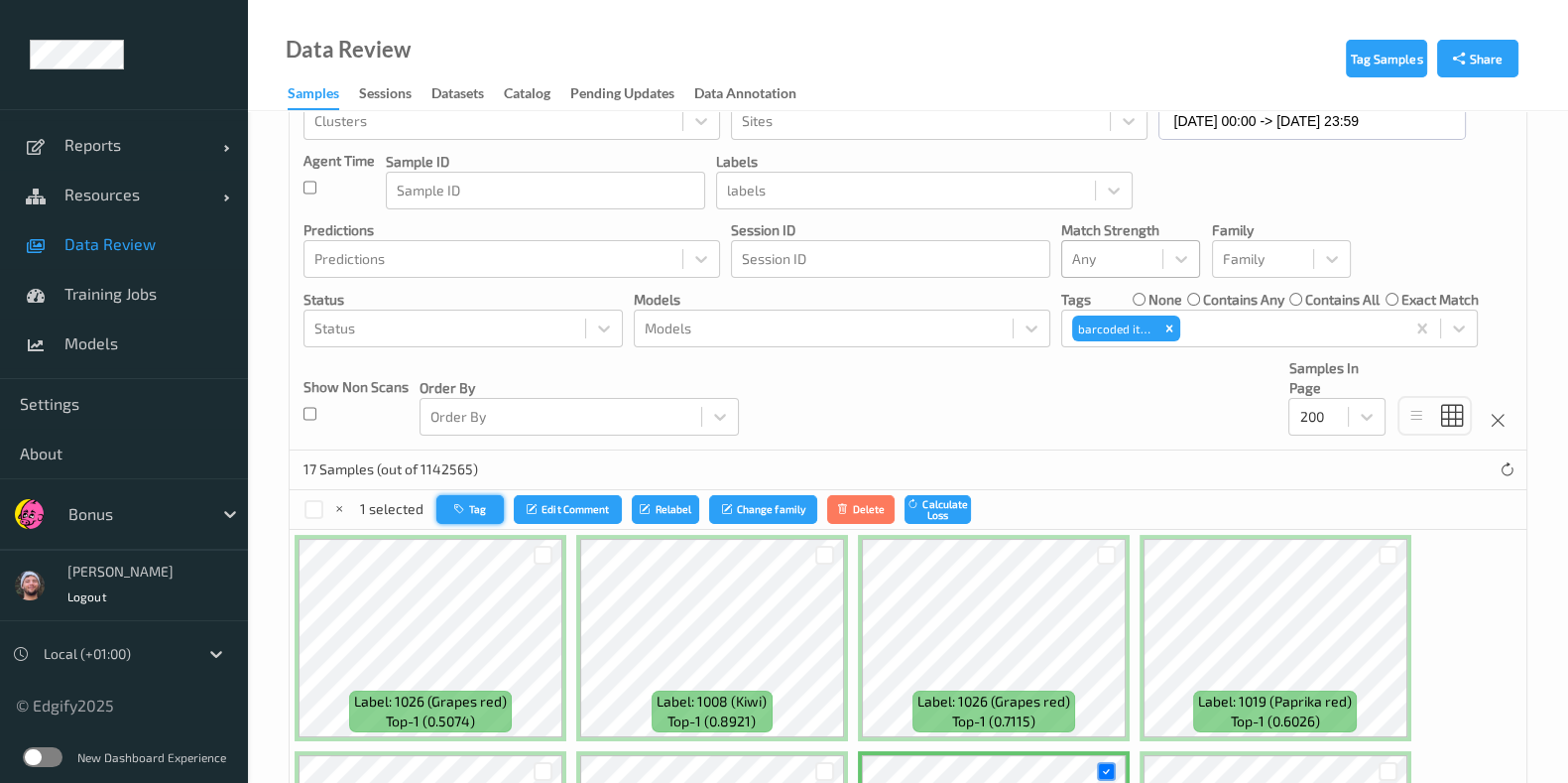
click at [479, 505] on button "Tag" at bounding box center [470, 509] width 68 height 29
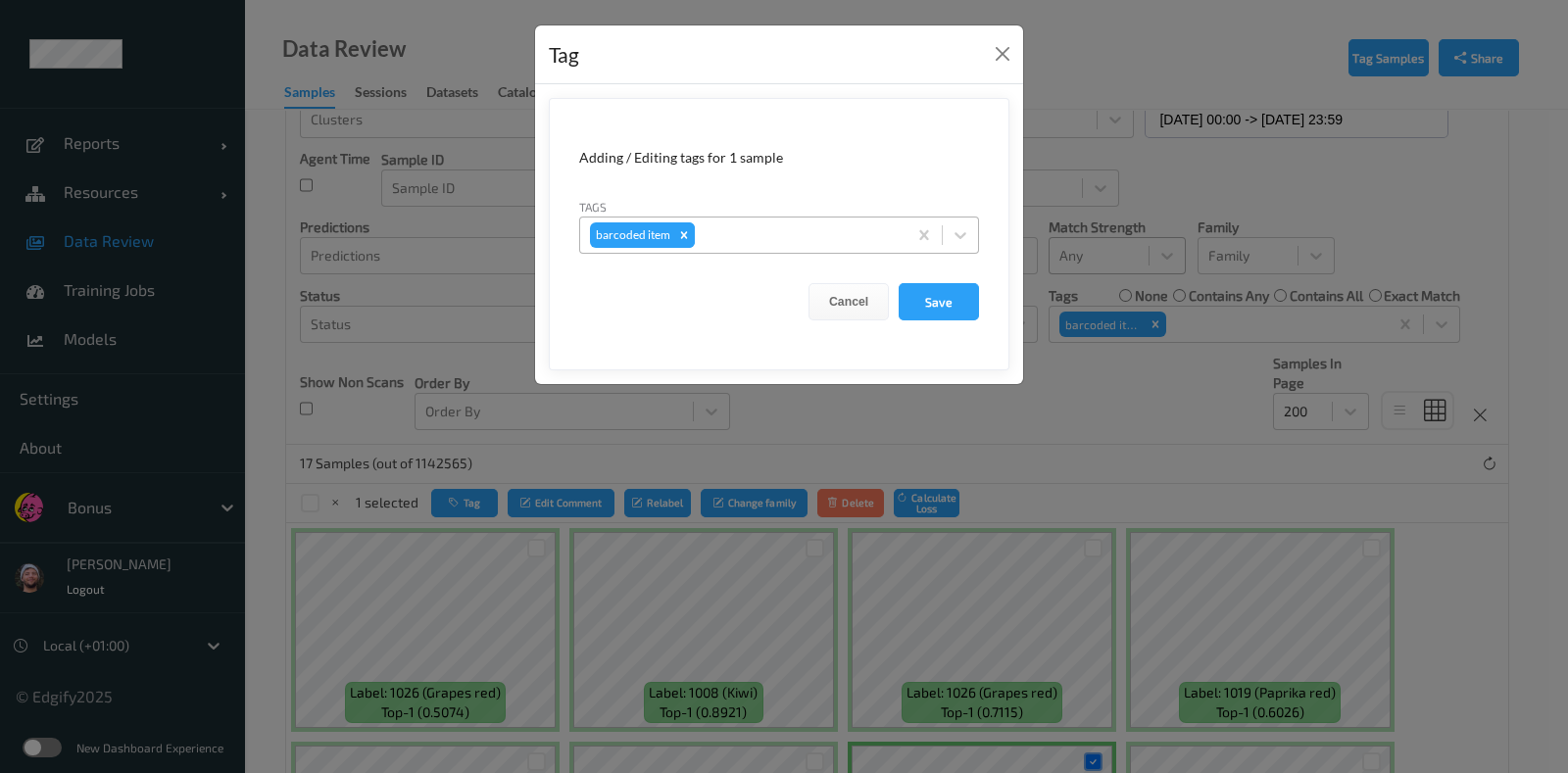
click at [686, 229] on icon "Remove barcoded item" at bounding box center [684, 236] width 14 height 14
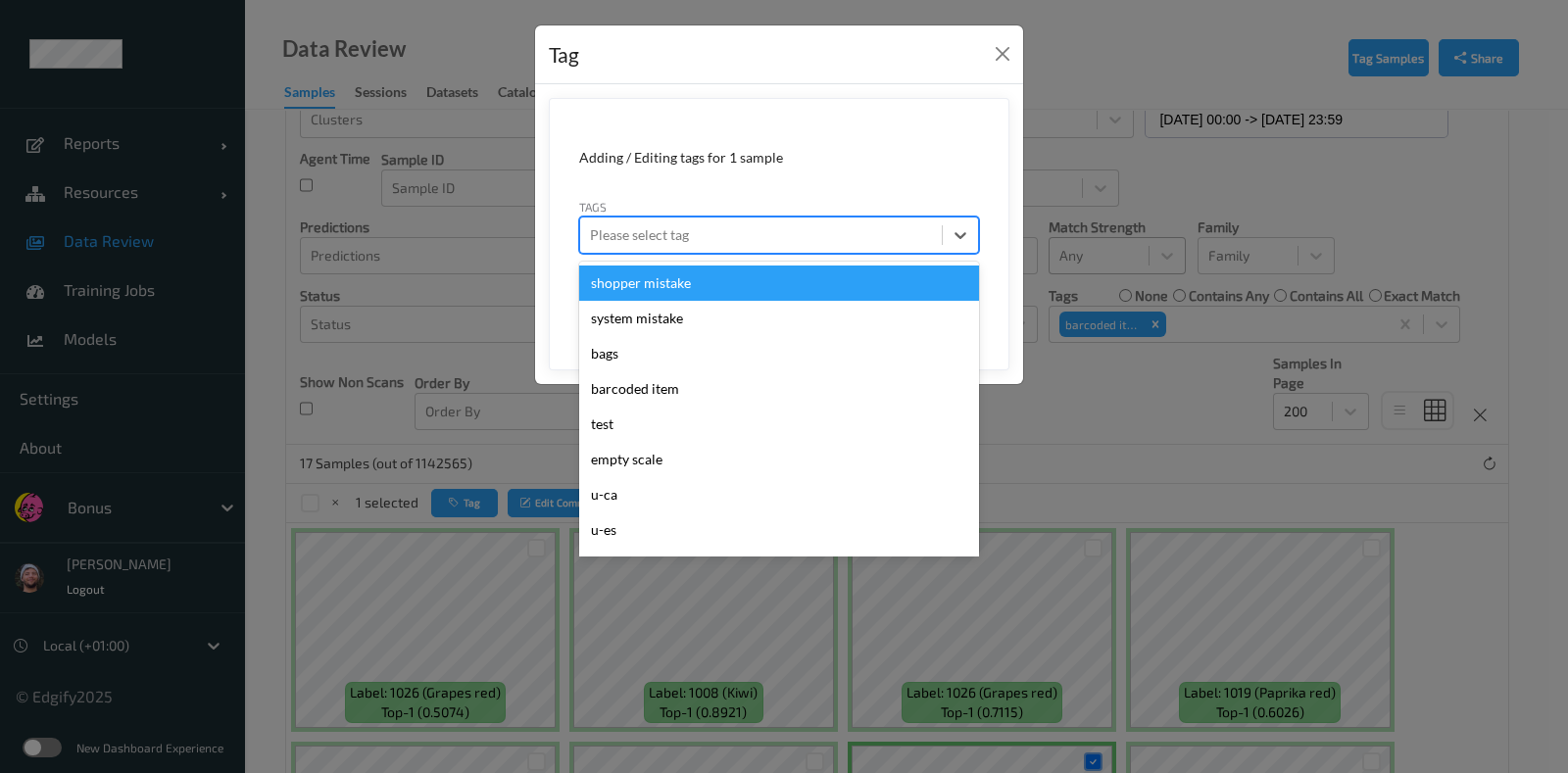
click at [697, 230] on div at bounding box center [760, 236] width 342 height 24
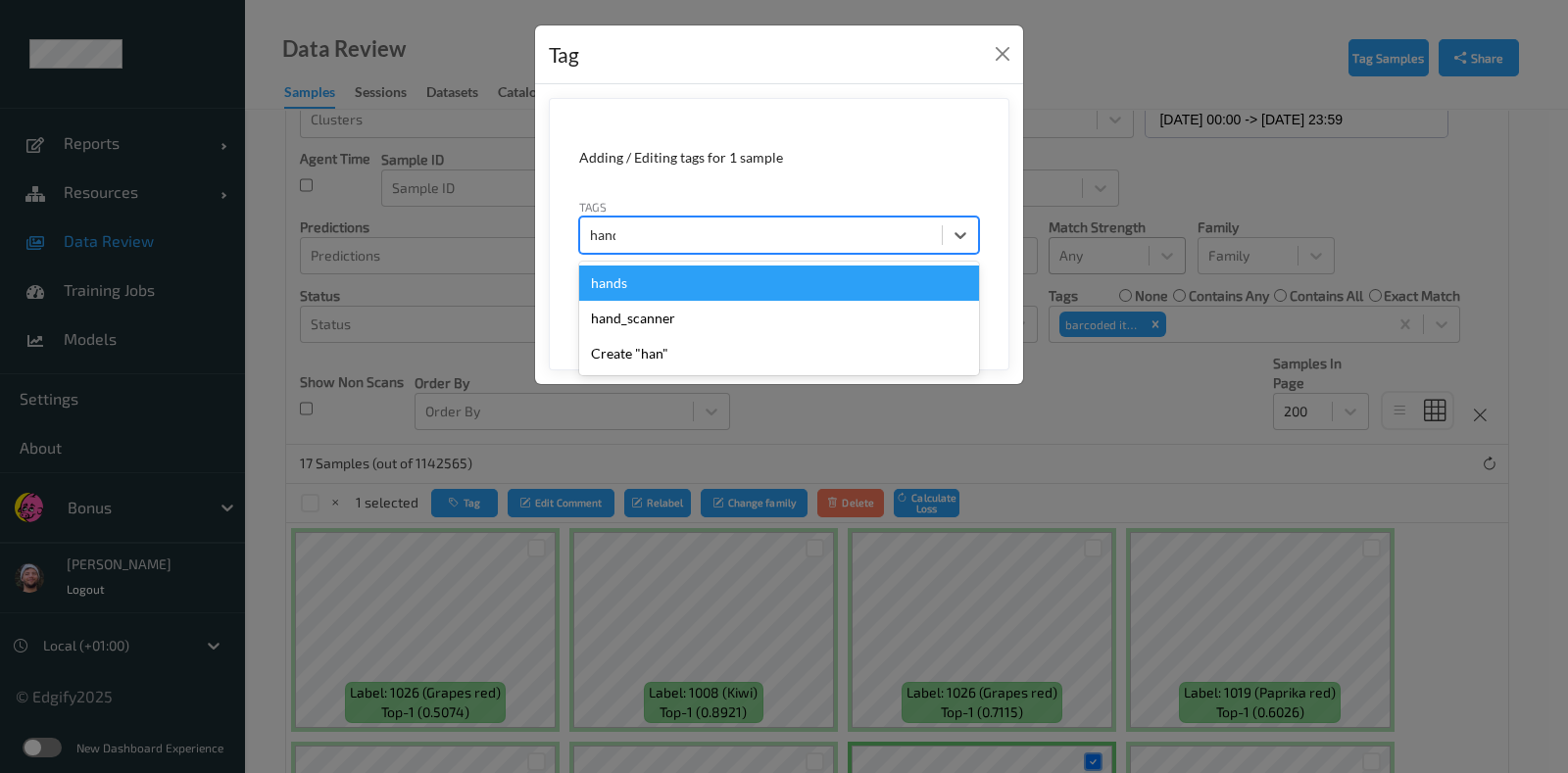
type input "hands"
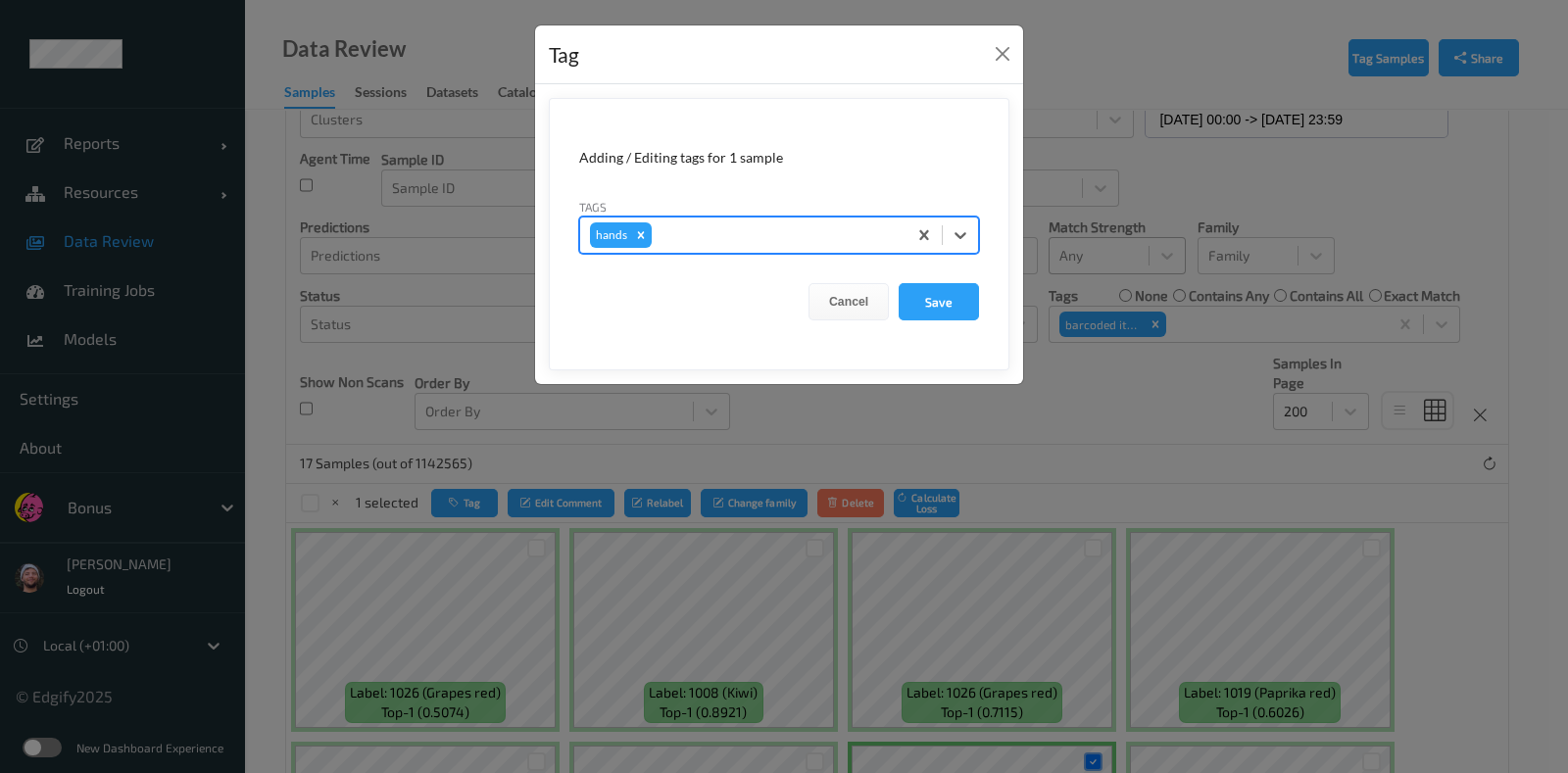
click at [898, 283] on button "Save" at bounding box center [938, 302] width 80 height 37
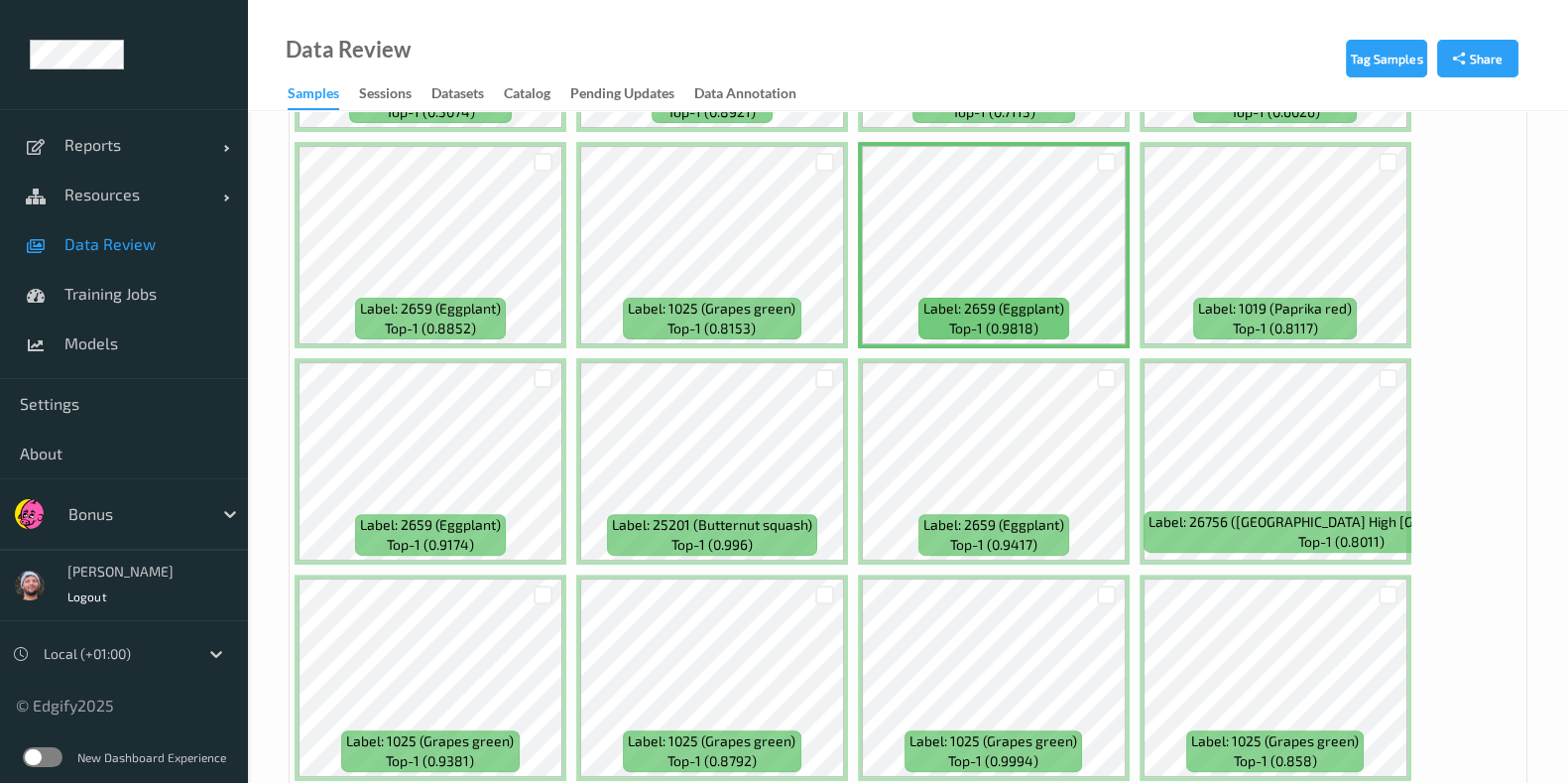
scroll to position [753, 0]
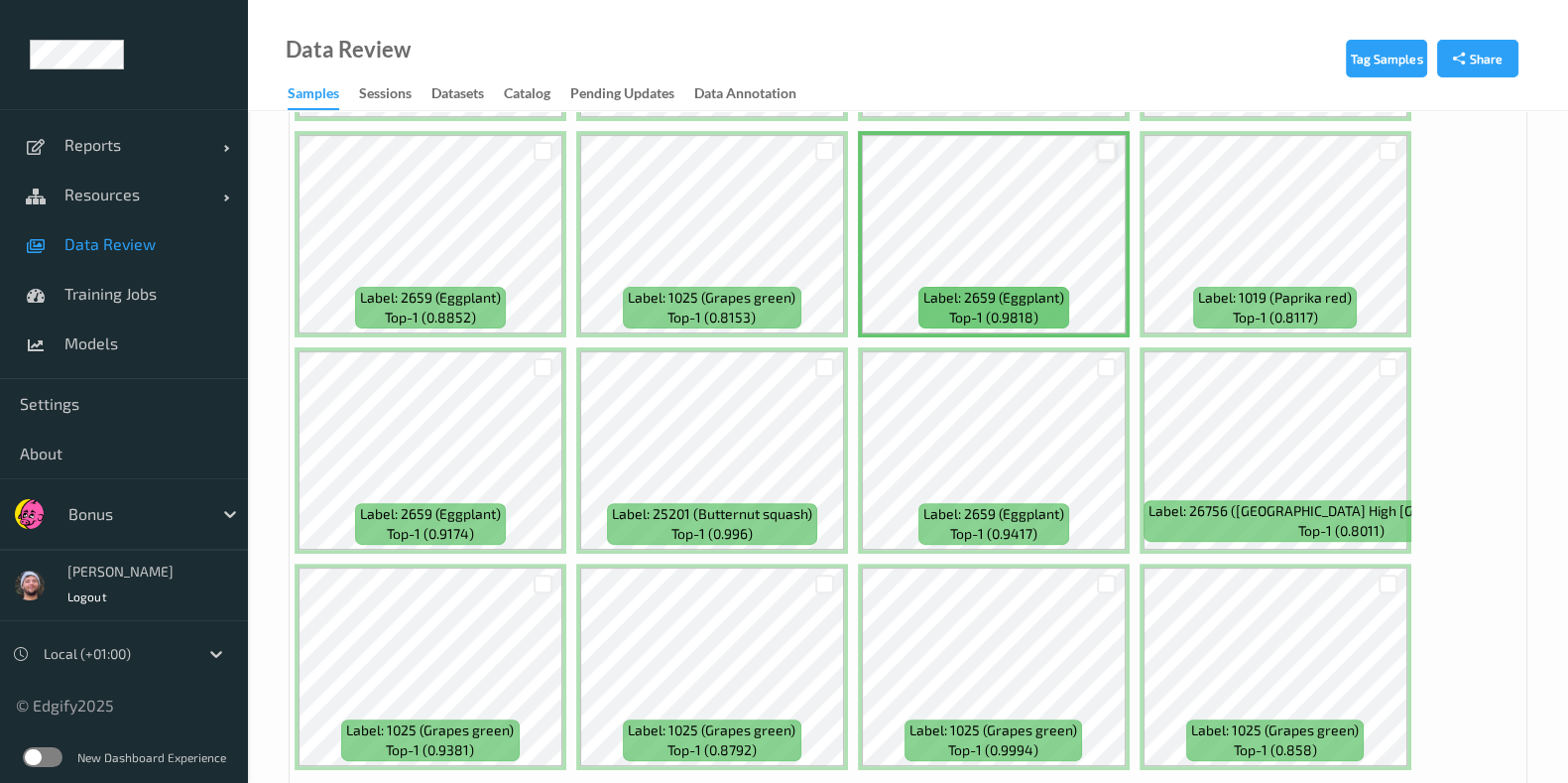
click at [1106, 145] on div at bounding box center [1106, 151] width 19 height 19
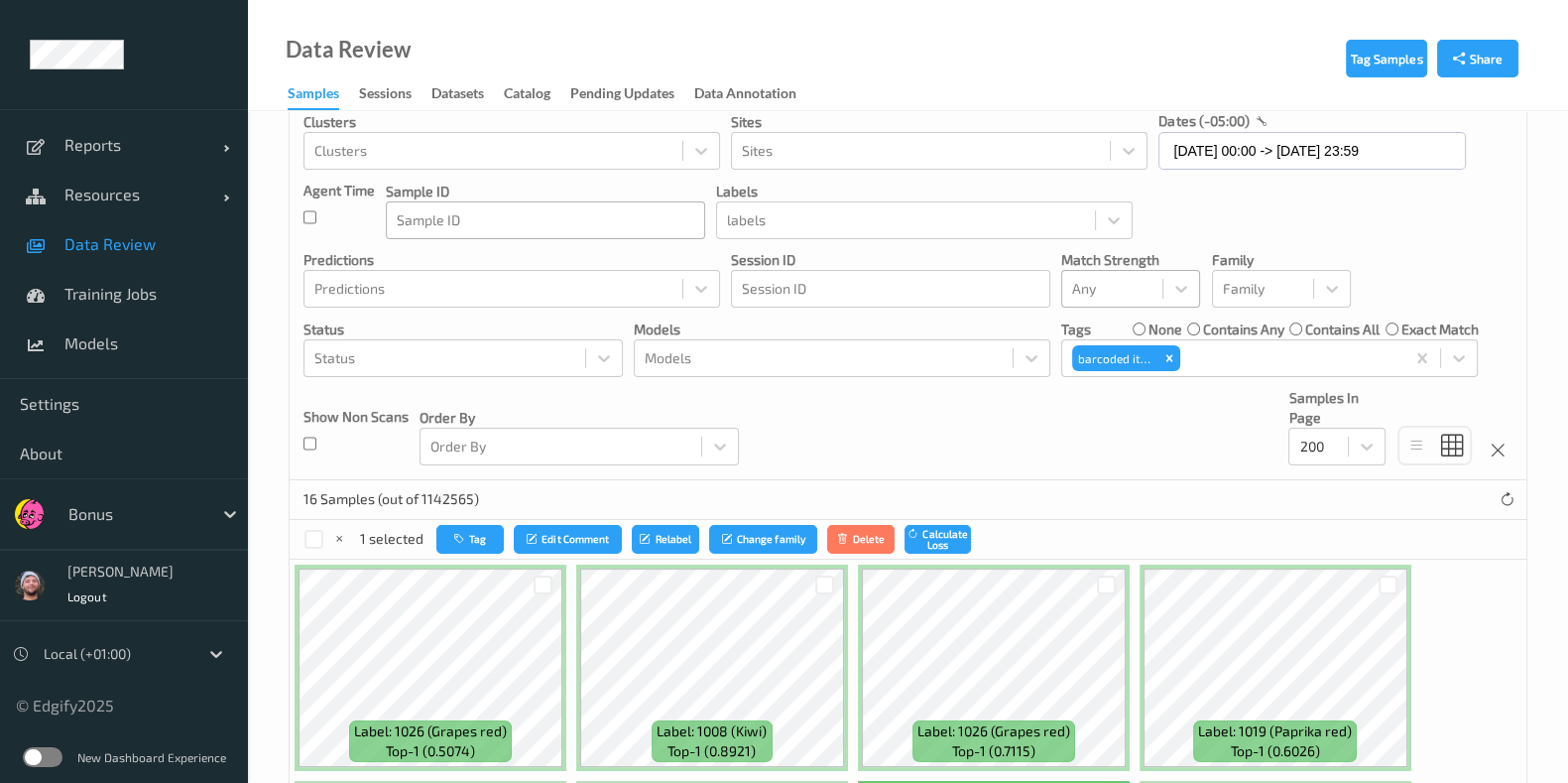
scroll to position [9, 0]
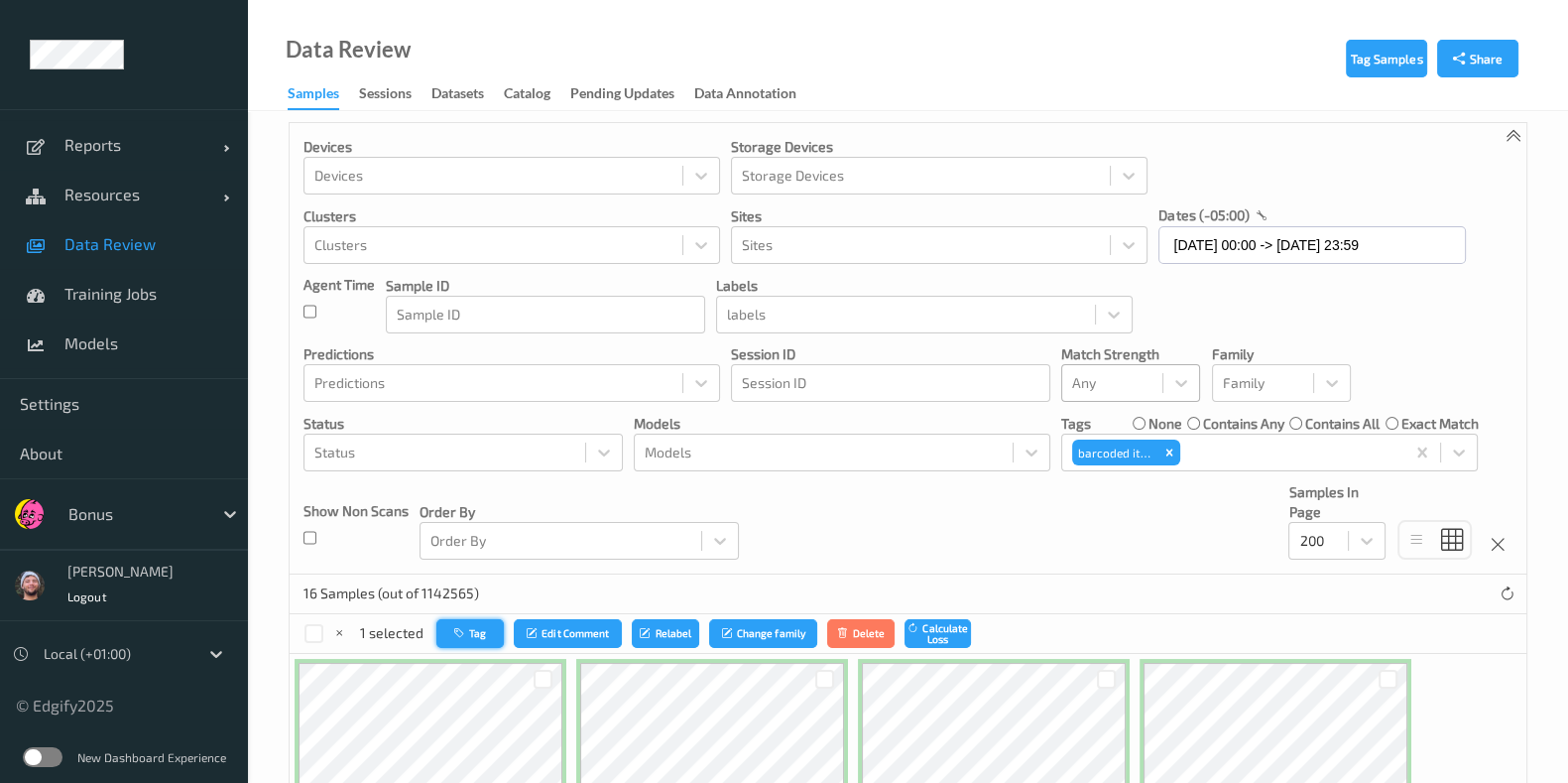
click at [468, 634] on button "Tag" at bounding box center [470, 633] width 68 height 29
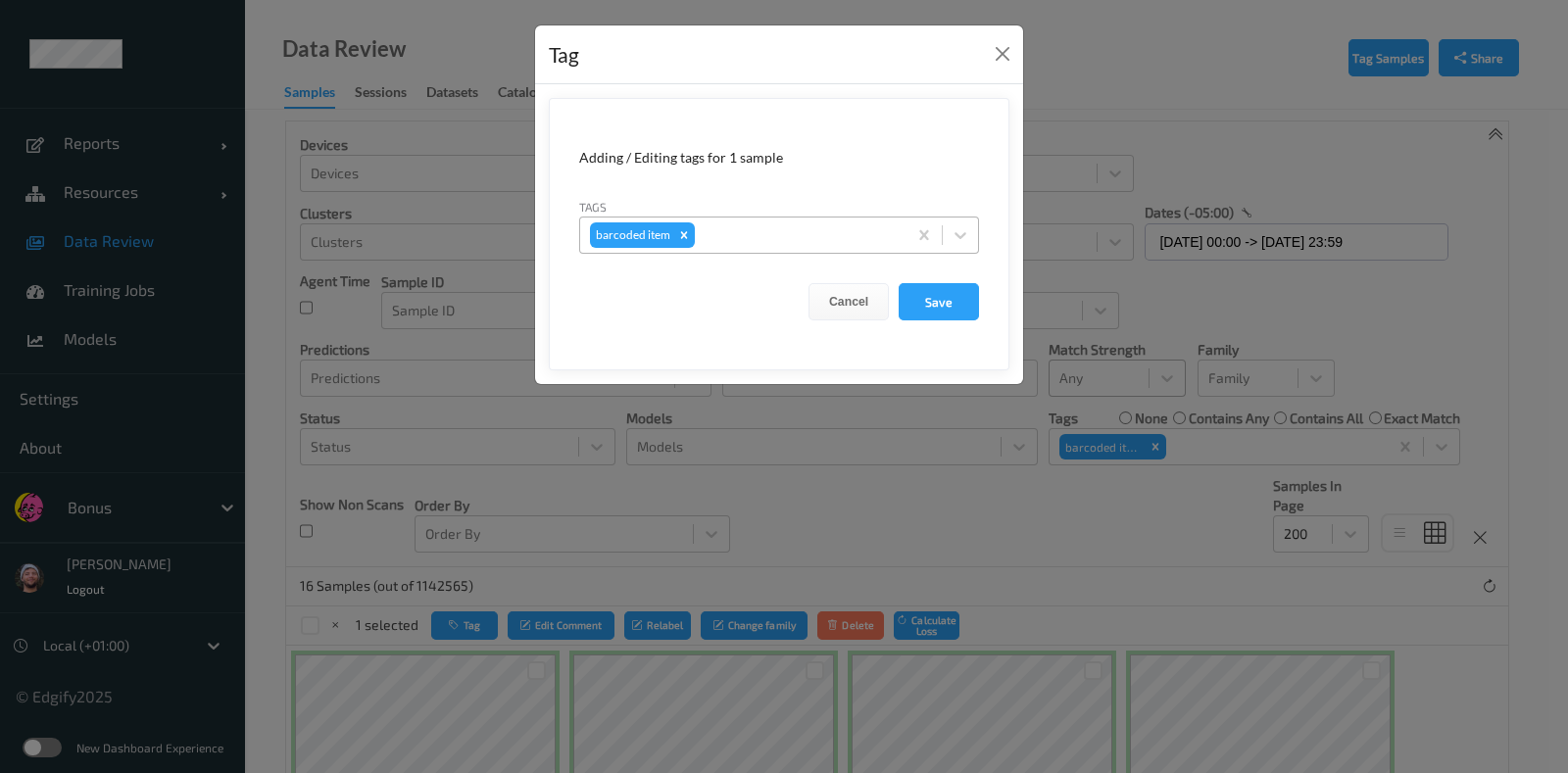
click at [719, 240] on div at bounding box center [797, 236] width 198 height 24
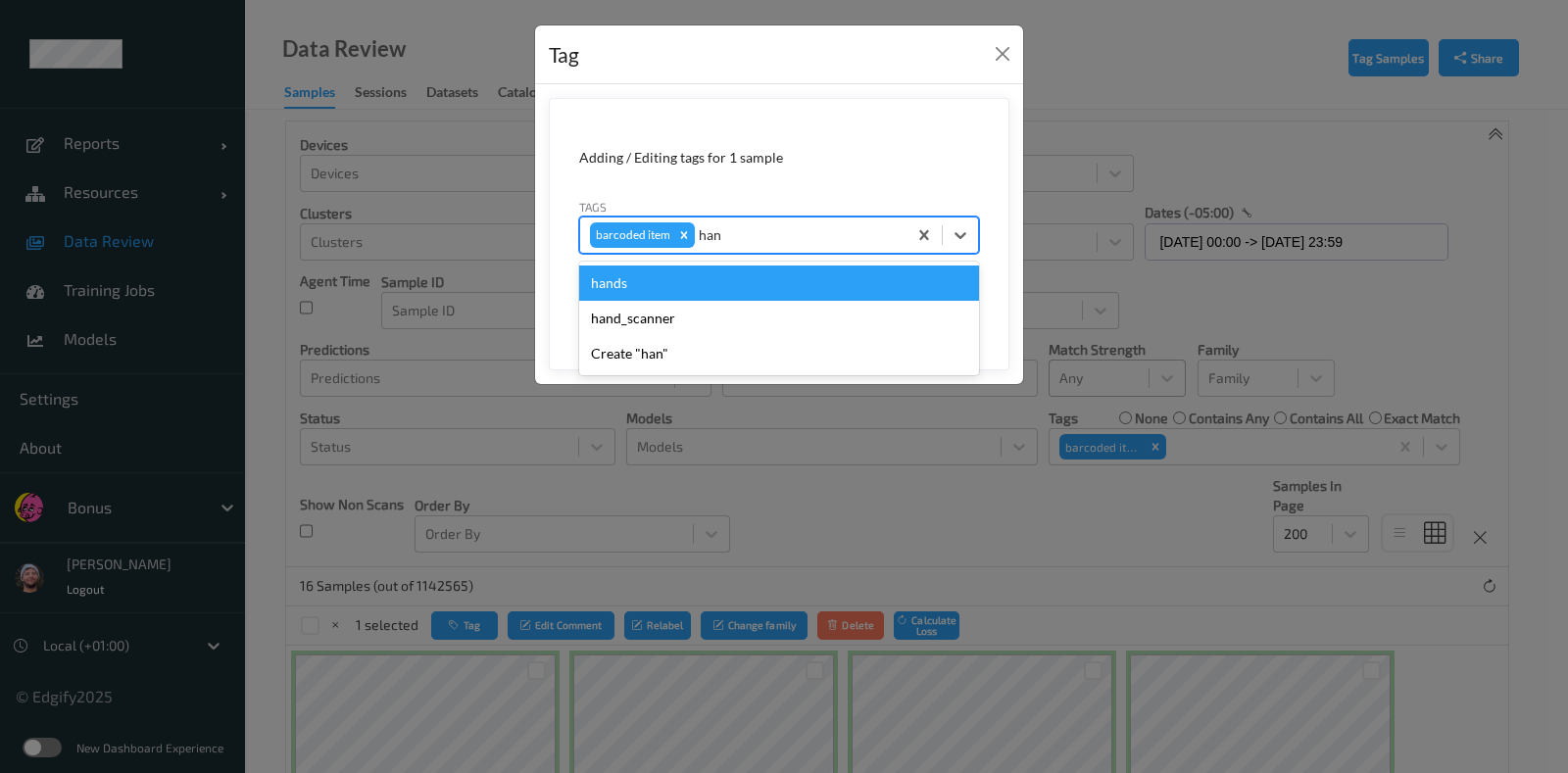
type input "hand"
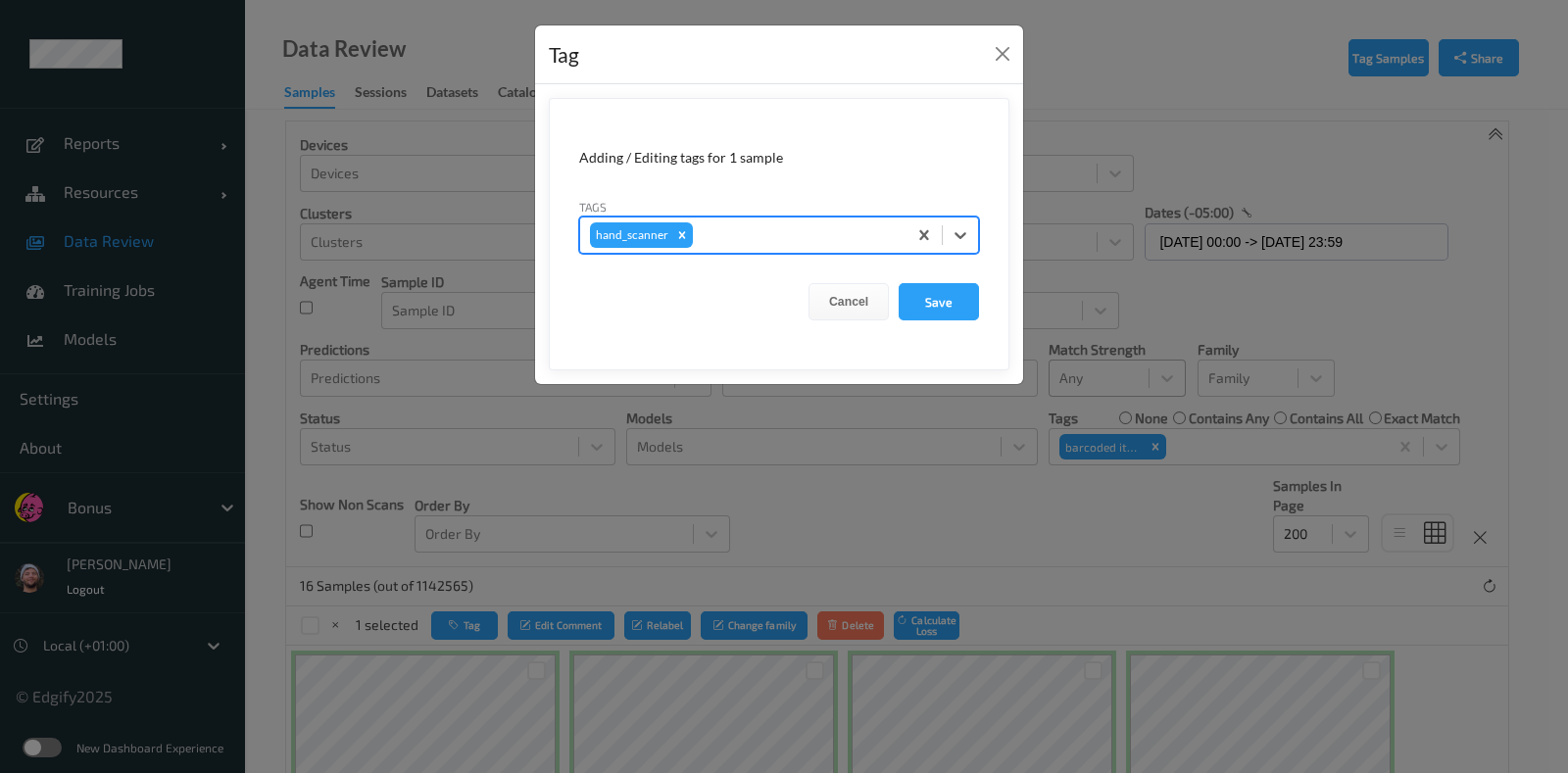
click at [898, 283] on button "Save" at bounding box center [938, 302] width 80 height 37
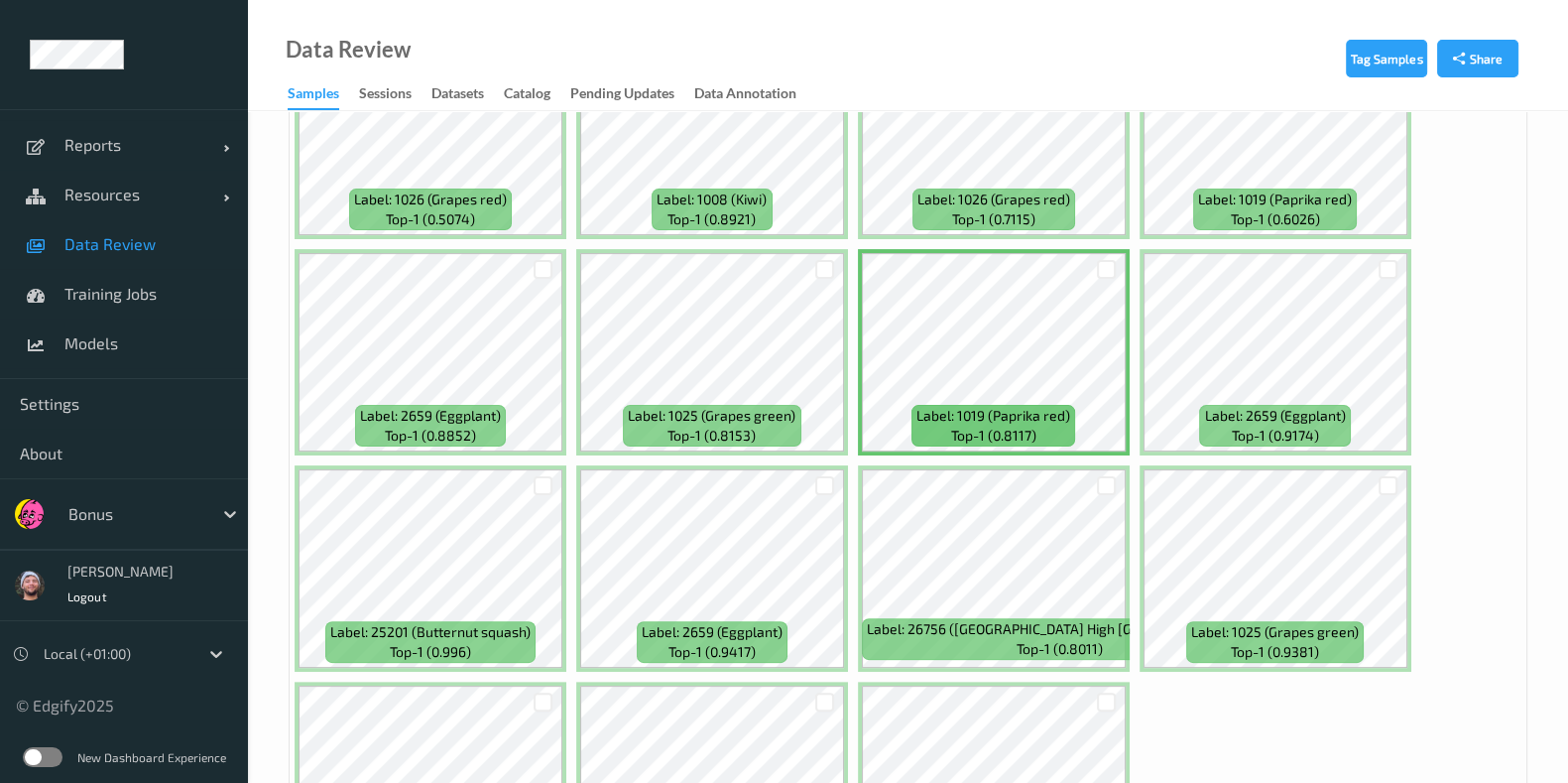
scroll to position [753, 0]
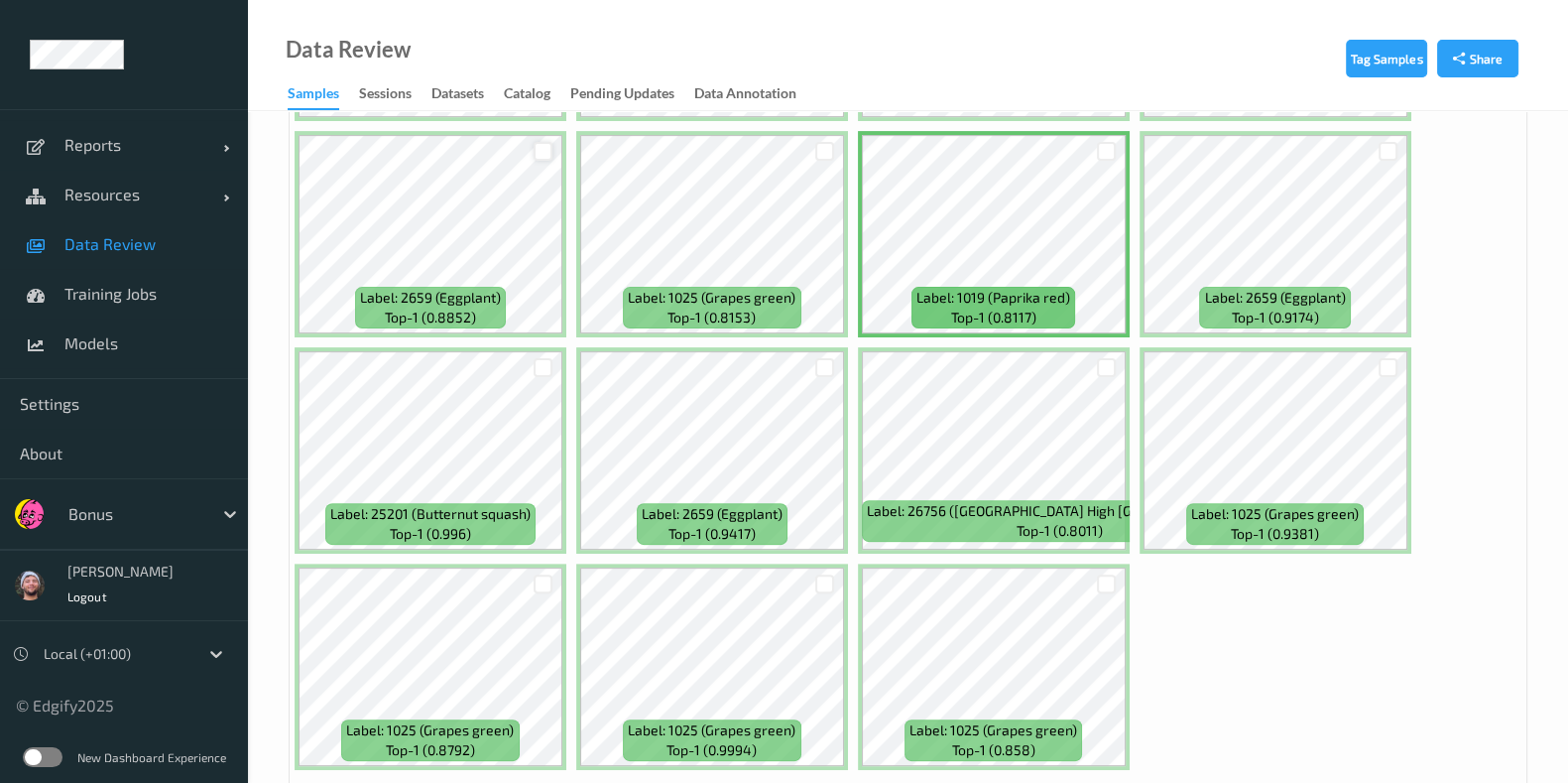
click at [541, 142] on div at bounding box center [543, 151] width 19 height 19
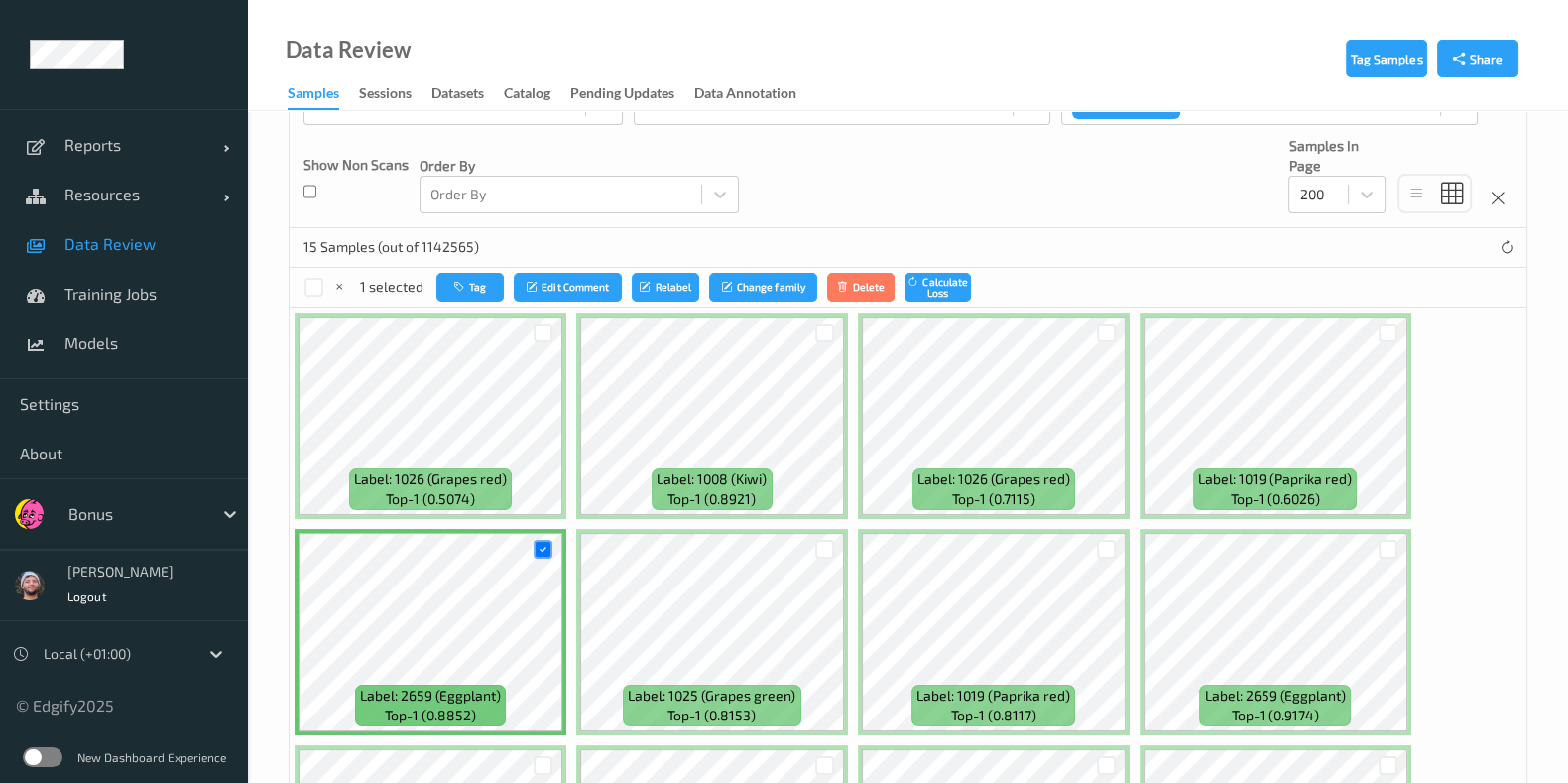
scroll to position [257, 0]
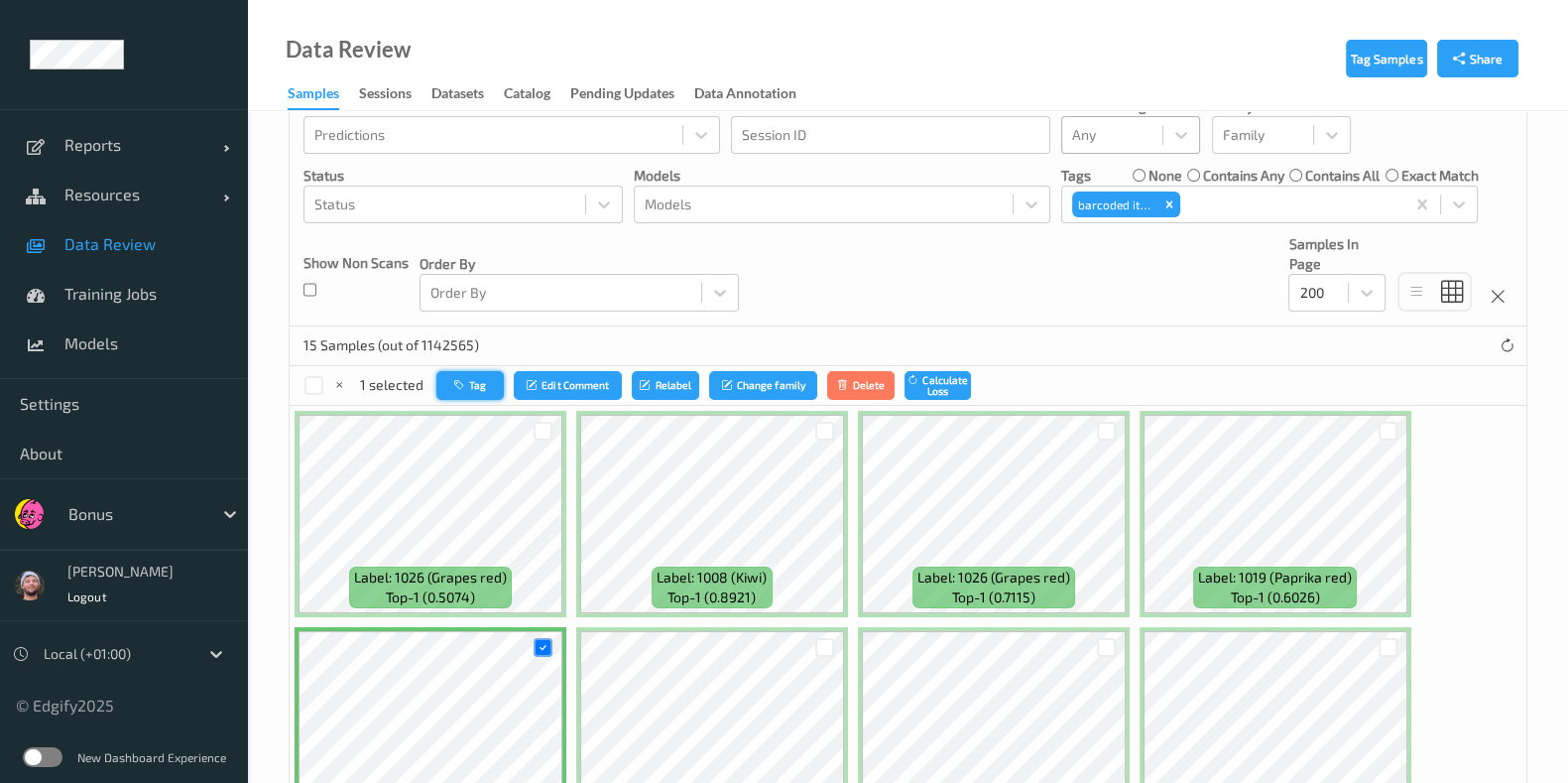
click at [466, 389] on icon "button" at bounding box center [461, 386] width 15 height 12
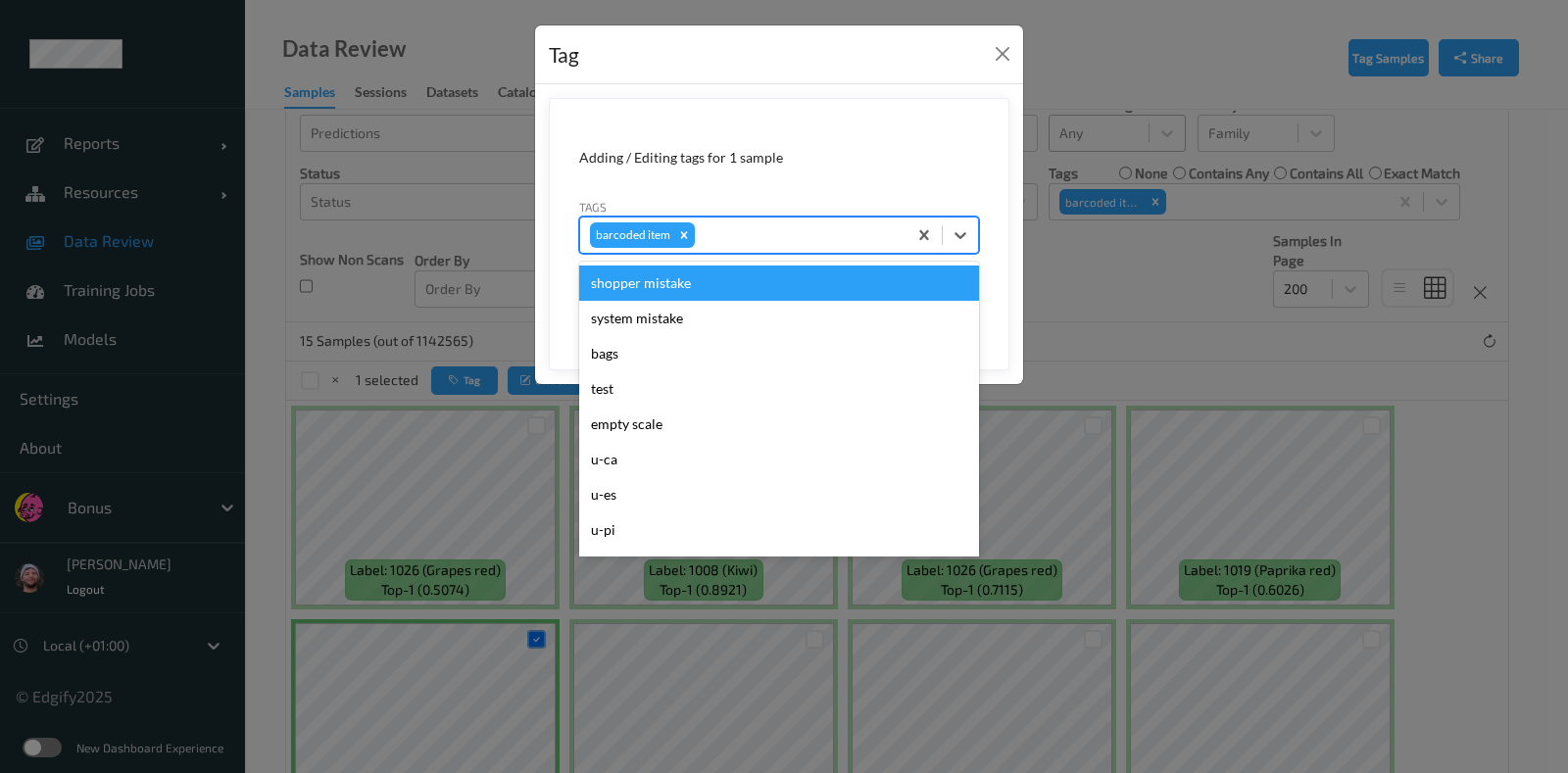
click at [789, 229] on div at bounding box center [797, 236] width 198 height 24
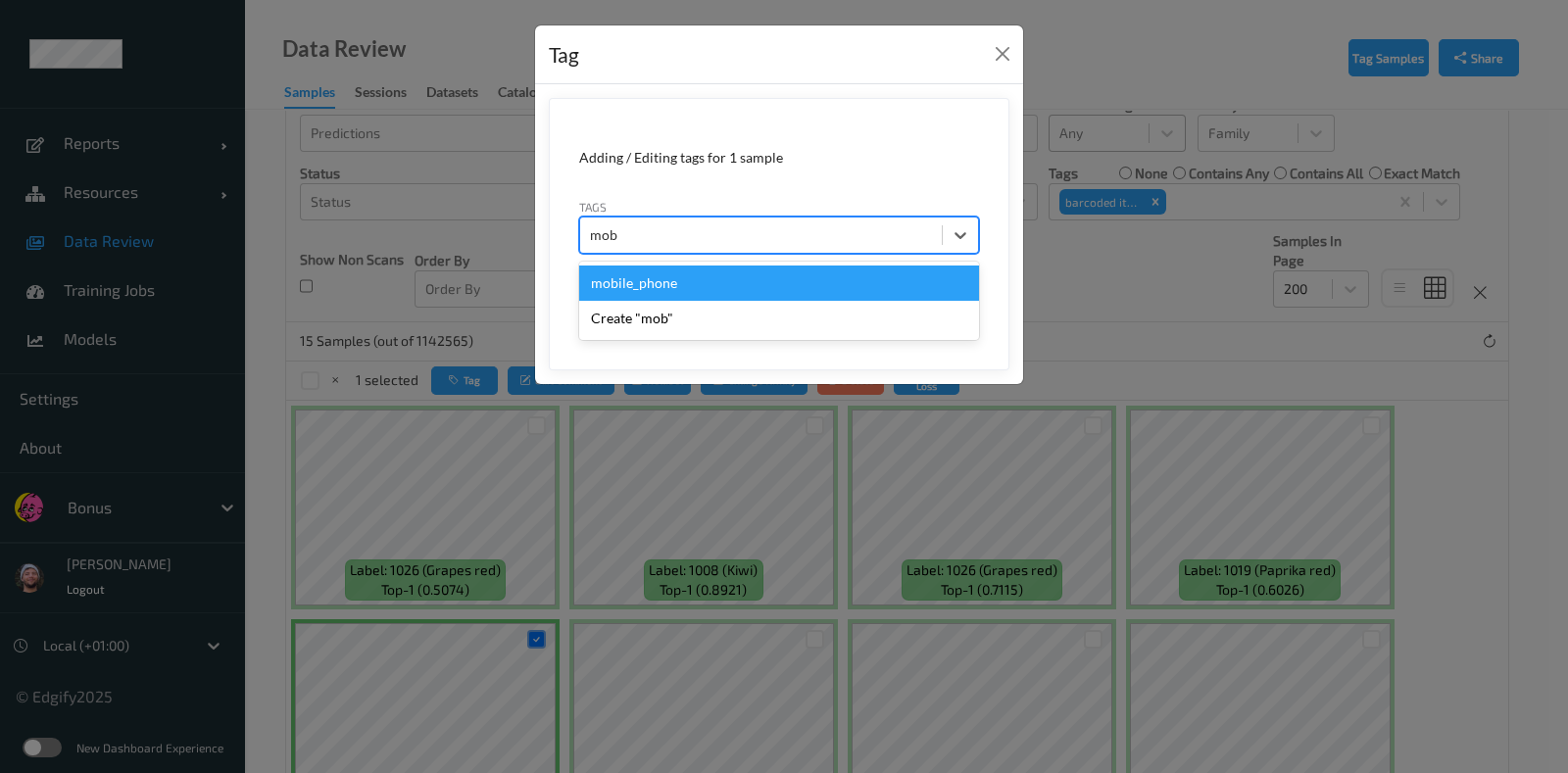
type input "mobi"
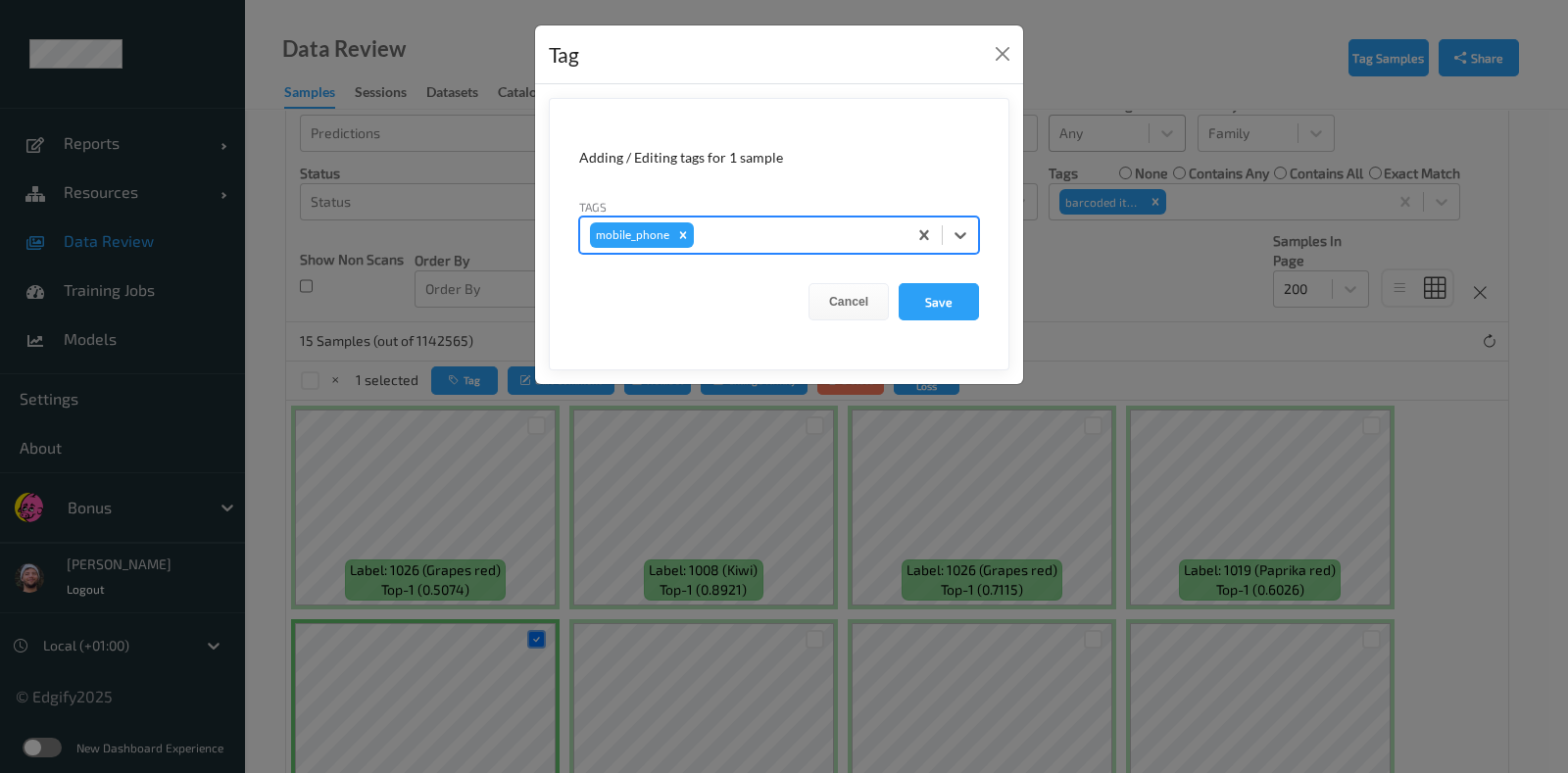
click at [898, 283] on button "Save" at bounding box center [938, 302] width 80 height 37
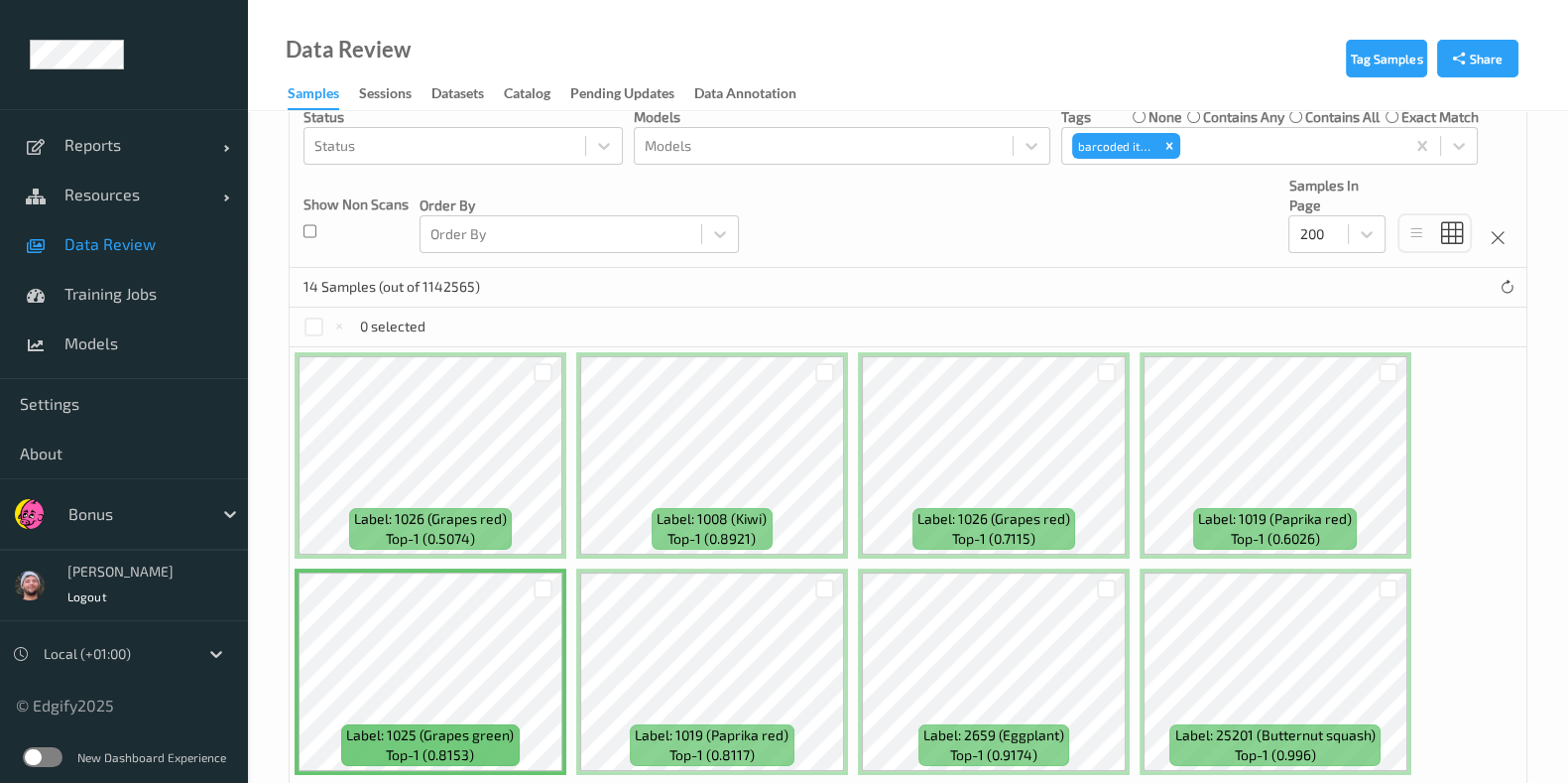
scroll to position [505, 0]
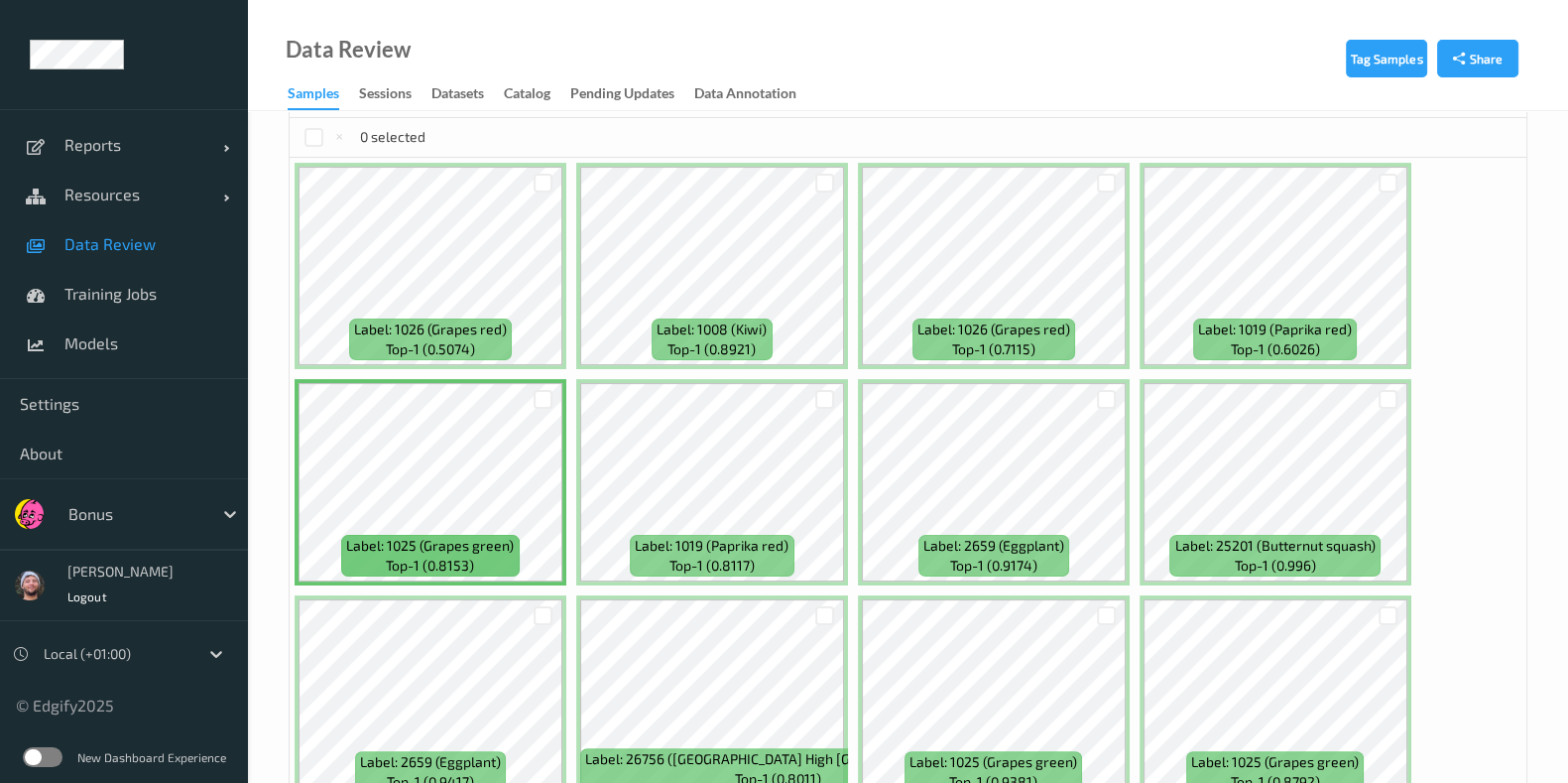
drag, startPoint x: 1382, startPoint y: 400, endPoint x: 1370, endPoint y: 396, distance: 12.6
click at [1378, 398] on div at bounding box center [1387, 399] width 19 height 19
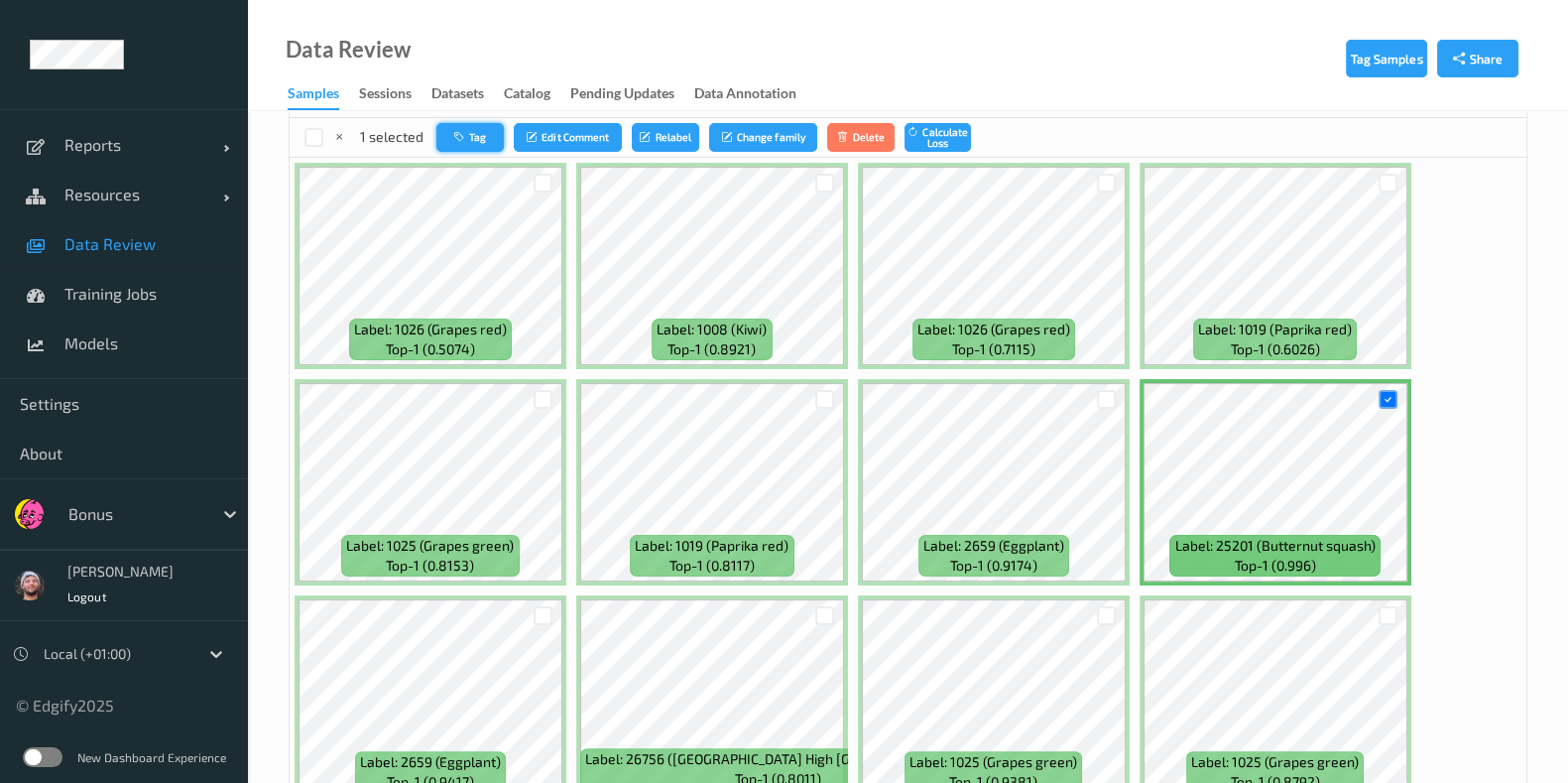
click at [475, 132] on button "Tag" at bounding box center [470, 137] width 68 height 29
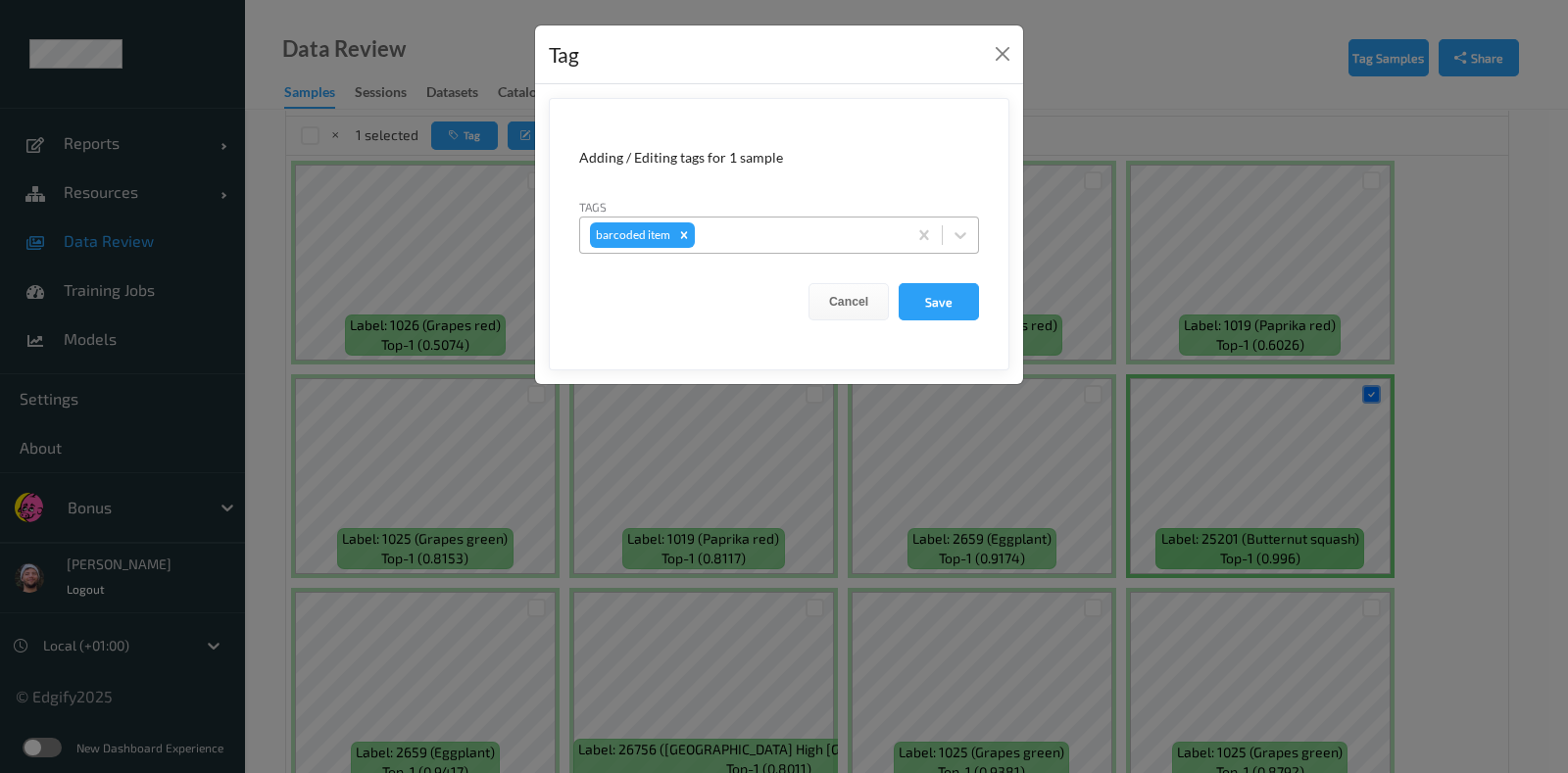
click at [769, 237] on div at bounding box center [797, 236] width 198 height 24
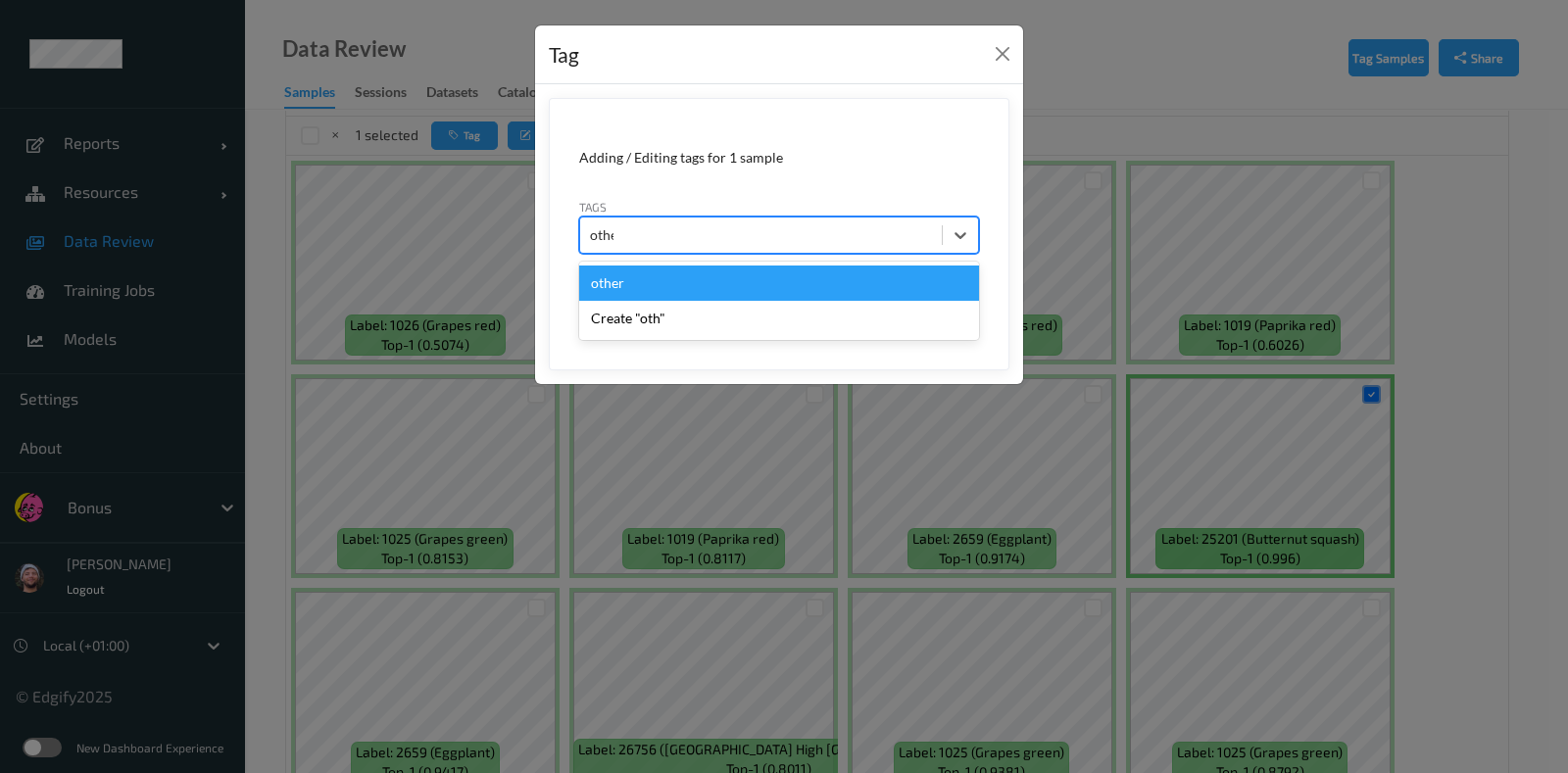
type input "other"
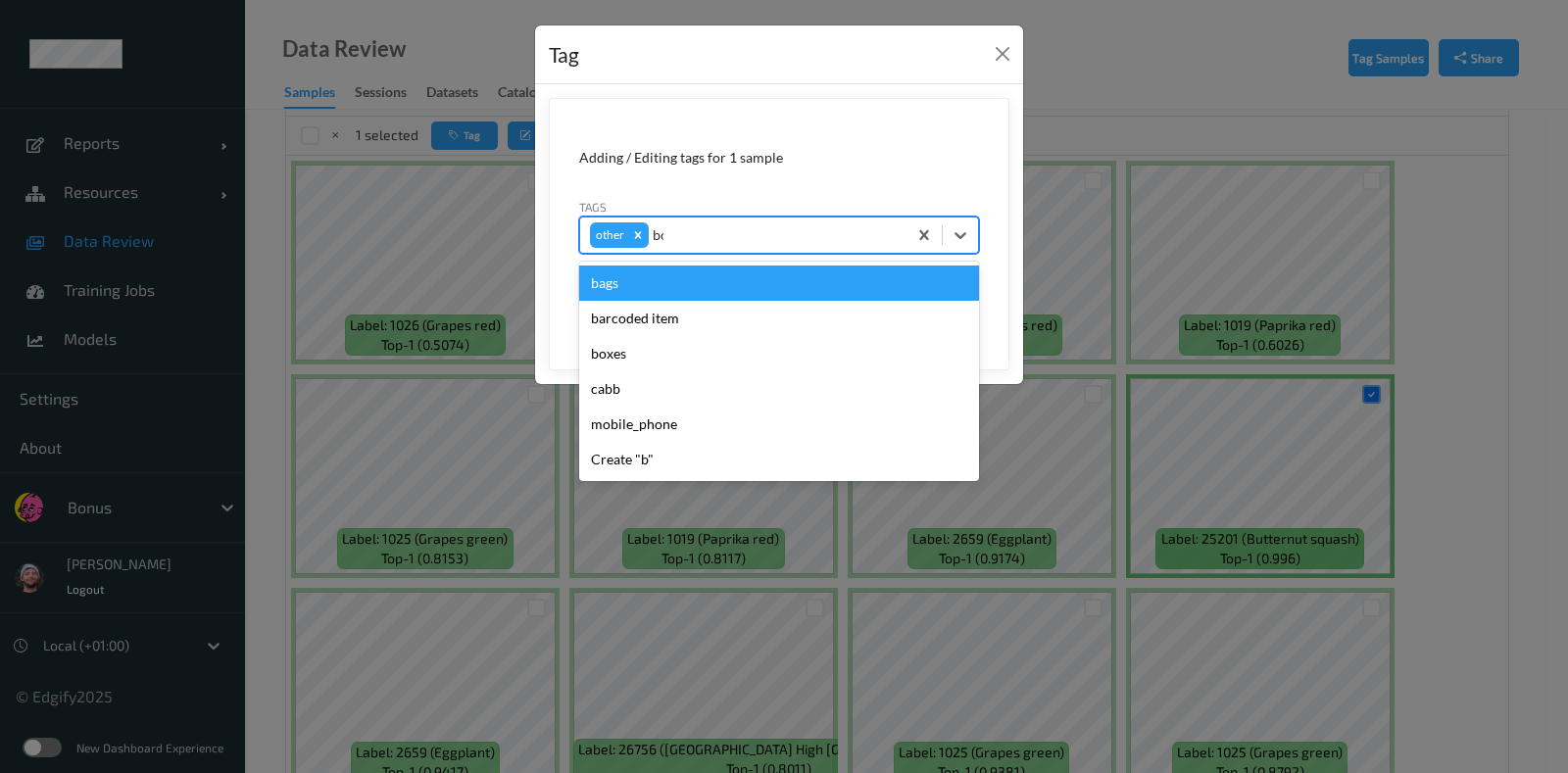
type input "box"
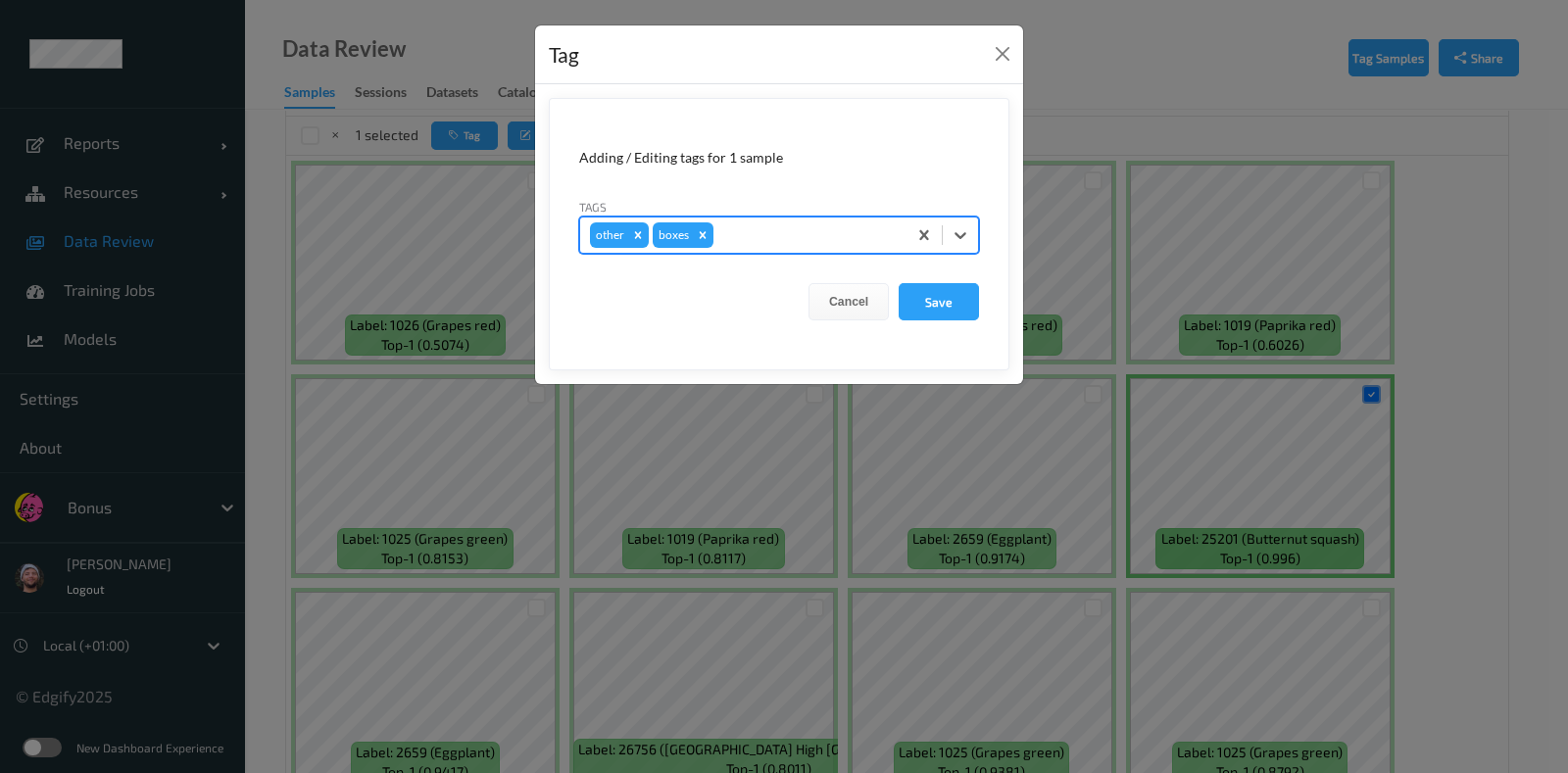
click at [898, 283] on button "Save" at bounding box center [938, 302] width 80 height 37
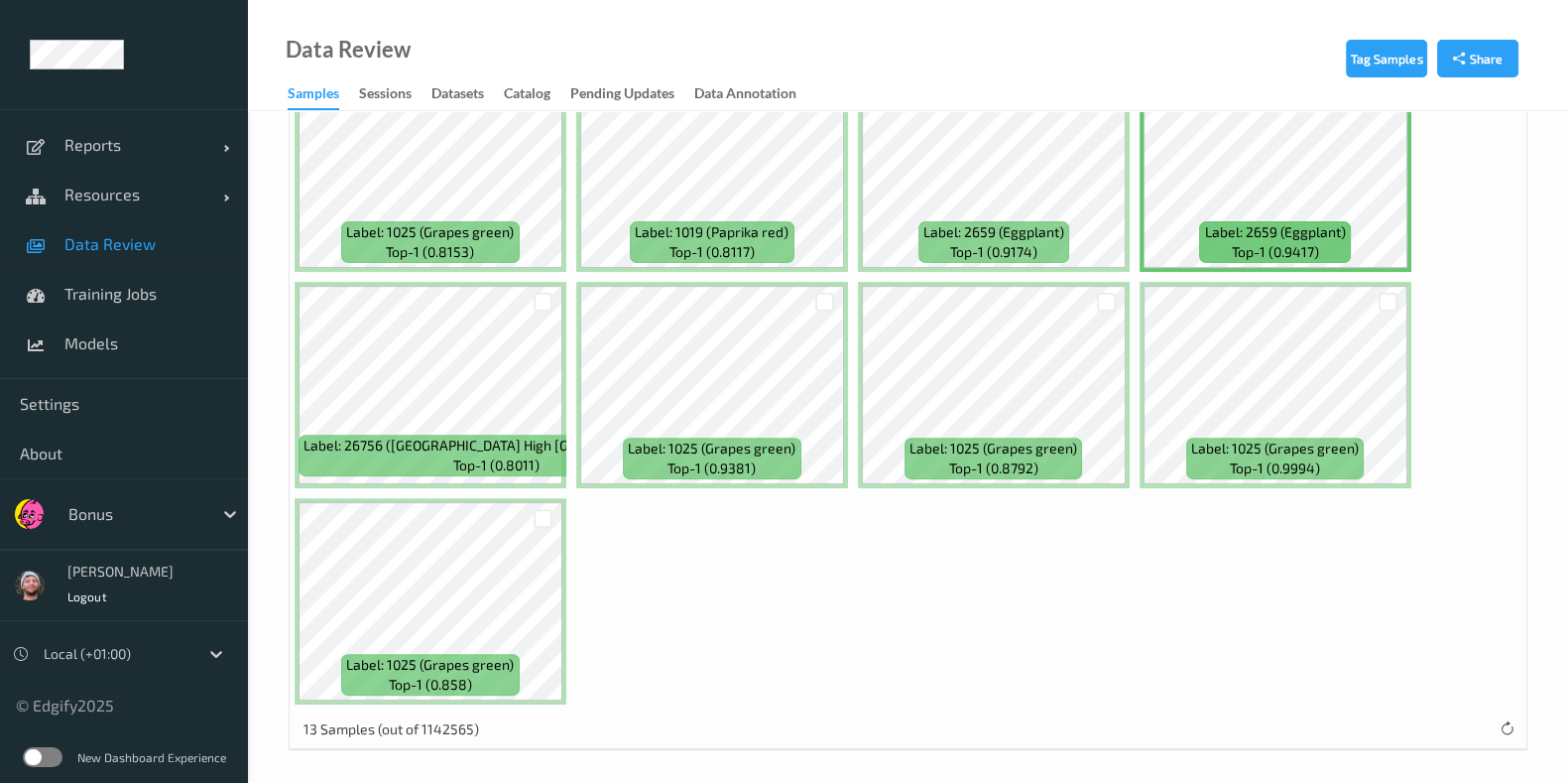
scroll to position [323, 0]
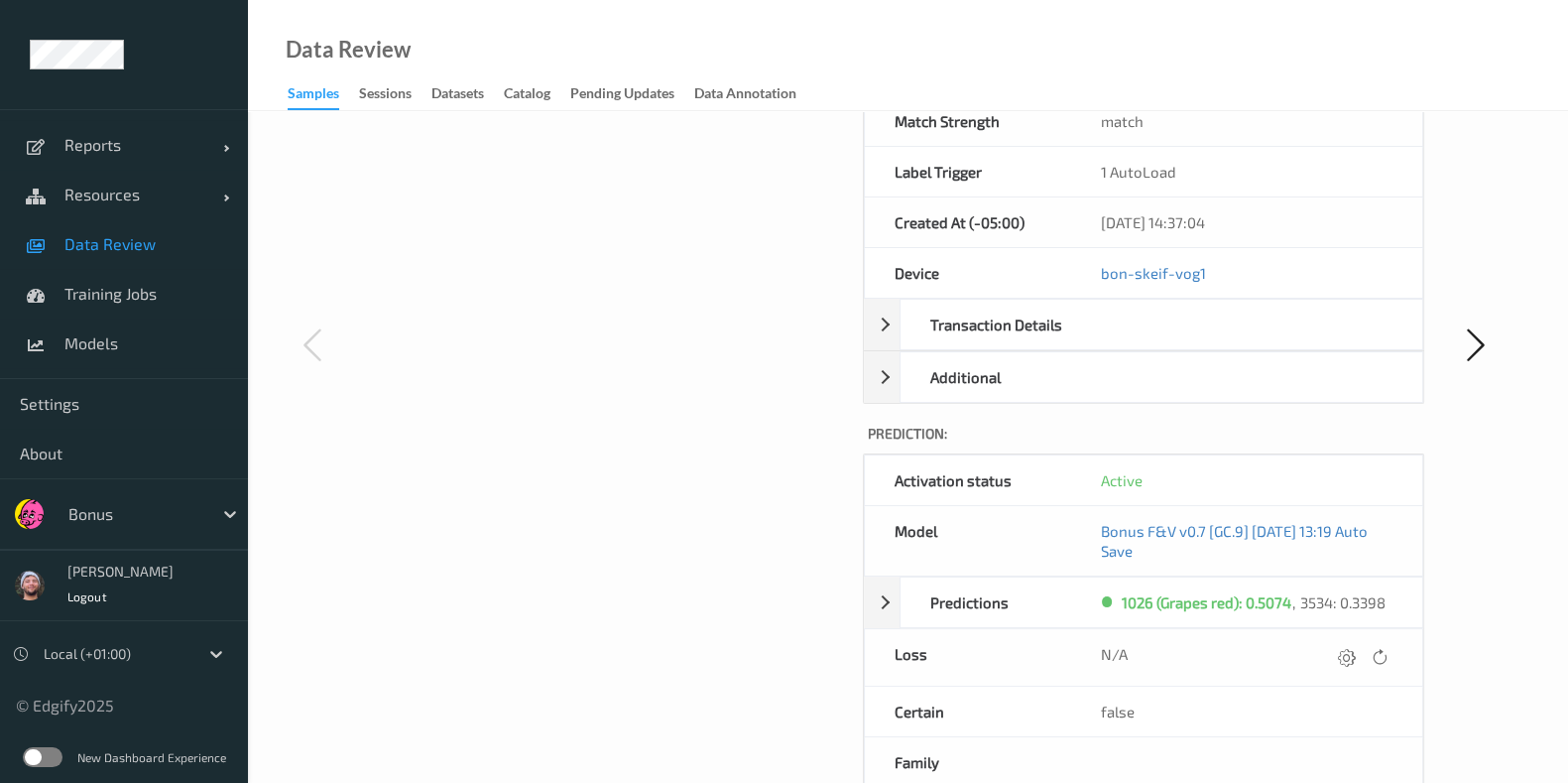
scroll to position [620, 0]
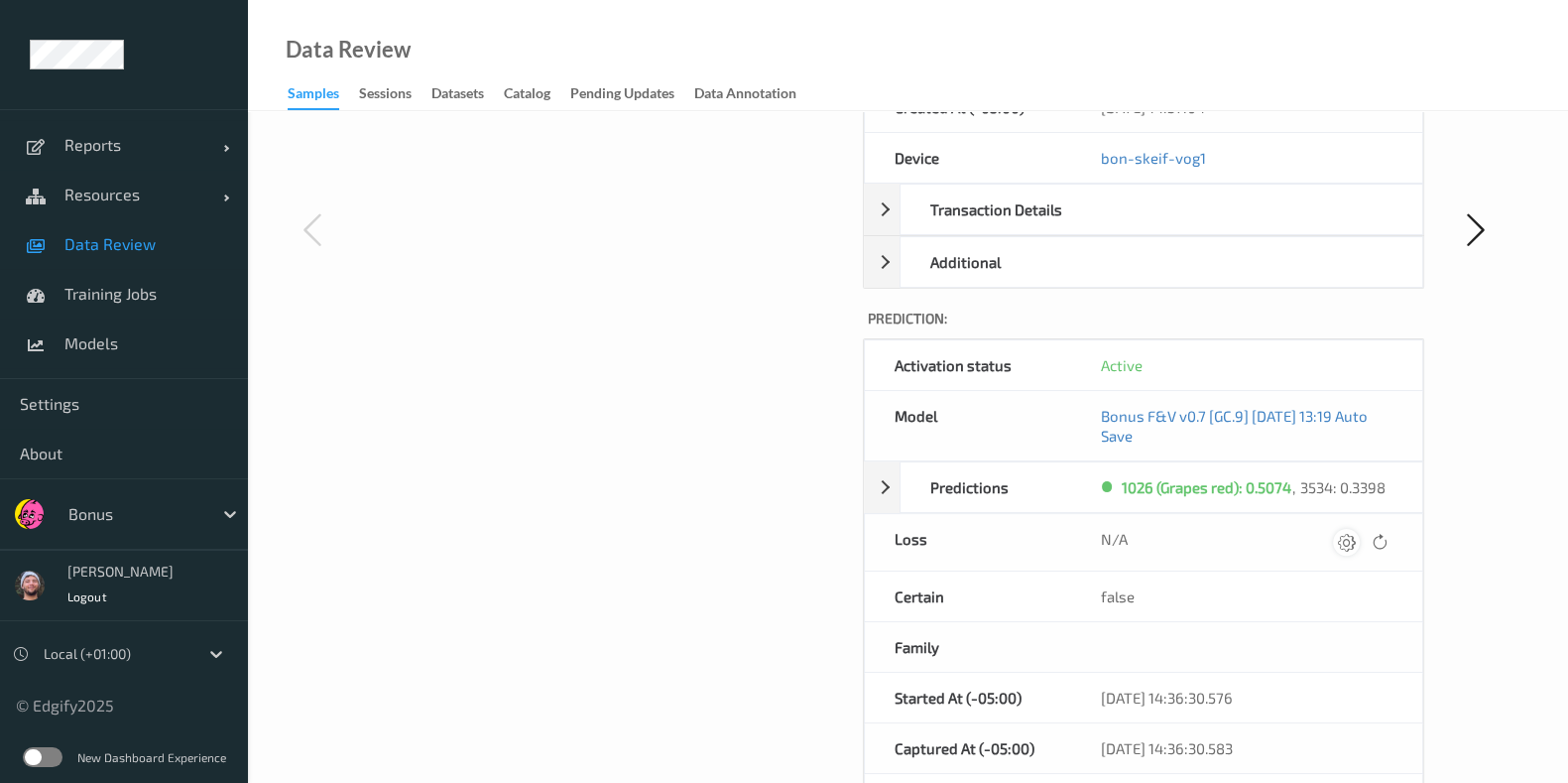
click at [1342, 542] on icon at bounding box center [1345, 542] width 18 height 18
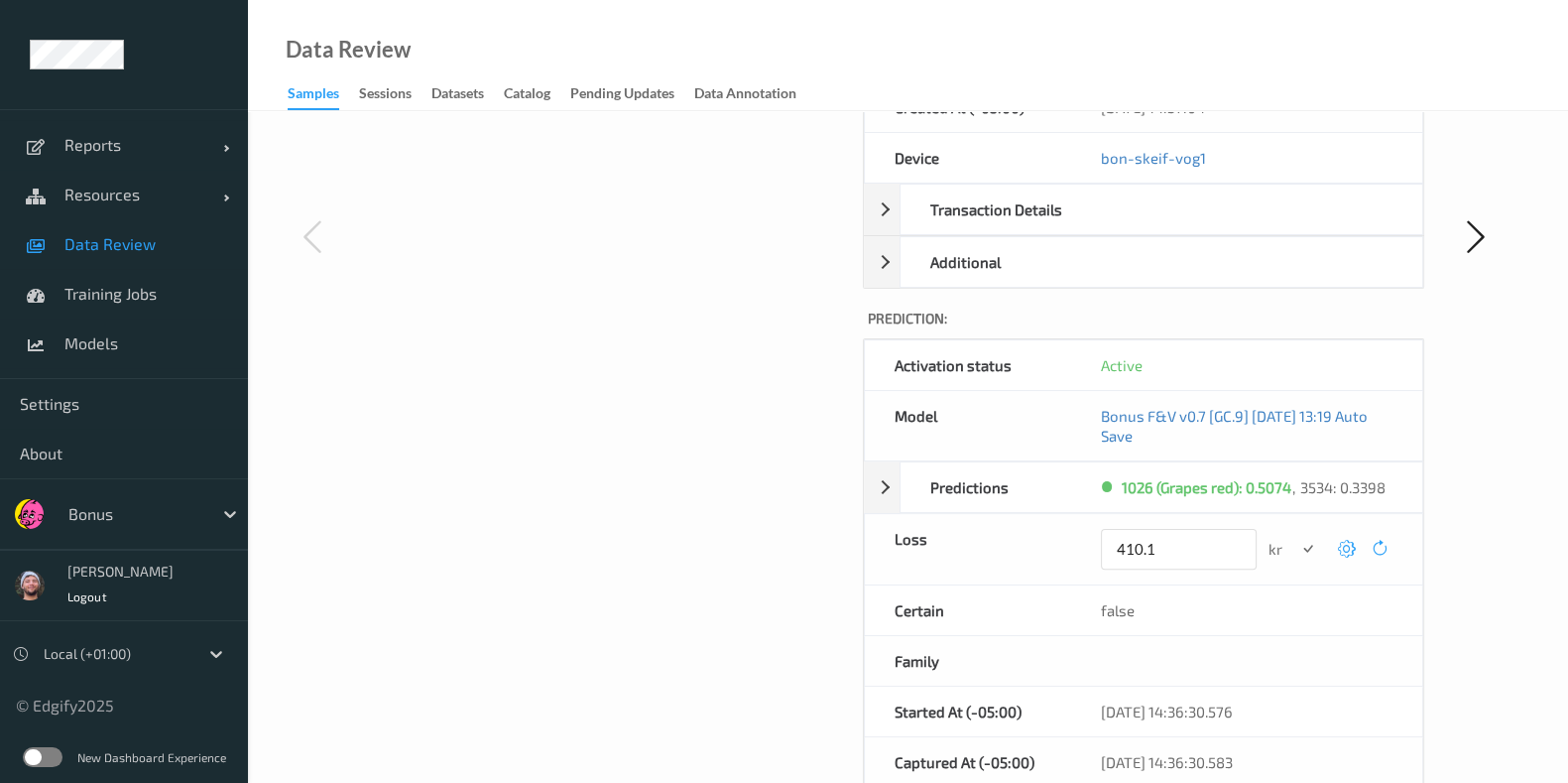
type input "410.1"
click at [1295, 536] on button "submit" at bounding box center [1307, 549] width 27 height 27
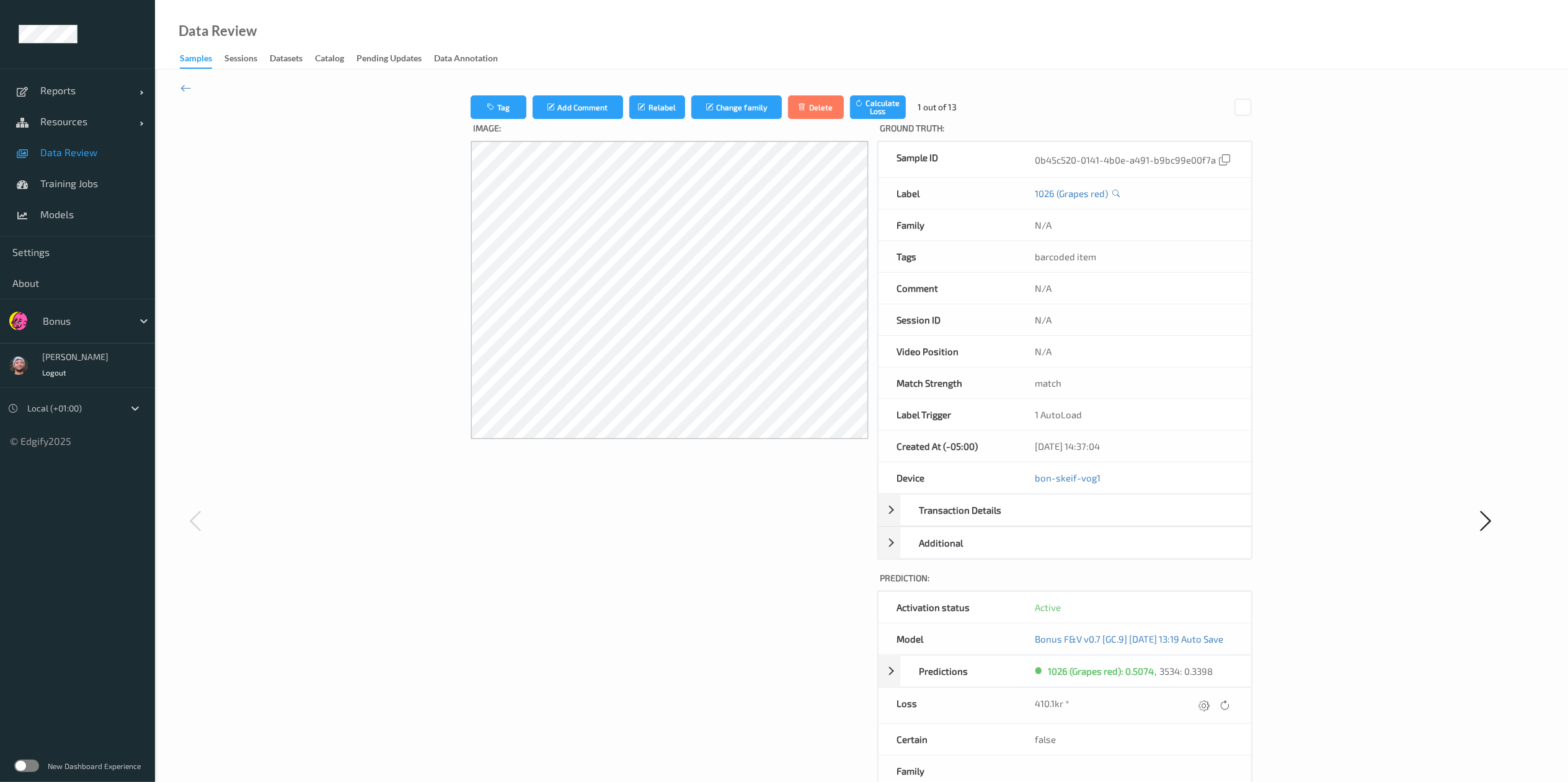
click at [1190, 406] on div "Tag Add Comment Relabel Change family Delete Calculate Loss 1 out of 13 Image: …" at bounding box center [861, 520] width 1135 height 850
click at [1190, 586] on icon at bounding box center [1203, 705] width 11 height 11
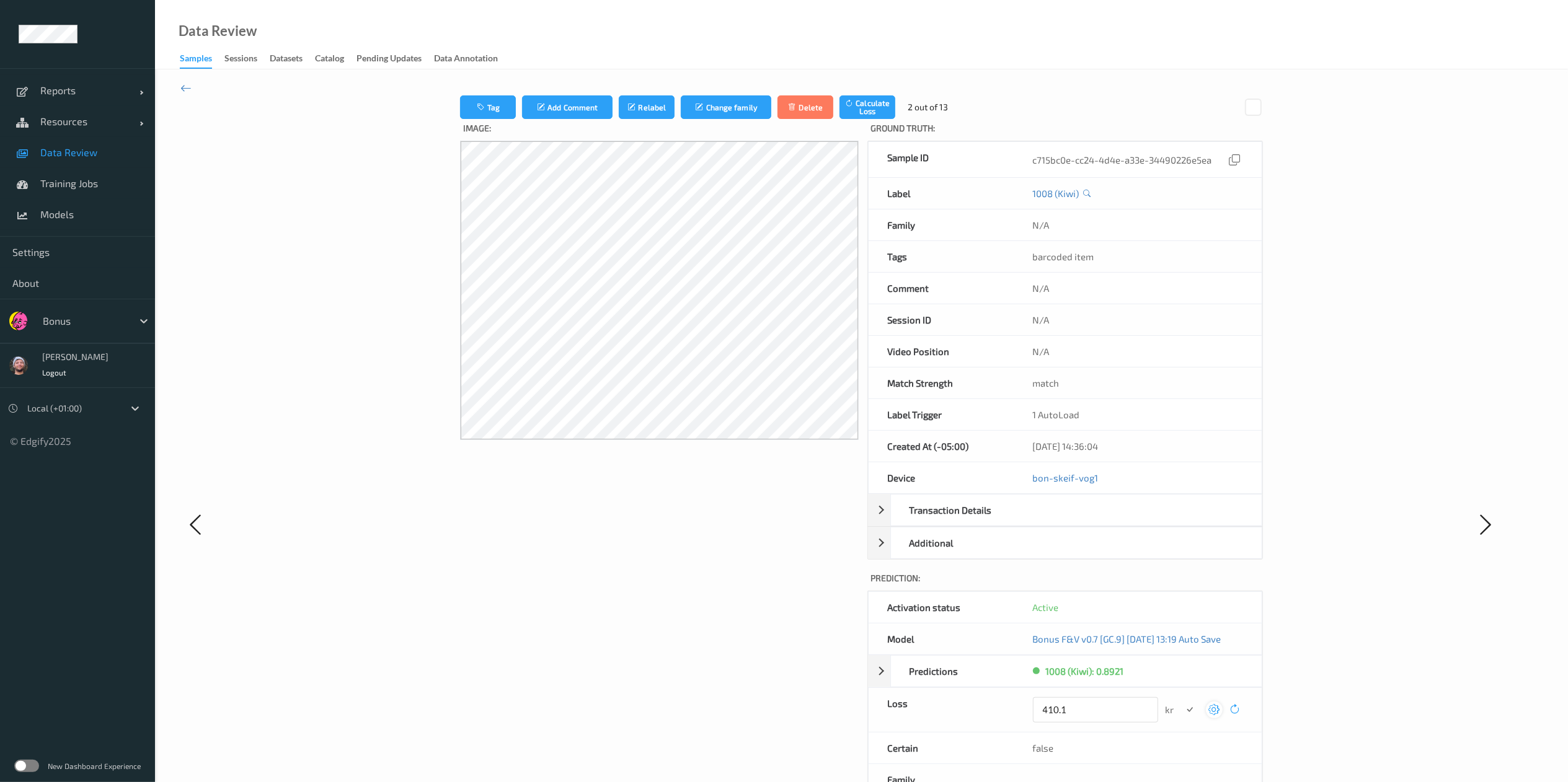
click at [1182, 586] on button "submit" at bounding box center [1190, 710] width 17 height 17
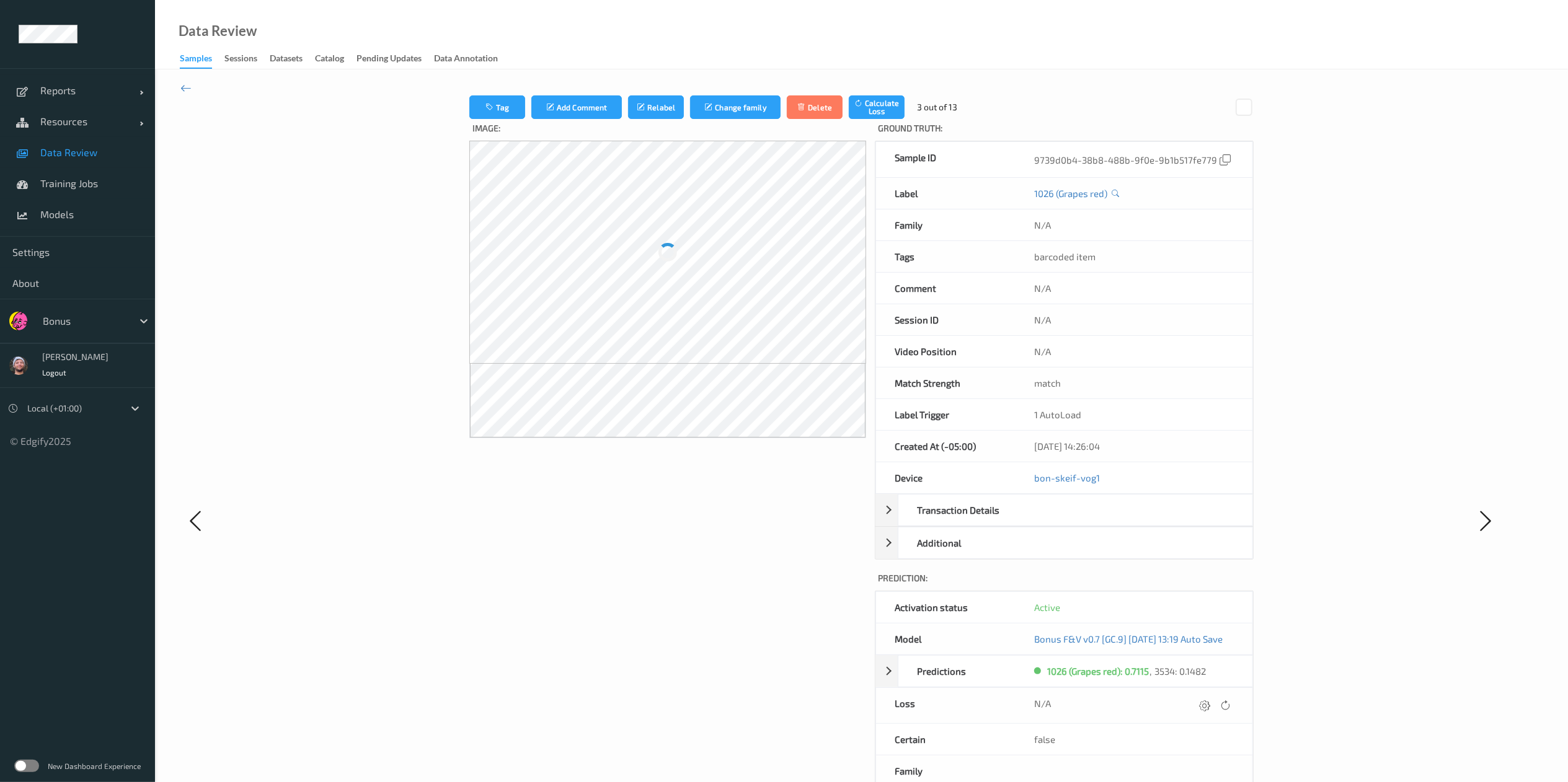
click at [1190, 586] on icon at bounding box center [1205, 705] width 11 height 11
click at [1182, 586] on button "submit" at bounding box center [1190, 710] width 17 height 17
click at [1190, 586] on icon at bounding box center [1202, 705] width 11 height 11
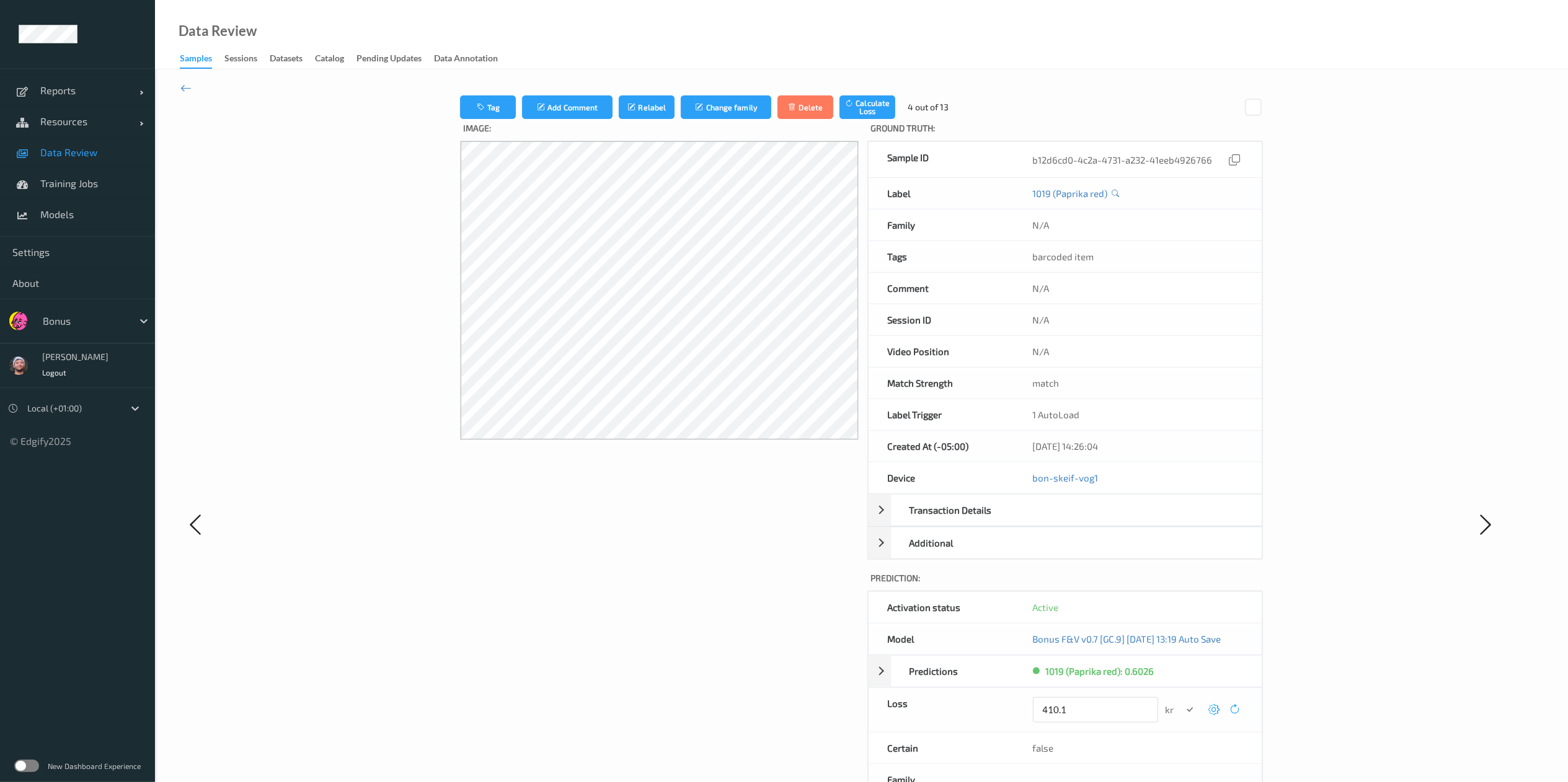
click at [1182, 586] on button "submit" at bounding box center [1190, 710] width 17 height 17
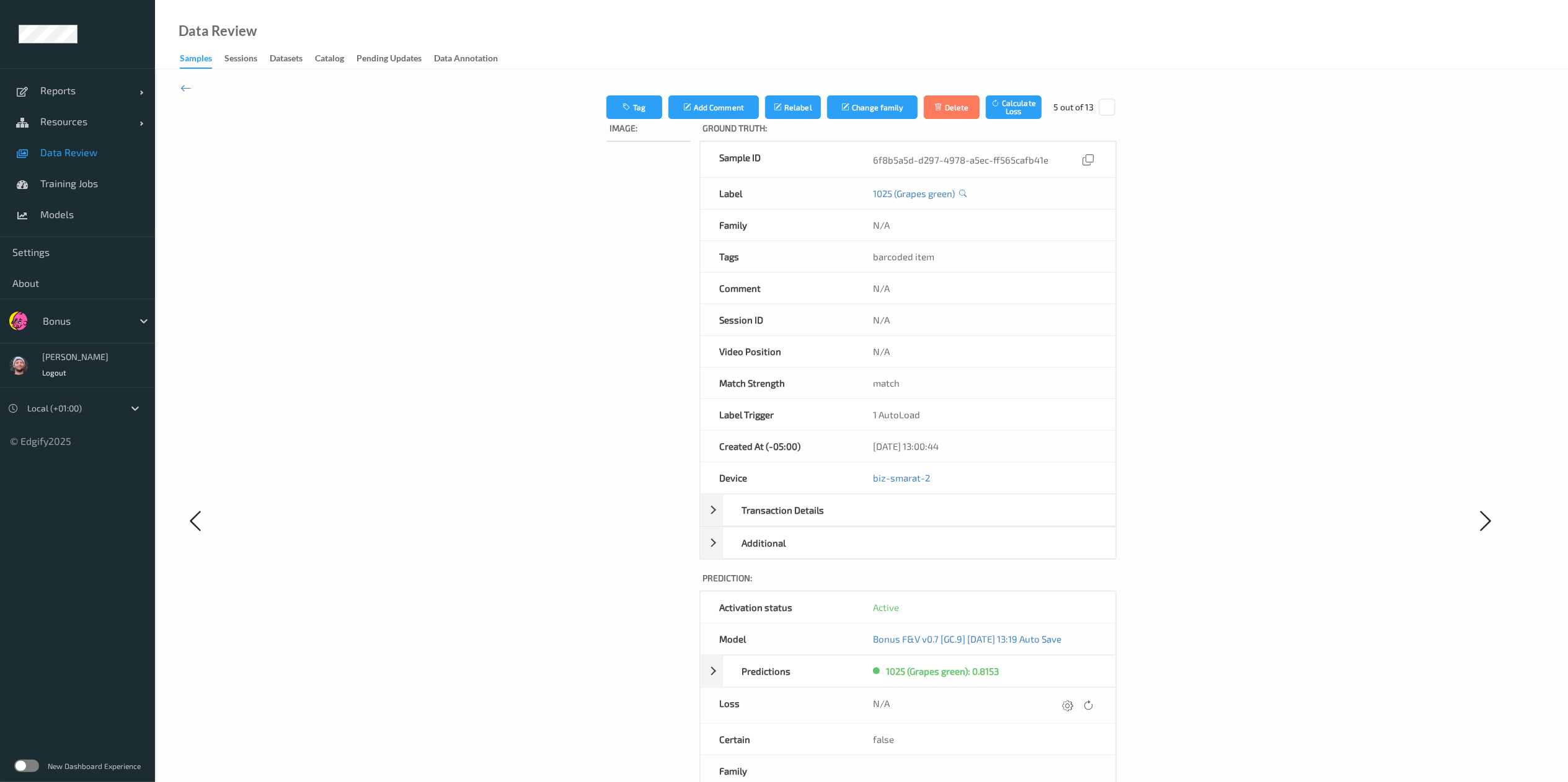
click at [1074, 586] on icon at bounding box center [1068, 705] width 11 height 11
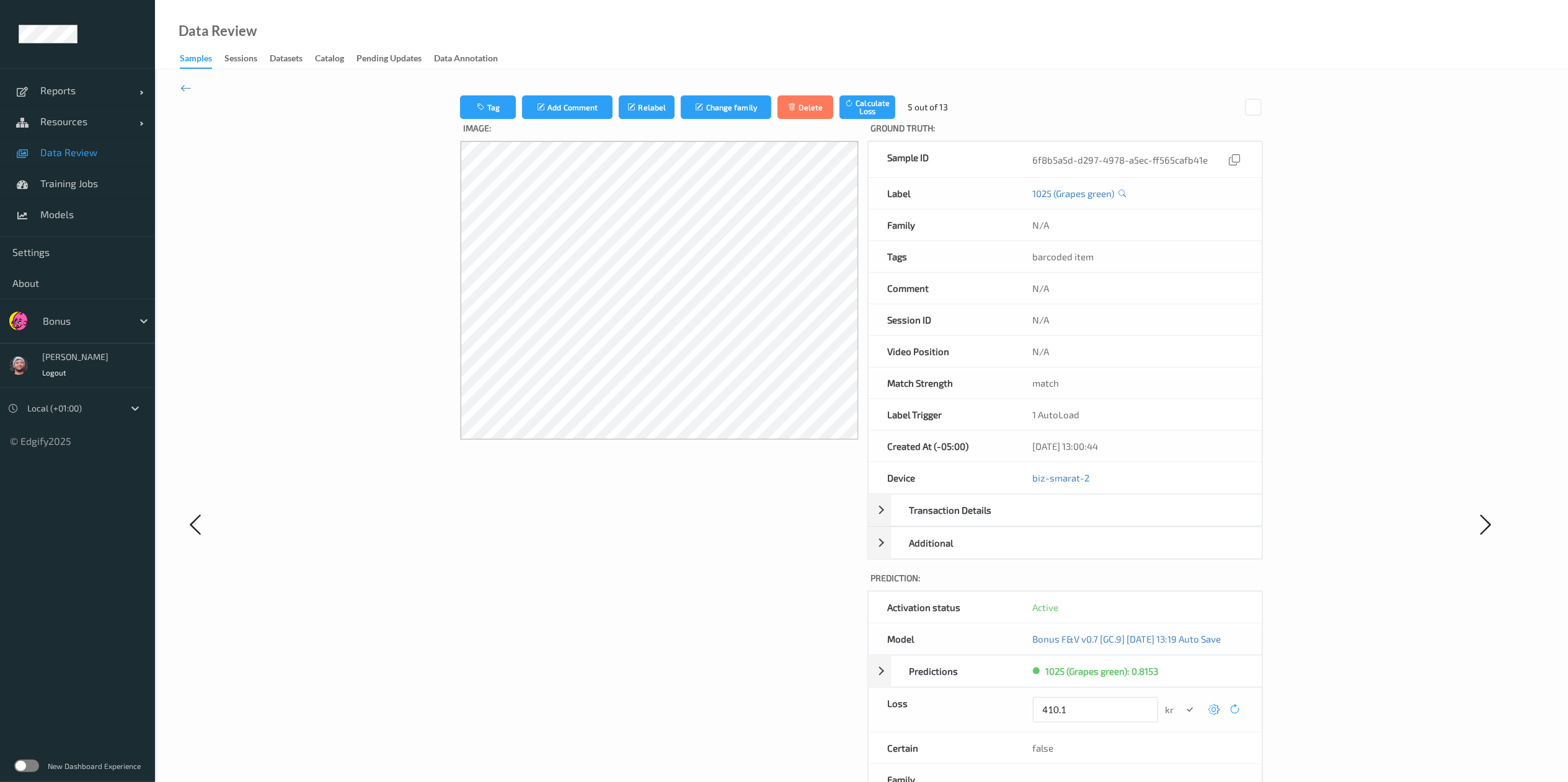
click at [1182, 586] on button "submit" at bounding box center [1190, 710] width 17 height 17
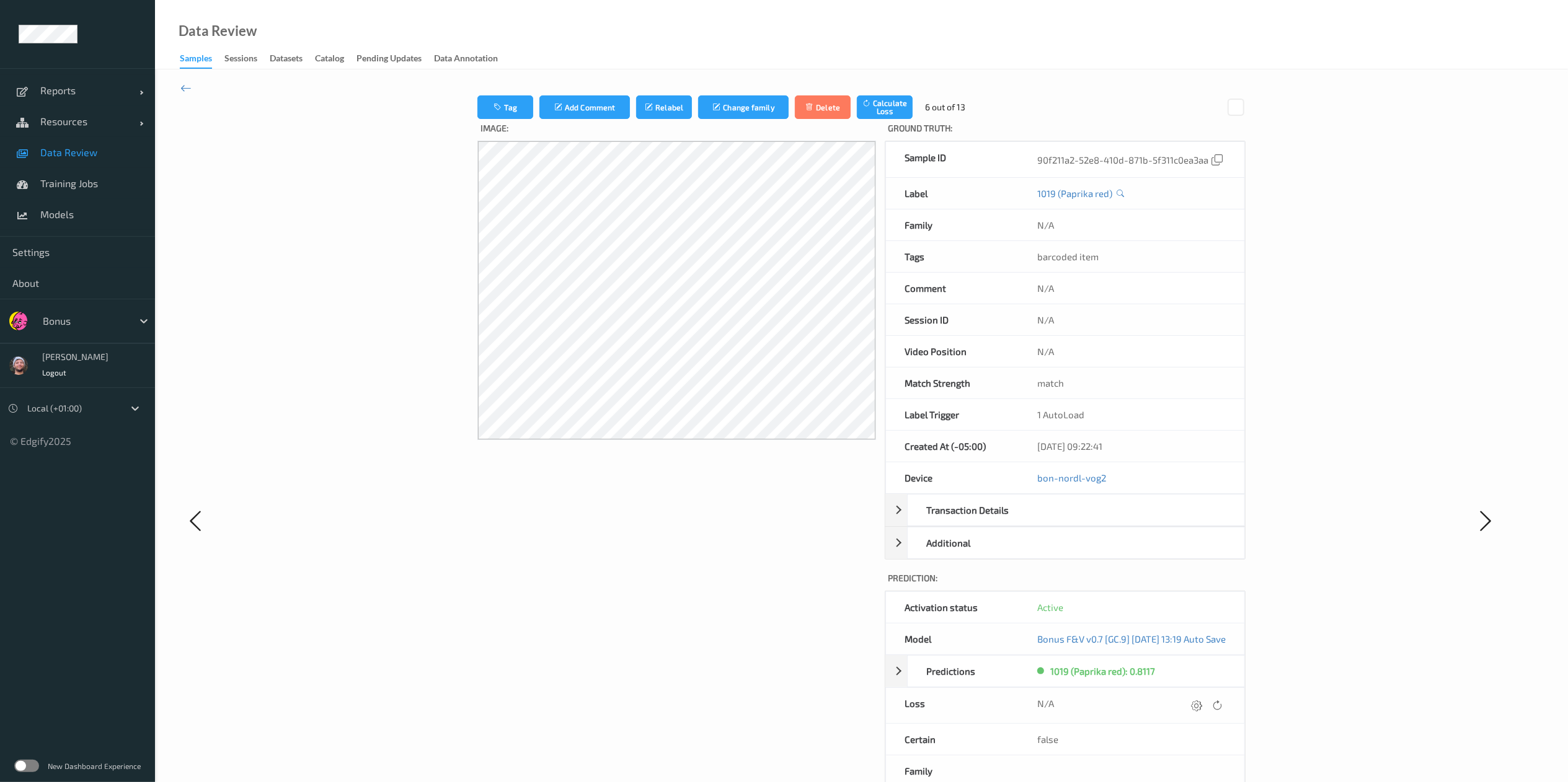
click at [1190, 586] on icon at bounding box center [1197, 705] width 11 height 11
click at [1190, 586] on icon at bounding box center [1201, 705] width 11 height 11
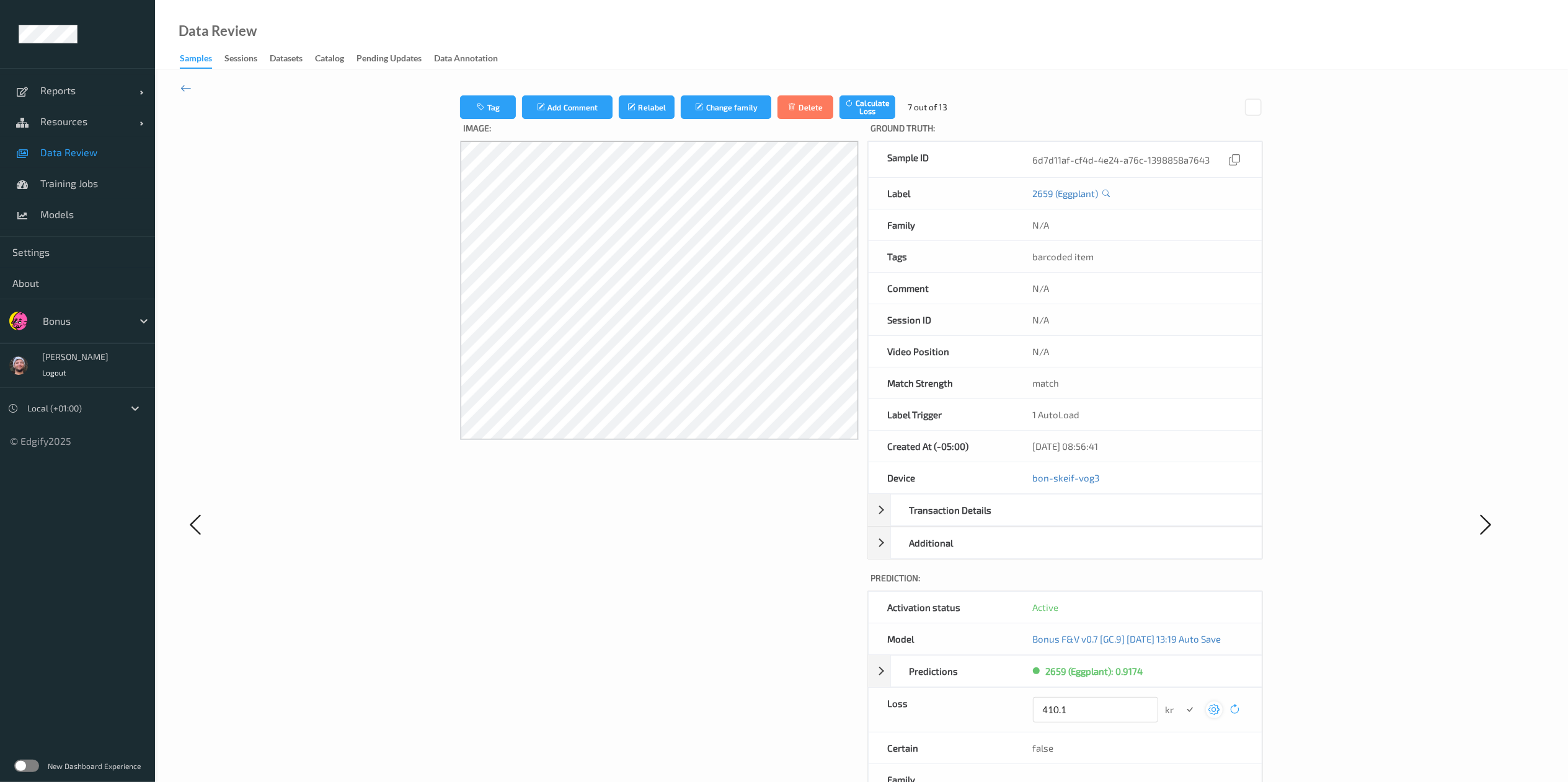
click at [1182, 586] on button "submit" at bounding box center [1190, 710] width 17 height 17
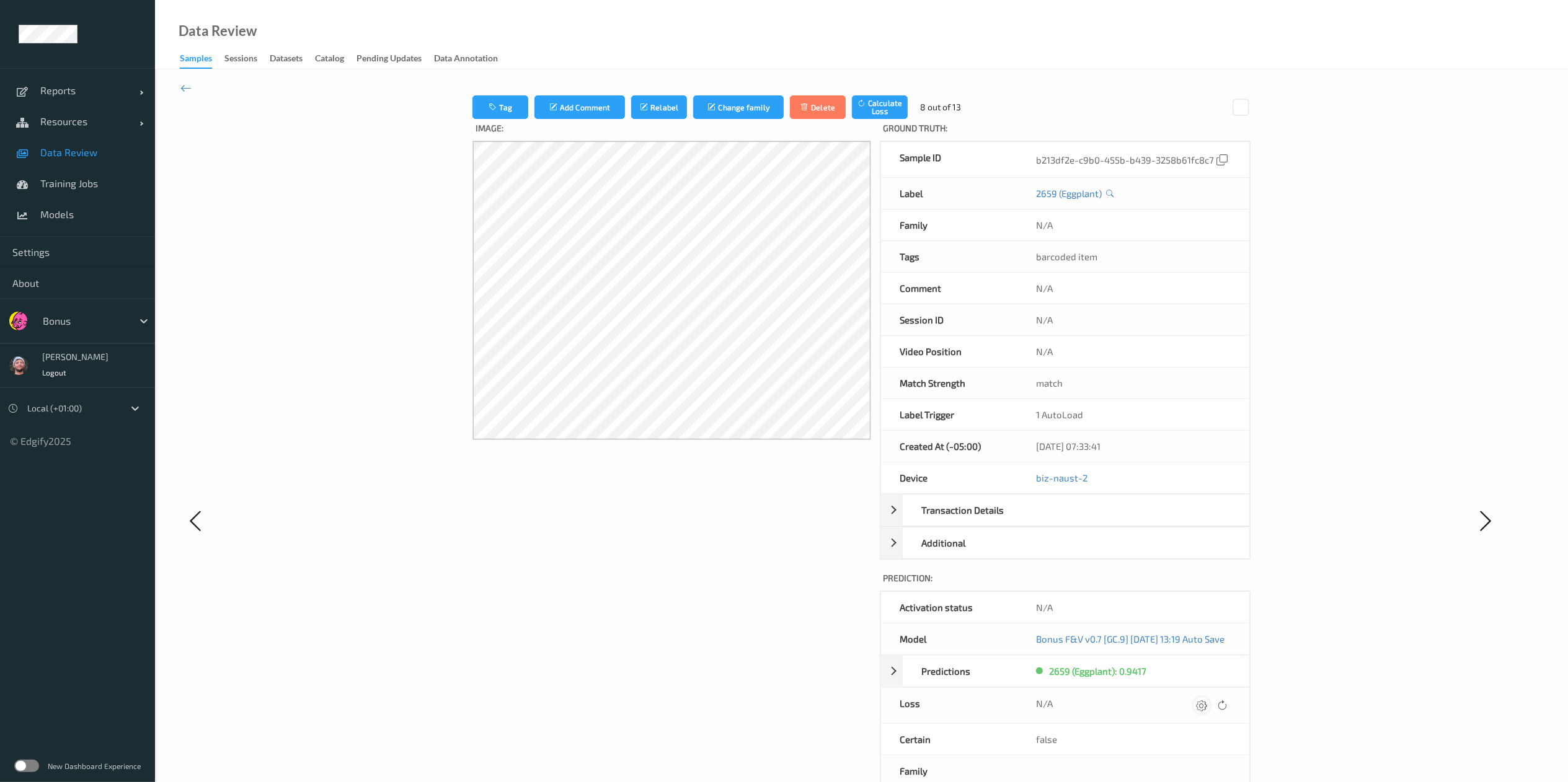
click at [1190, 586] on icon at bounding box center [1202, 705] width 11 height 11
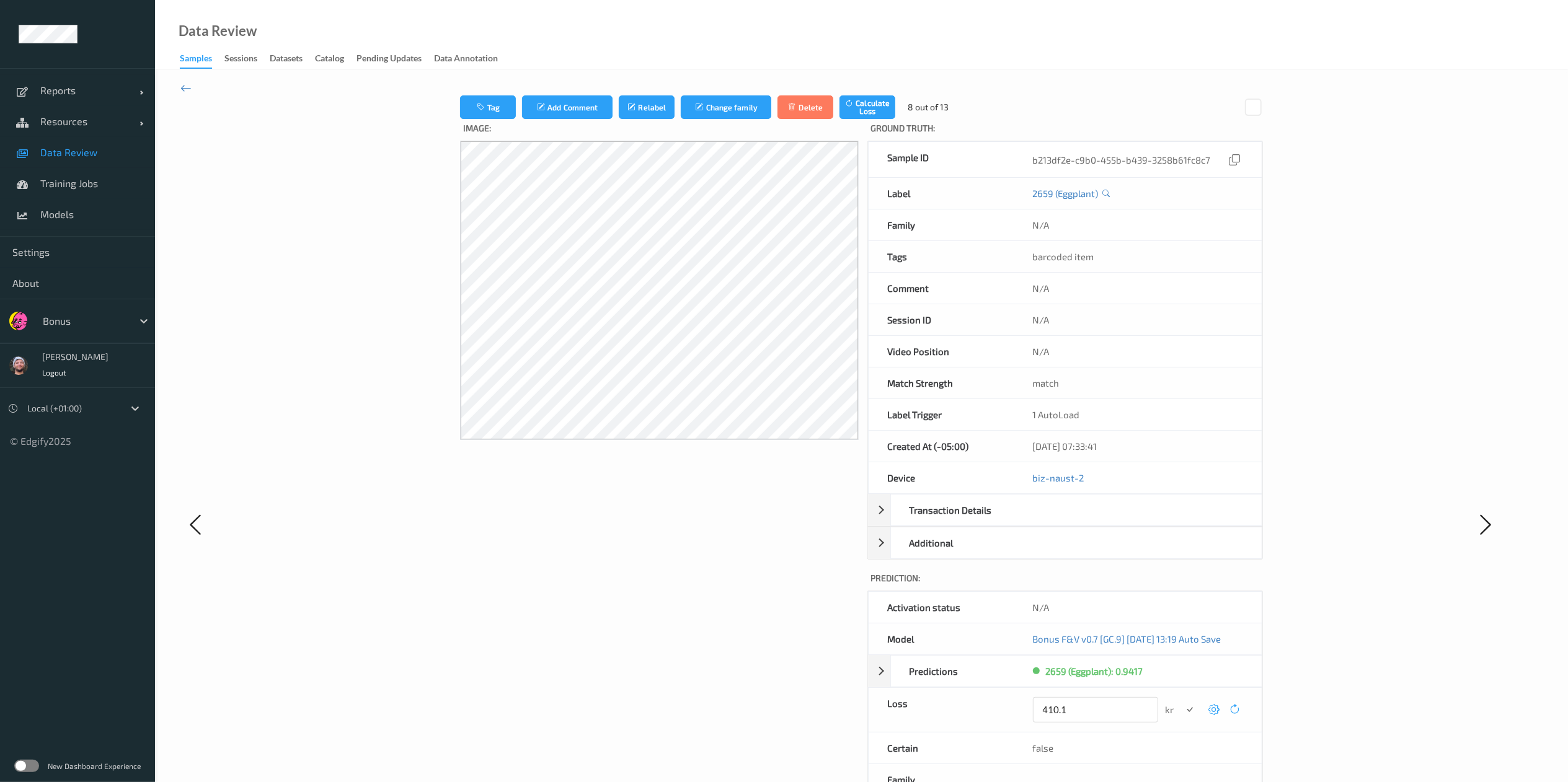
click at [1182, 586] on button "submit" at bounding box center [1190, 710] width 17 height 17
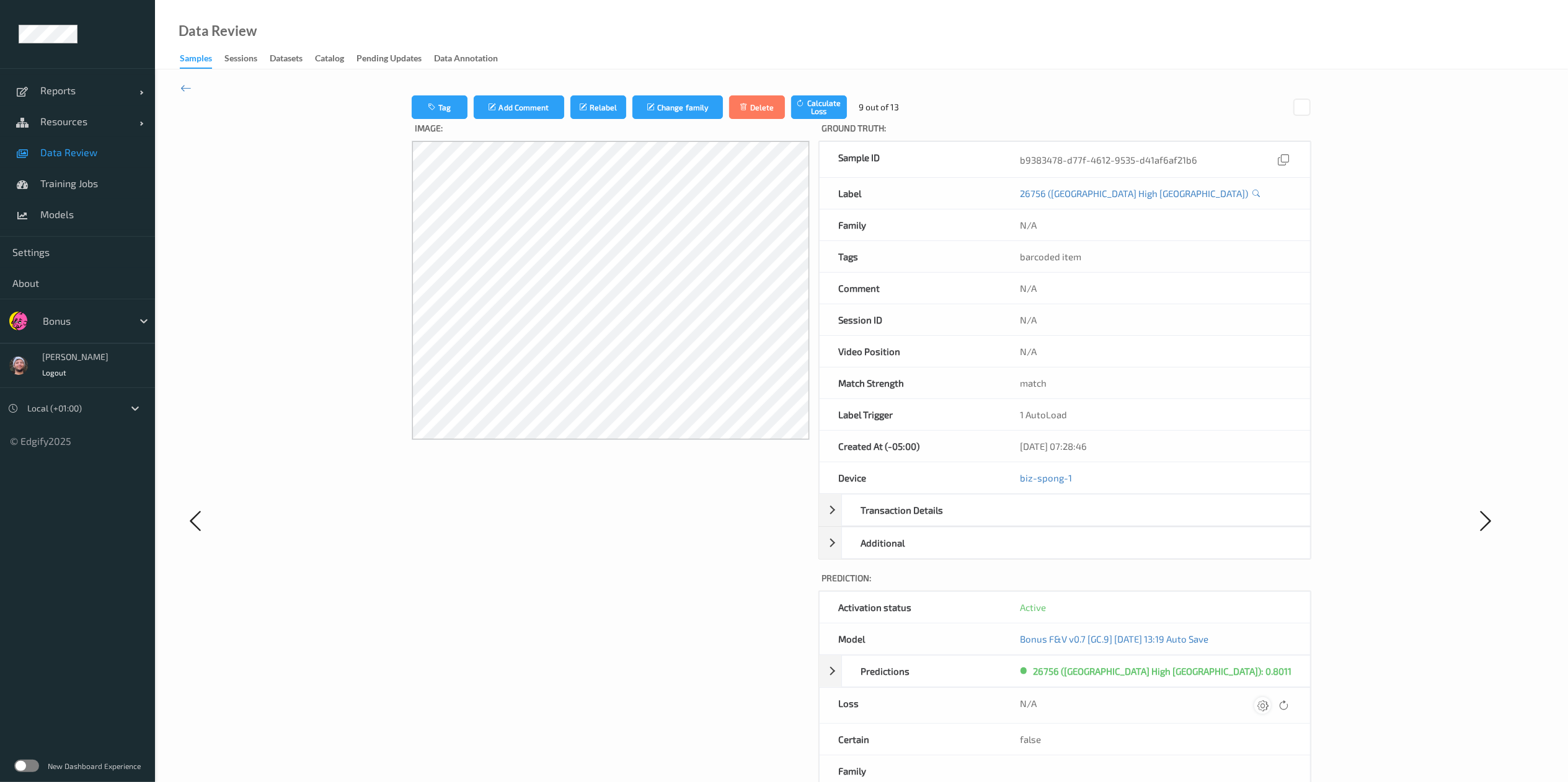
click at [1190, 586] on icon at bounding box center [1263, 705] width 11 height 11
click at [1190, 586] on button "submit" at bounding box center [1238, 710] width 17 height 17
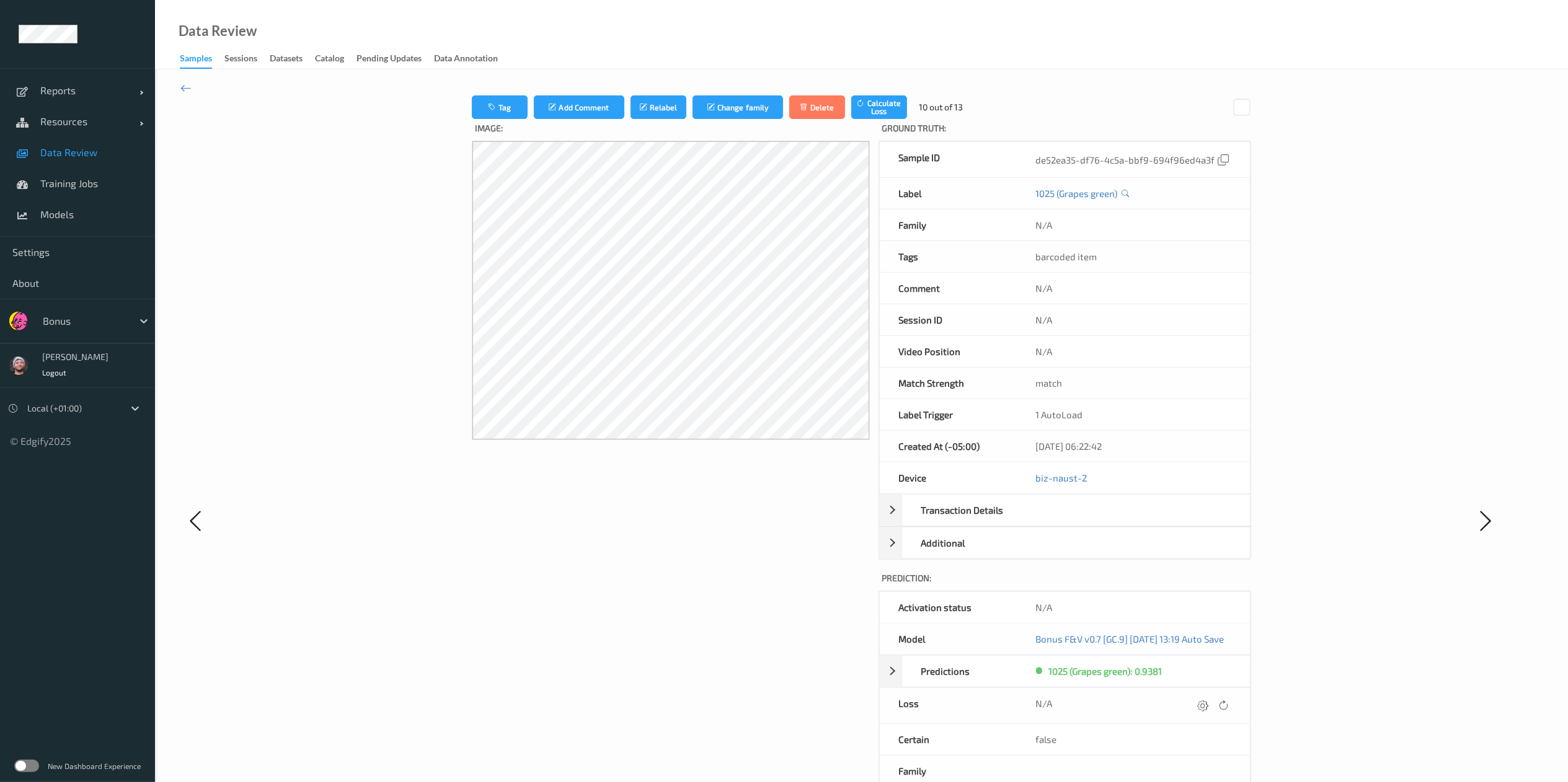
click at [1190, 586] on div at bounding box center [1213, 705] width 37 height 17
click at [1190, 586] on icon at bounding box center [1203, 705] width 11 height 11
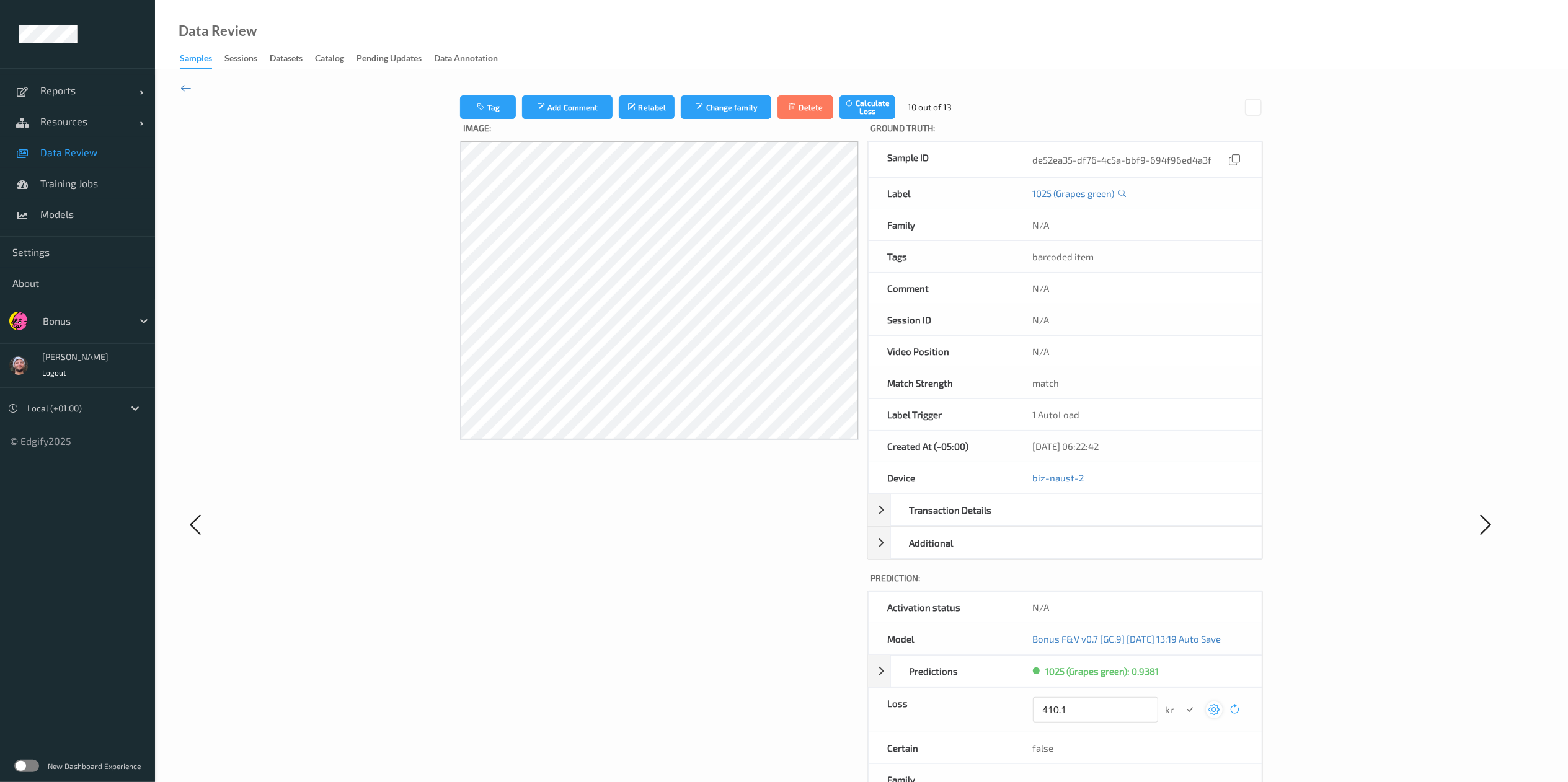
click at [1182, 586] on button "submit" at bounding box center [1190, 710] width 17 height 17
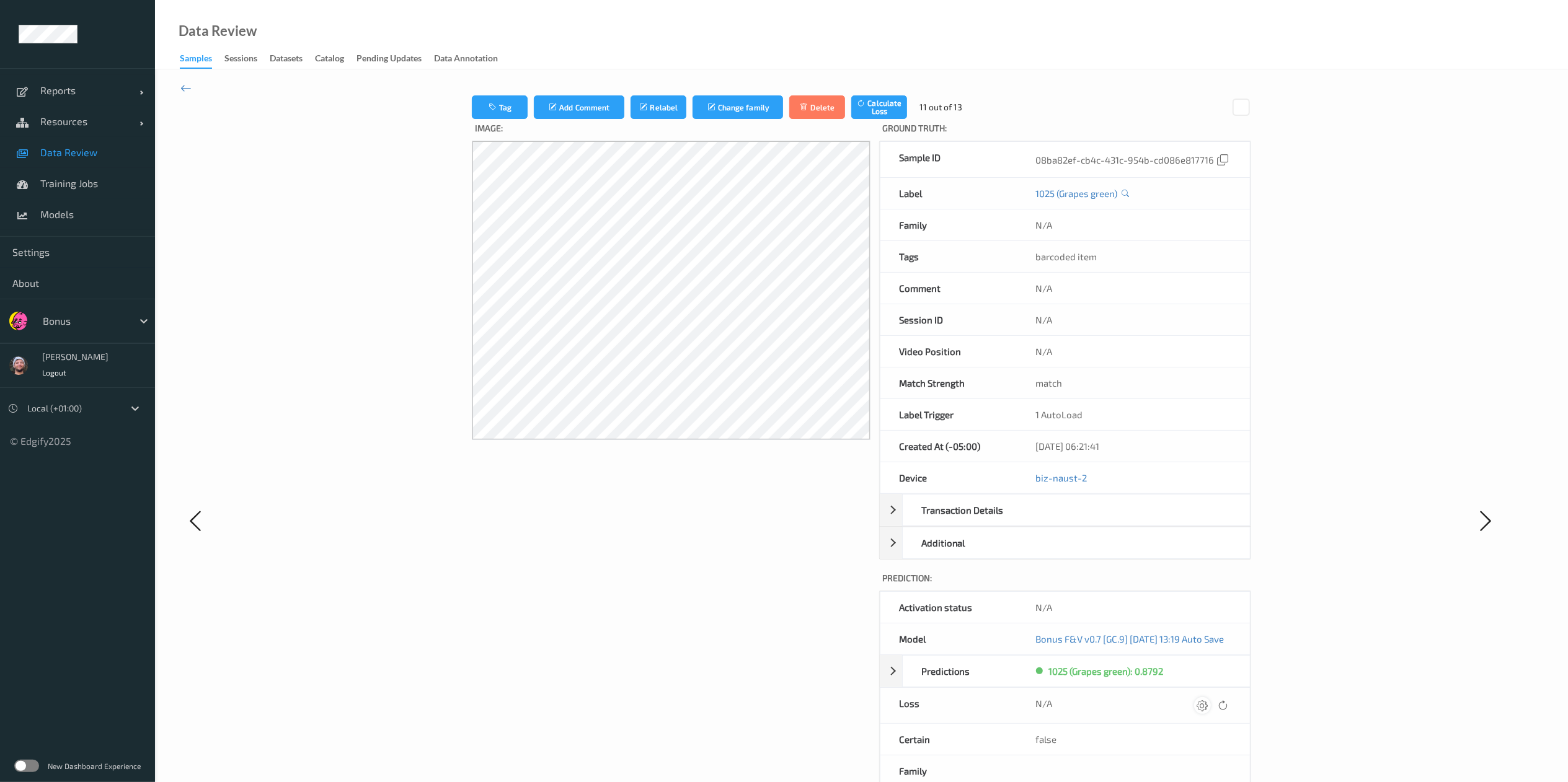
click at [1190, 586] on div at bounding box center [1202, 705] width 17 height 17
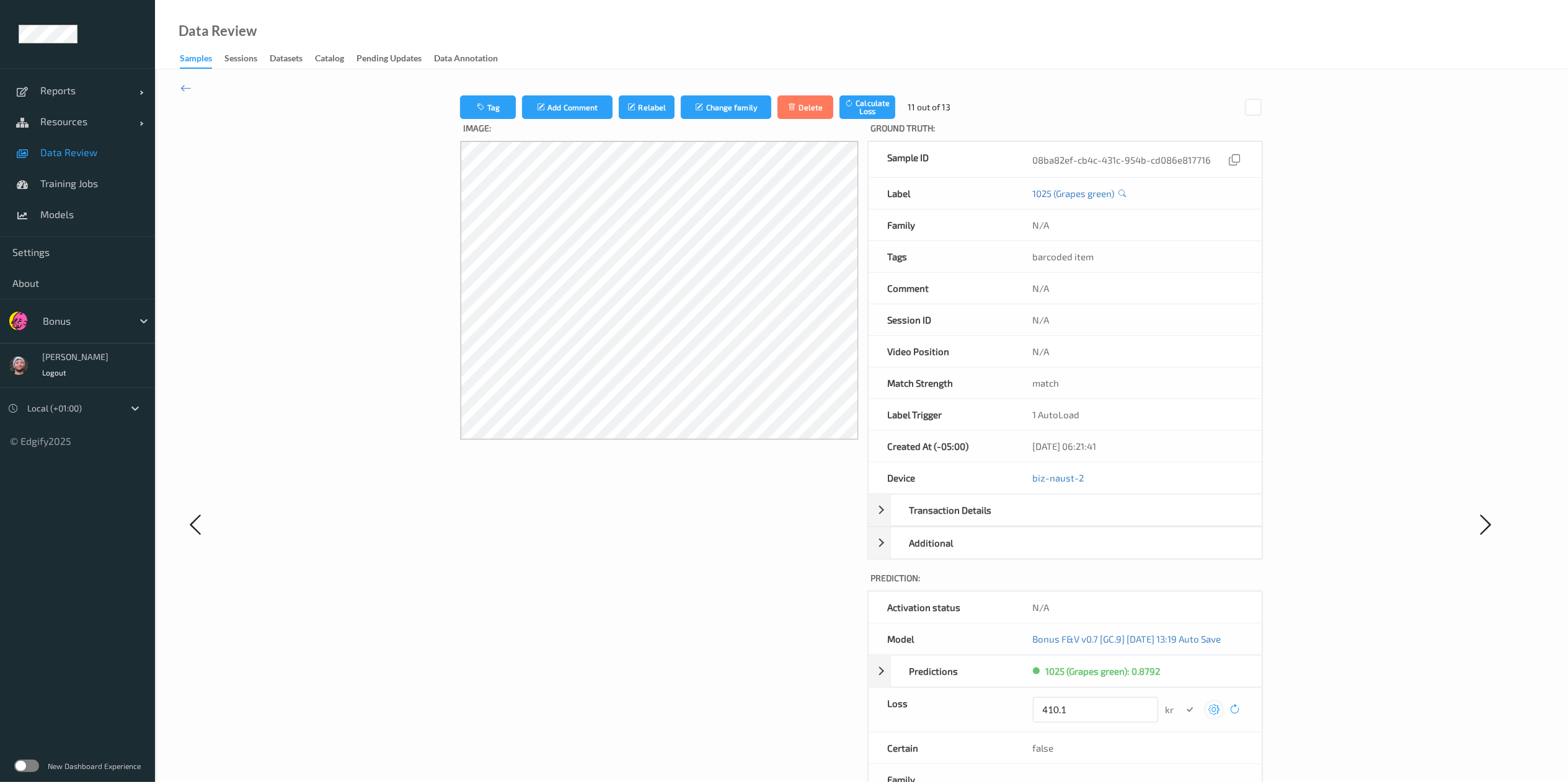
click at [1182, 586] on button "submit" at bounding box center [1190, 710] width 17 height 17
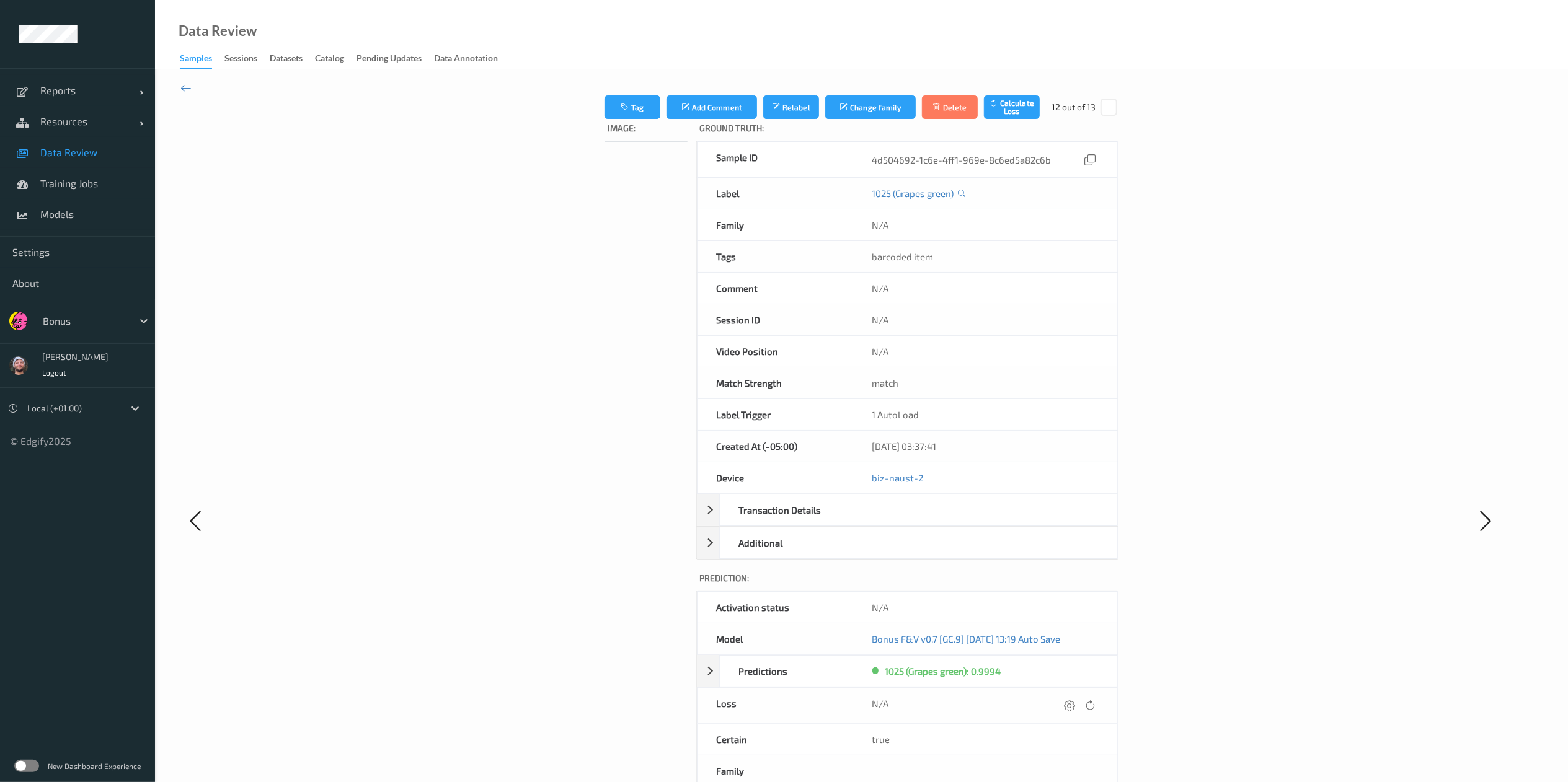
click at [1078, 586] on div at bounding box center [1069, 705] width 17 height 17
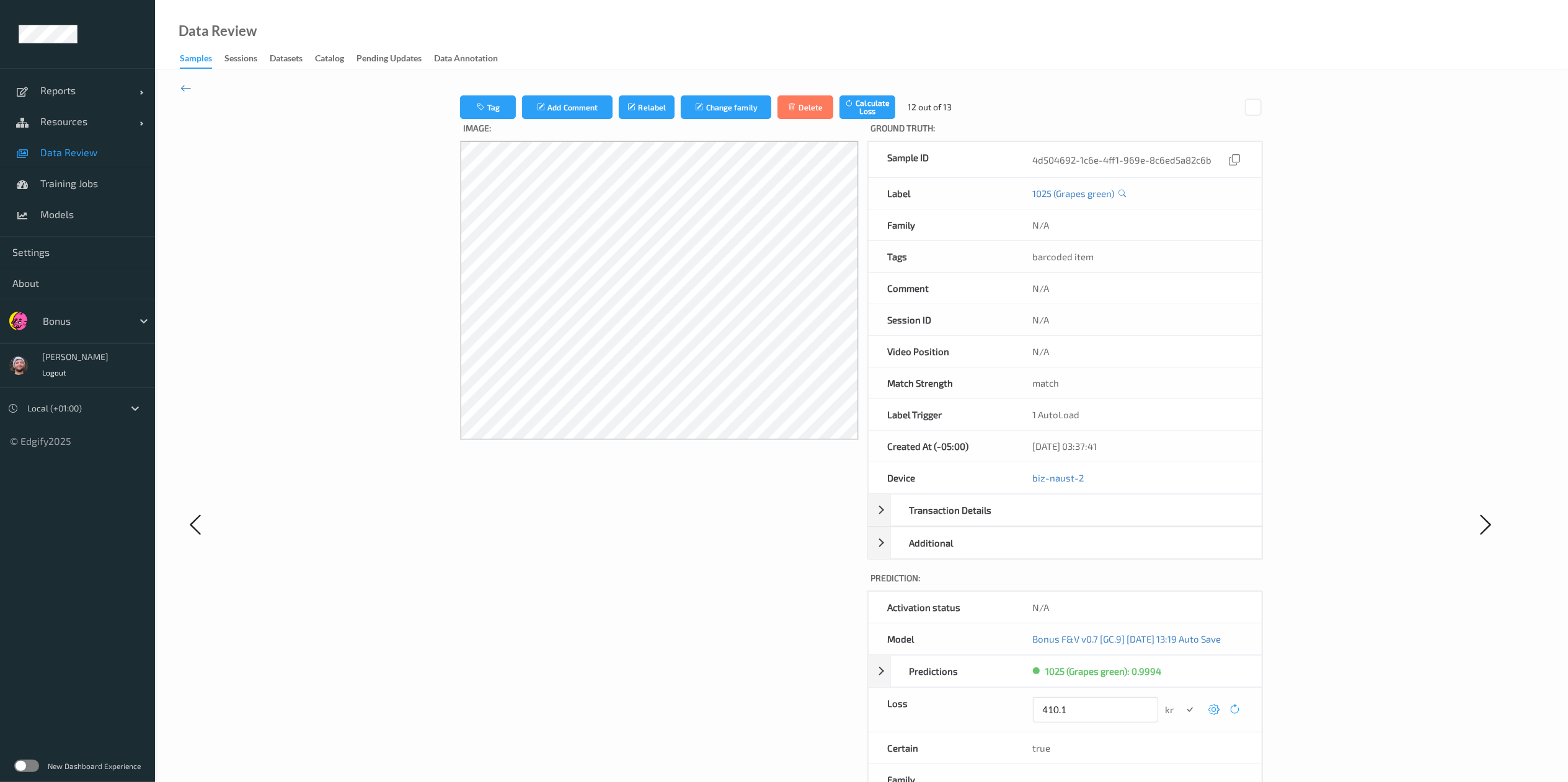
click at [1182, 586] on button "submit" at bounding box center [1190, 710] width 17 height 17
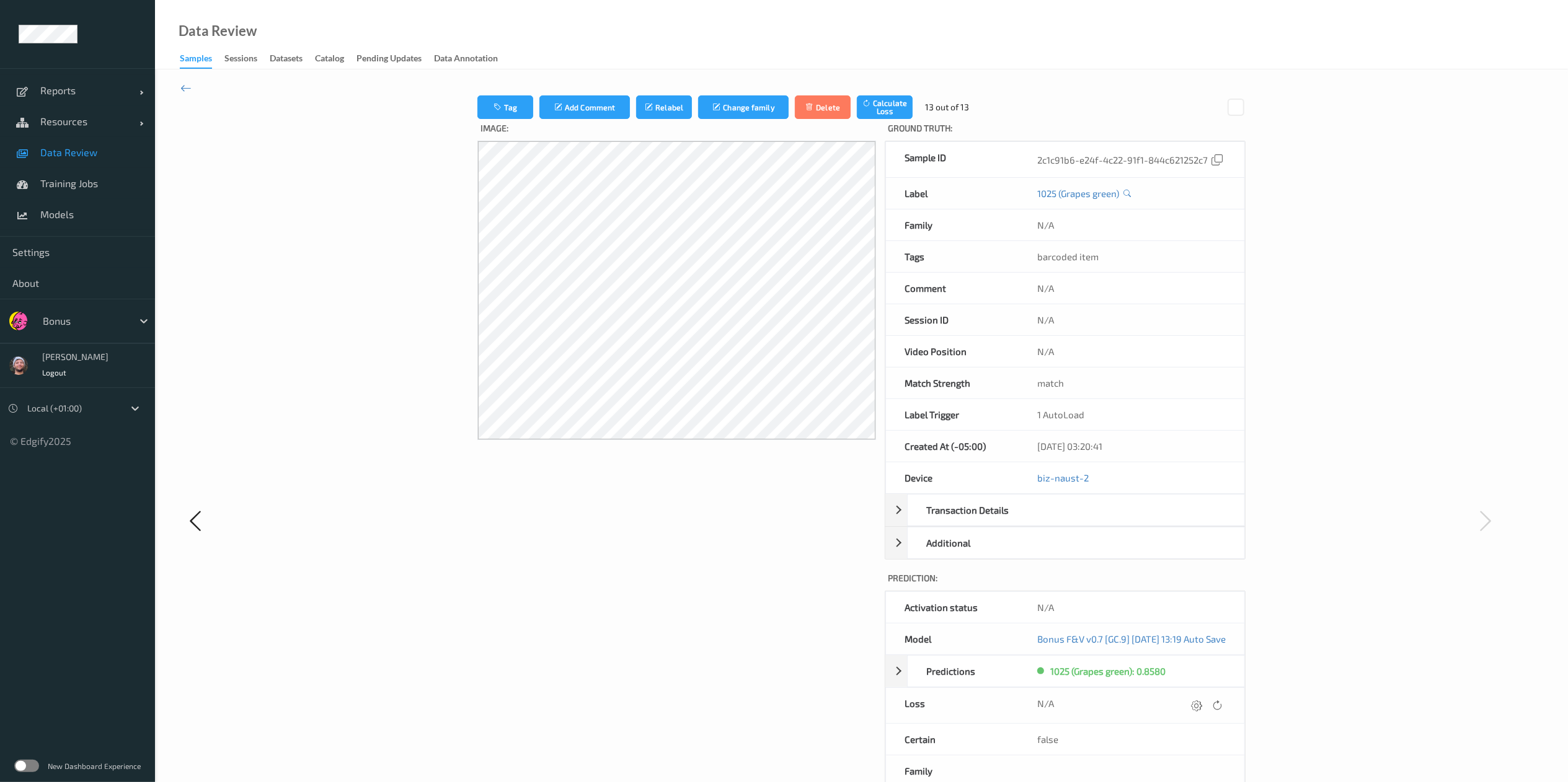
click at [1190, 586] on div at bounding box center [1197, 705] width 17 height 17
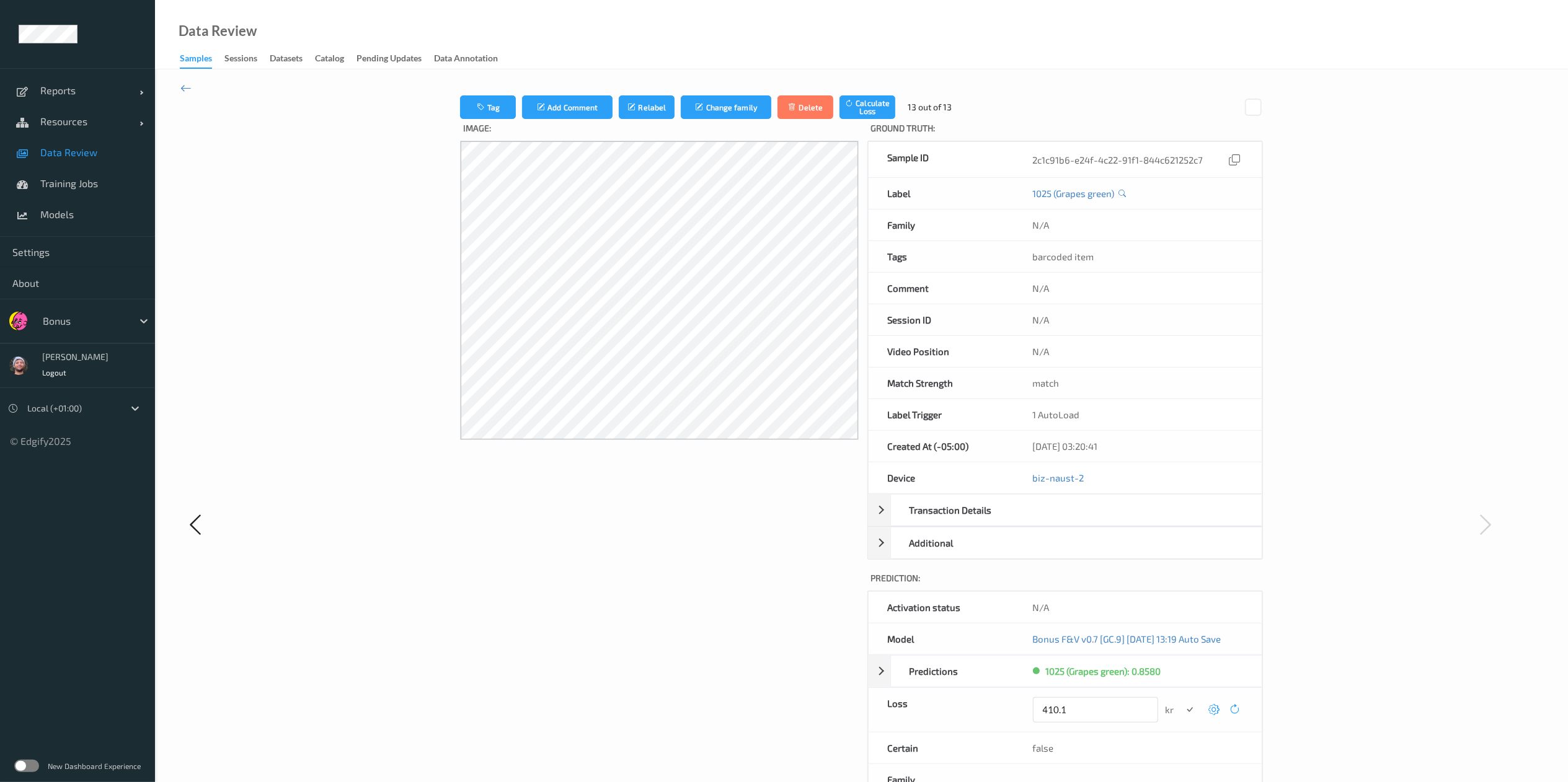
click at [1182, 586] on button "submit" at bounding box center [1190, 710] width 17 height 17
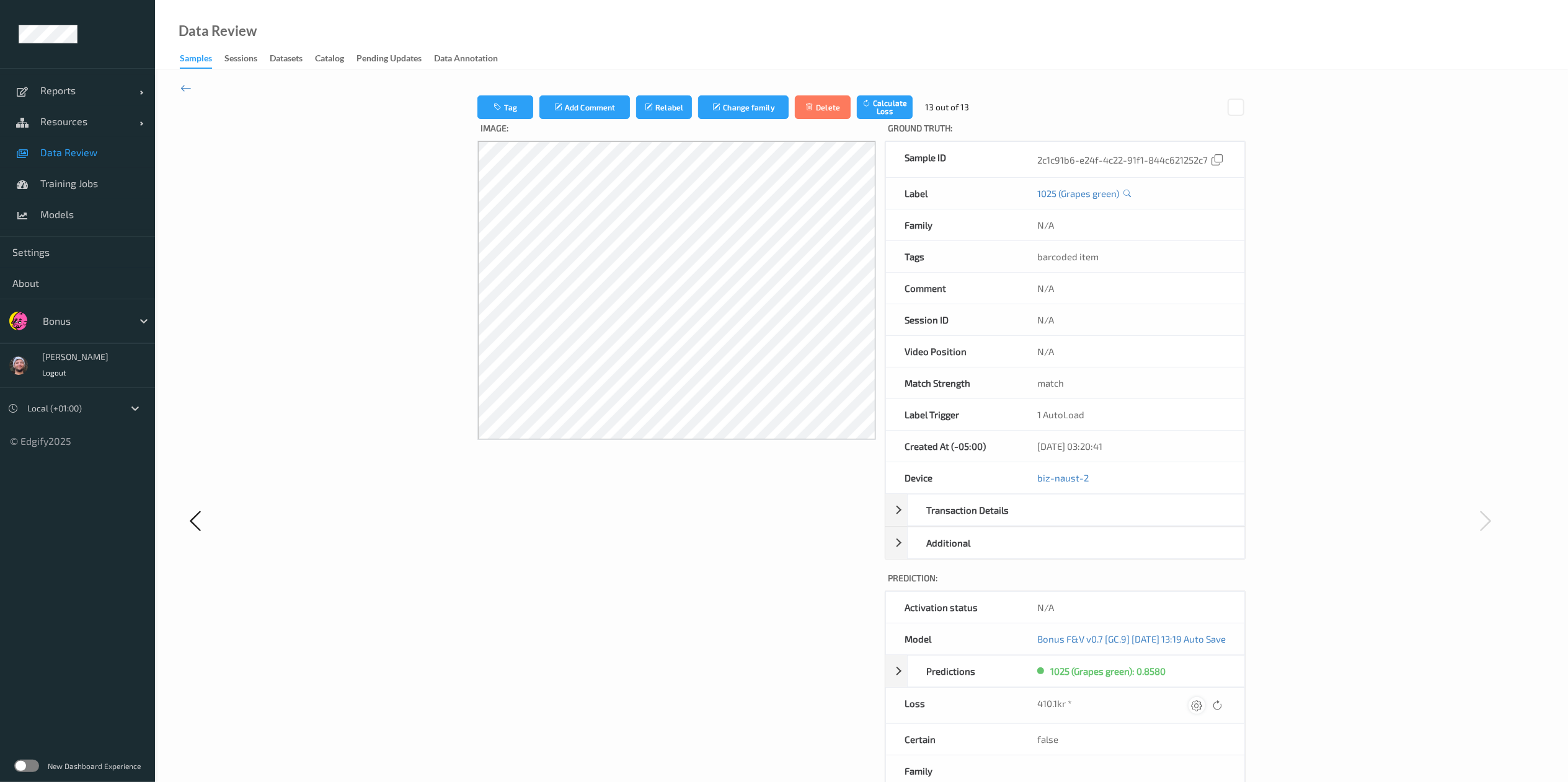
click at [1190, 586] on icon at bounding box center [1197, 705] width 11 height 11
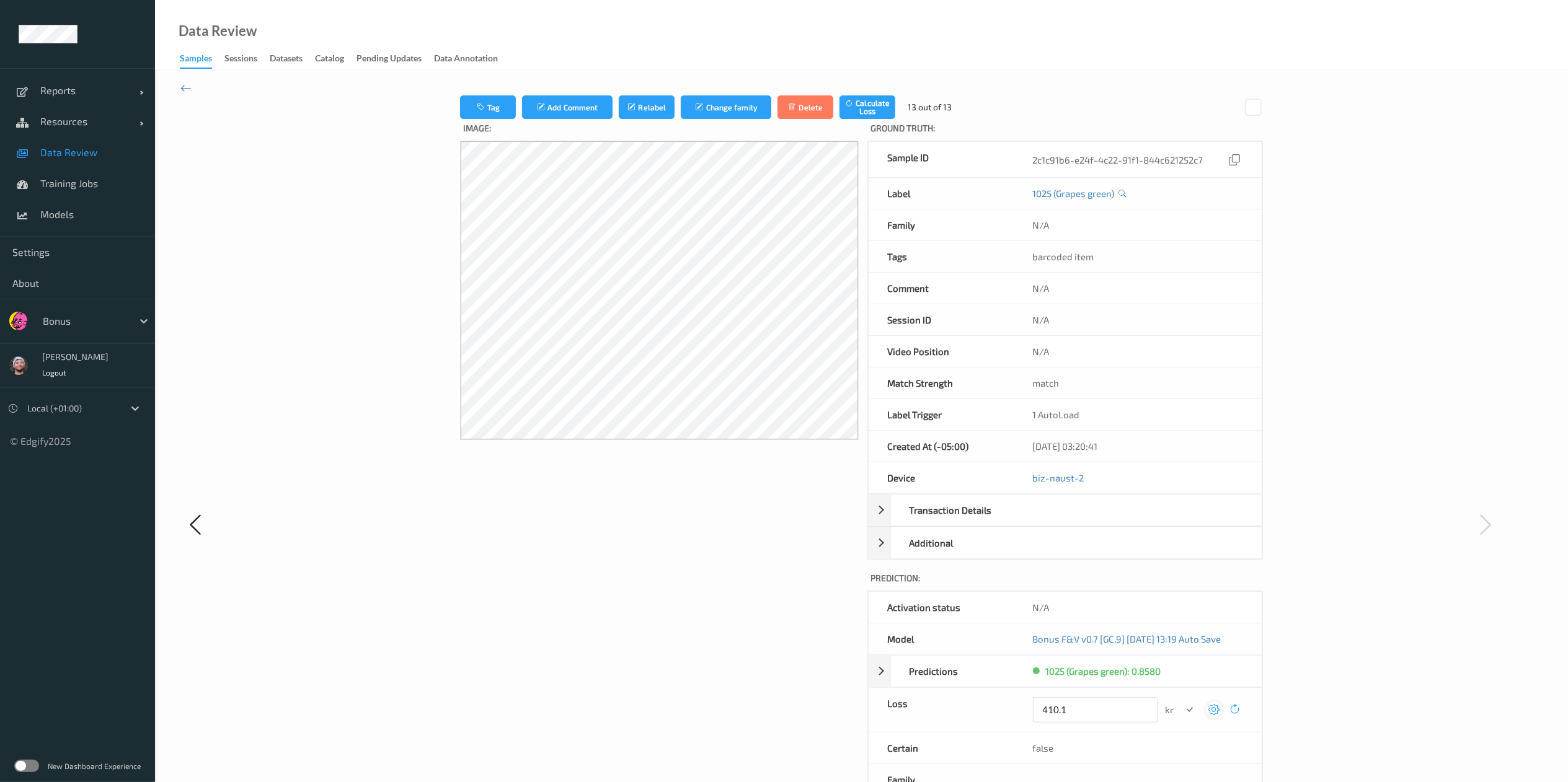
click at [1182, 586] on button "submit" at bounding box center [1190, 710] width 17 height 17
